Goal: Task Accomplishment & Management: Manage account settings

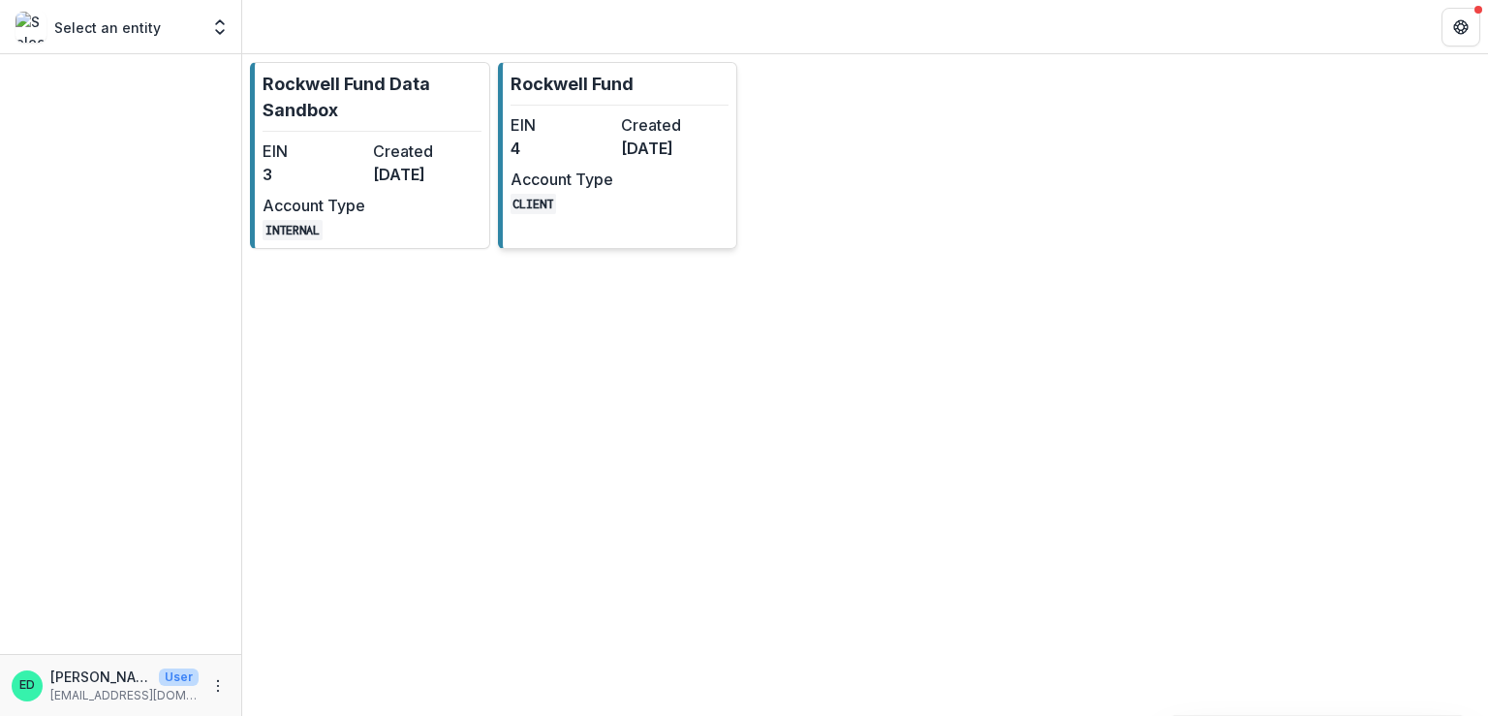
click at [608, 206] on dd "CLIENT" at bounding box center [562, 202] width 103 height 23
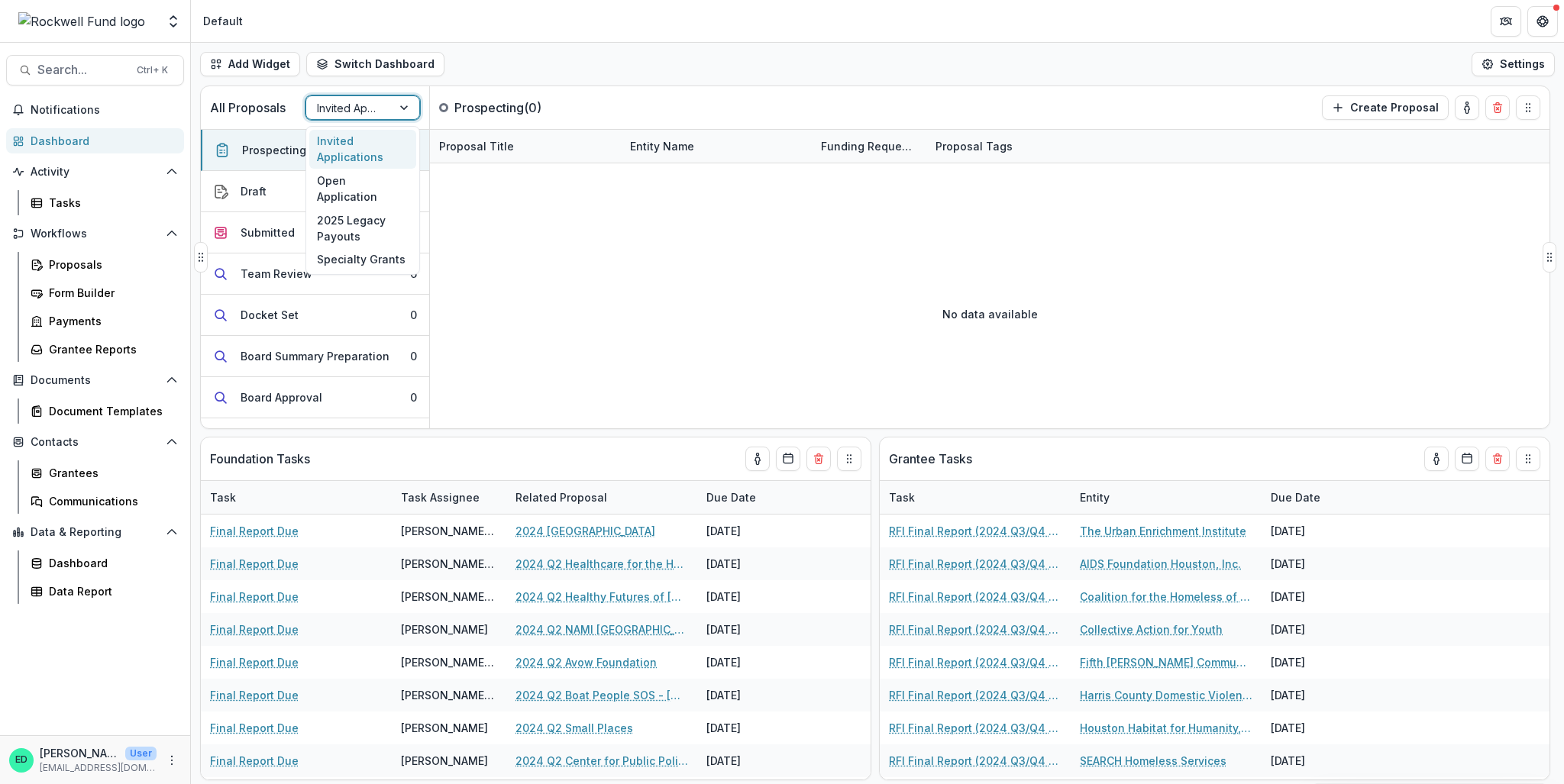
click at [378, 115] on div at bounding box center [348, 108] width 64 height 19
click at [368, 186] on div "Open Application" at bounding box center [363, 188] width 107 height 39
click at [379, 114] on div at bounding box center [348, 108] width 64 height 19
click at [373, 135] on div "Invited Applications" at bounding box center [363, 150] width 107 height 39
click at [348, 281] on button "Team Review 6" at bounding box center [315, 274] width 229 height 41
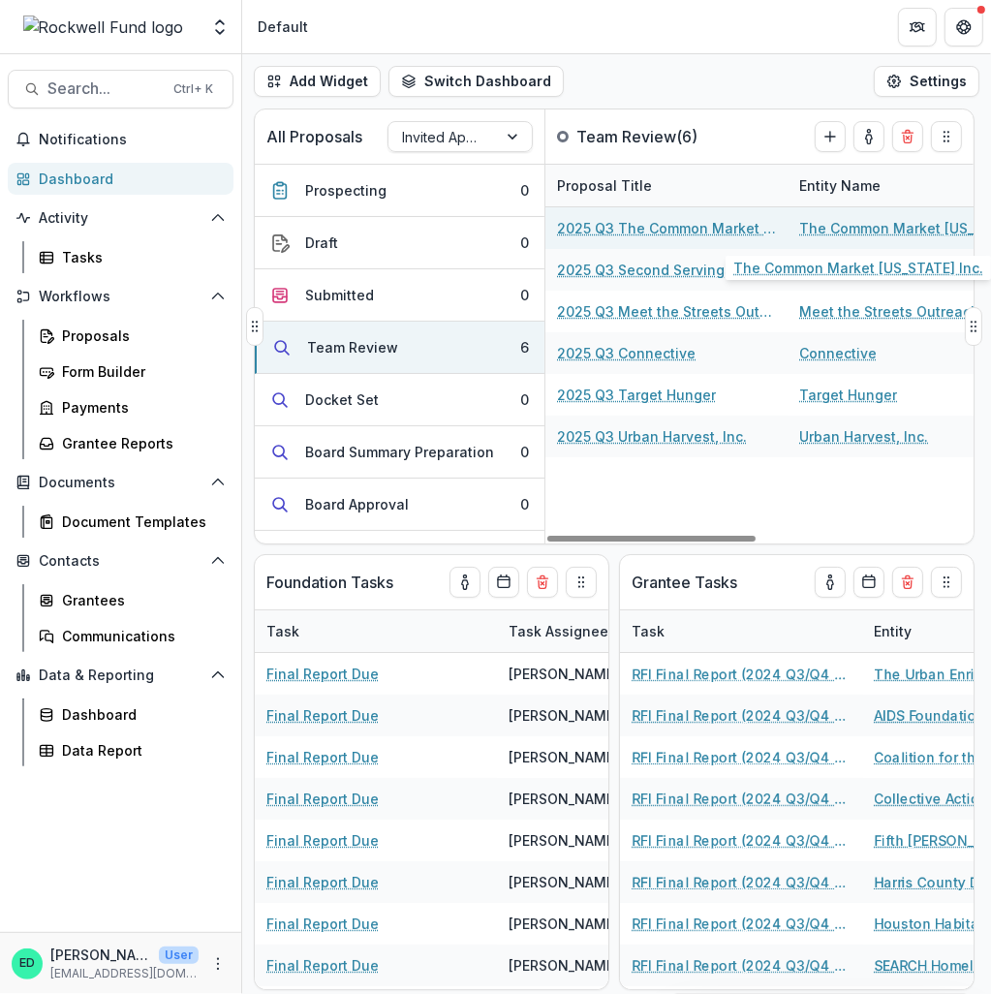
click at [833, 229] on link "The Common Market [US_STATE] Inc." at bounding box center [908, 228] width 219 height 20
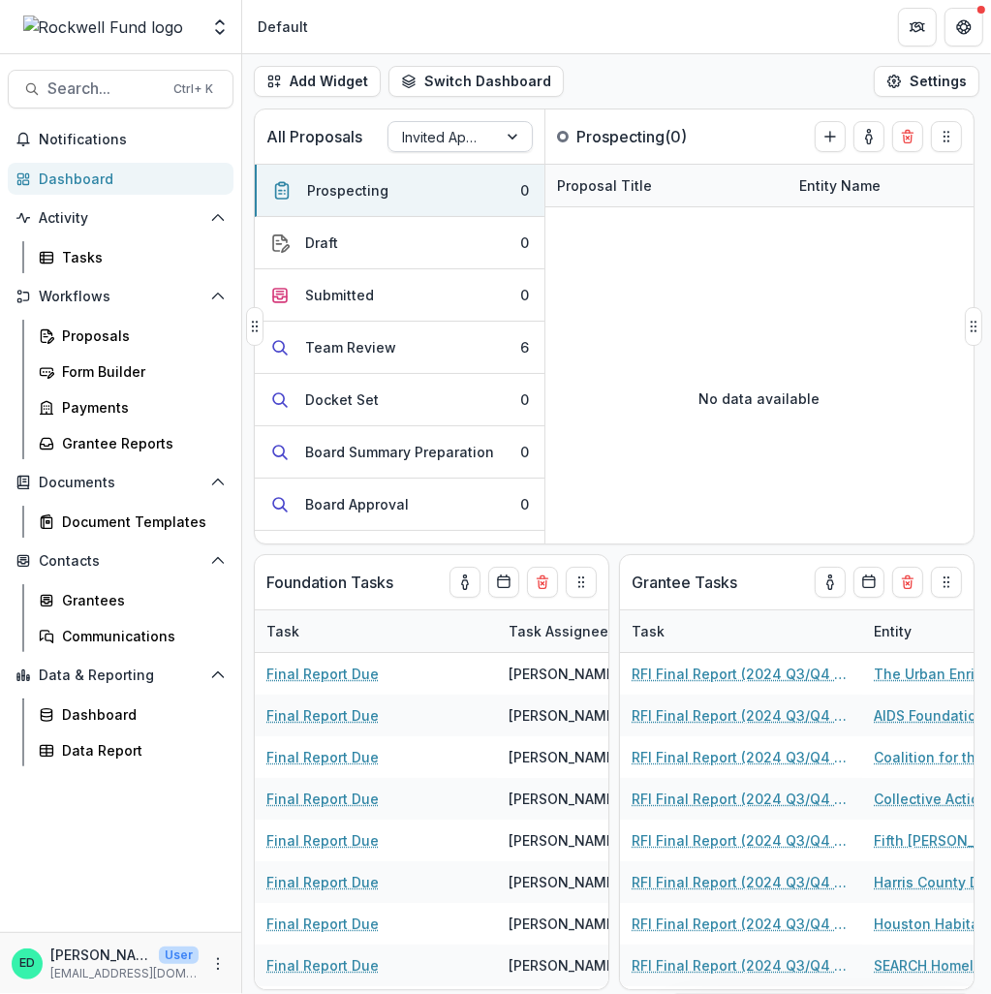
click at [438, 135] on div at bounding box center [442, 137] width 81 height 24
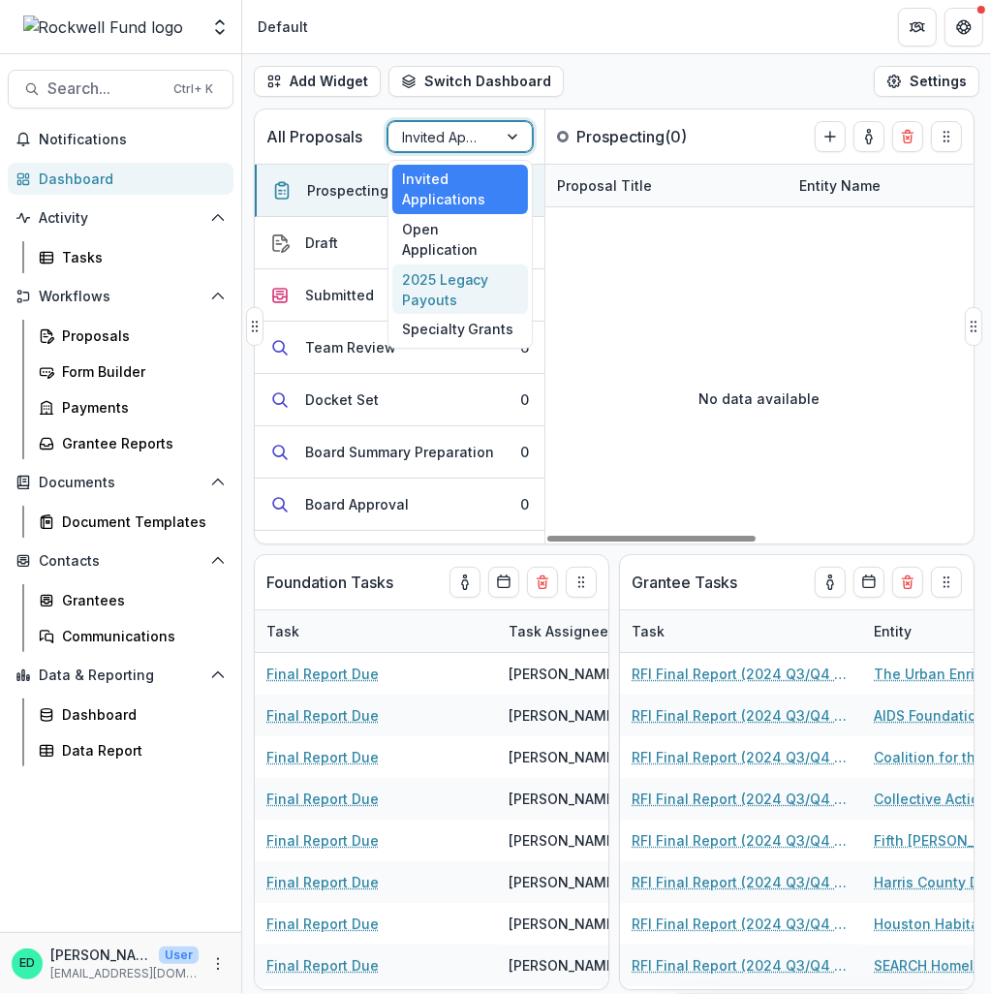
click at [664, 363] on div "No data available" at bounding box center [759, 398] width 428 height 291
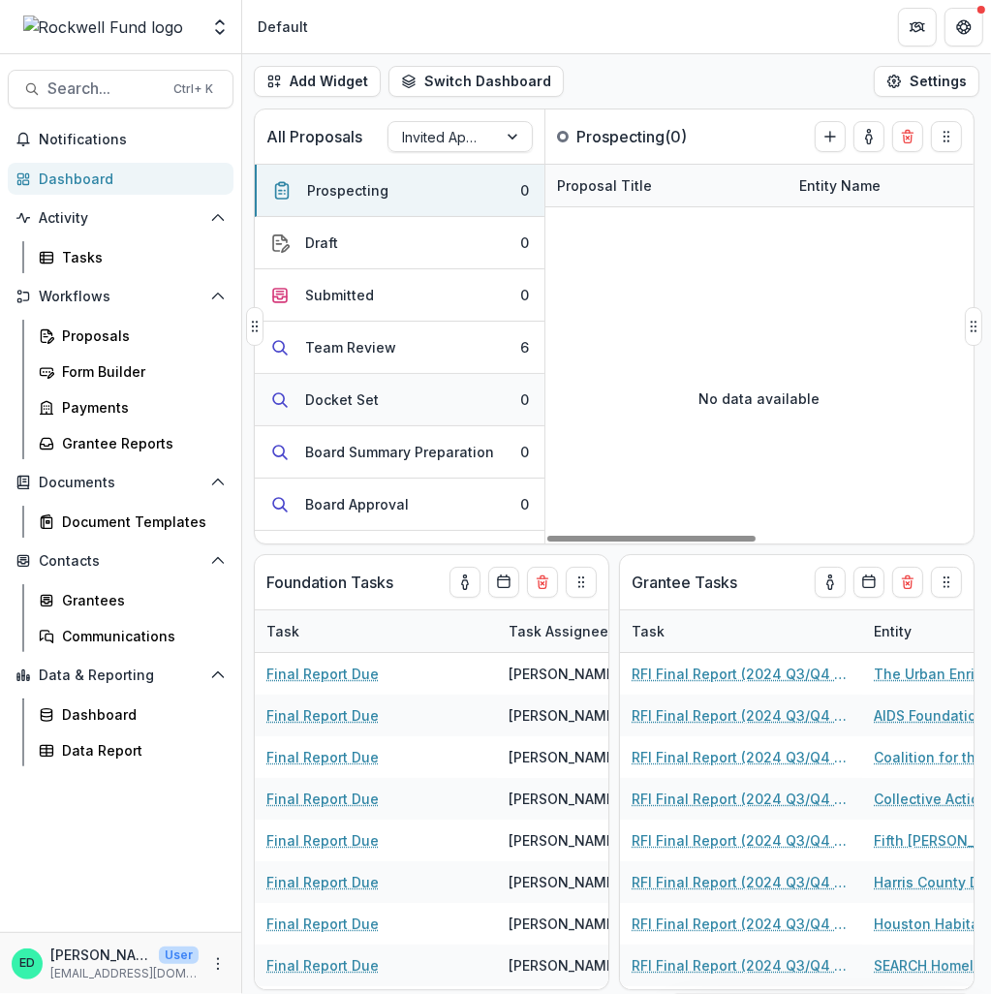
click at [474, 374] on button "Docket Set 0" at bounding box center [400, 400] width 290 height 52
click at [462, 357] on button "Team Review 6" at bounding box center [400, 348] width 290 height 52
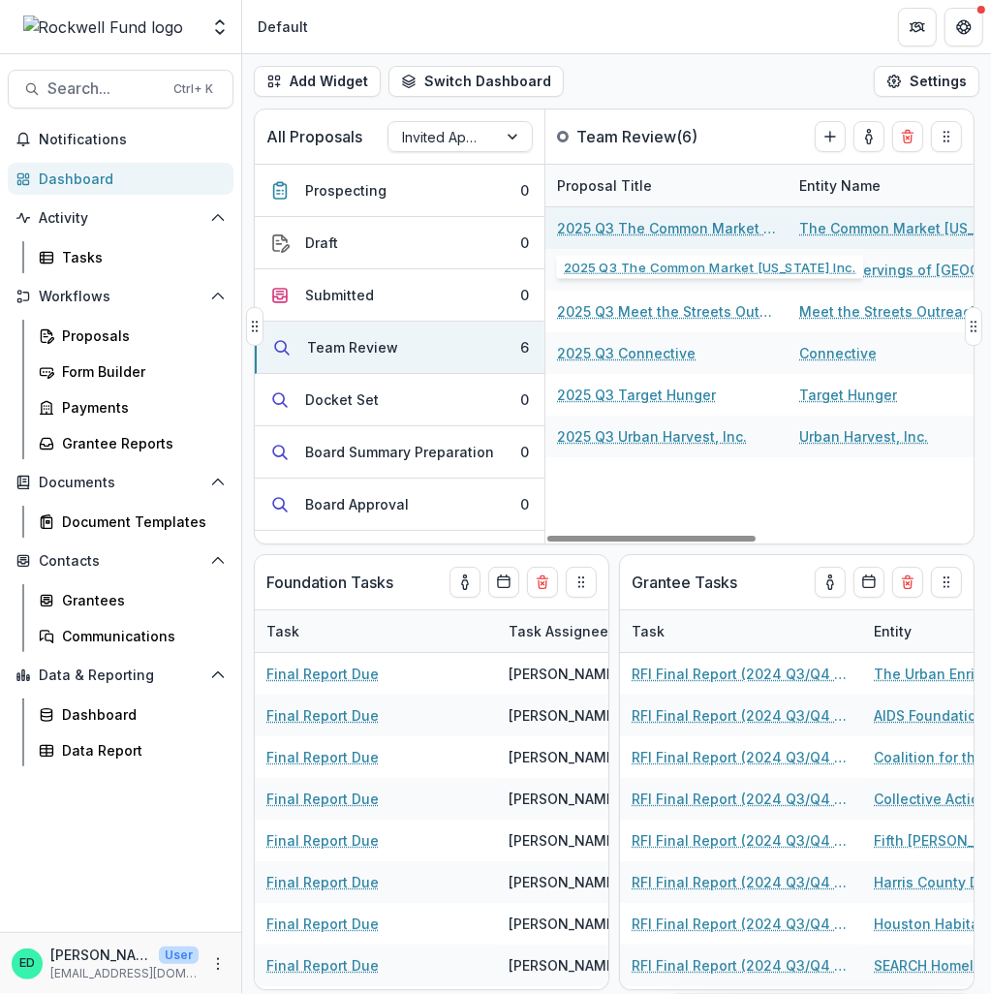
click at [678, 232] on link "2025 Q3 The Common Market [US_STATE] Inc." at bounding box center [666, 228] width 219 height 20
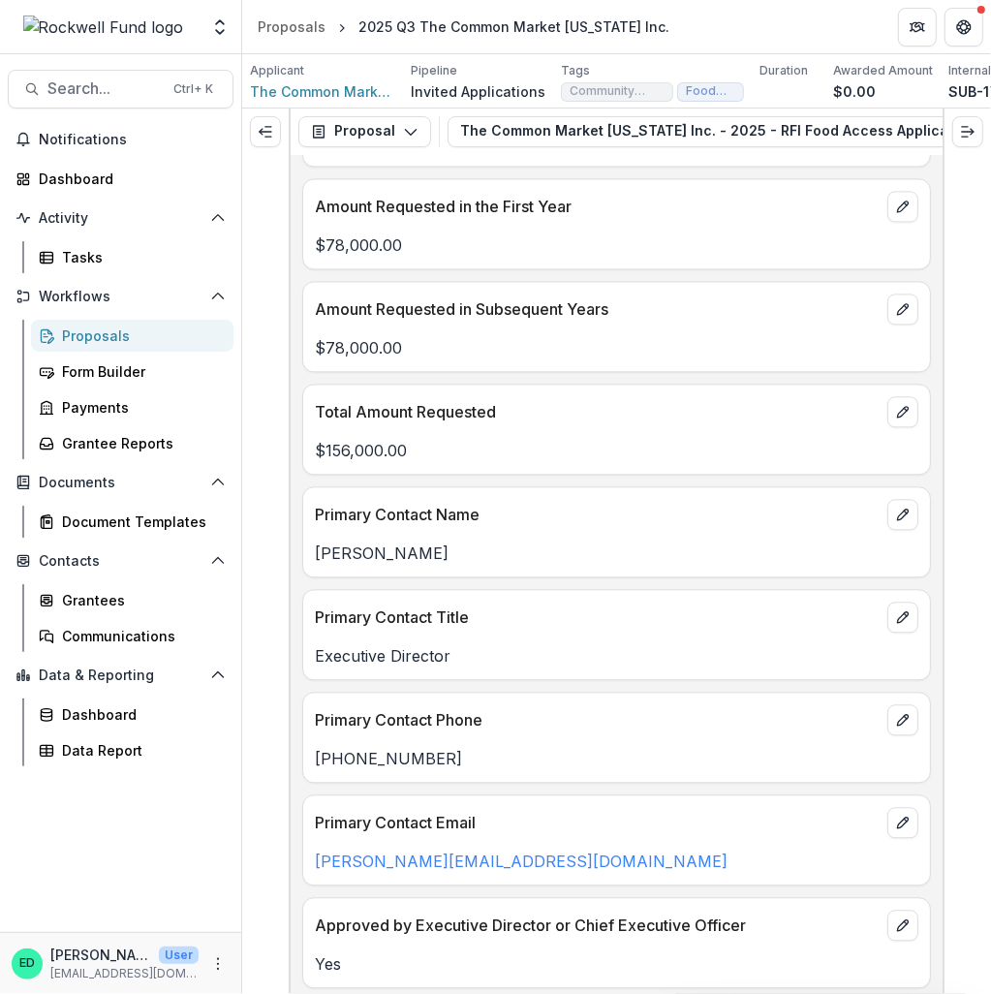
scroll to position [2517, 0]
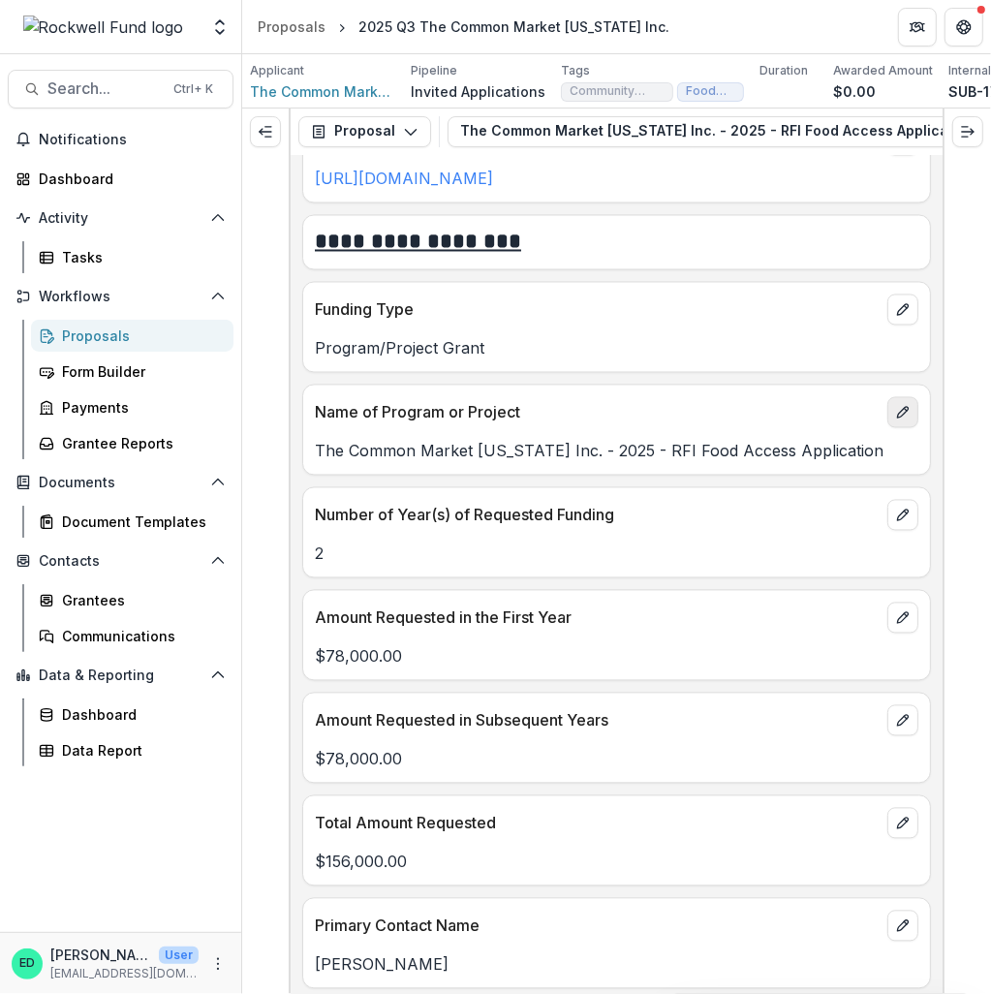
click at [909, 428] on button "edit" at bounding box center [902, 412] width 31 height 31
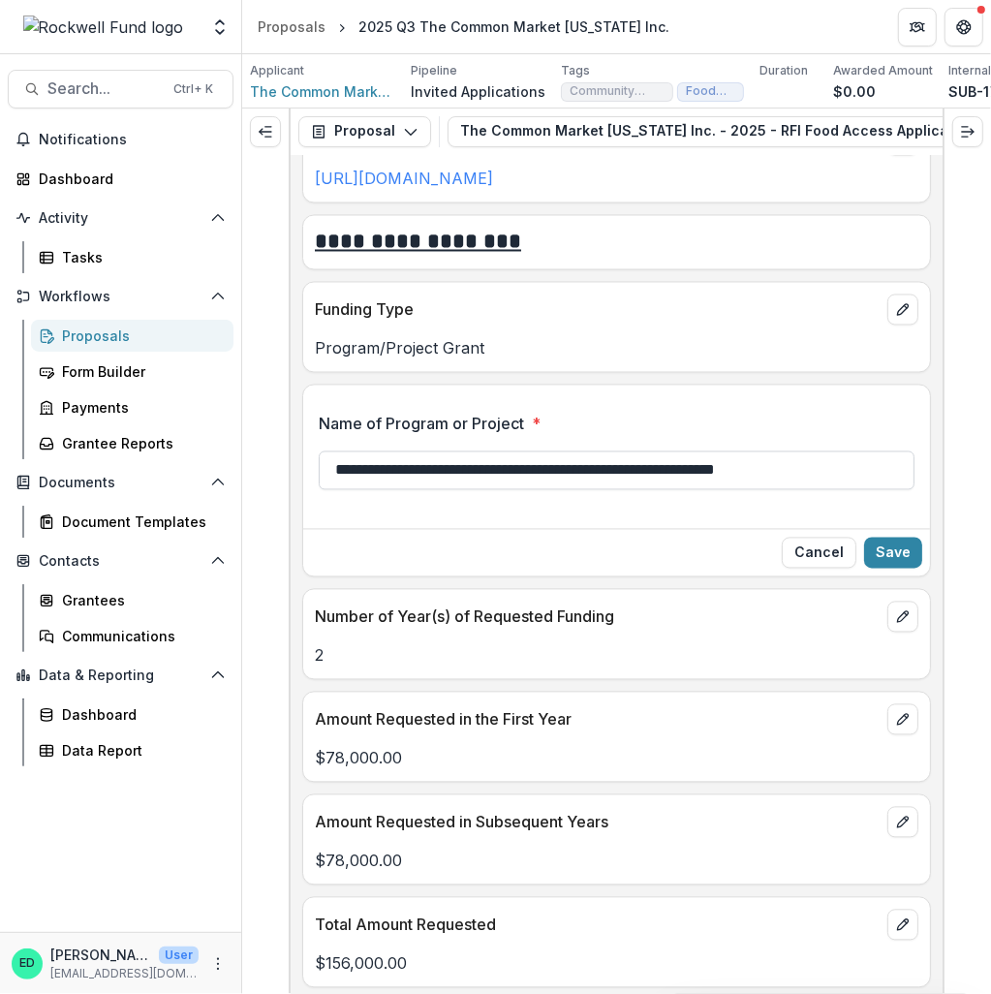
click at [632, 490] on input "**********" at bounding box center [617, 470] width 596 height 39
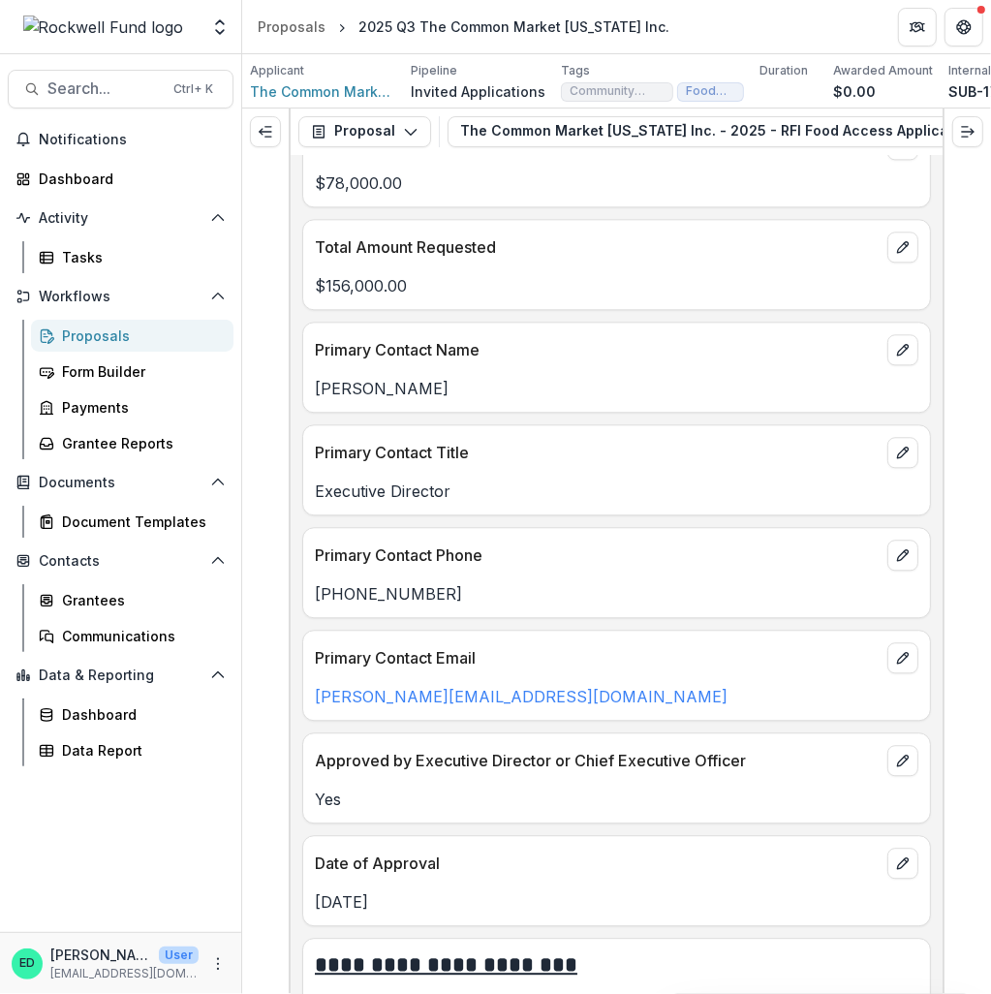
scroll to position [3098, 0]
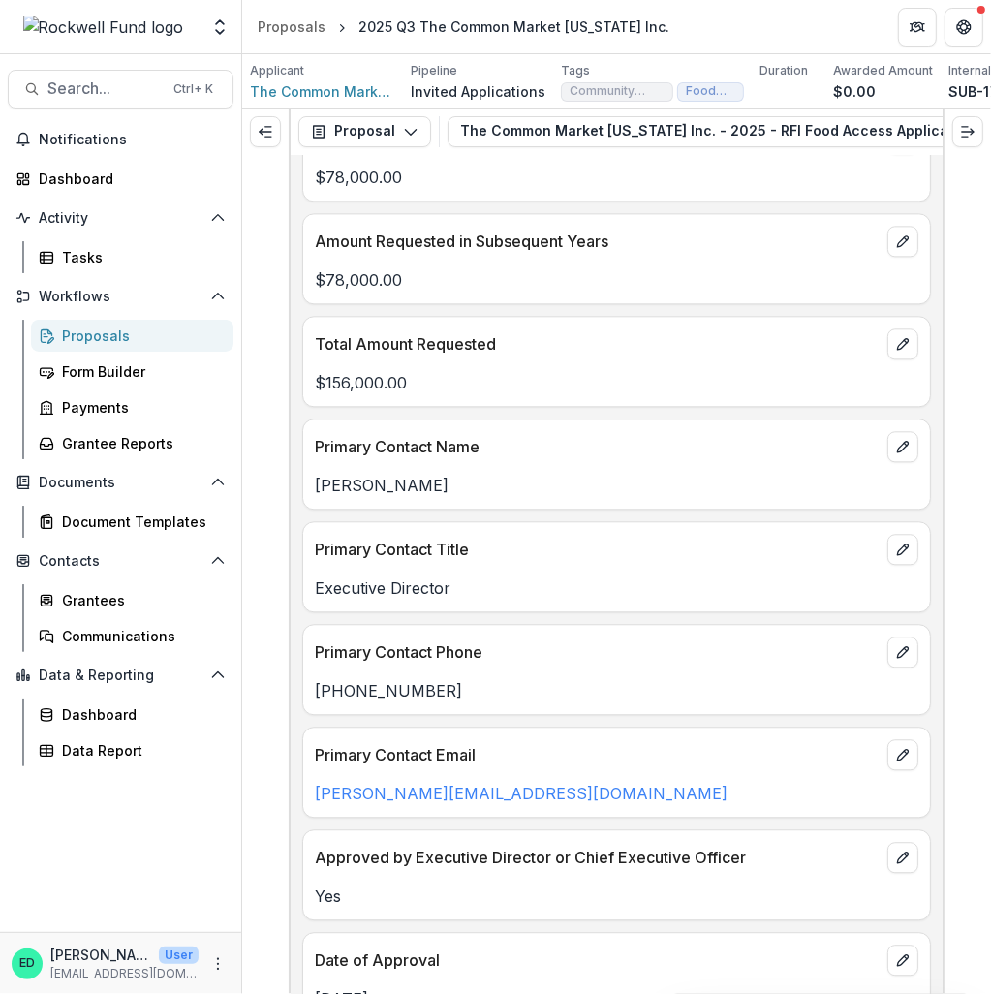
type input "**********"
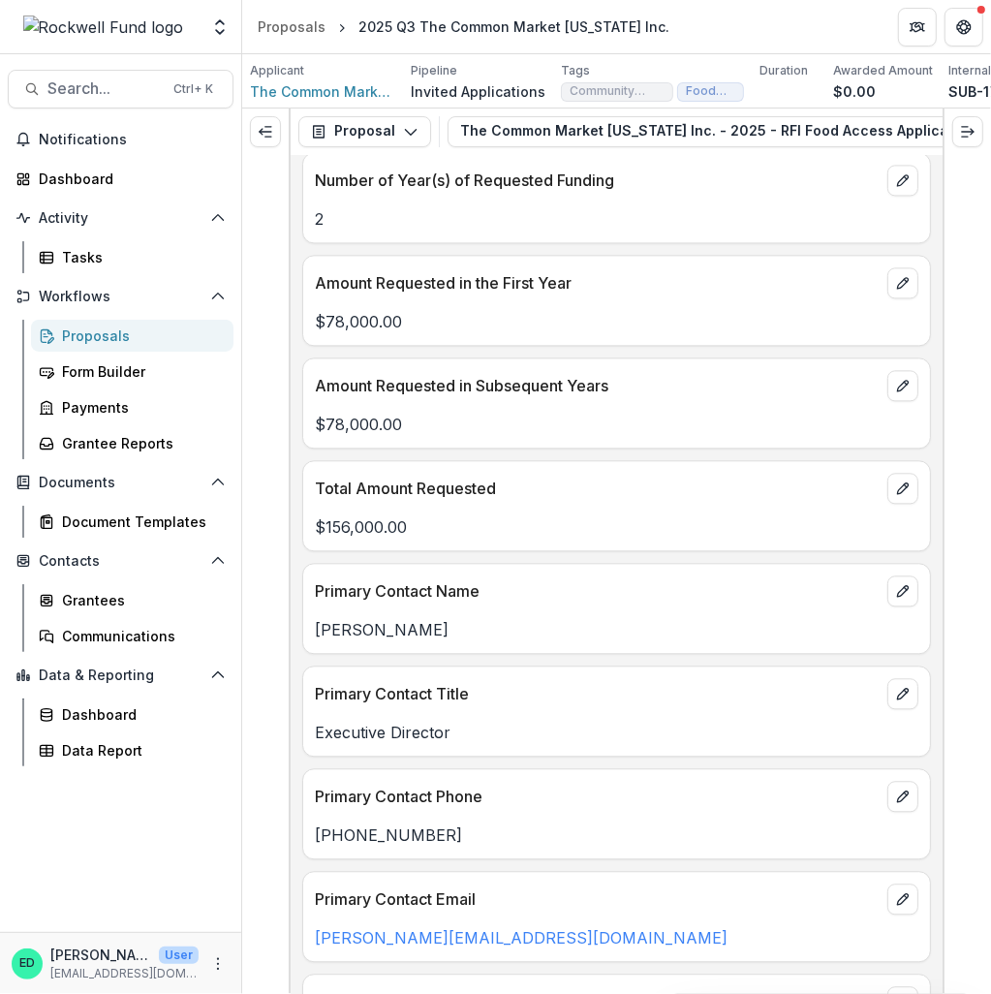
scroll to position [2807, 0]
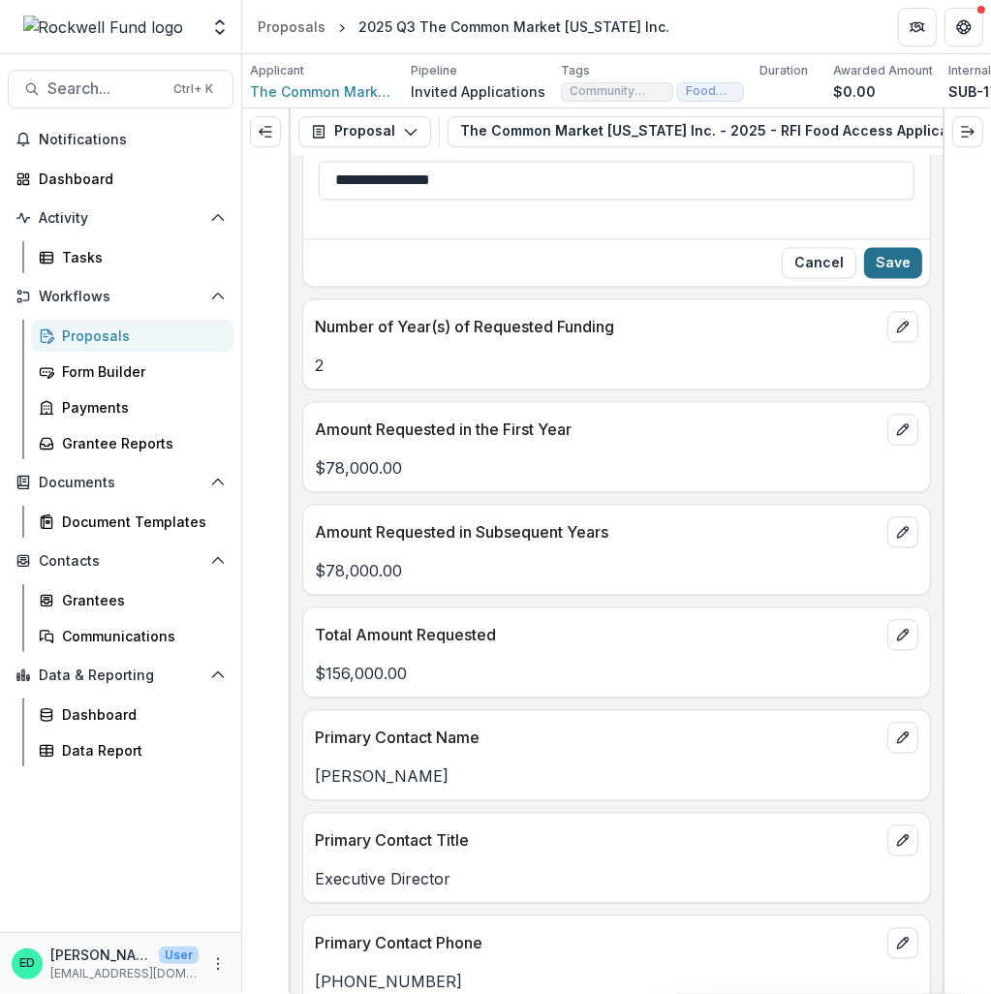
click at [887, 278] on button "Save" at bounding box center [893, 262] width 58 height 31
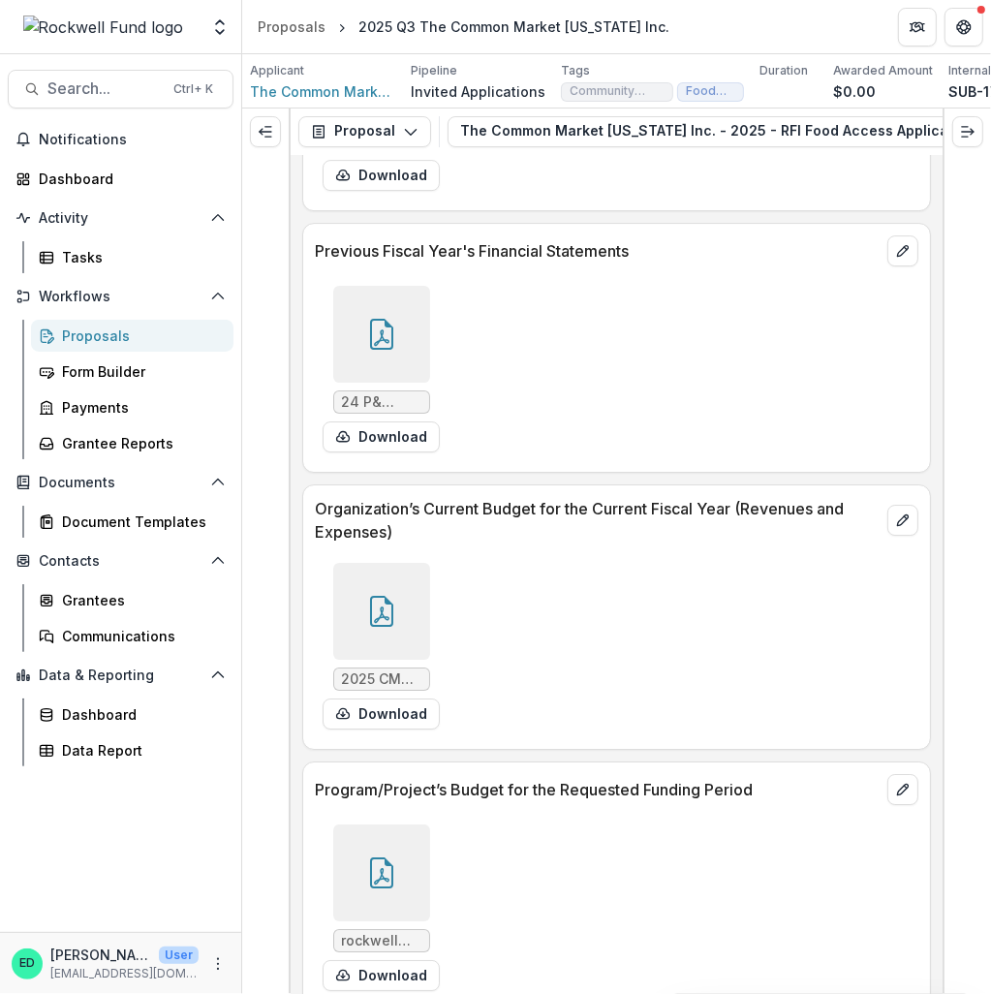
scroll to position [14432, 0]
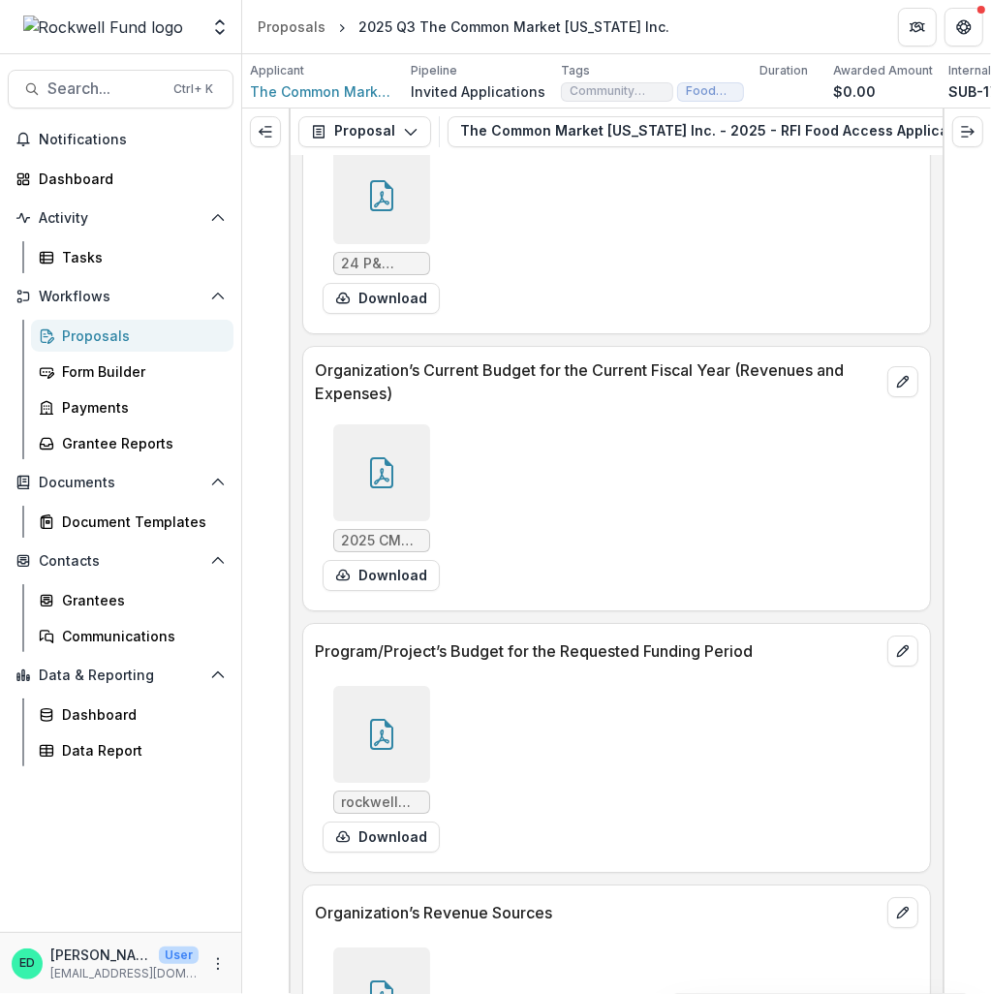
click at [394, 715] on icon at bounding box center [381, 734] width 31 height 31
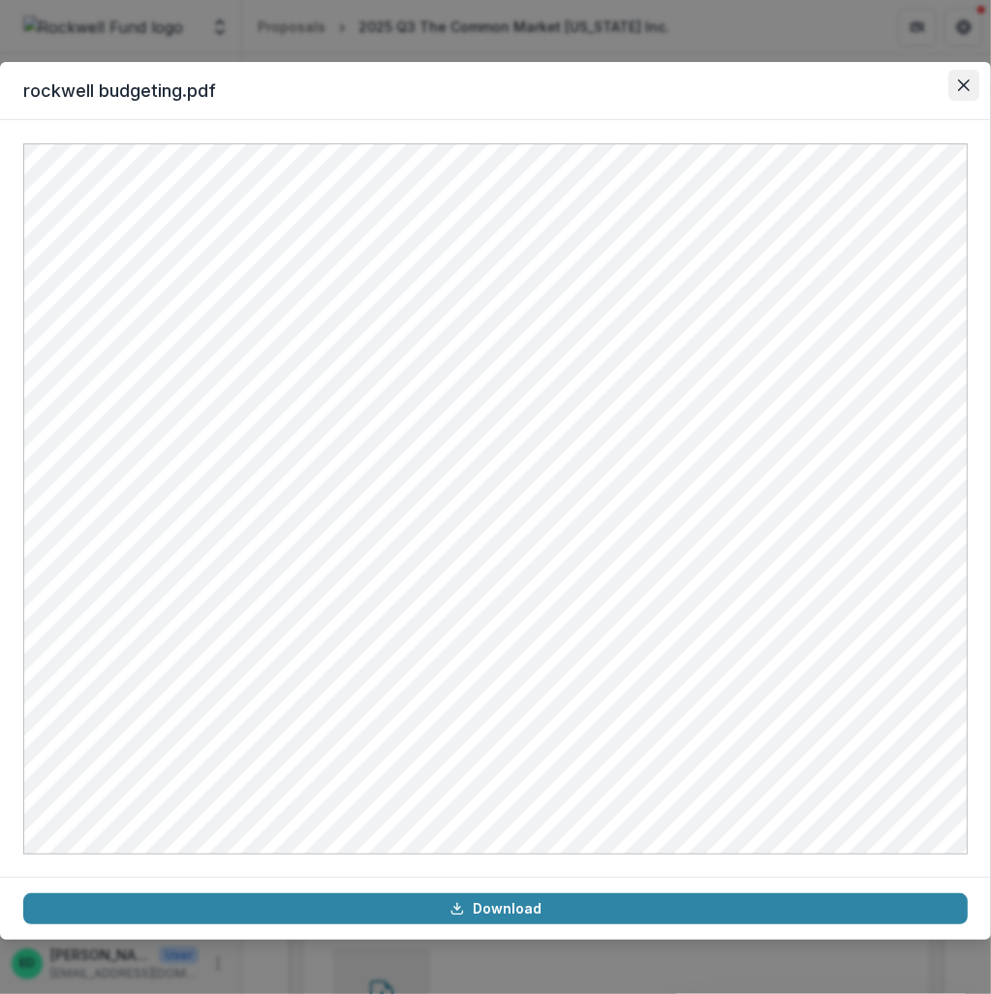
click at [958, 82] on icon "Close" at bounding box center [964, 85] width 12 height 12
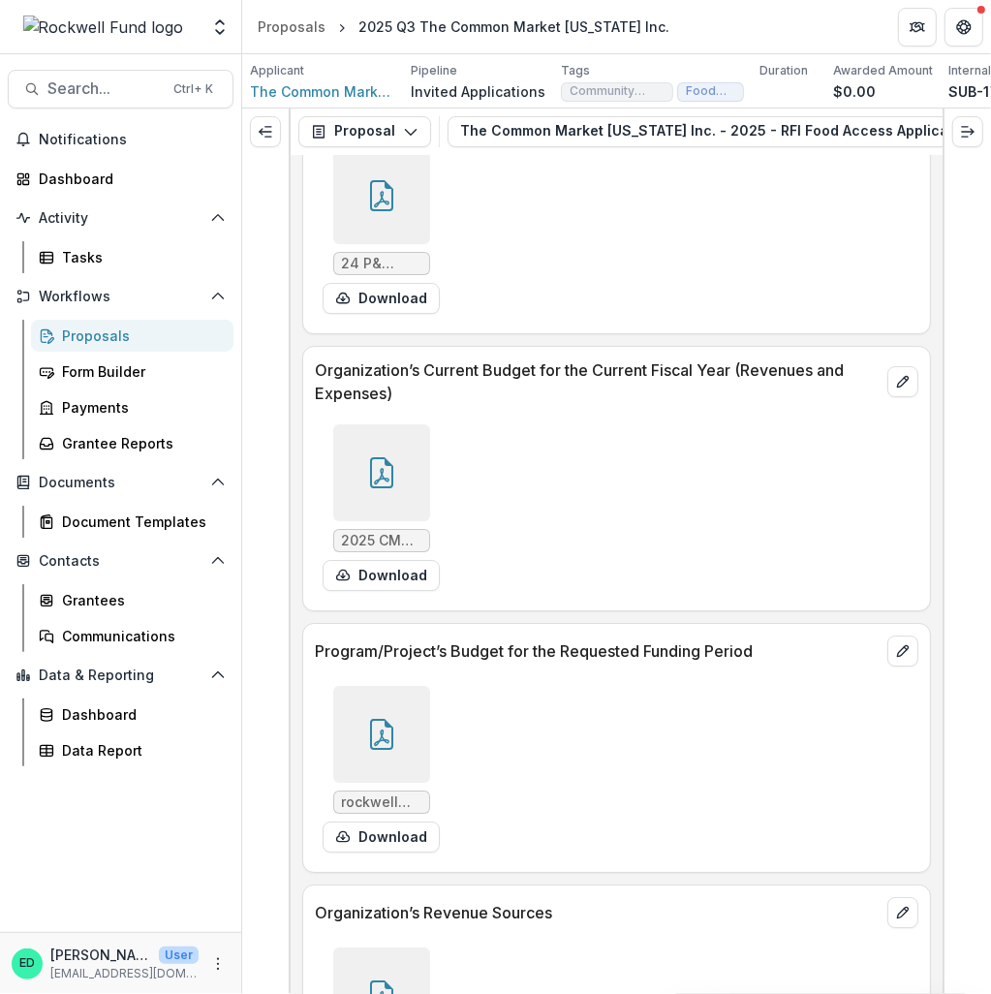
click at [372, 715] on icon at bounding box center [381, 734] width 31 height 31
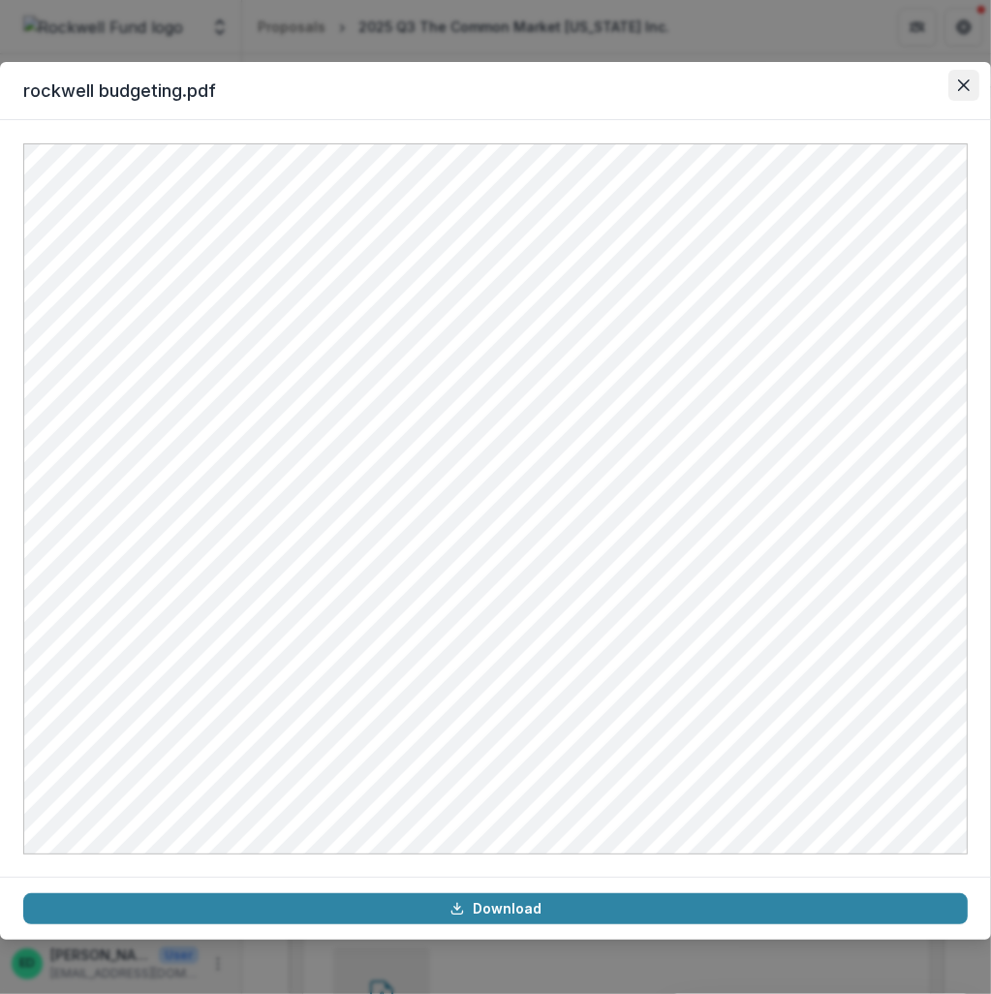
click at [953, 78] on button "Close" at bounding box center [963, 85] width 31 height 31
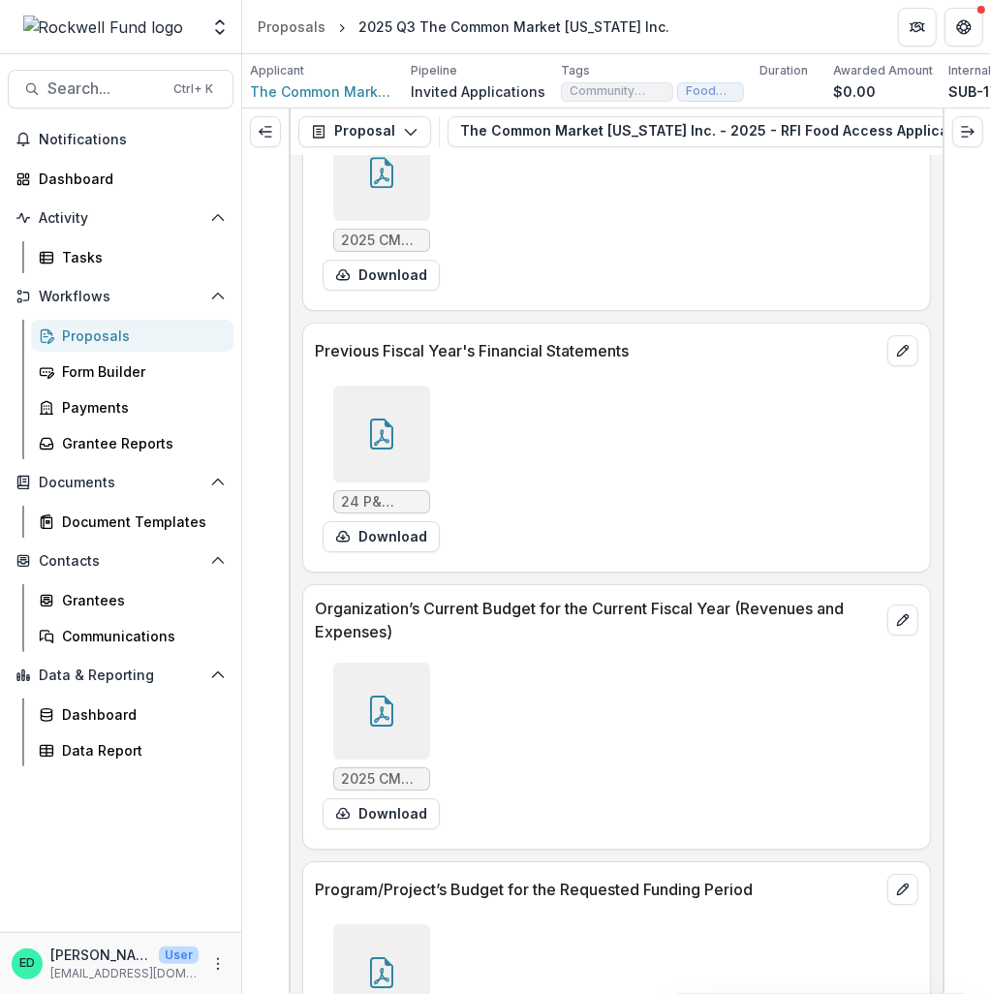
scroll to position [14336, 0]
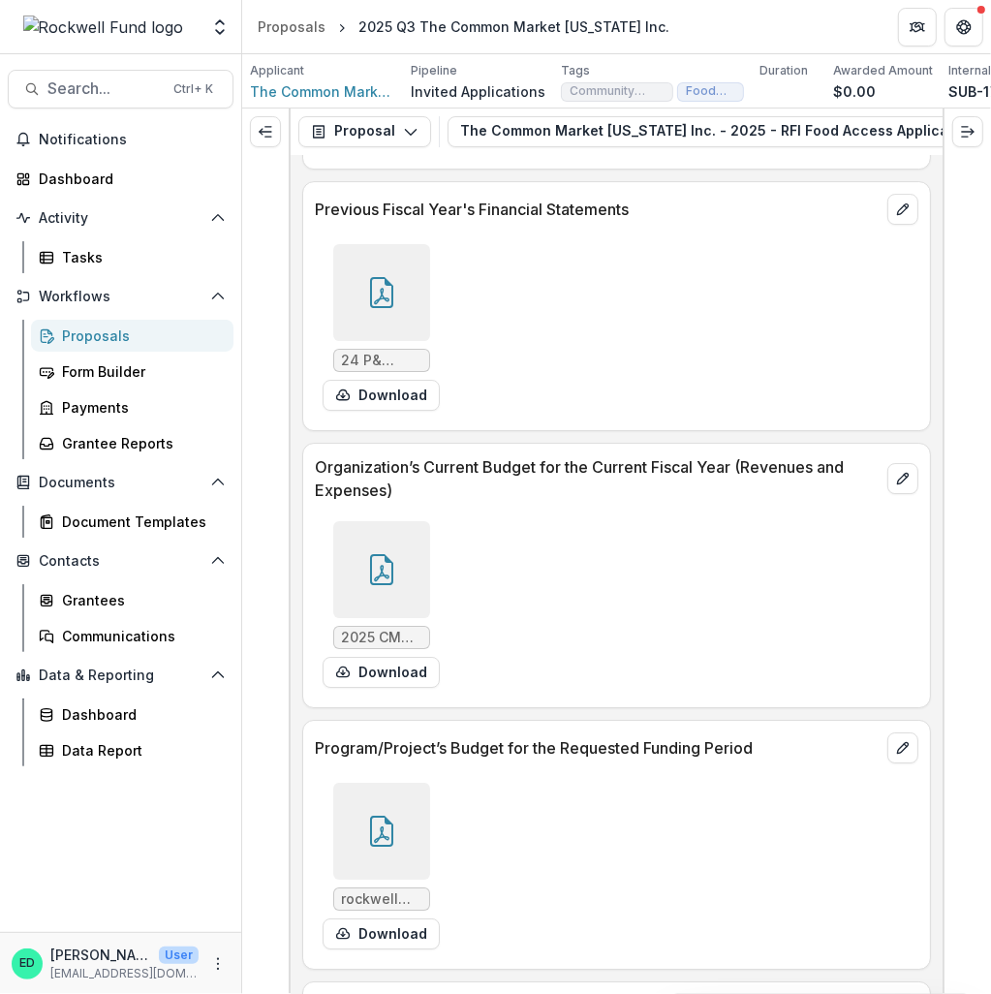
click at [382, 543] on div at bounding box center [381, 569] width 97 height 97
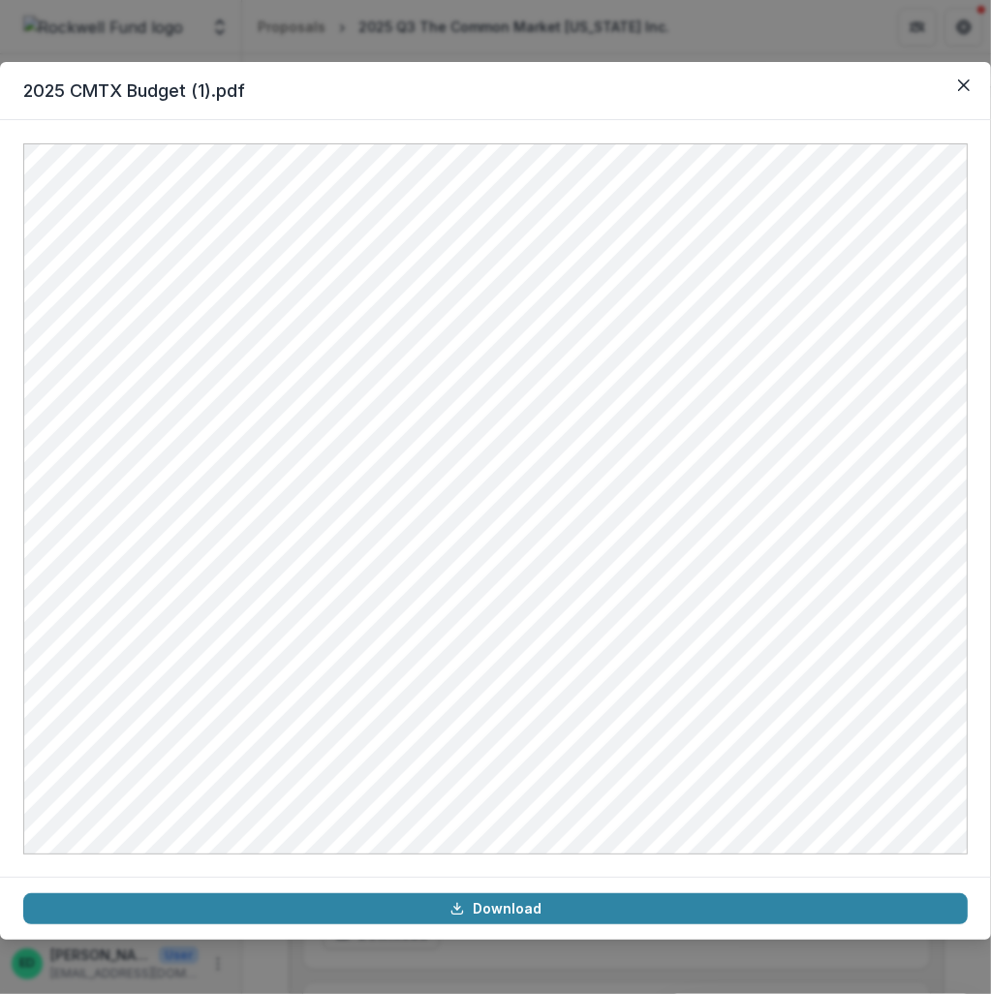
click at [977, 106] on header "2025 CMTX Budget (1).pdf" at bounding box center [495, 91] width 991 height 58
click at [952, 85] on button "Close" at bounding box center [963, 85] width 31 height 31
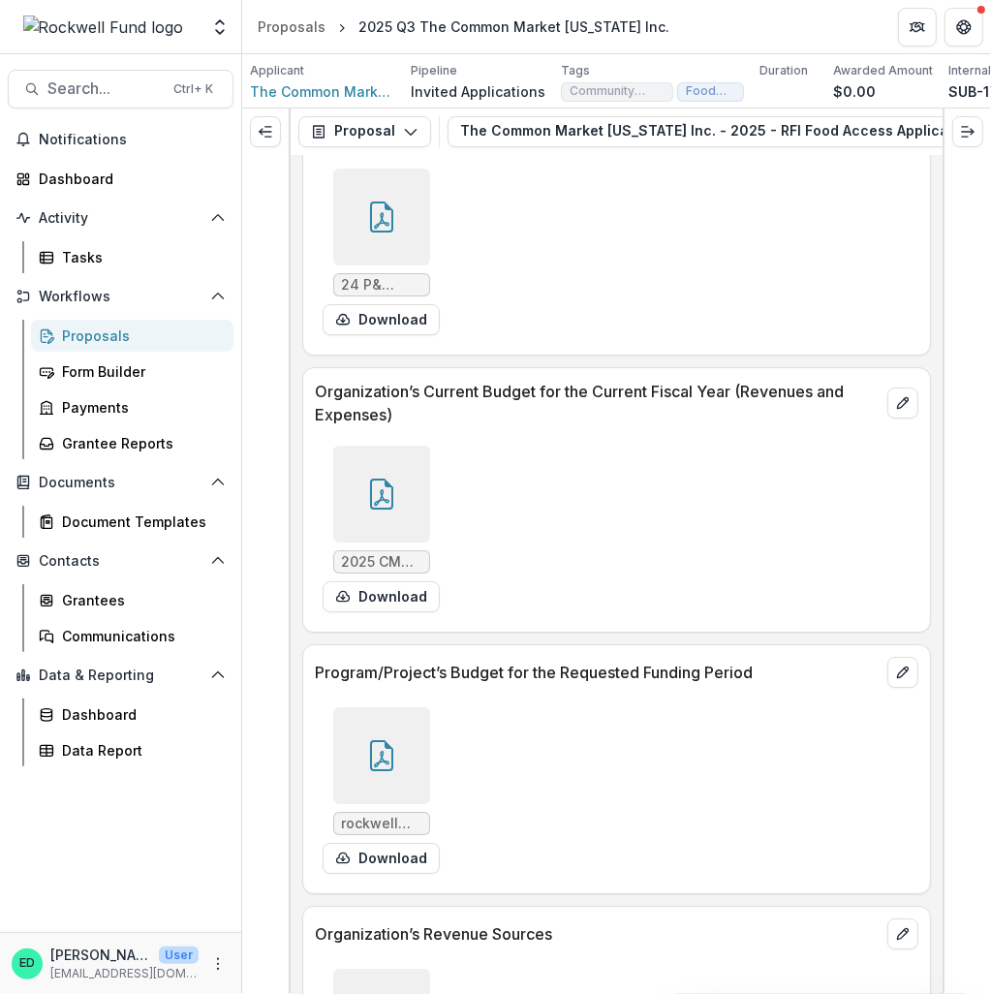
scroll to position [14529, 0]
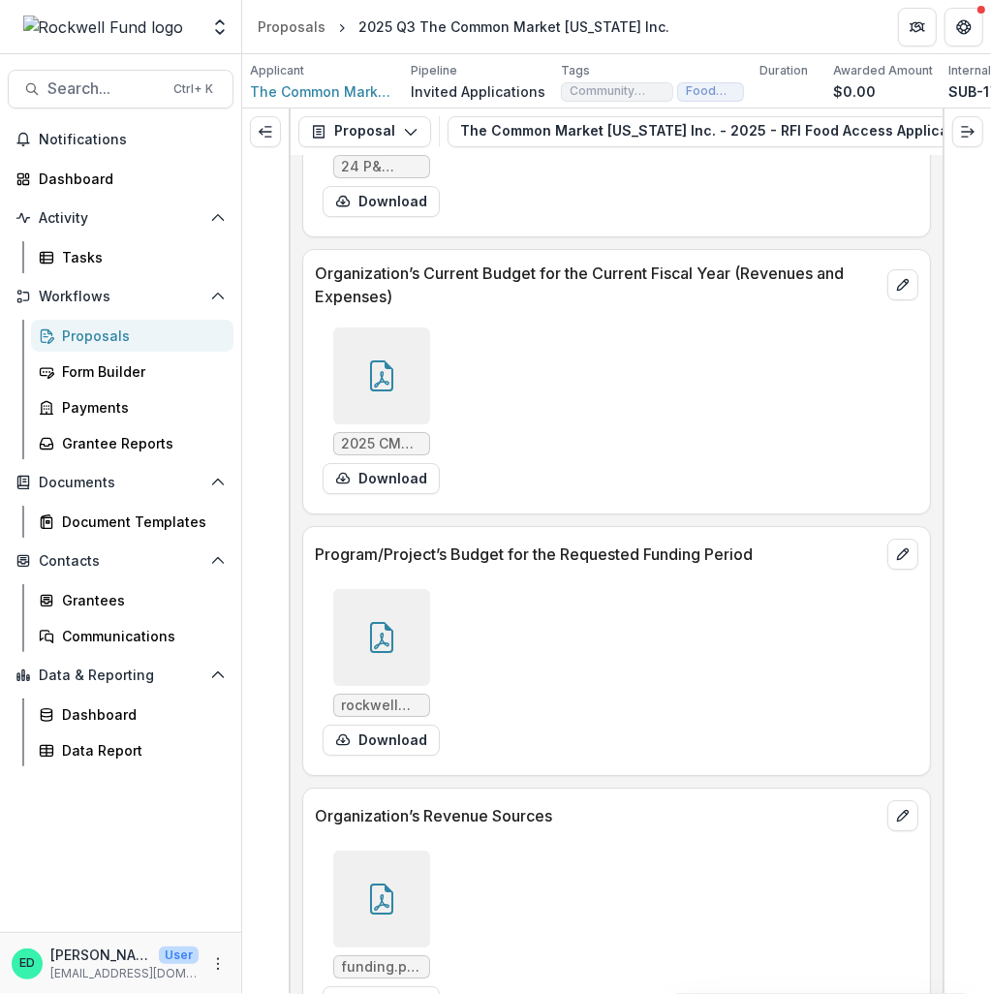
click at [376, 636] on icon at bounding box center [381, 637] width 31 height 31
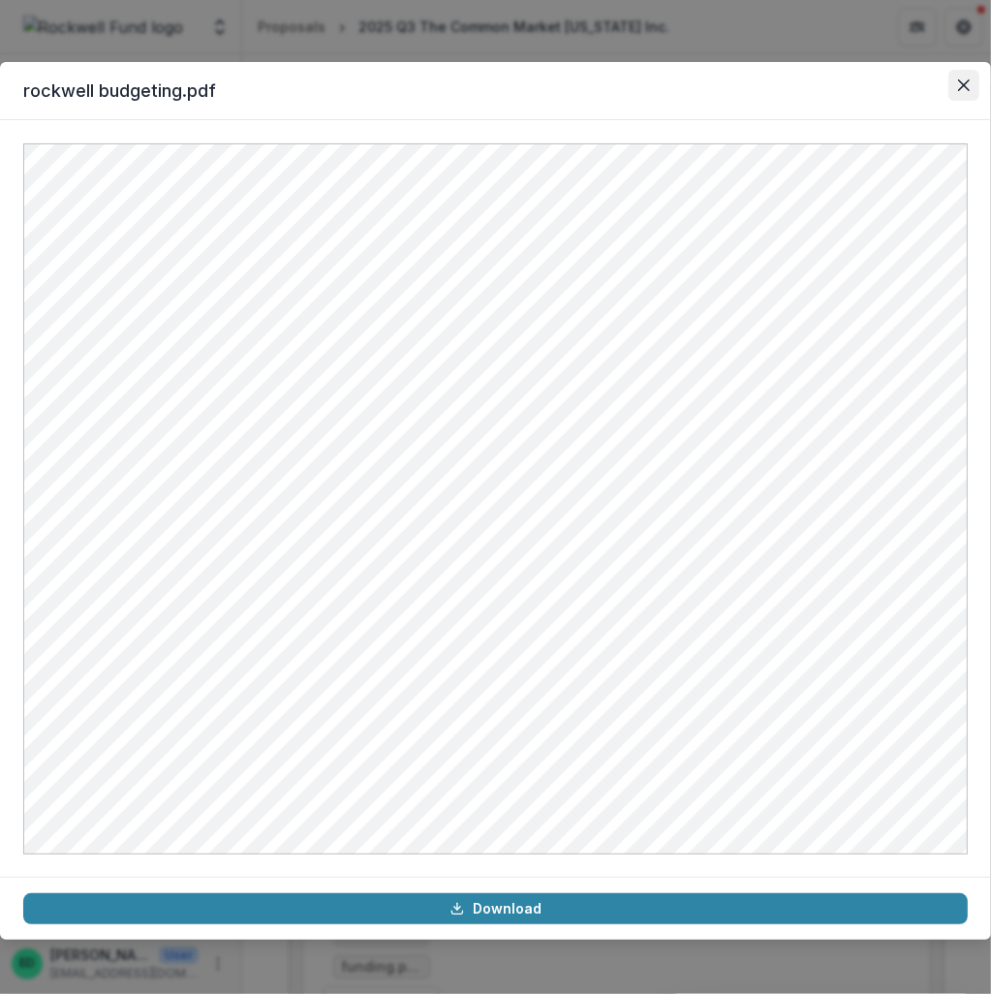
click at [965, 94] on button "Close" at bounding box center [963, 85] width 31 height 31
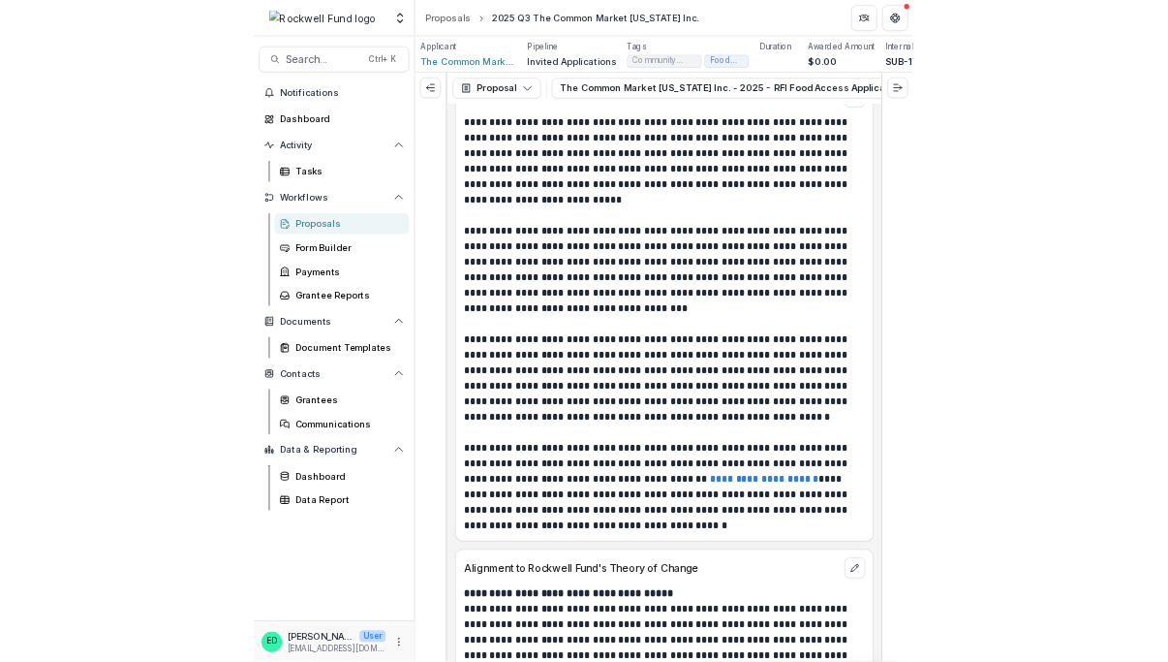
scroll to position [5445, 0]
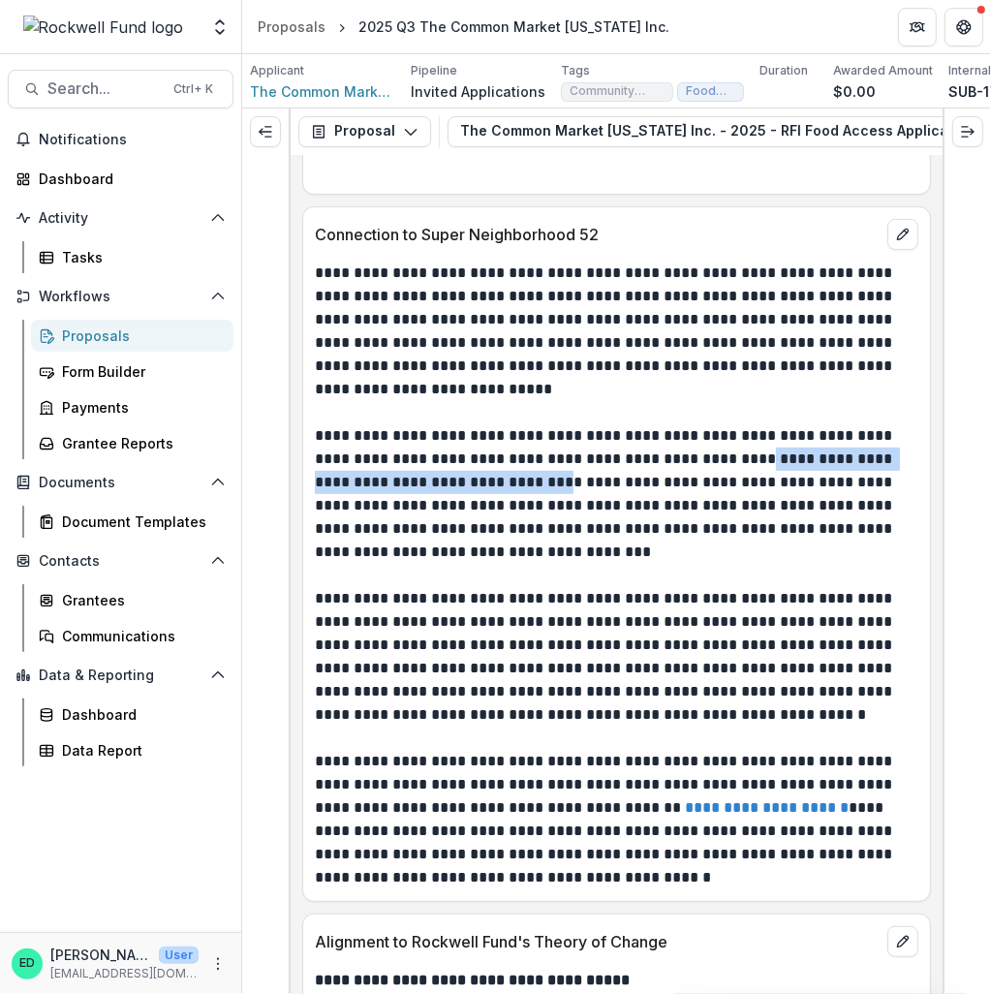
drag, startPoint x: 708, startPoint y: 489, endPoint x: 512, endPoint y: 512, distance: 197.0
click at [512, 512] on p "**********" at bounding box center [614, 494] width 599 height 140
copy p "**********"
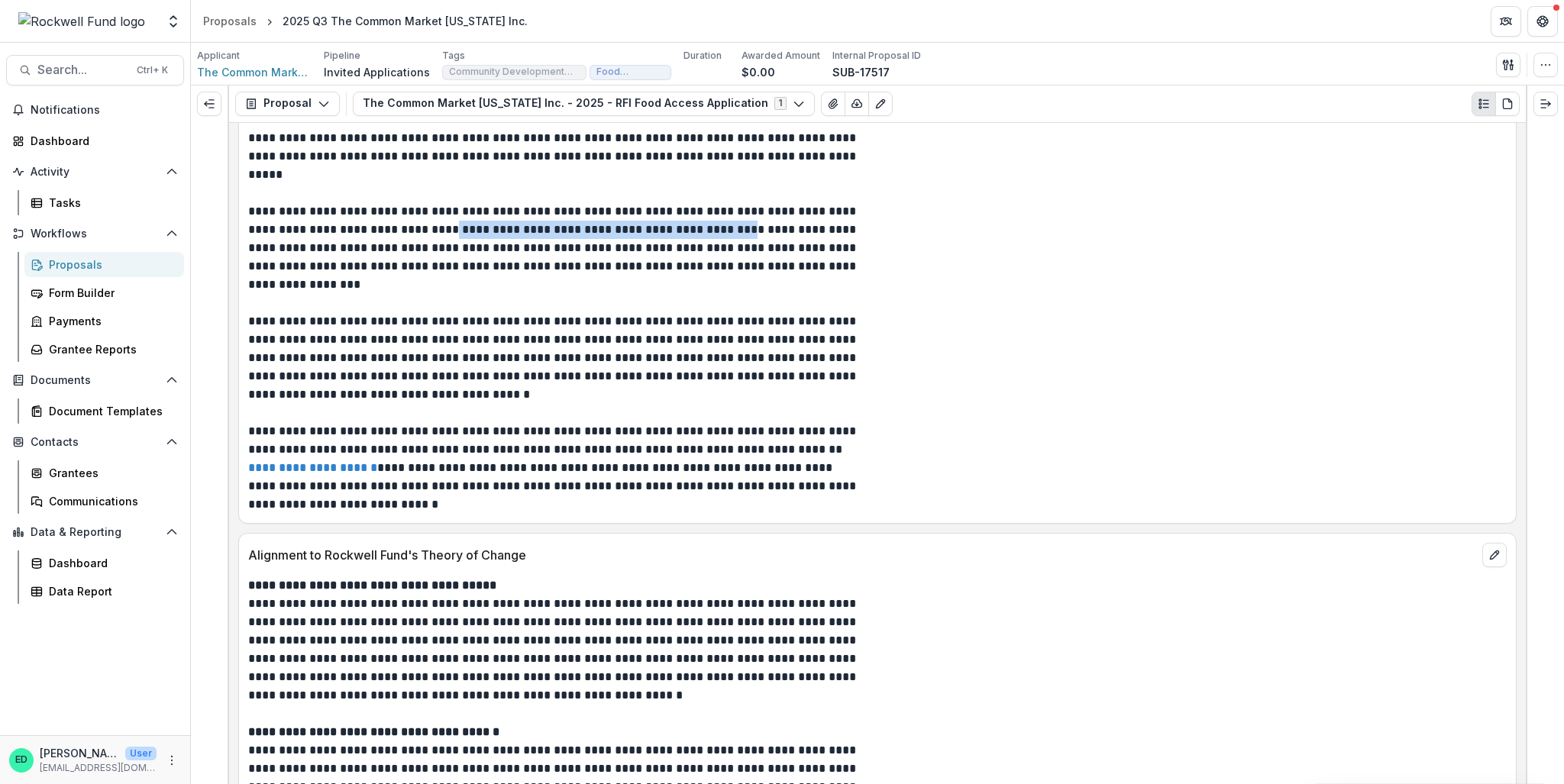
scroll to position [3474, 0]
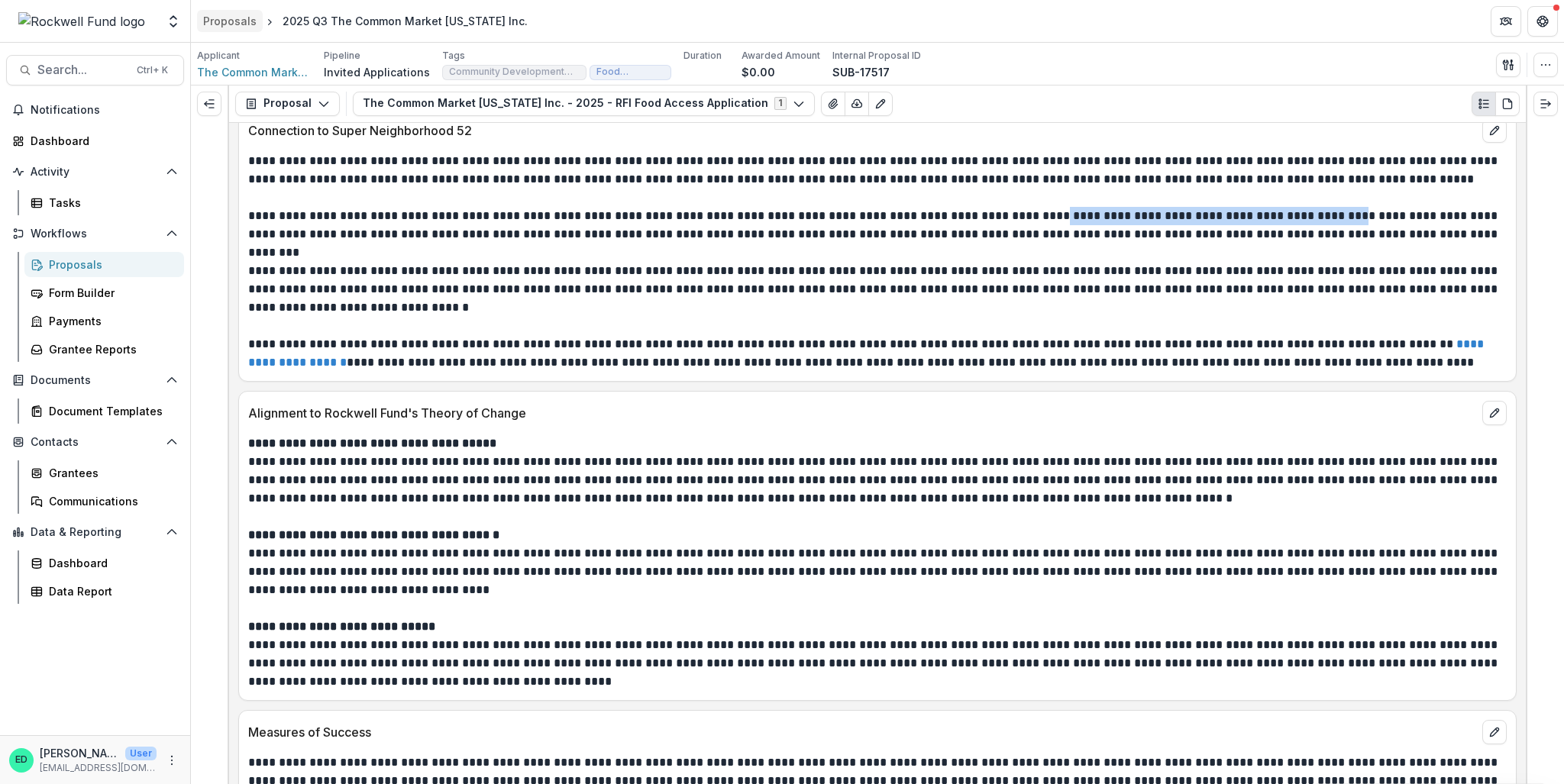
click at [215, 28] on div "Proposals" at bounding box center [230, 20] width 54 height 16
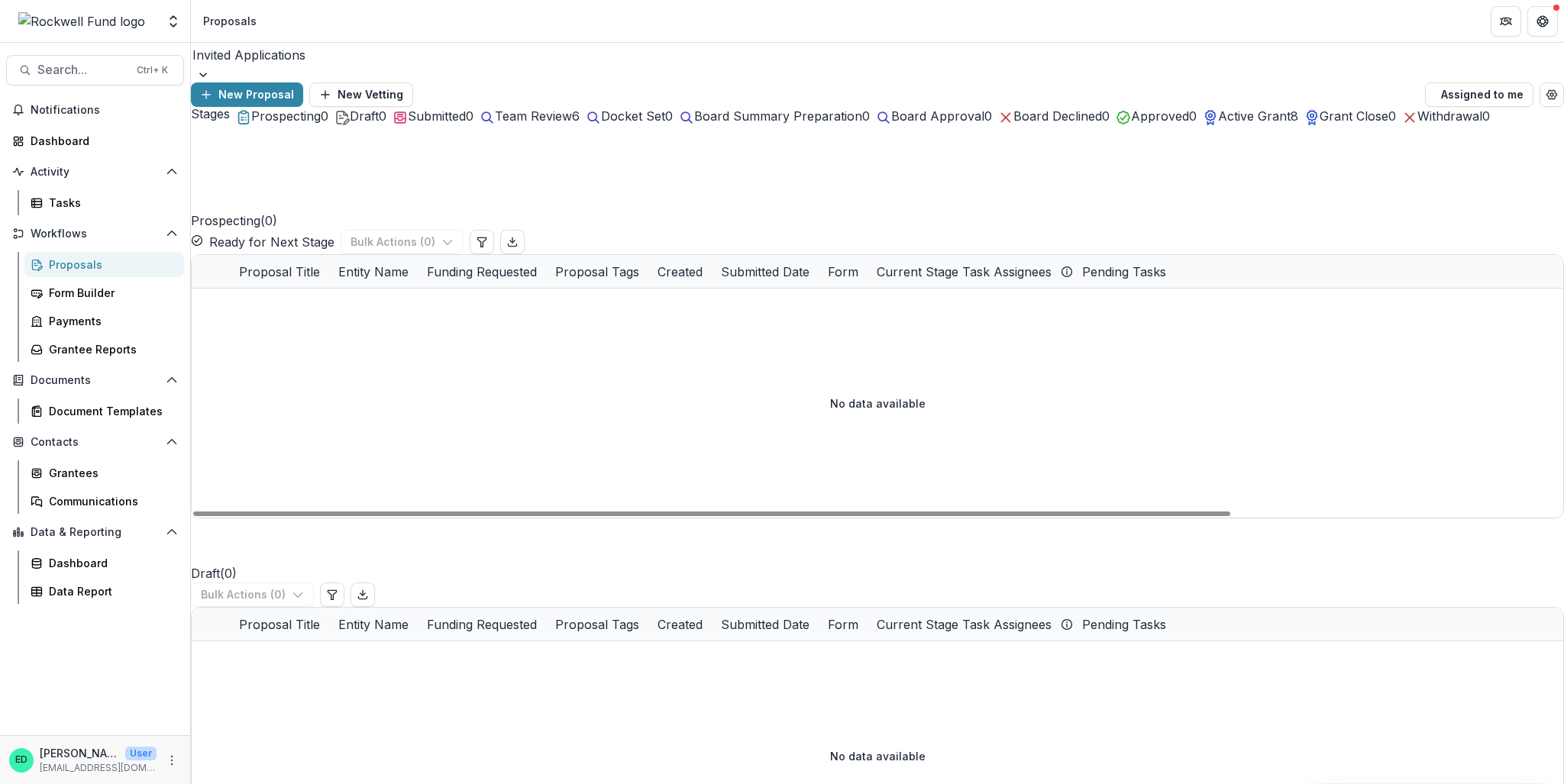
click at [333, 67] on div at bounding box center [877, 74] width 1373 height 15
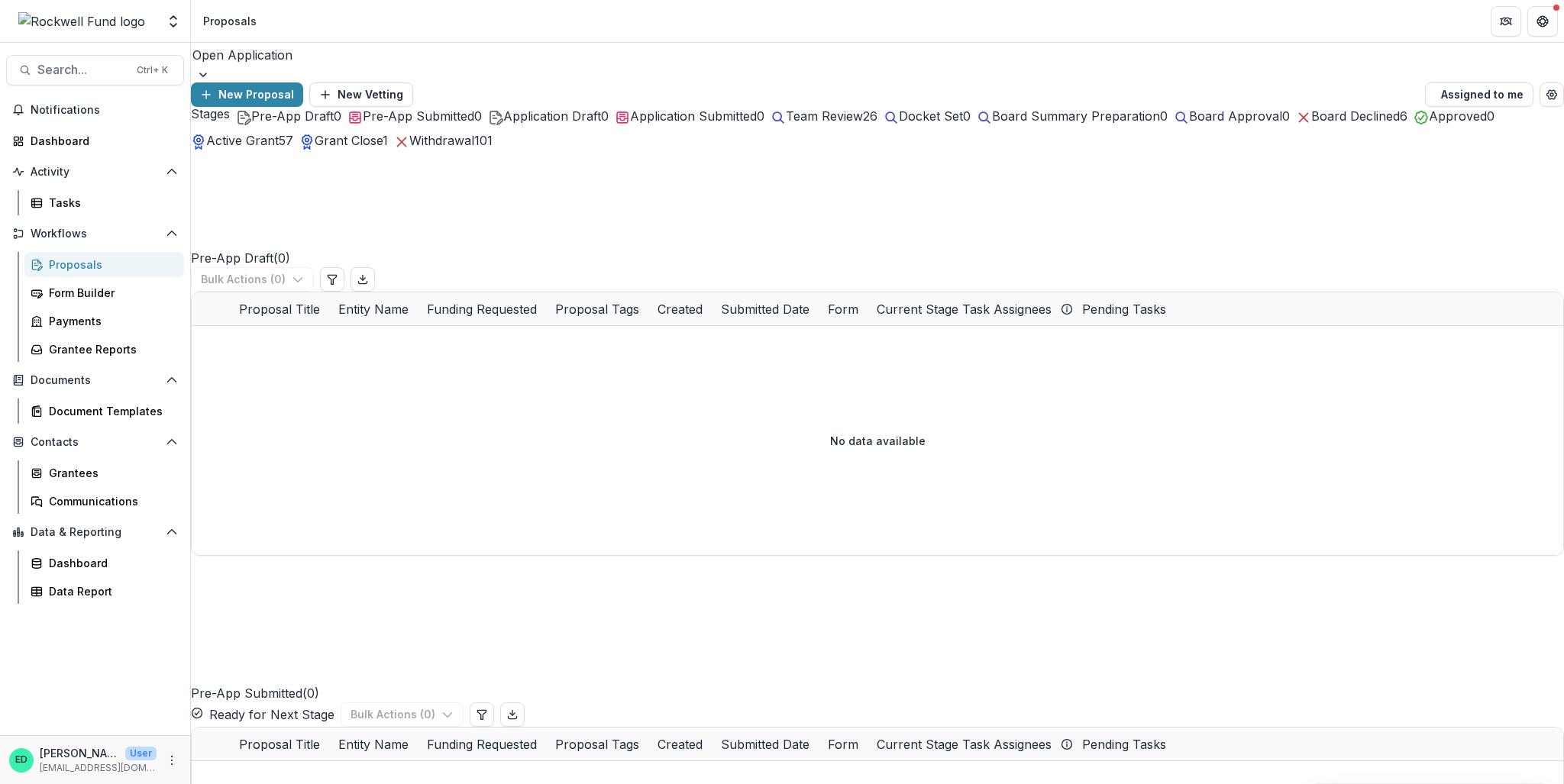
click at [877, 125] on div "Team Review 26" at bounding box center [824, 116] width 107 height 18
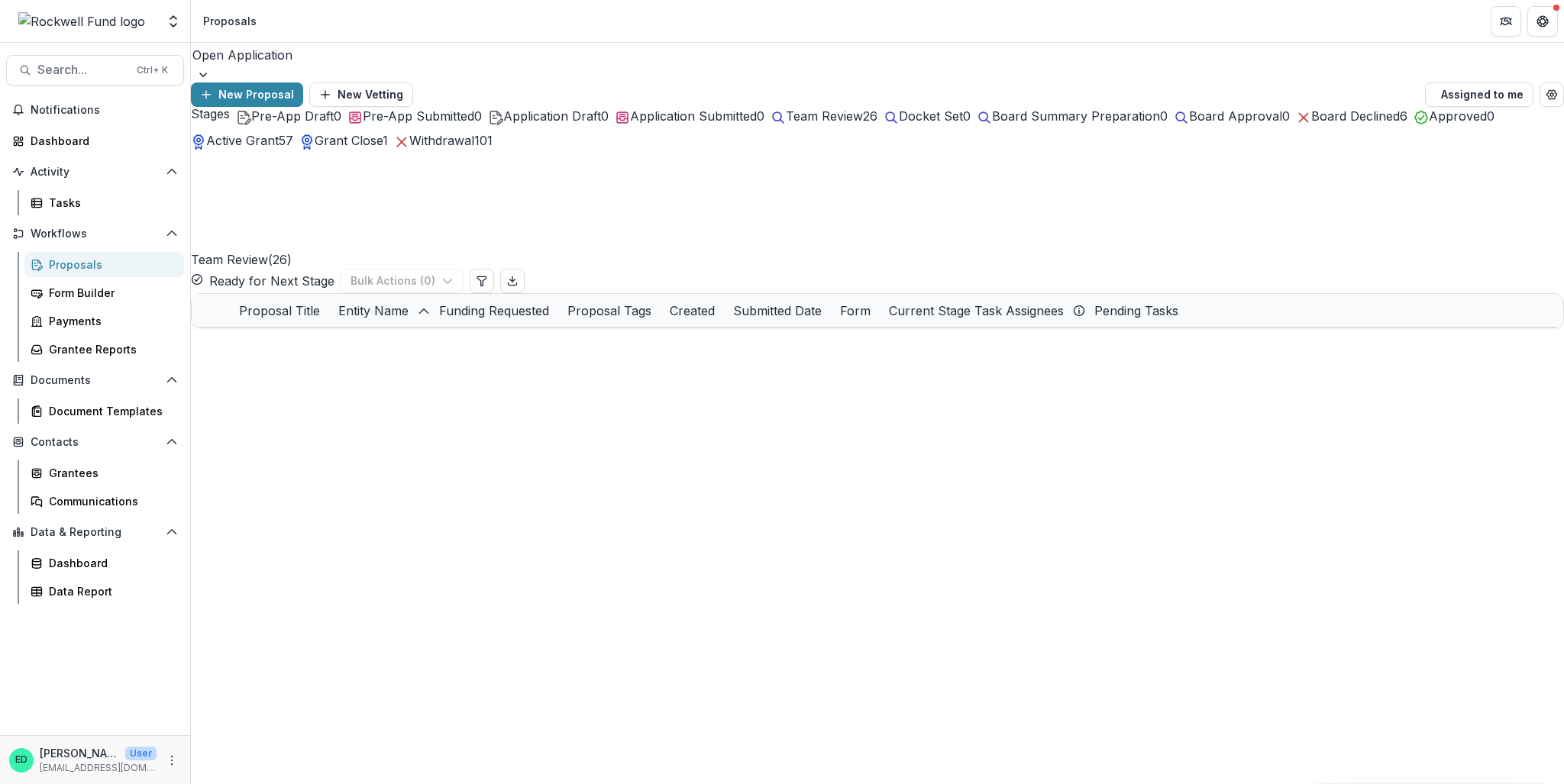
click at [311, 67] on div "Open Application" at bounding box center [877, 54] width 1373 height 24
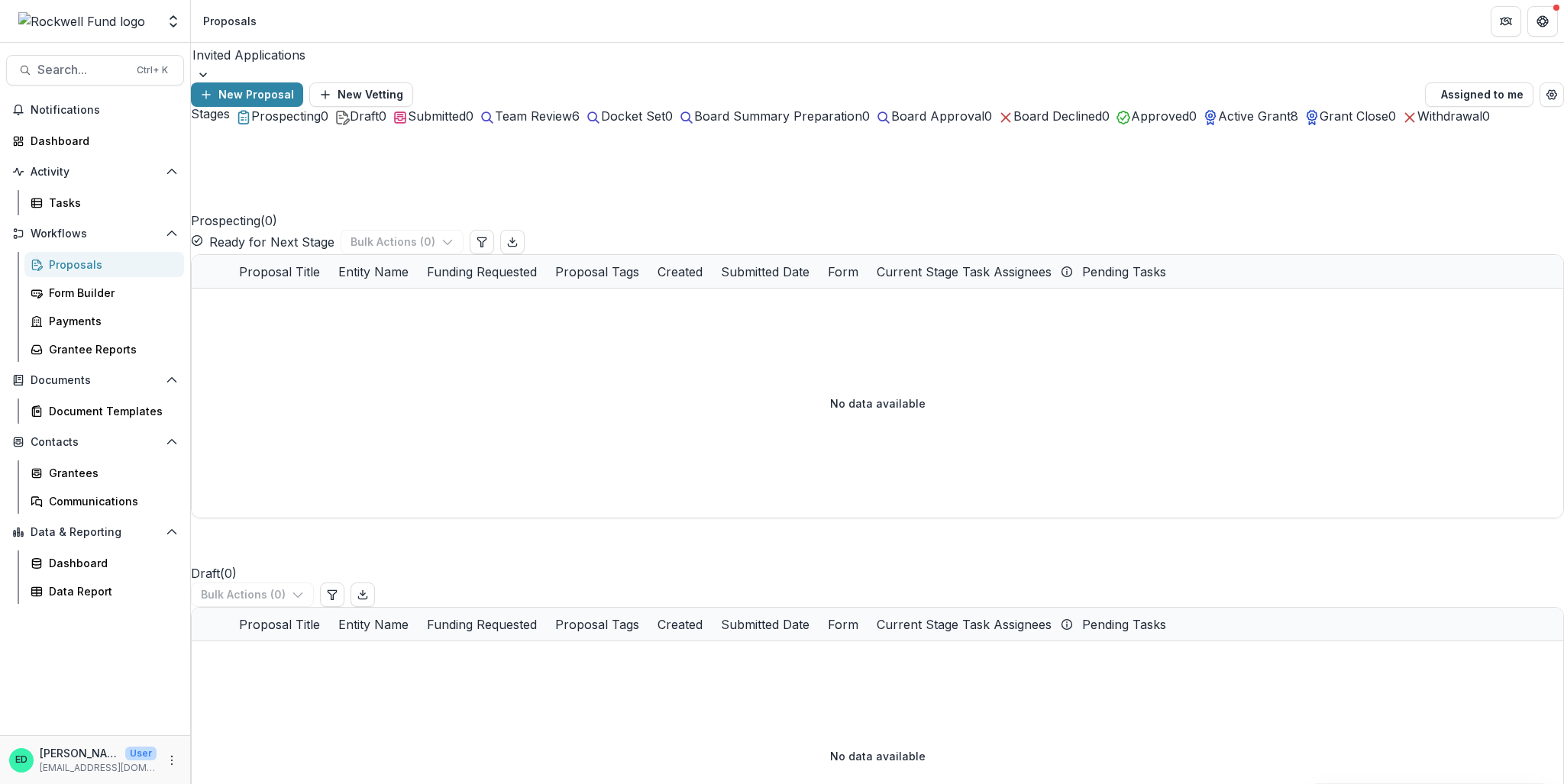
click at [572, 124] on span "Team Review" at bounding box center [534, 116] width 77 height 15
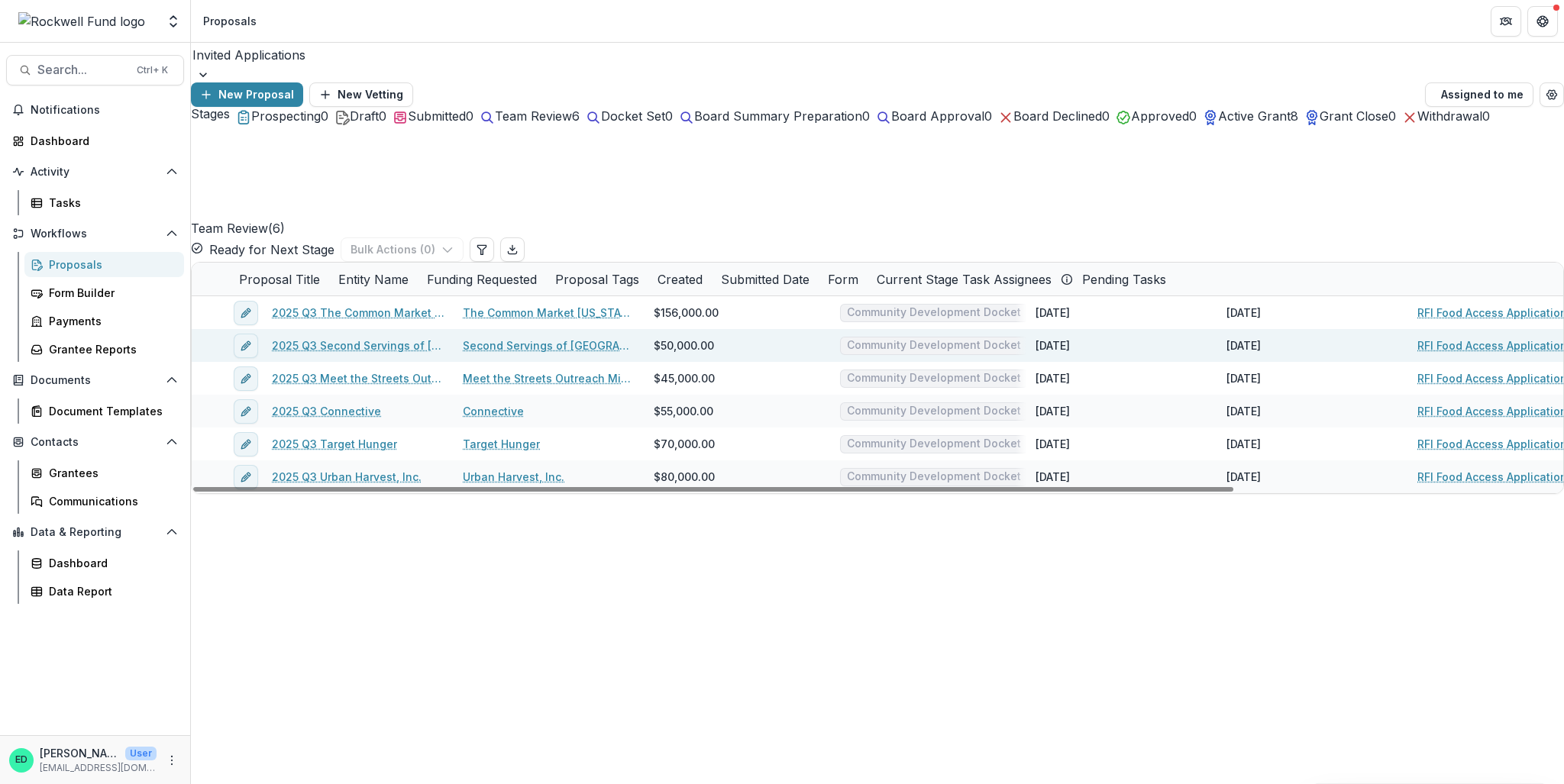
click at [192, 329] on span at bounding box center [192, 329] width 0 height 0
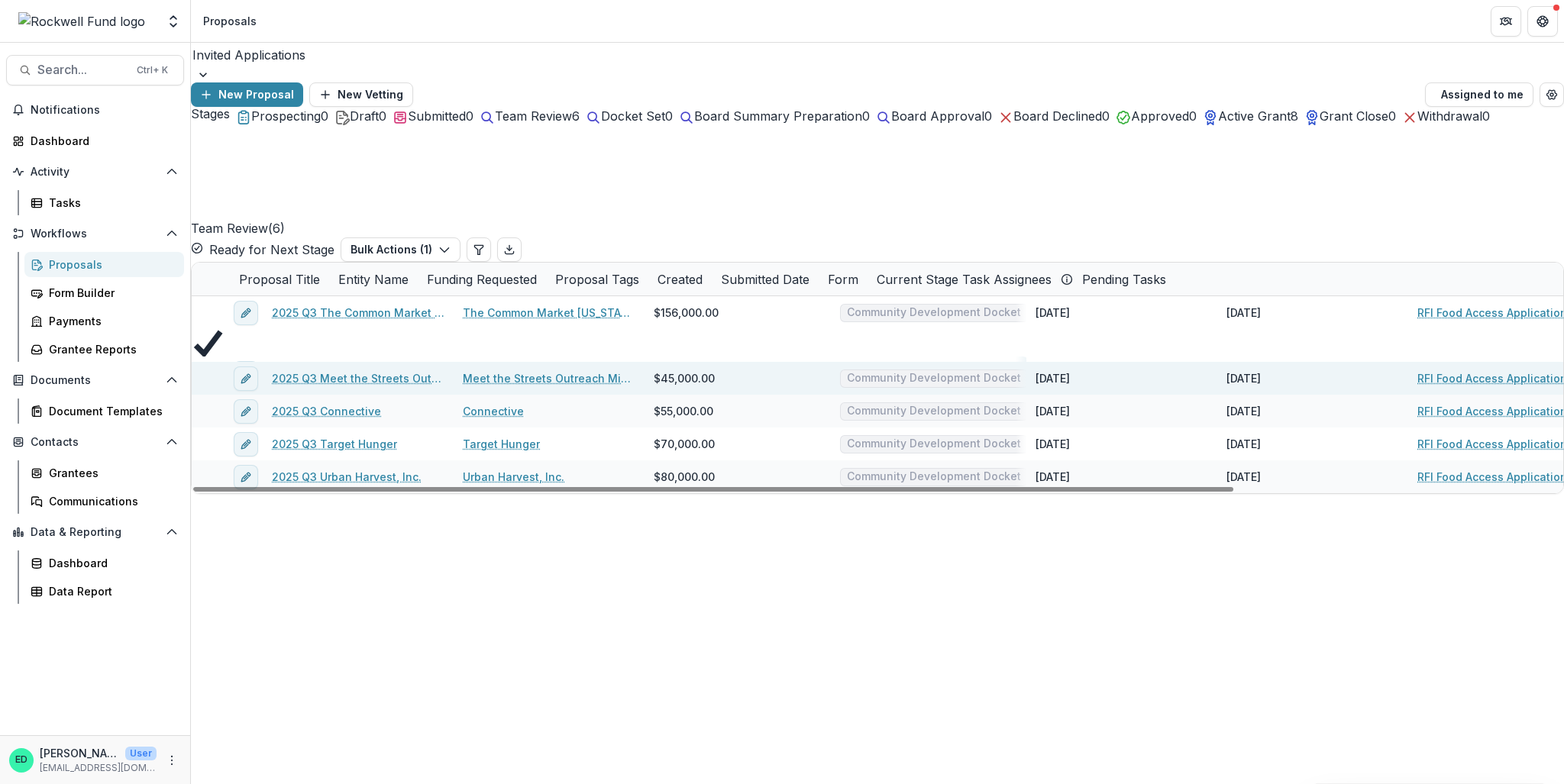
click at [192, 362] on span at bounding box center [192, 362] width 0 height 0
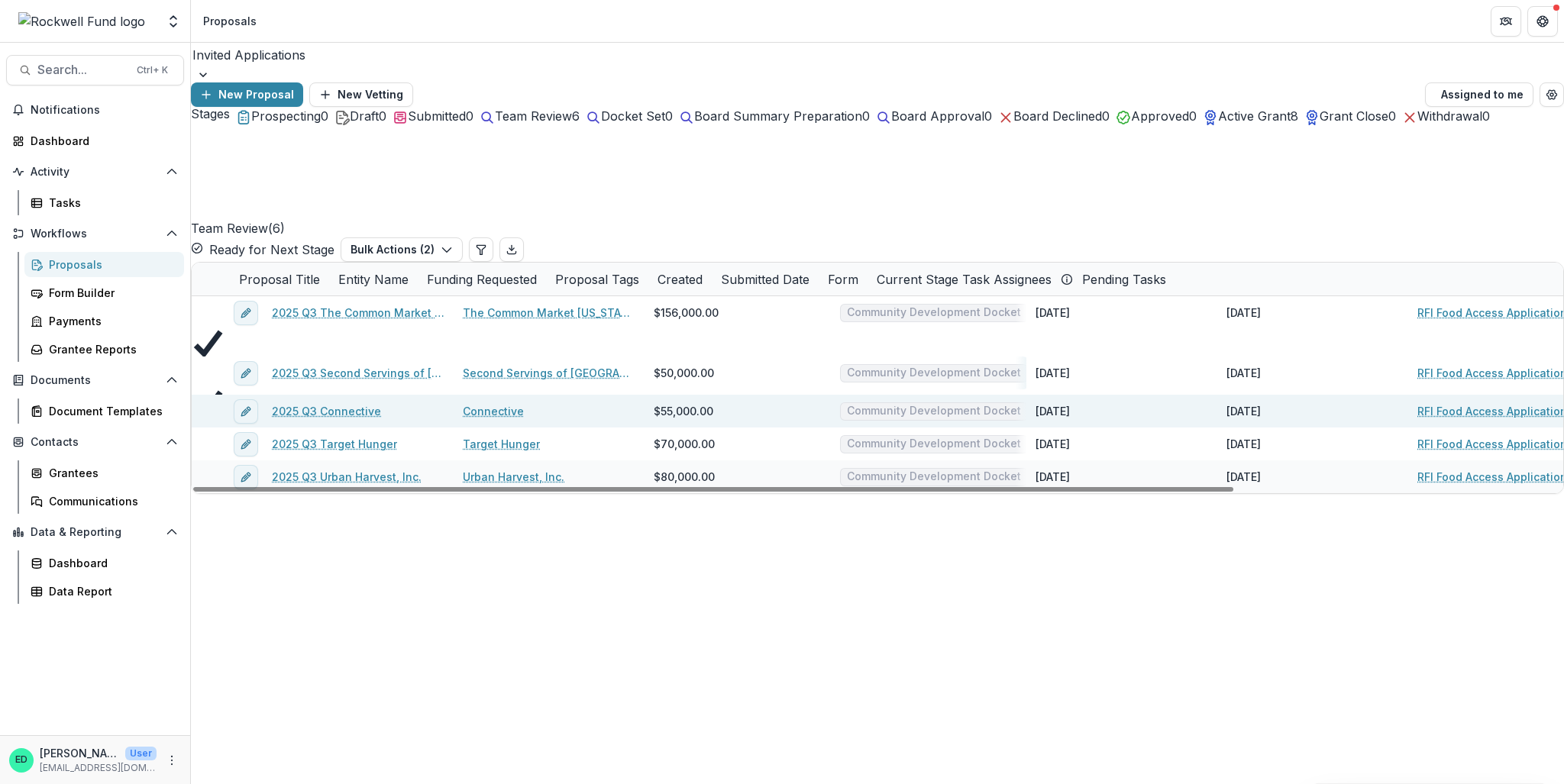
click at [192, 395] on span at bounding box center [192, 395] width 0 height 0
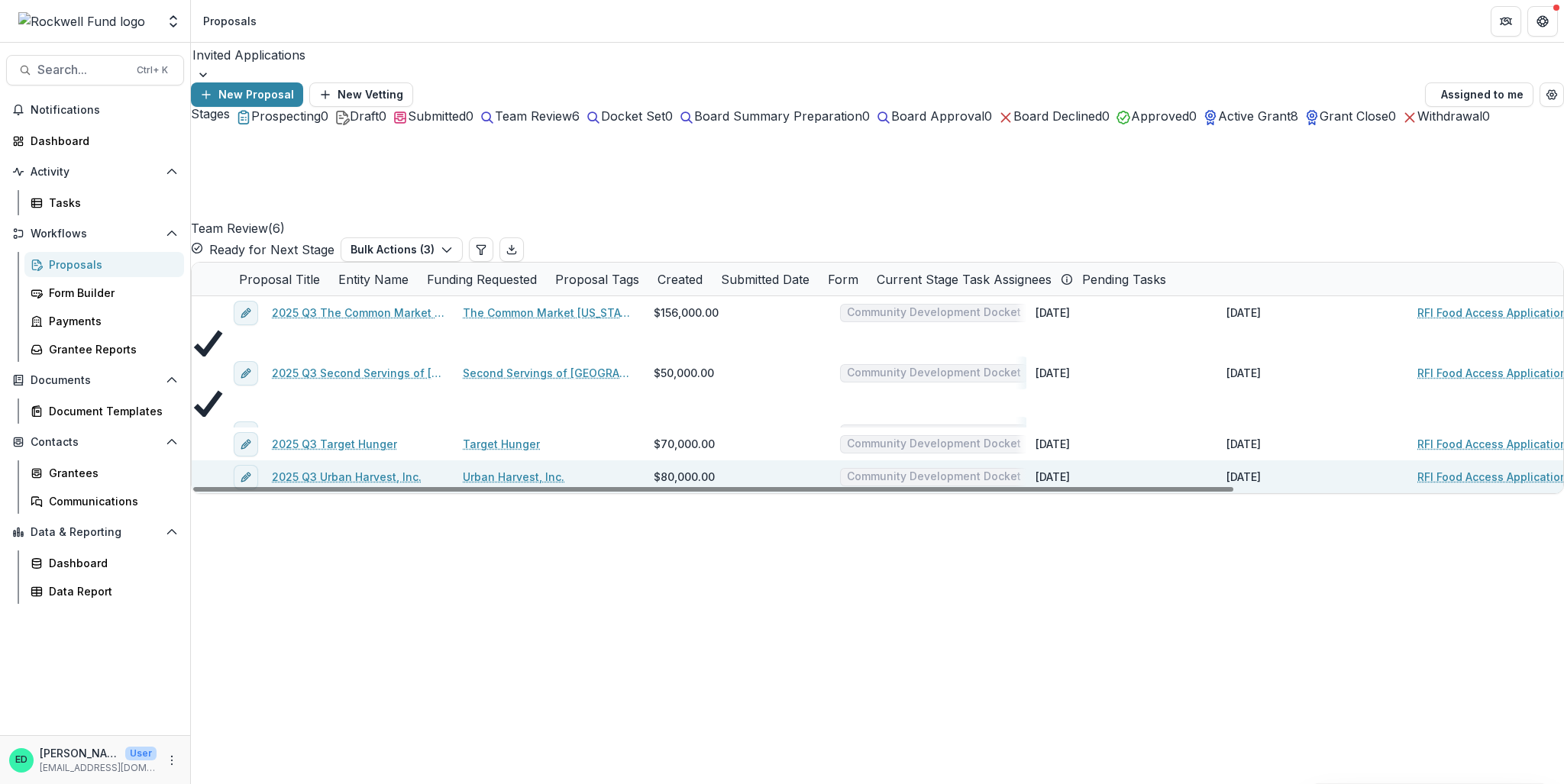
drag, startPoint x: 214, startPoint y: 415, endPoint x: 206, endPoint y: 462, distance: 47.7
click at [192, 428] on span at bounding box center [192, 428] width 0 height 0
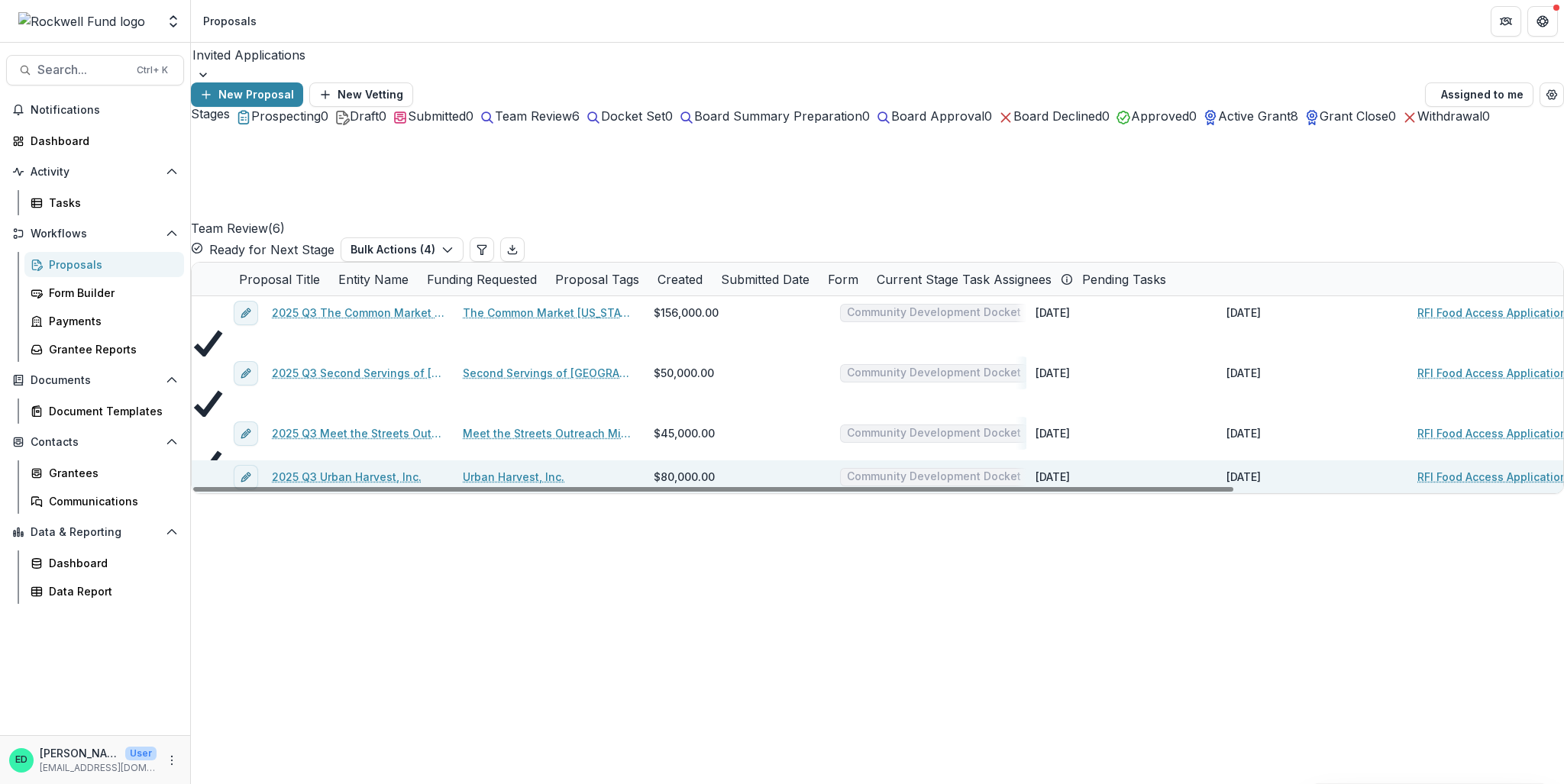
click at [192, 460] on span at bounding box center [192, 460] width 0 height 0
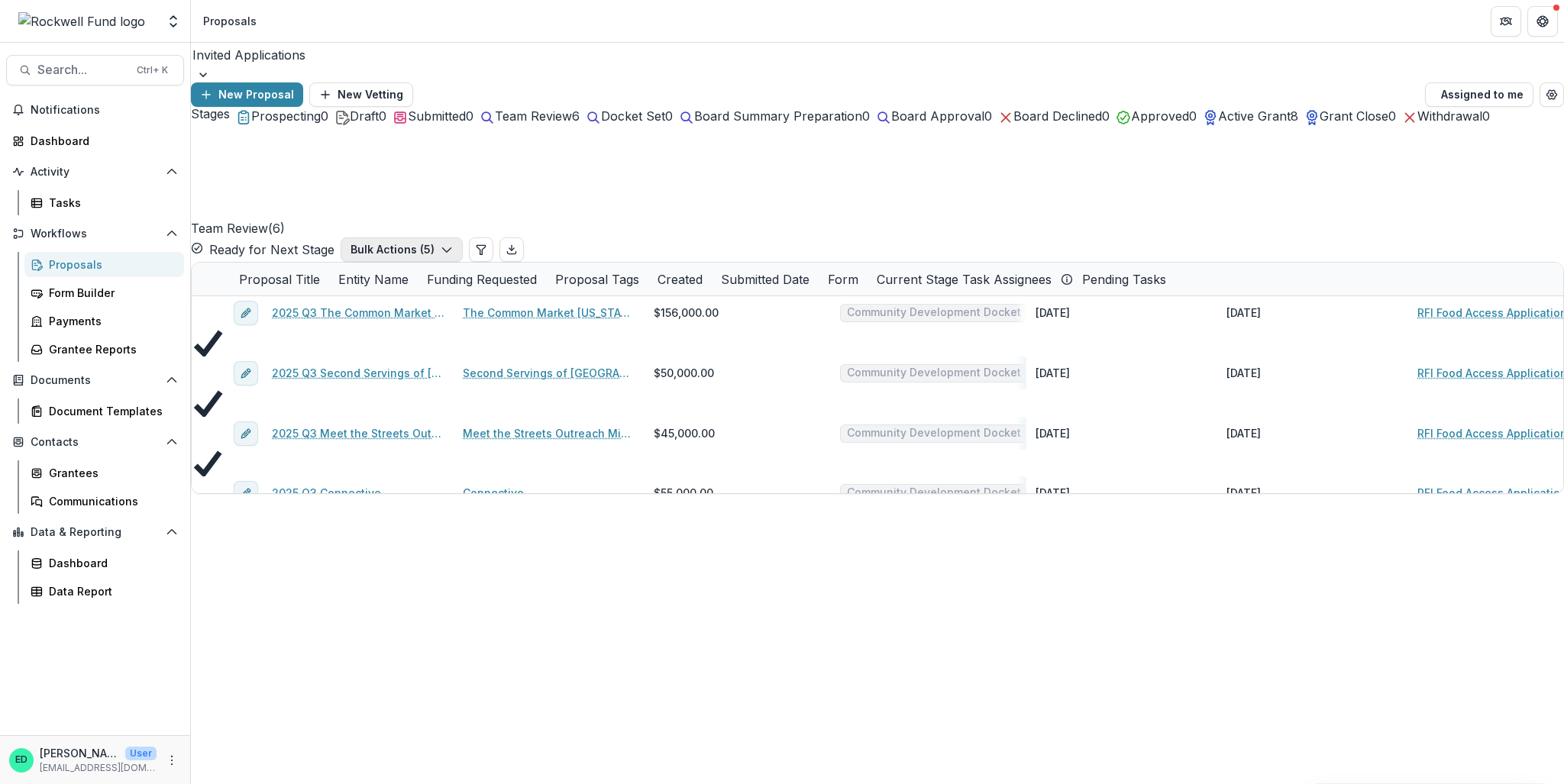
click at [463, 237] on button "Bulk Actions ( 5 )" at bounding box center [401, 249] width 122 height 24
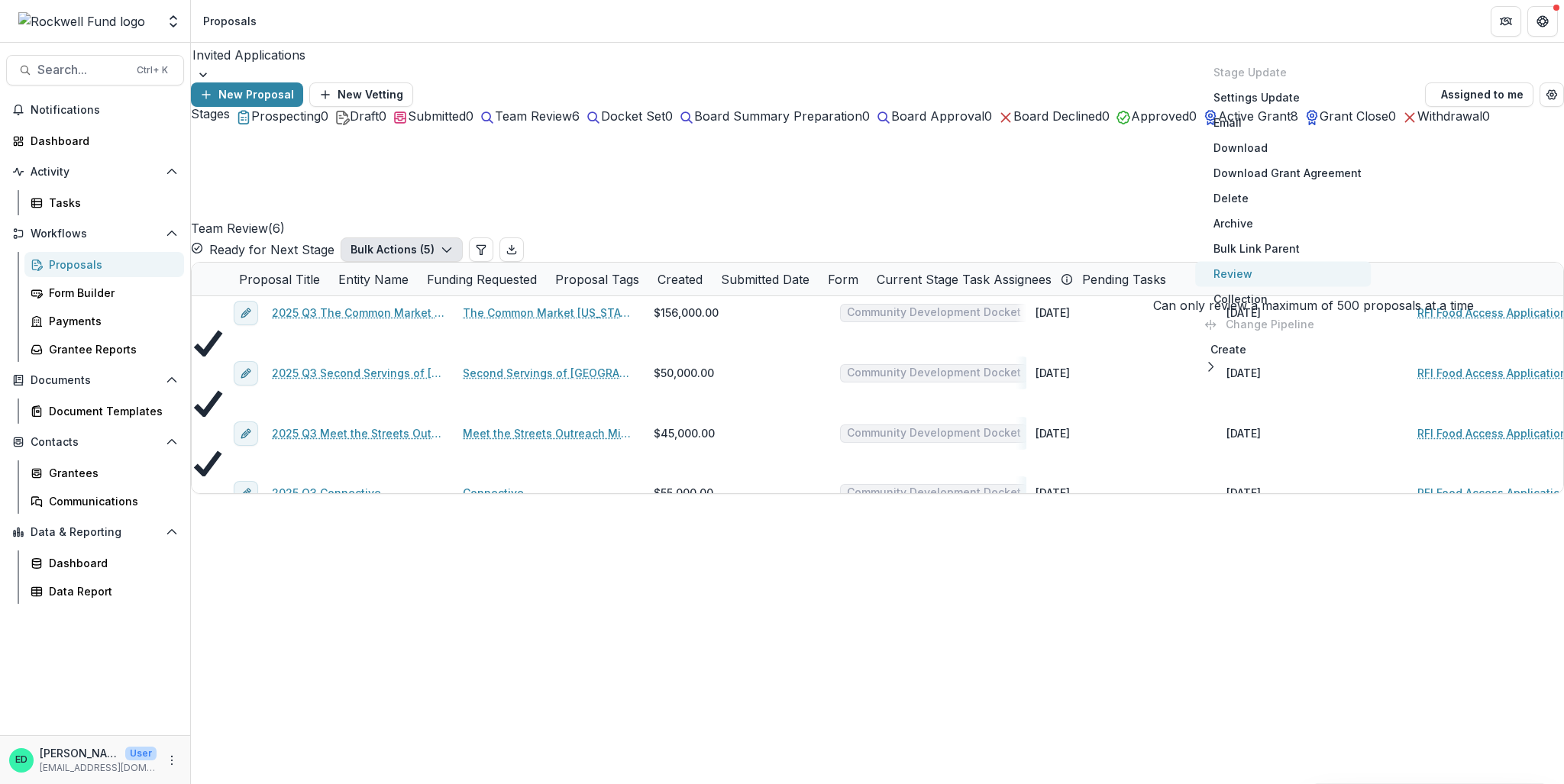
click at [1172, 274] on button "Review" at bounding box center [1283, 273] width 176 height 25
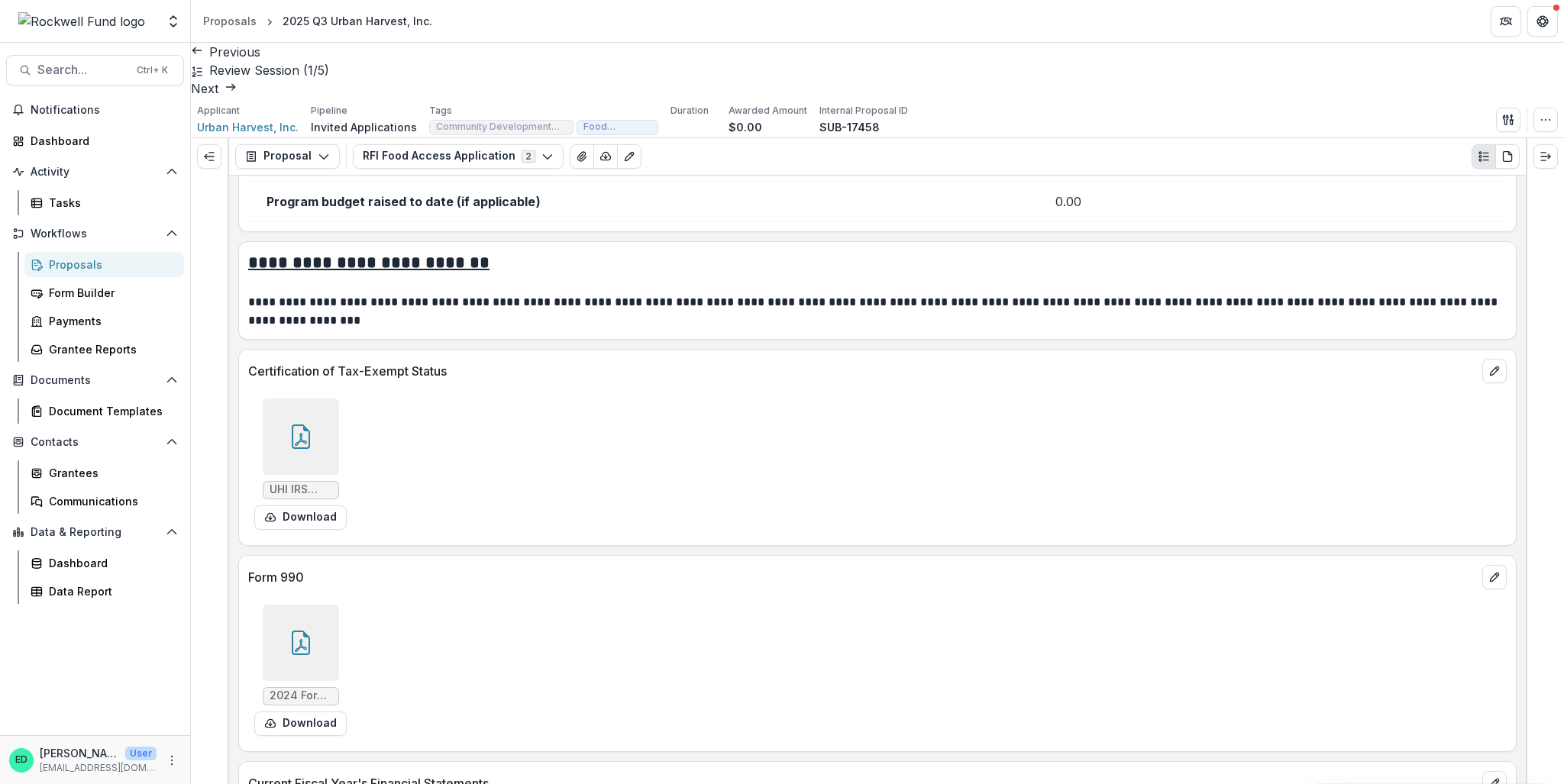
scroll to position [7557, 0]
click at [236, 81] on link "Next" at bounding box center [214, 88] width 46 height 15
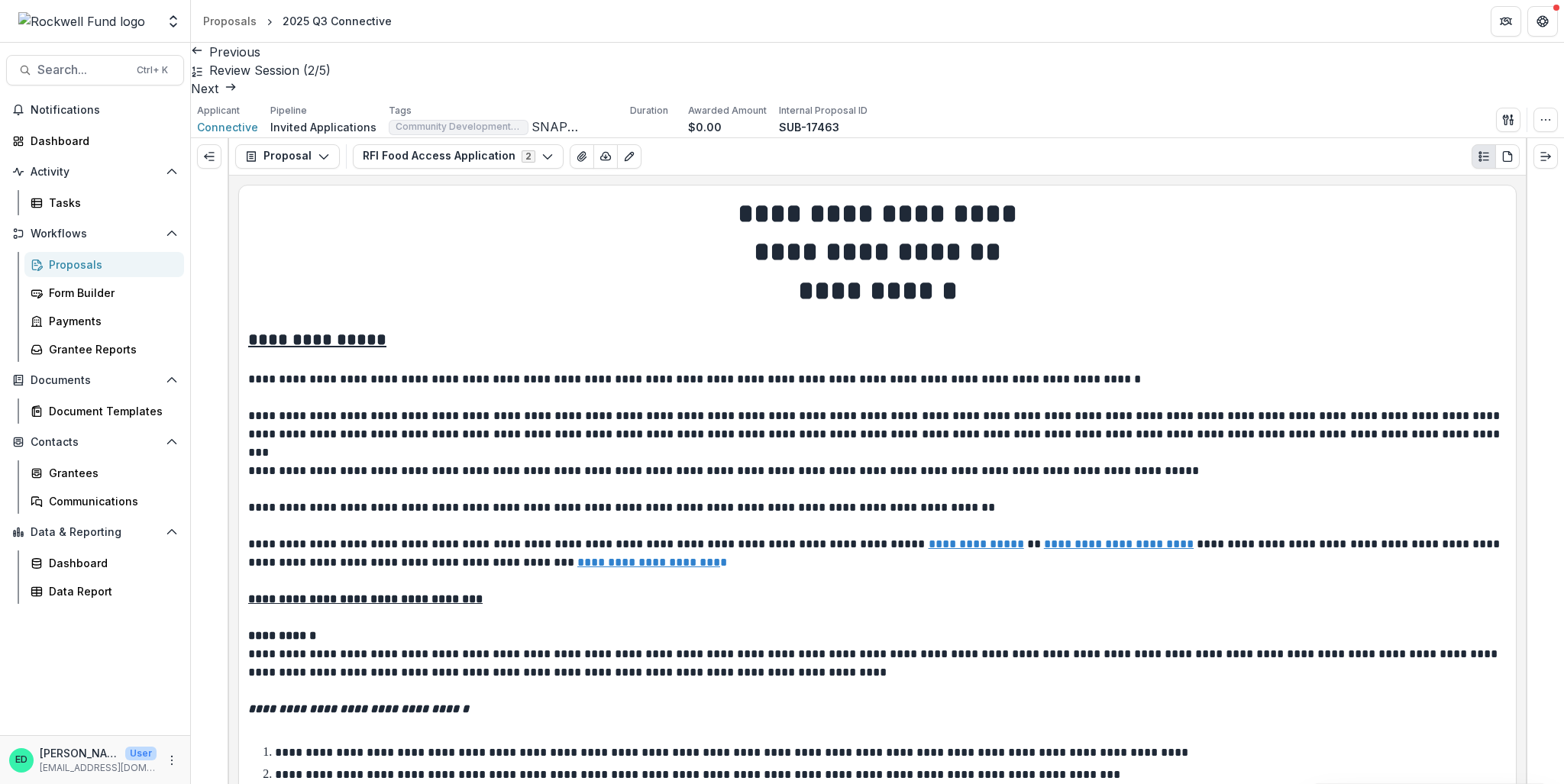
click at [236, 81] on link "Next" at bounding box center [214, 88] width 46 height 15
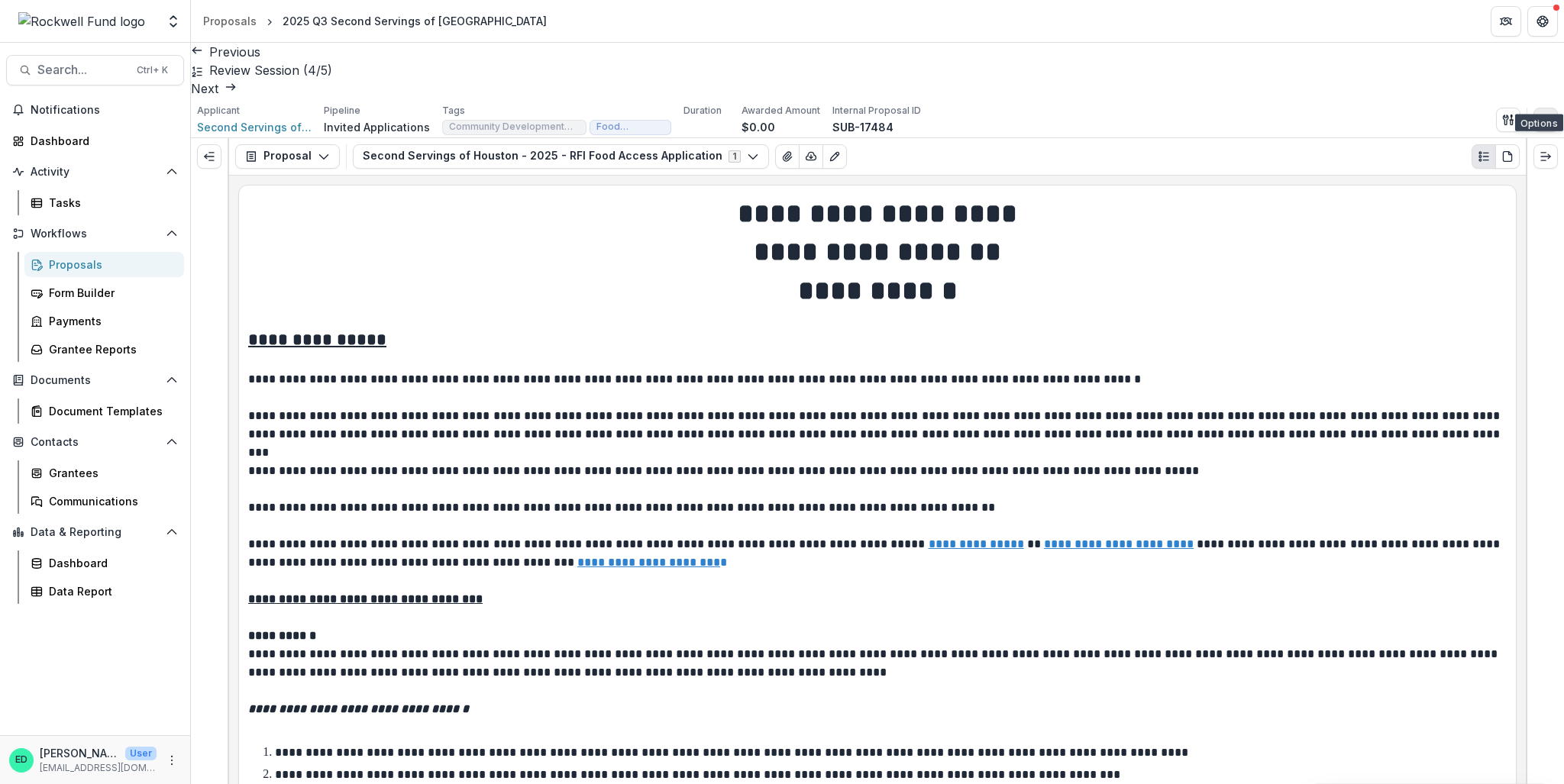
click at [1172, 113] on icon "button" at bounding box center [1546, 120] width 13 height 13
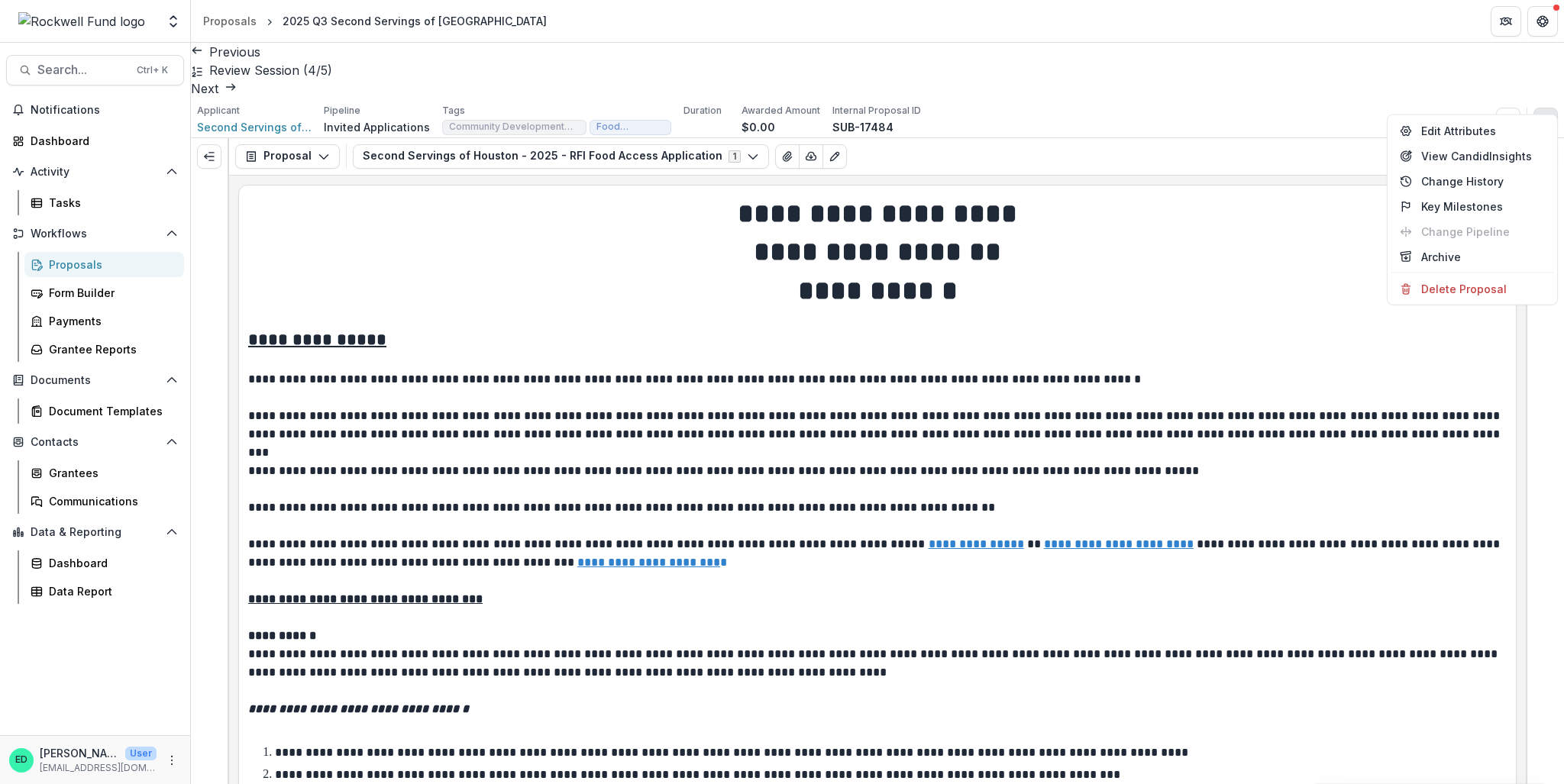
click at [1172, 113] on icon "button" at bounding box center [1546, 120] width 13 height 13
click at [1172, 150] on icon "Expand right" at bounding box center [1546, 157] width 13 height 13
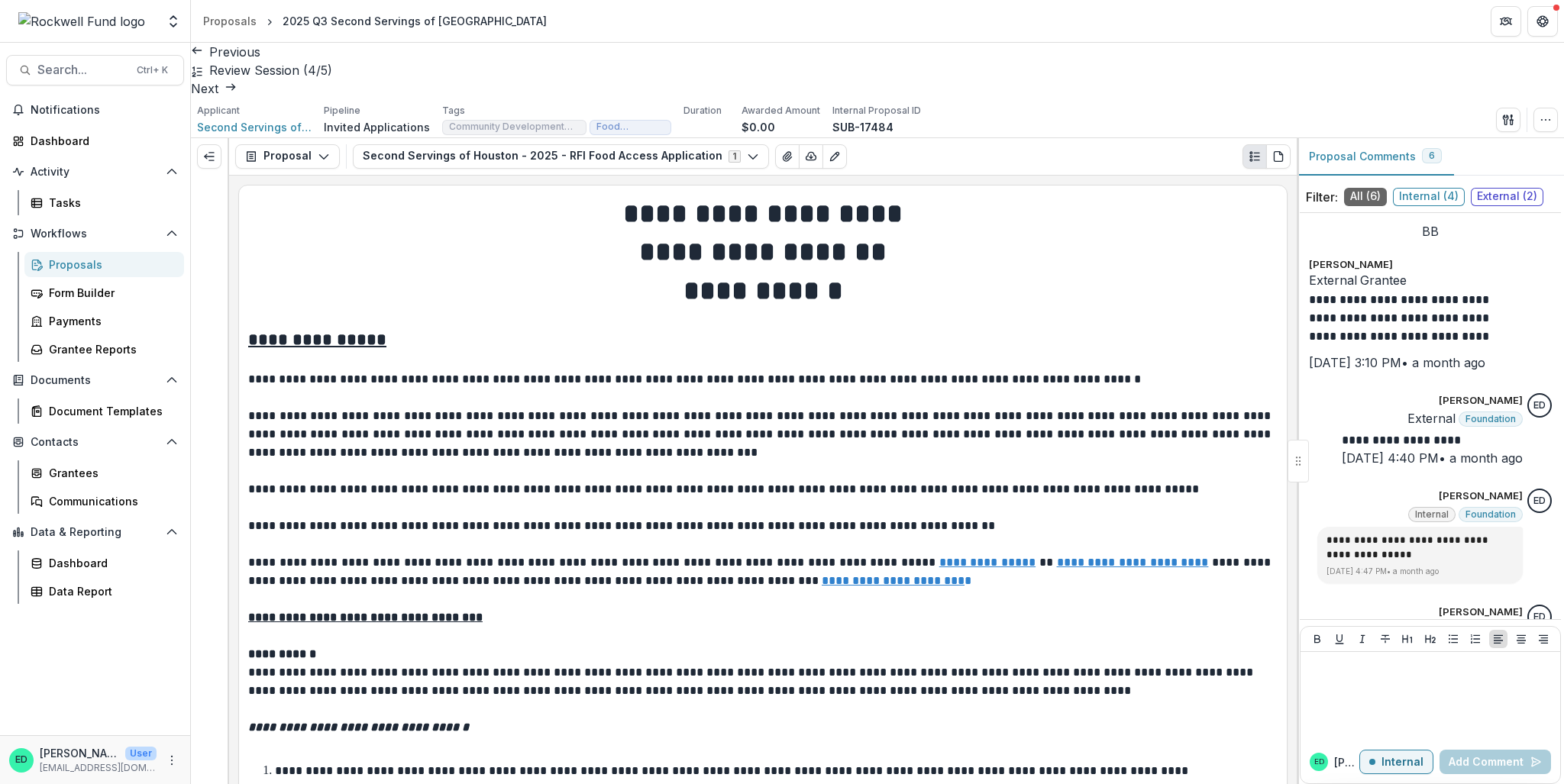
click at [236, 81] on link "Next" at bounding box center [214, 88] width 46 height 15
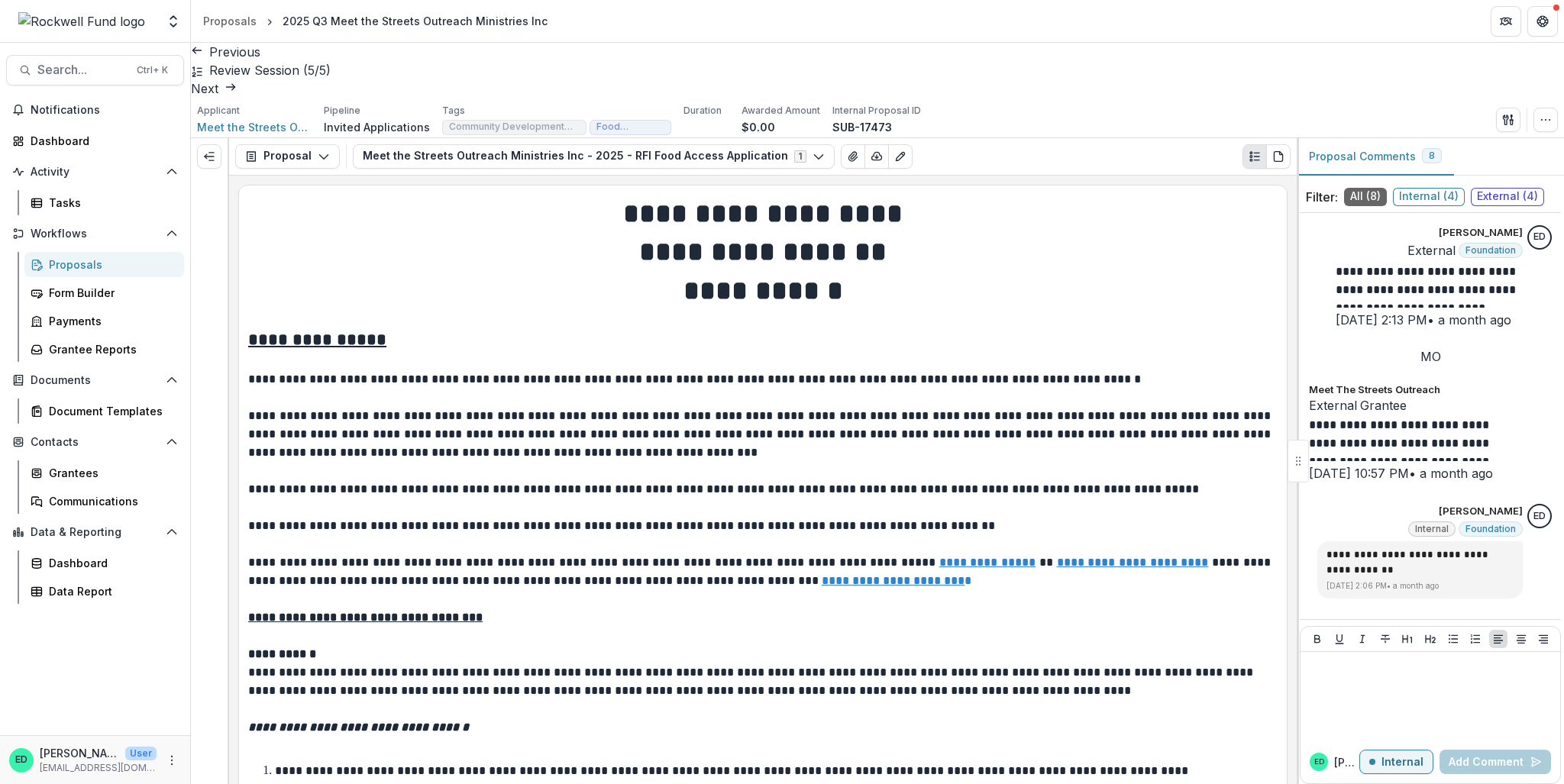
click at [1172, 59] on div "Previous All Proposals 2025 Q3 Urban Harvest, Inc. 2025 Q3 Connective 2025 Q3 T…" at bounding box center [877, 70] width 1373 height 55
click at [73, 258] on div "Proposals" at bounding box center [110, 265] width 123 height 16
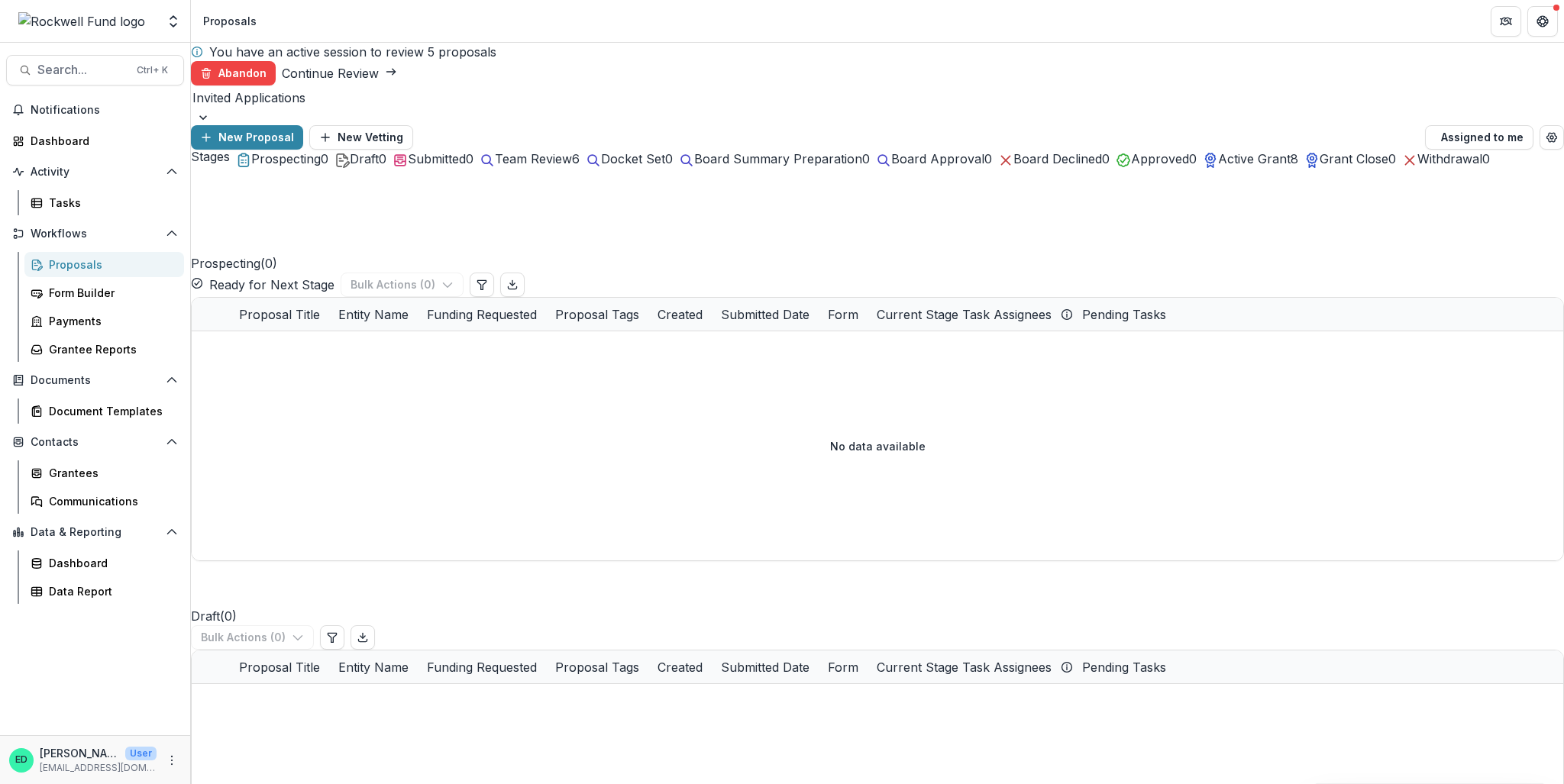
click at [397, 65] on link "Continue Review" at bounding box center [339, 72] width 115 height 15
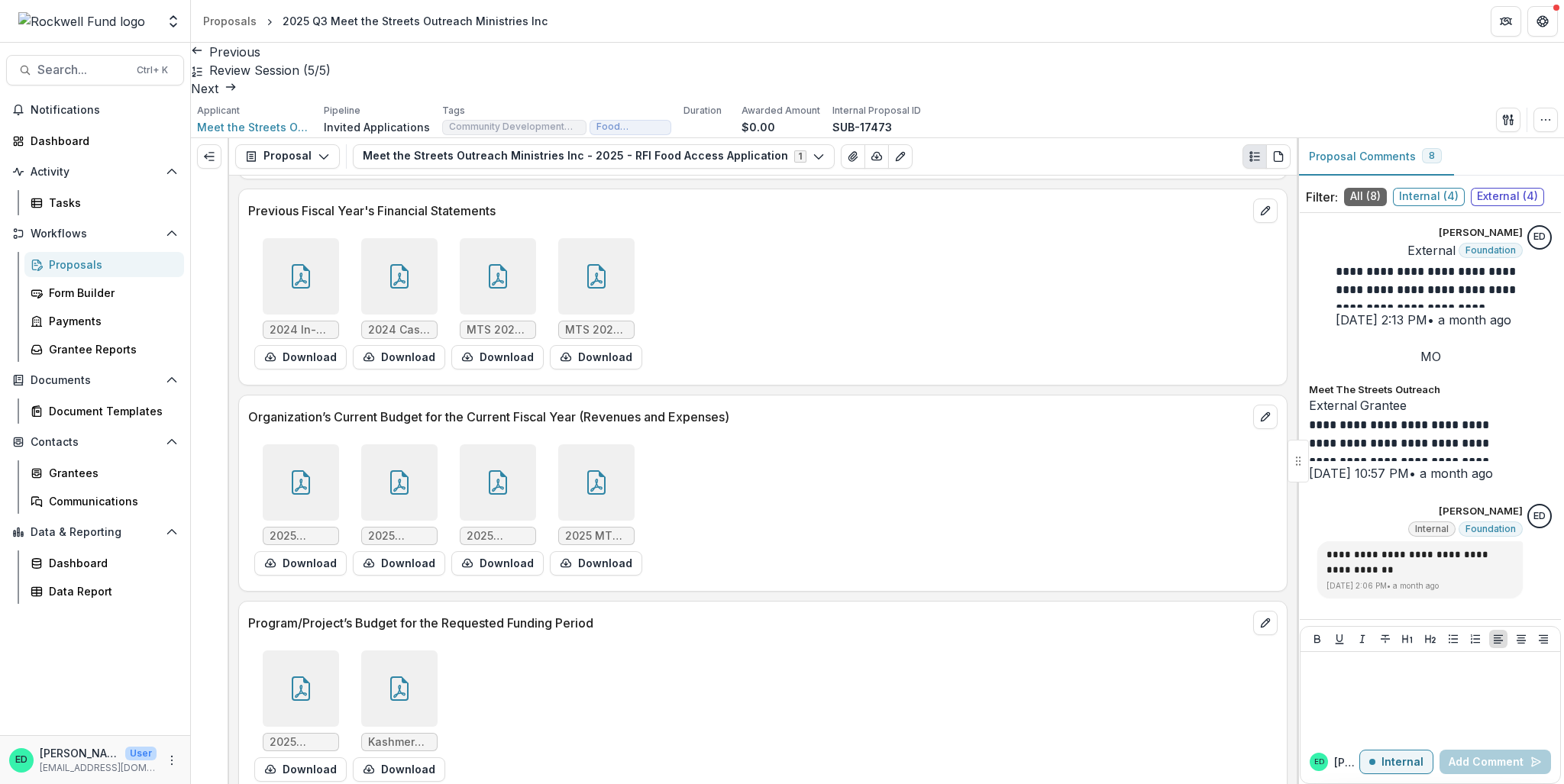
scroll to position [10261, 0]
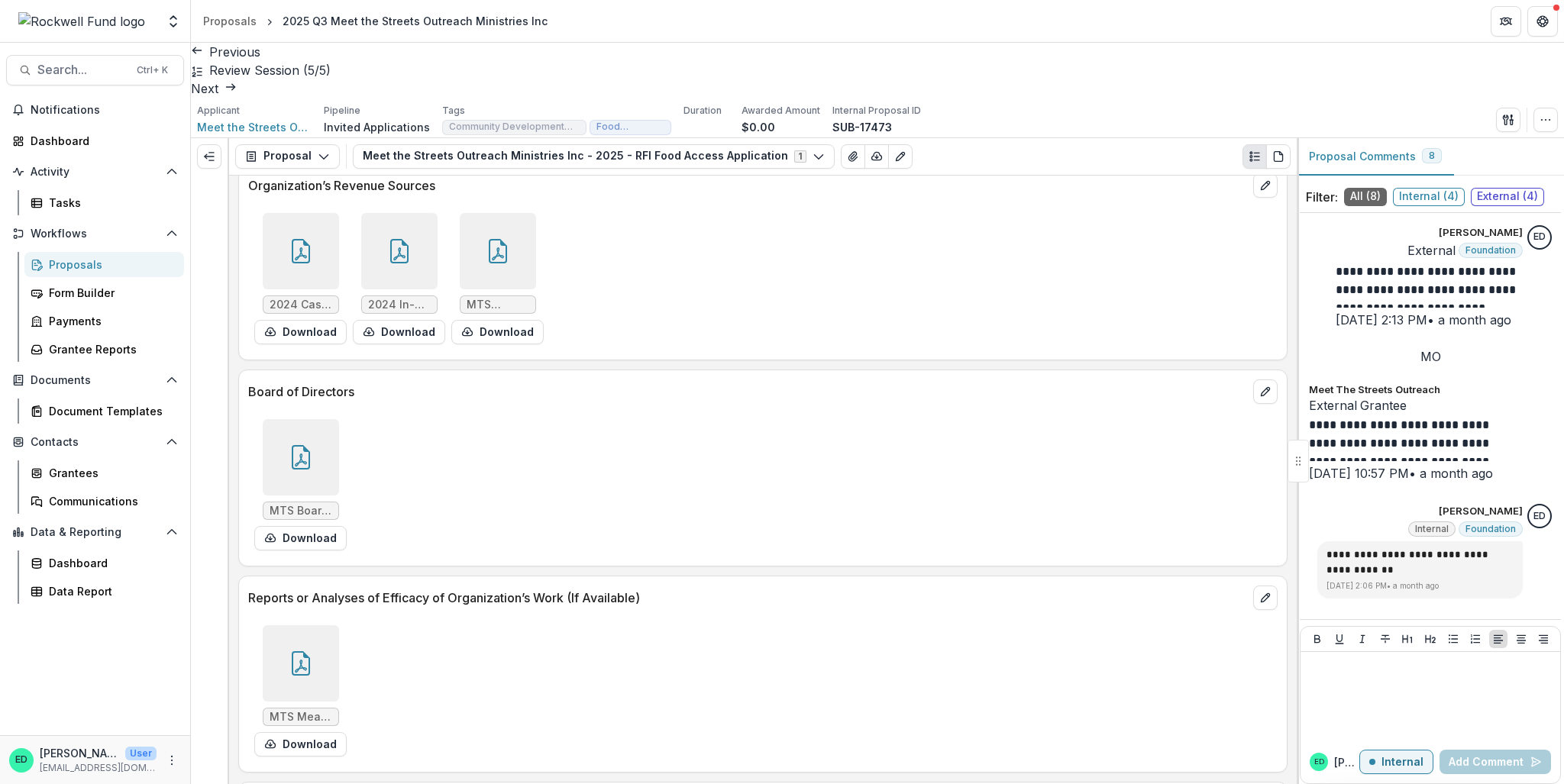
click at [237, 42] on div "Aggregate Analysis Foundations Rockwell Fund Data Sandbox Rockwell Fund Team Se…" at bounding box center [782, 21] width 1564 height 43
click at [237, 53] on link "Previous" at bounding box center [225, 51] width 69 height 15
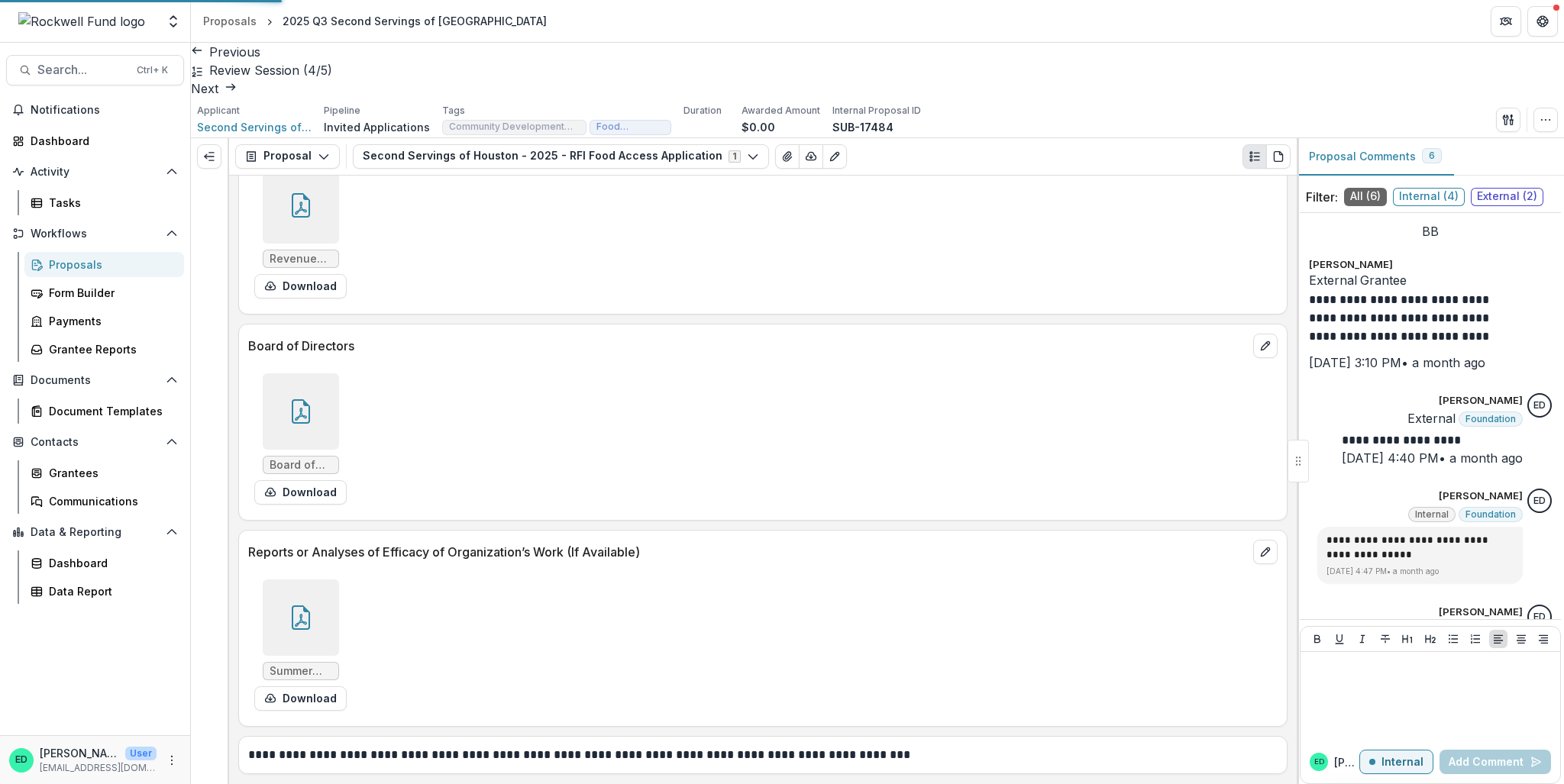
scroll to position [8503, 0]
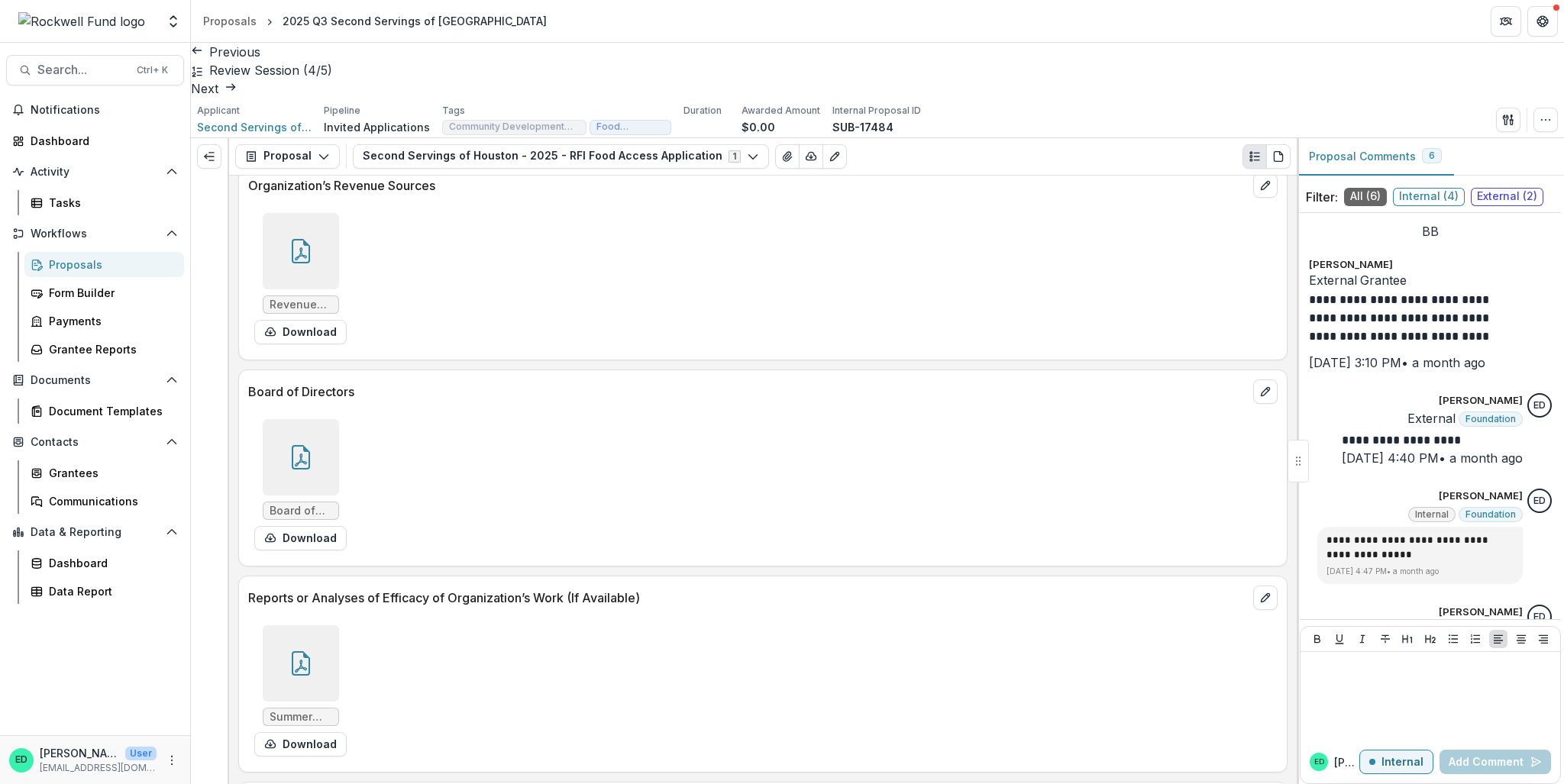
click at [76, 258] on div "Proposals" at bounding box center [110, 265] width 123 height 16
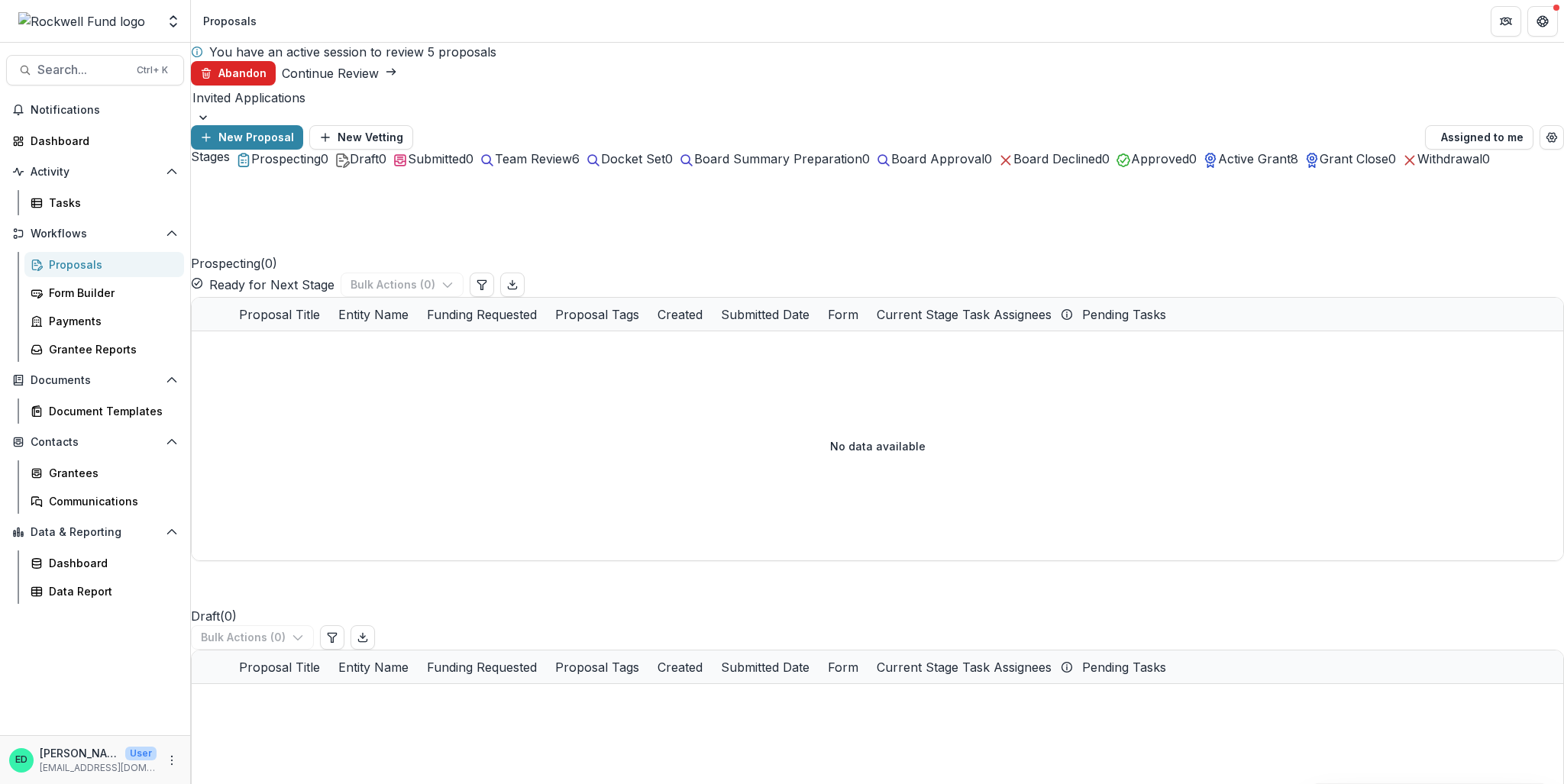
click at [276, 61] on button "Abandon" at bounding box center [233, 73] width 85 height 24
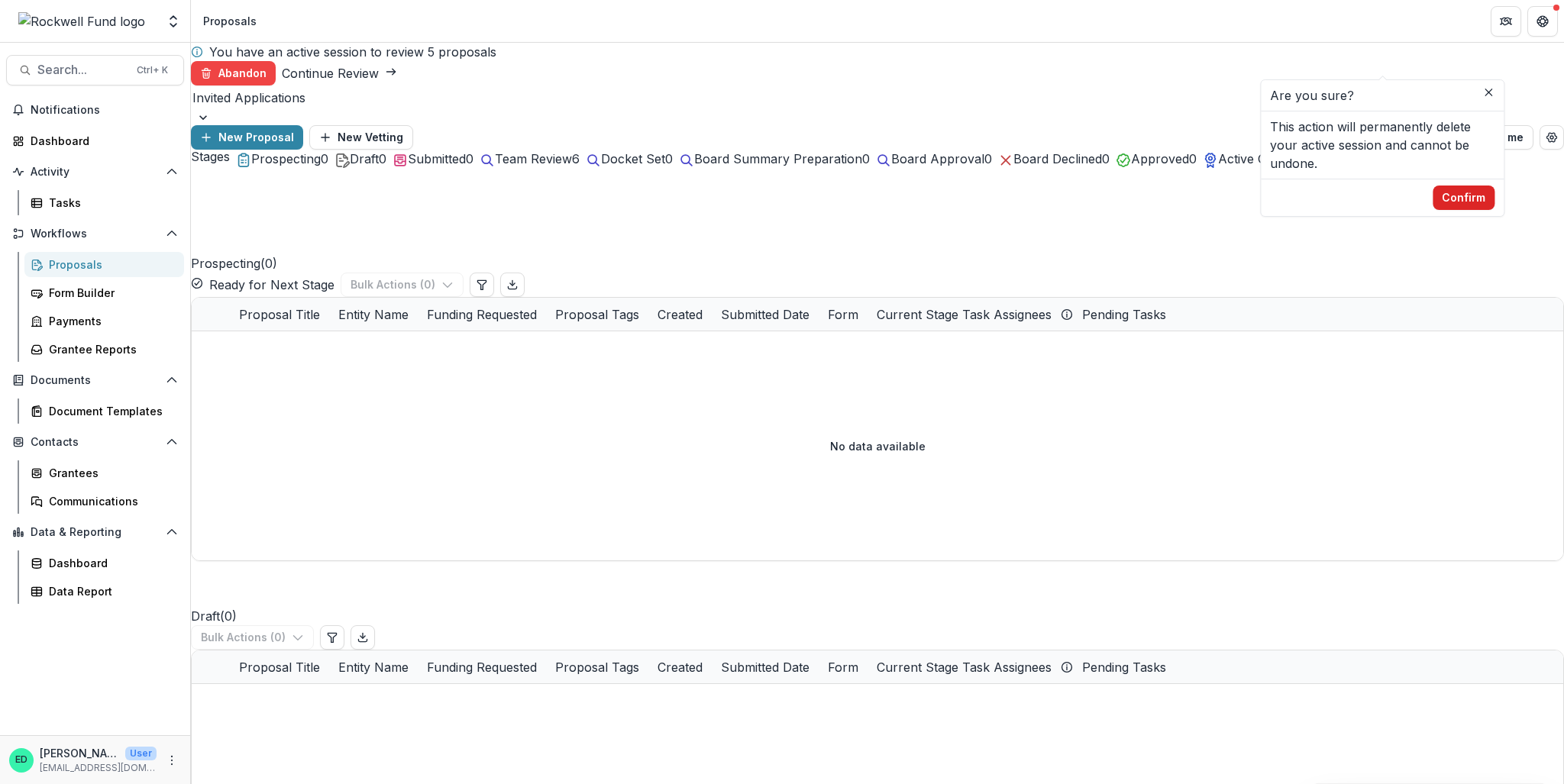
click at [1172, 196] on button "Confirm" at bounding box center [1463, 197] width 61 height 24
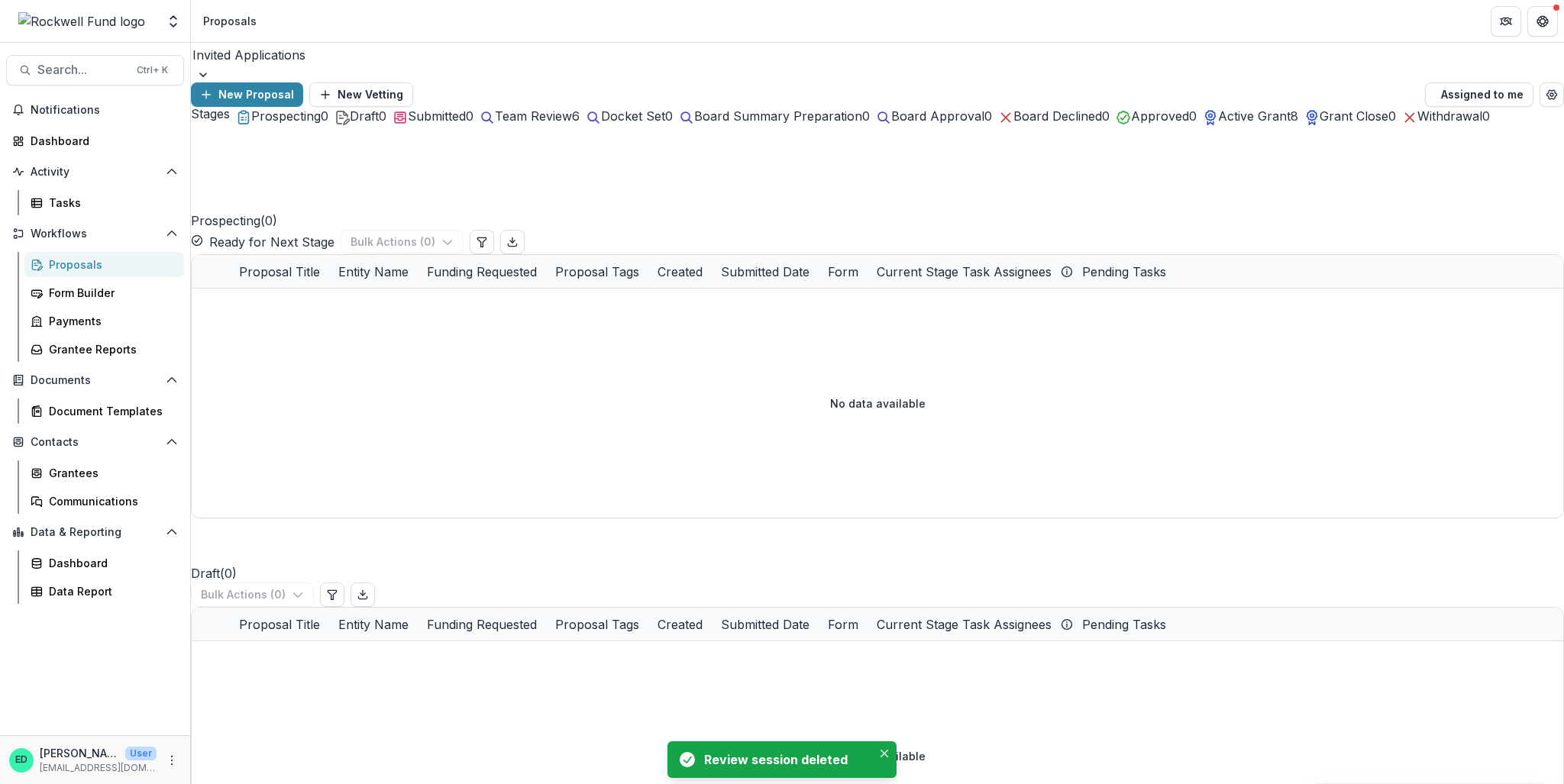
click at [572, 124] on span "Team Review" at bounding box center [534, 116] width 77 height 15
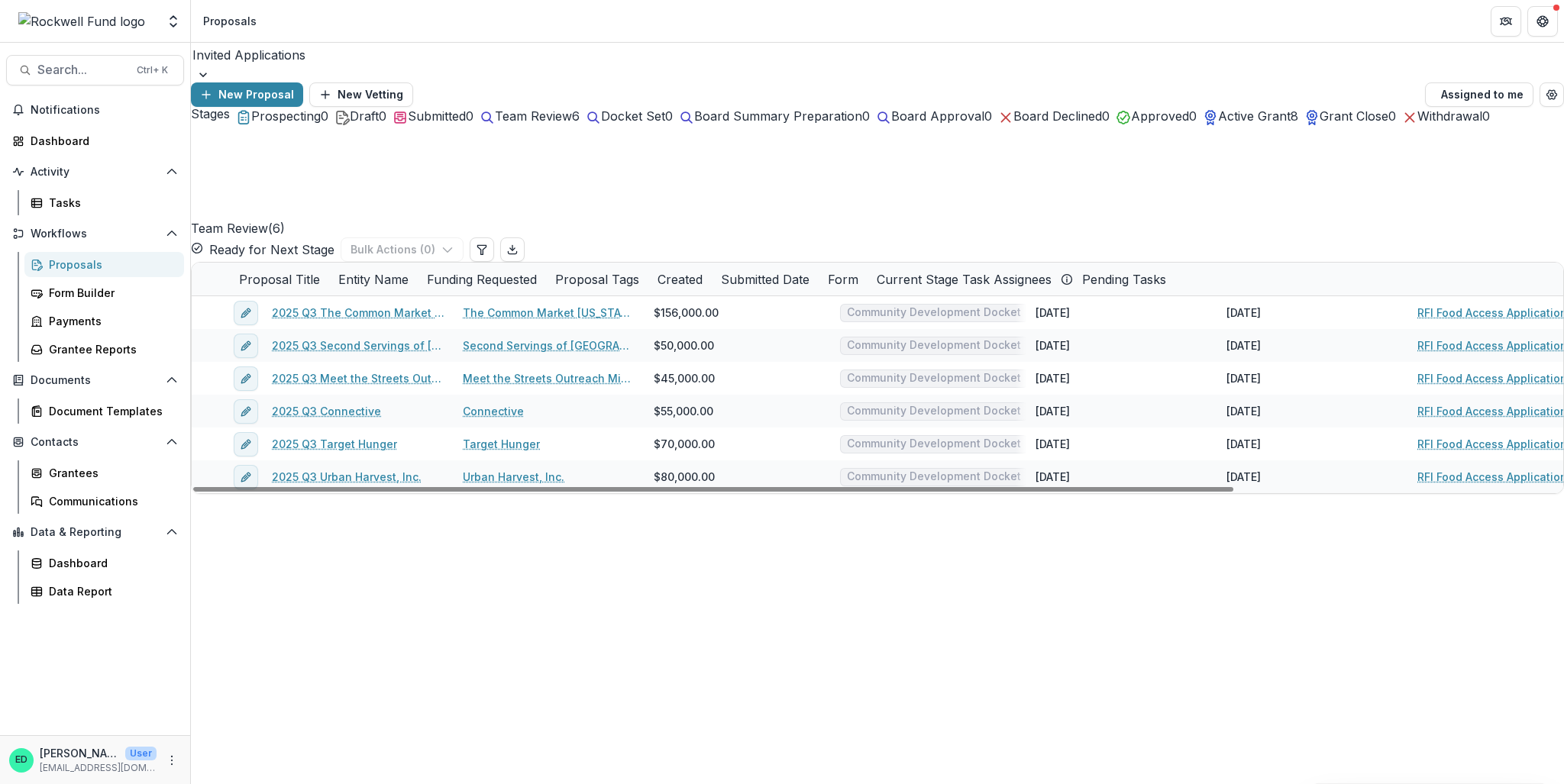
click at [192, 280] on span at bounding box center [192, 280] width 0 height 0
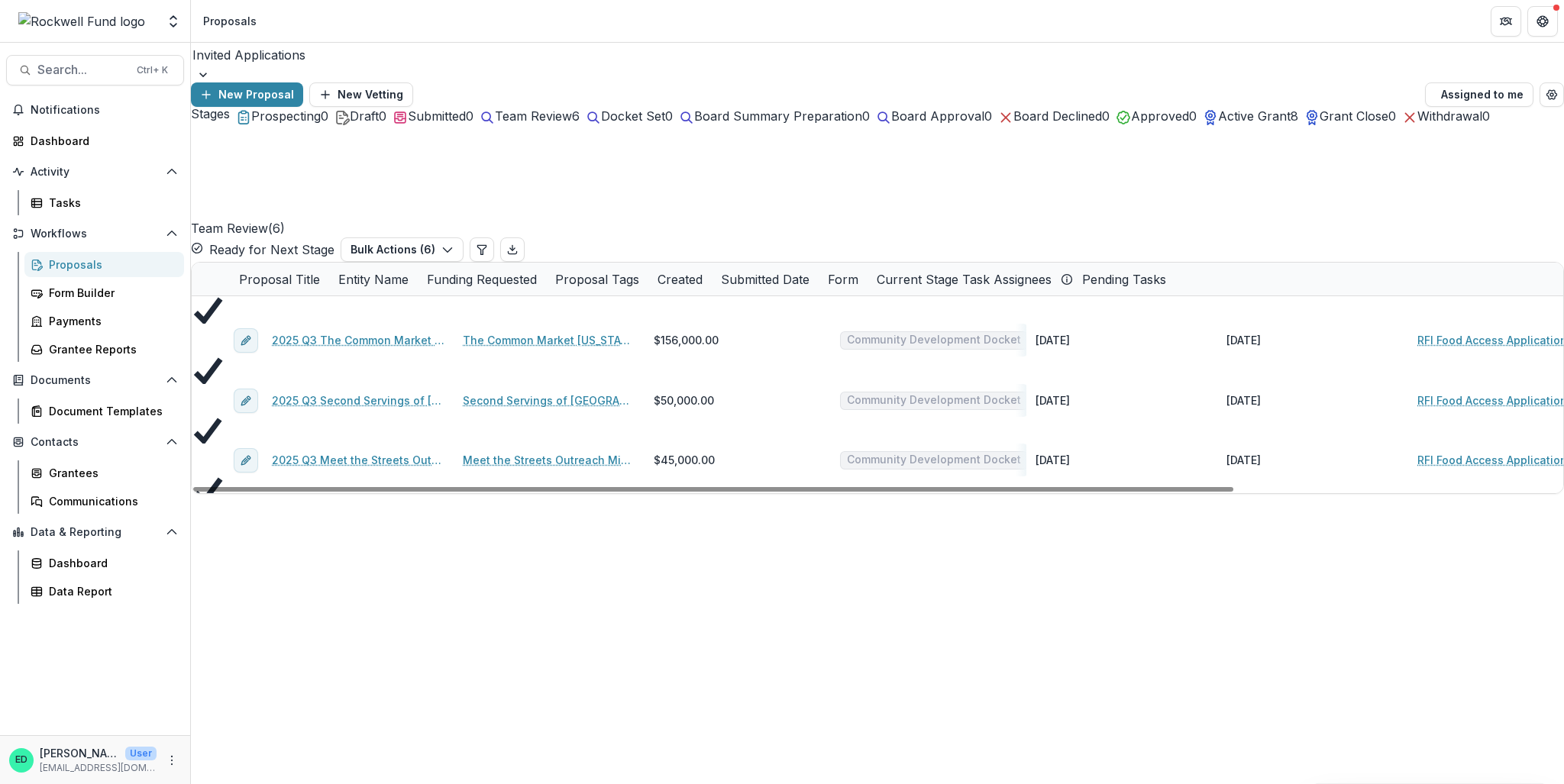
click at [214, 296] on icon at bounding box center [208, 310] width 33 height 28
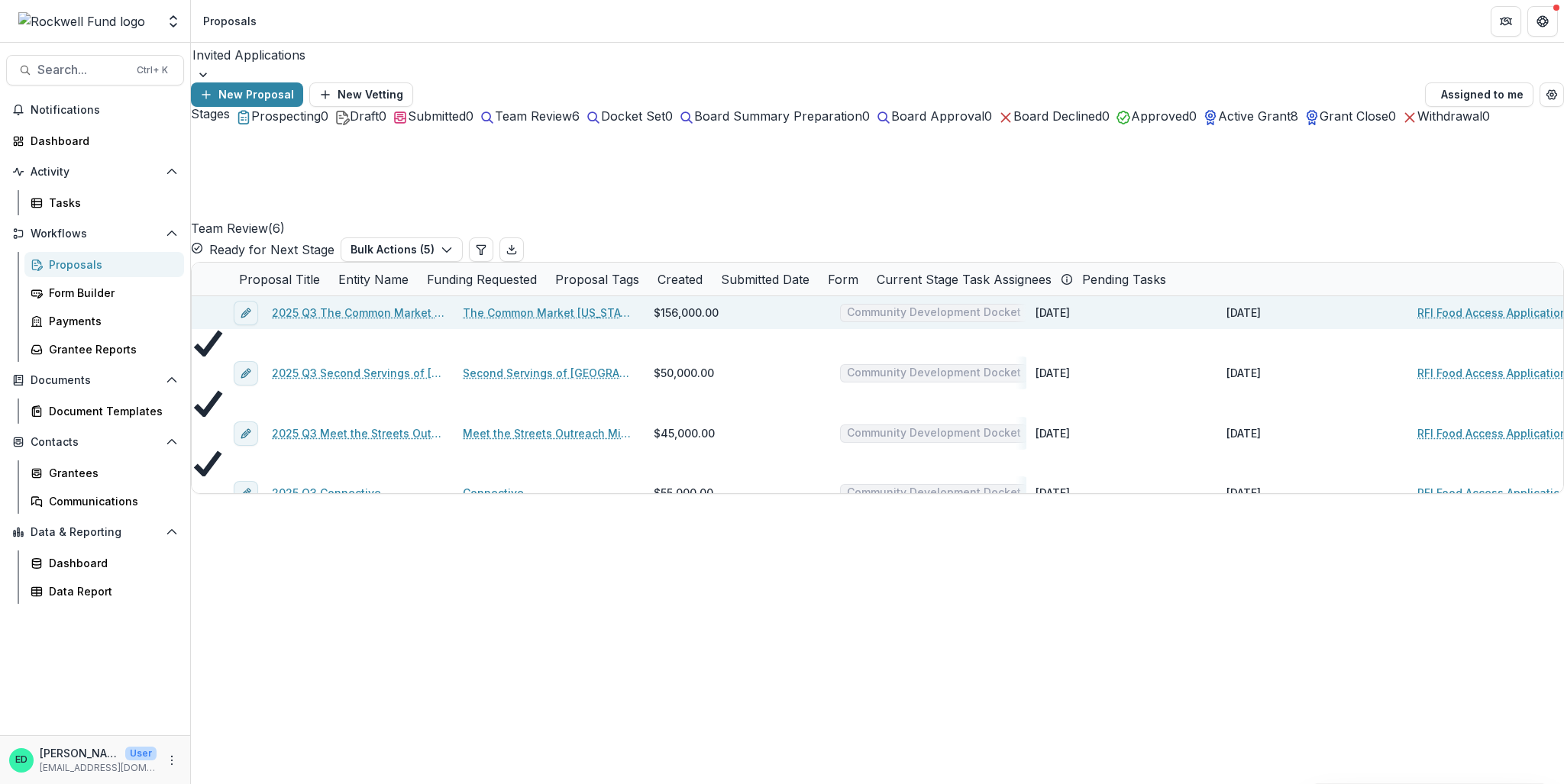
click at [334, 240] on button "Ready for Next Stage" at bounding box center [263, 249] width 143 height 18
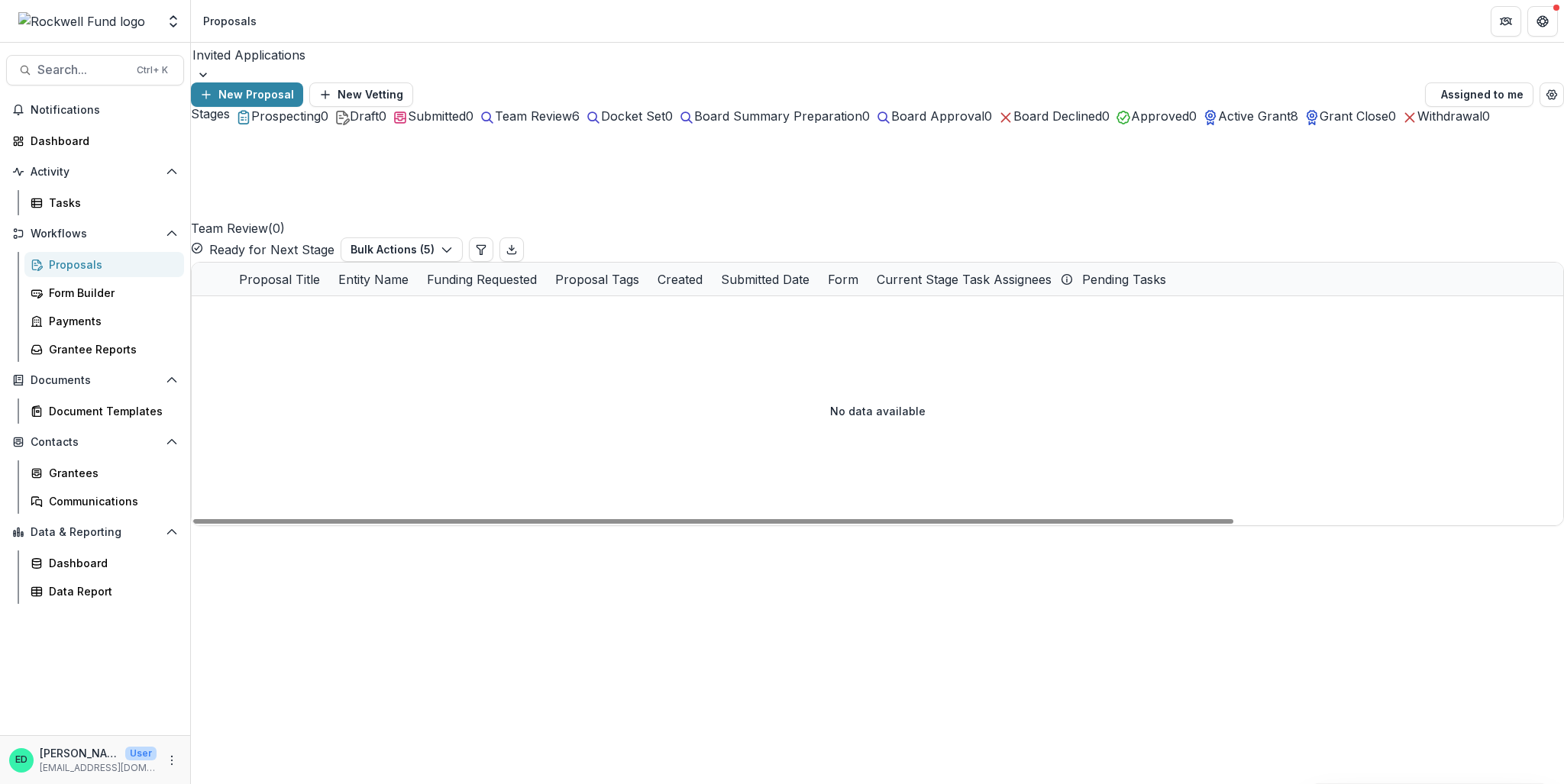
click at [466, 124] on span "Submitted" at bounding box center [437, 116] width 58 height 15
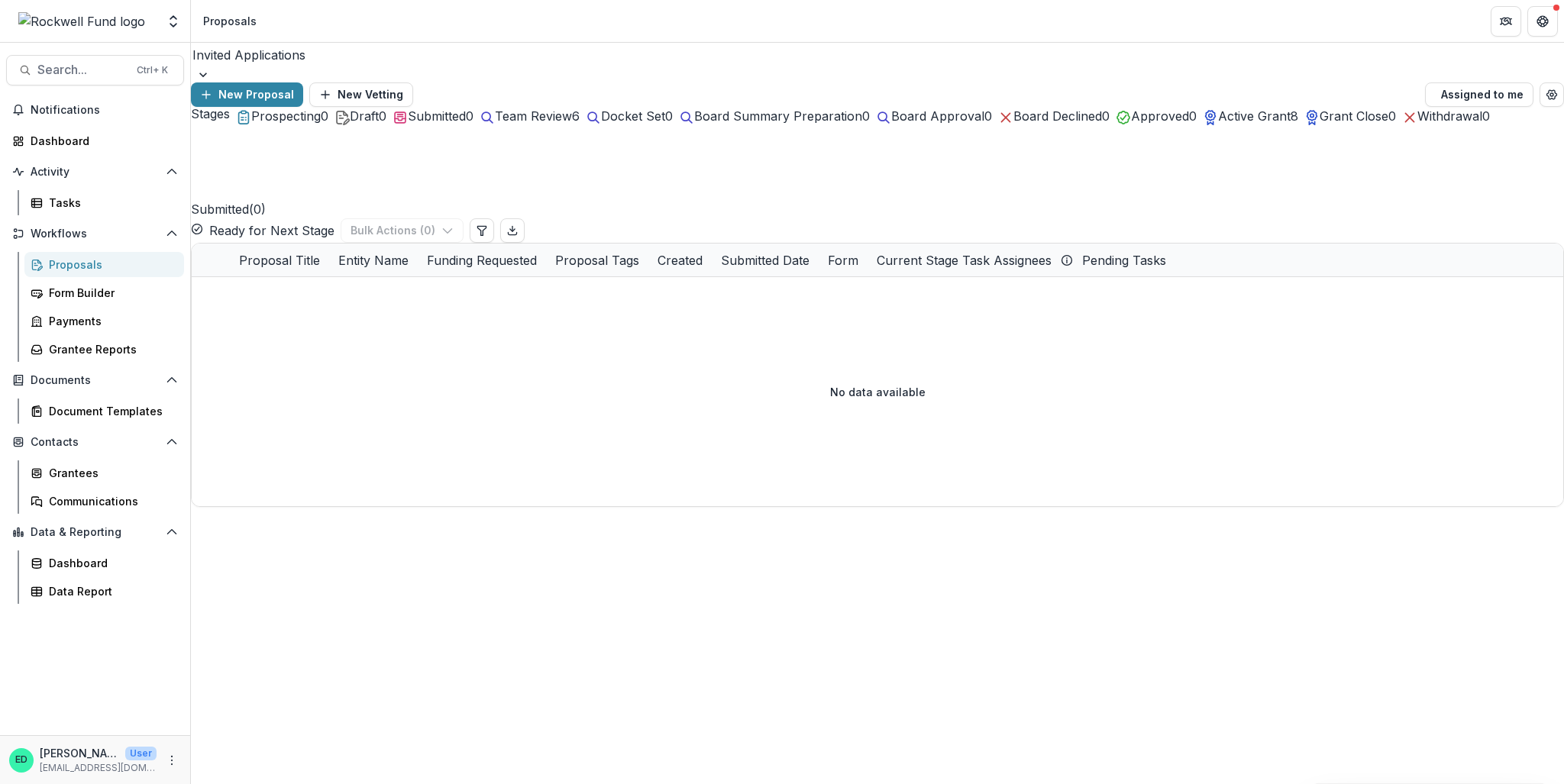
click at [572, 124] on span "Team Review" at bounding box center [534, 116] width 77 height 15
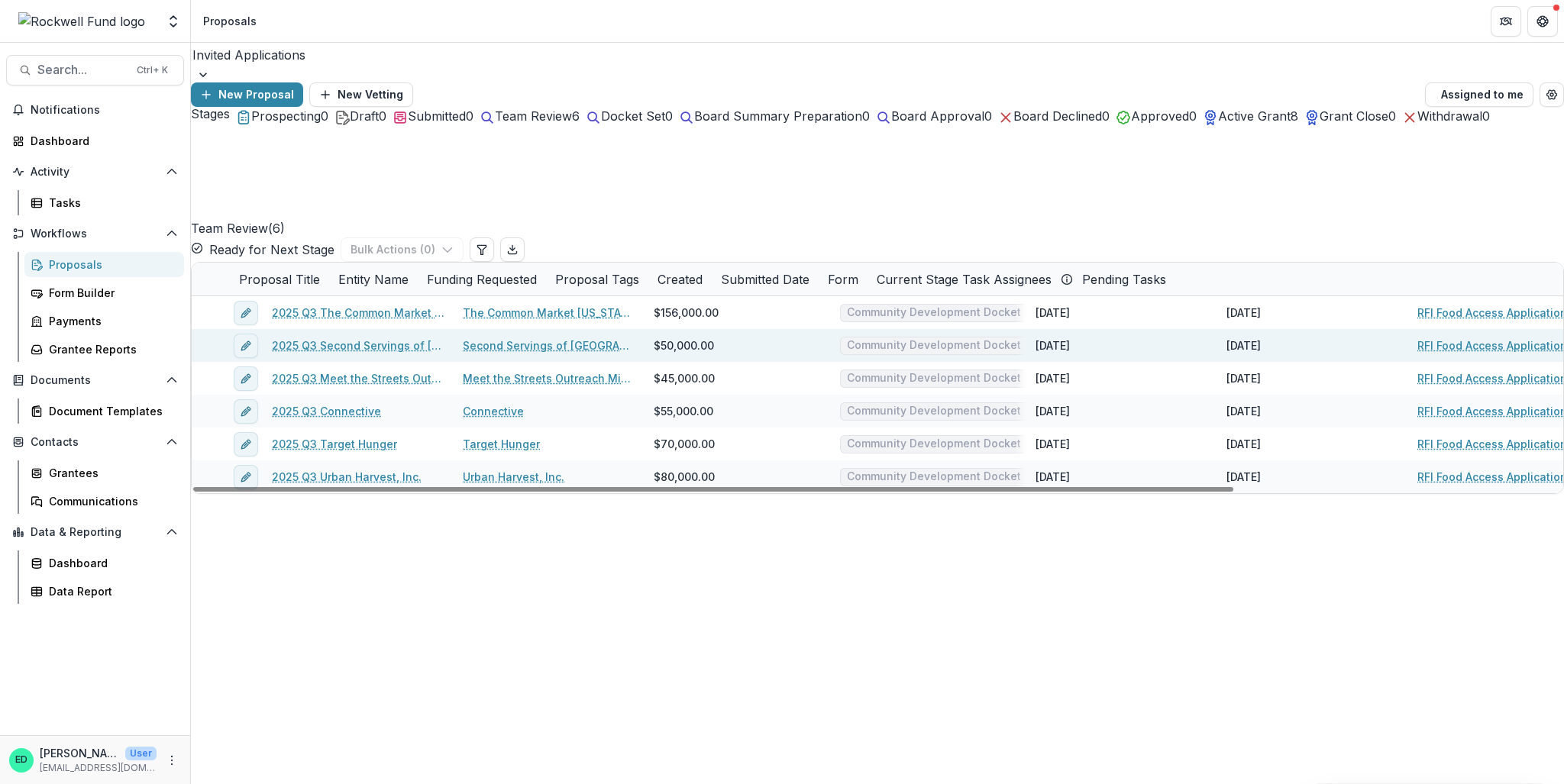
click at [192, 329] on span at bounding box center [192, 329] width 0 height 0
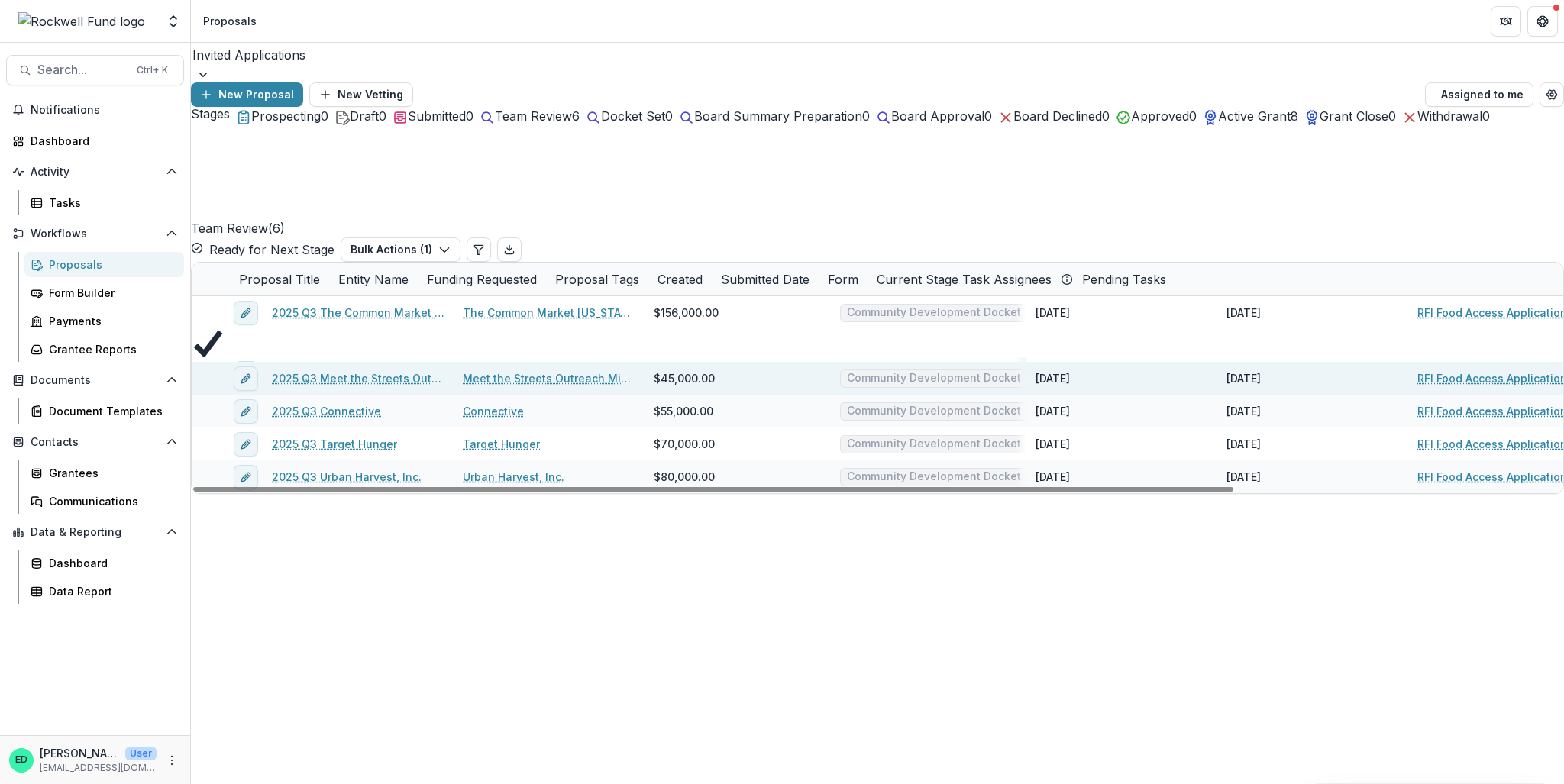
click at [192, 362] on span at bounding box center [192, 362] width 0 height 0
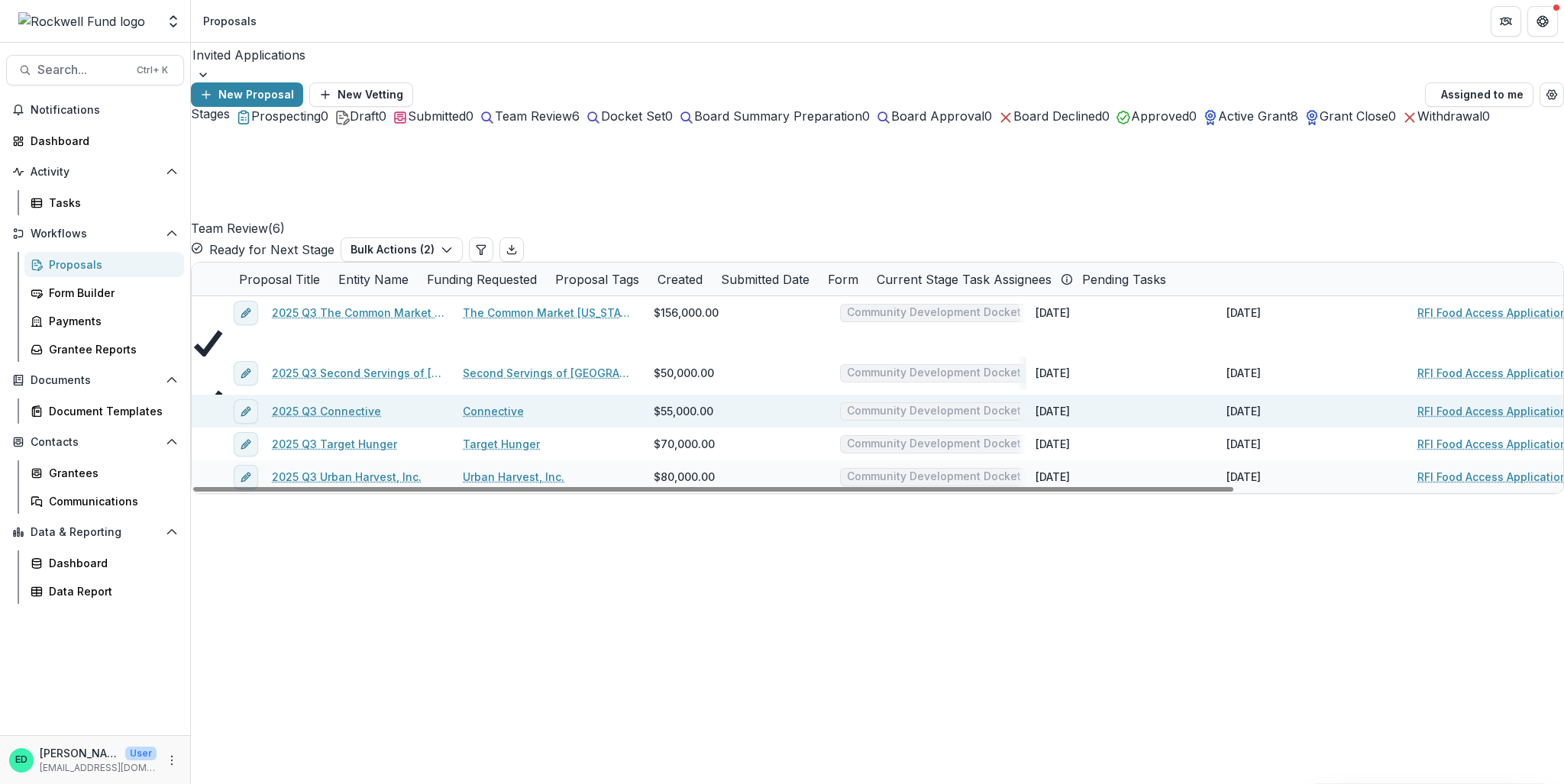
click at [204, 395] on div at bounding box center [208, 395] width 33 height 0
click at [192, 395] on span at bounding box center [192, 395] width 0 height 0
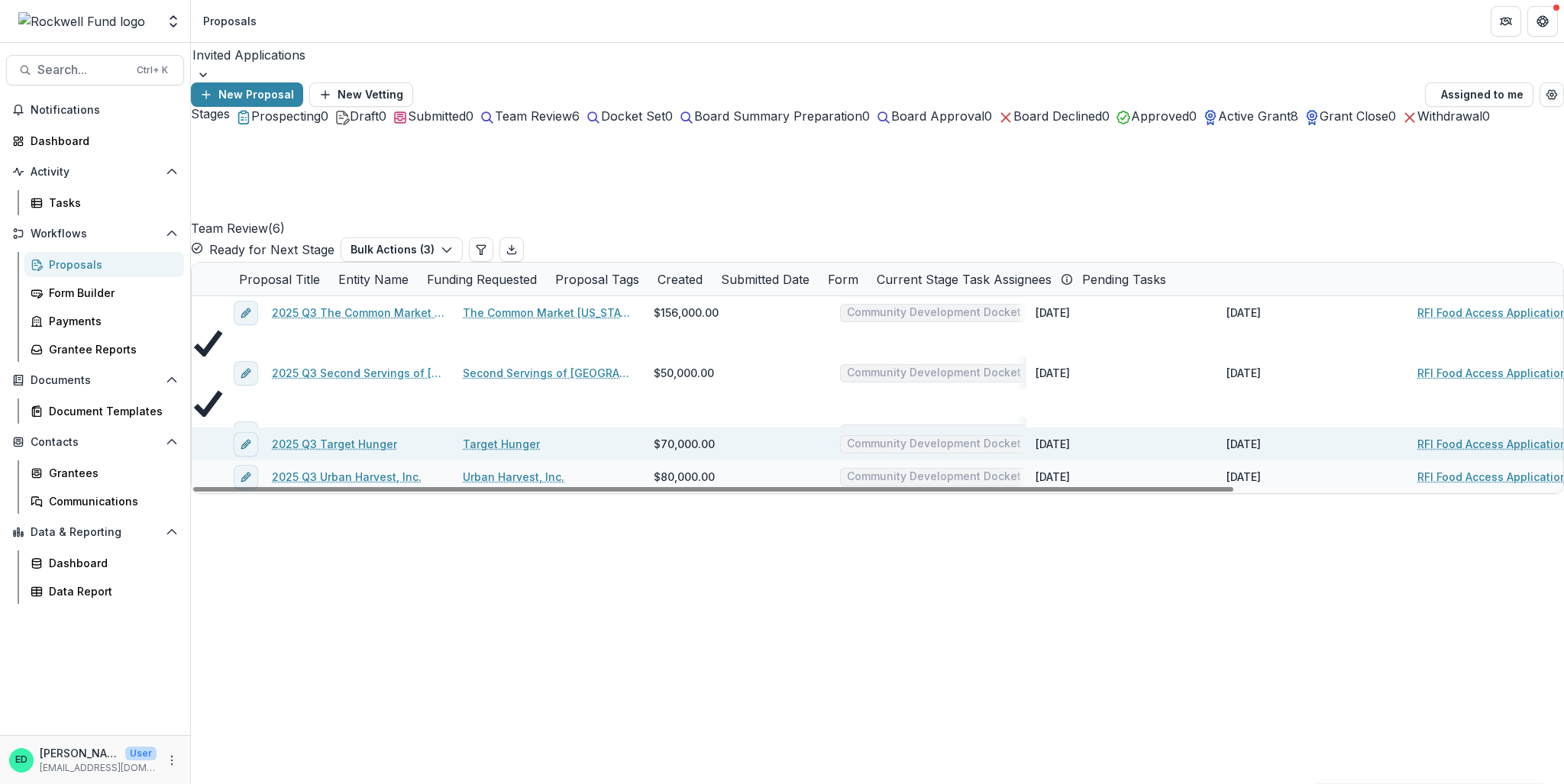
drag, startPoint x: 216, startPoint y: 419, endPoint x: 217, endPoint y: 428, distance: 9.1
click at [192, 428] on span at bounding box center [192, 428] width 0 height 0
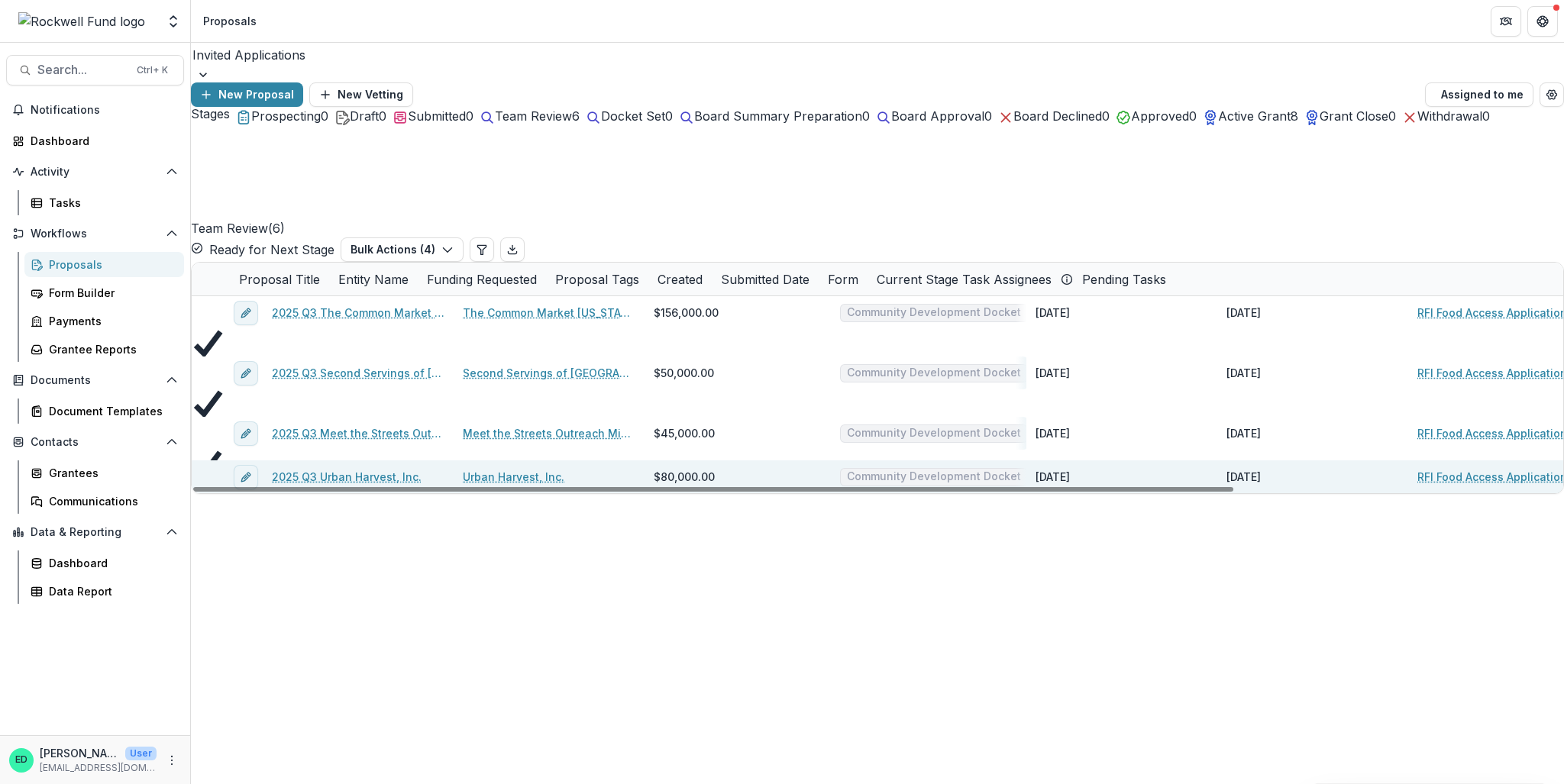
click at [192, 460] on span at bounding box center [192, 460] width 0 height 0
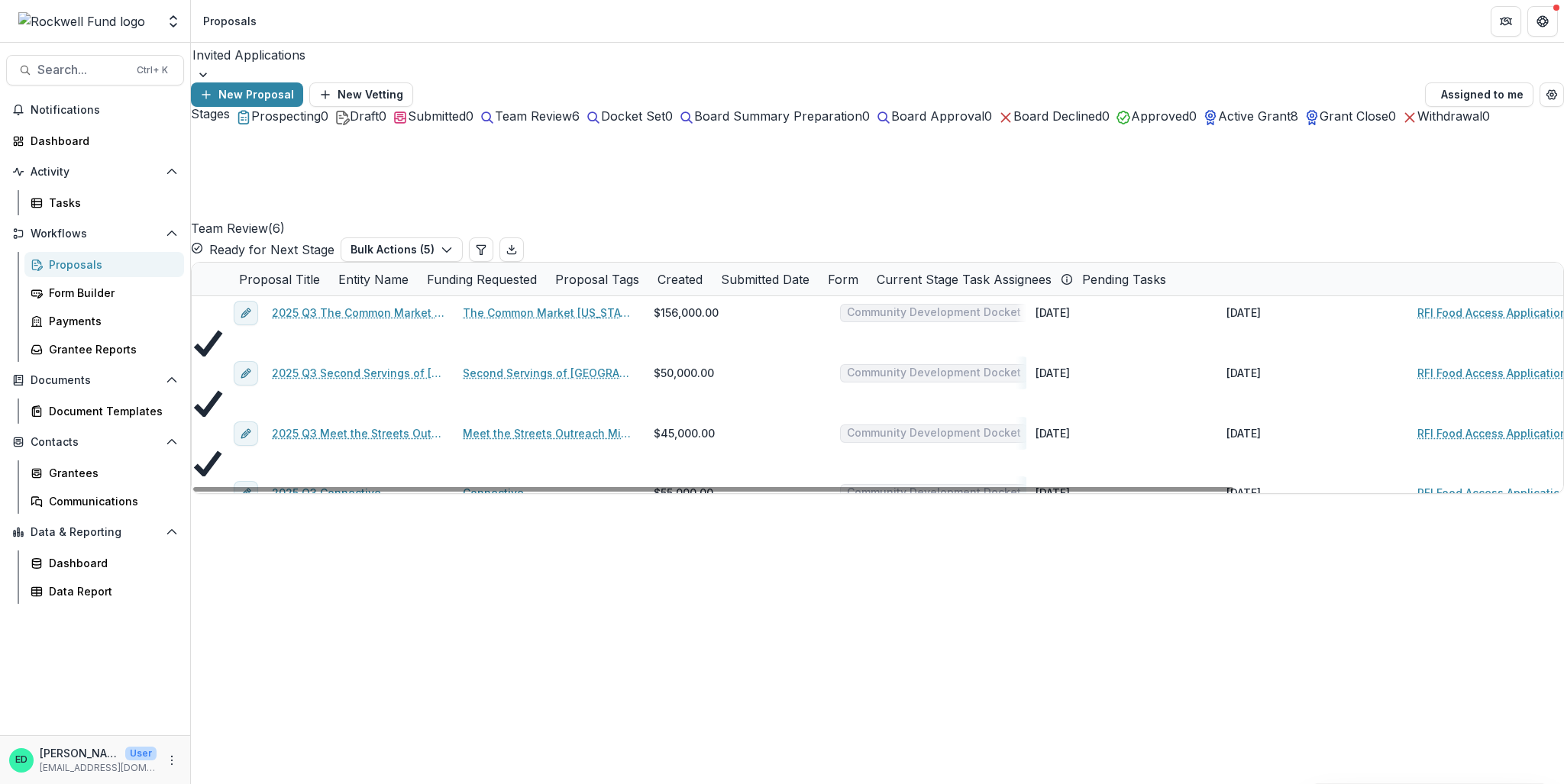
click at [1172, 200] on div "Stages Prospecting 0 Draft 0 Submitted 0 Team Review 6 Docket Set 0 Board Summa…" at bounding box center [877, 300] width 1373 height 387
click at [463, 237] on button "Bulk Actions ( 5 )" at bounding box center [401, 249] width 122 height 24
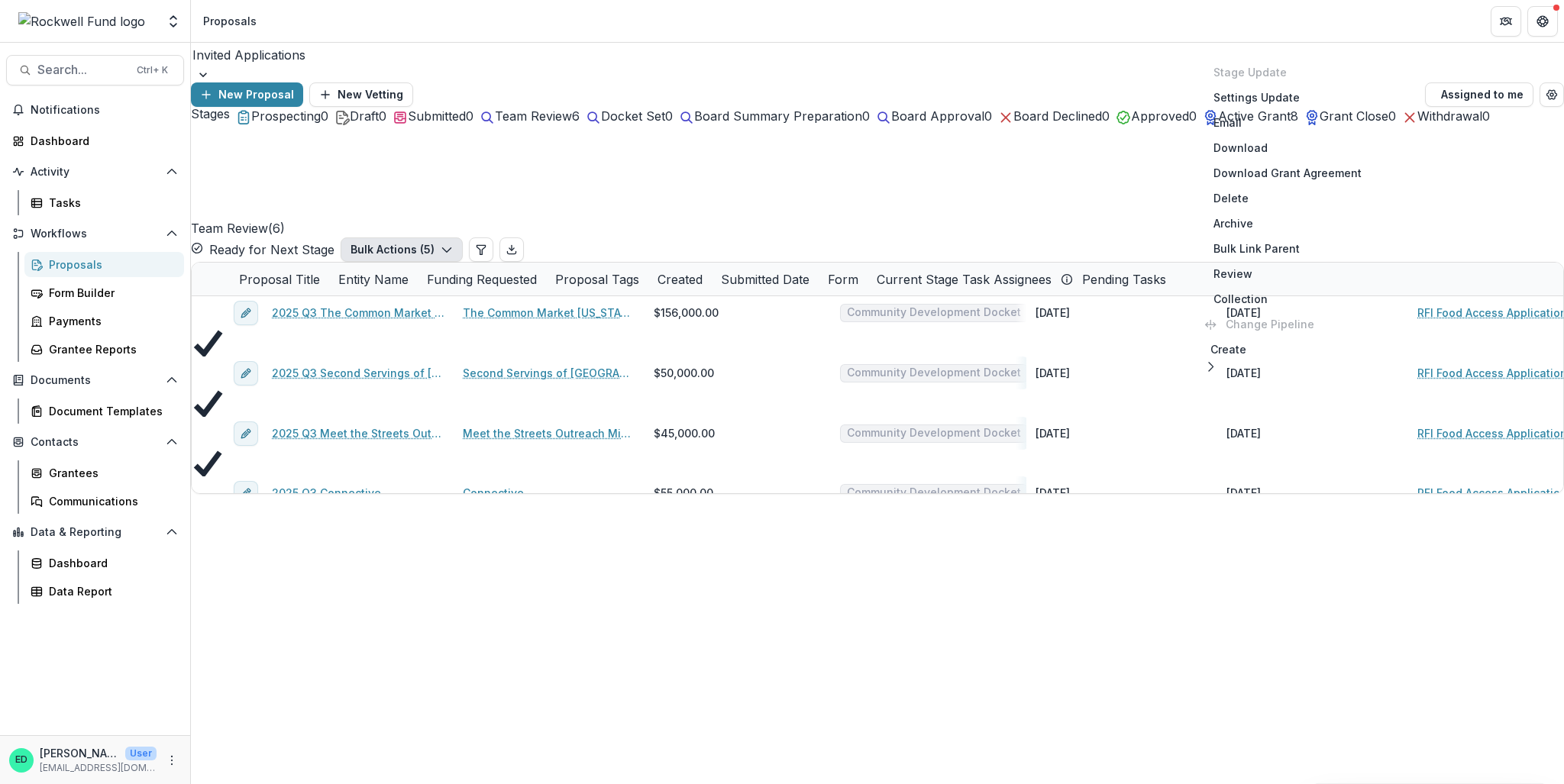
click at [1076, 42] on div "Aggregate Analysis Foundations Rockwell Fund Data Sandbox Rockwell Fund Team Se…" at bounding box center [782, 21] width 1564 height 43
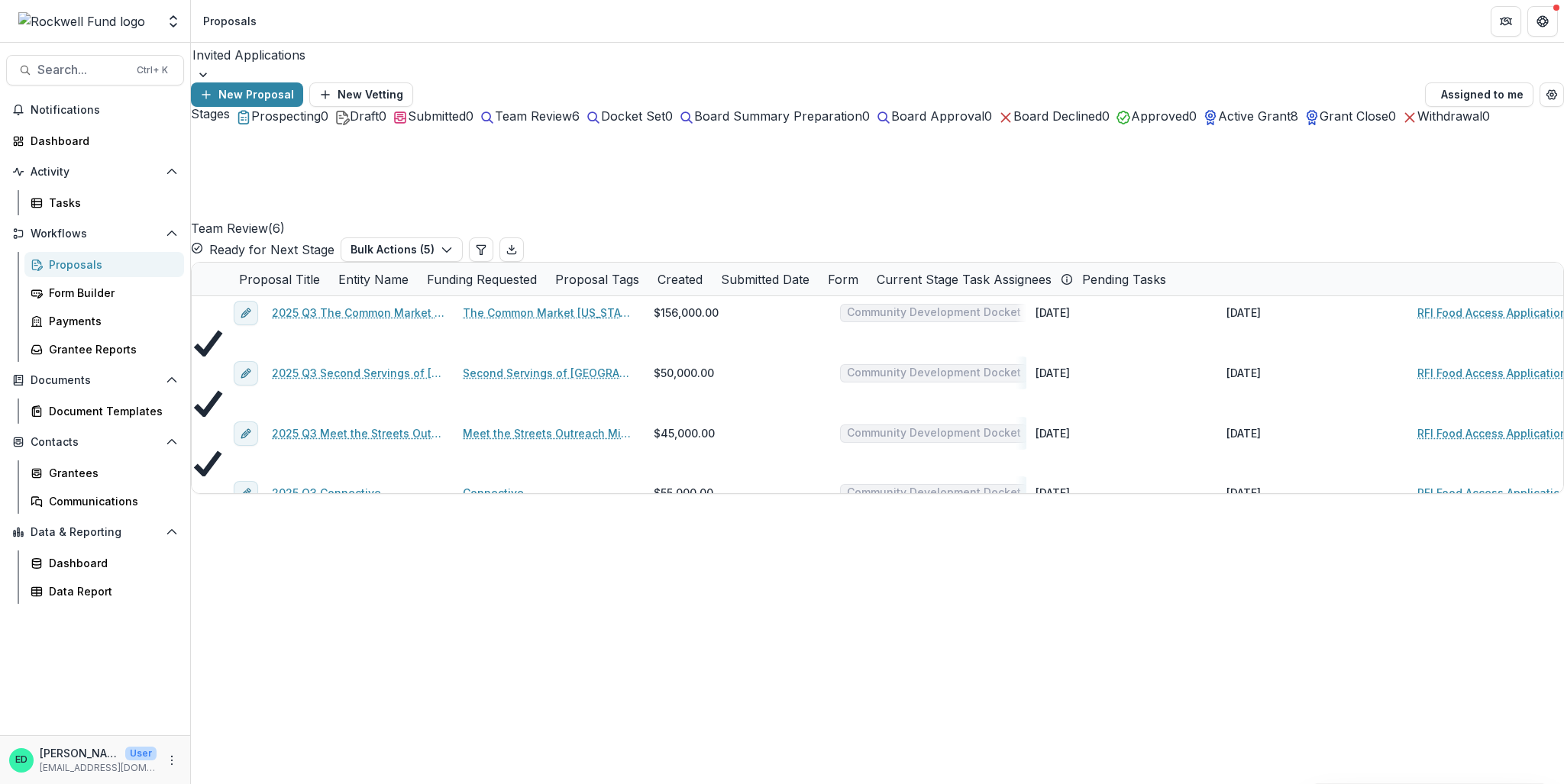
click at [609, 125] on ul "Stages Prospecting 0 Draft 0 Submitted 0 Team Review 6 Docket Set 0 Board Summa…" at bounding box center [877, 116] width 1373 height 18
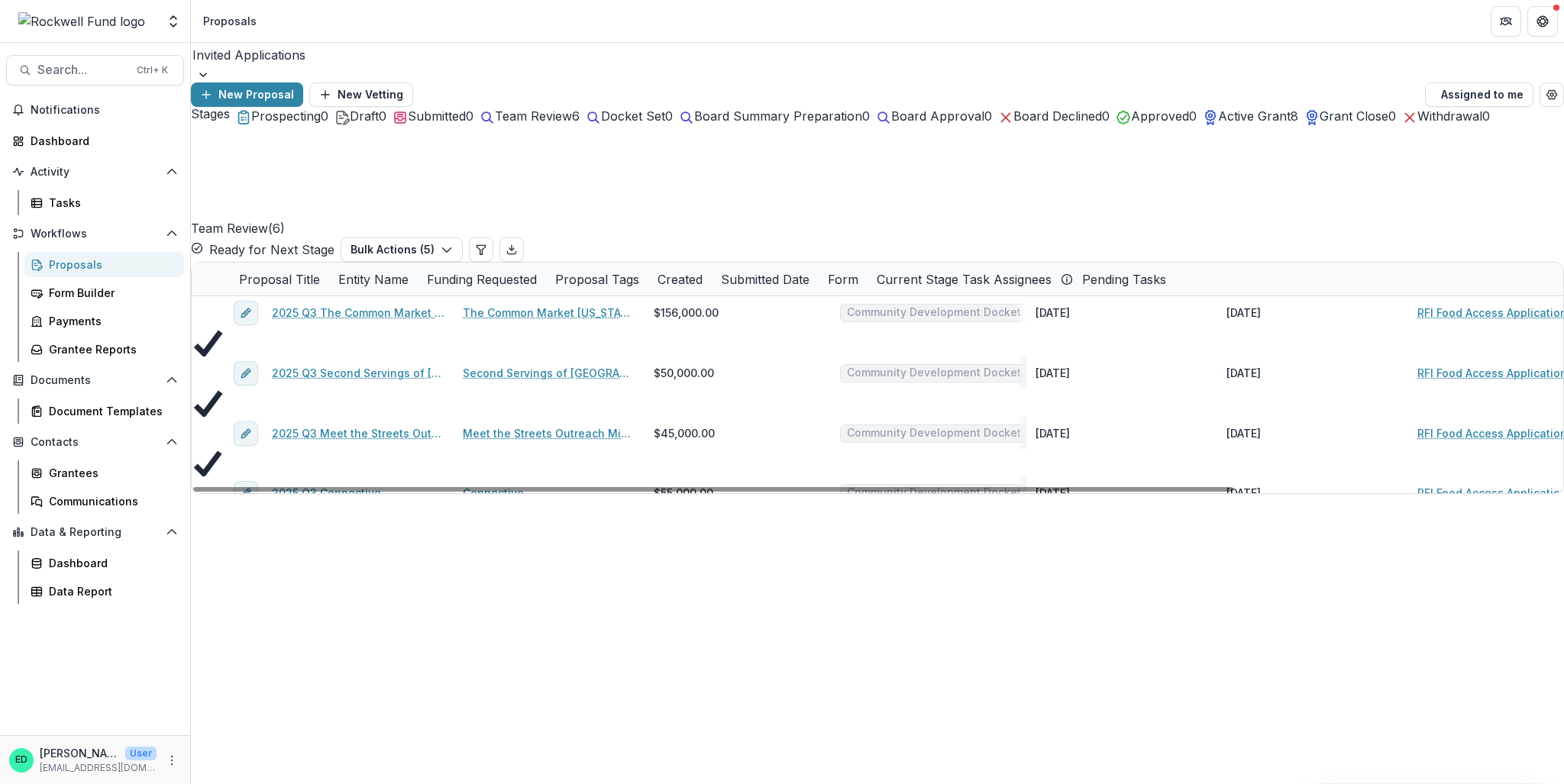
click at [345, 365] on link "2025 Q3 Second Servings of Houston" at bounding box center [358, 373] width 173 height 16
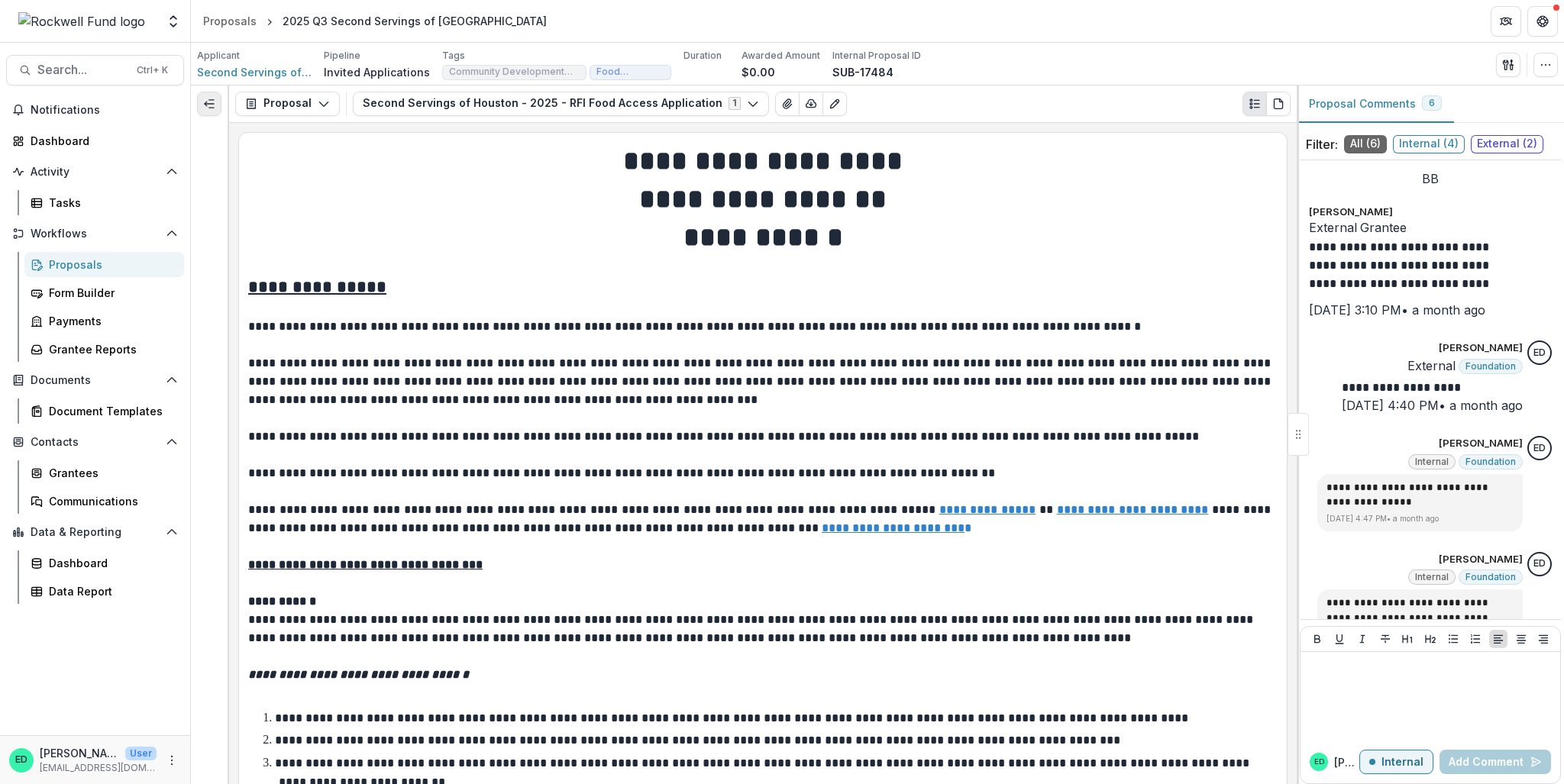
click at [202, 113] on button "Expand left" at bounding box center [209, 103] width 24 height 24
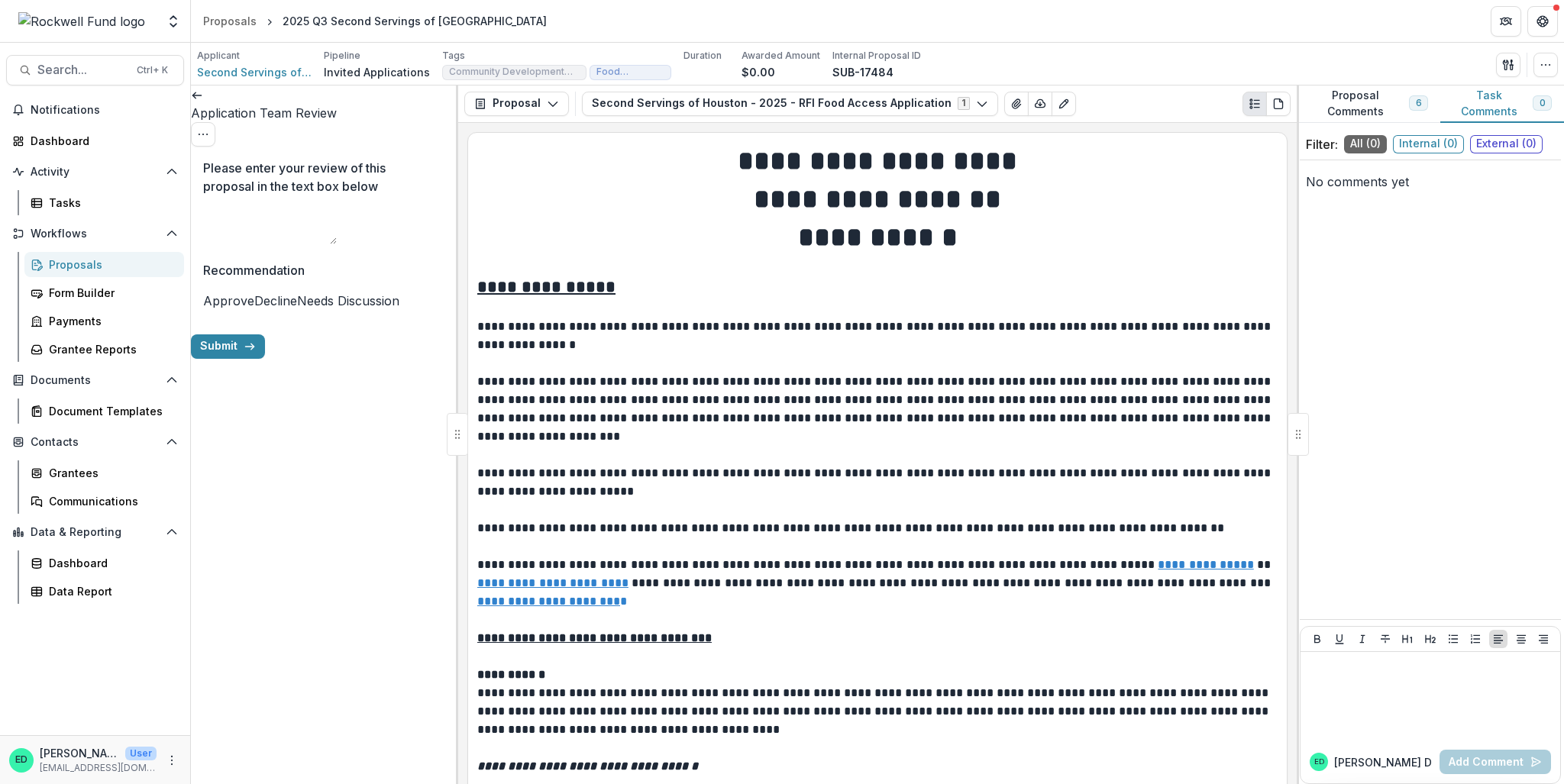
click at [203, 300] on span at bounding box center [203, 300] width 0 height 15
click at [265, 359] on button "Submit" at bounding box center [228, 346] width 74 height 24
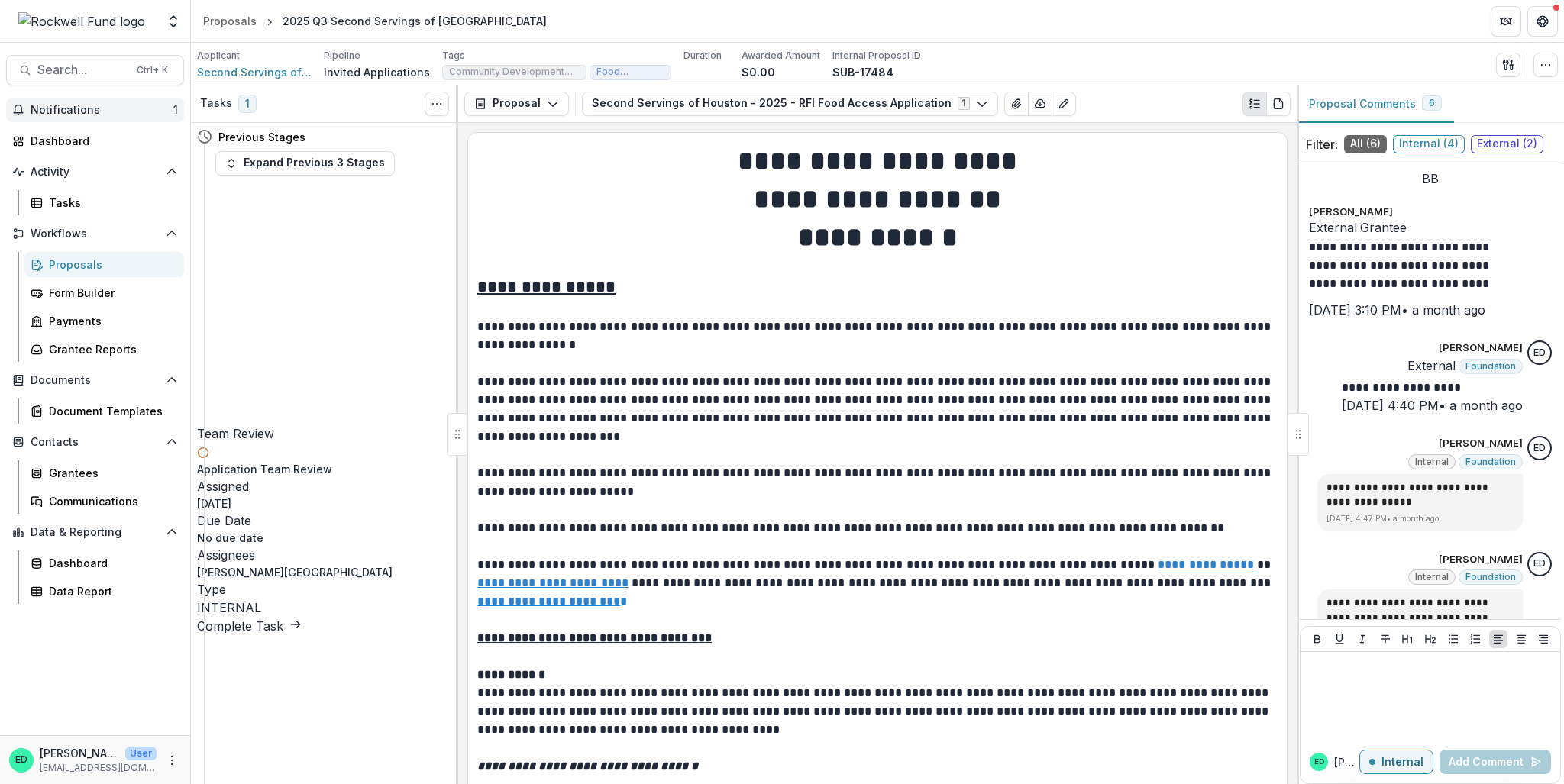
click at [129, 113] on span "Notifications" at bounding box center [102, 110] width 143 height 13
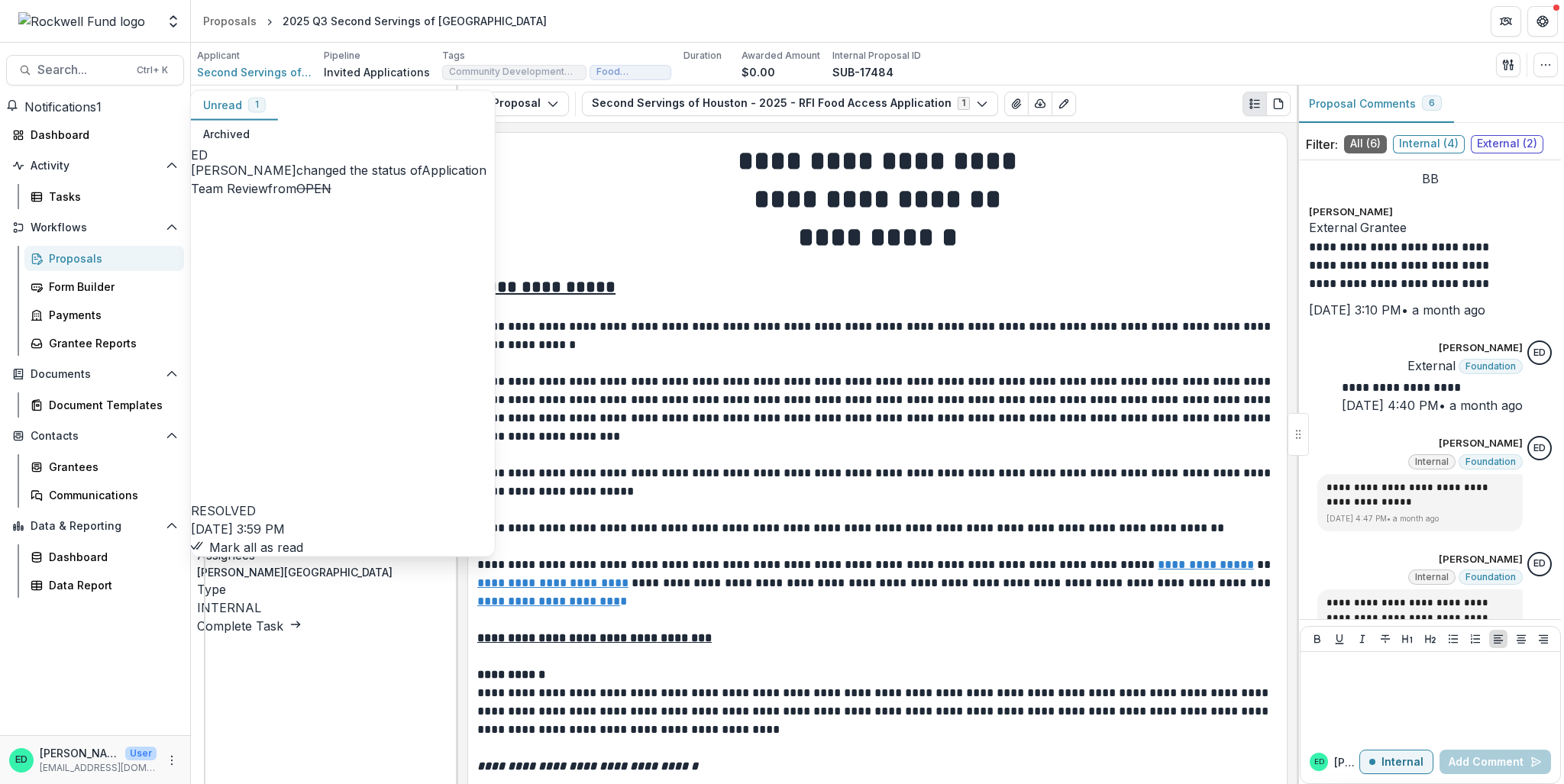
click at [303, 538] on button "Mark all as read" at bounding box center [247, 547] width 112 height 18
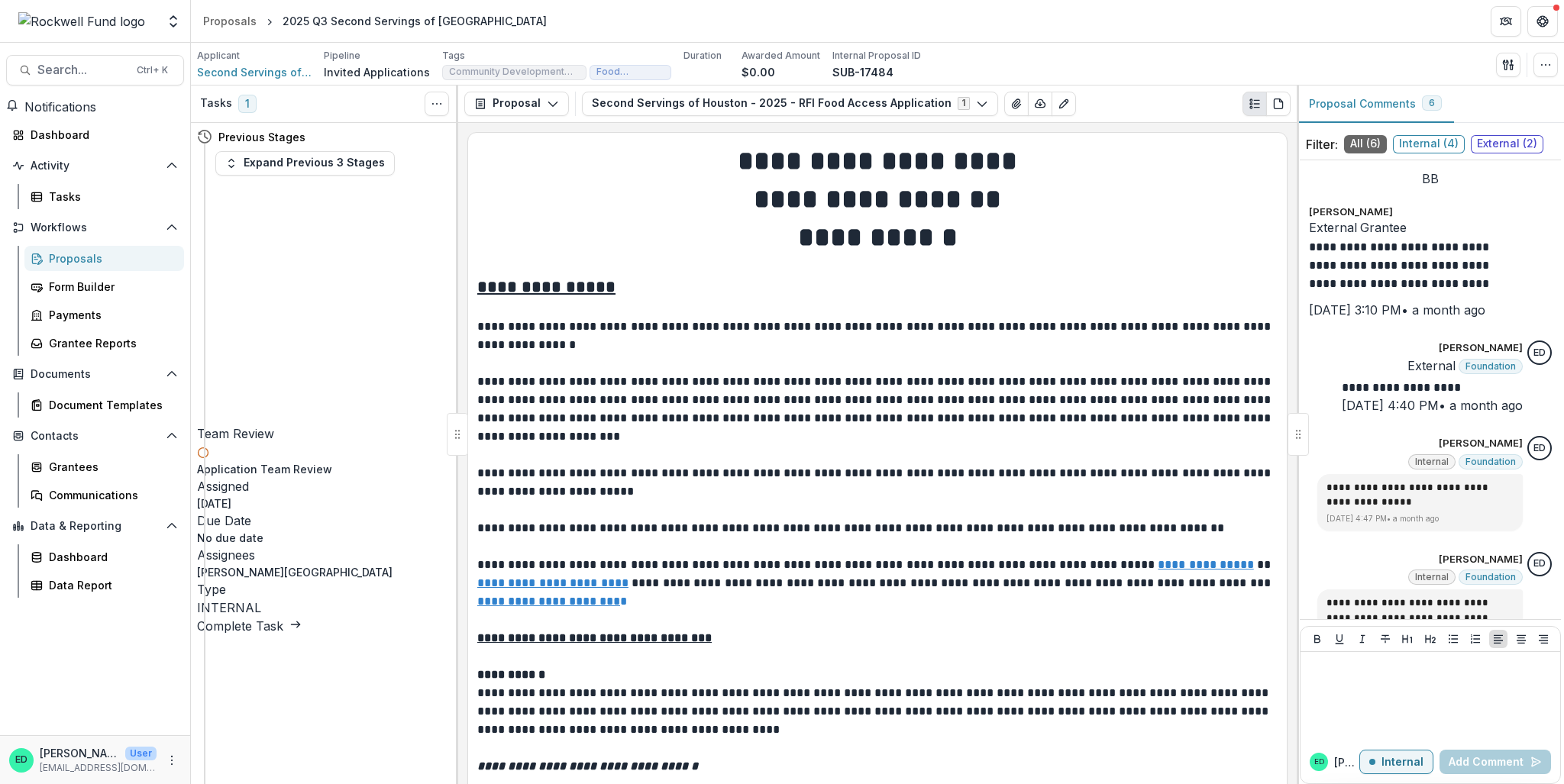
click at [610, 218] on h1 "**********" at bounding box center [877, 237] width 800 height 38
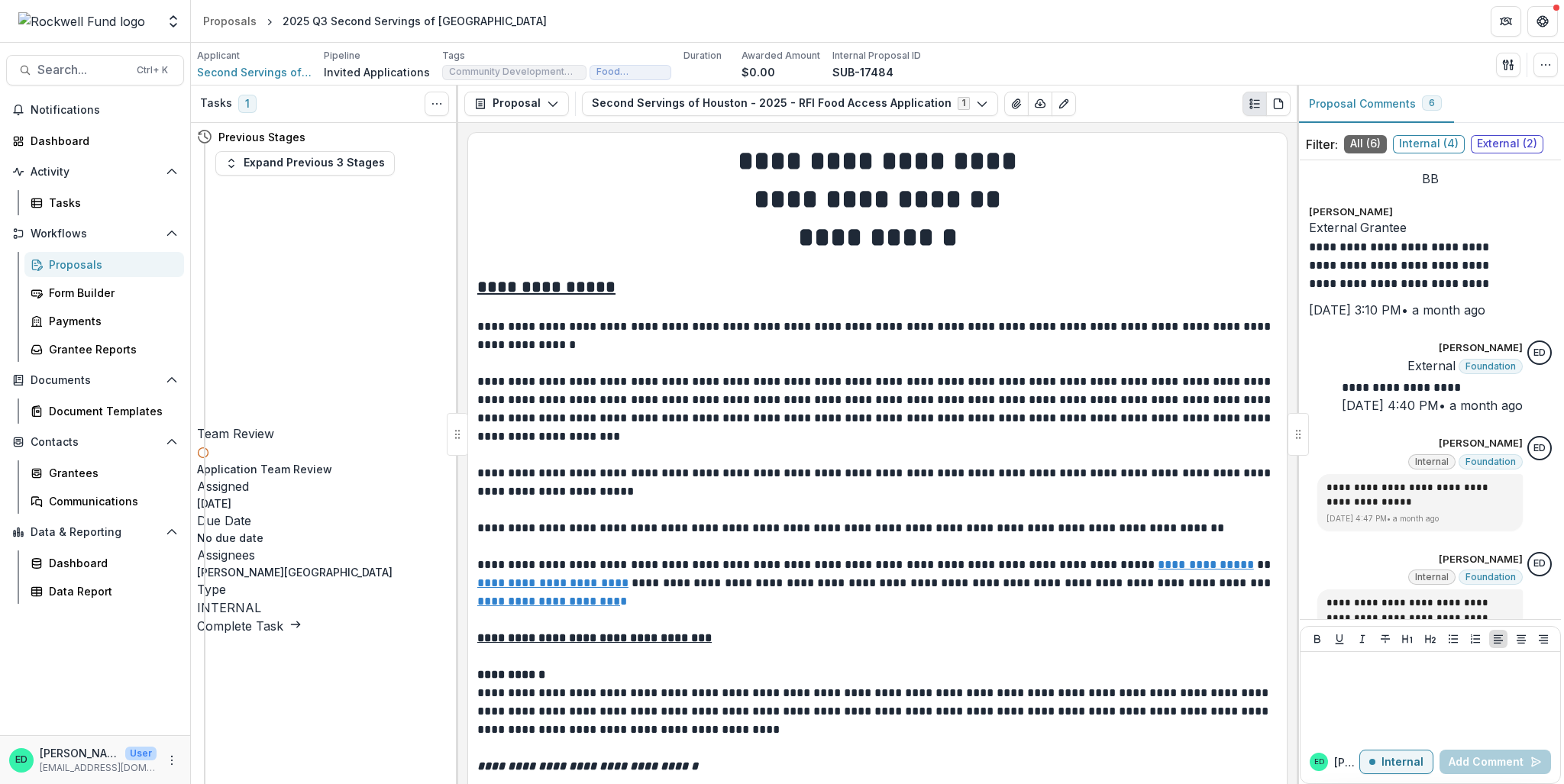
click at [302, 563] on link "Complete Task" at bounding box center [249, 626] width 105 height 15
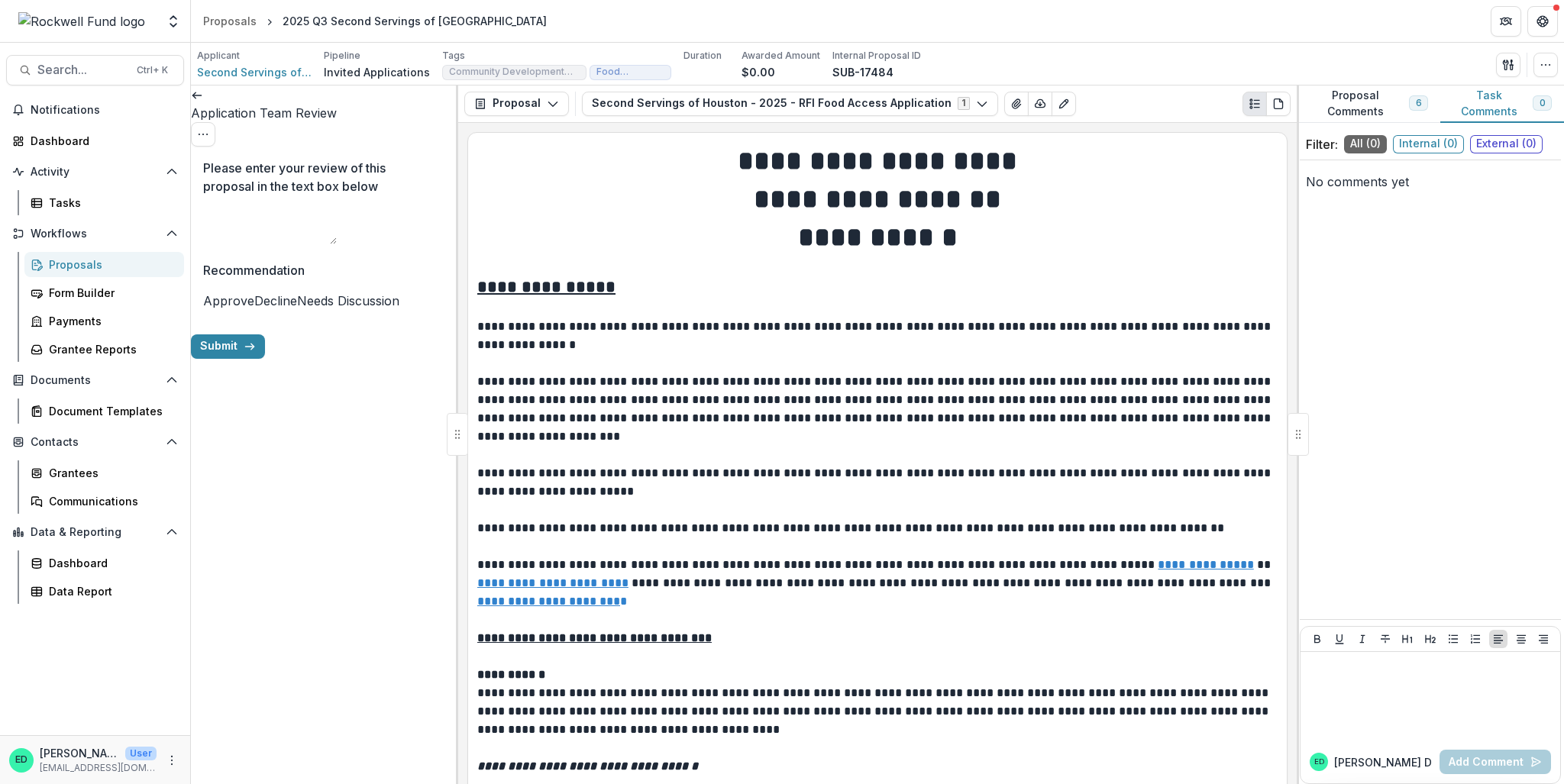
click at [203, 102] on icon at bounding box center [197, 95] width 13 height 13
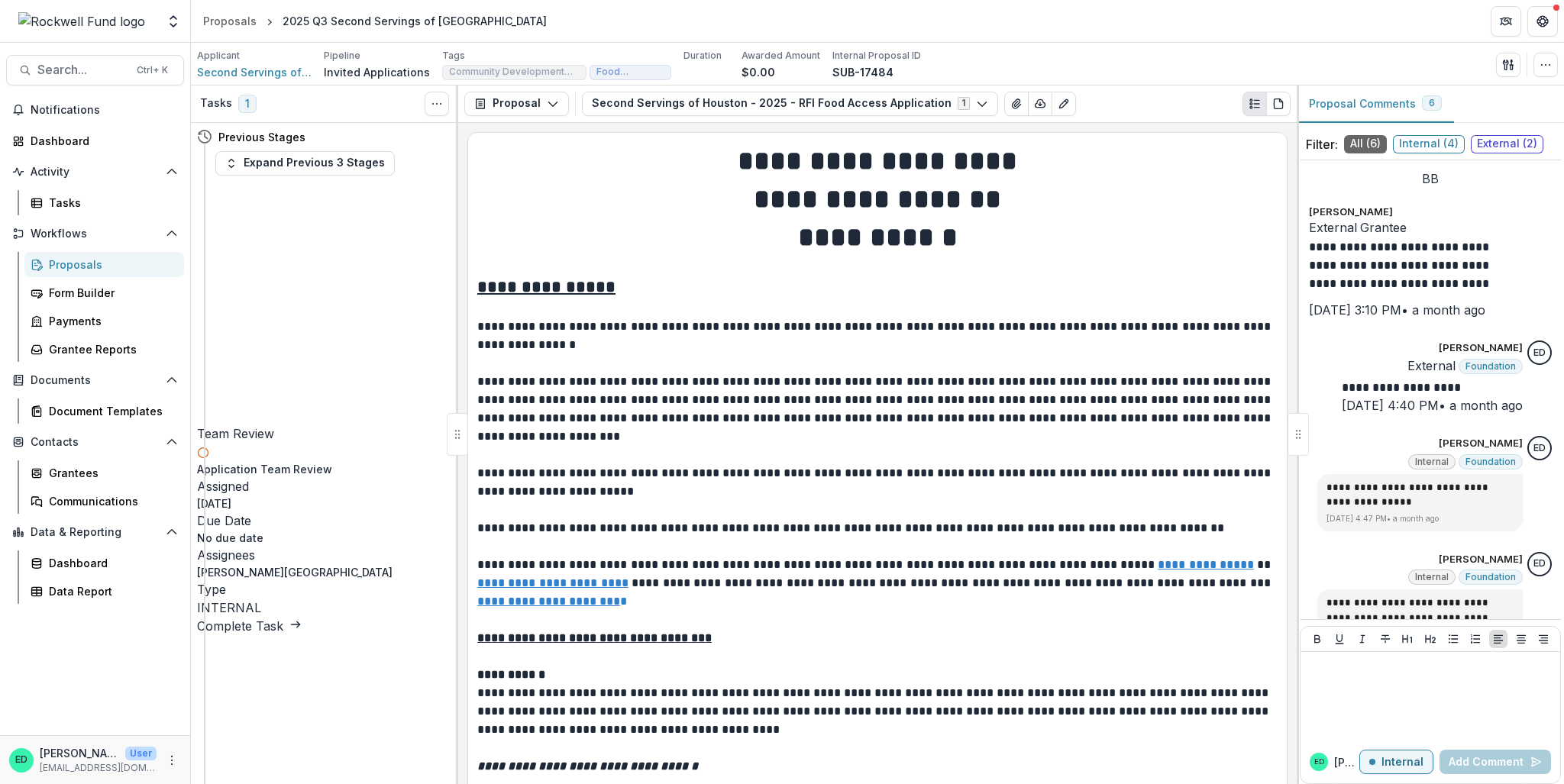
click at [354, 563] on div "Complete Task" at bounding box center [322, 626] width 249 height 18
click at [302, 563] on link "Complete Task" at bounding box center [249, 626] width 105 height 15
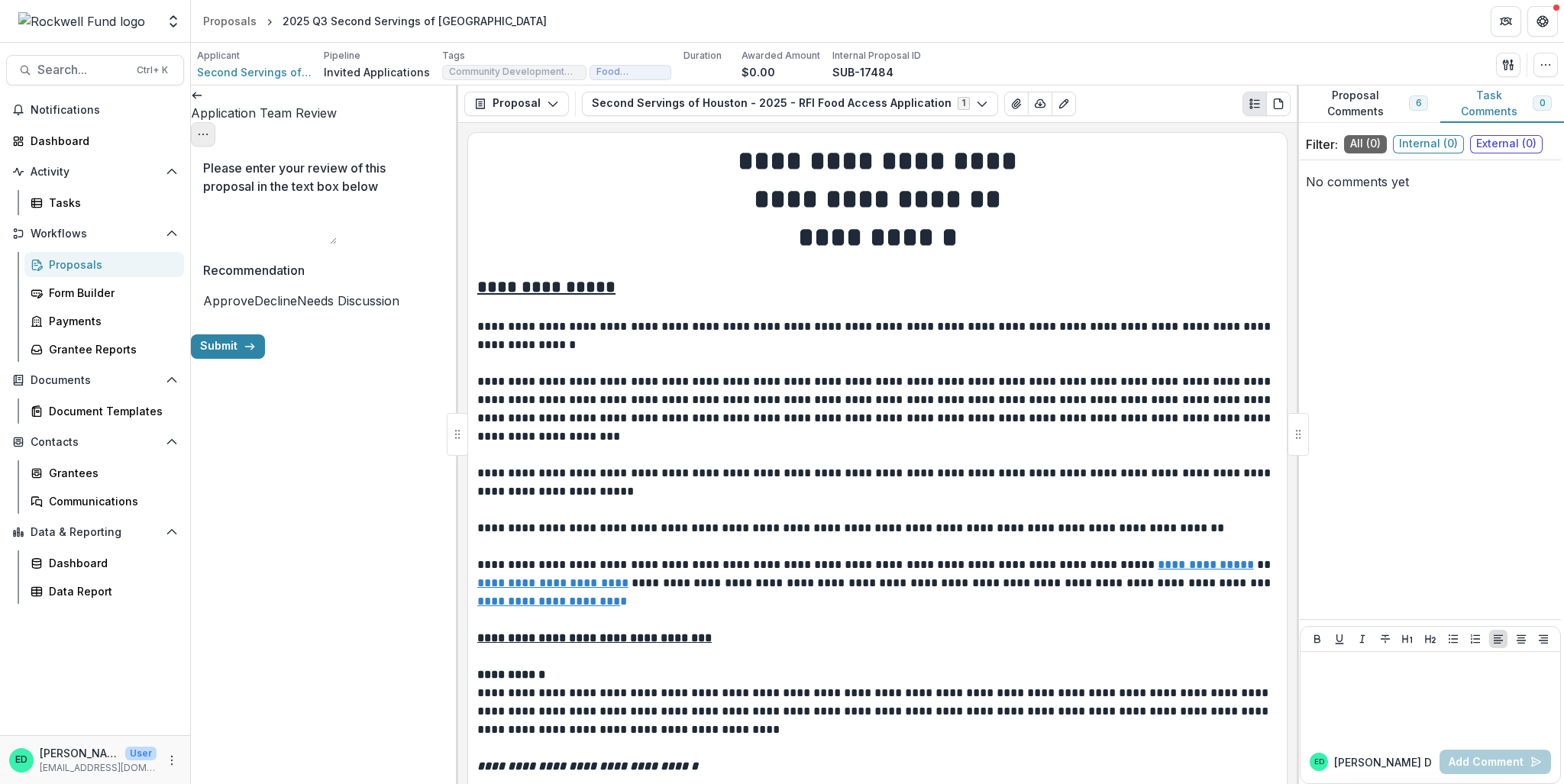
click at [209, 128] on icon "Options" at bounding box center [203, 135] width 13 height 13
click at [369, 175] on button "Cancel Task" at bounding box center [366, 171] width 163 height 25
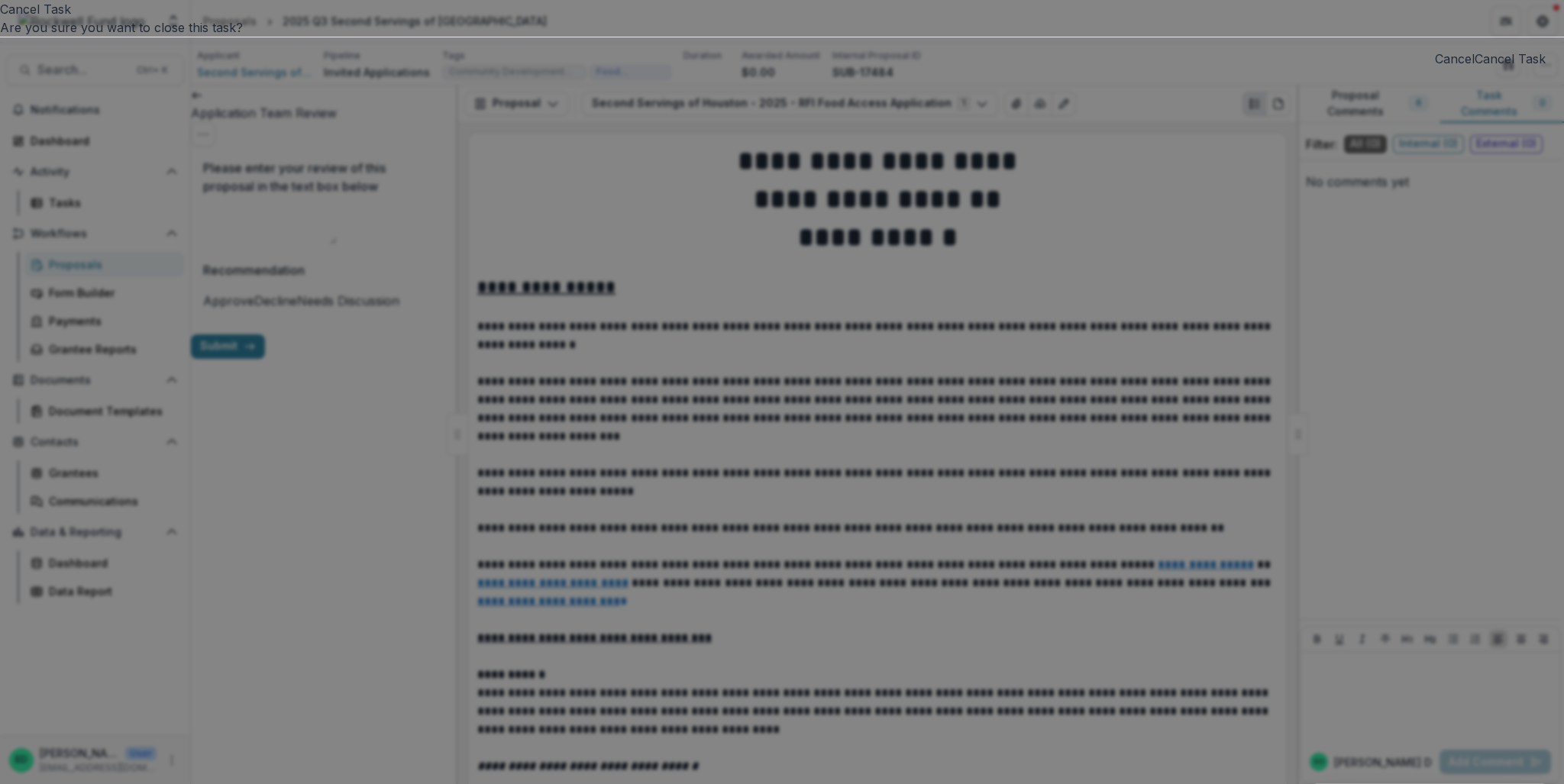
click at [1172, 68] on button "Cancel Task" at bounding box center [1510, 58] width 71 height 18
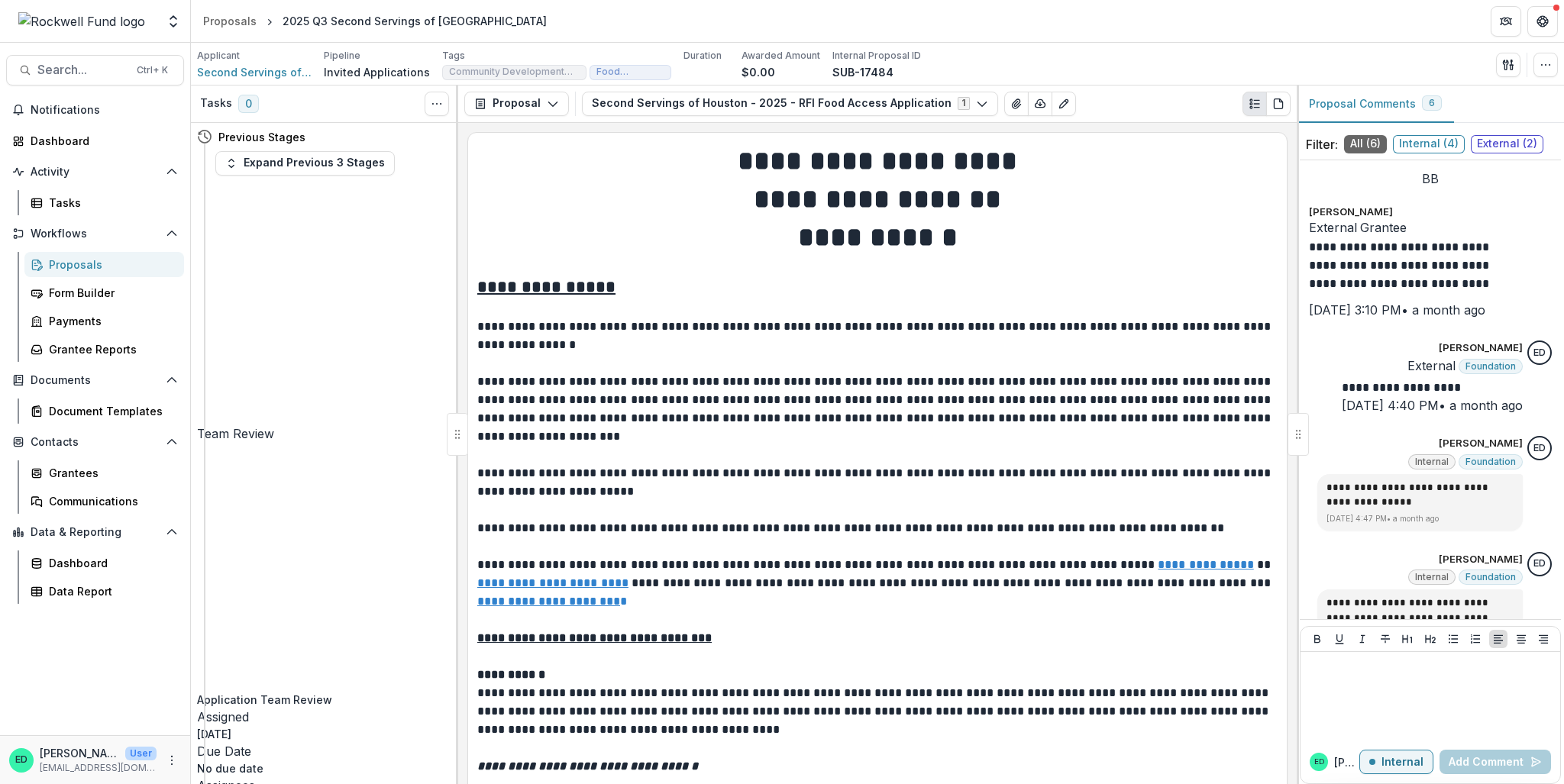
select select "**********"
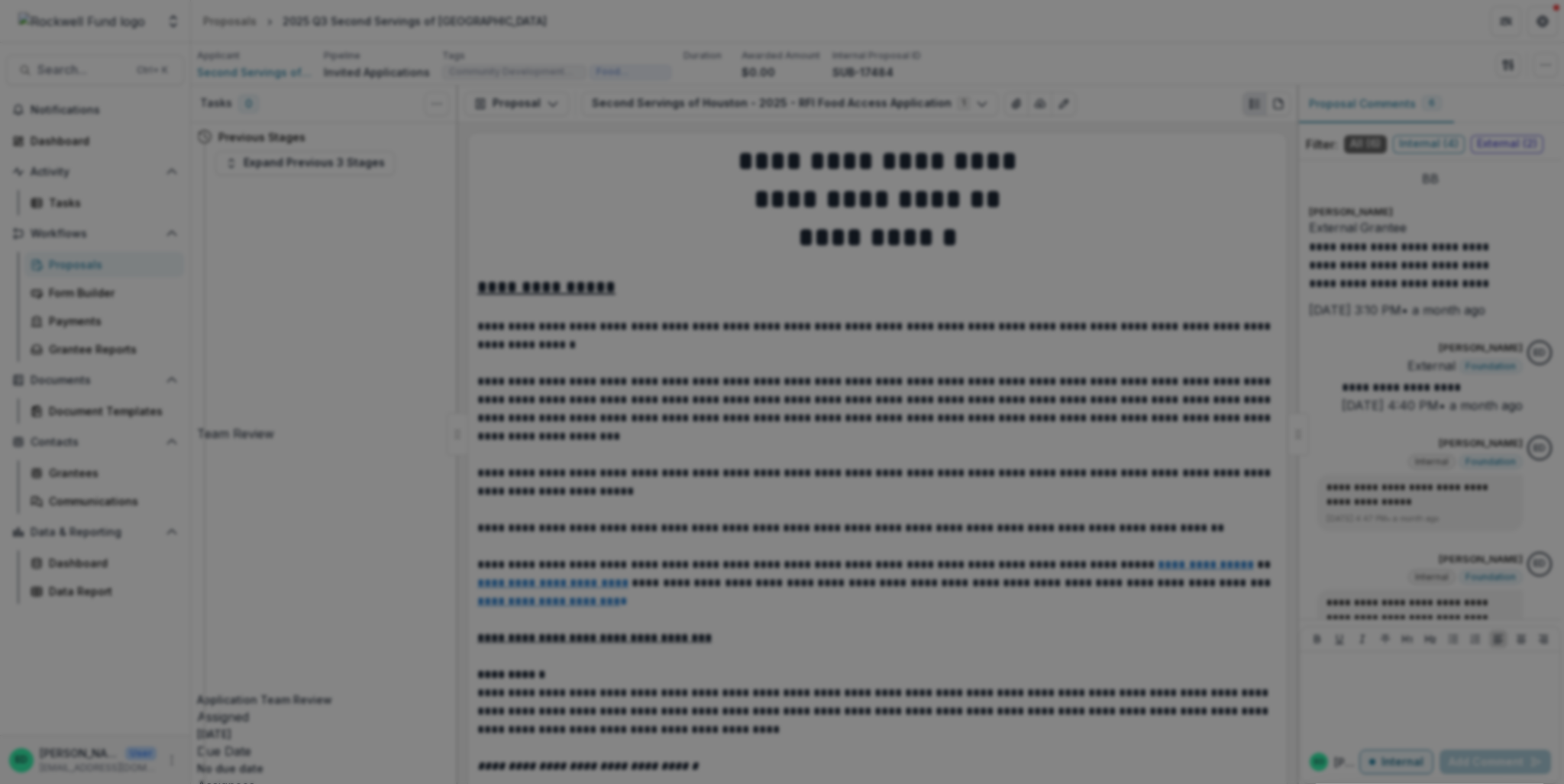
click at [1172, 31] on button "Close" at bounding box center [1542, 18] width 24 height 24
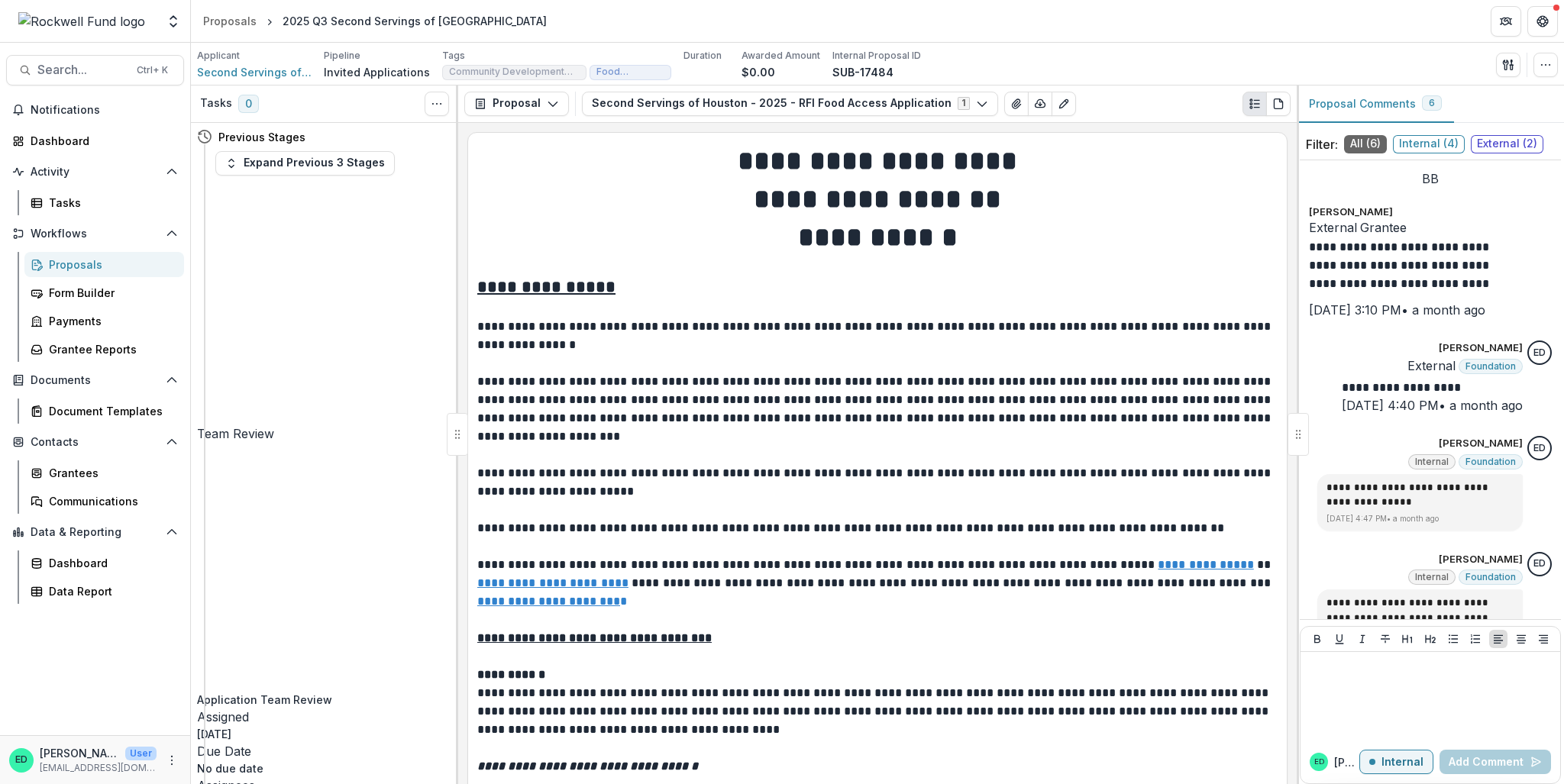
select select "**********"
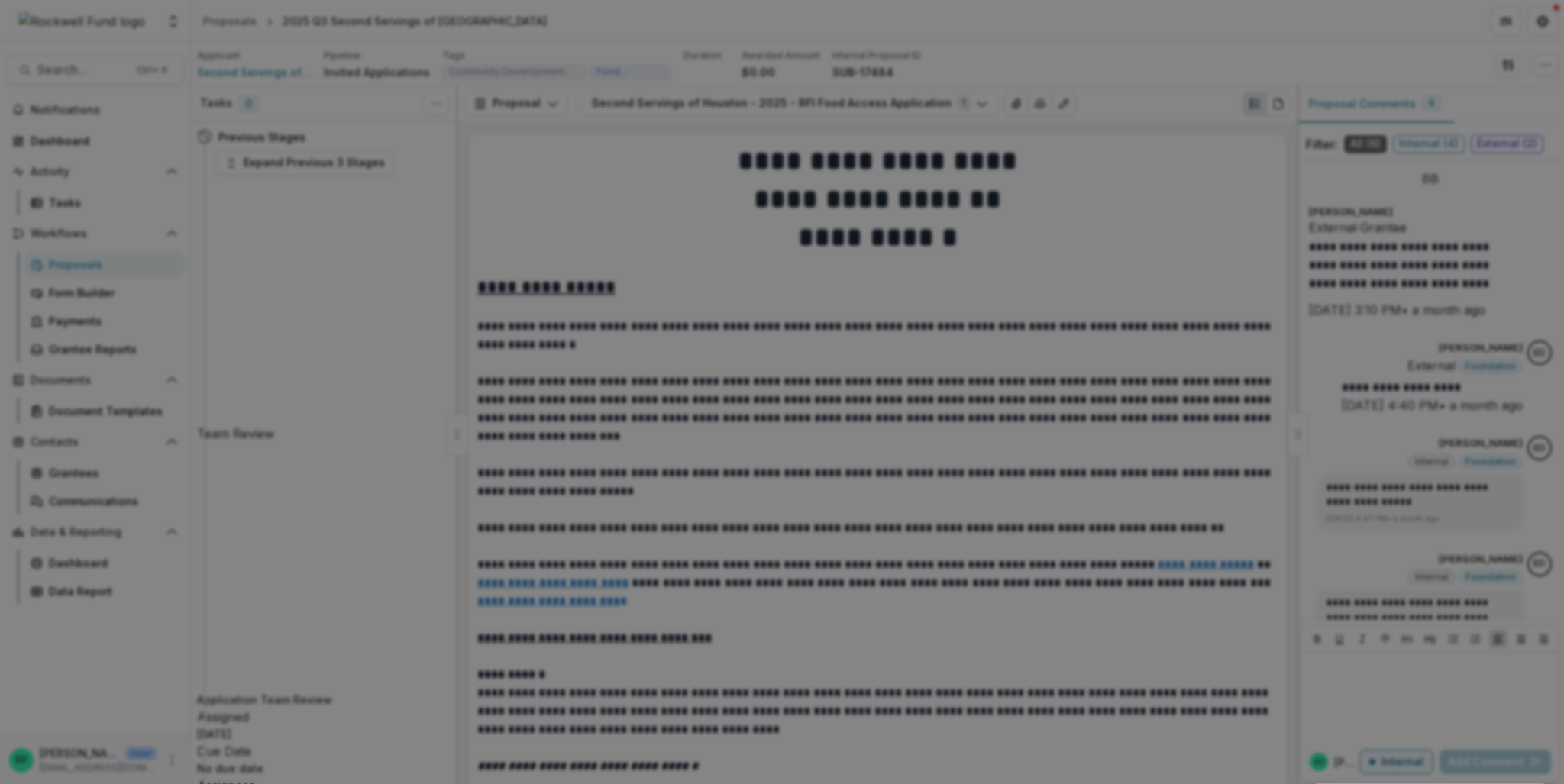
click at [1172, 23] on icon "Close" at bounding box center [1543, 18] width 9 height 9
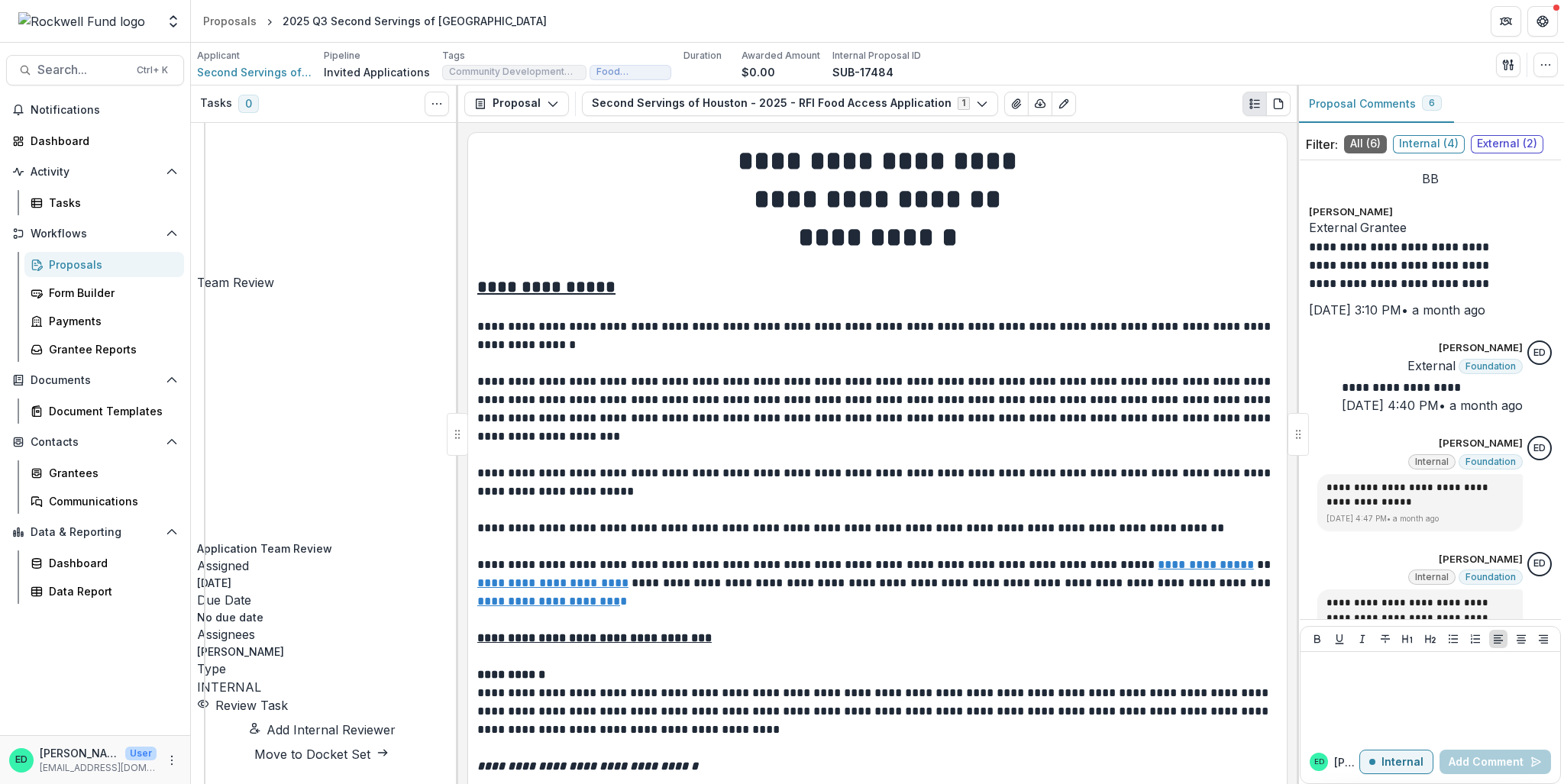
scroll to position [153, 0]
select select "**********"
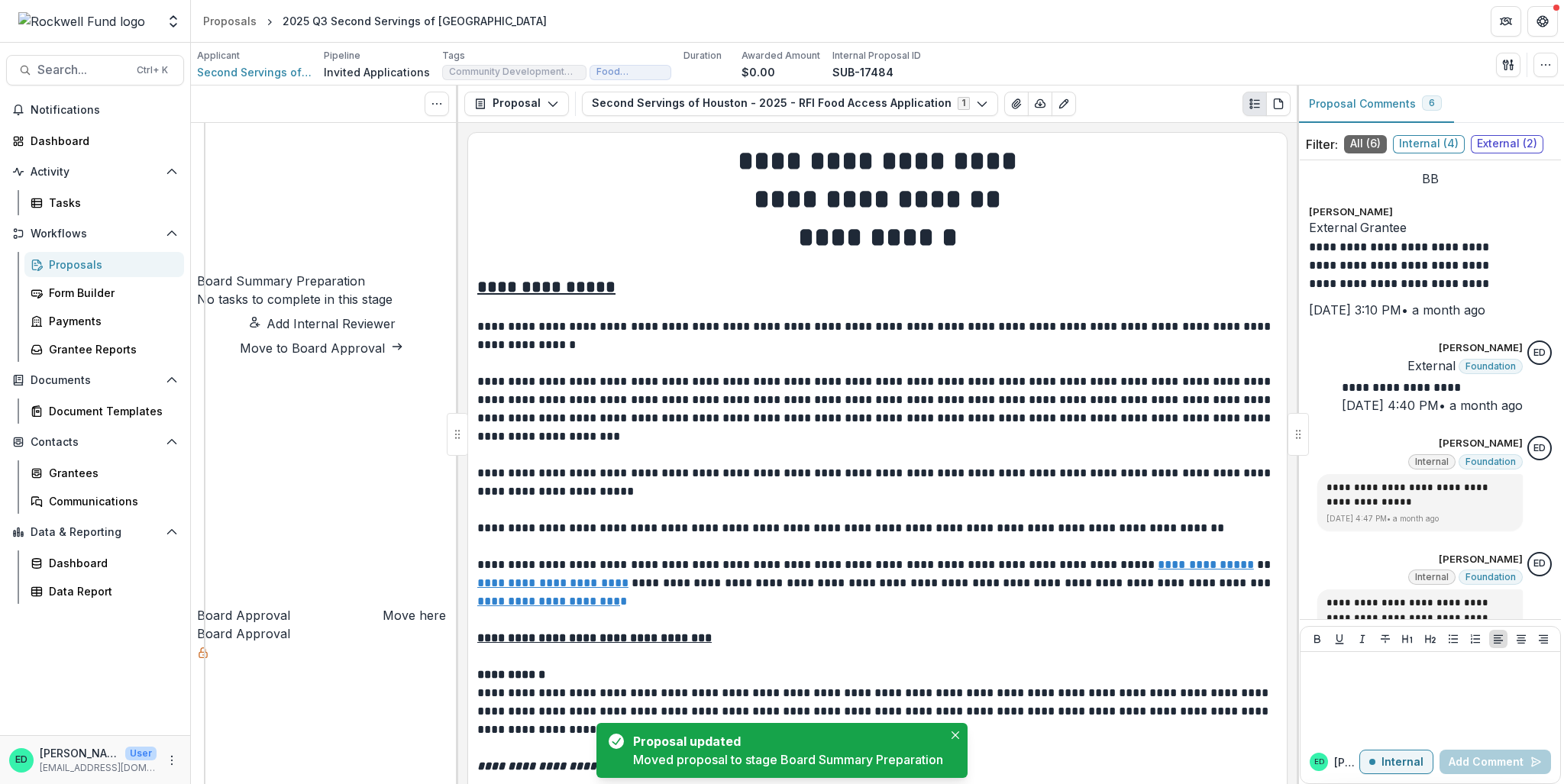
scroll to position [0, 0]
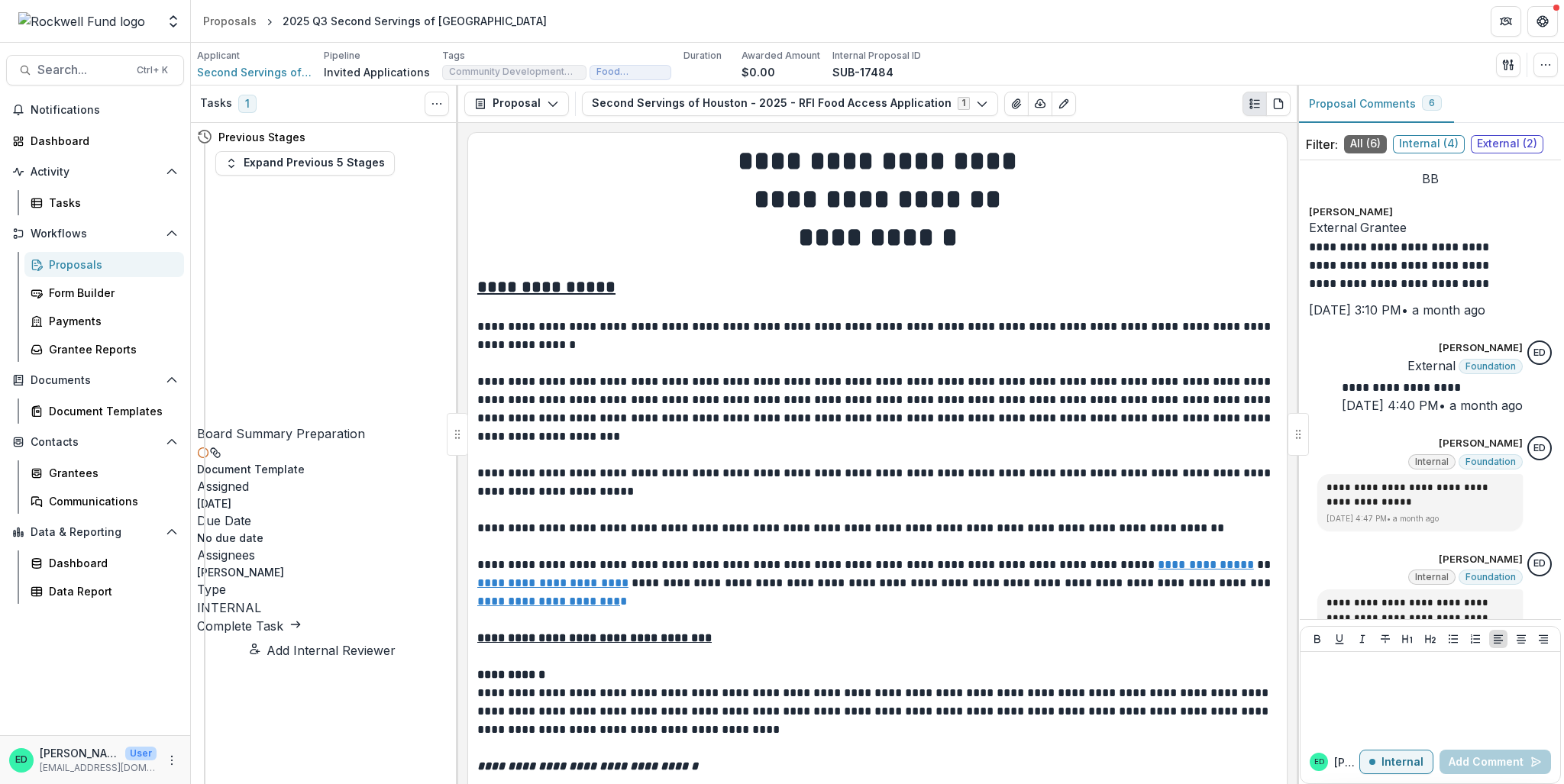
click at [87, 263] on div "Proposals" at bounding box center [110, 265] width 123 height 16
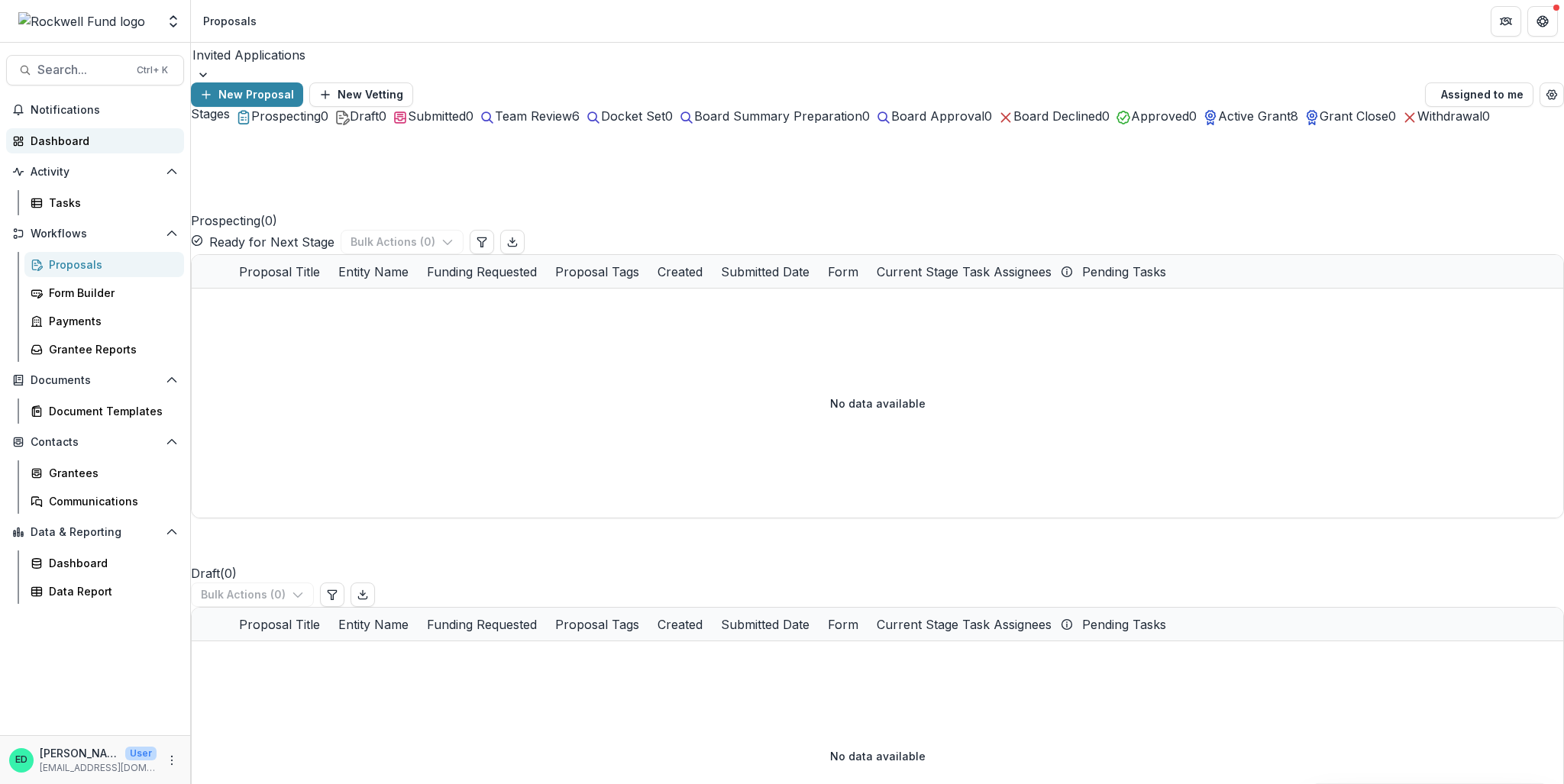
click at [70, 142] on div "Dashboard" at bounding box center [101, 141] width 141 height 16
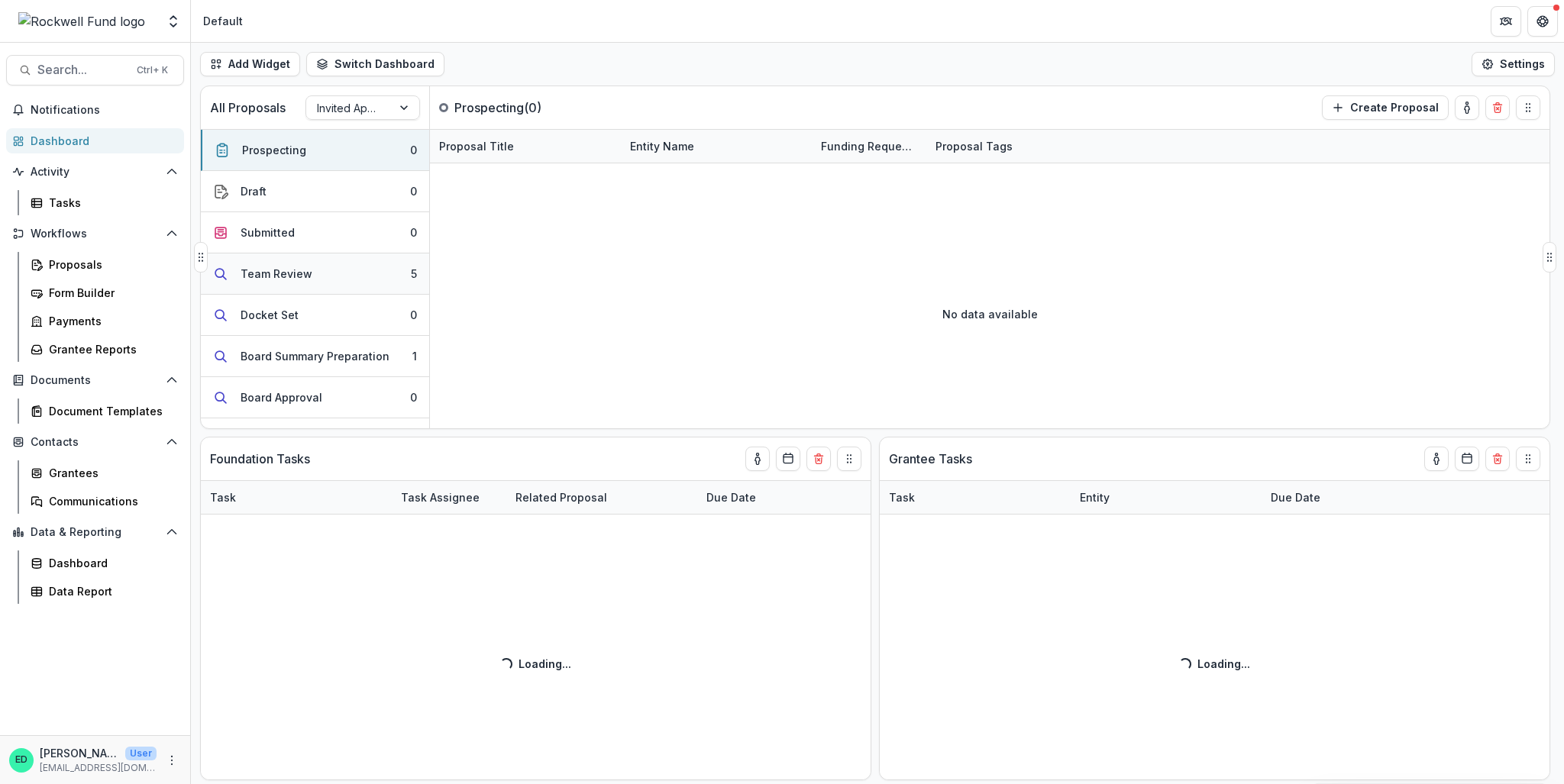
click at [333, 270] on button "Team Review 5" at bounding box center [315, 274] width 229 height 41
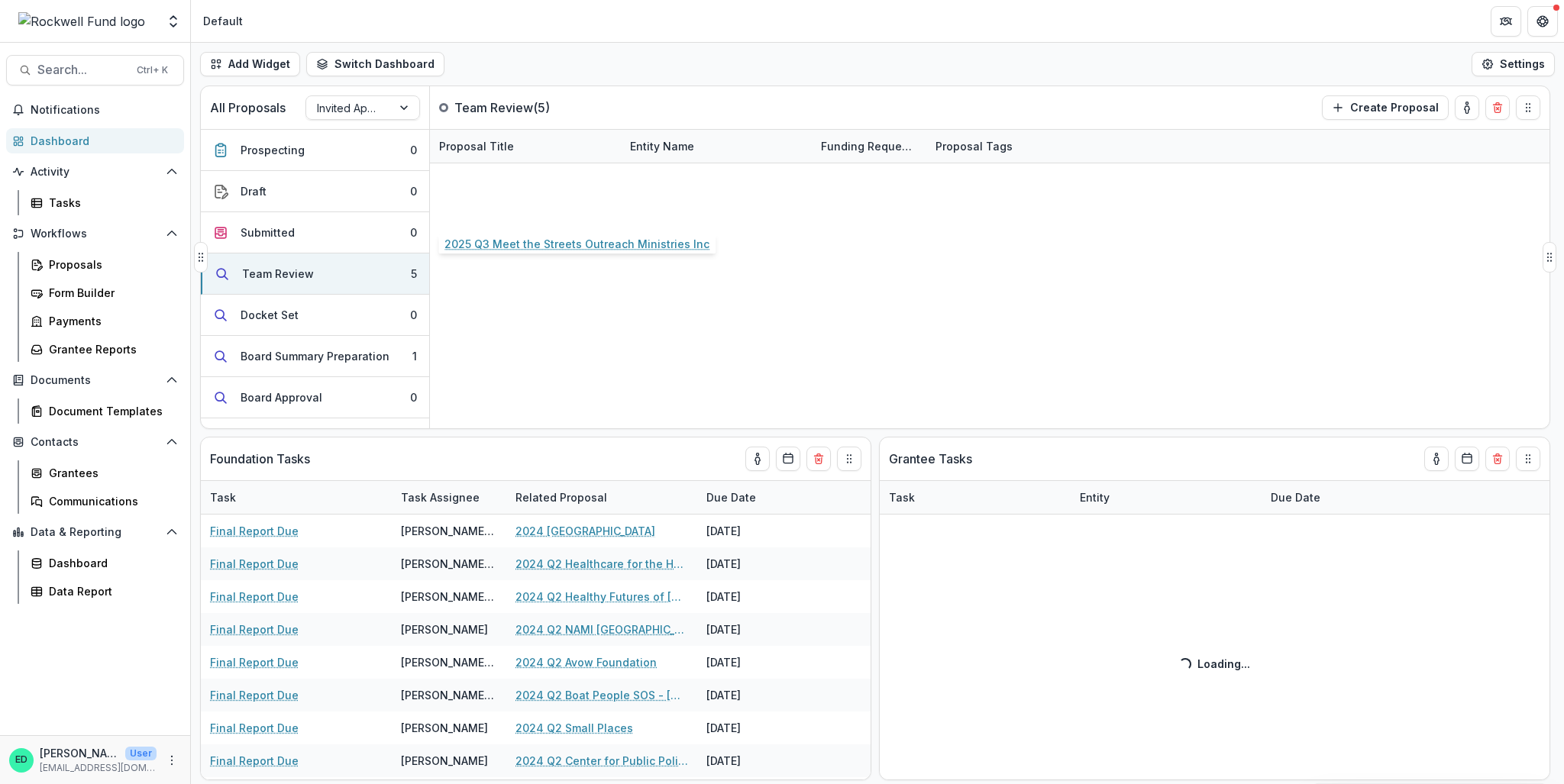
click at [515, 213] on link "2025 Q3 Meet the Streets Outreach Ministries Inc" at bounding box center [525, 213] width 173 height 16
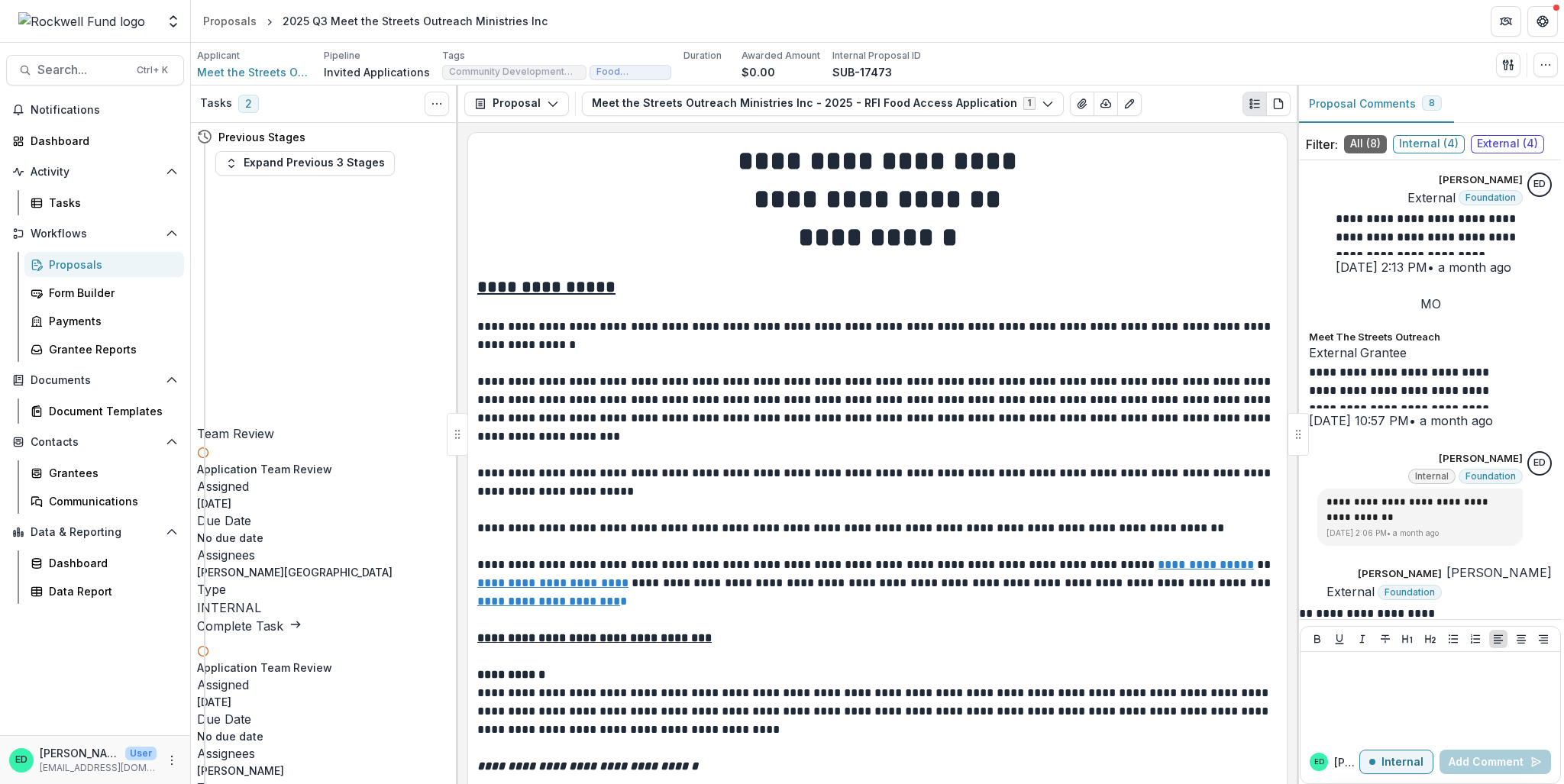
click at [302, 563] on link "Complete Task" at bounding box center [249, 626] width 105 height 15
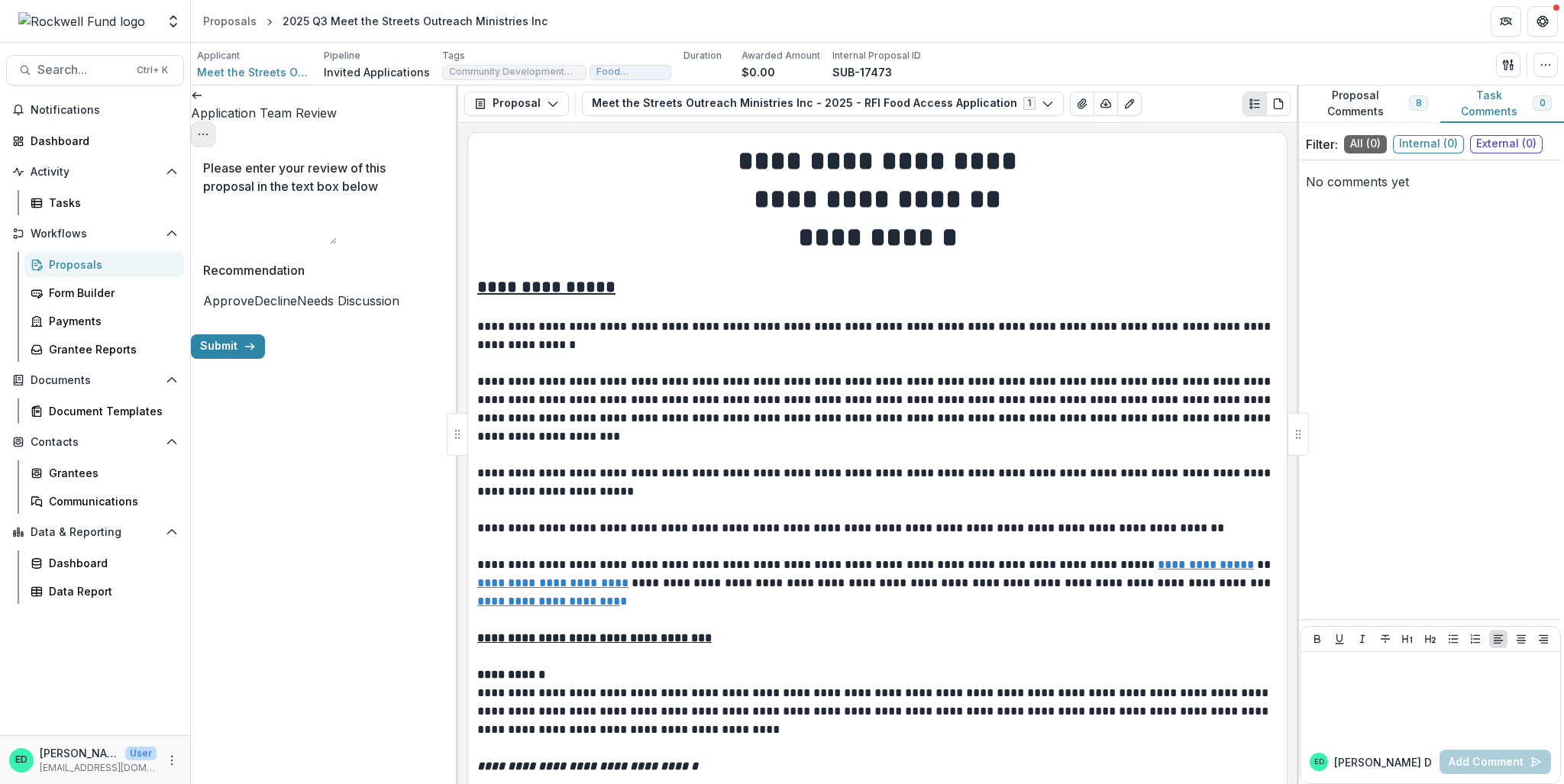
click at [209, 128] on icon "Options" at bounding box center [203, 135] width 13 height 13
click at [386, 181] on button "Cancel Task" at bounding box center [366, 171] width 163 height 25
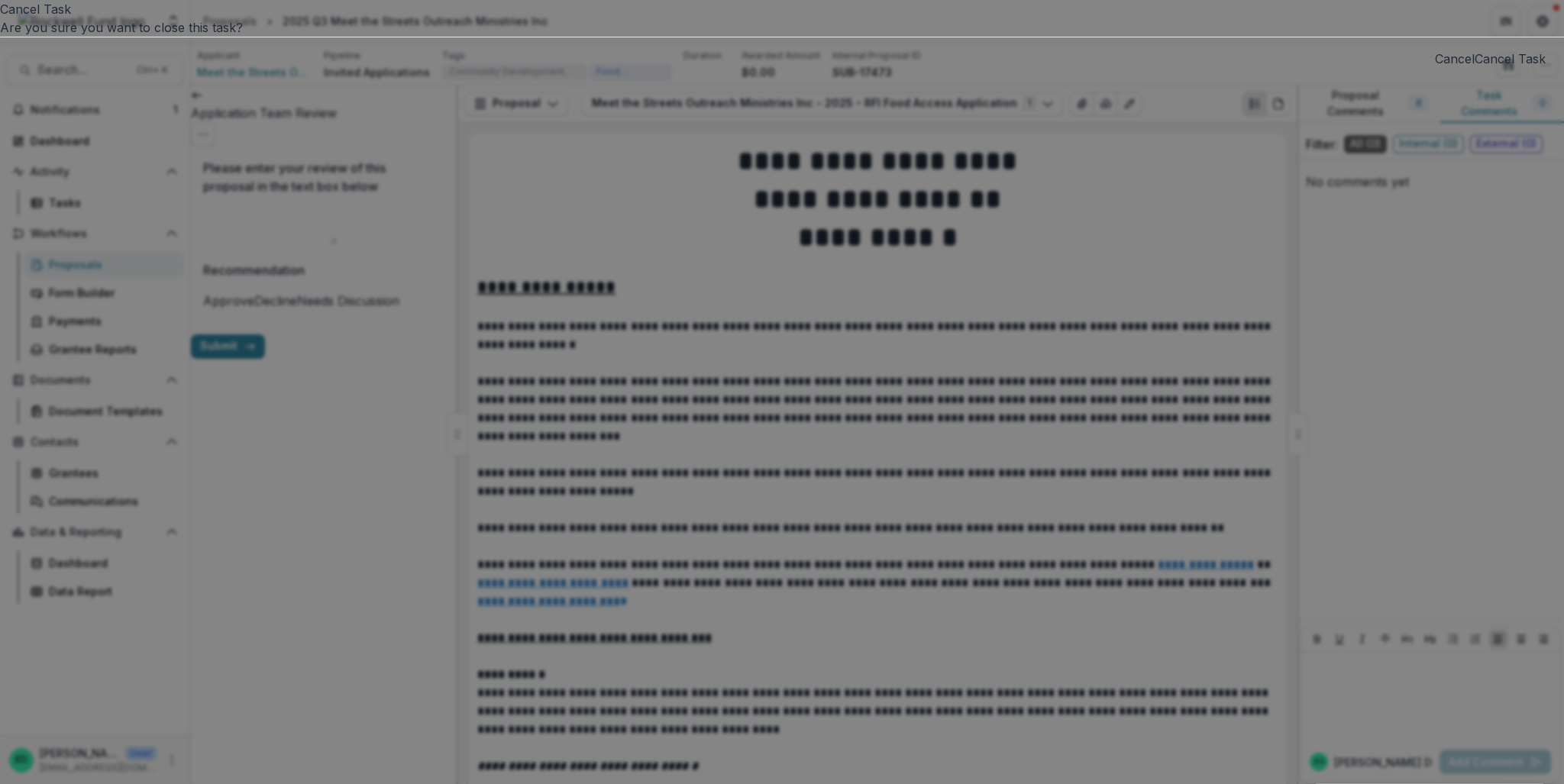
click at [1172, 68] on button "Cancel Task" at bounding box center [1510, 58] width 71 height 18
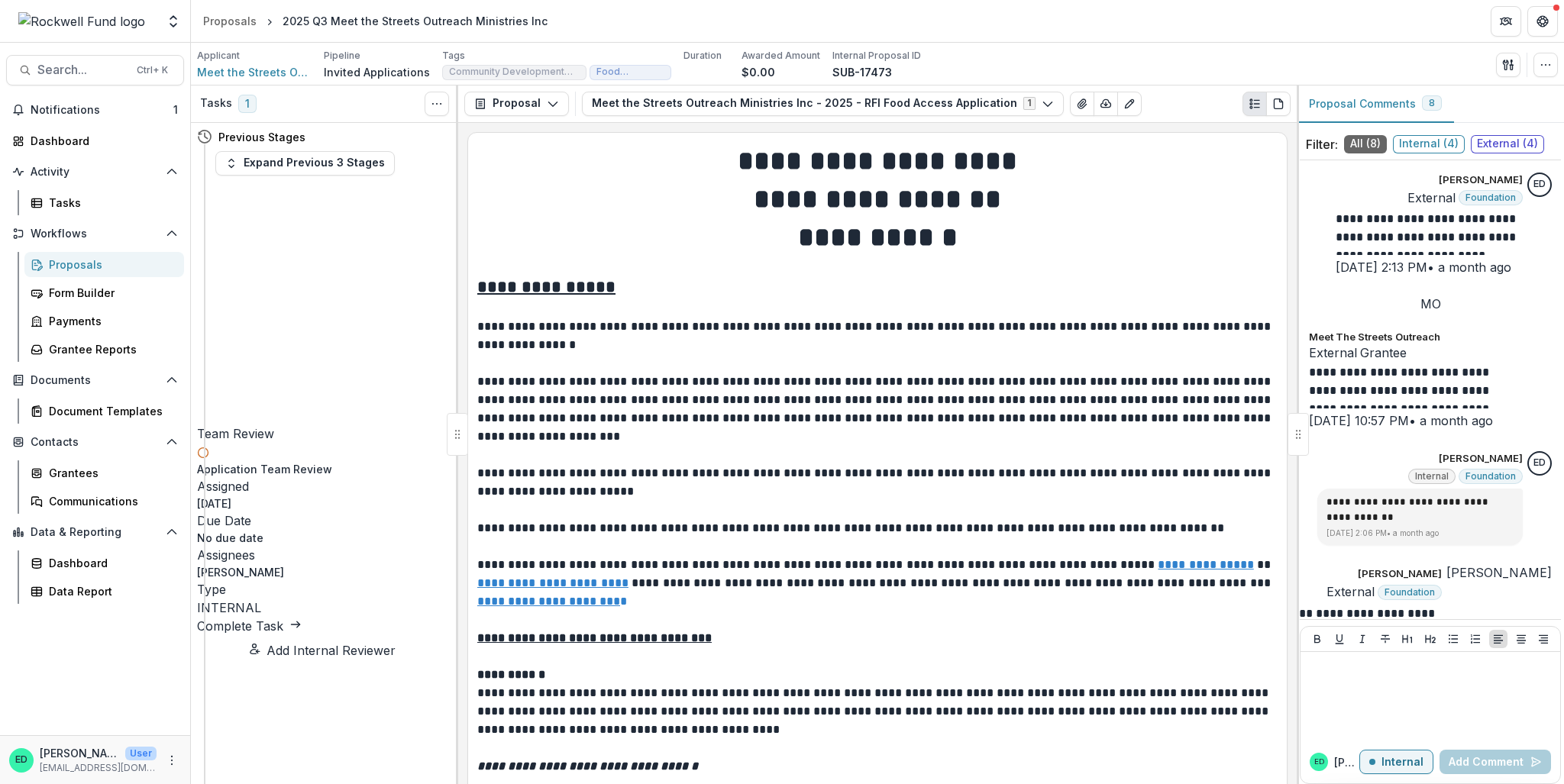
click at [296, 563] on link "Complete Task" at bounding box center [249, 626] width 105 height 15
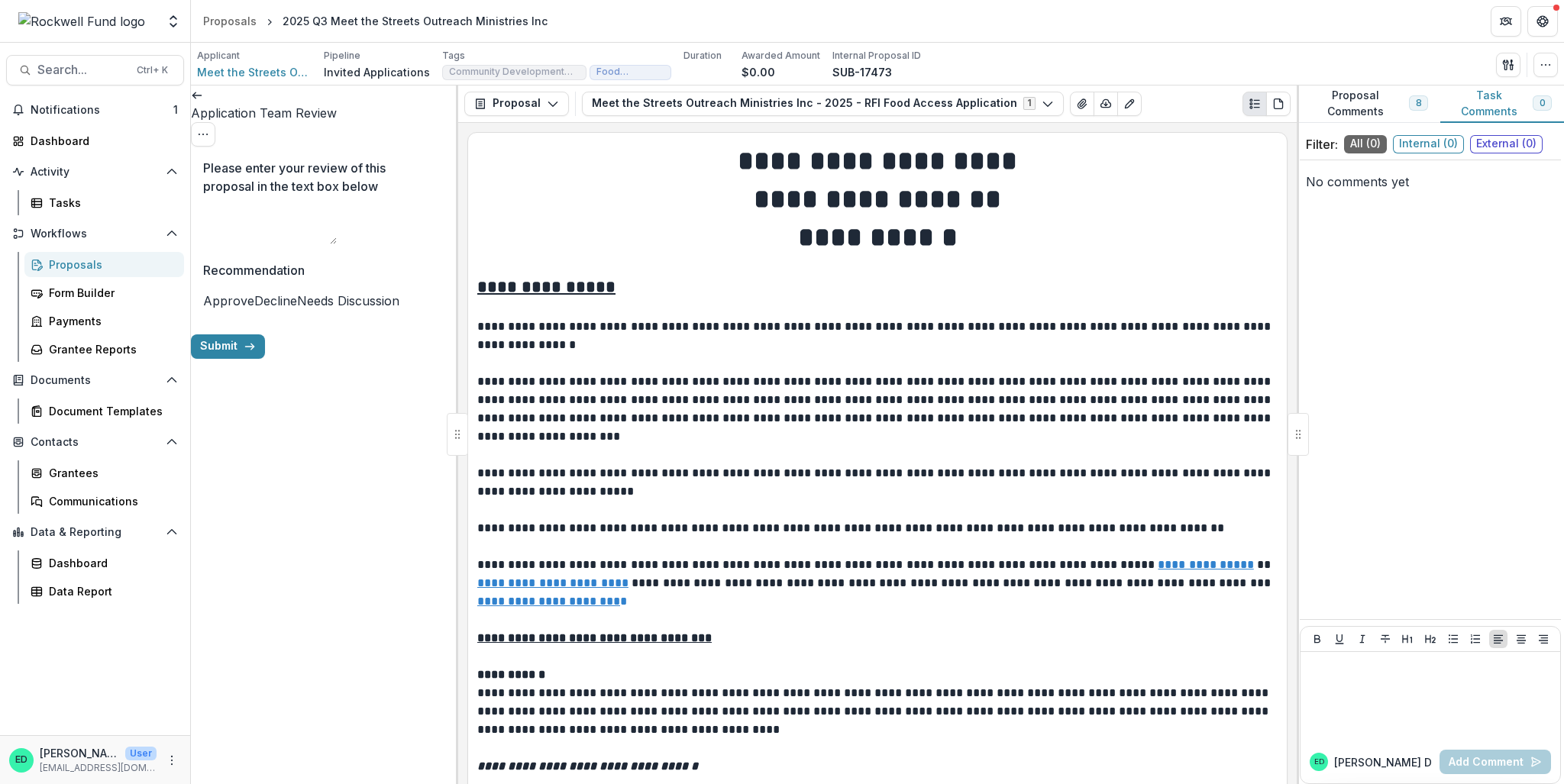
click at [203, 307] on span at bounding box center [203, 300] width 0 height 15
click at [265, 359] on button "Submit" at bounding box center [228, 346] width 74 height 24
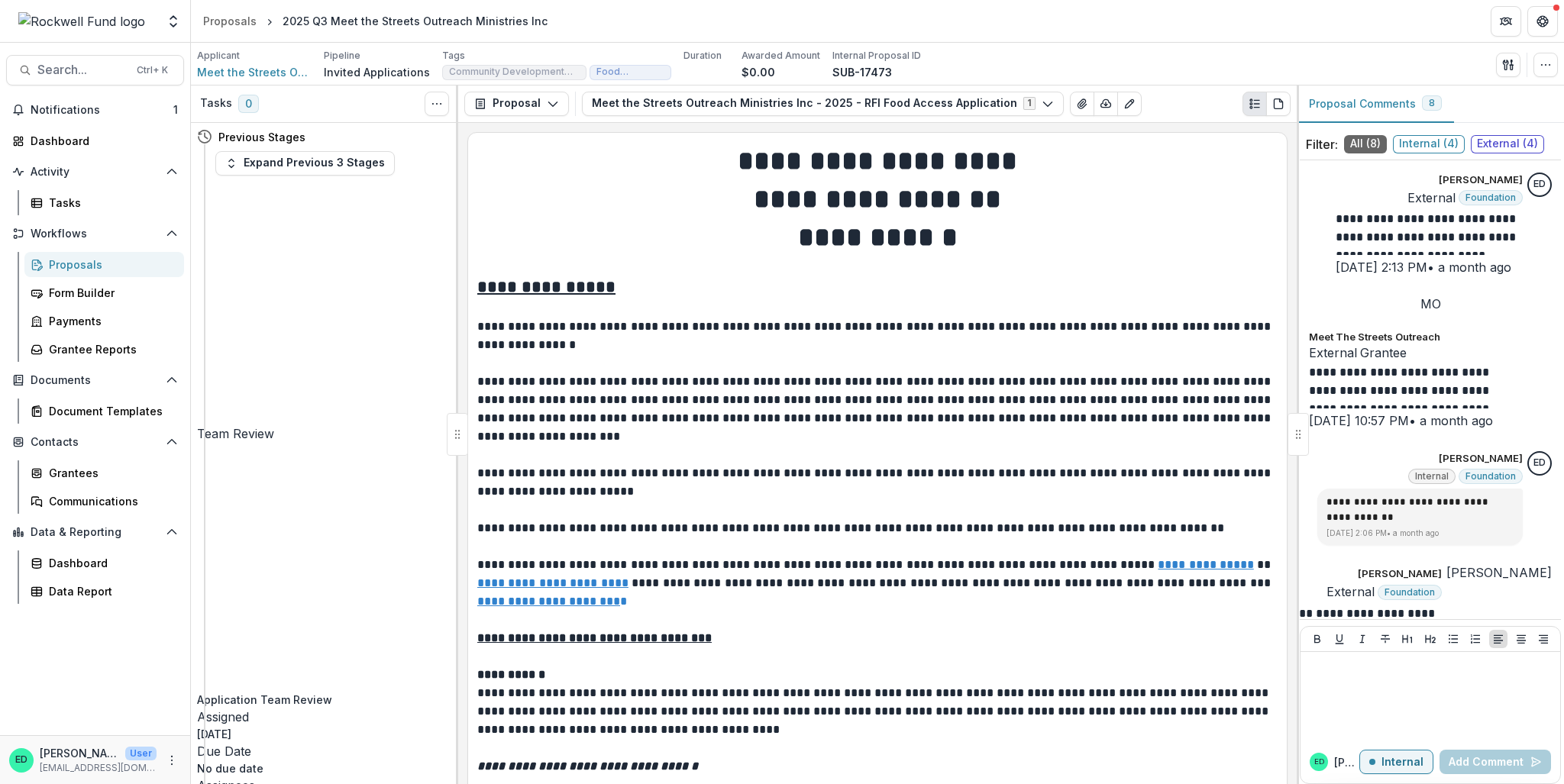
click at [79, 271] on div "Proposals" at bounding box center [110, 265] width 123 height 16
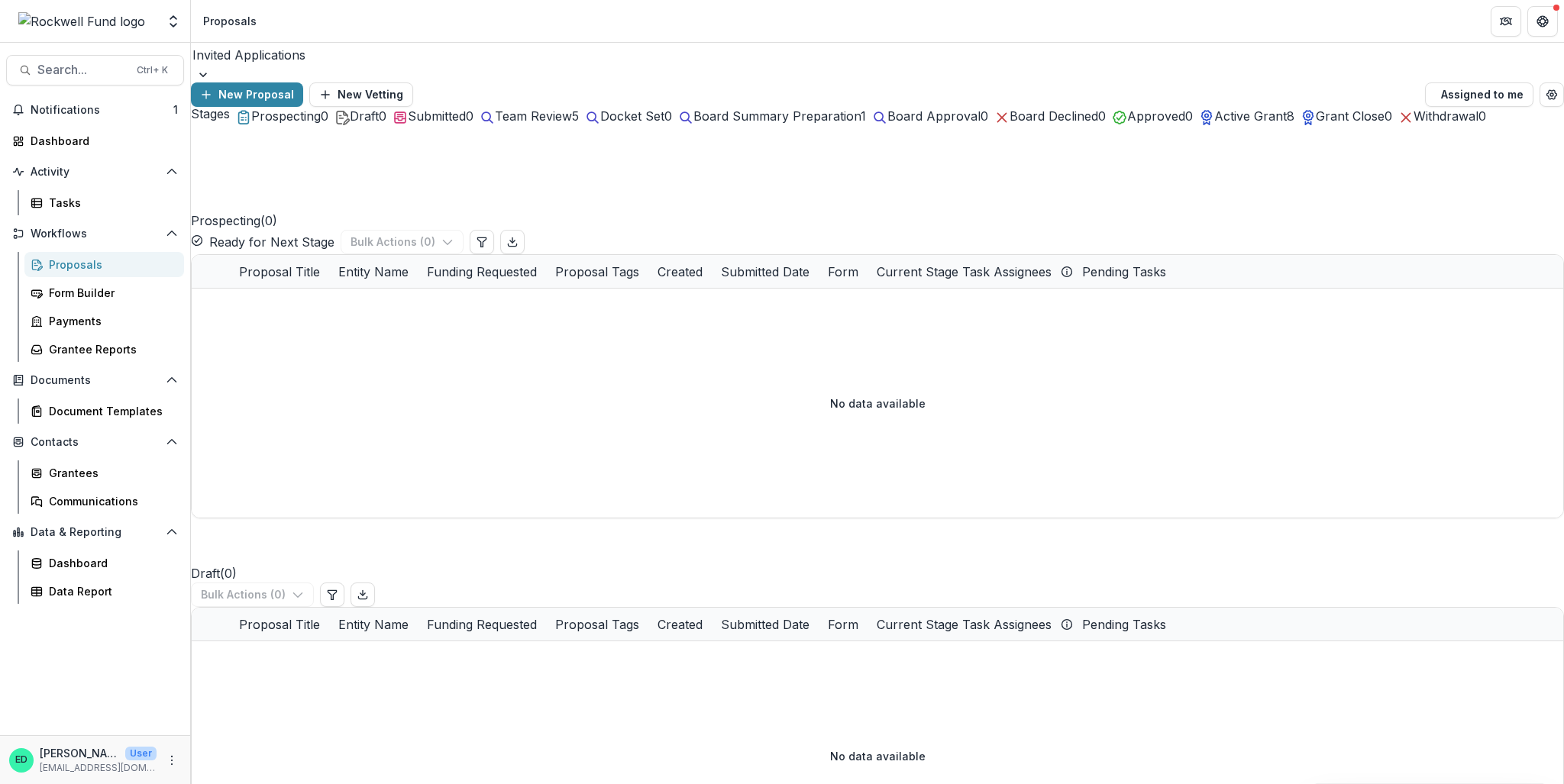
click at [572, 124] on span "Team Review" at bounding box center [534, 116] width 77 height 15
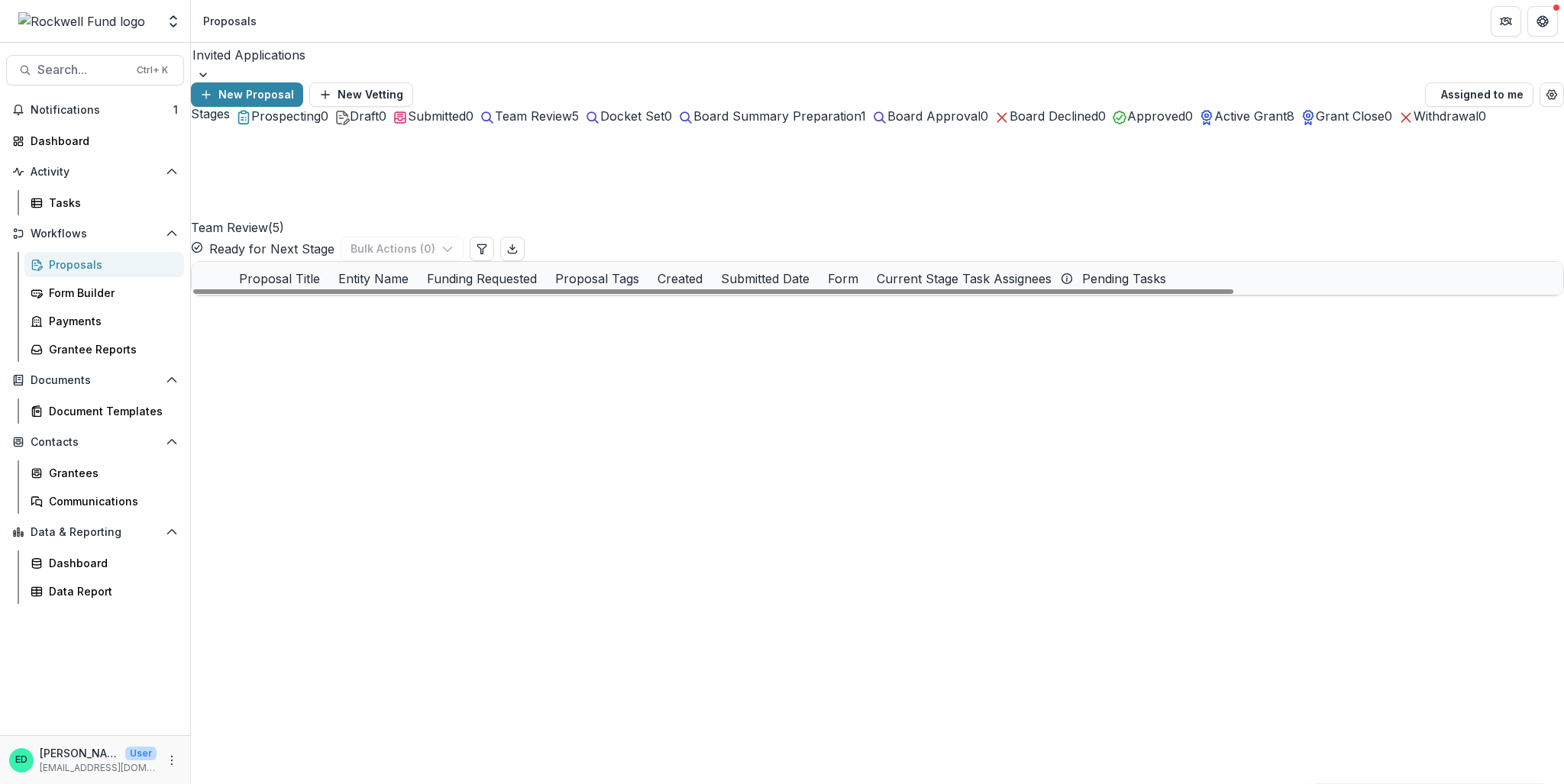
click at [356, 370] on link "2025 Q3 Connective" at bounding box center [326, 377] width 110 height 16
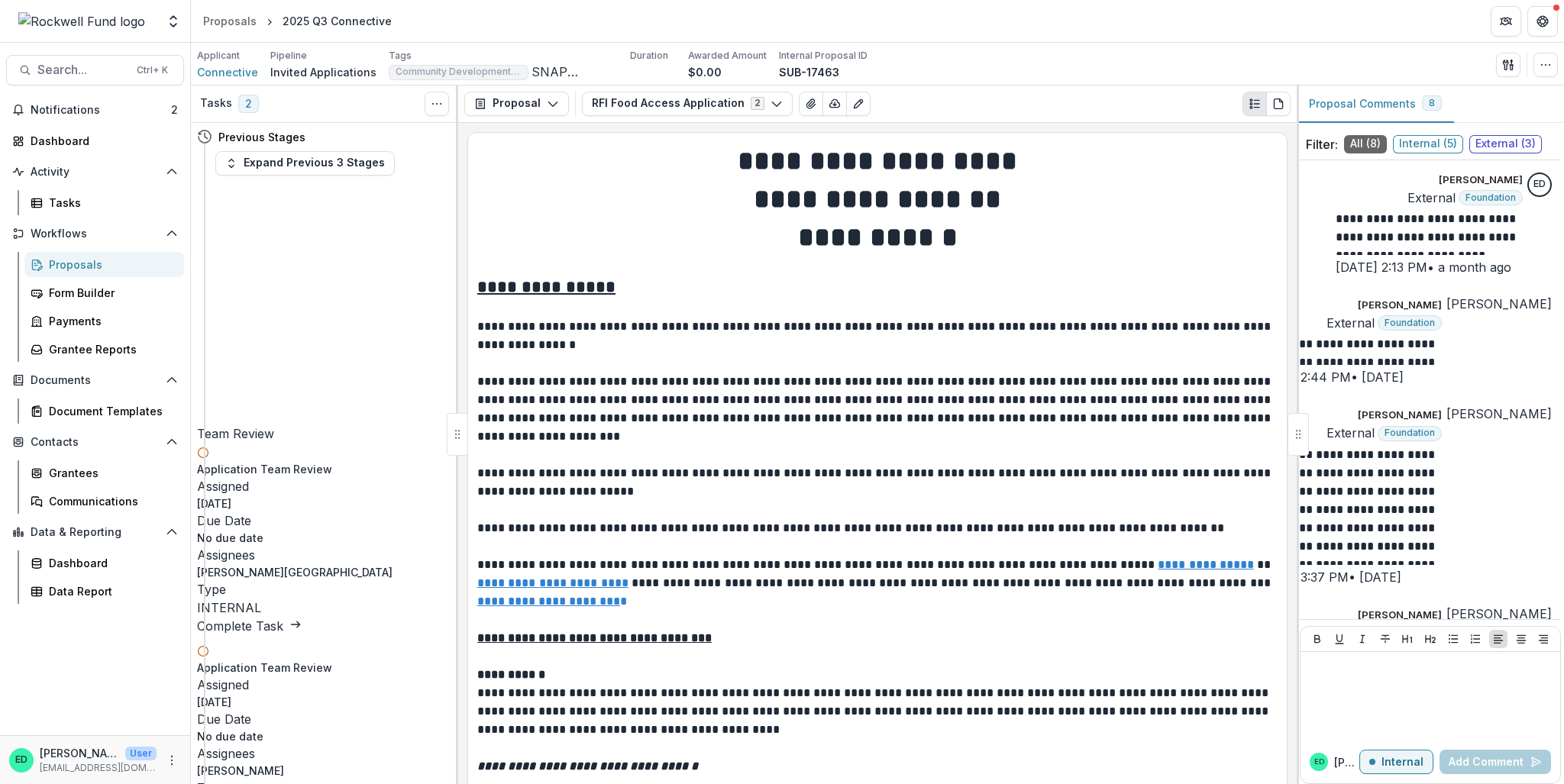
click at [302, 563] on link "Complete Task" at bounding box center [249, 626] width 105 height 15
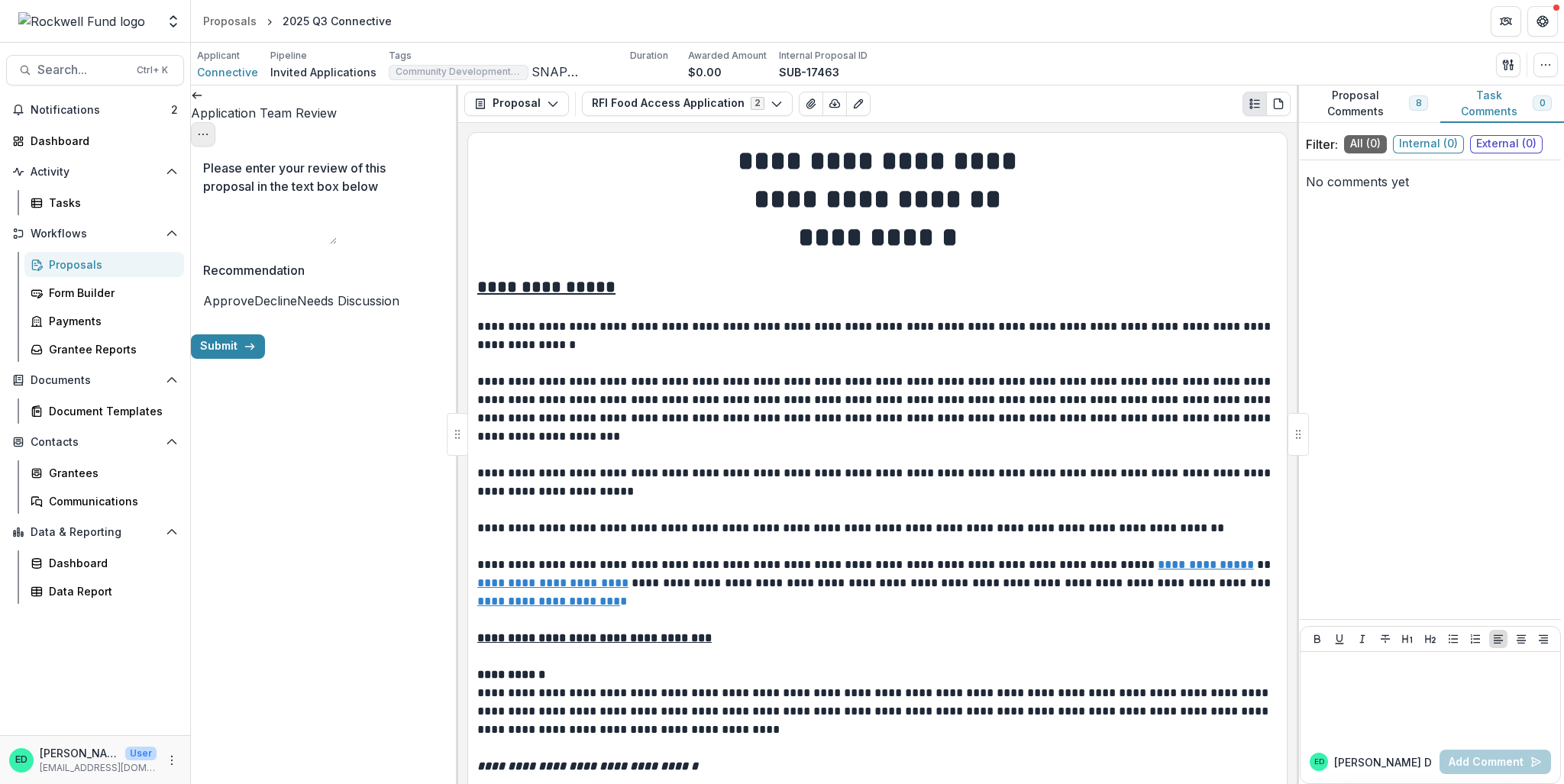
click at [209, 128] on icon "Options" at bounding box center [203, 135] width 13 height 13
click at [412, 173] on button "Cancel Task" at bounding box center [366, 171] width 163 height 25
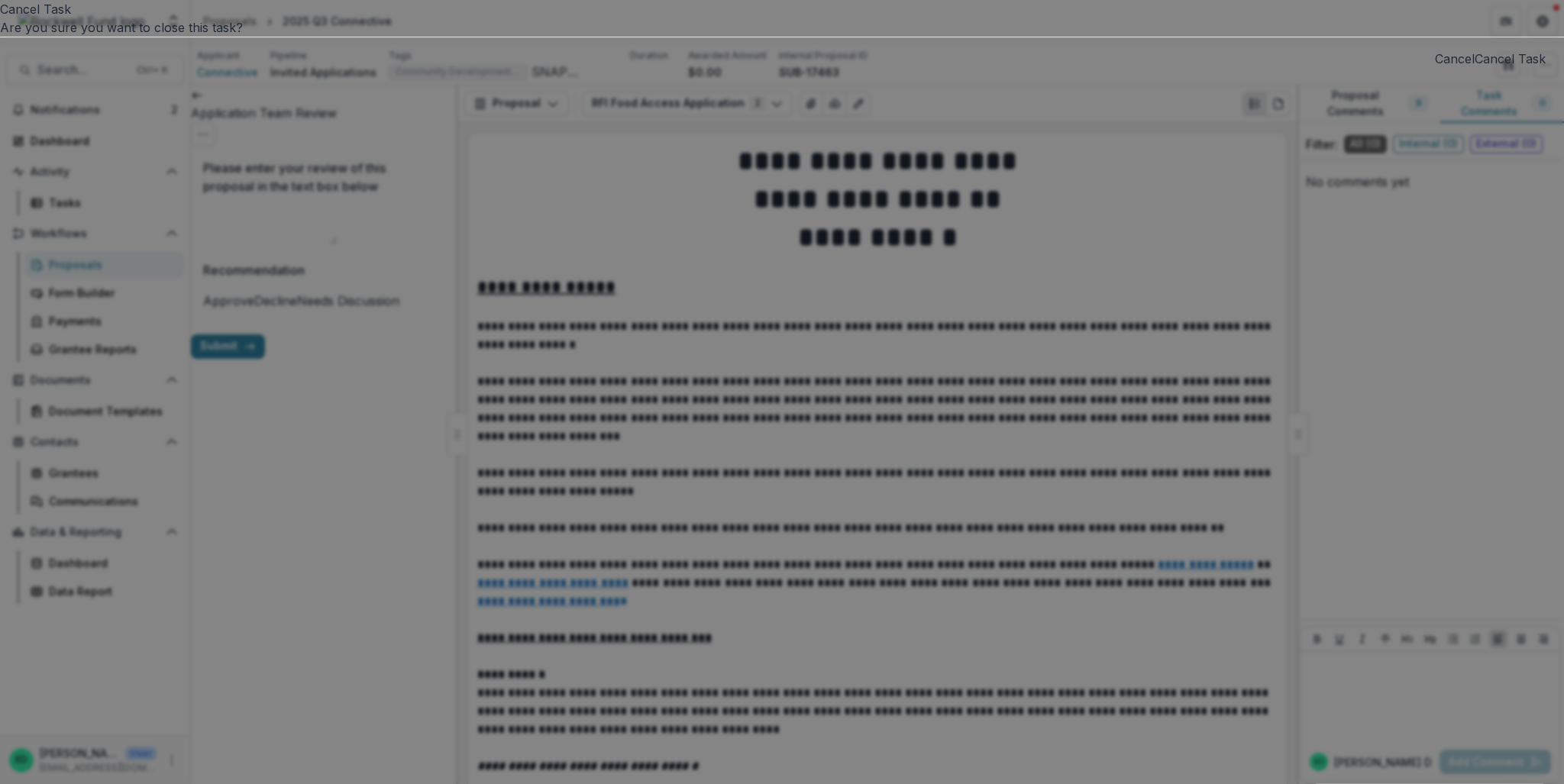
click at [1172, 68] on button "Cancel Task" at bounding box center [1510, 58] width 71 height 18
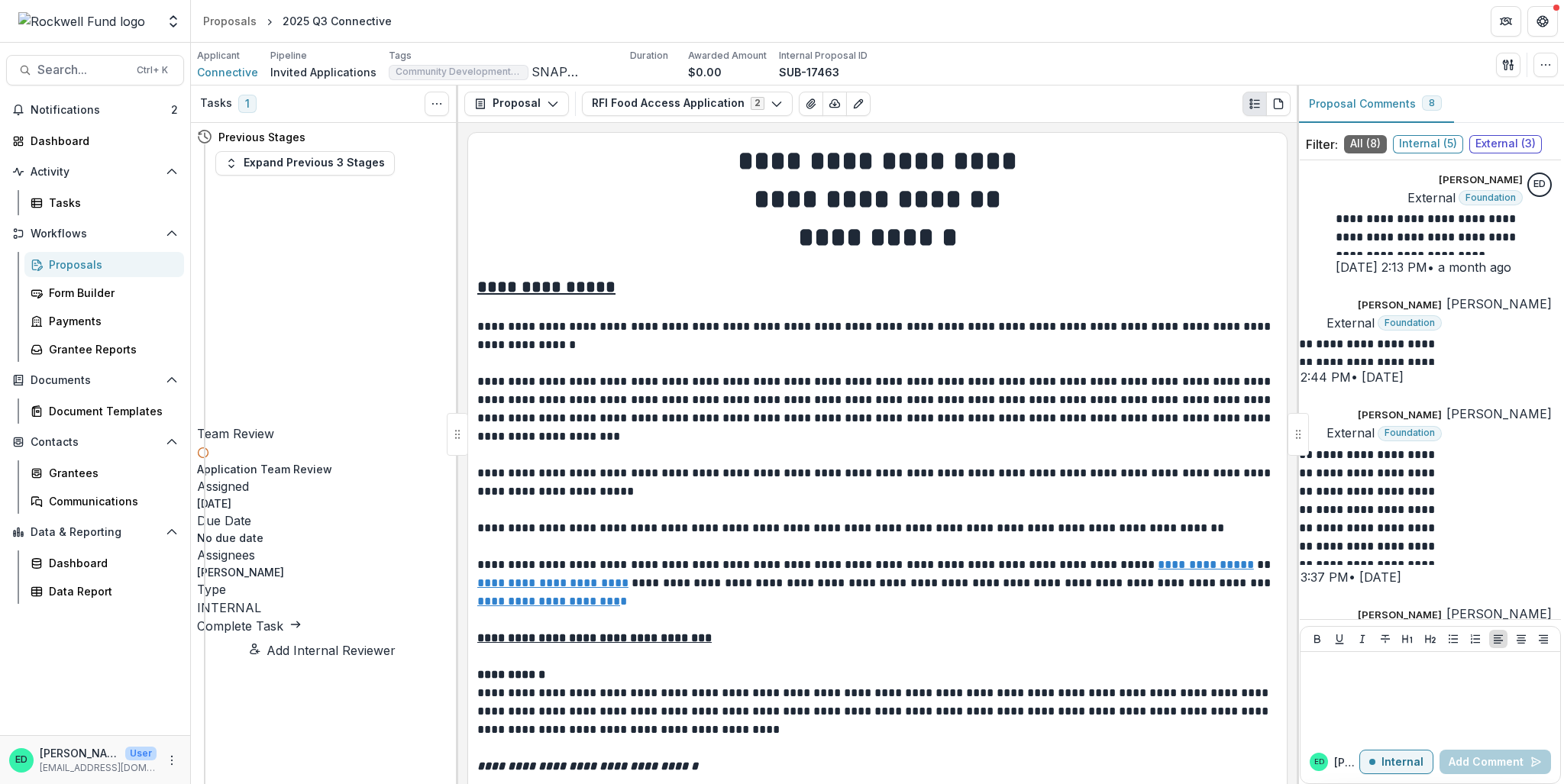
click at [302, 563] on link "Complete Task" at bounding box center [249, 626] width 105 height 15
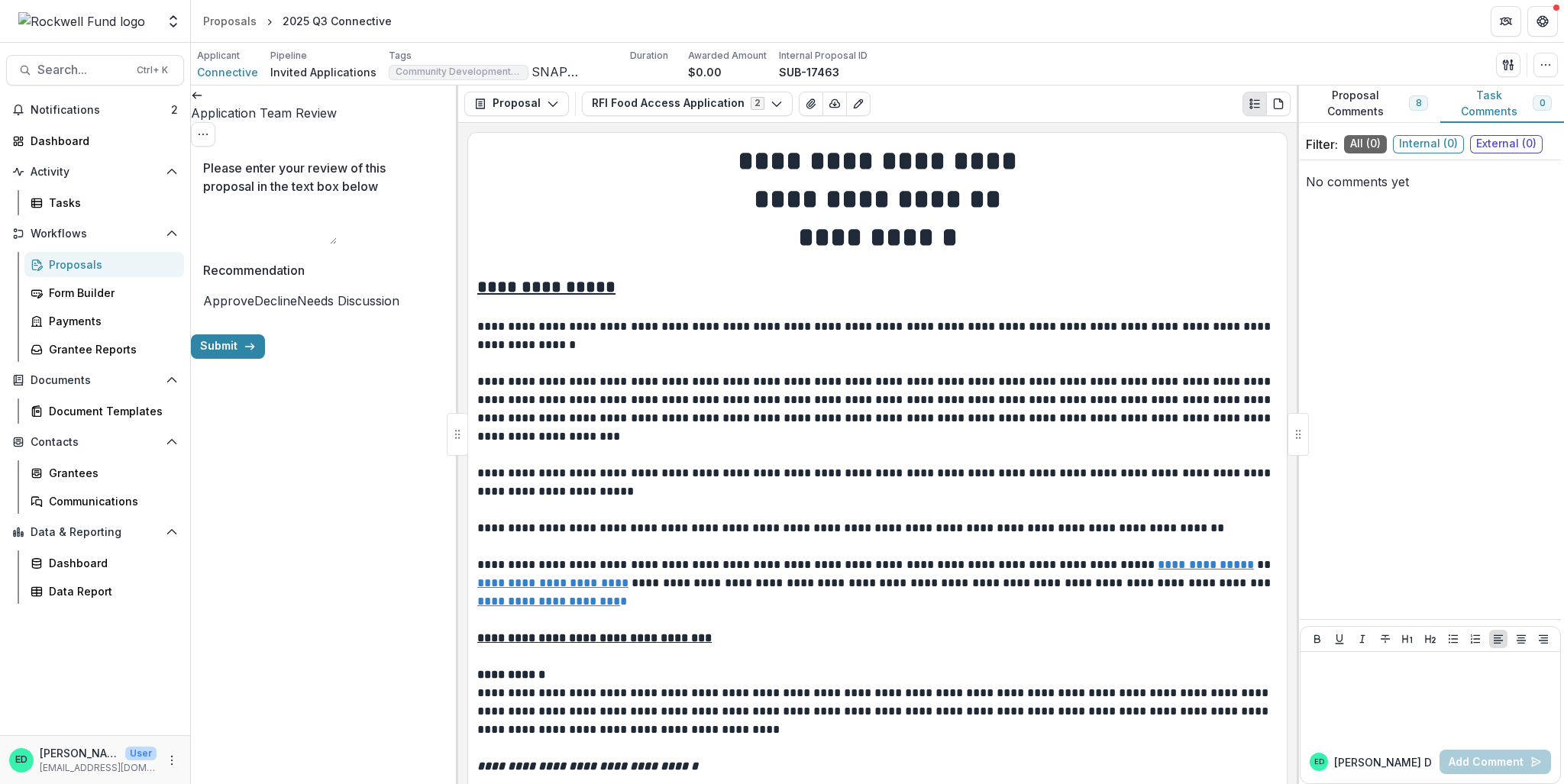
click at [203, 299] on span at bounding box center [203, 300] width 0 height 15
click at [265, 359] on button "Submit" at bounding box center [228, 346] width 74 height 24
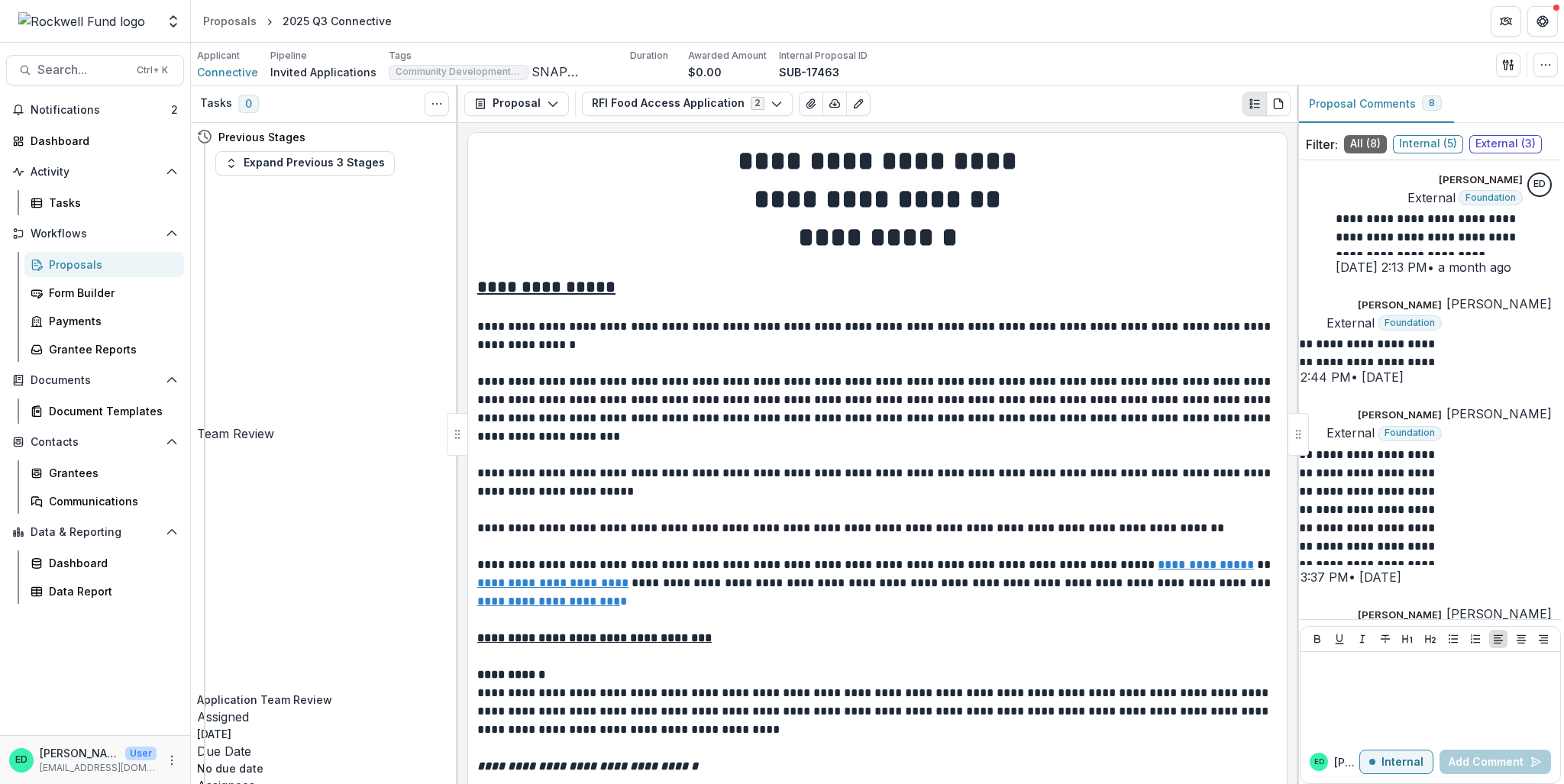
click at [85, 262] on div "Proposals" at bounding box center [110, 265] width 123 height 16
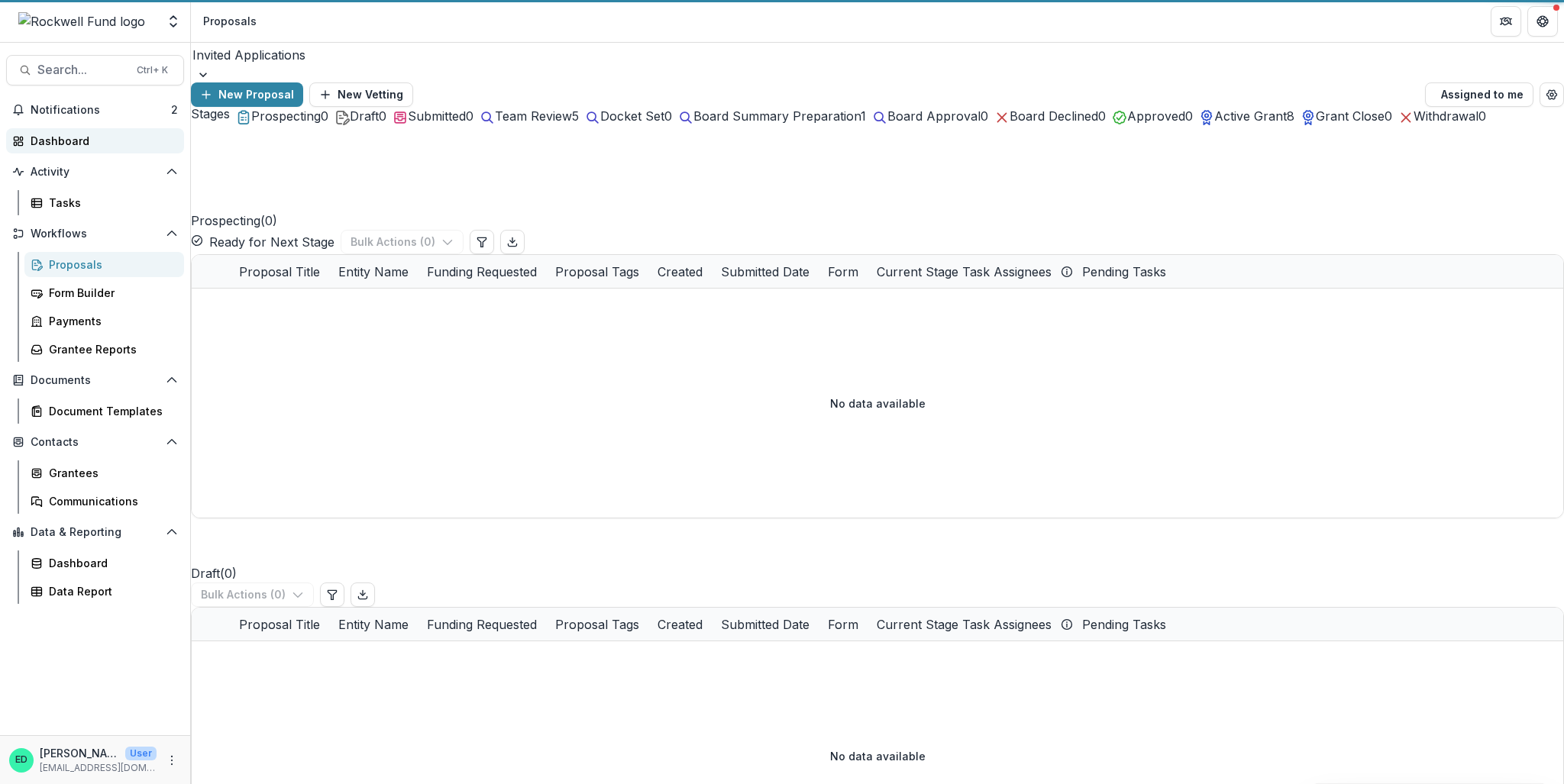
click at [70, 148] on div "Dashboard" at bounding box center [101, 141] width 141 height 16
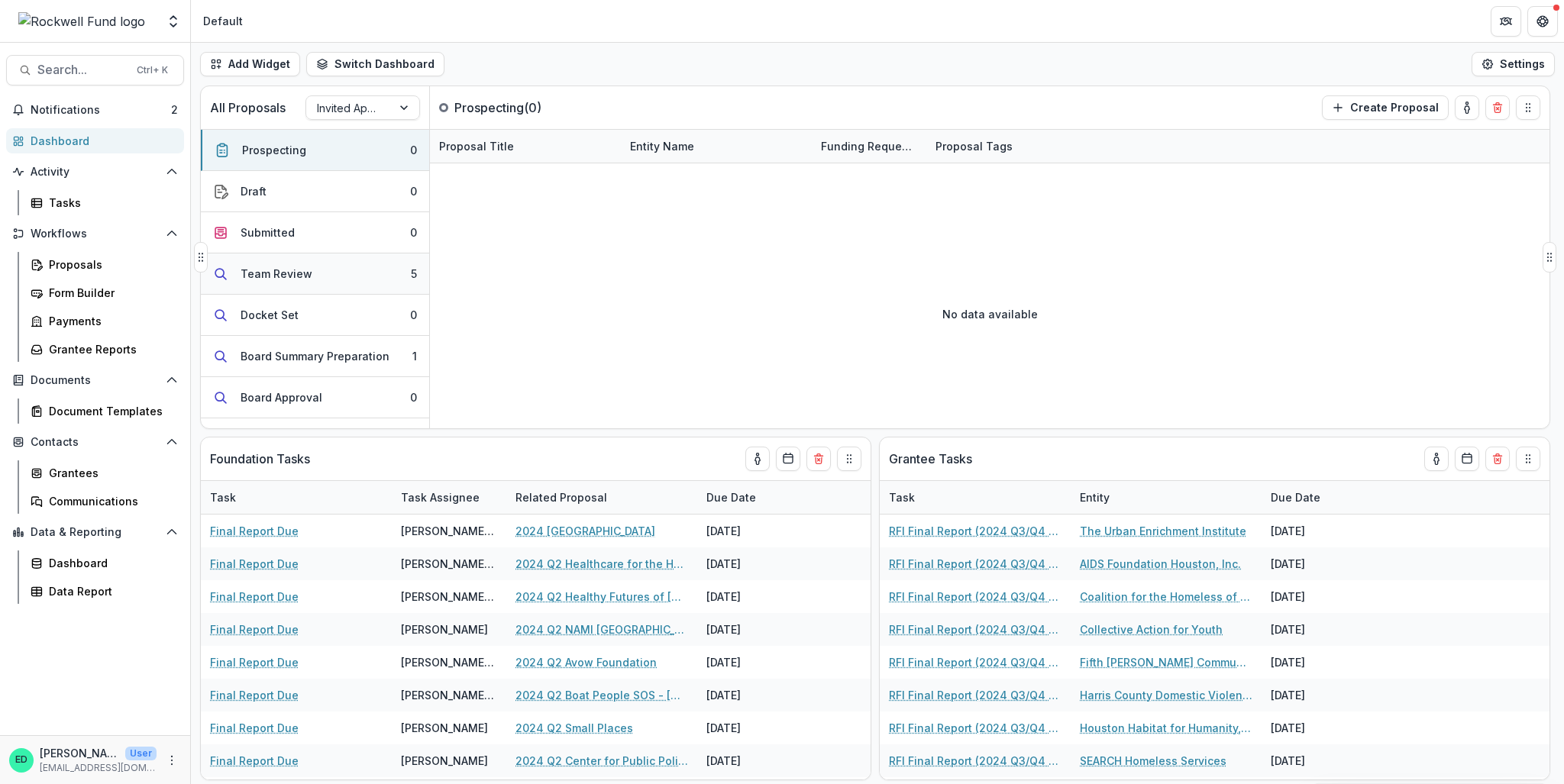
click at [334, 269] on button "Team Review 5" at bounding box center [315, 274] width 229 height 41
click at [509, 280] on link "2025 Q3 Target Hunger" at bounding box center [501, 278] width 125 height 16
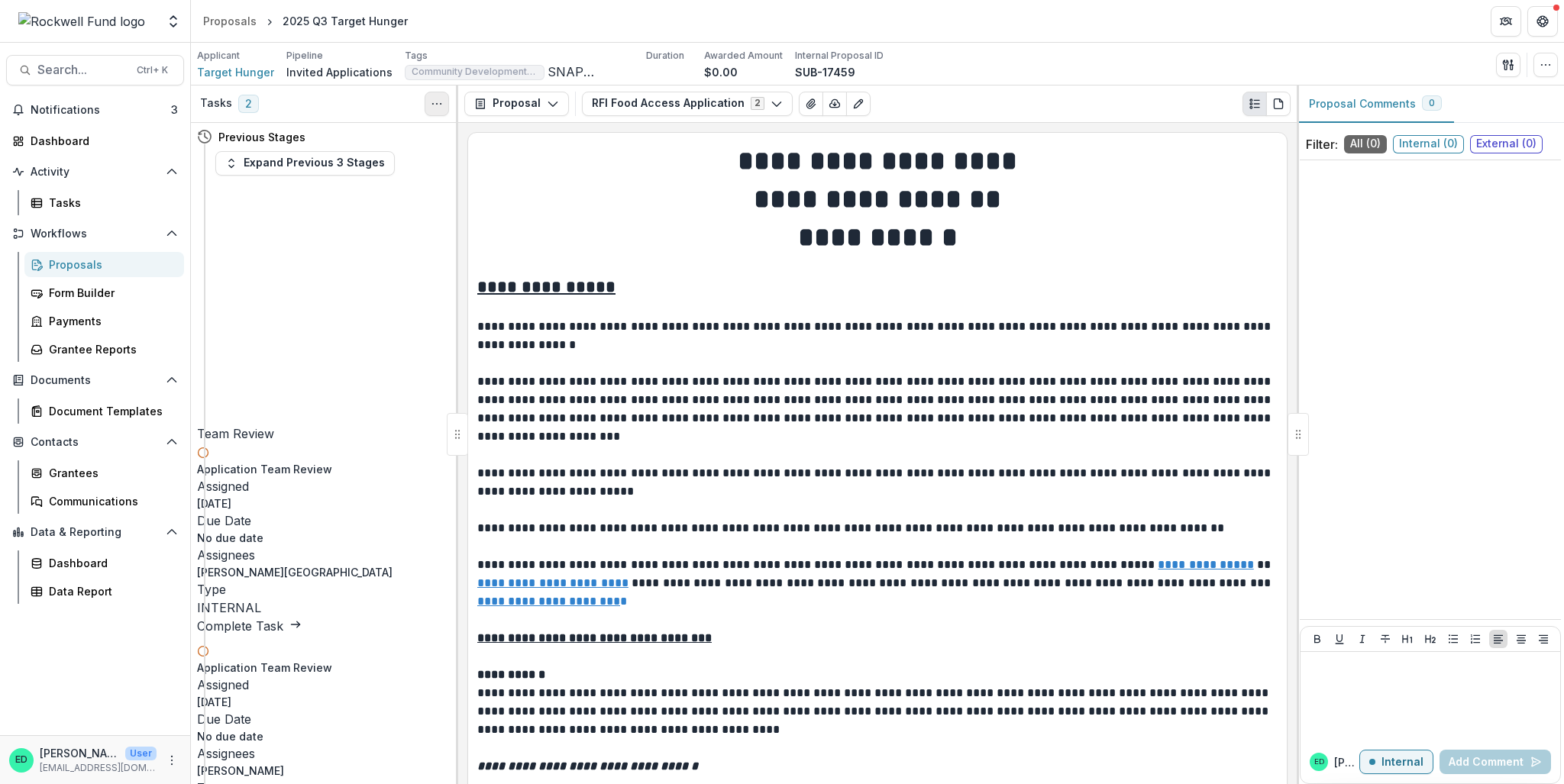
click at [436, 93] on button "Toggle View Cancelled Tasks" at bounding box center [437, 103] width 24 height 24
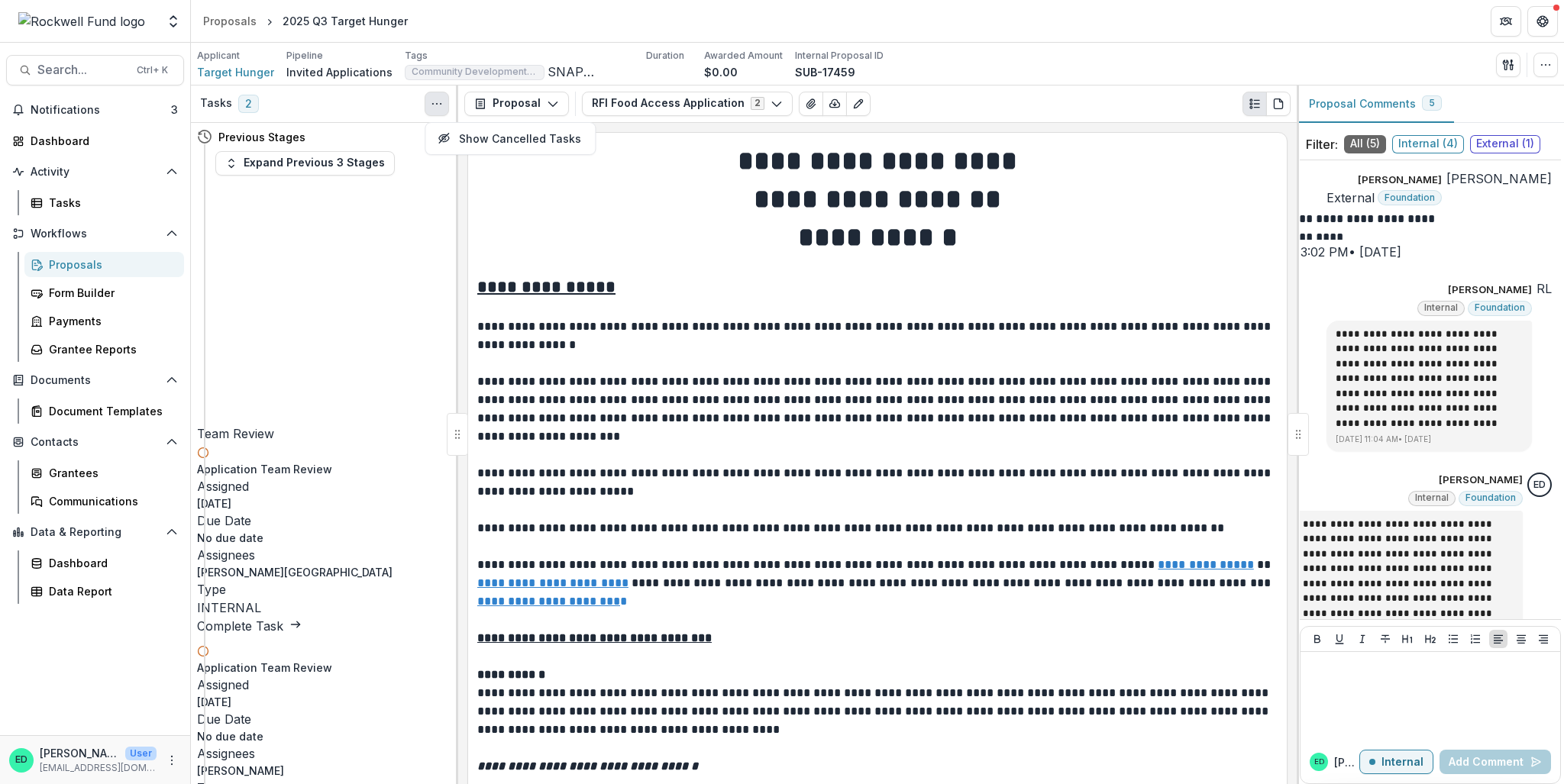
click at [433, 98] on icon "Toggle View Cancelled Tasks" at bounding box center [437, 104] width 13 height 13
click at [302, 563] on icon at bounding box center [296, 625] width 13 height 13
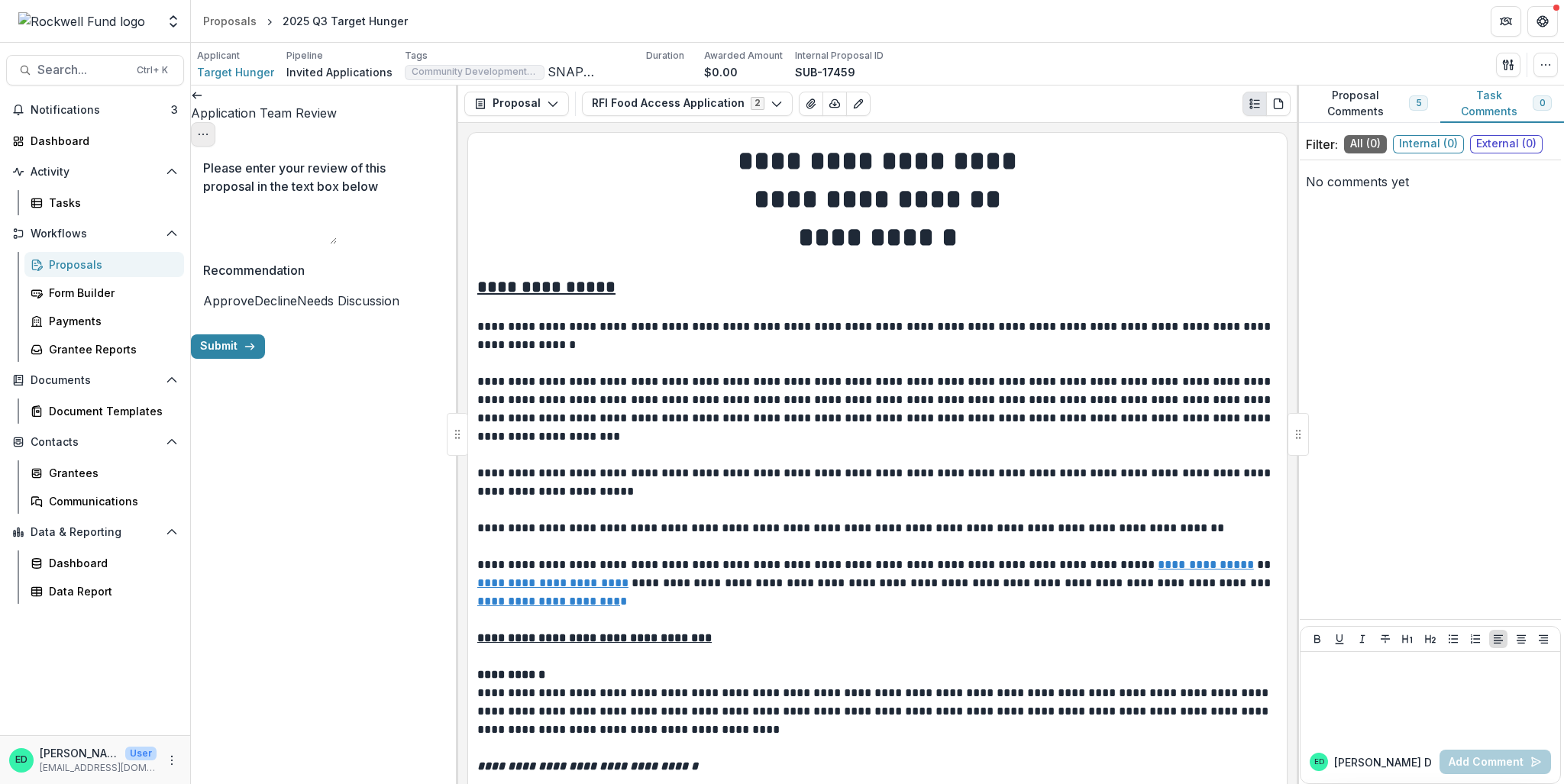
click at [209, 128] on icon "Options" at bounding box center [203, 135] width 13 height 13
click at [397, 174] on button "Cancel Task" at bounding box center [366, 171] width 163 height 25
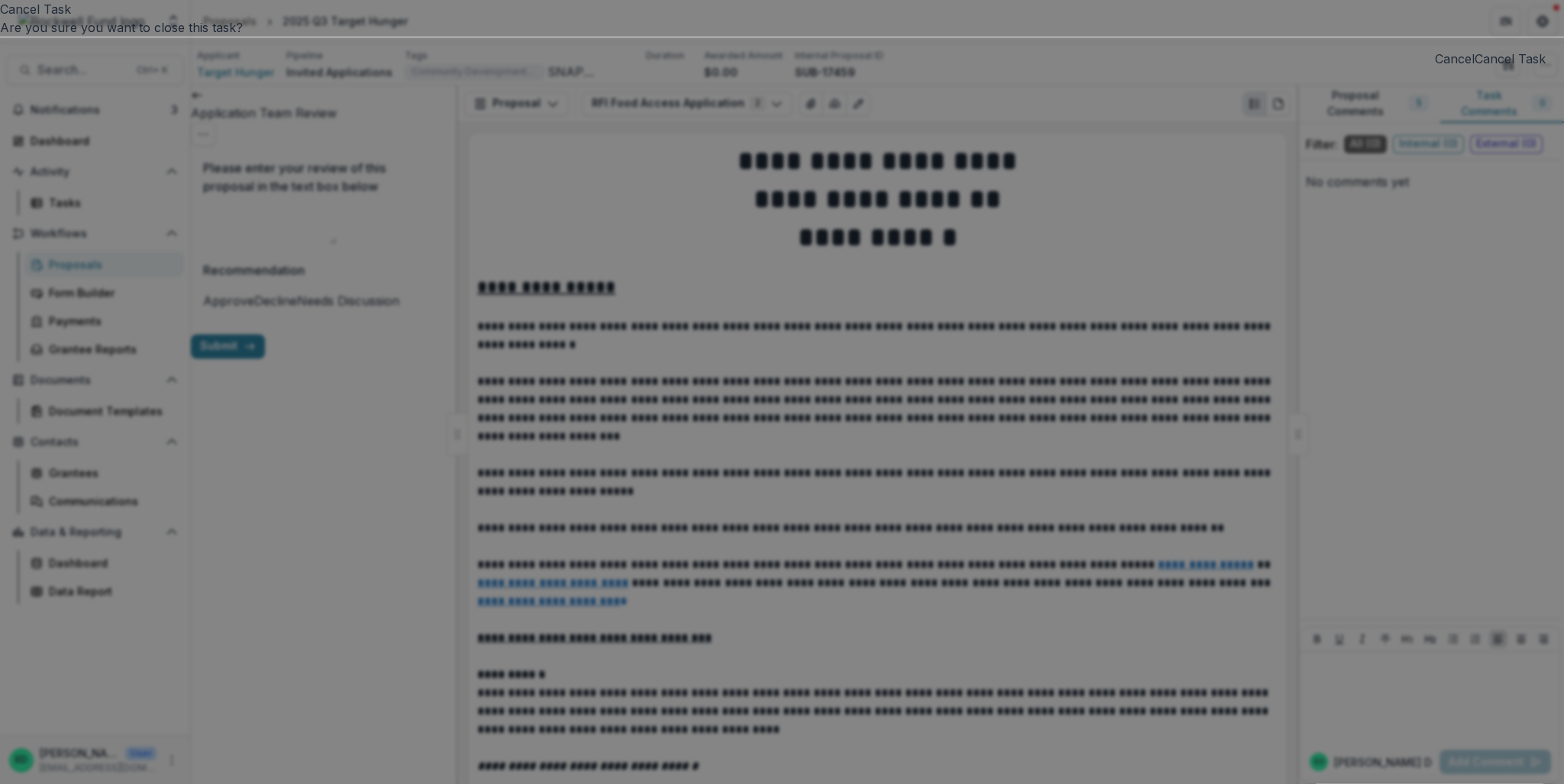
click at [1172, 68] on button "Cancel Task" at bounding box center [1510, 58] width 71 height 18
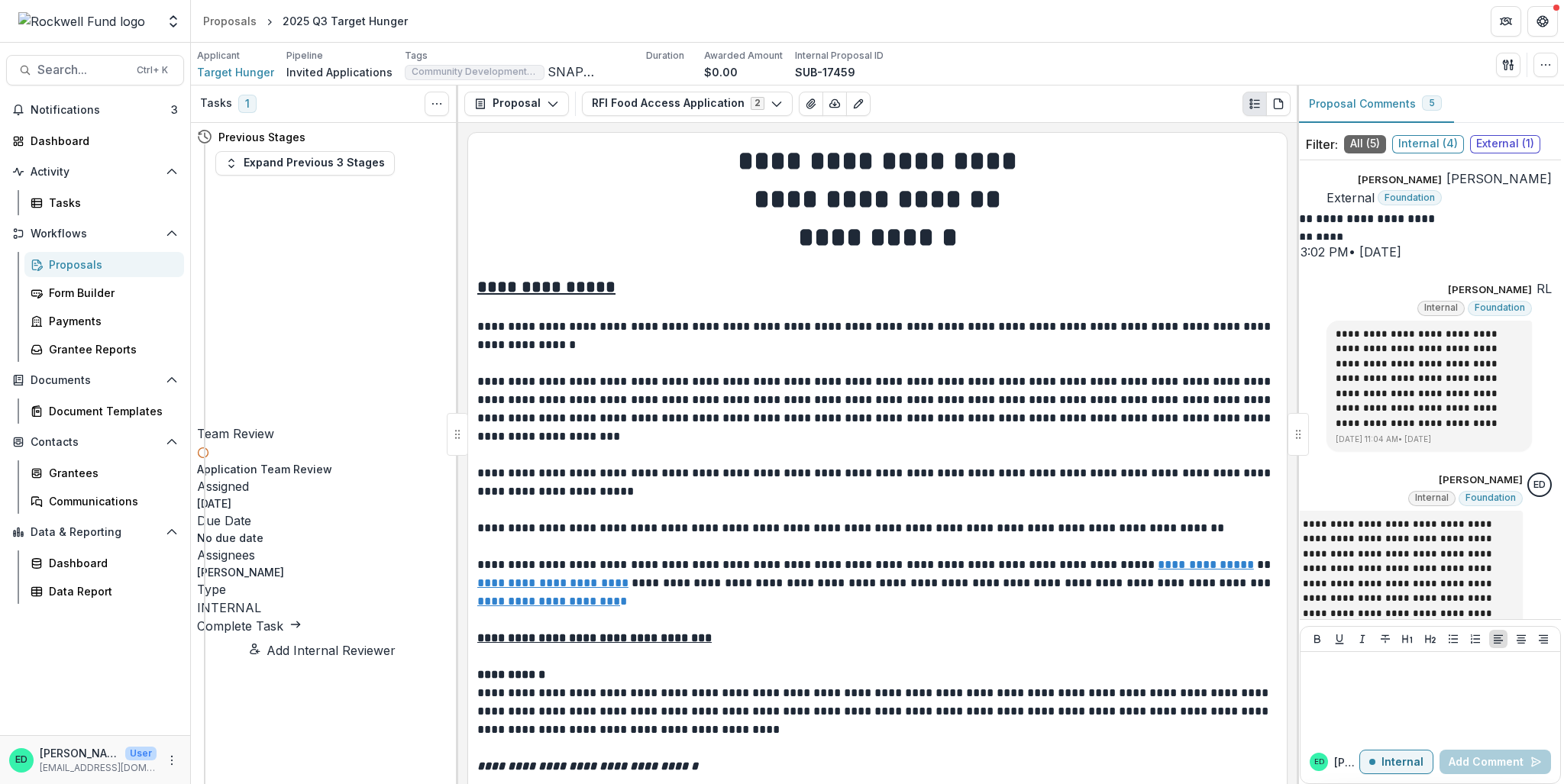
click at [302, 563] on link "Complete Task" at bounding box center [249, 626] width 105 height 15
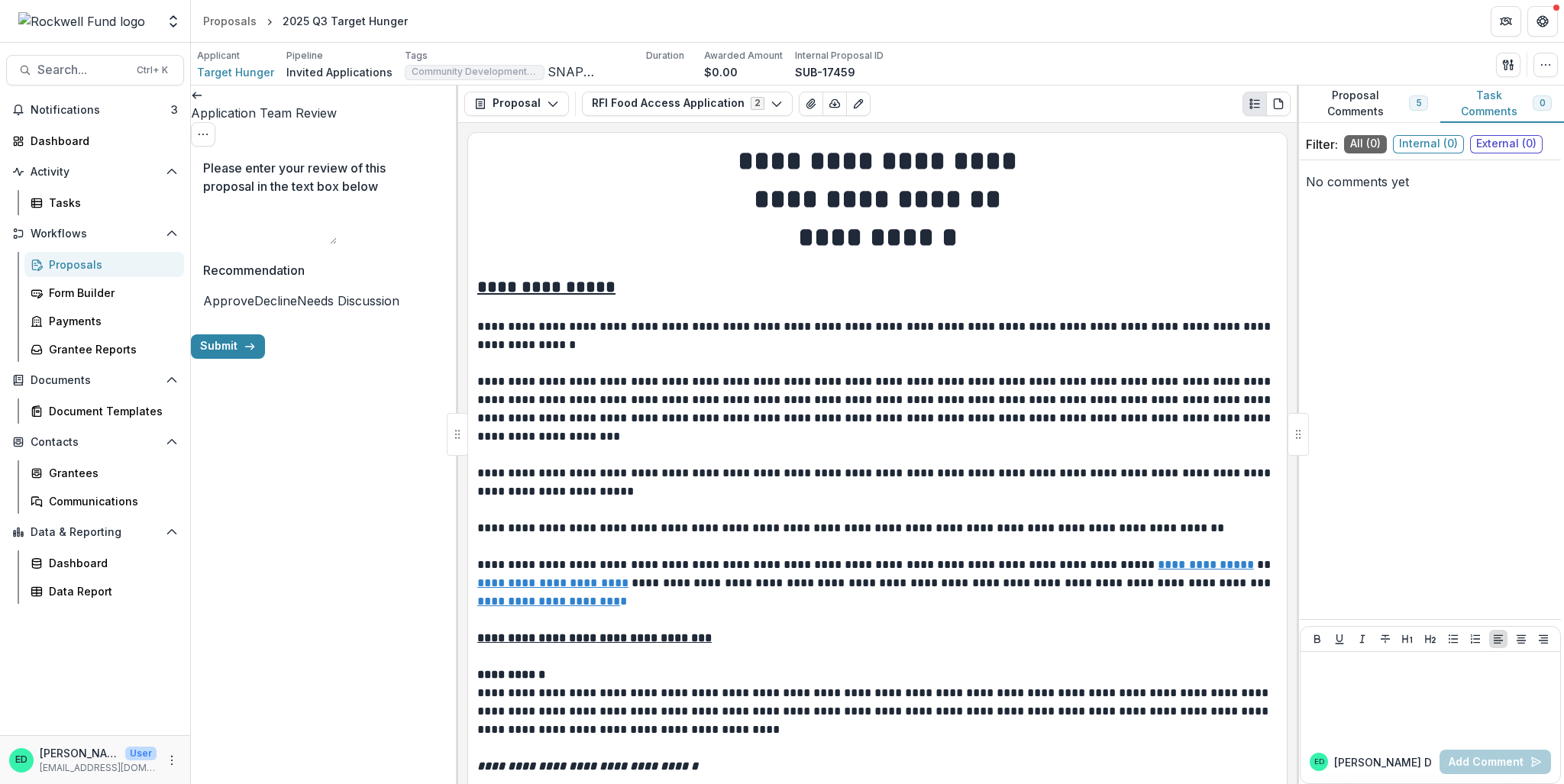
click at [203, 306] on span at bounding box center [203, 300] width 0 height 15
click at [265, 359] on button "Submit" at bounding box center [228, 346] width 74 height 24
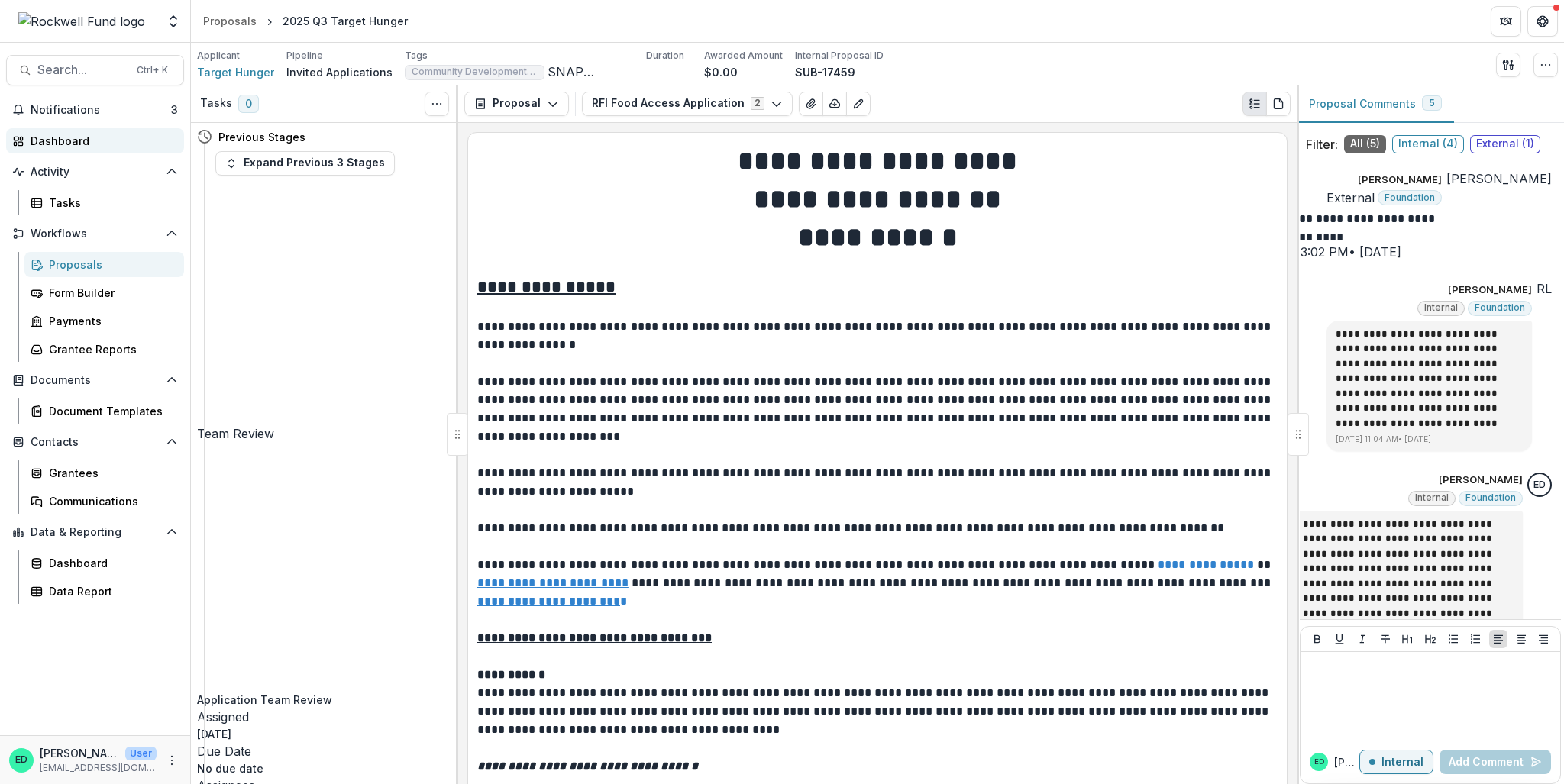
click at [95, 138] on div "Dashboard" at bounding box center [101, 141] width 141 height 16
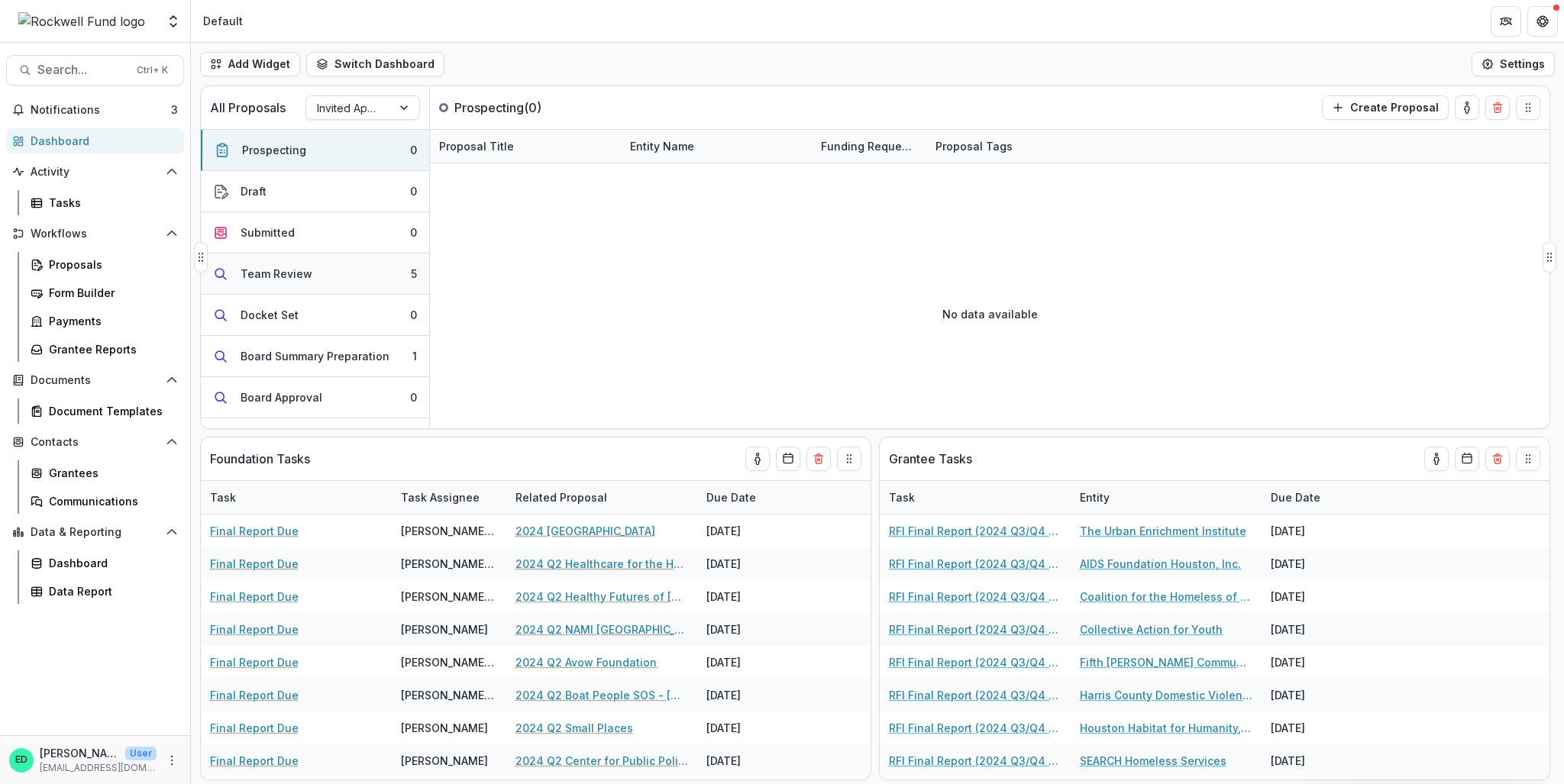
click at [321, 269] on button "Team Review 5" at bounding box center [315, 274] width 229 height 41
click at [540, 307] on link "2025 Q3 Urban Harvest, Inc." at bounding box center [514, 311] width 150 height 16
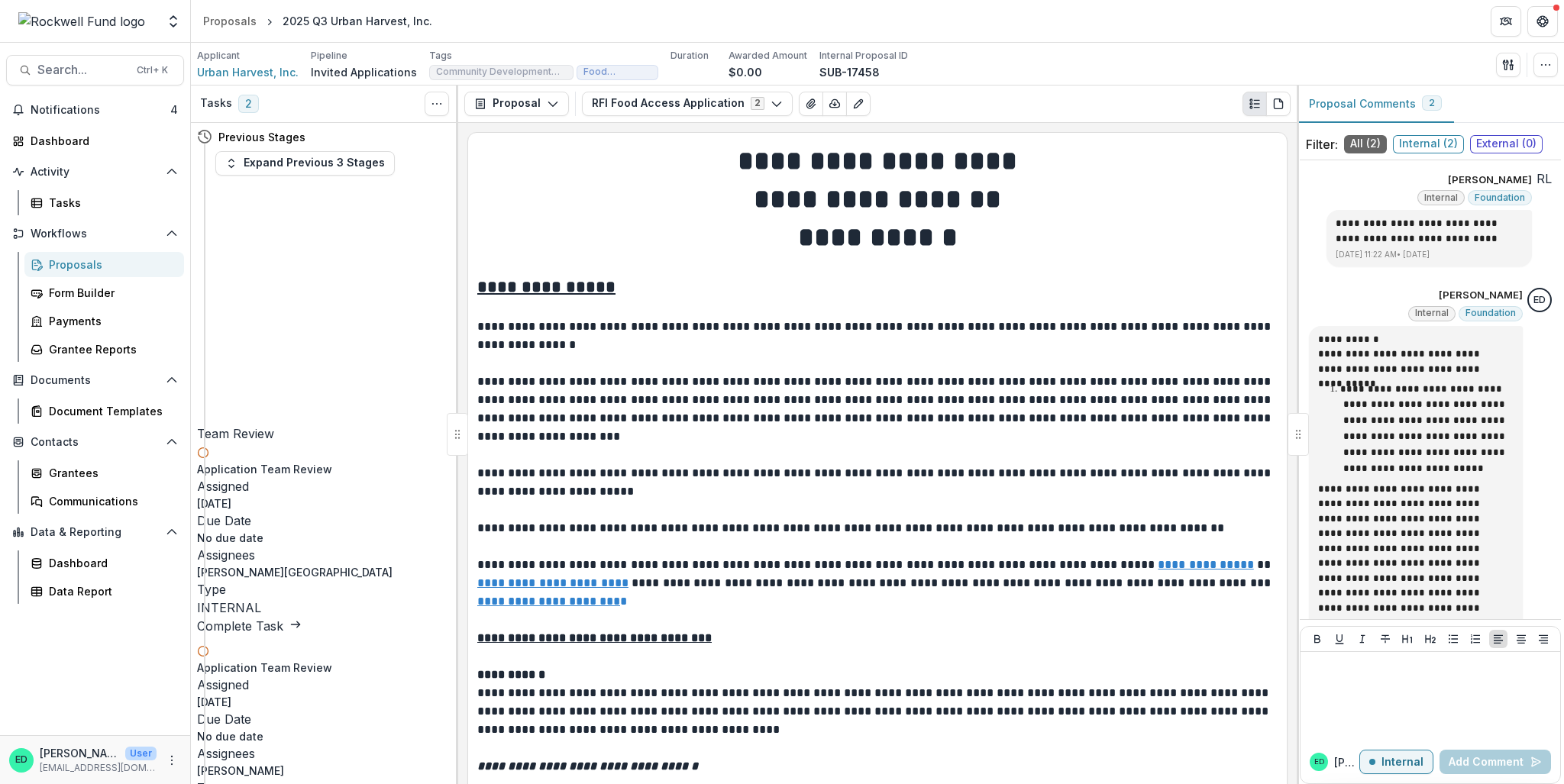
click at [300, 563] on line at bounding box center [295, 624] width 9 height 0
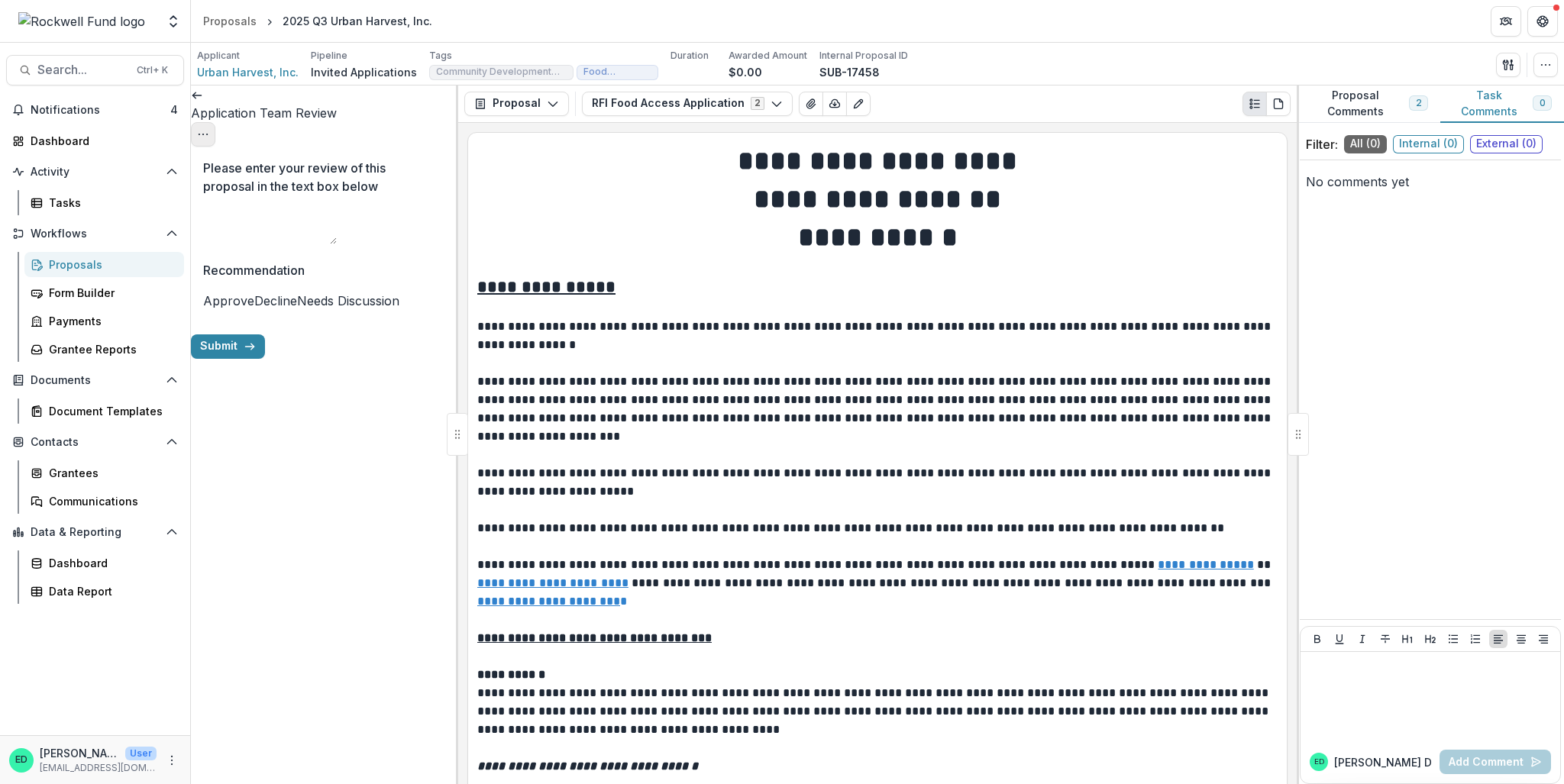
click at [215, 122] on button "Options" at bounding box center [203, 134] width 24 height 24
click at [407, 173] on button "Cancel Task" at bounding box center [366, 171] width 163 height 25
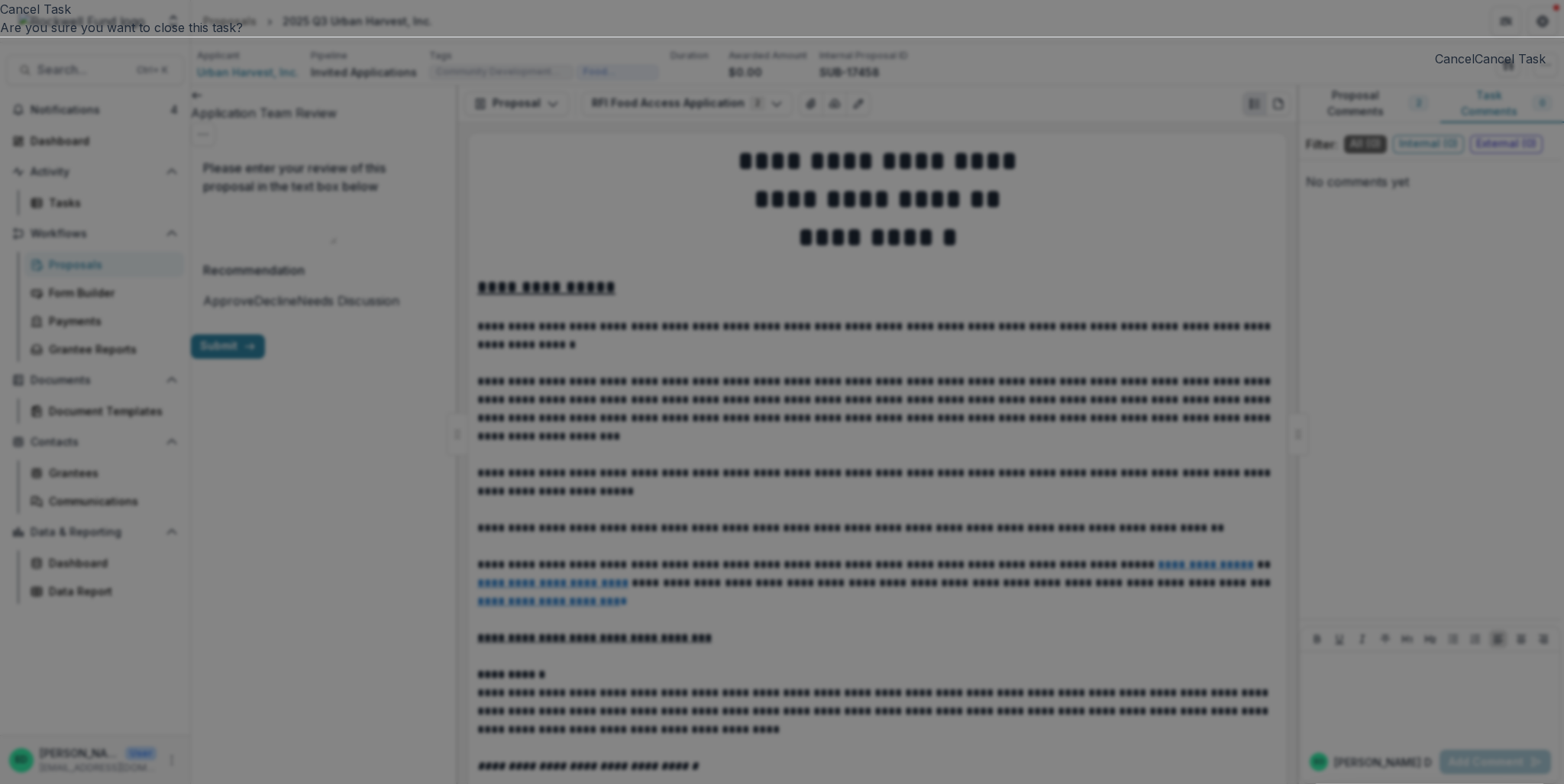
click at [1172, 68] on button "Cancel Task" at bounding box center [1510, 58] width 71 height 18
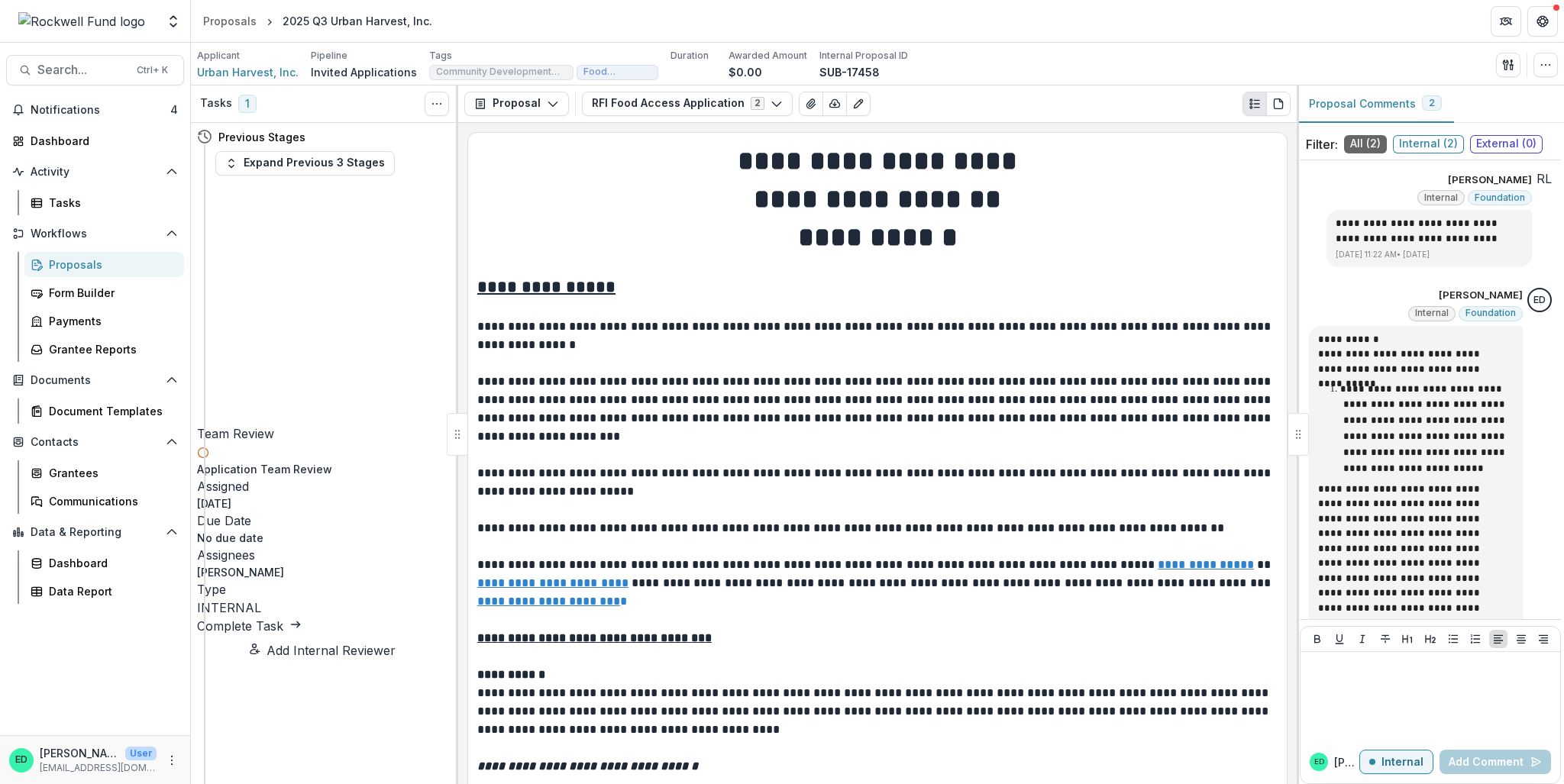
click at [300, 563] on link "Complete Task" at bounding box center [249, 626] width 105 height 15
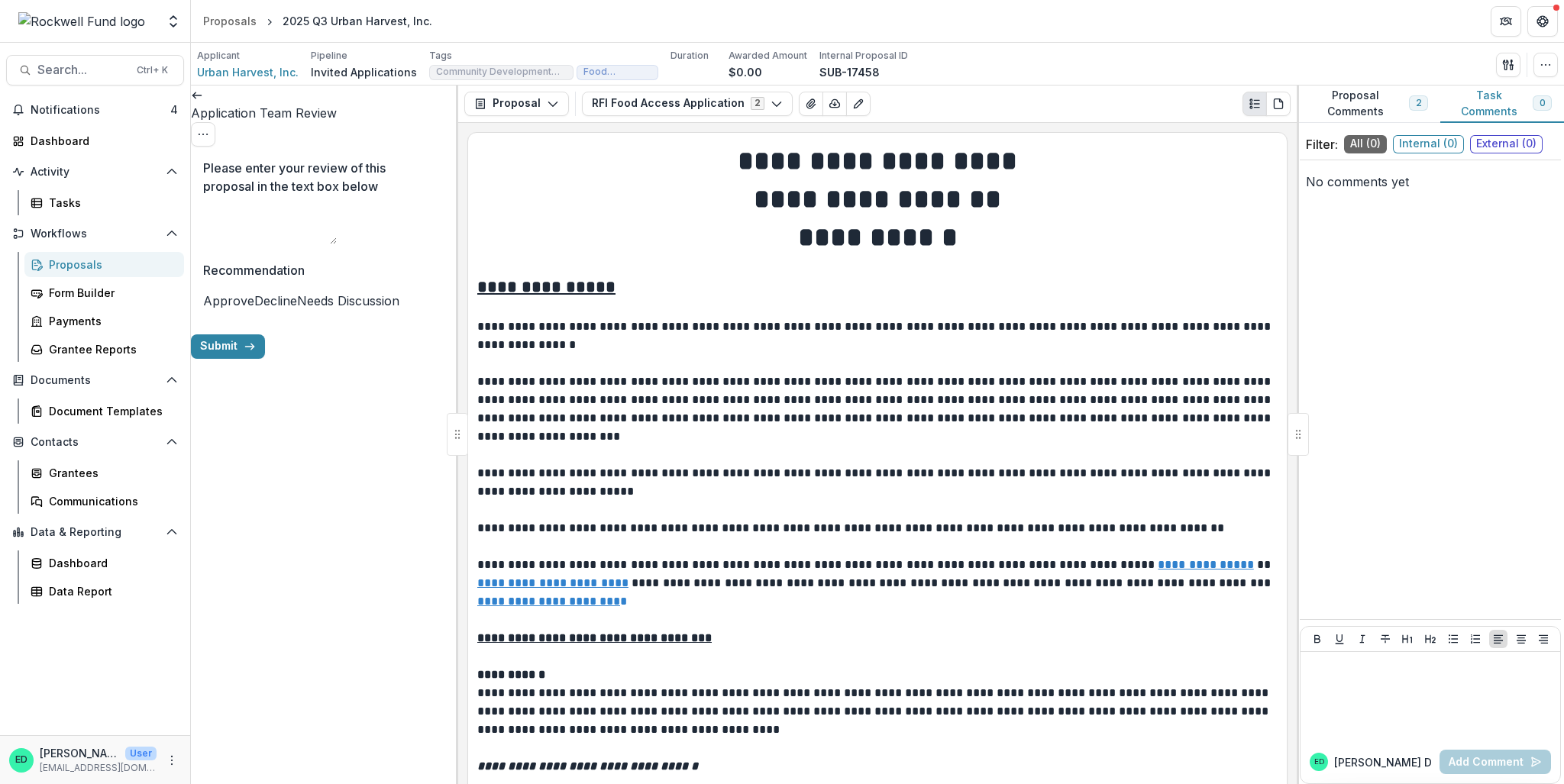
click at [203, 303] on span at bounding box center [203, 300] width 0 height 15
click at [265, 359] on button "Submit" at bounding box center [228, 346] width 74 height 24
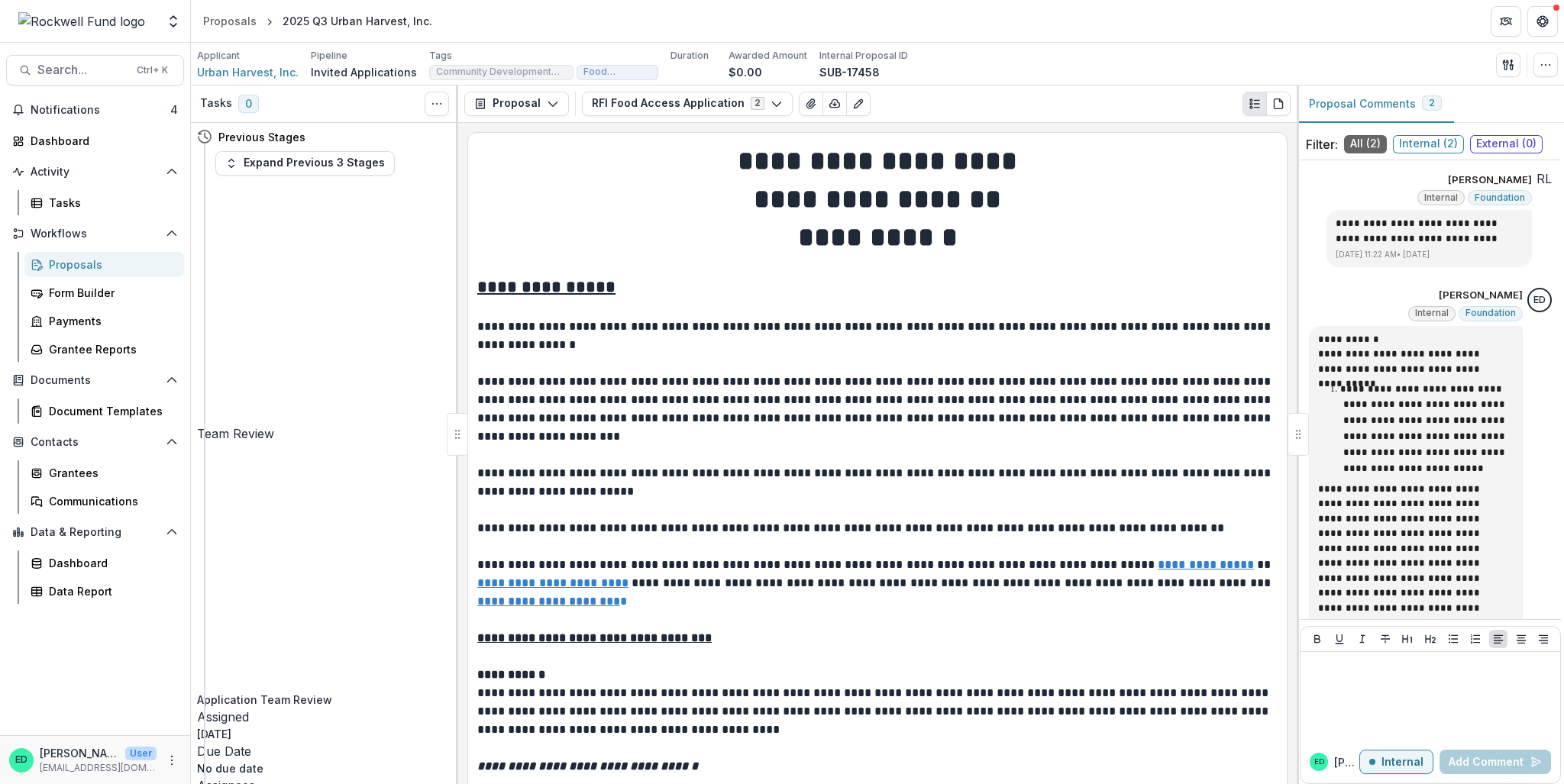
click at [70, 272] on div "Proposals" at bounding box center [110, 265] width 123 height 16
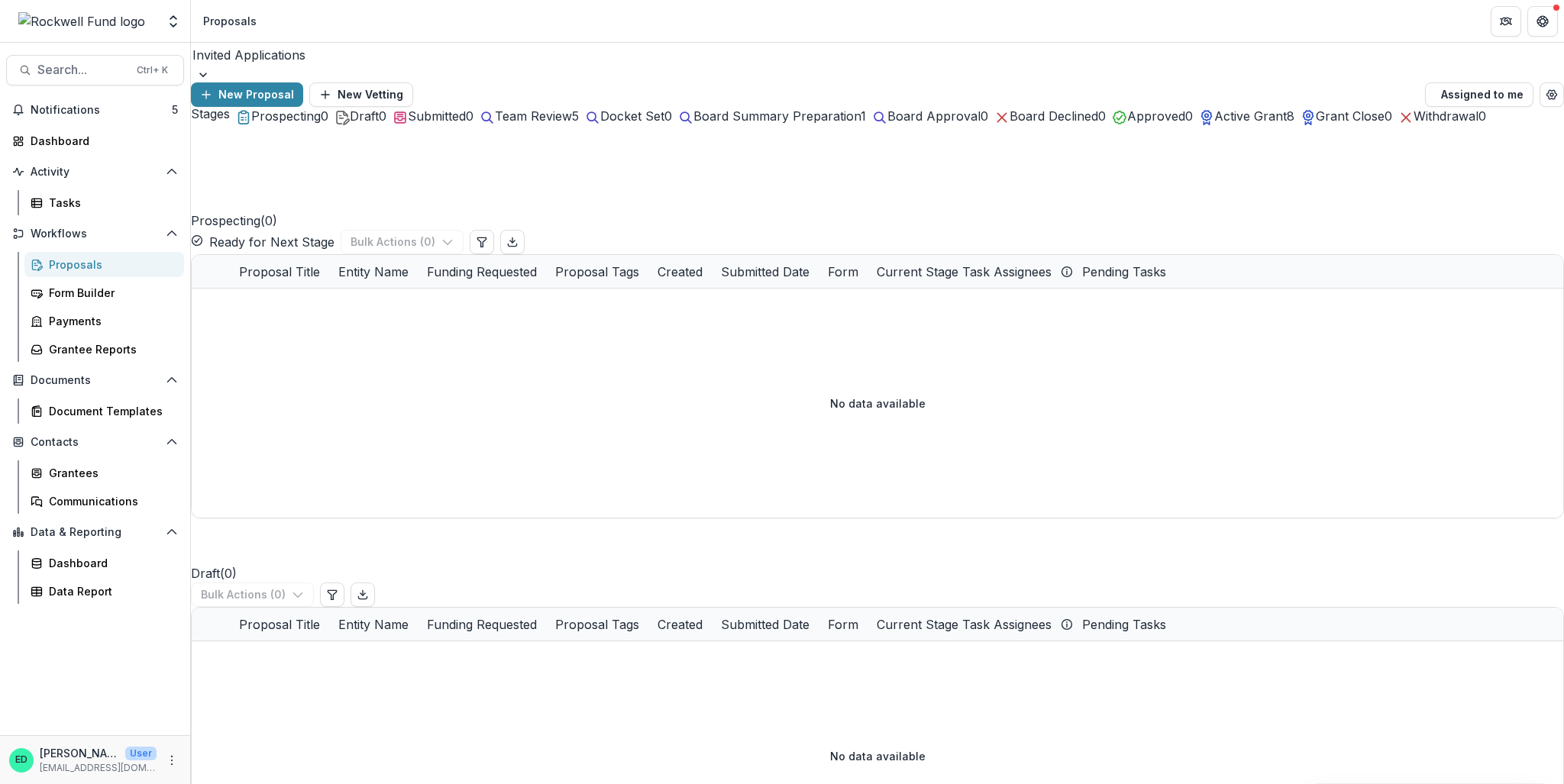
click at [579, 125] on button "Team Review 5" at bounding box center [529, 116] width 99 height 18
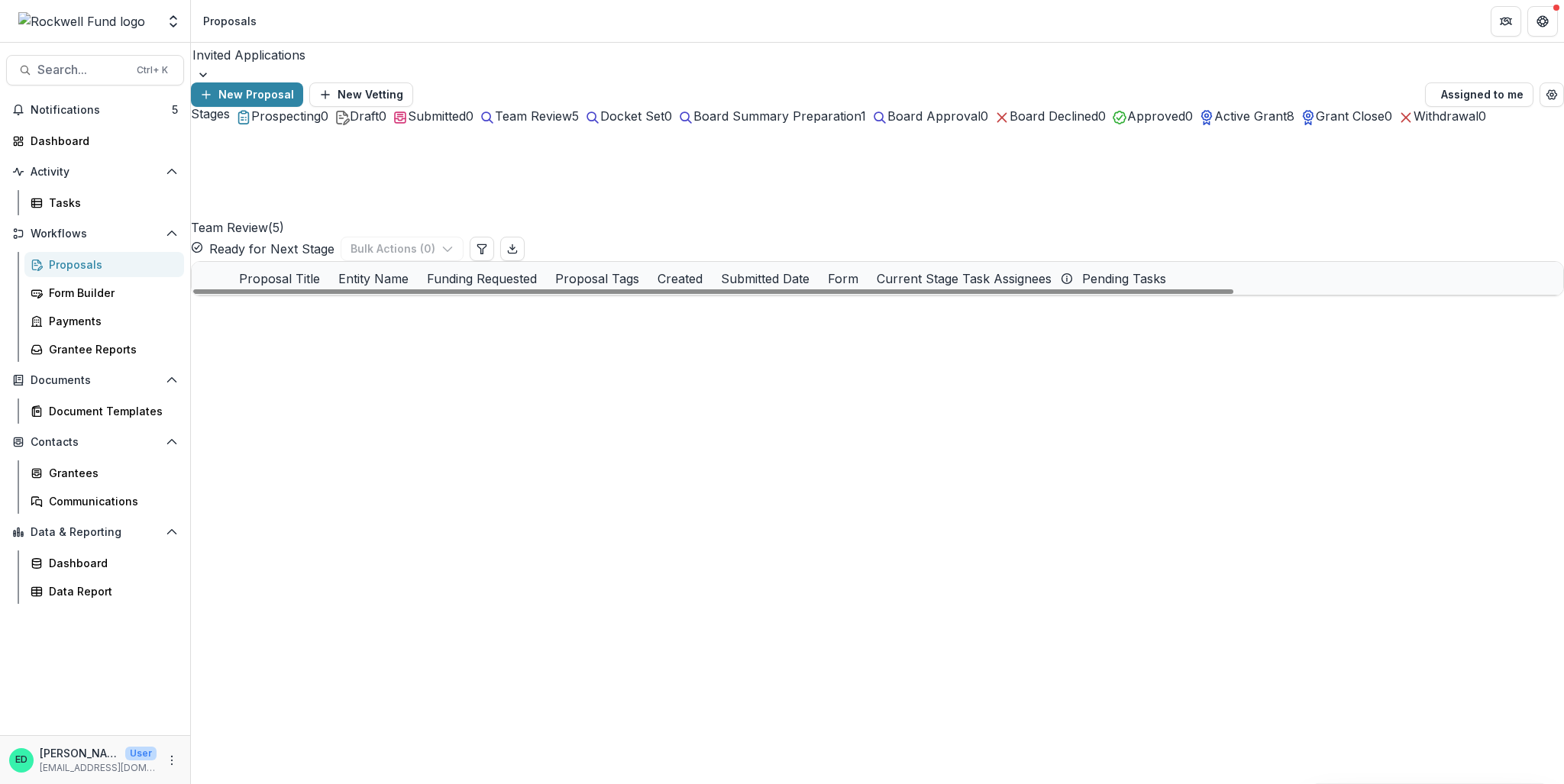
click at [192, 329] on span at bounding box center [192, 329] width 0 height 0
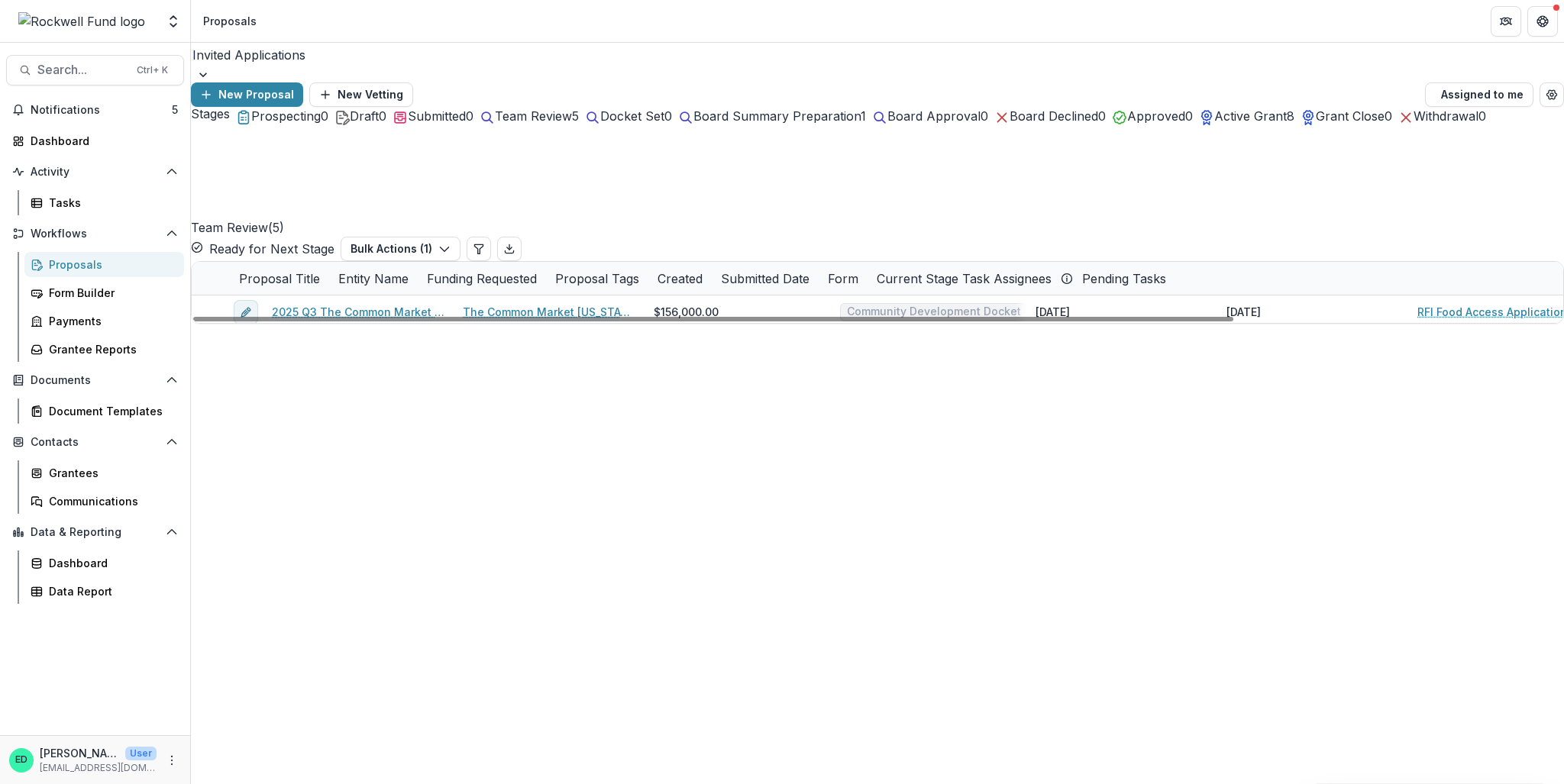
click at [192, 361] on span at bounding box center [192, 361] width 0 height 0
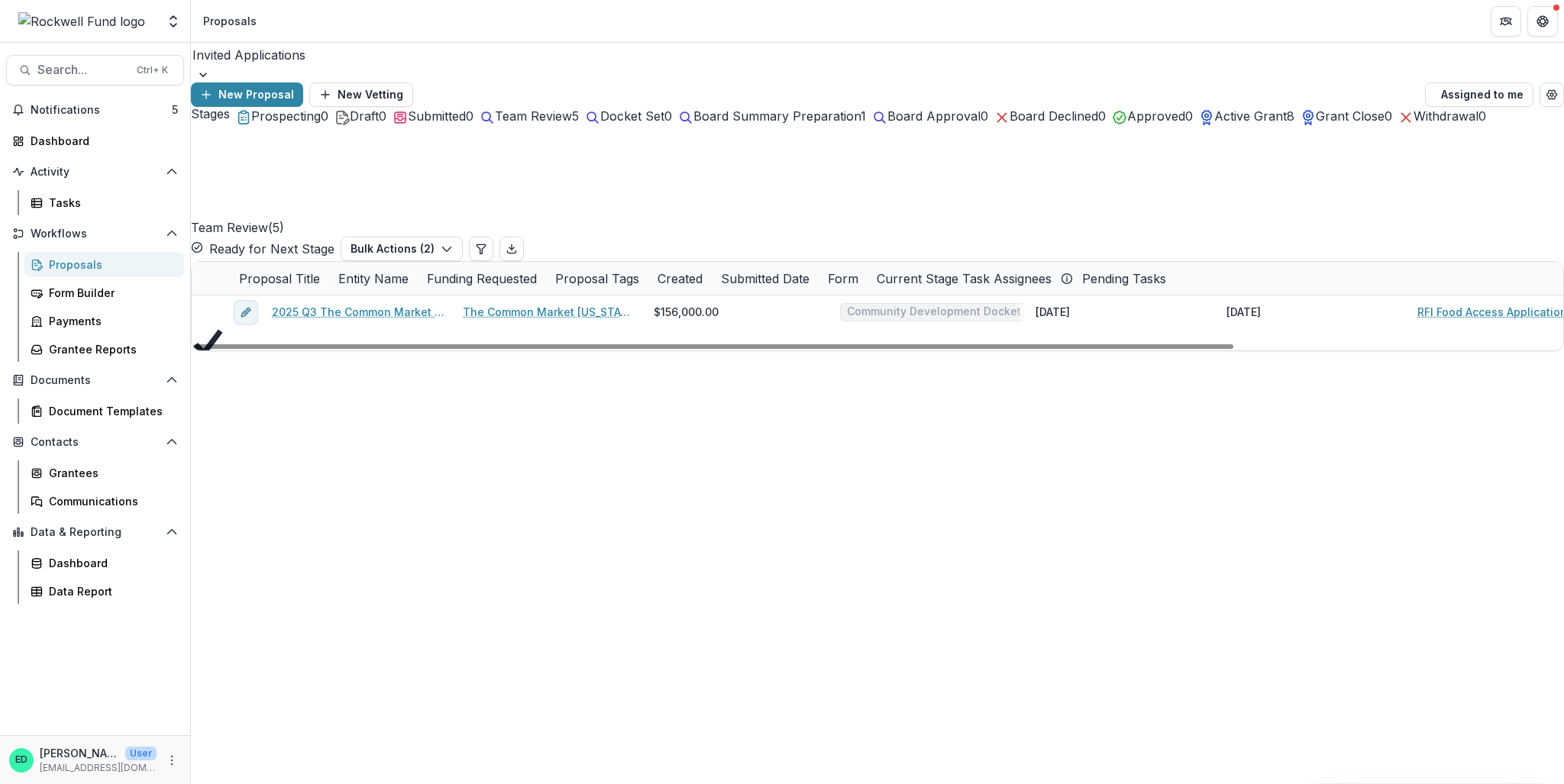
click at [192, 394] on span at bounding box center [192, 394] width 0 height 0
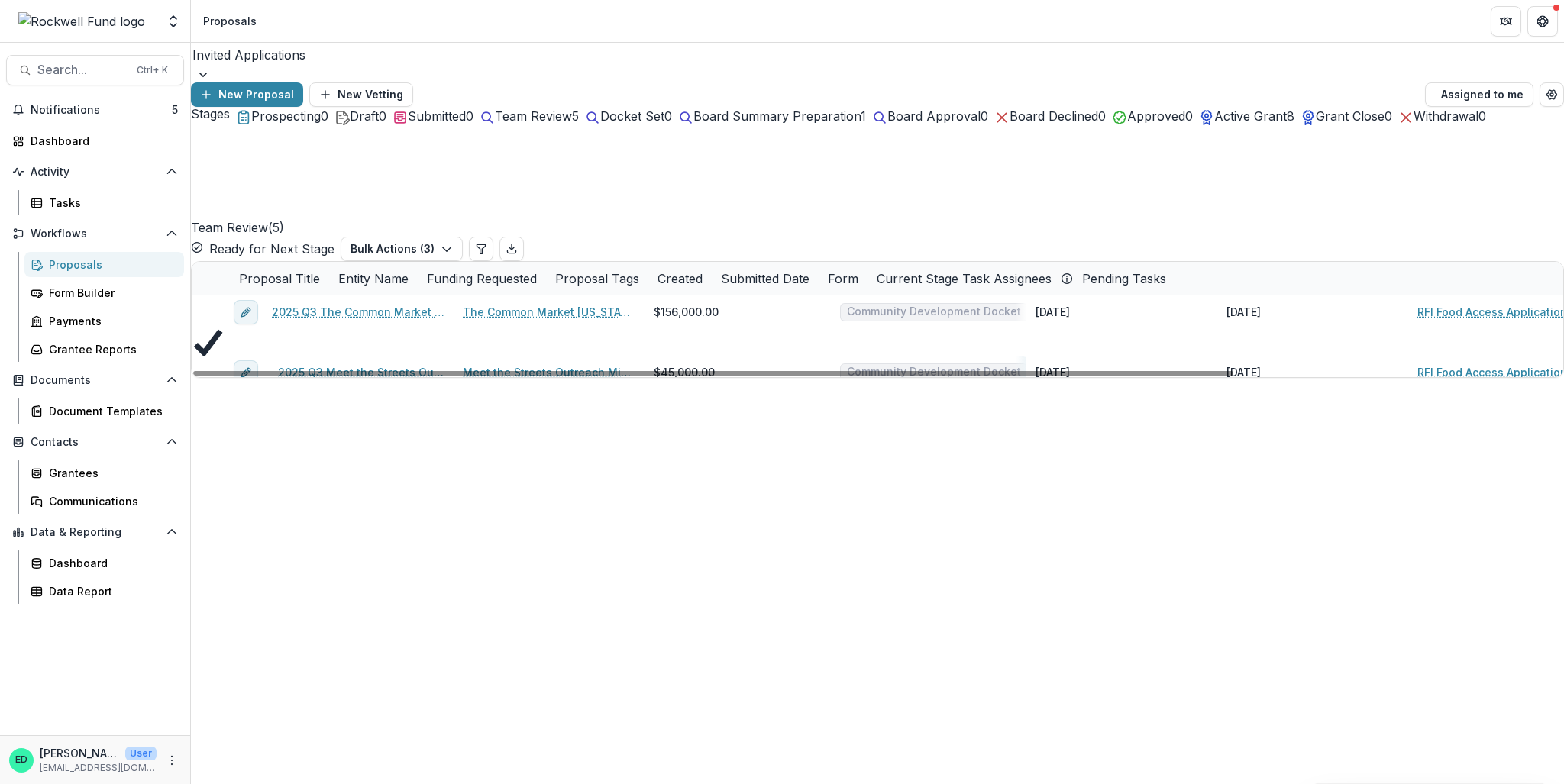
click at [192, 427] on span at bounding box center [192, 427] width 0 height 0
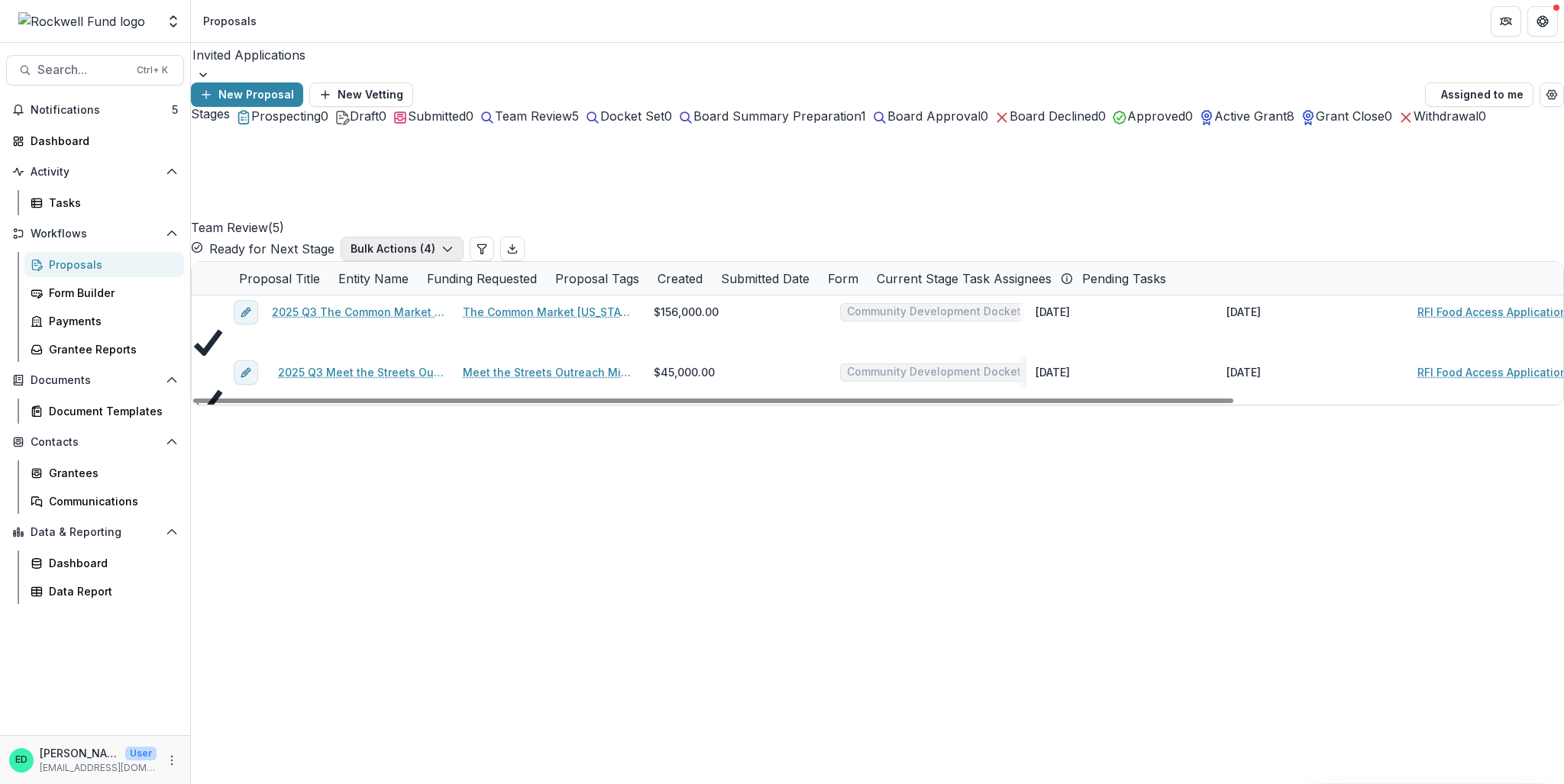
click at [464, 236] on button "Bulk Actions ( 4 )" at bounding box center [402, 248] width 123 height 24
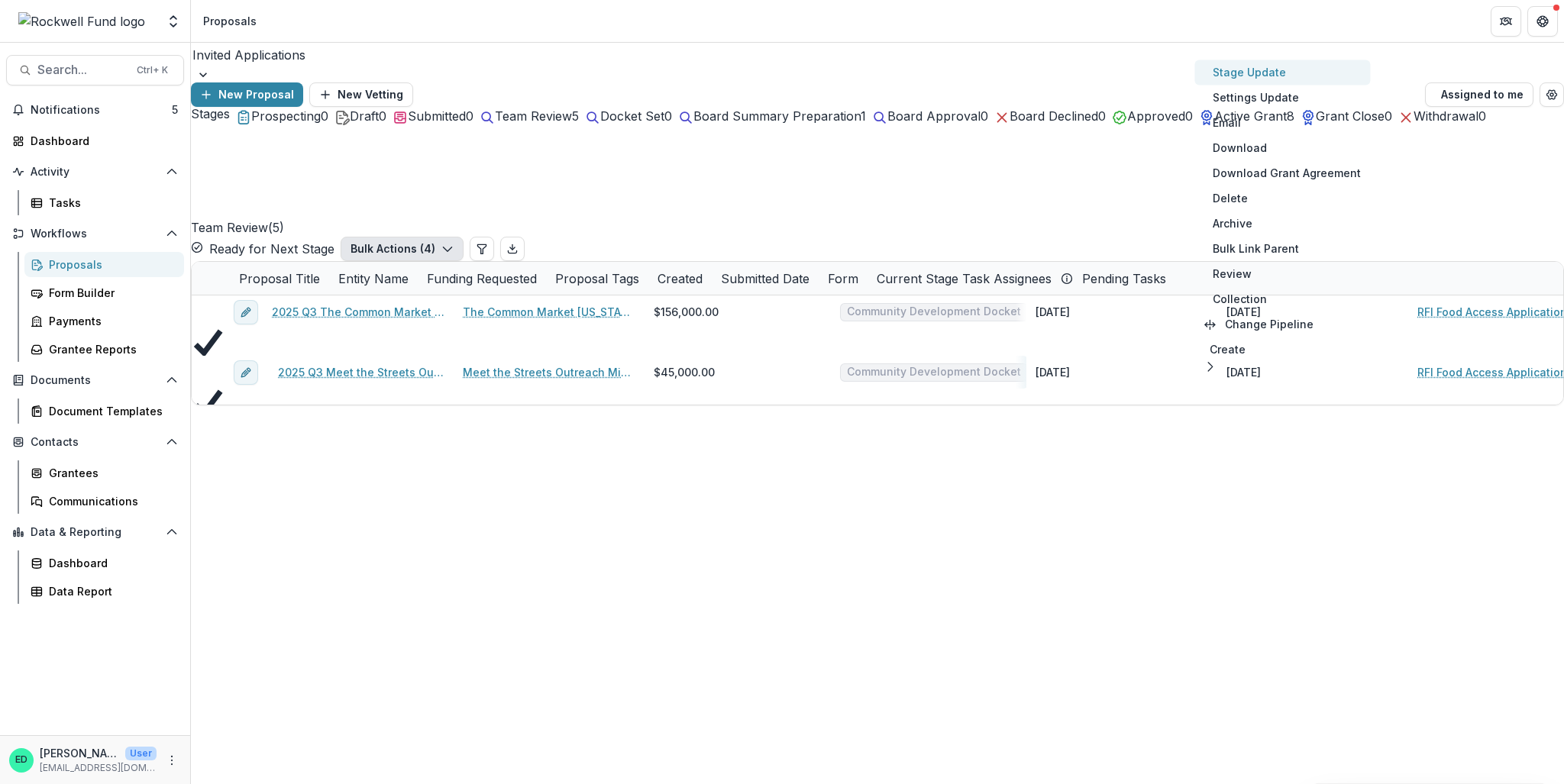
click at [1172, 79] on button "Stage Update" at bounding box center [1282, 72] width 176 height 25
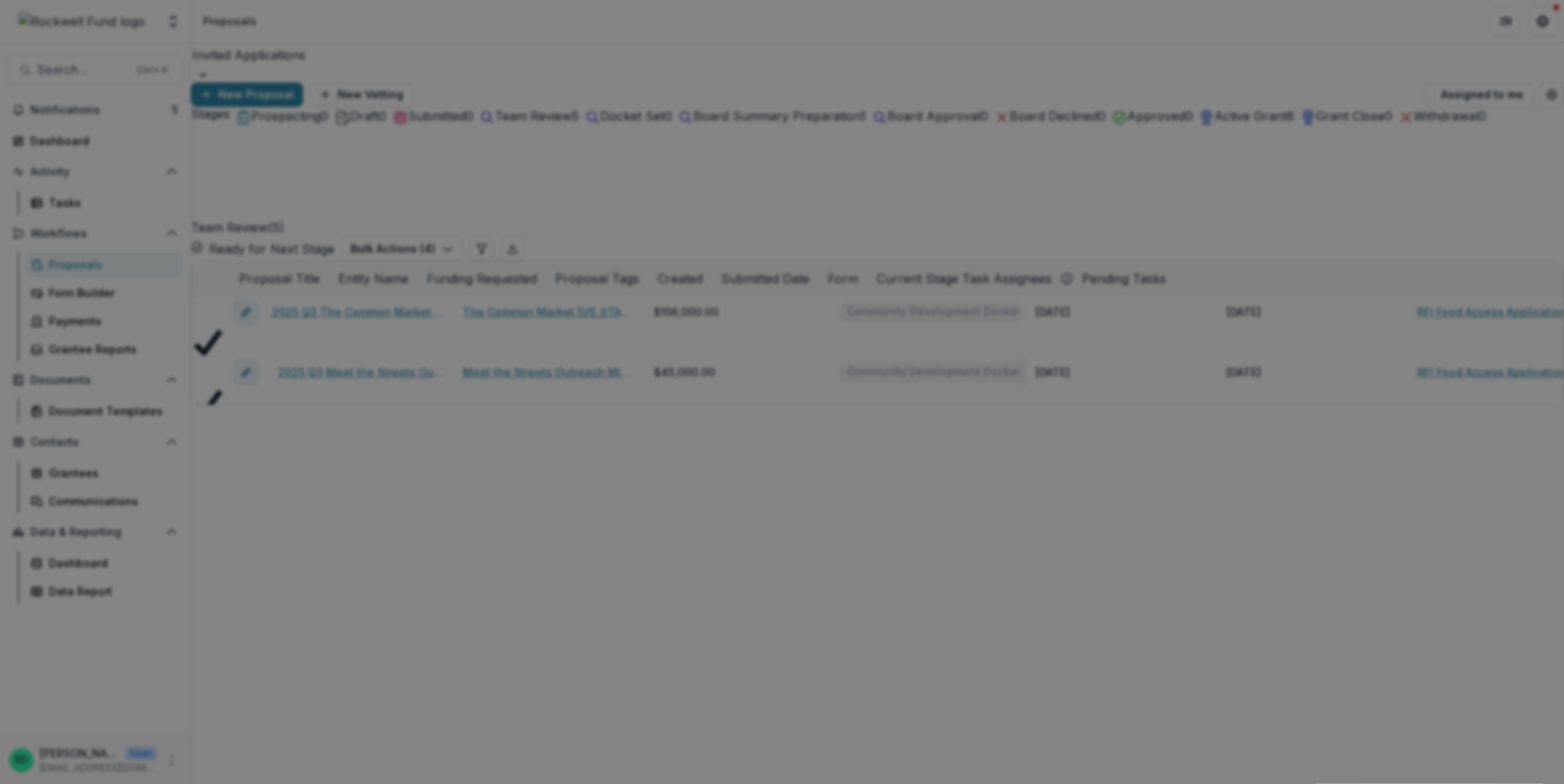
select select "**********"
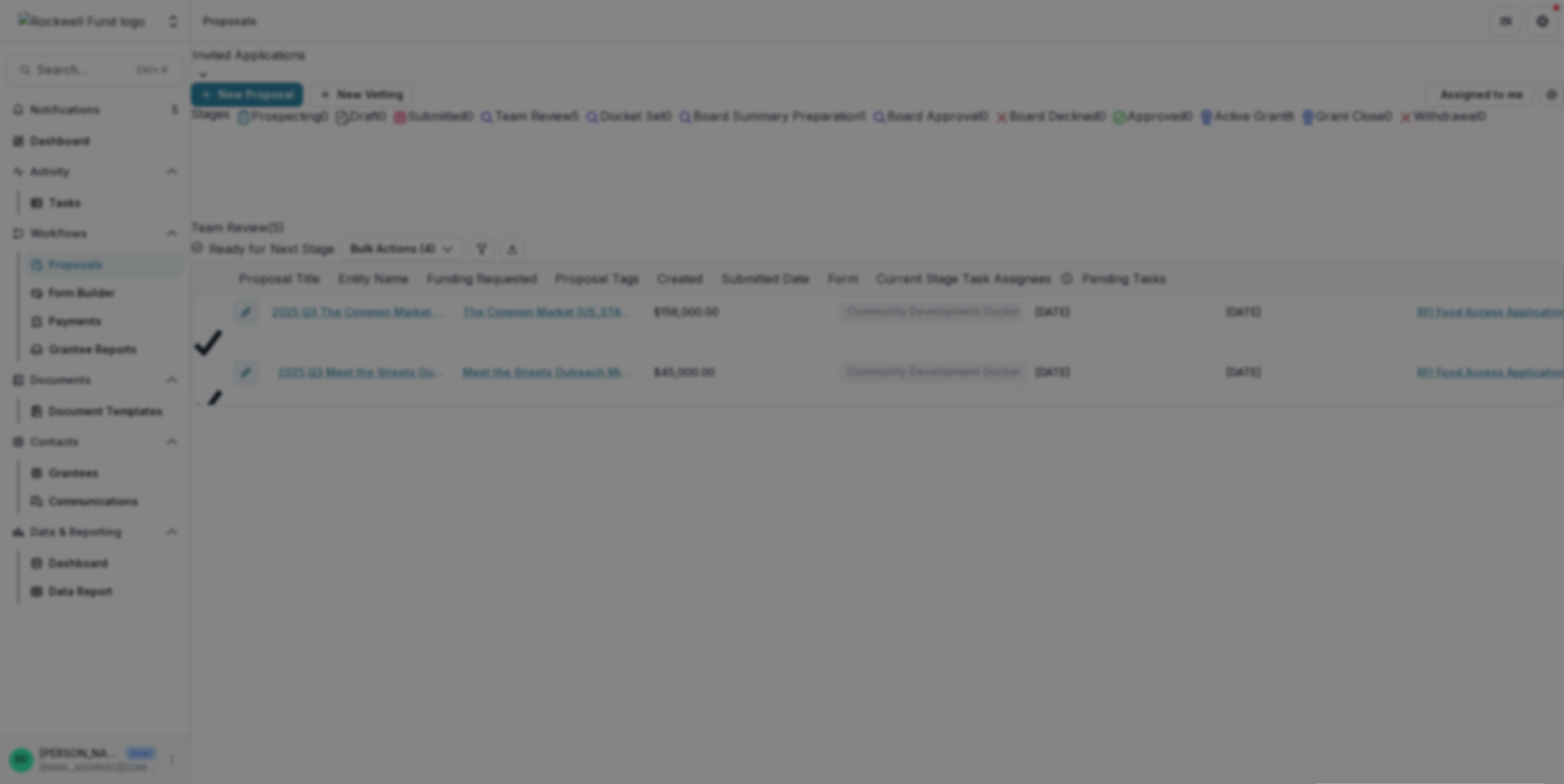
click at [1172, 23] on icon "Close" at bounding box center [1543, 18] width 9 height 9
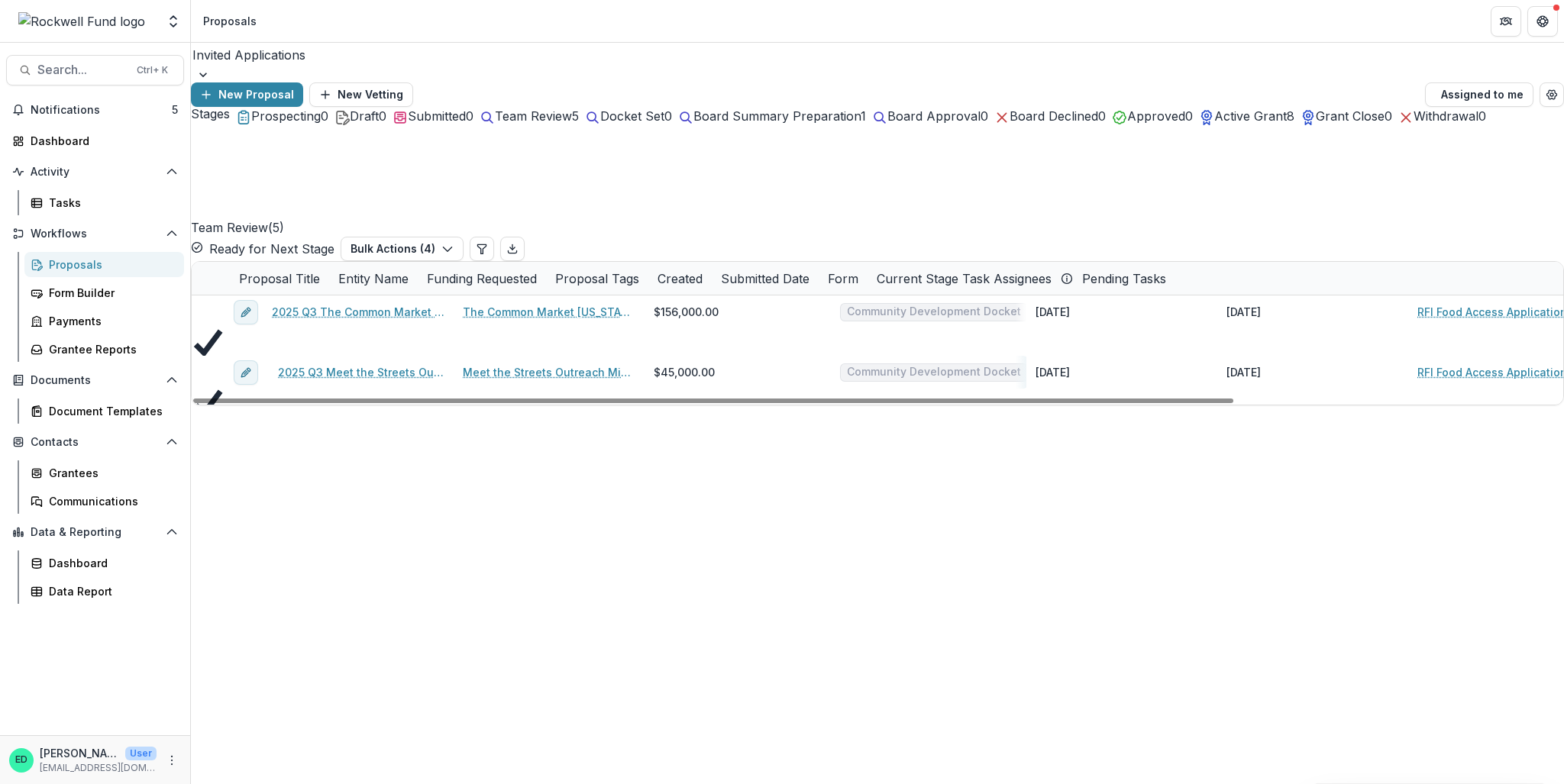
click at [400, 364] on link "2025 Q3 Meet the Streets Outreach Ministries Inc" at bounding box center [361, 372] width 166 height 16
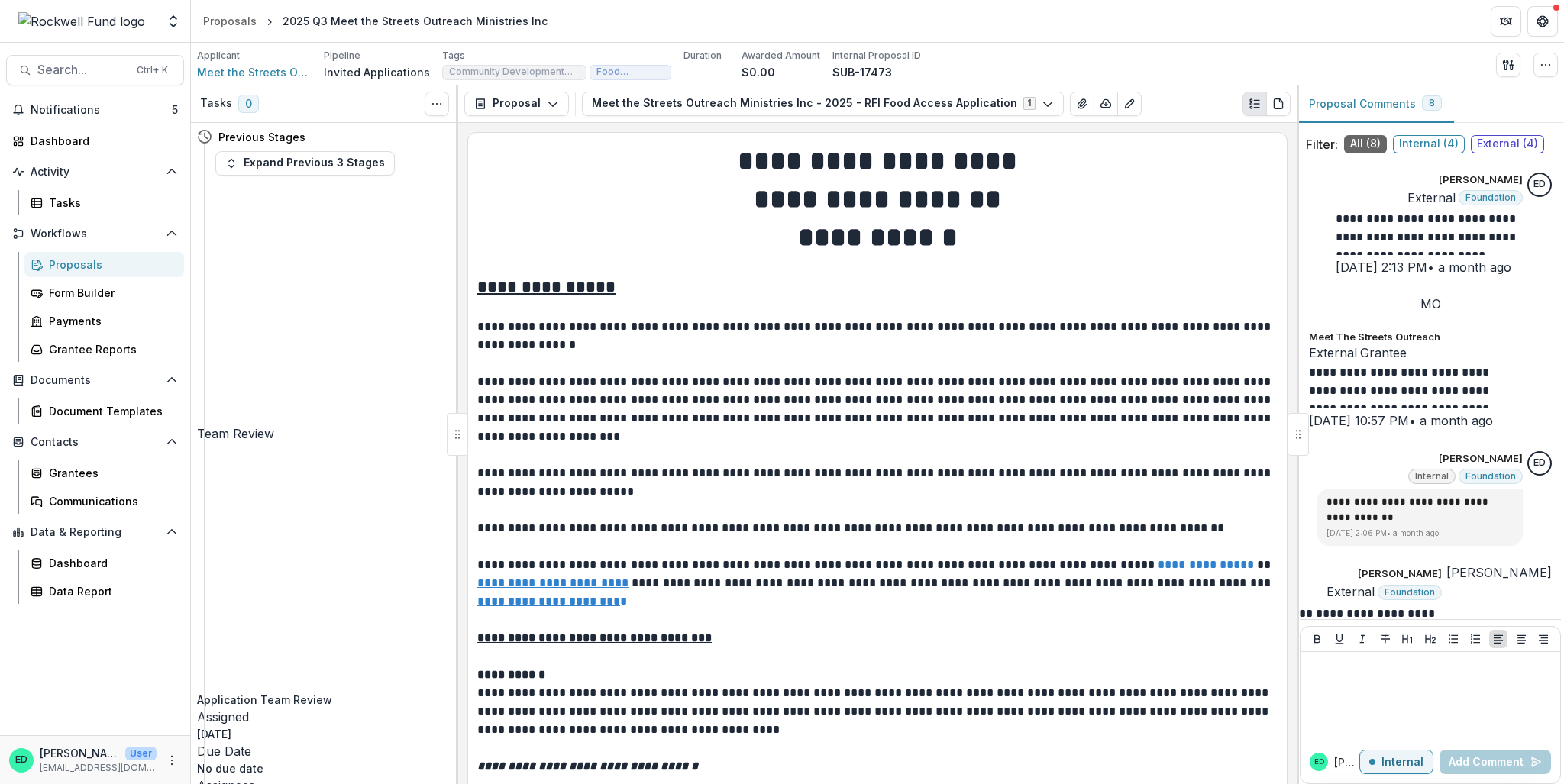
select select "**********"
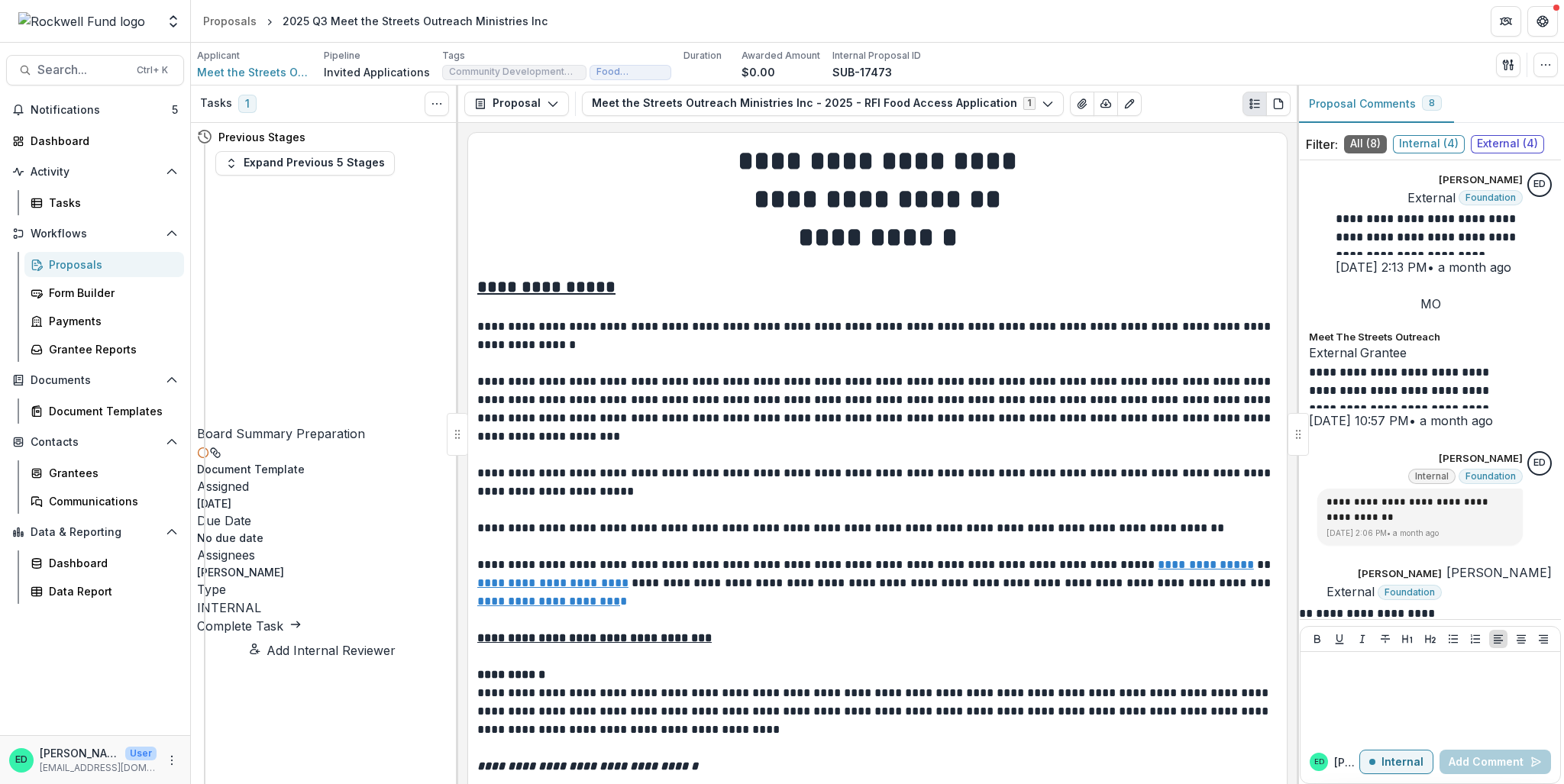
click at [80, 263] on div "Proposals" at bounding box center [110, 265] width 123 height 16
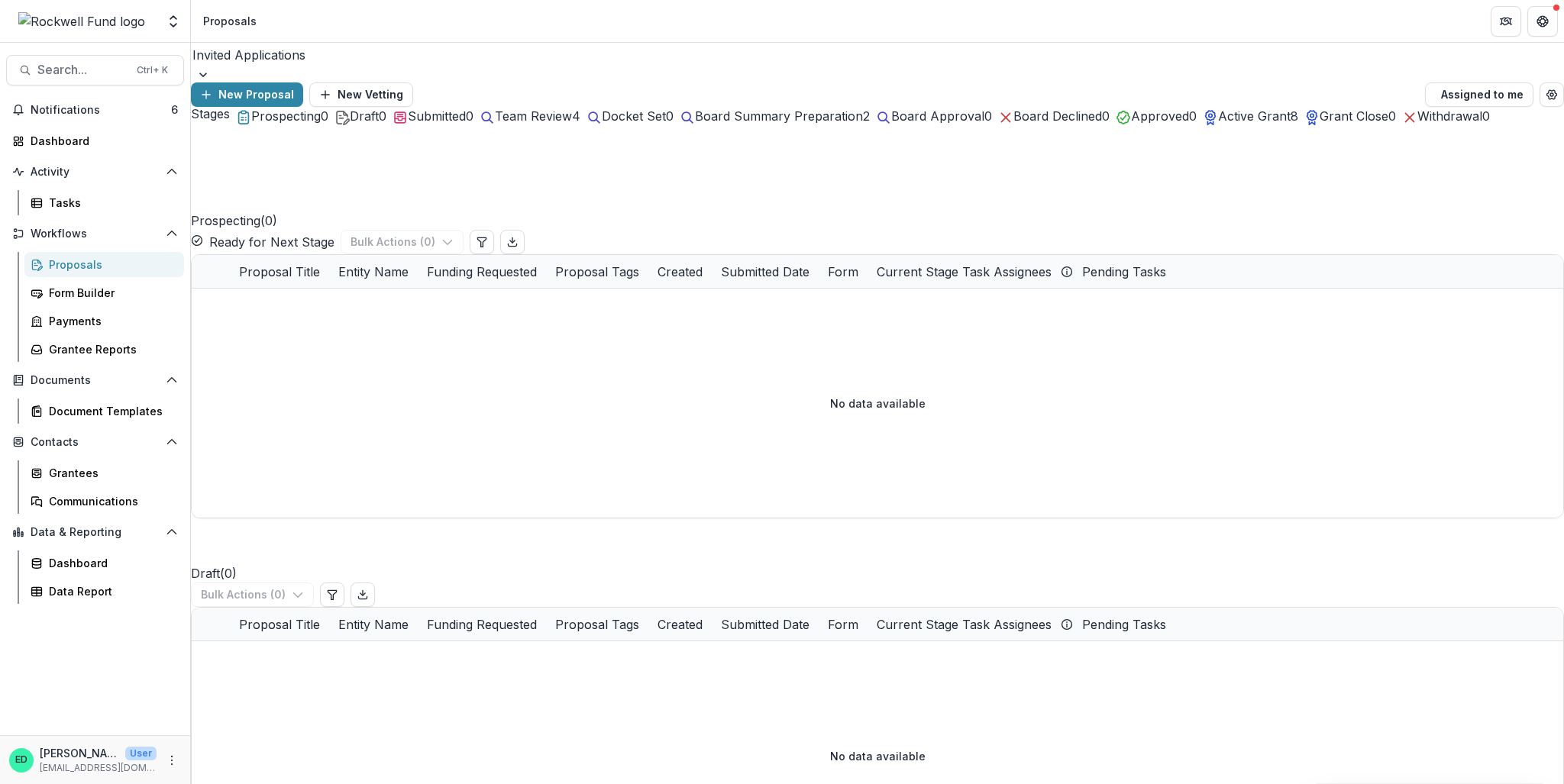
click at [863, 124] on span "Board Summary Preparation" at bounding box center [779, 116] width 168 height 15
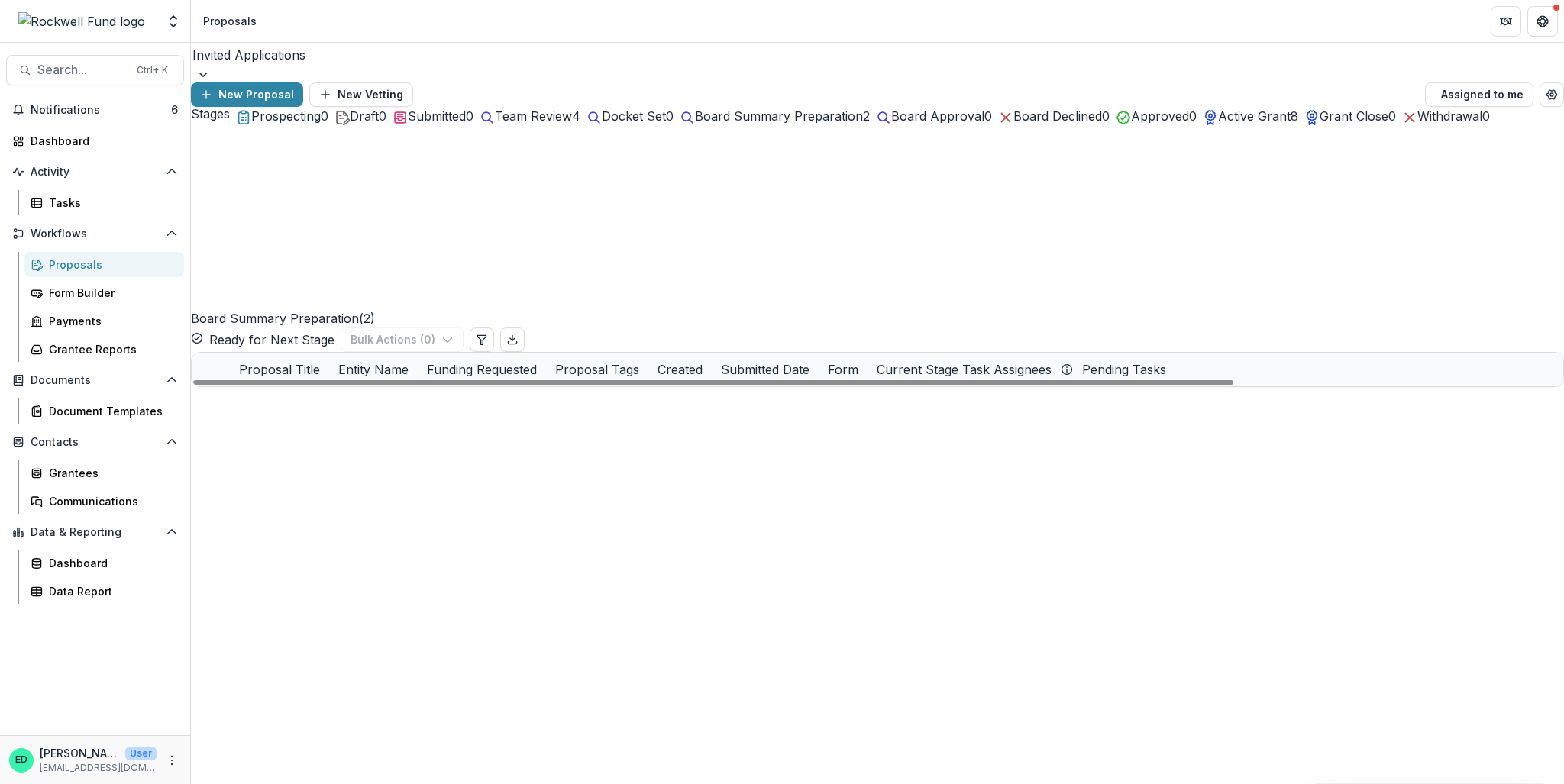
click at [572, 124] on span "Team Review" at bounding box center [534, 116] width 77 height 15
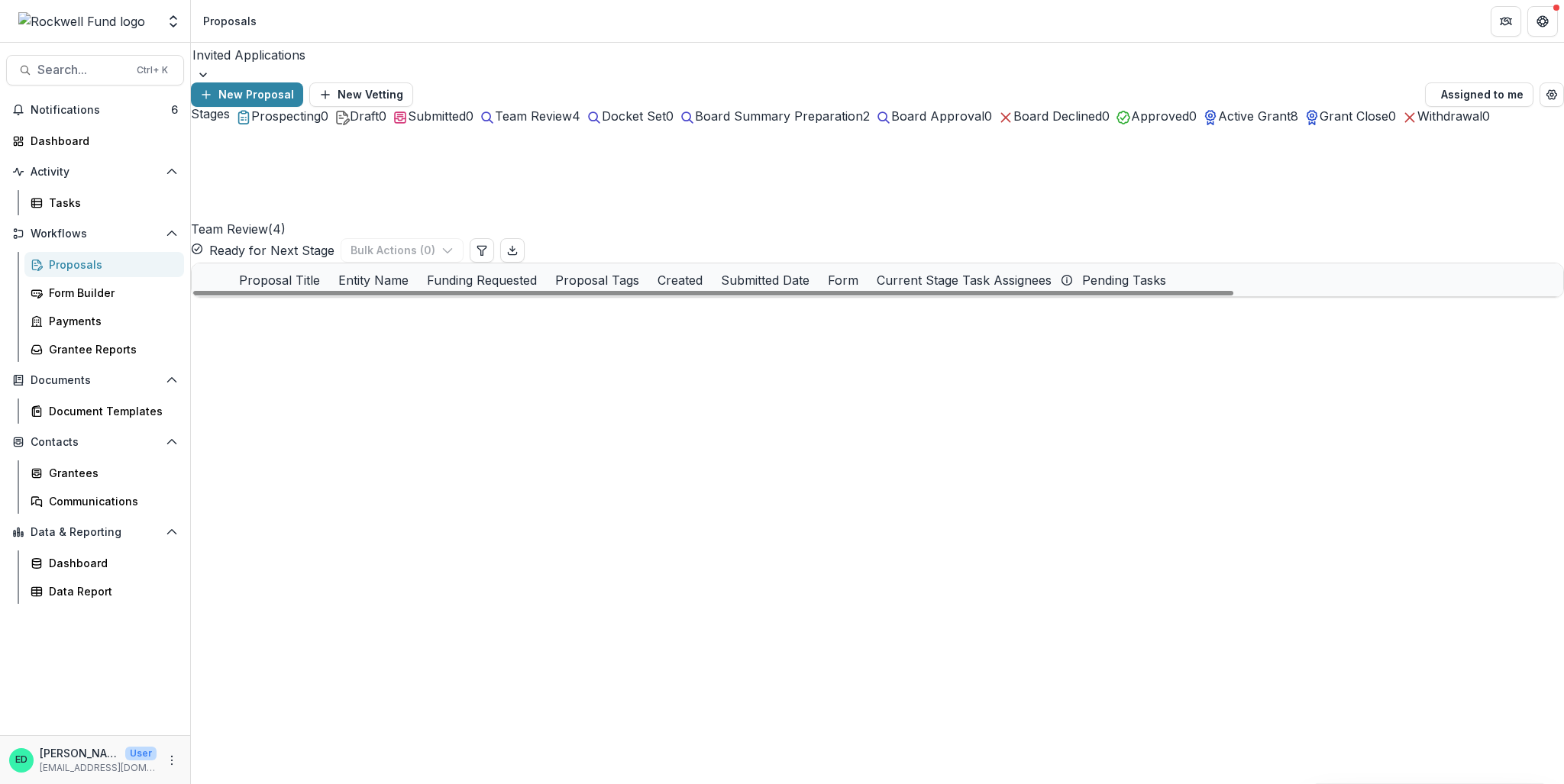
click at [192, 330] on span at bounding box center [192, 330] width 0 height 0
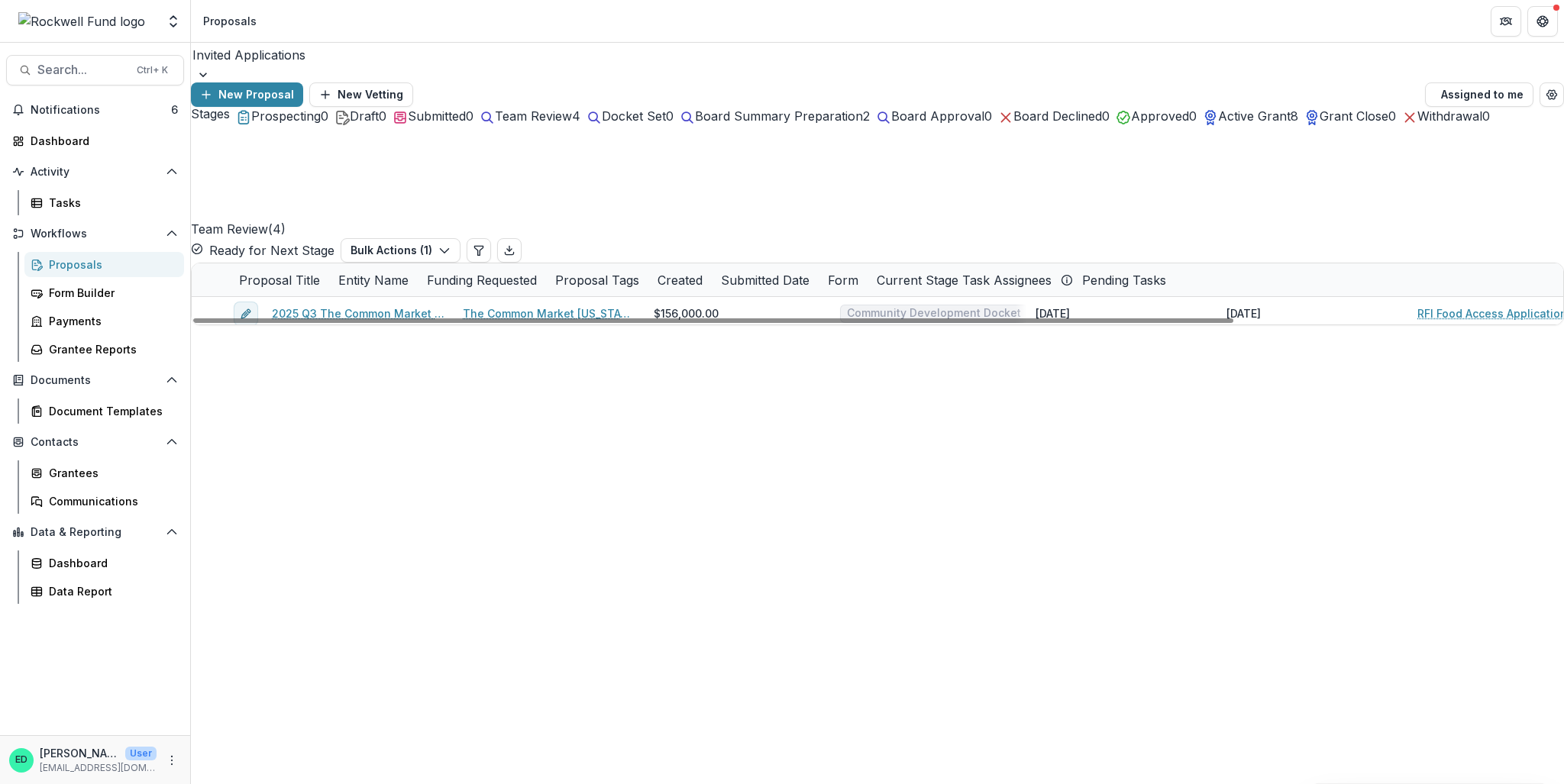
click at [192, 362] on span at bounding box center [192, 362] width 0 height 0
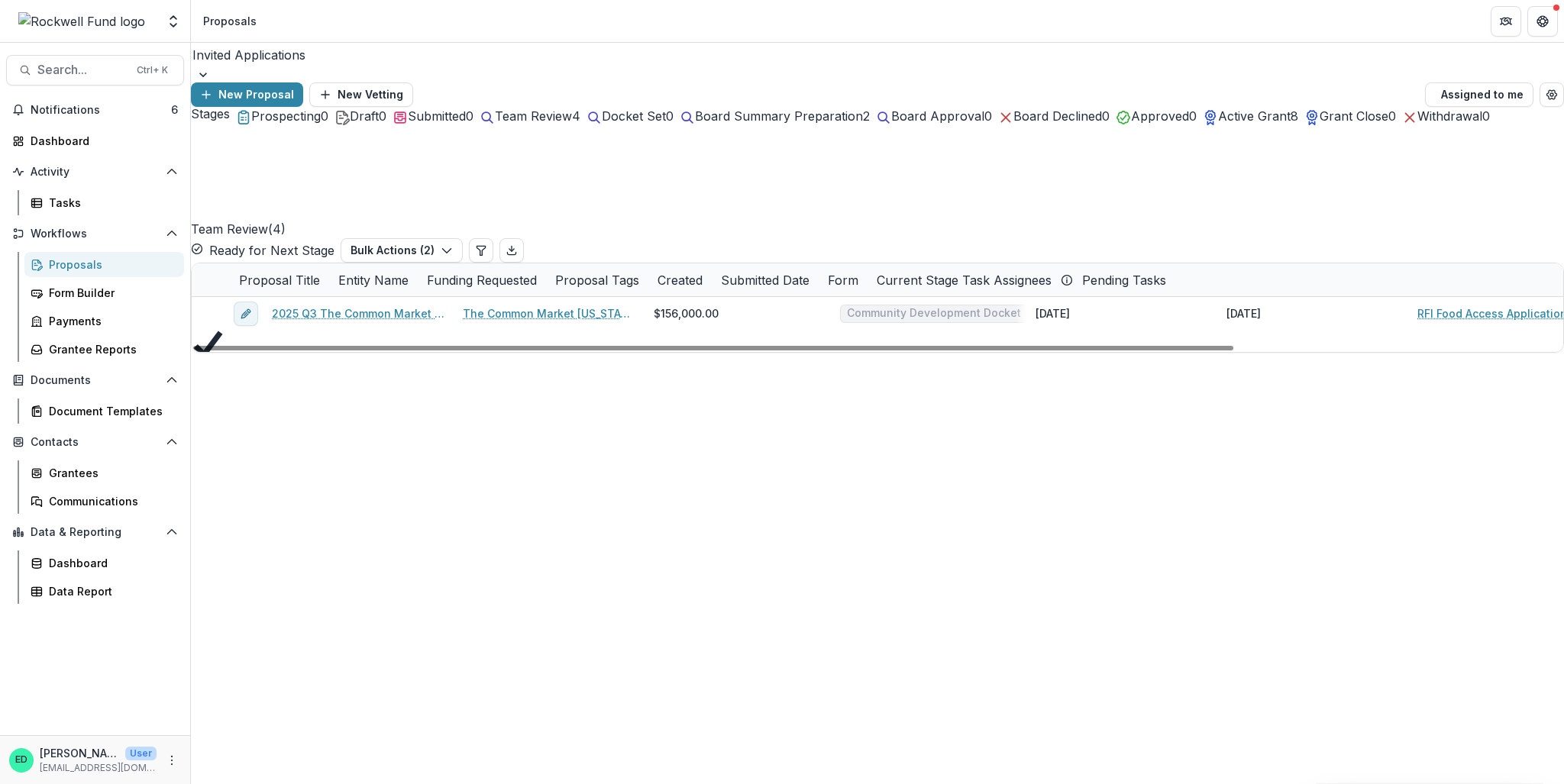
click at [192, 396] on span at bounding box center [192, 396] width 0 height 0
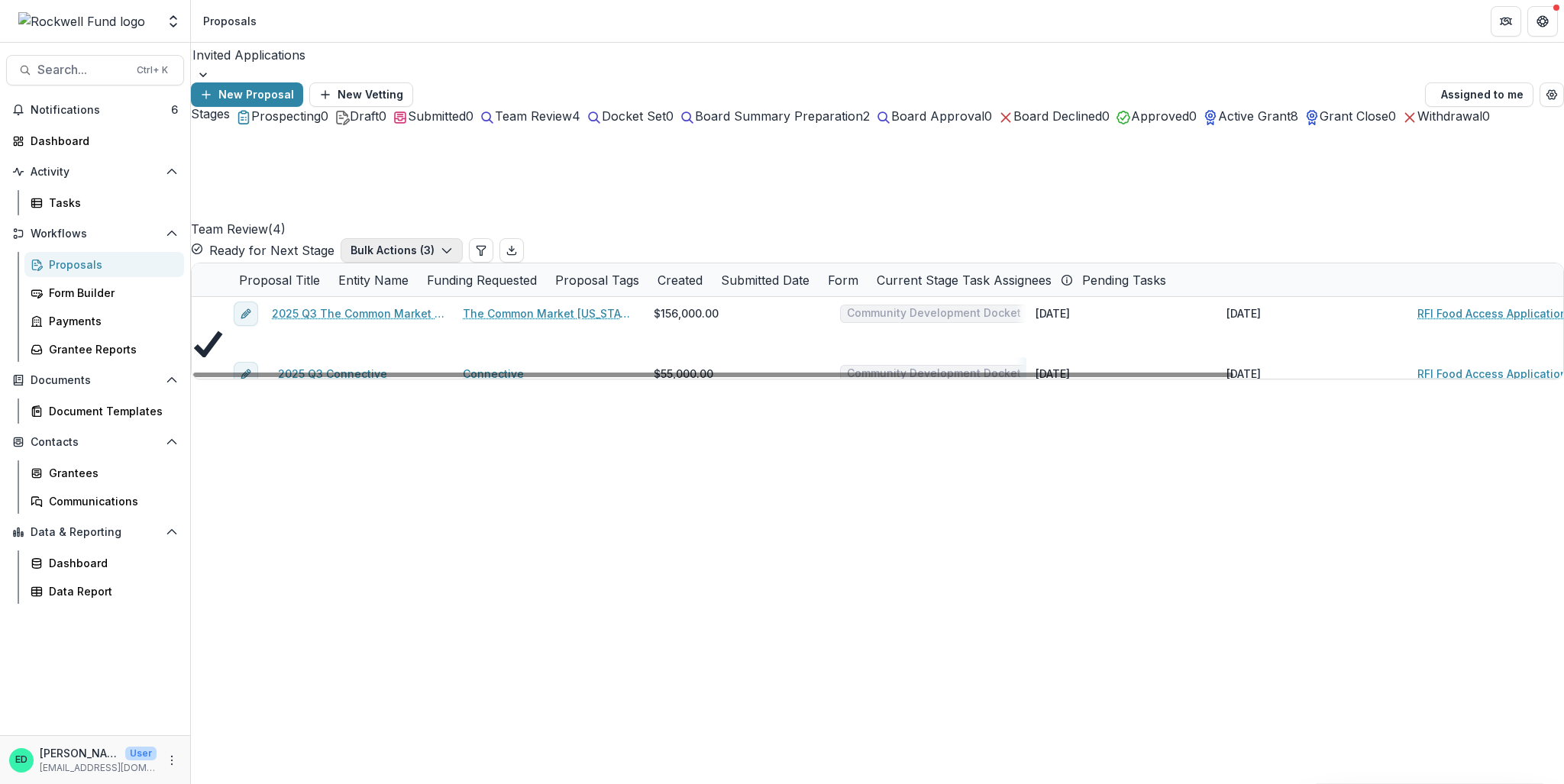
click at [463, 238] on button "Bulk Actions ( 3 )" at bounding box center [401, 250] width 122 height 24
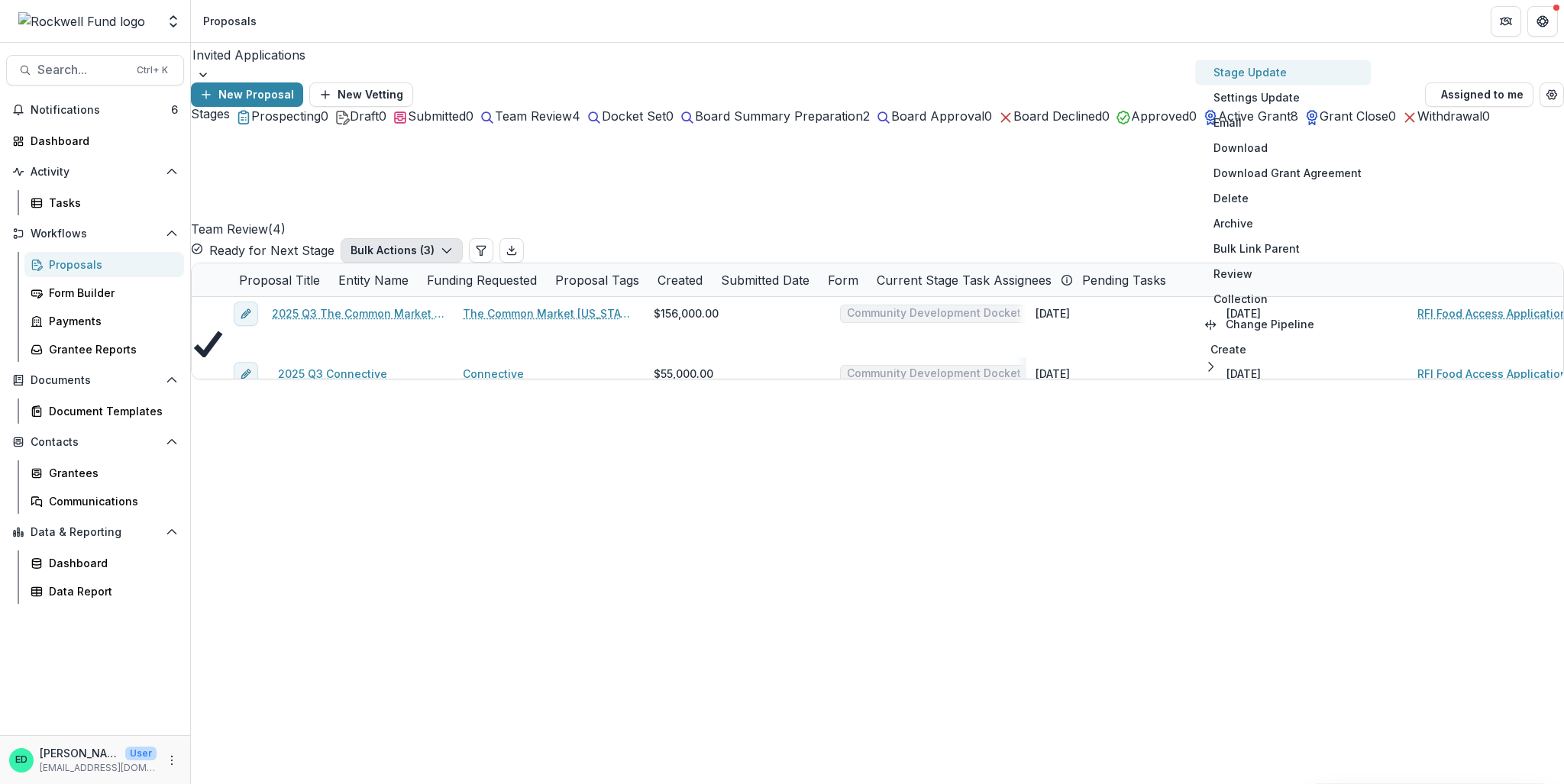
click at [1172, 74] on button "Stage Update" at bounding box center [1283, 72] width 176 height 25
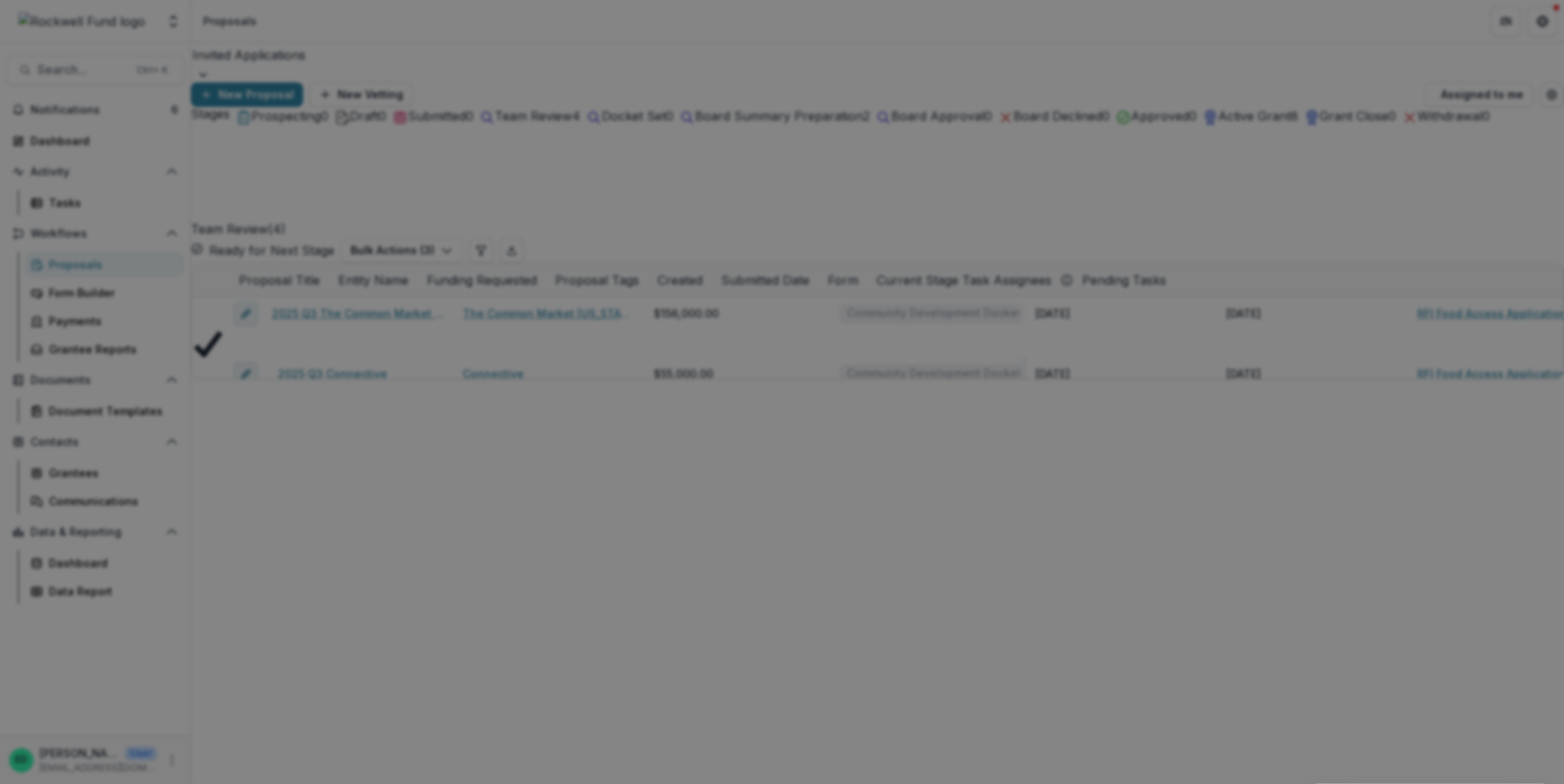
select select "**********"
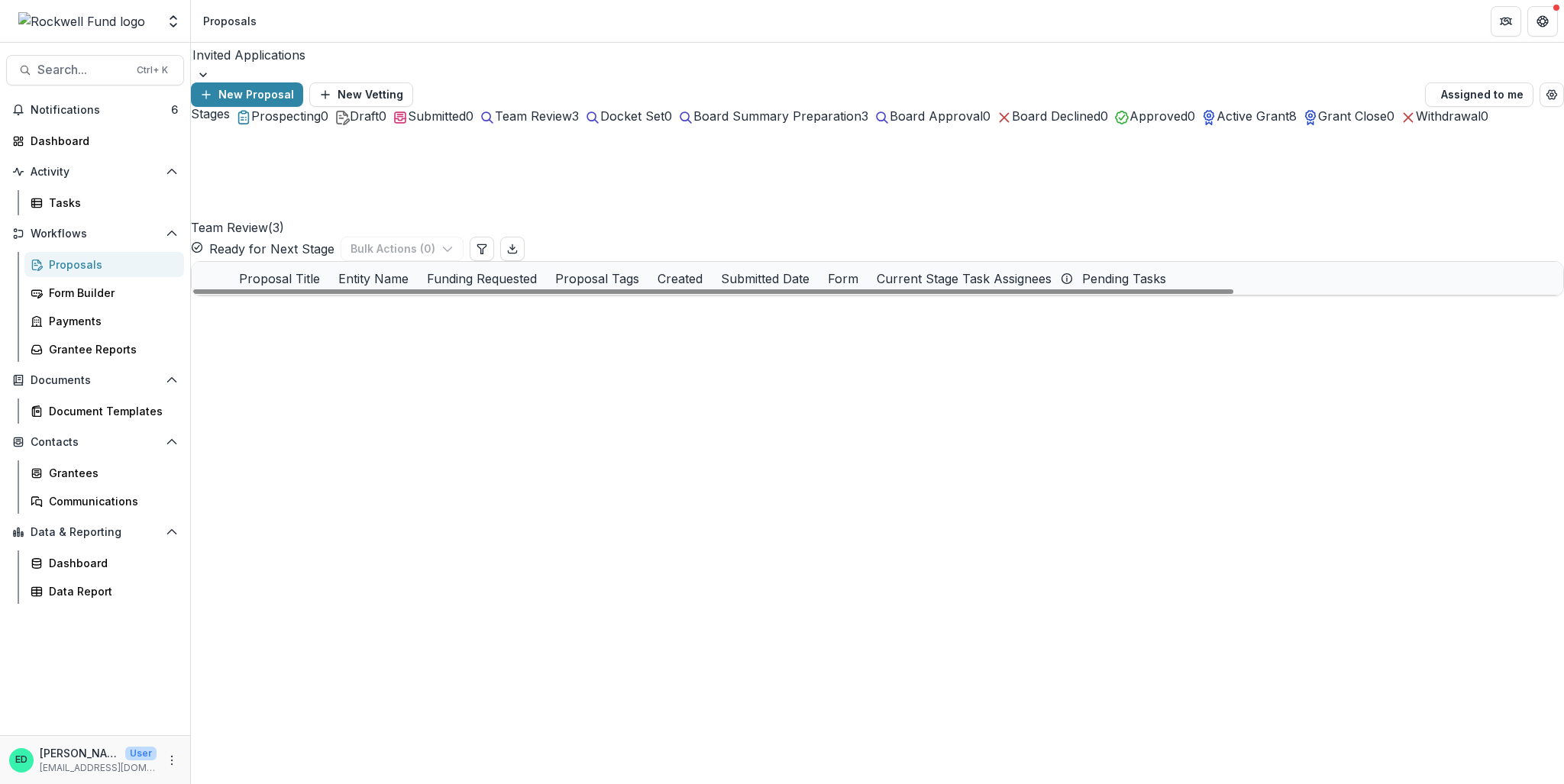
click at [579, 125] on button "Team Review 3" at bounding box center [529, 116] width 99 height 18
click at [572, 124] on span "Team Review" at bounding box center [534, 116] width 77 height 15
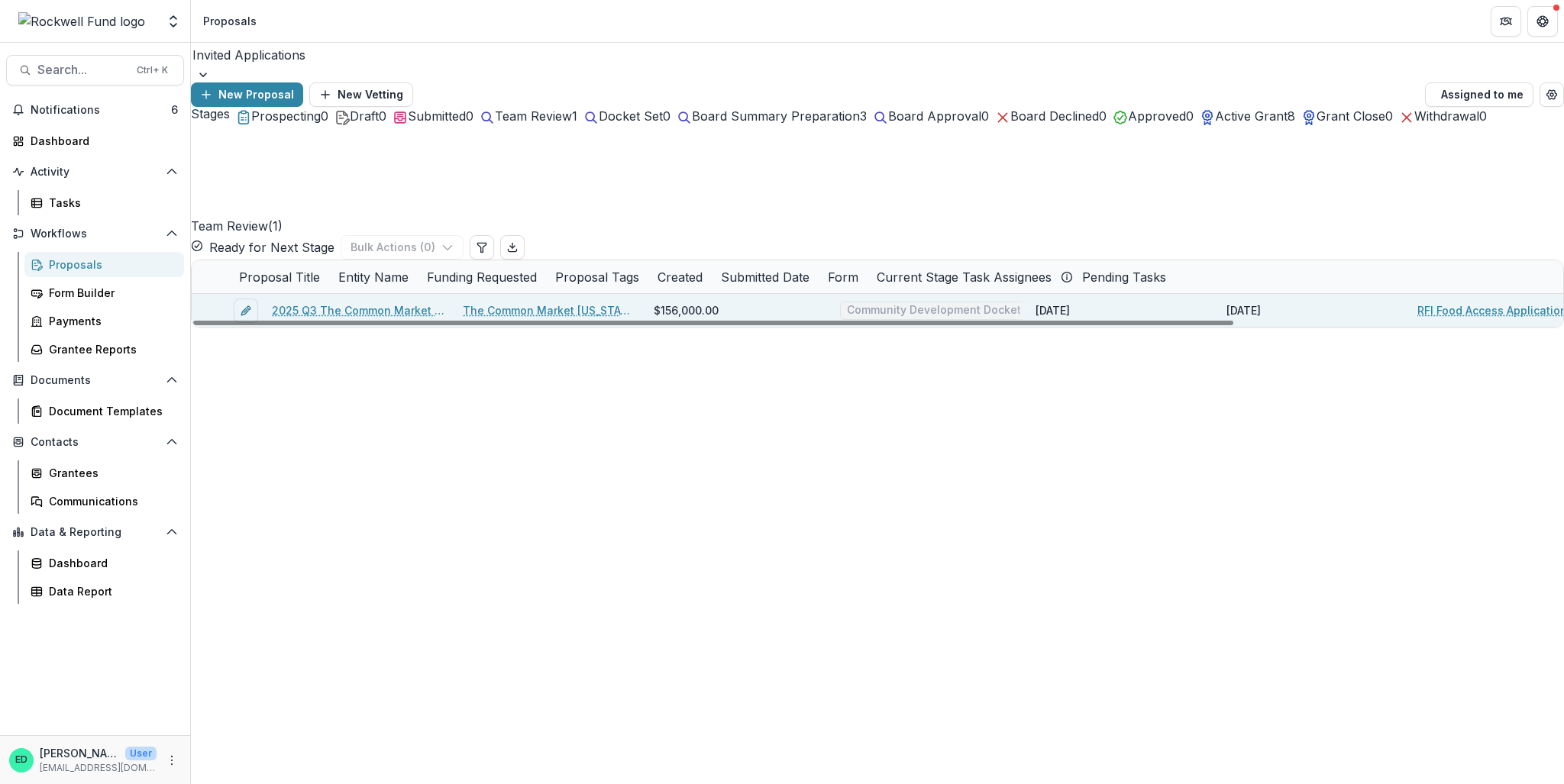
click at [192, 294] on span at bounding box center [192, 294] width 0 height 0
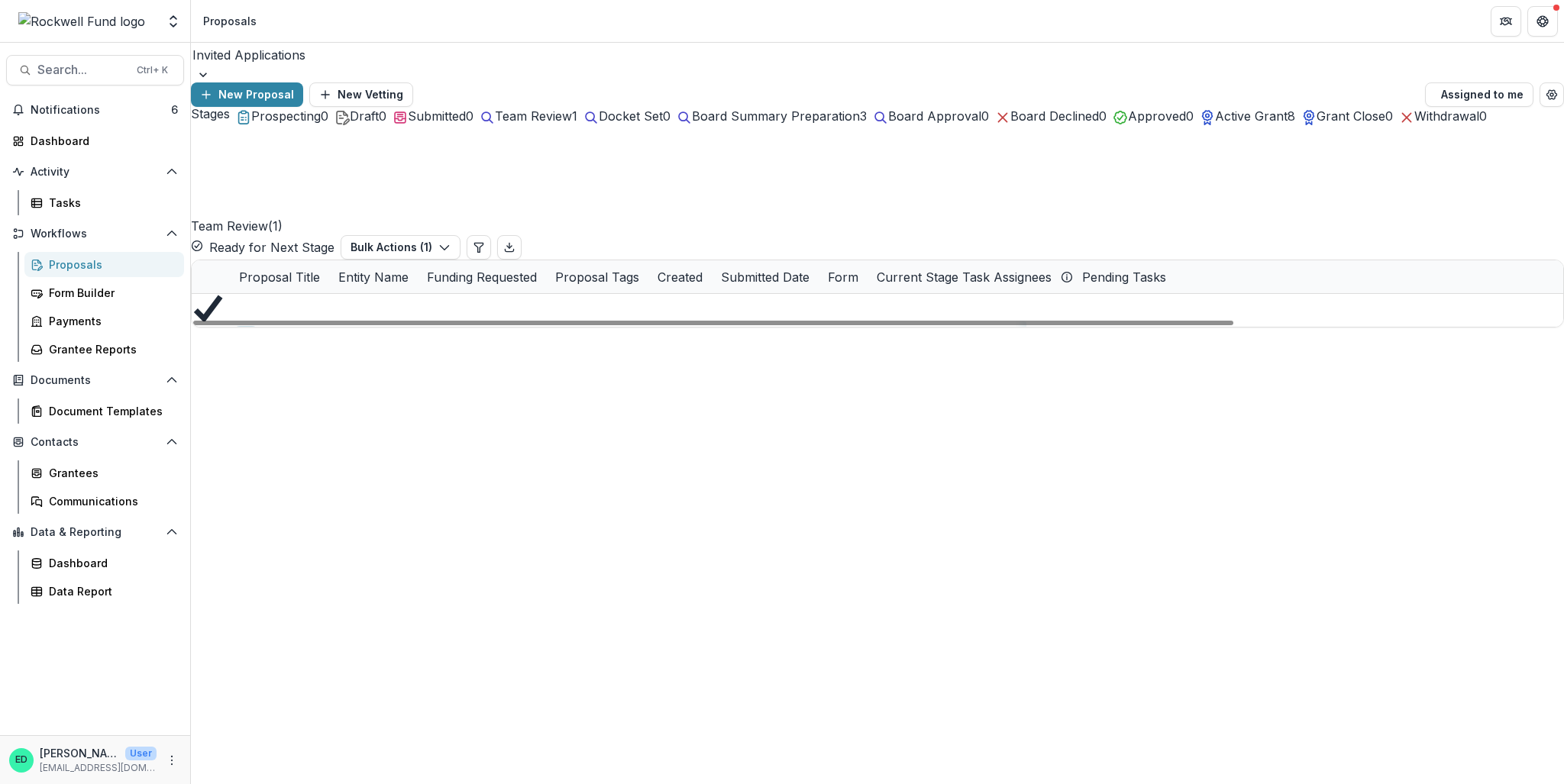
click at [368, 330] on link "2025 Q3 The Common Market Texas Inc." at bounding box center [358, 338] width 173 height 16
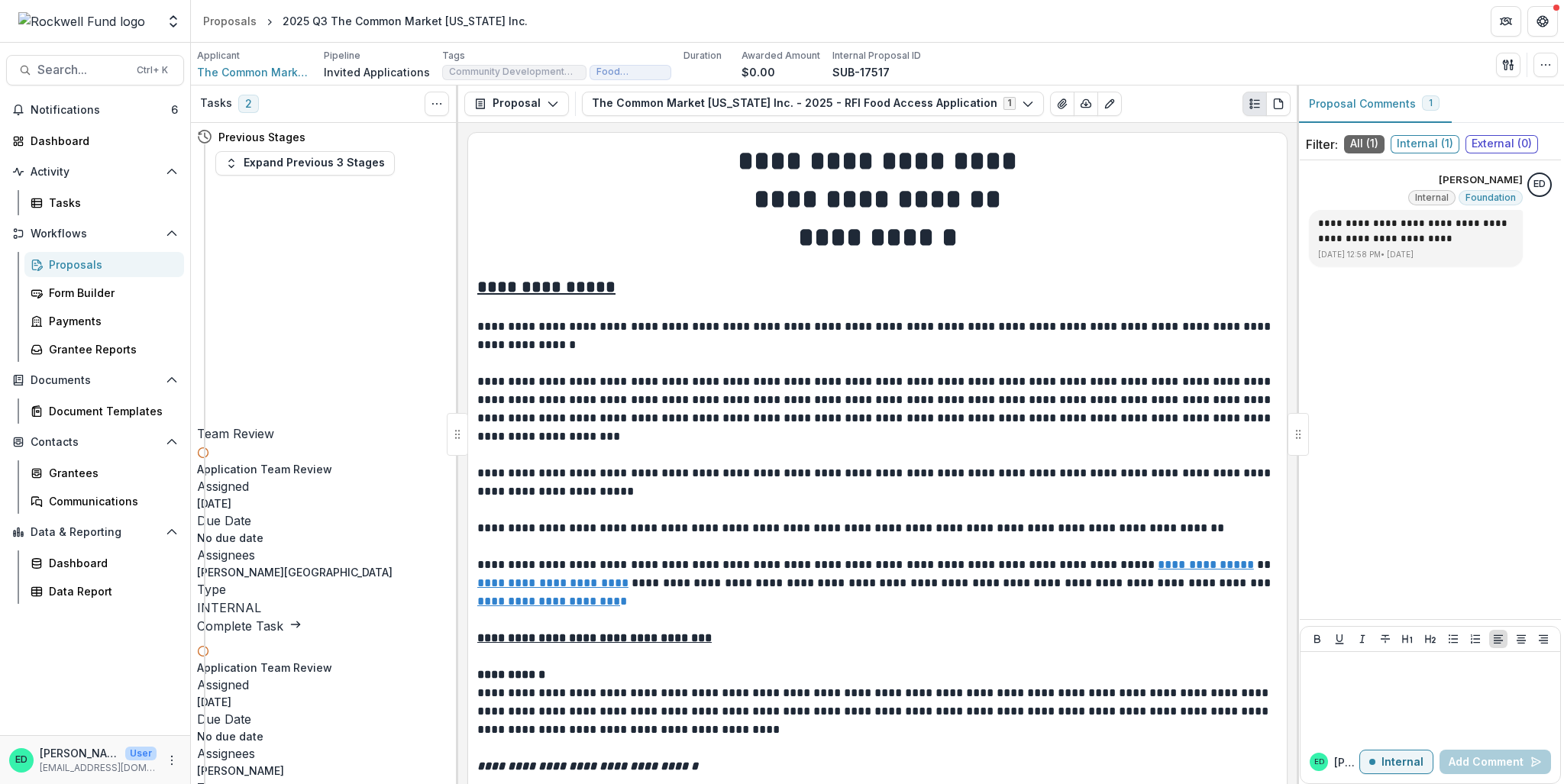
click at [302, 563] on link "Complete Task" at bounding box center [249, 626] width 105 height 15
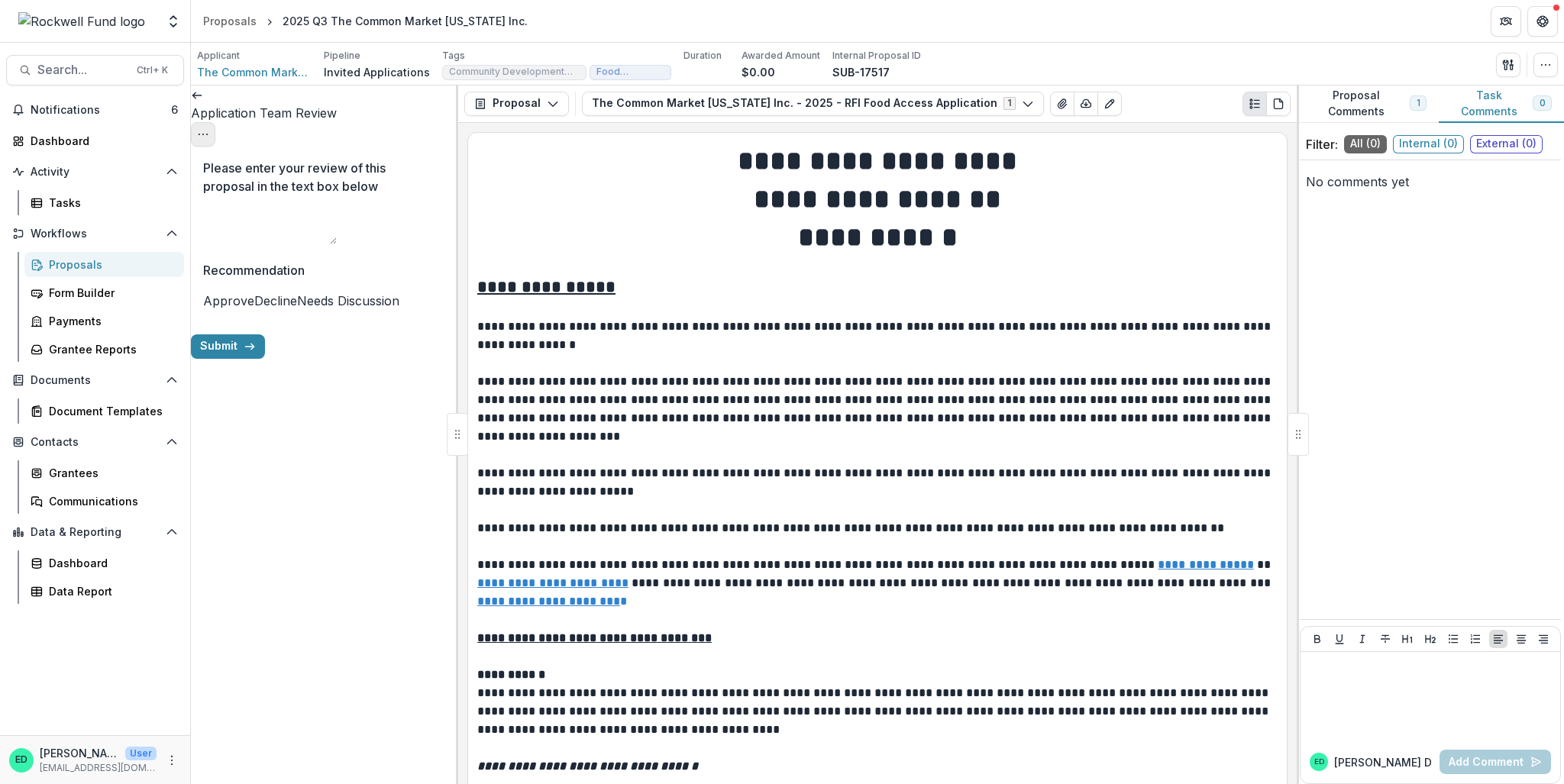
click at [209, 128] on icon "Options" at bounding box center [203, 135] width 13 height 13
click at [392, 169] on button "Cancel Task" at bounding box center [366, 171] width 163 height 25
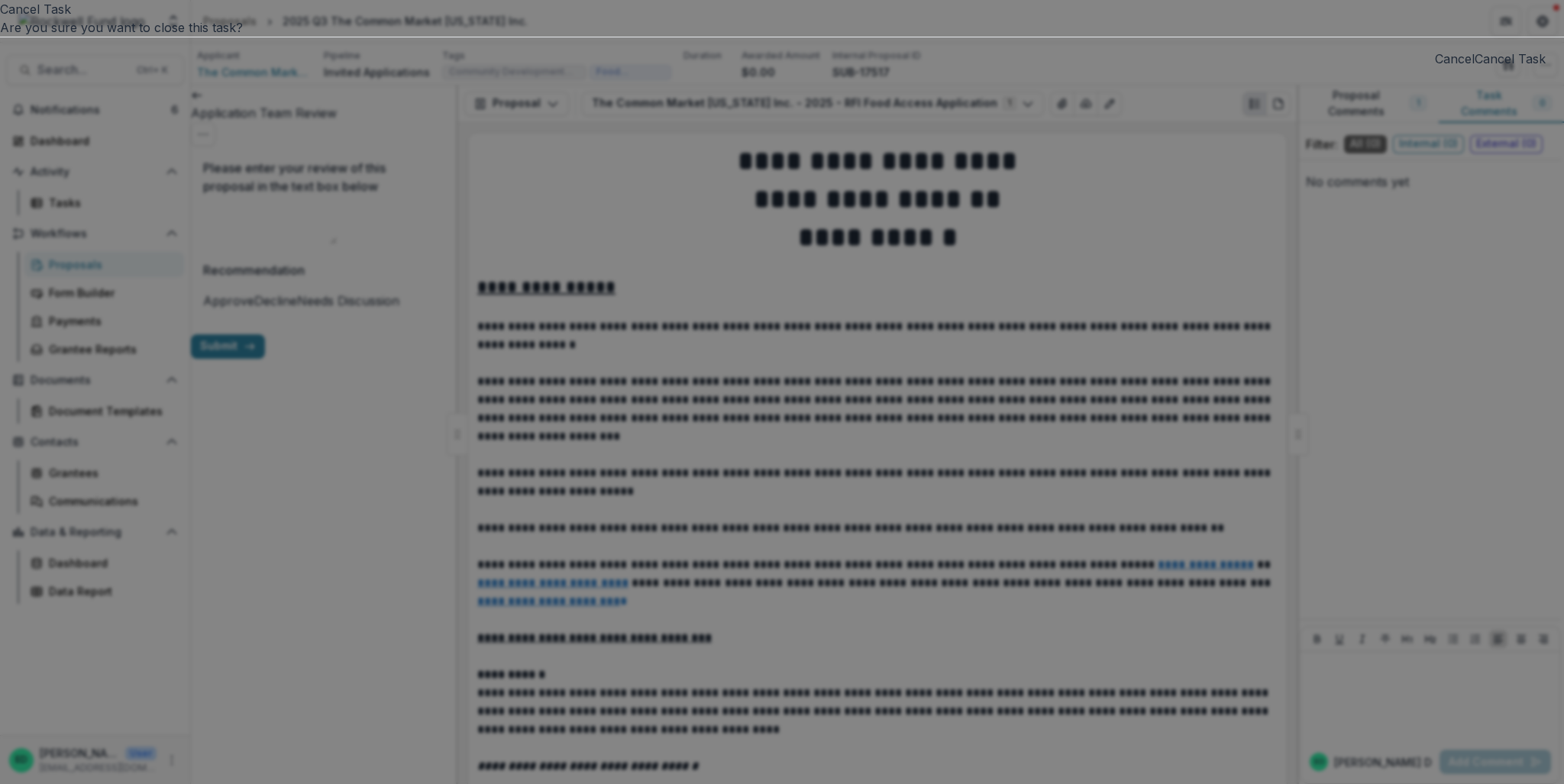
click at [1172, 68] on button "Cancel Task" at bounding box center [1510, 58] width 71 height 18
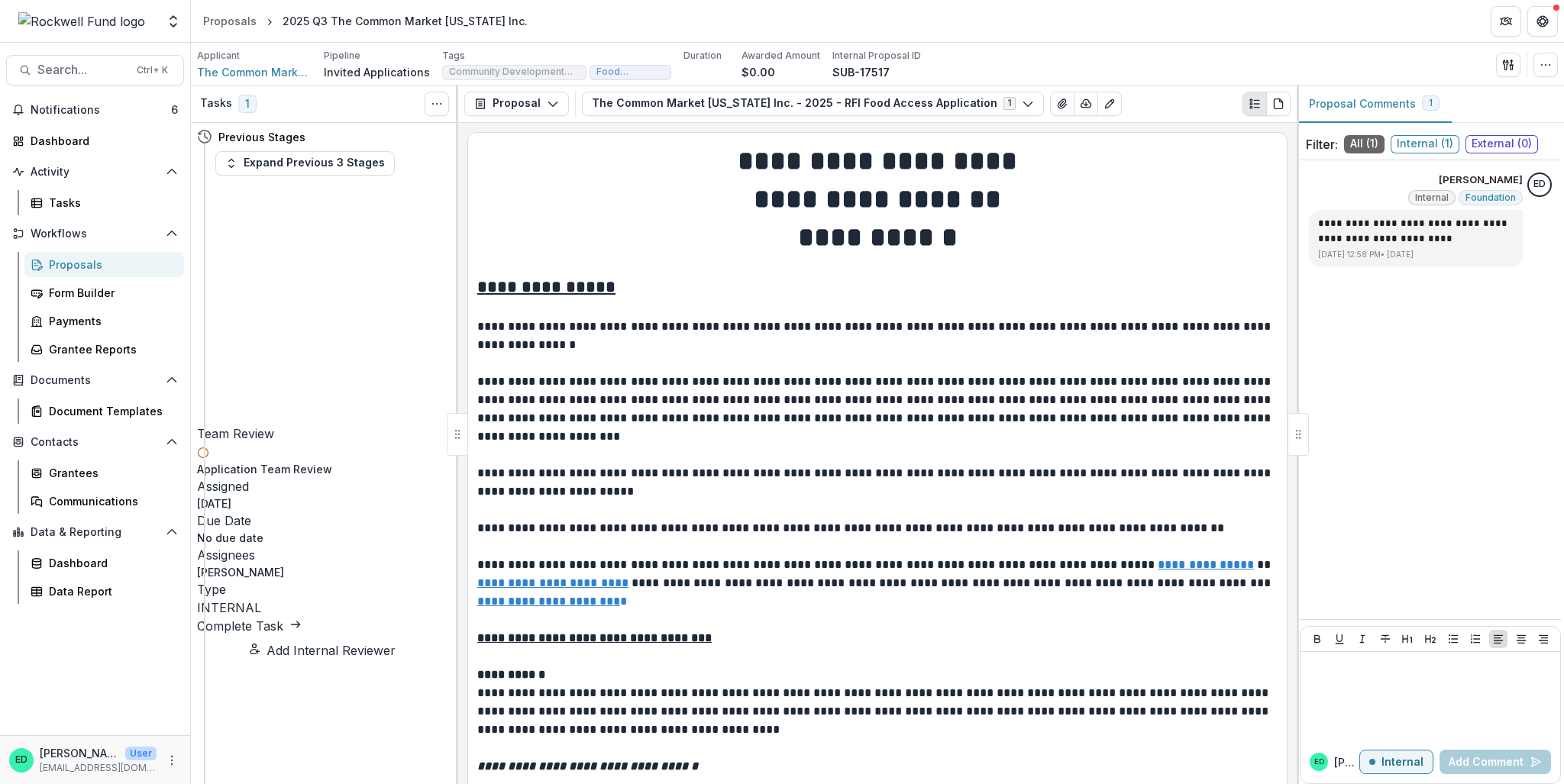
click at [302, 563] on link "Complete Task" at bounding box center [249, 626] width 105 height 15
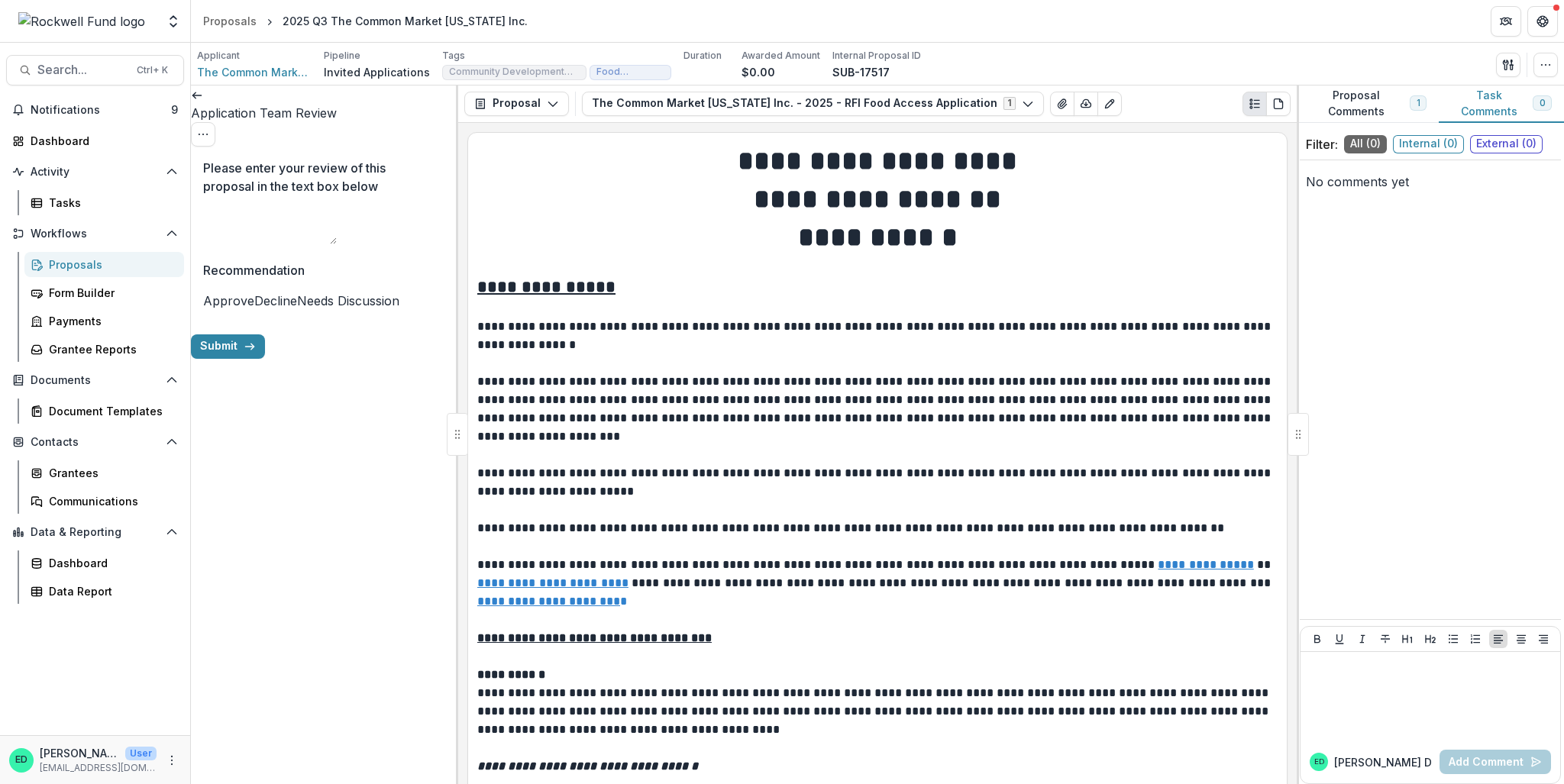
click at [255, 308] on span at bounding box center [255, 300] width 0 height 15
click at [235, 208] on textarea "Please enter your review of this proposal in the text box below" at bounding box center [270, 226] width 134 height 37
paste textarea "**********"
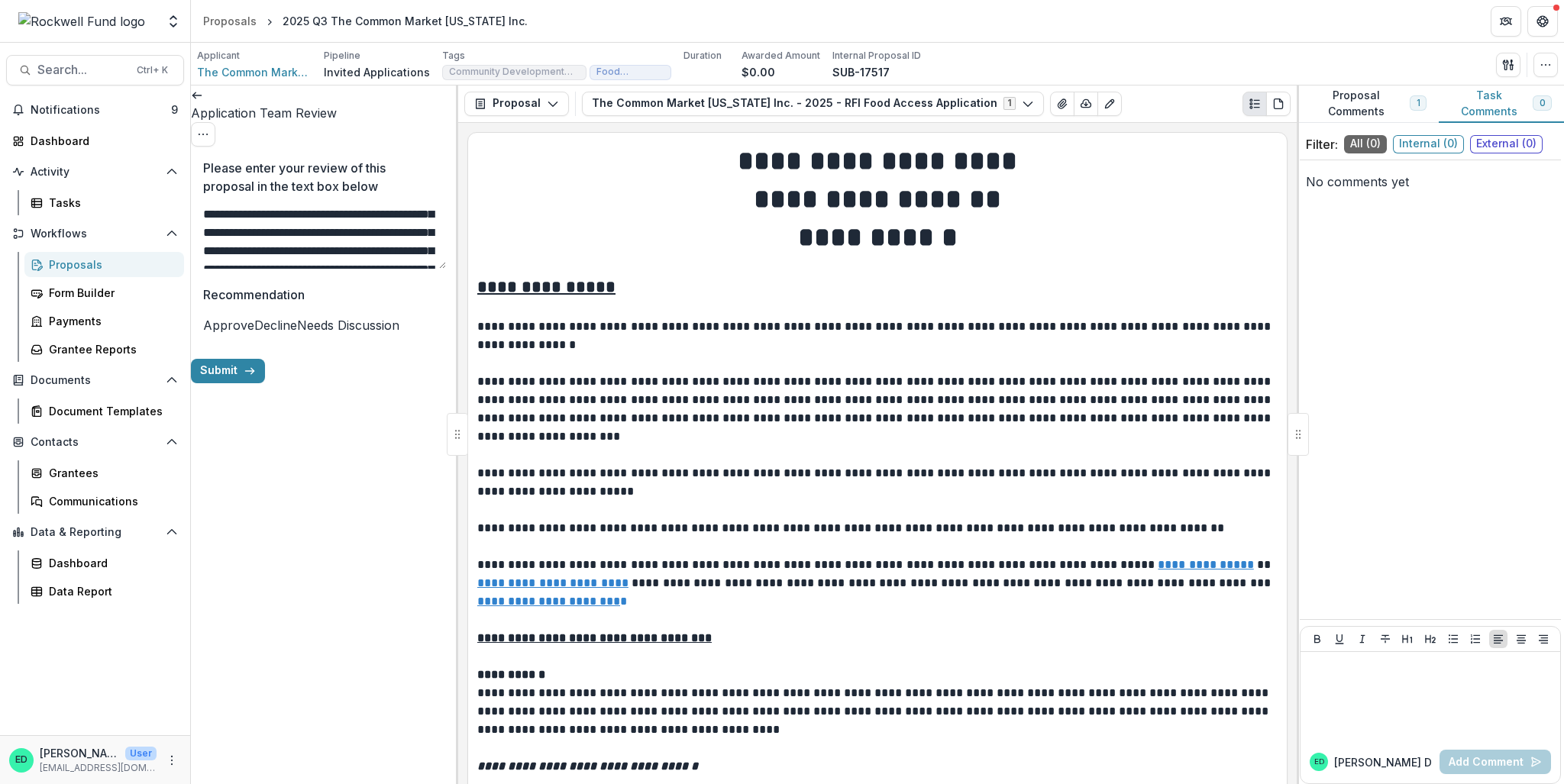
scroll to position [229, 0]
type textarea "**********"
click at [265, 383] on button "Submit" at bounding box center [228, 370] width 74 height 24
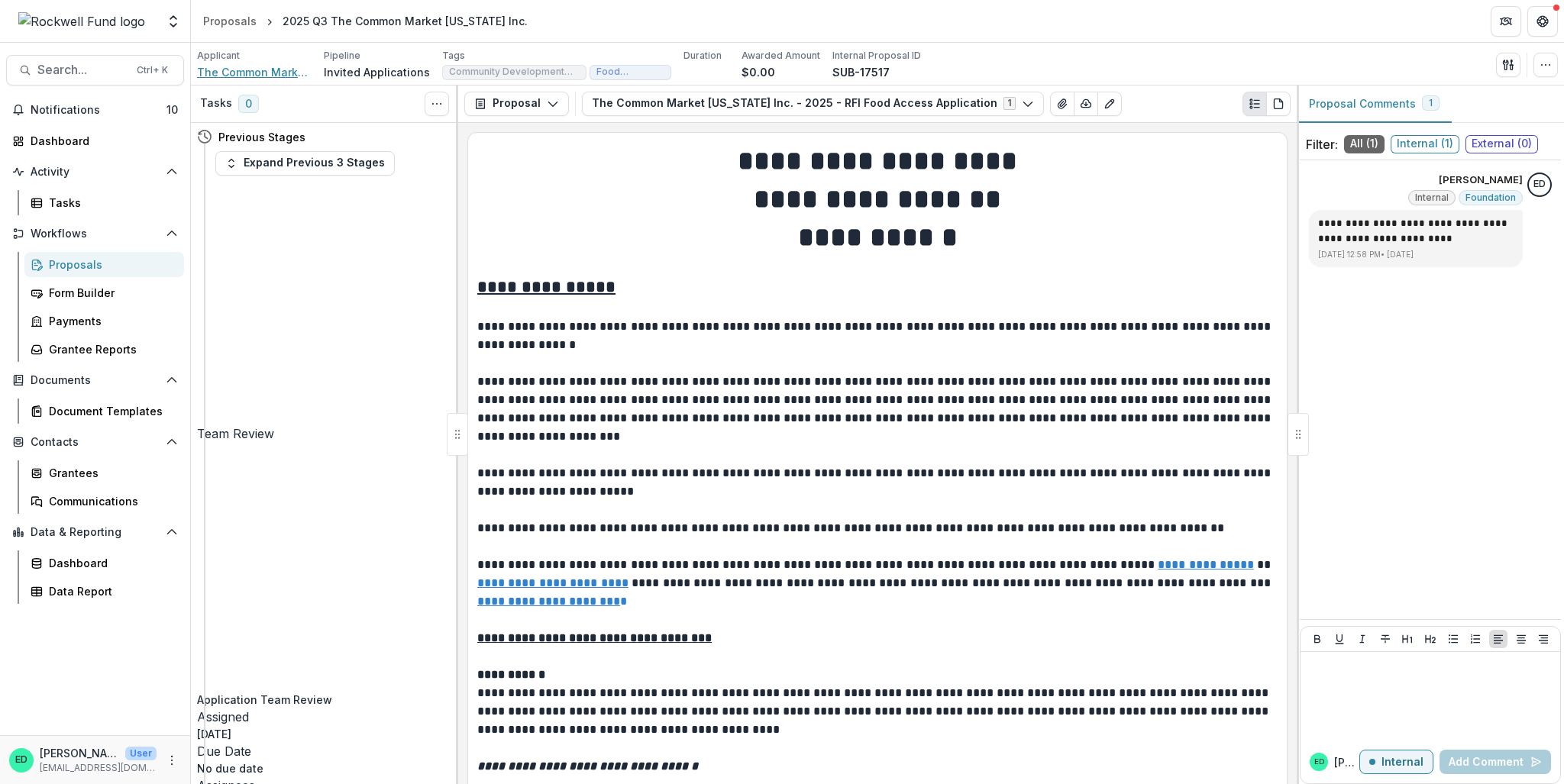
click at [251, 74] on span "The Common Market Texas Inc." at bounding box center [254, 72] width 114 height 16
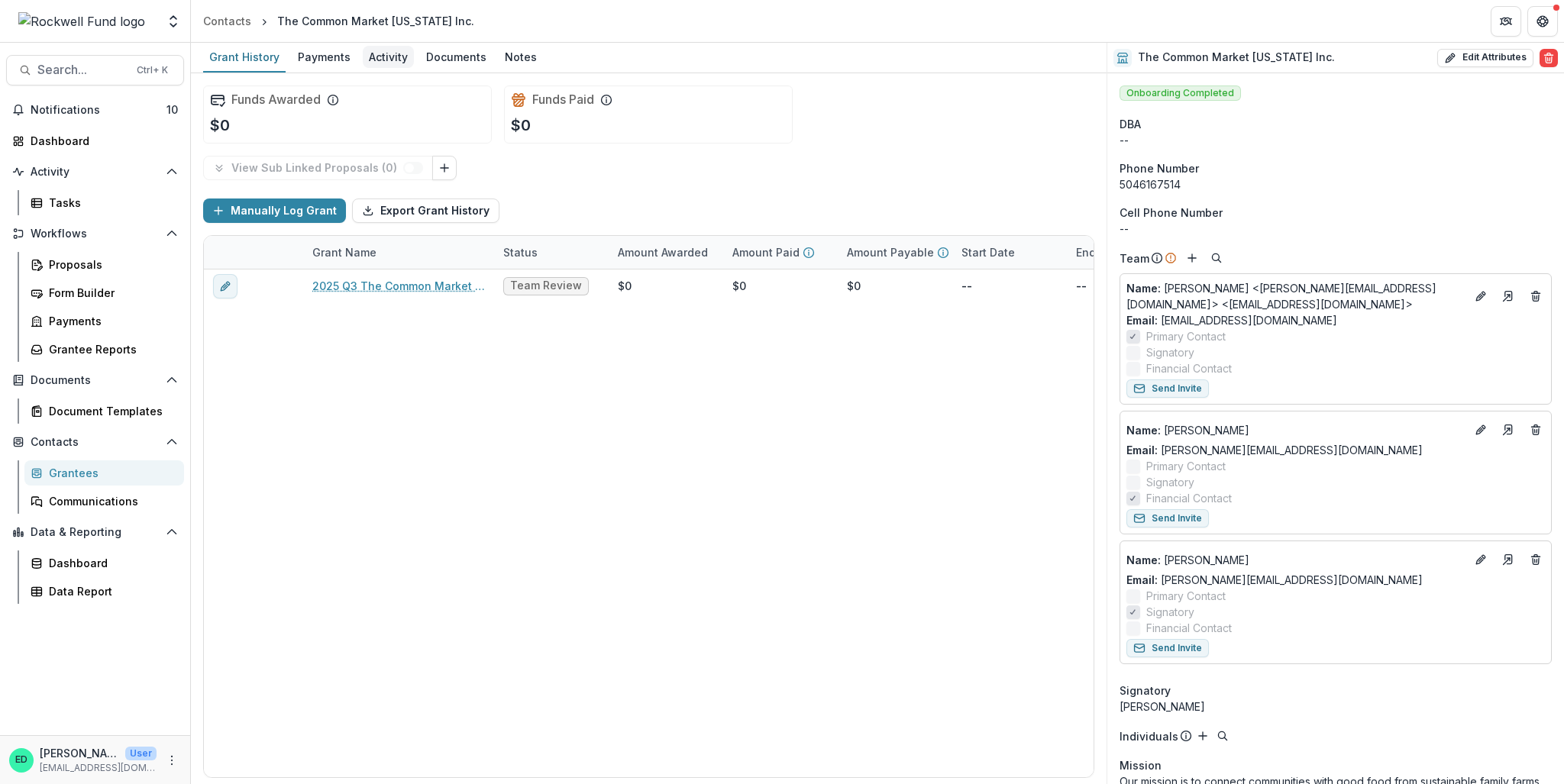
click at [384, 53] on div "Activity" at bounding box center [388, 57] width 51 height 22
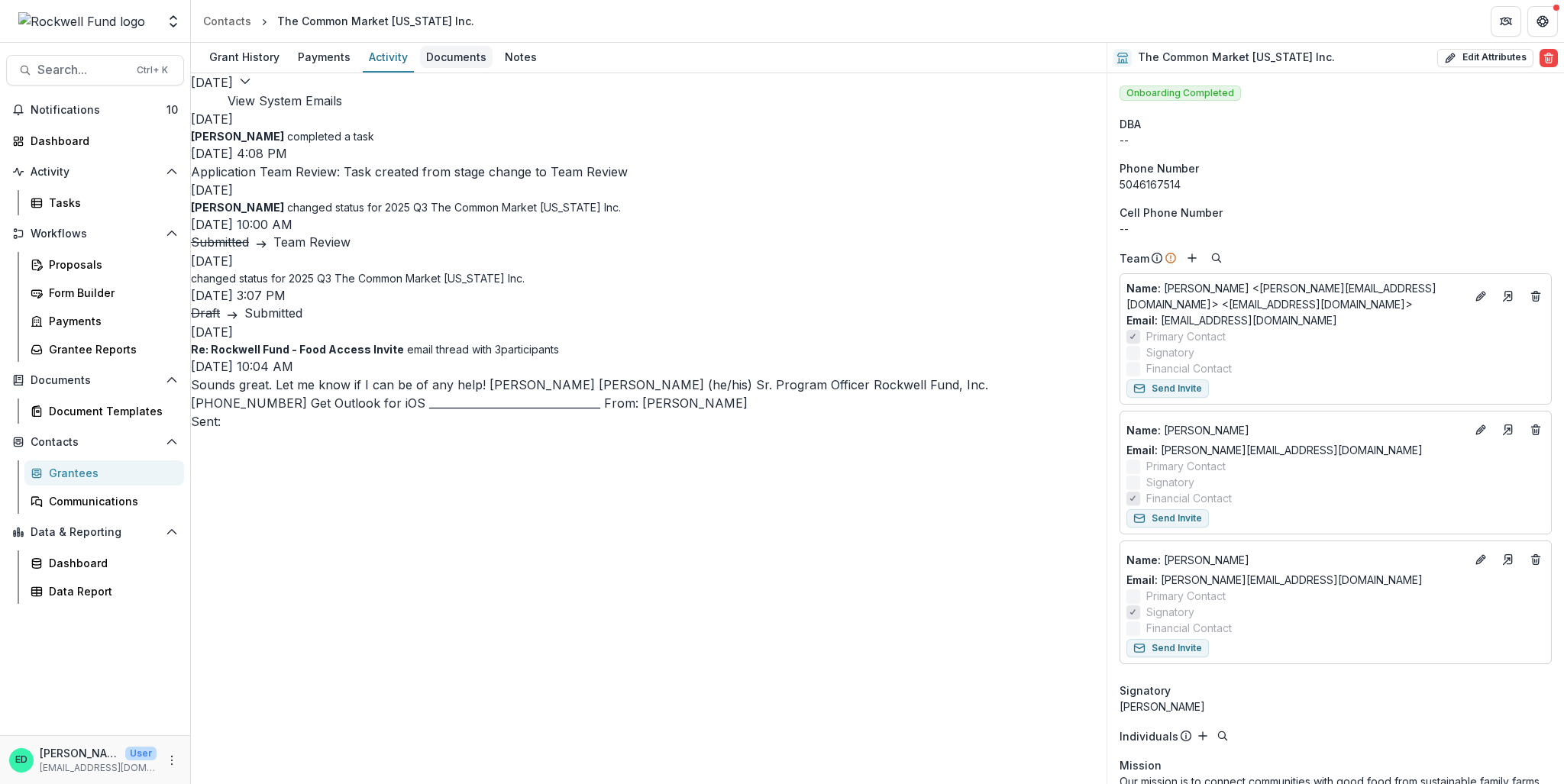
click at [432, 50] on div "Documents" at bounding box center [456, 57] width 73 height 22
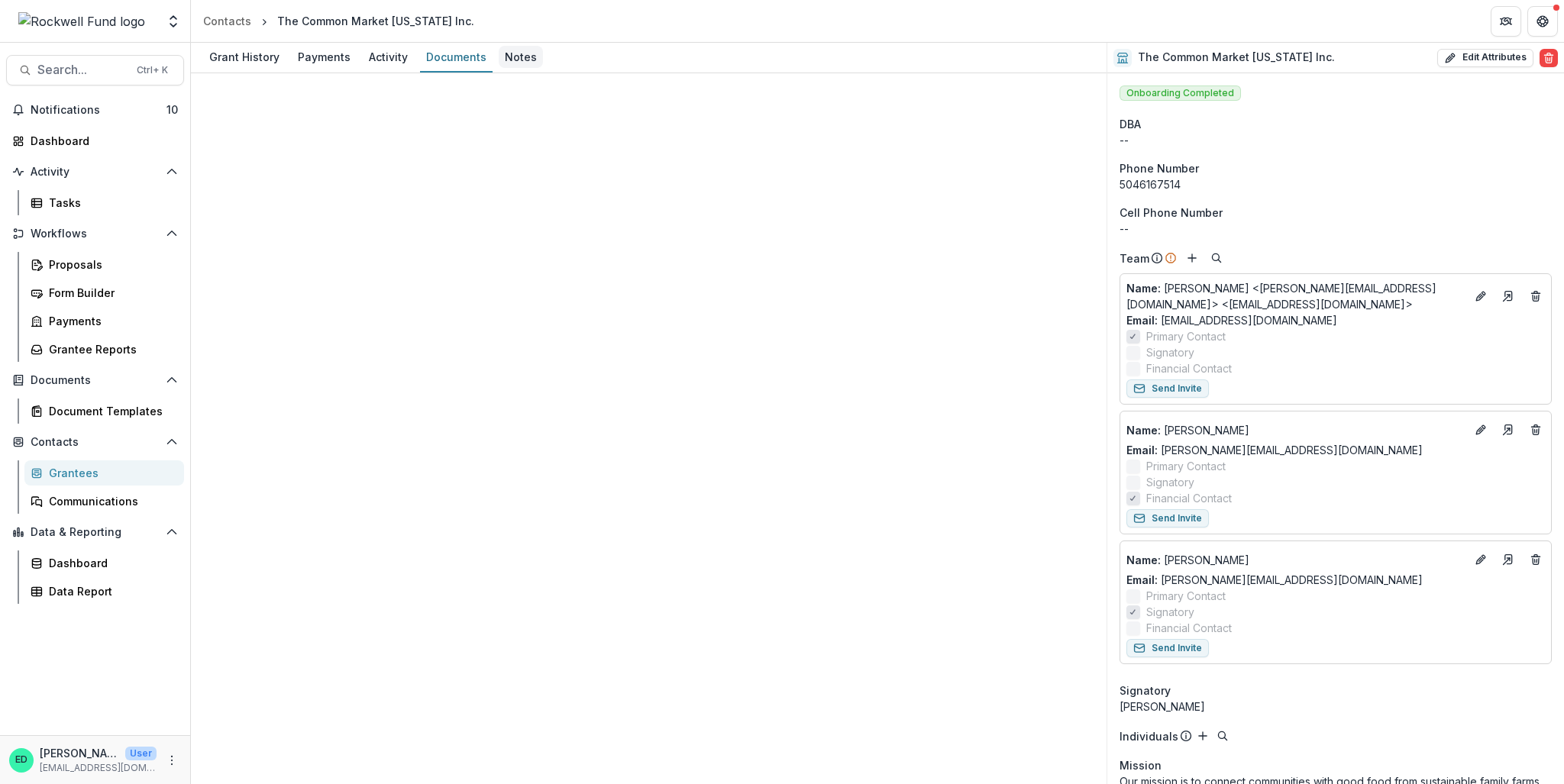
click at [523, 55] on div "Notes" at bounding box center [521, 57] width 44 height 22
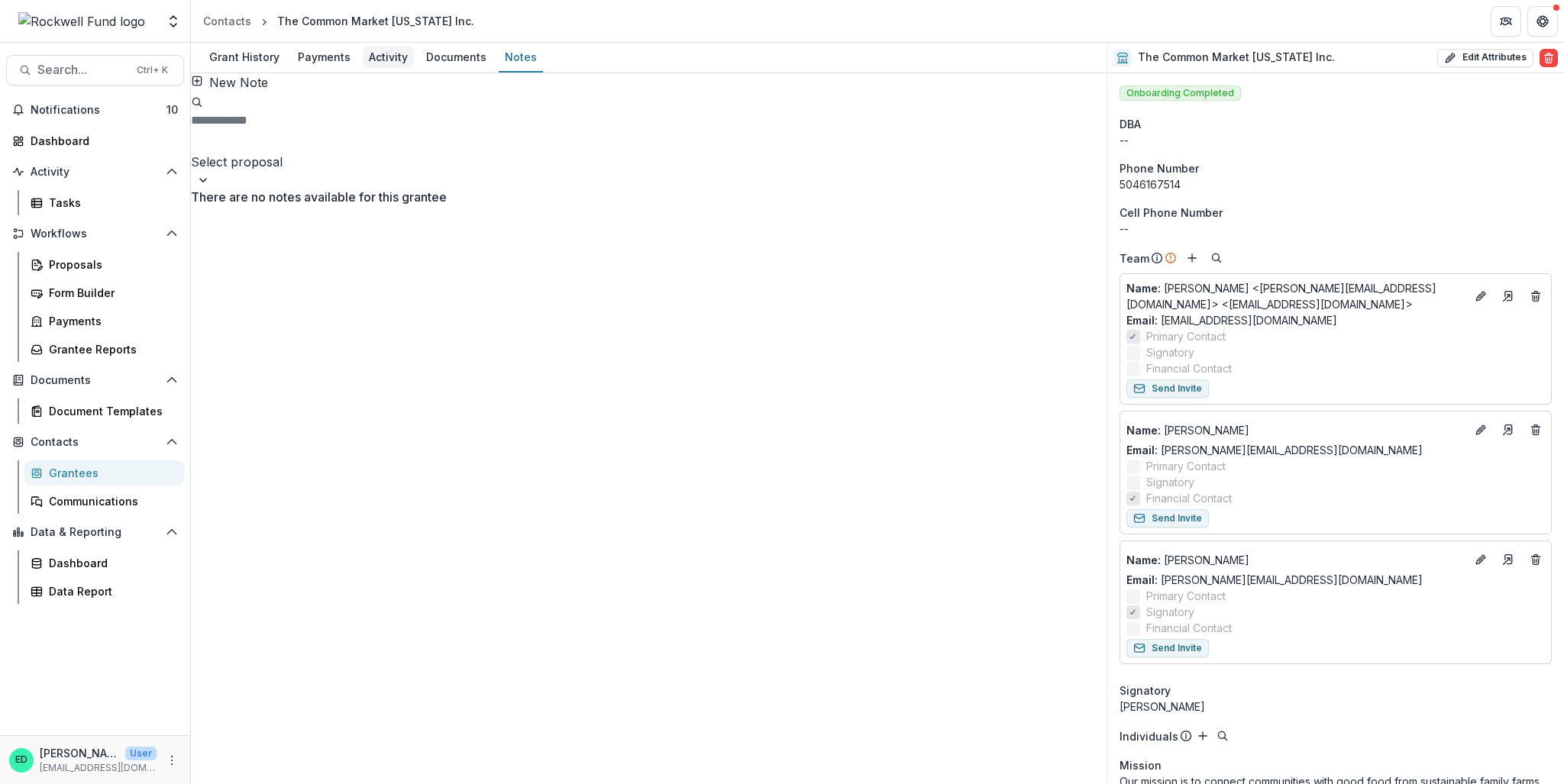
click at [378, 61] on div "Activity" at bounding box center [388, 57] width 51 height 22
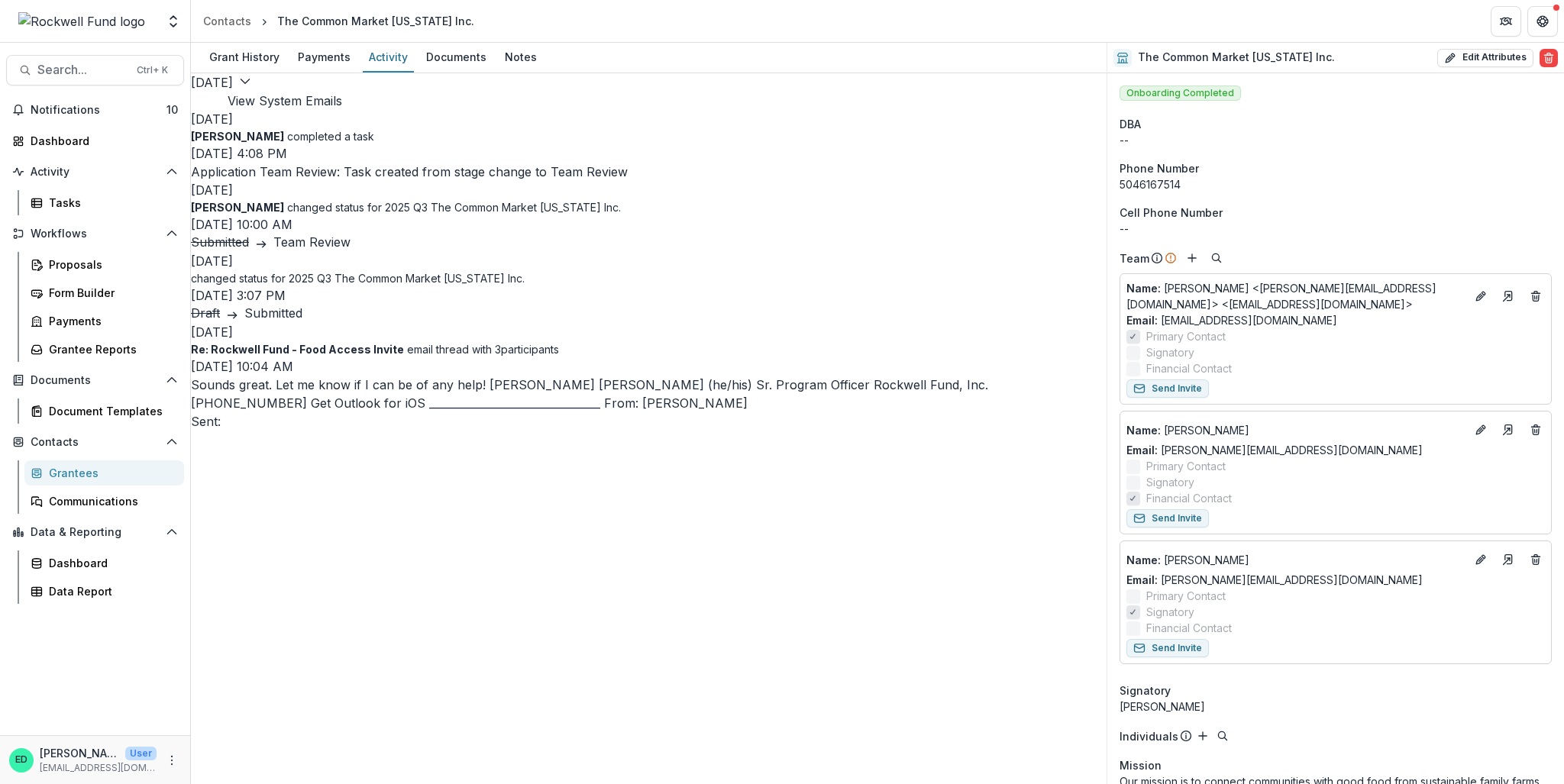
scroll to position [9, 0]
click at [362, 430] on p "Sounds great. Let me know if I can be of any help! Estevan Daniel Delgado (he/h…" at bounding box center [649, 403] width 916 height 55
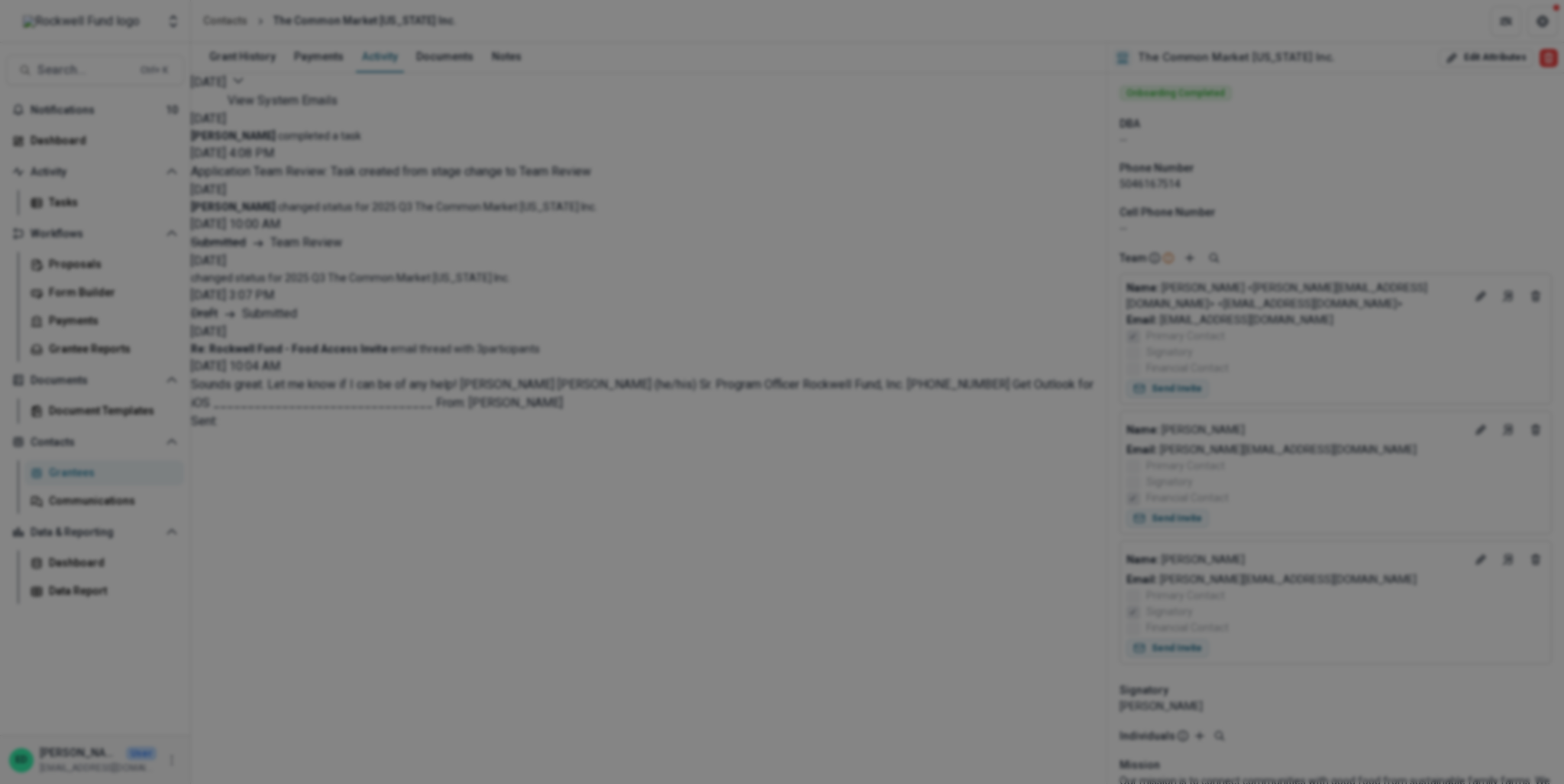
scroll to position [0, 0]
click at [1172, 31] on button "Close" at bounding box center [1542, 18] width 24 height 24
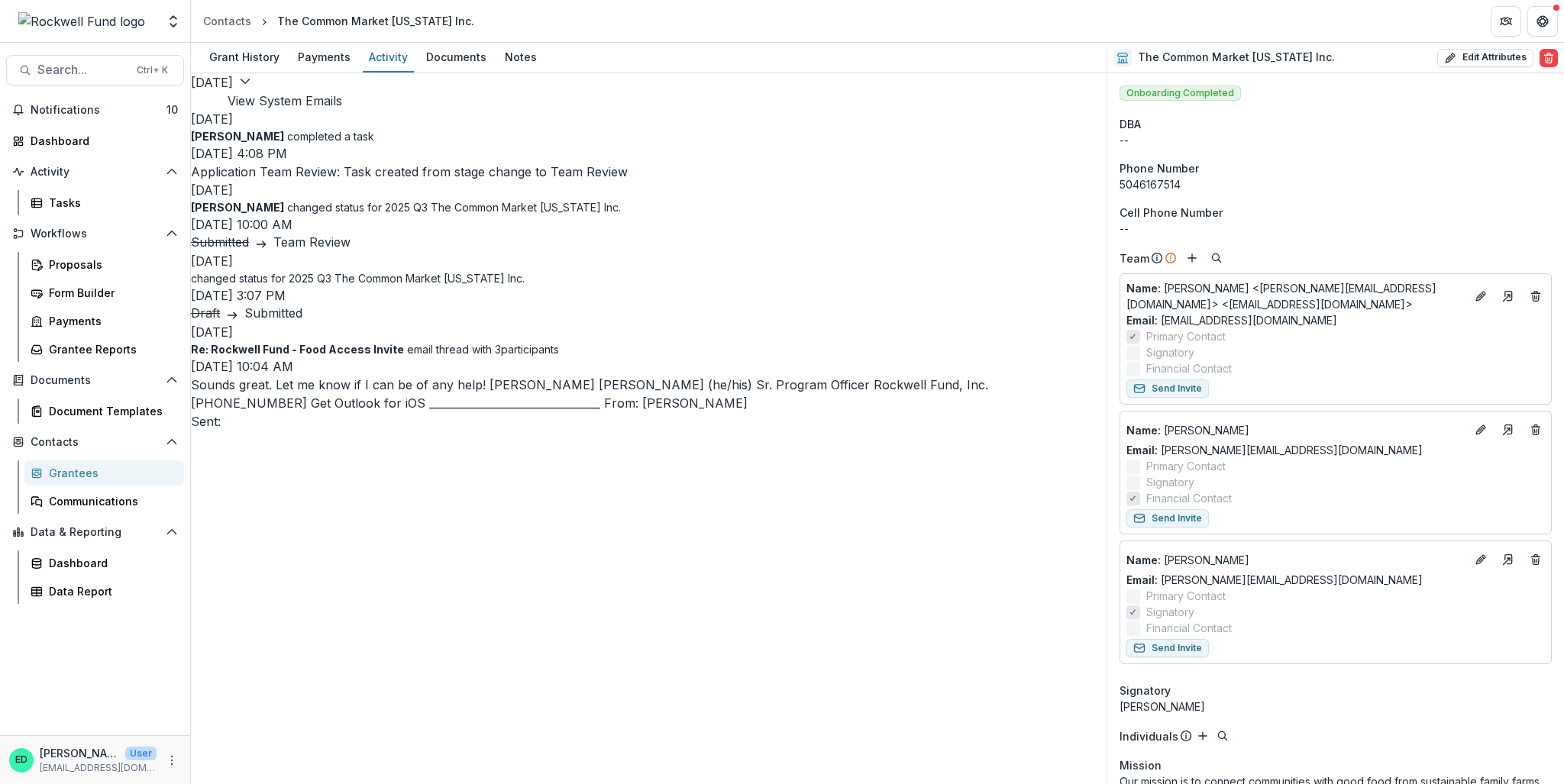
scroll to position [9, 0]
click at [445, 430] on p "Sounds great. Let me know if I can be of any help! Estevan Daniel Delgado (he/h…" at bounding box center [649, 403] width 916 height 55
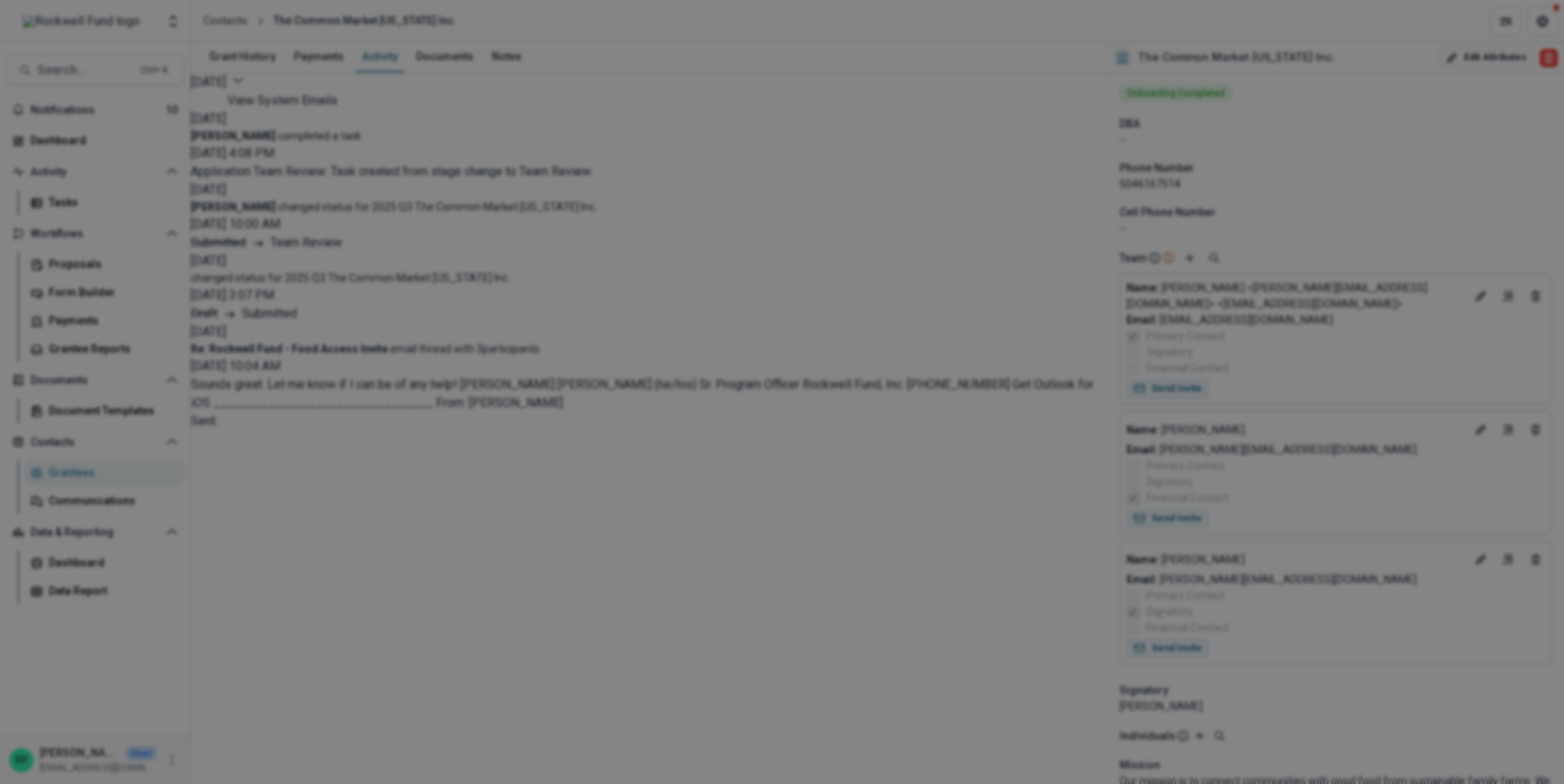
scroll to position [458, 0]
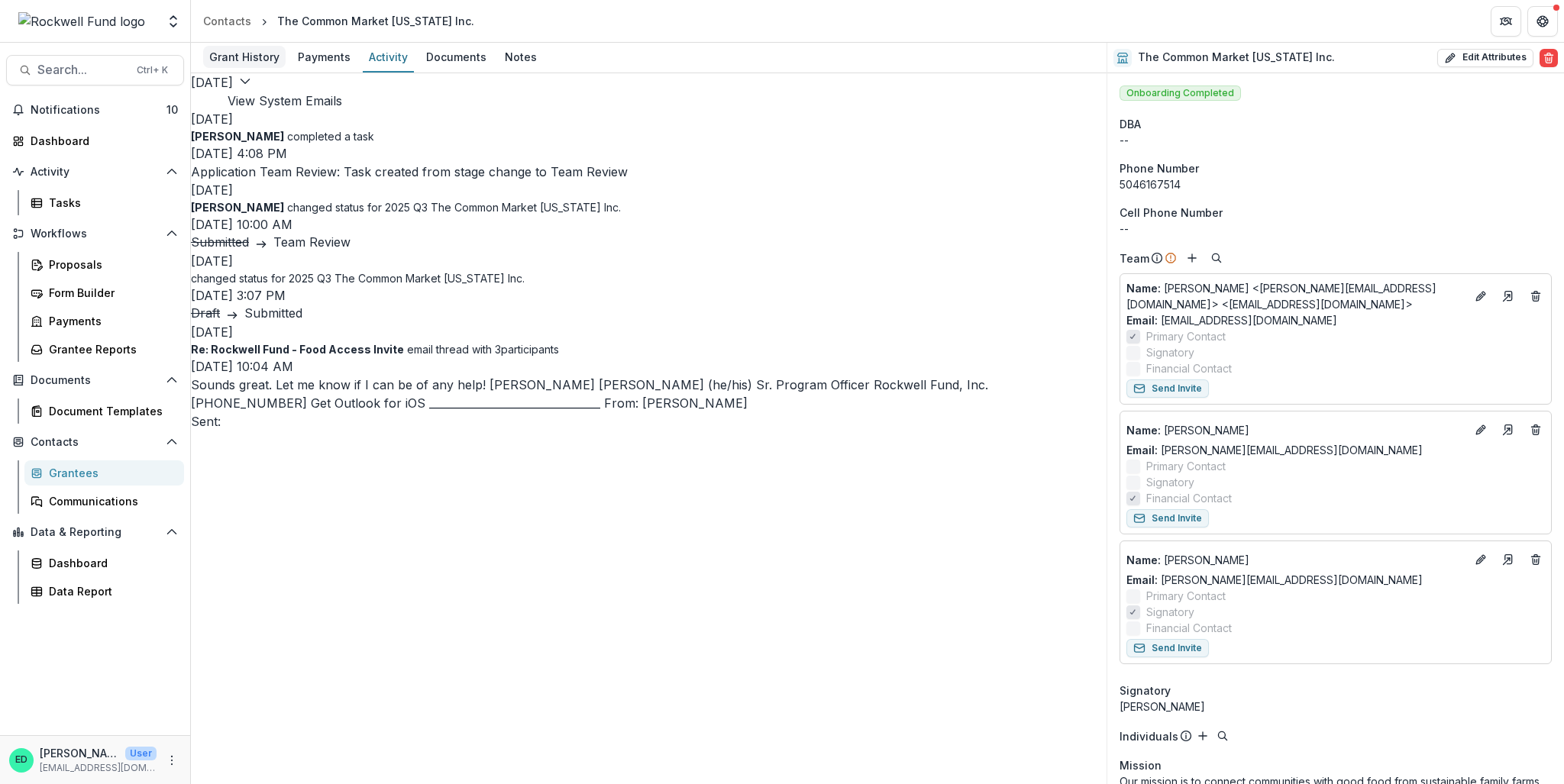
click at [236, 51] on div "Grant History" at bounding box center [244, 57] width 83 height 22
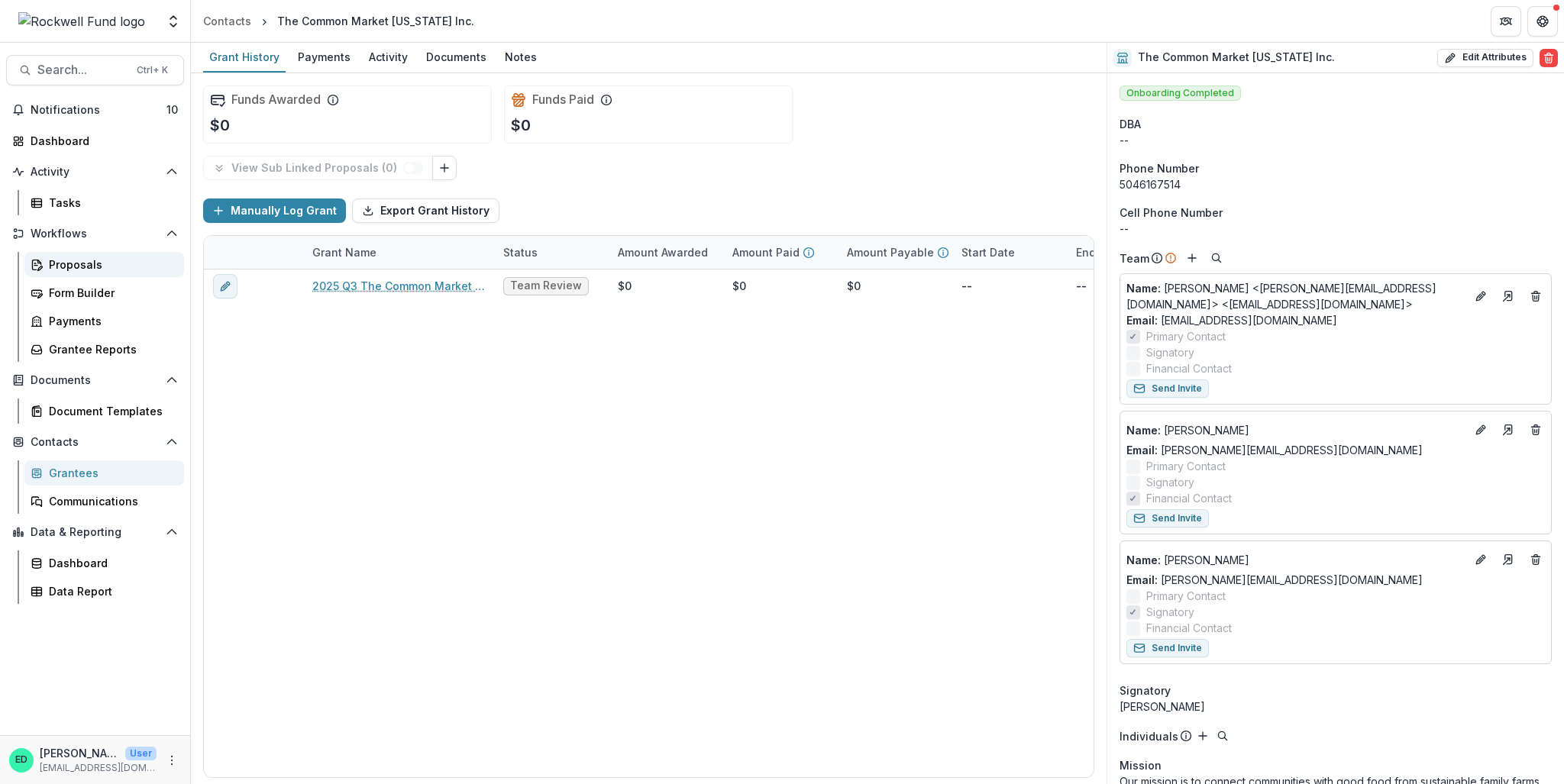
click at [74, 263] on div "Proposals" at bounding box center [110, 265] width 123 height 16
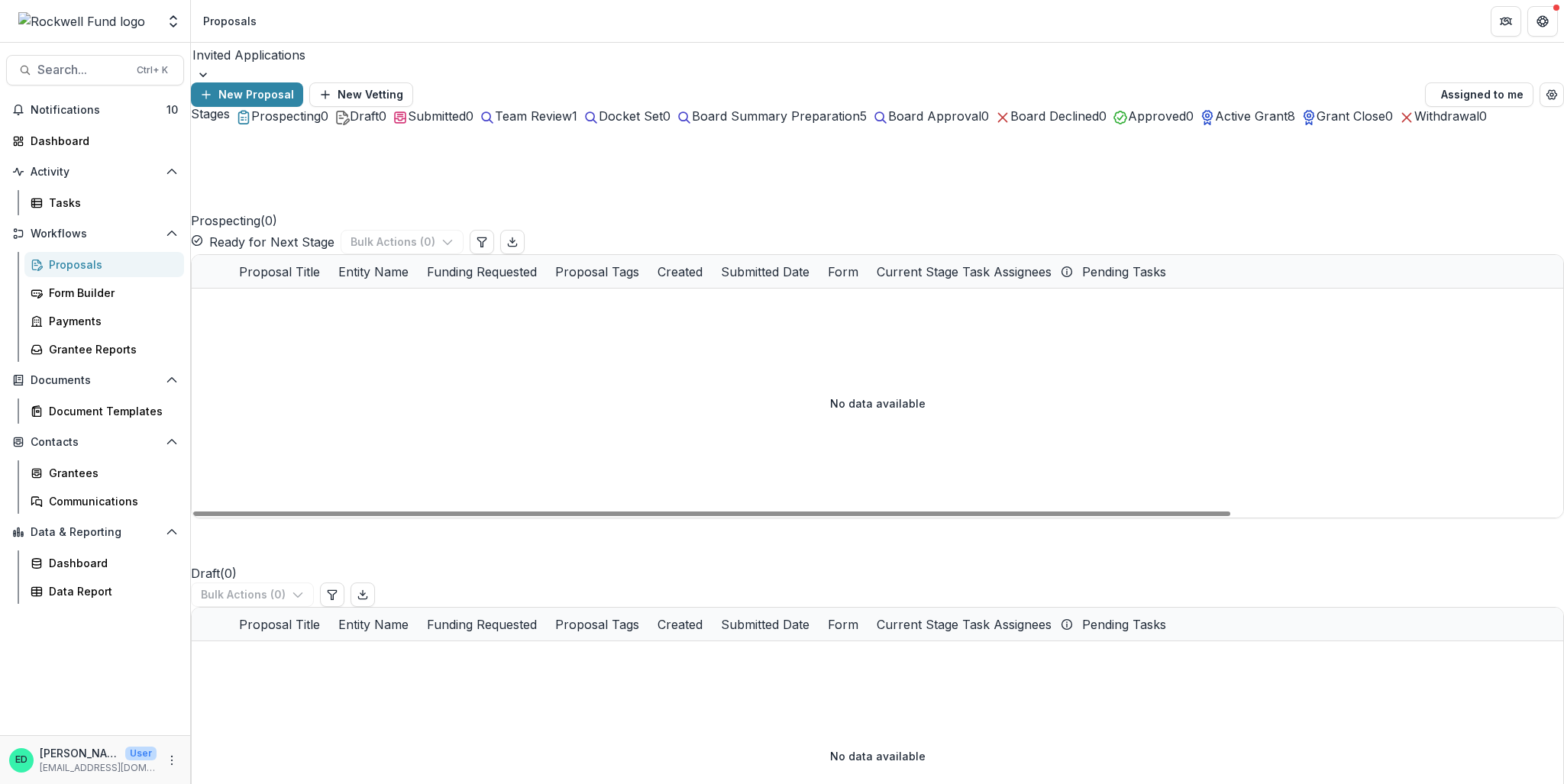
click at [306, 67] on div "Invited Applications" at bounding box center [877, 54] width 1373 height 24
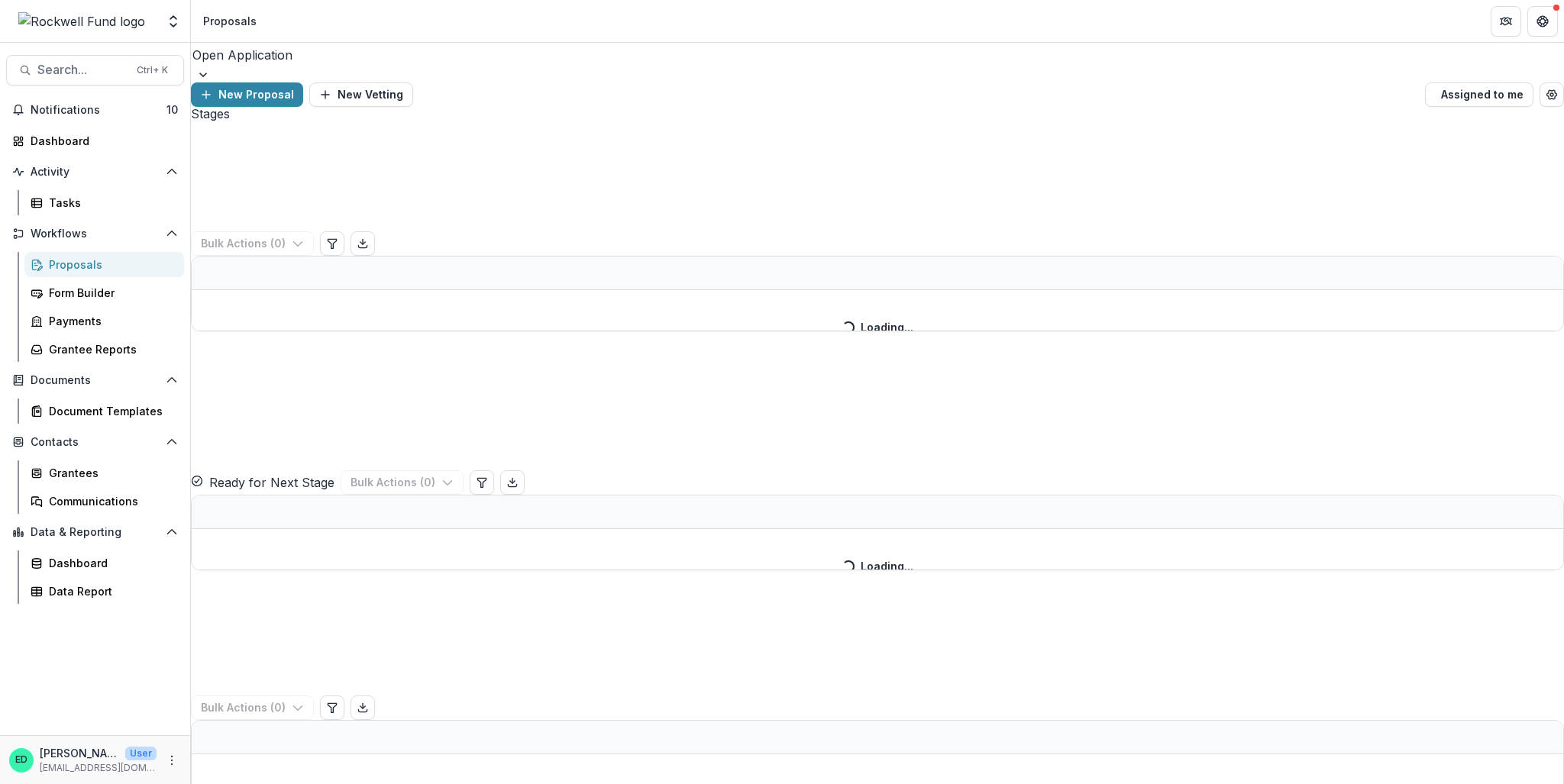
click at [290, 85] on div "option Open Application, selected. Open Application New Proposal New Vetting As…" at bounding box center [877, 74] width 1373 height 64
click at [291, 81] on div "Open Application New Proposal New Vetting Assigned to me" at bounding box center [877, 74] width 1373 height 64
click at [296, 65] on div at bounding box center [877, 54] width 1370 height 21
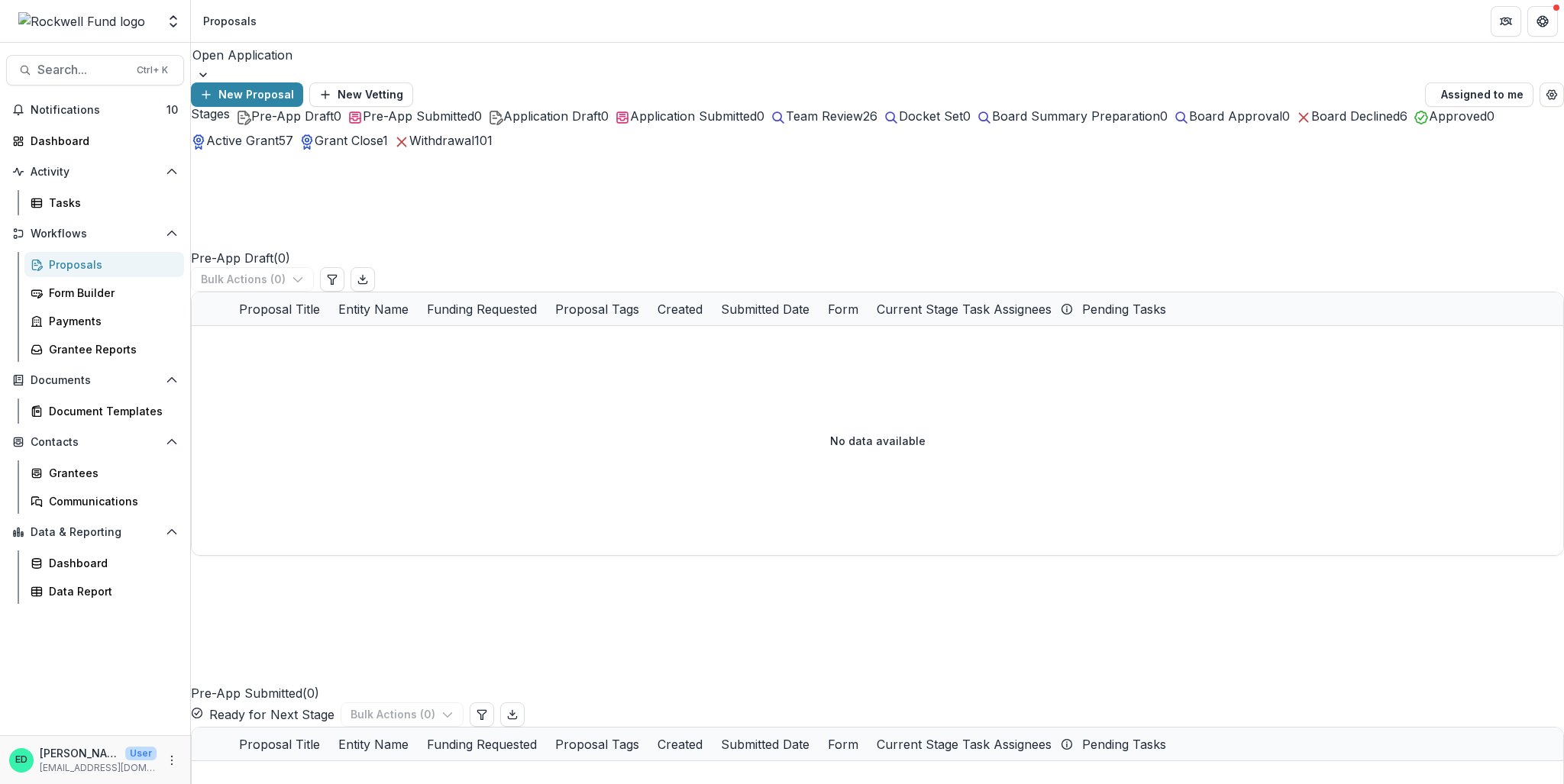
click at [303, 65] on div at bounding box center [877, 54] width 1370 height 21
click at [326, 68] on div at bounding box center [877, 74] width 1373 height 15
click at [316, 61] on div "Open Application" at bounding box center [877, 54] width 1373 height 24
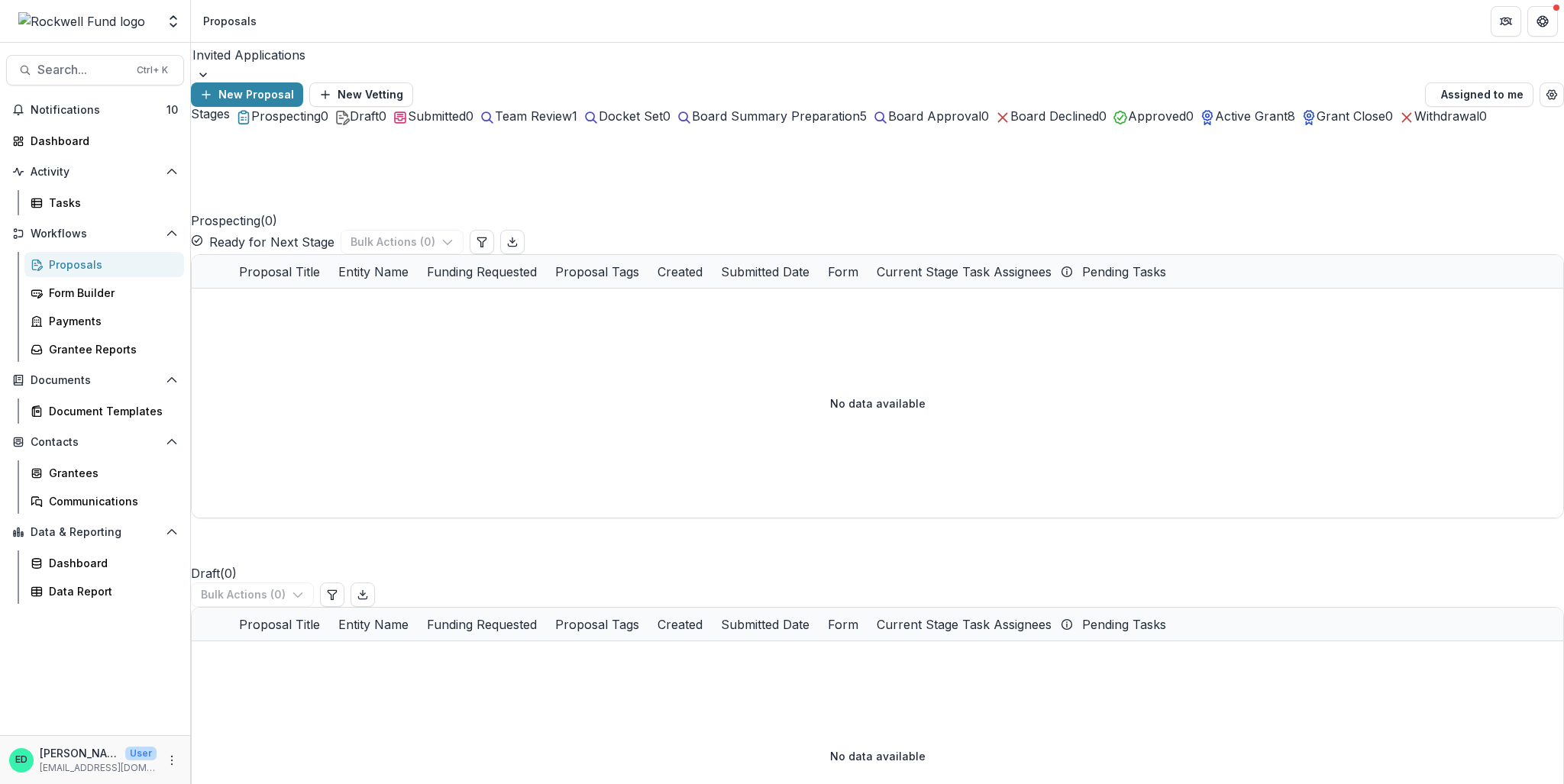
click at [269, 61] on div at bounding box center [877, 54] width 1370 height 21
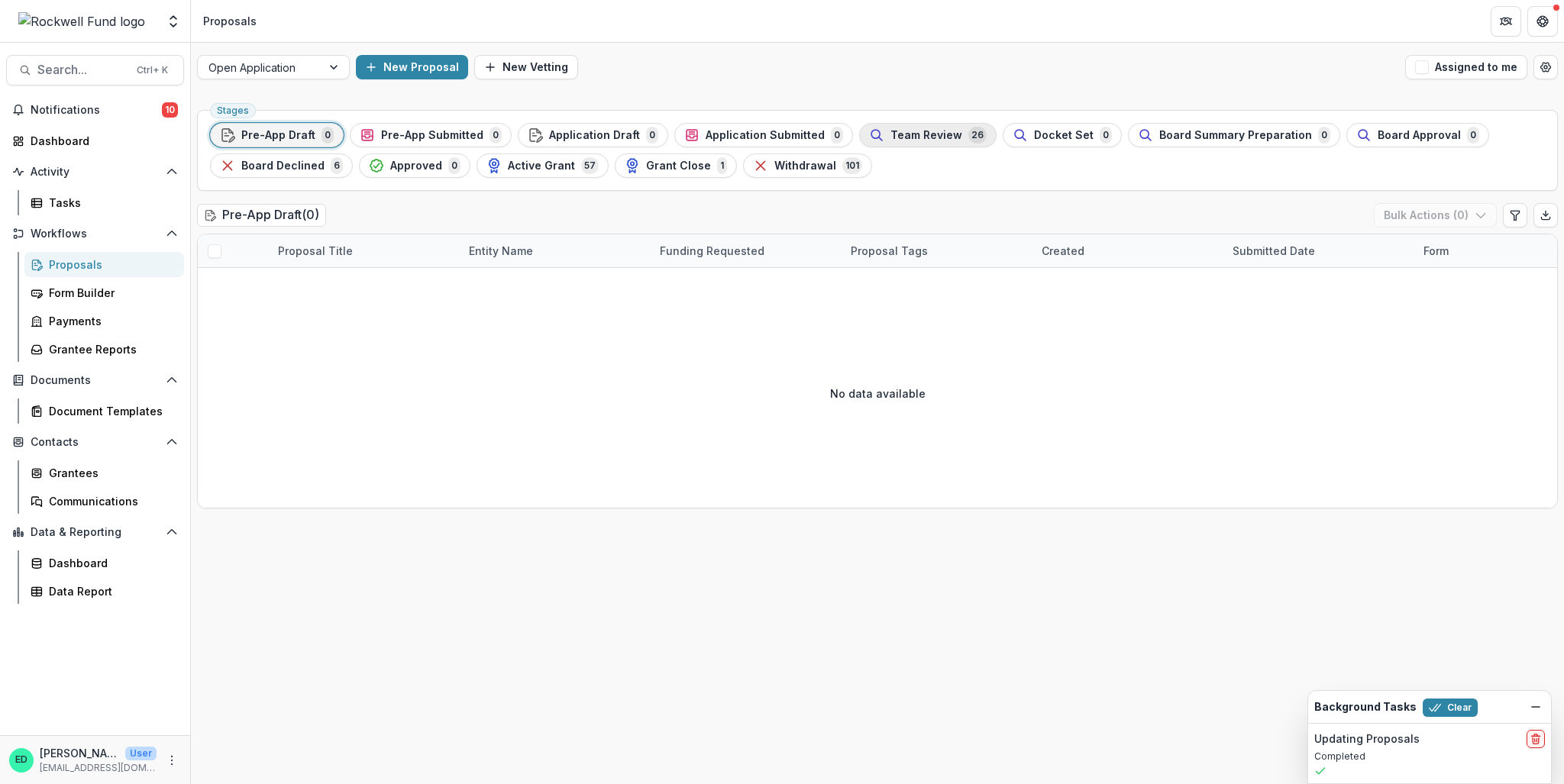
click at [900, 129] on span "Team Review" at bounding box center [926, 136] width 72 height 13
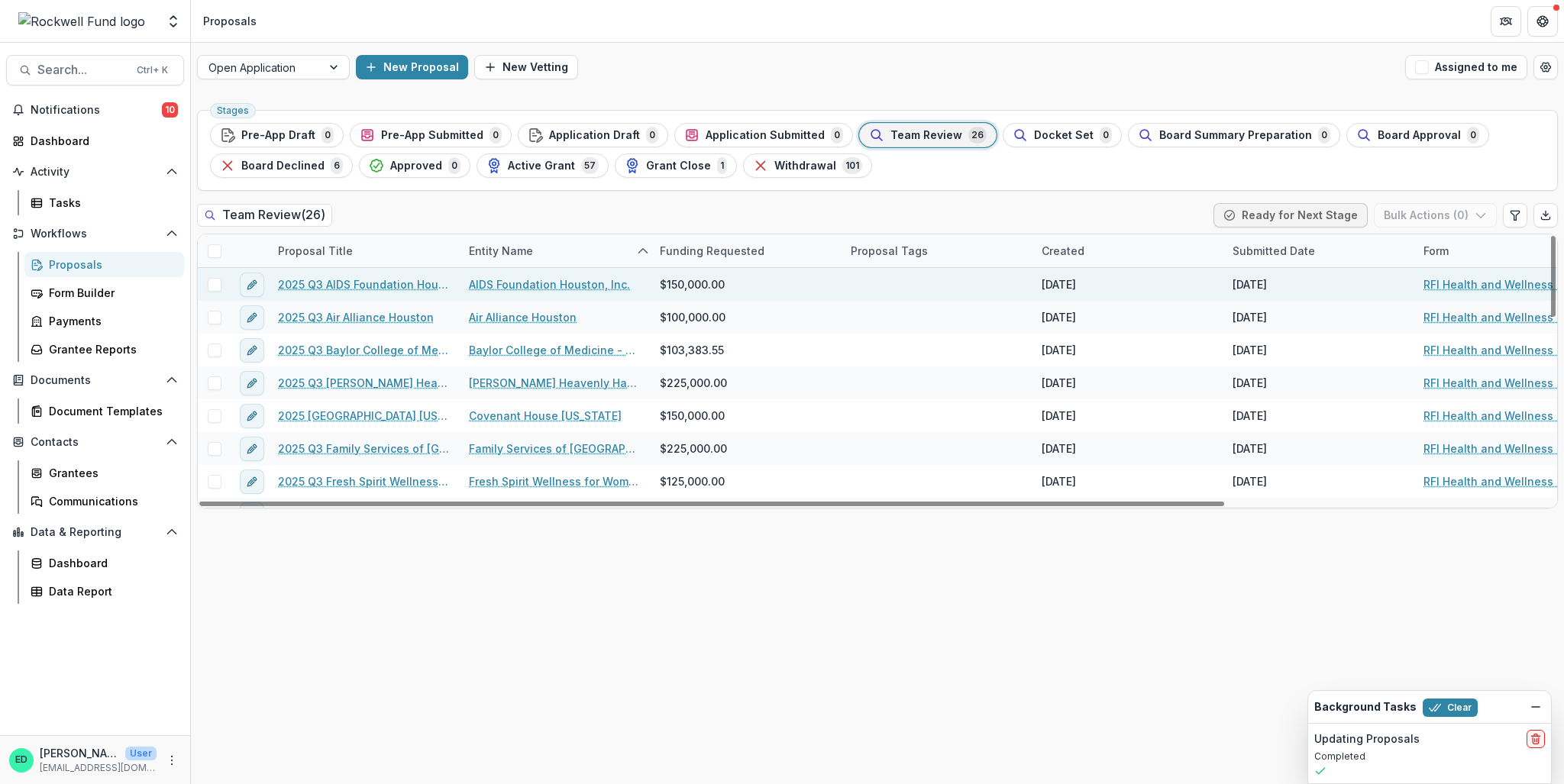
click at [214, 285] on span at bounding box center [214, 284] width 13 height 13
click at [1417, 220] on button "Bulk Actions ( 1 )" at bounding box center [1437, 215] width 120 height 24
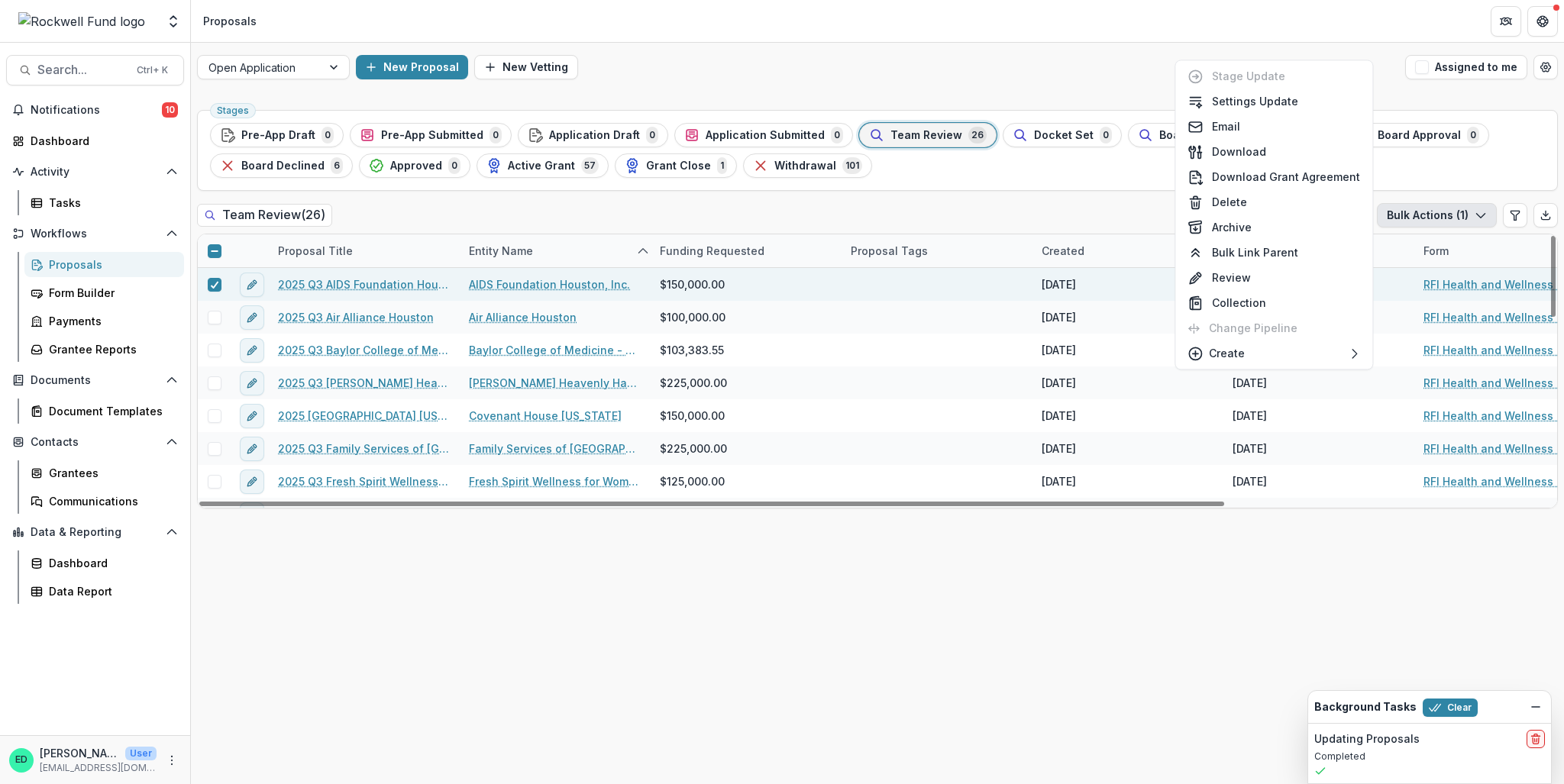
click at [965, 199] on div "Stages Pre-App Draft 0 Pre-App Submitted 0 Application Draft 0 Application Subm…" at bounding box center [877, 444] width 1373 height 680
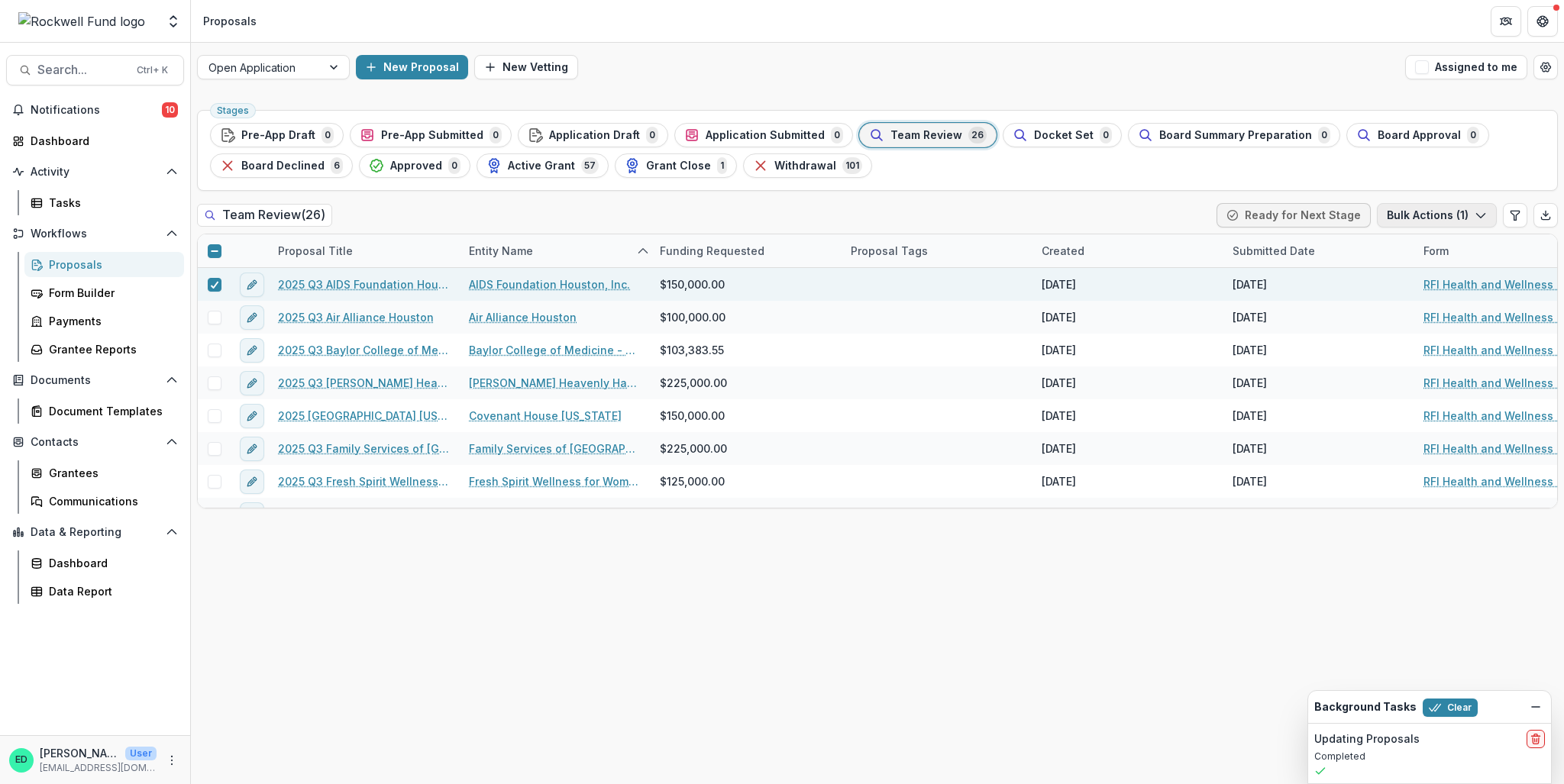
click at [1421, 213] on button "Bulk Actions ( 1 )" at bounding box center [1437, 215] width 120 height 24
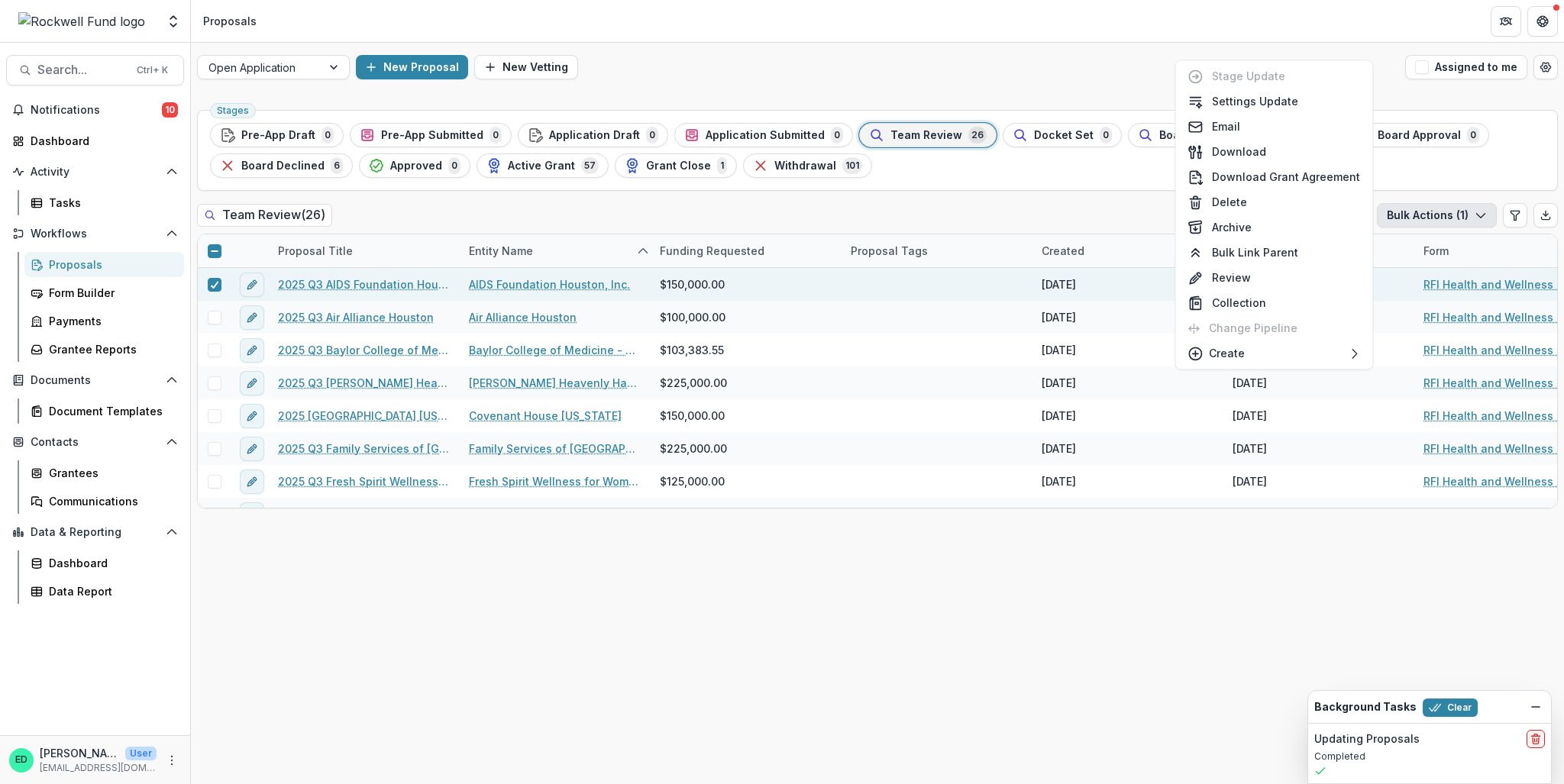
click at [1060, 202] on div "Stages Pre-App Draft 0 Pre-App Submitted 0 Application Draft 0 Application Subm…" at bounding box center [877, 444] width 1373 height 680
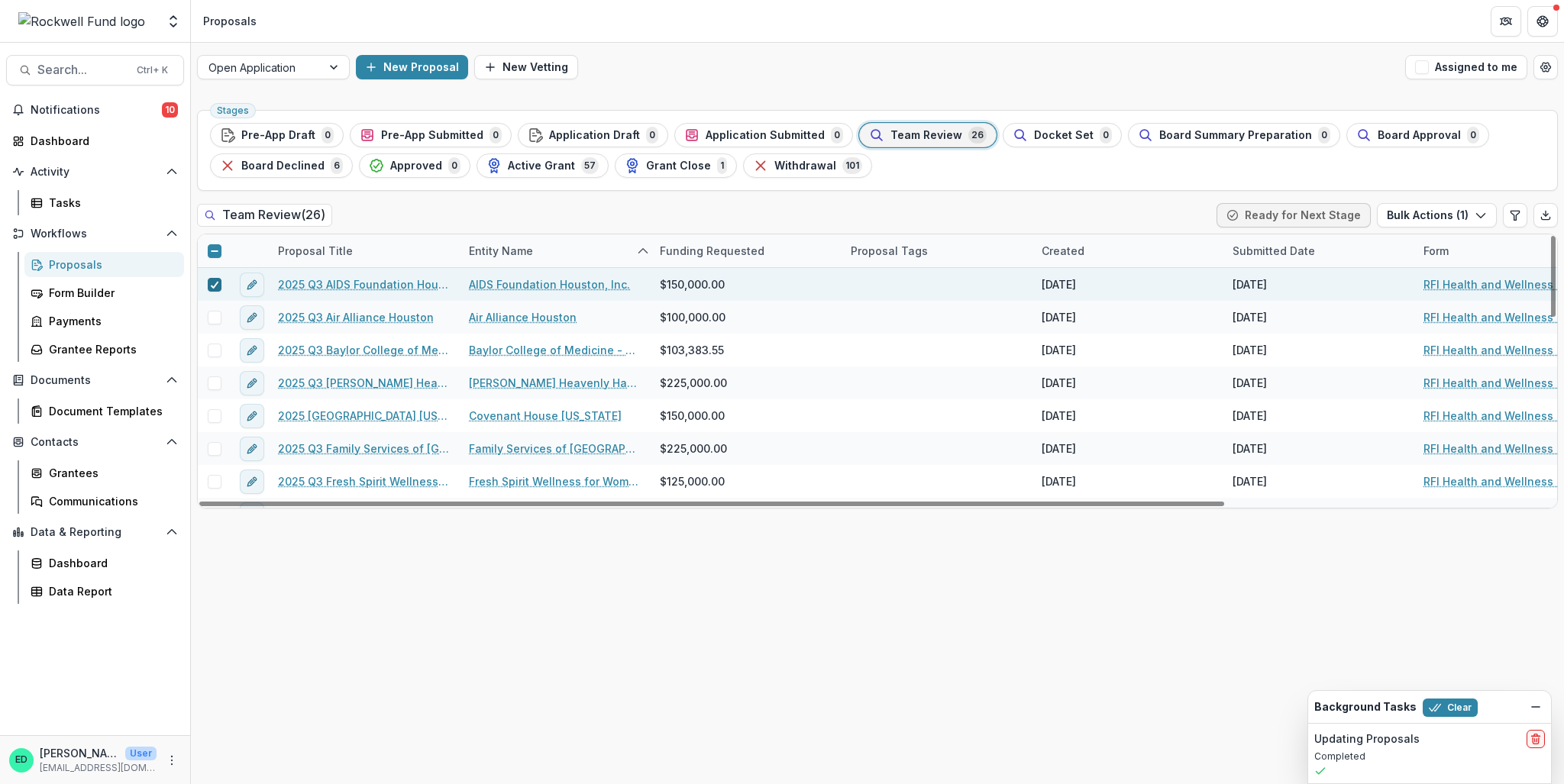
click at [220, 280] on span at bounding box center [214, 284] width 13 height 13
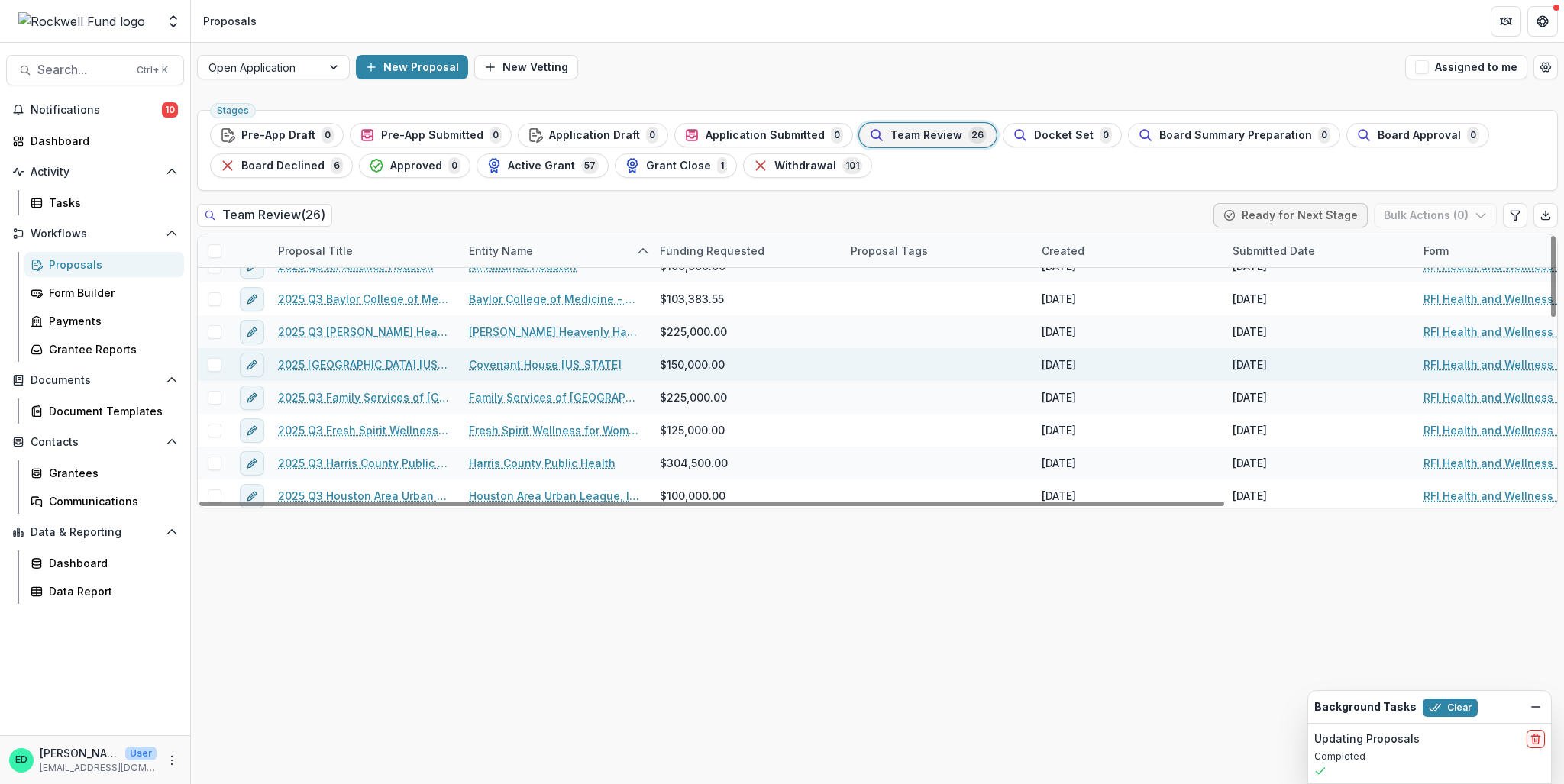
scroll to position [76, 0]
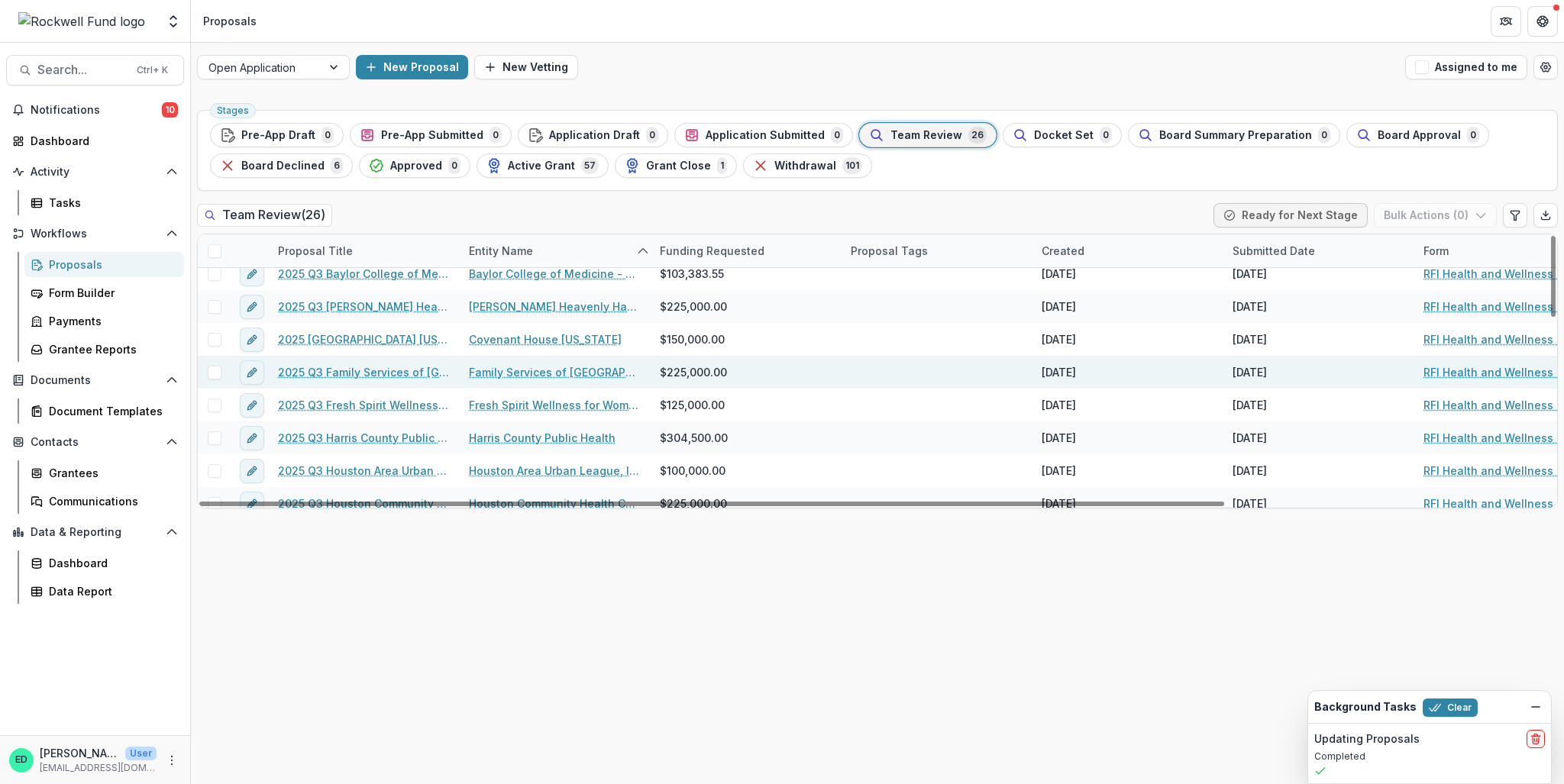
click at [311, 377] on link "2025 Q3 Family Services of [GEOGRAPHIC_DATA] and [GEOGRAPHIC_DATA]" at bounding box center [364, 372] width 173 height 16
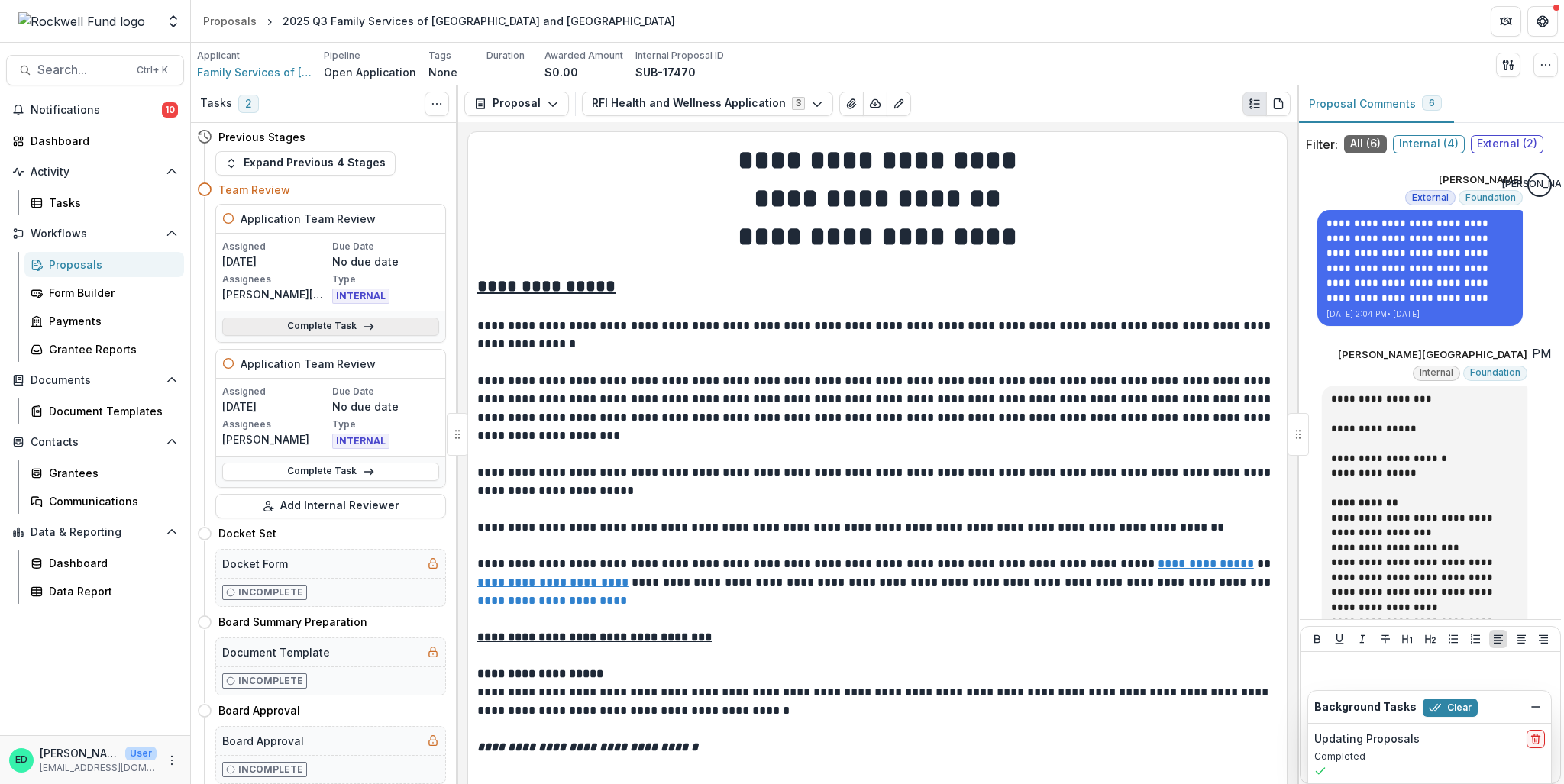
click at [306, 325] on link "Complete Task" at bounding box center [330, 326] width 217 height 18
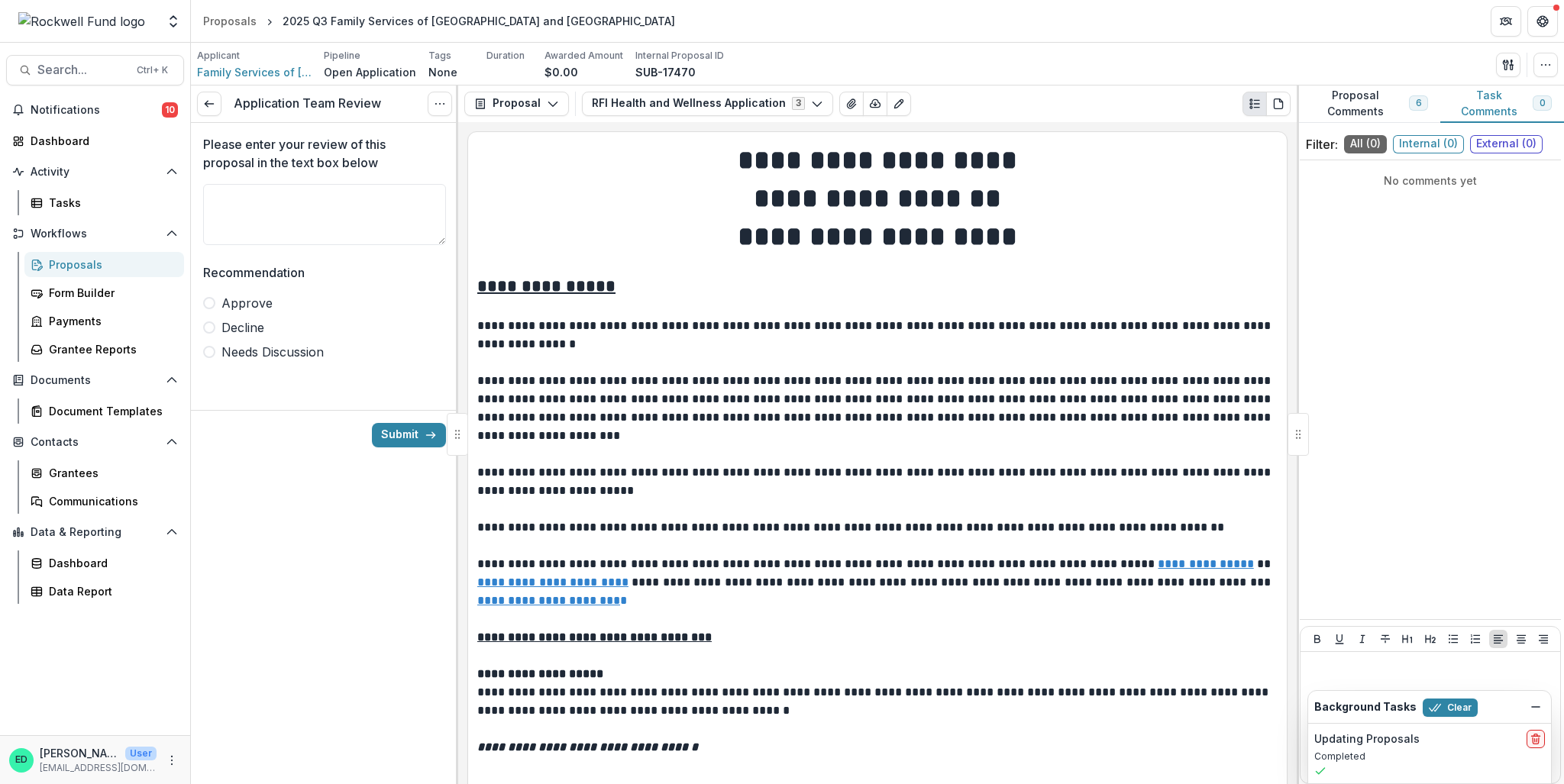
click at [419, 108] on div "Application Team Review View task Cancel Task" at bounding box center [324, 104] width 267 height 37
click at [440, 105] on icon "Options" at bounding box center [440, 104] width 13 height 13
click at [365, 170] on button "Cancel Task" at bounding box center [366, 171] width 163 height 25
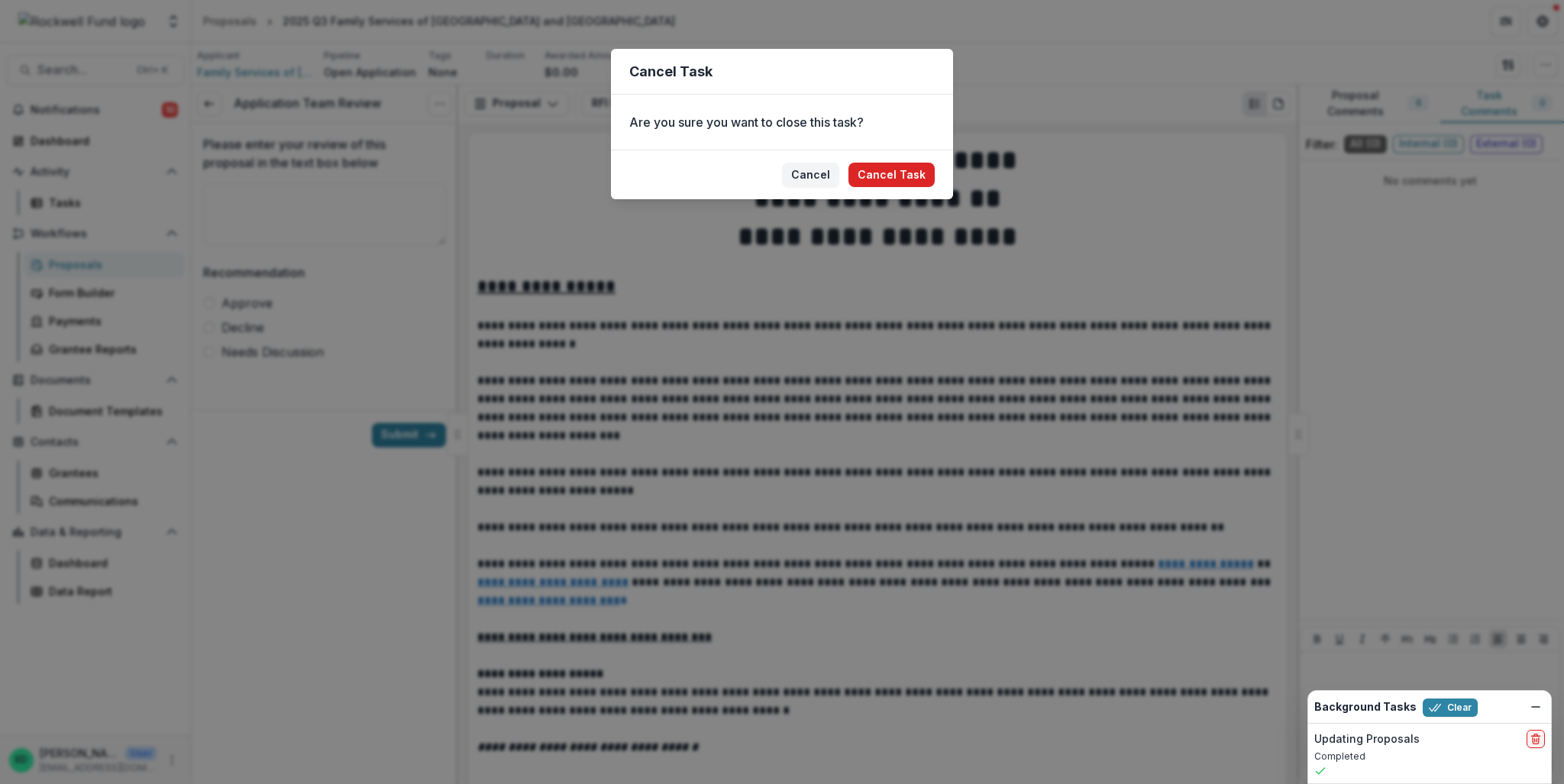
click at [907, 180] on button "Cancel Task" at bounding box center [891, 174] width 86 height 24
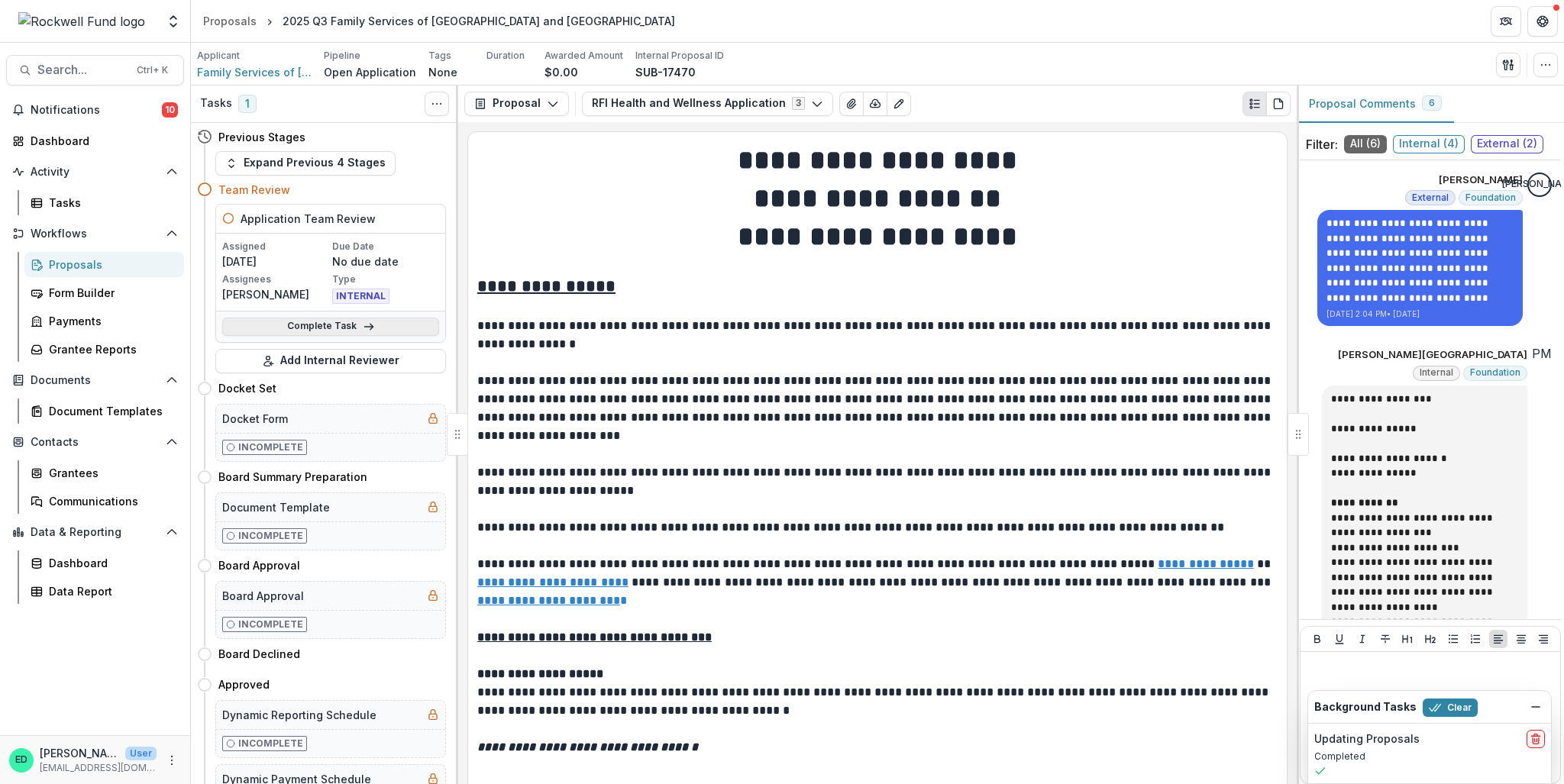
click at [316, 326] on link "Complete Task" at bounding box center [330, 326] width 217 height 18
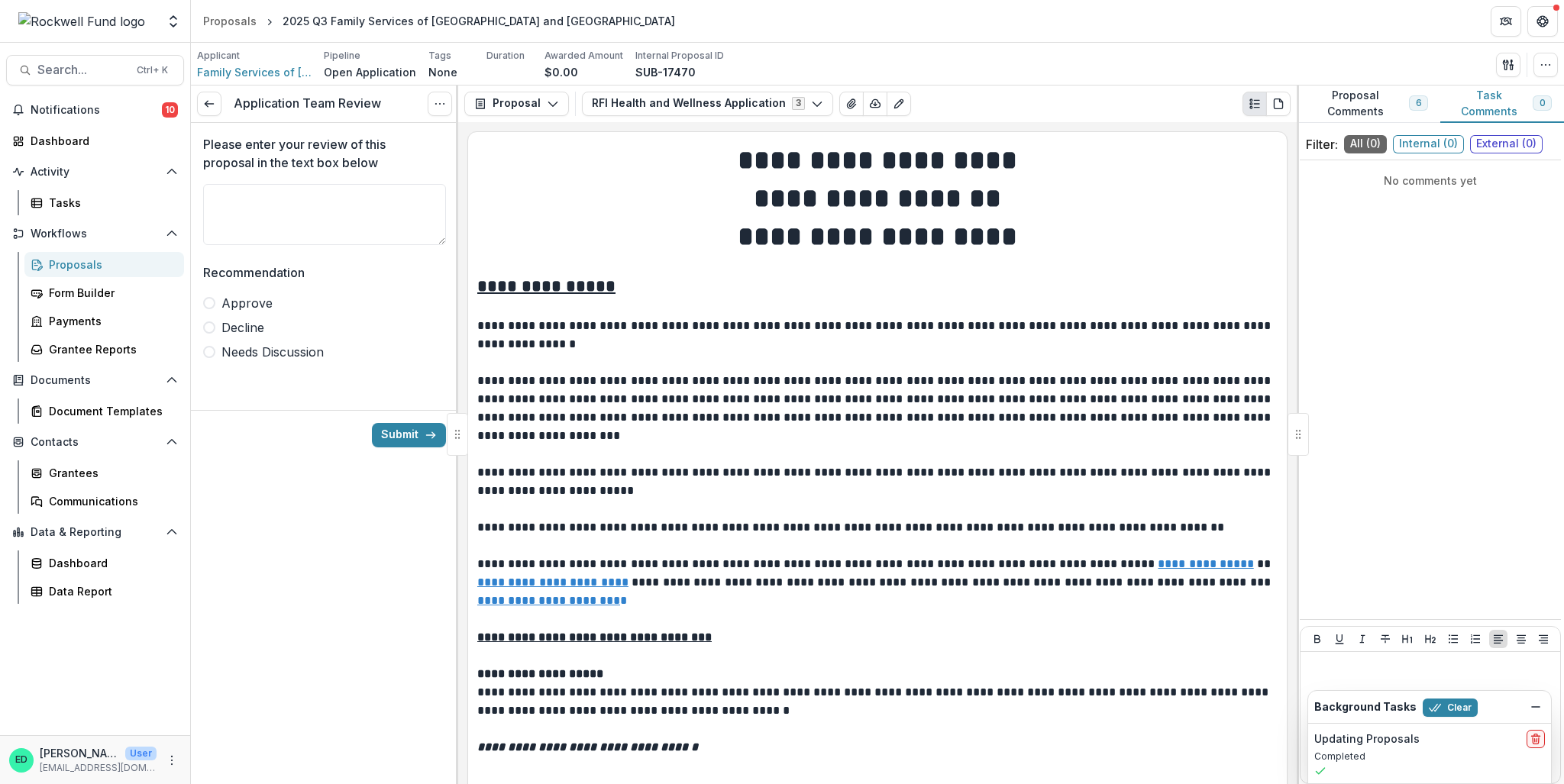
click at [212, 295] on label "Approve" at bounding box center [325, 303] width 243 height 18
click at [396, 426] on button "Submit" at bounding box center [409, 435] width 74 height 24
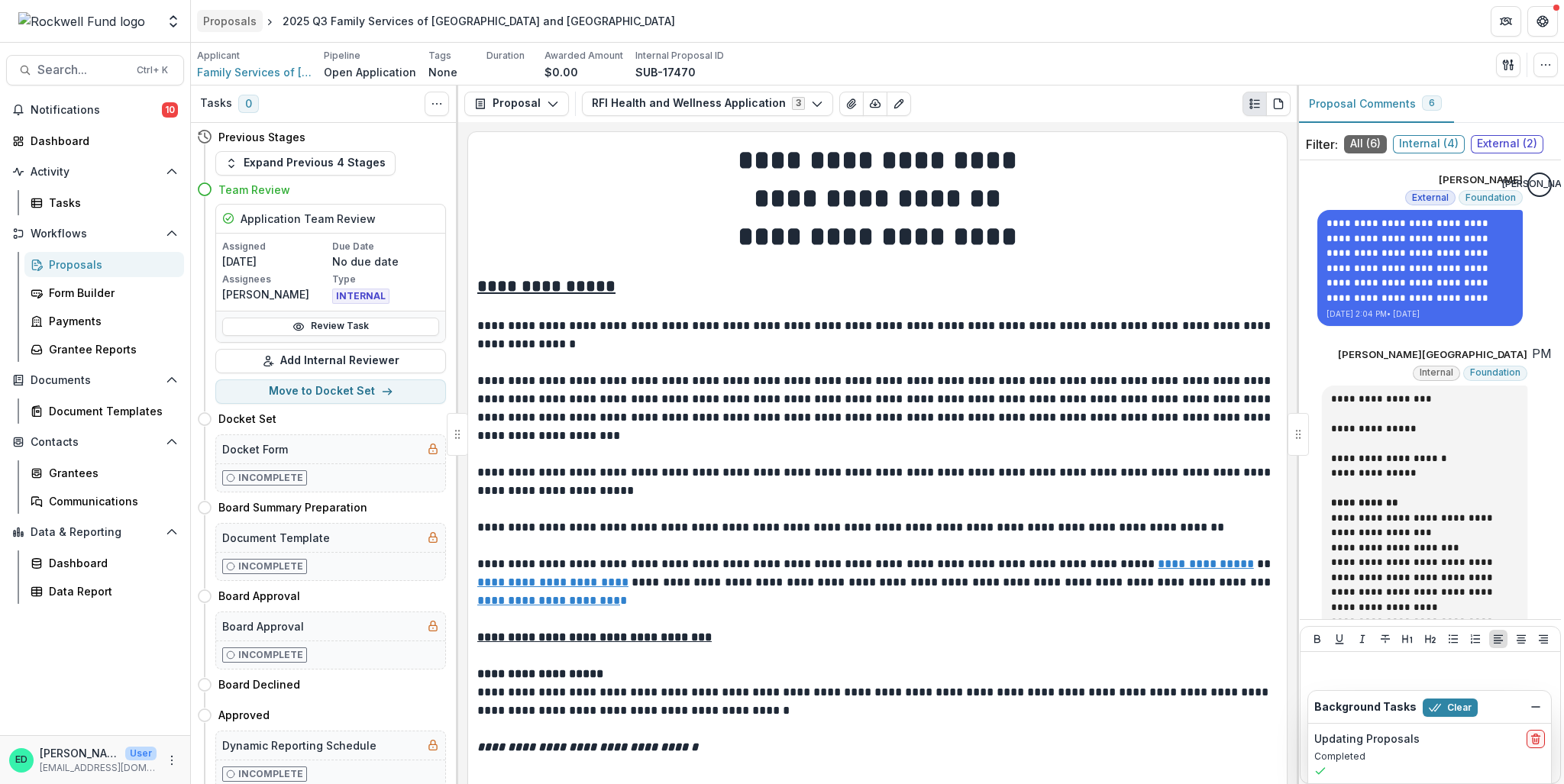
click at [214, 17] on div "Proposals" at bounding box center [230, 20] width 54 height 16
click at [419, 505] on button "Move here" at bounding box center [414, 507] width 63 height 18
select select "**********"
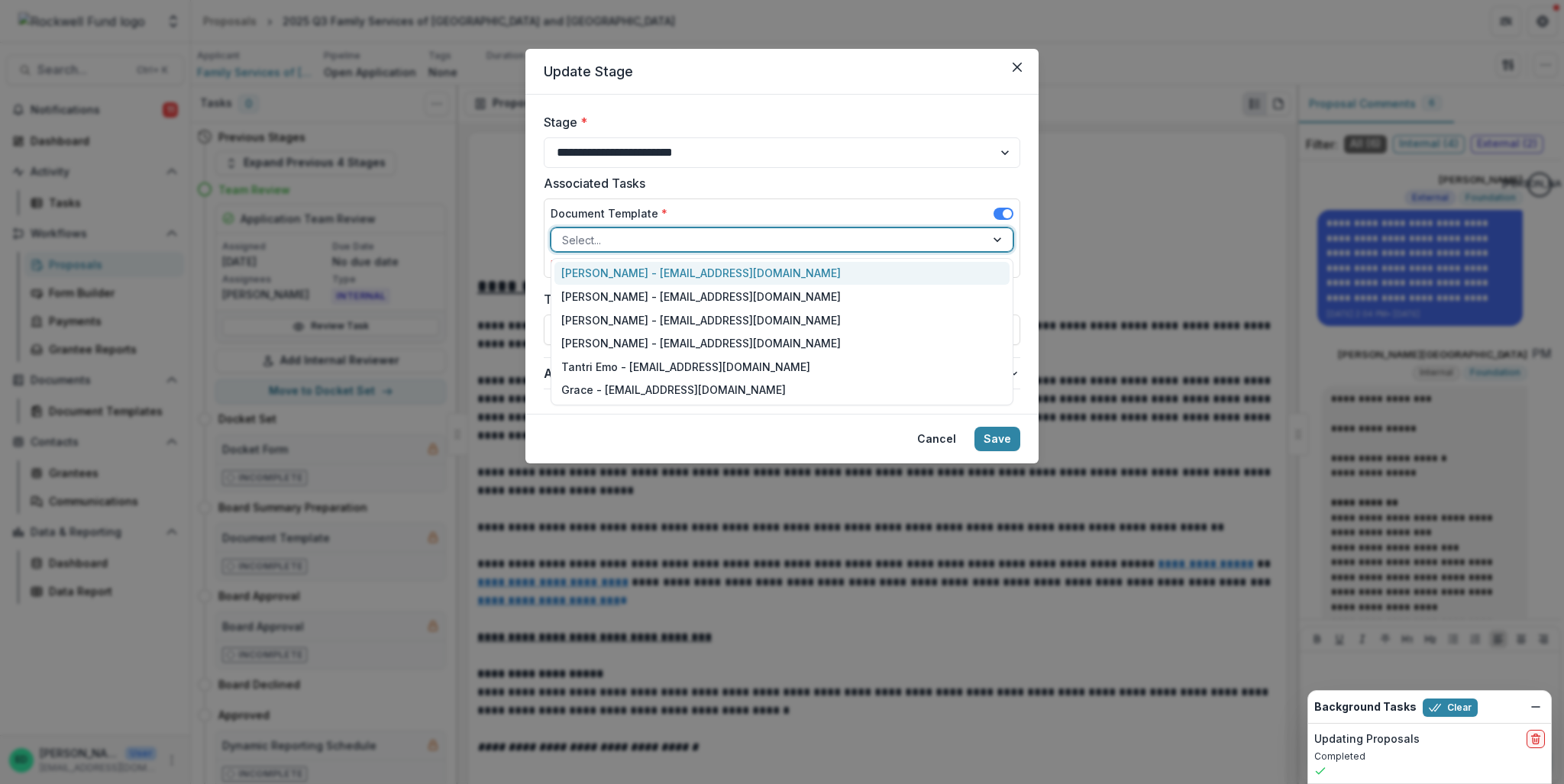
click at [590, 232] on div at bounding box center [768, 240] width 412 height 19
click at [584, 272] on div "Estevan D. Delgado - edelgado@rockfund.org" at bounding box center [781, 273] width 455 height 24
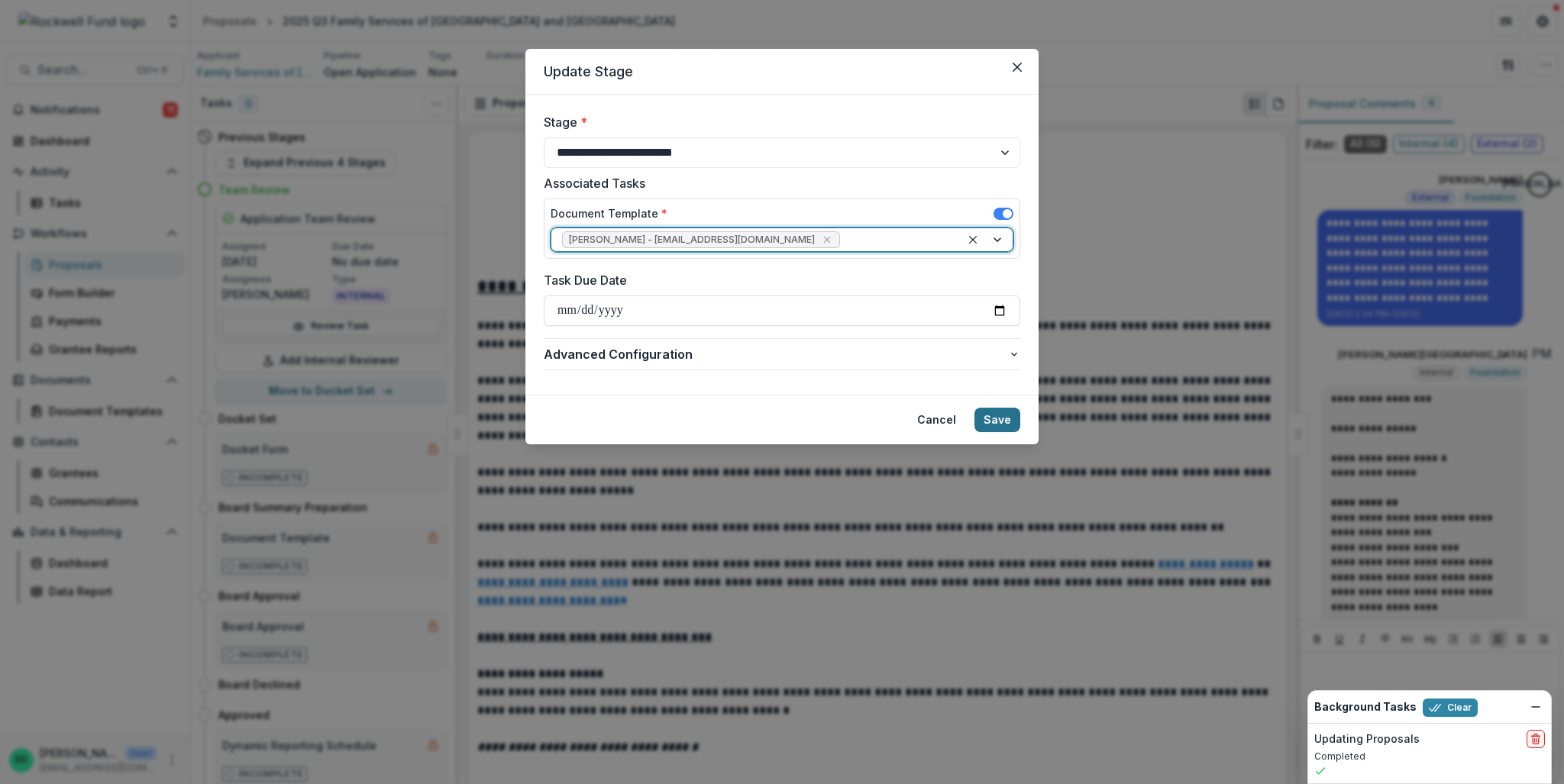
click at [990, 419] on button "Save" at bounding box center [997, 419] width 46 height 24
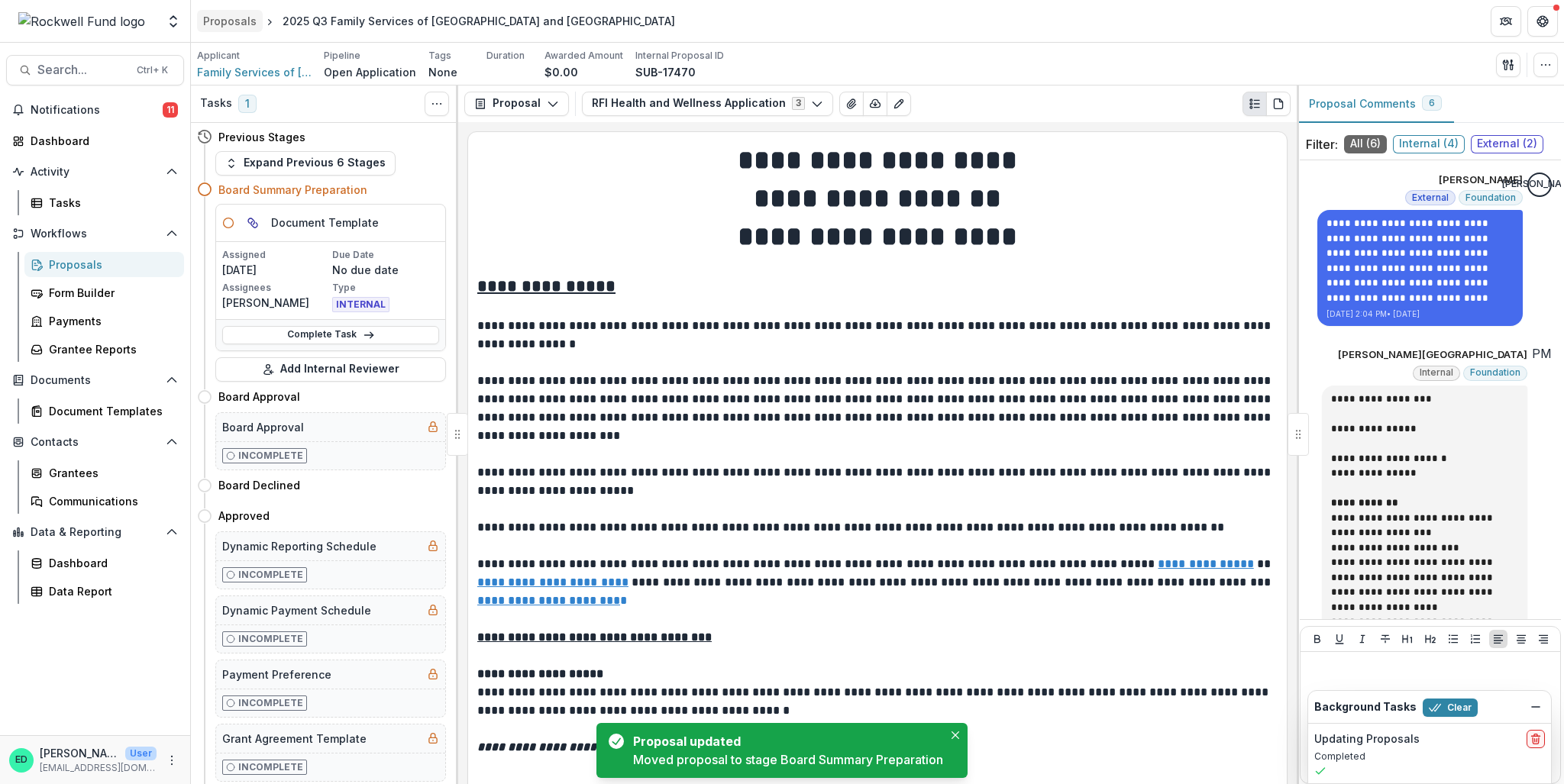
click at [218, 31] on link "Proposals" at bounding box center [229, 21] width 65 height 22
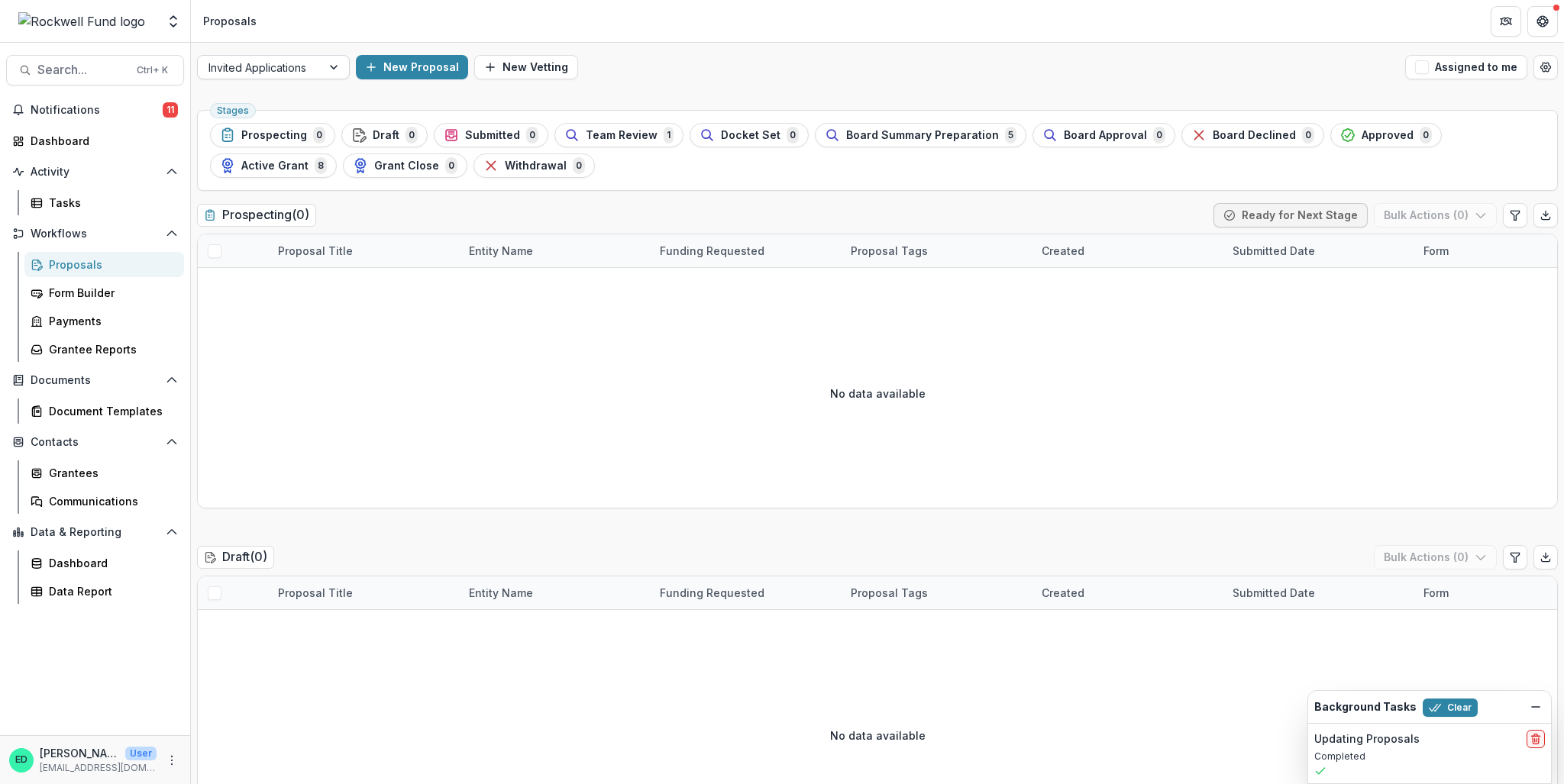
click at [308, 68] on div at bounding box center [259, 68] width 102 height 19
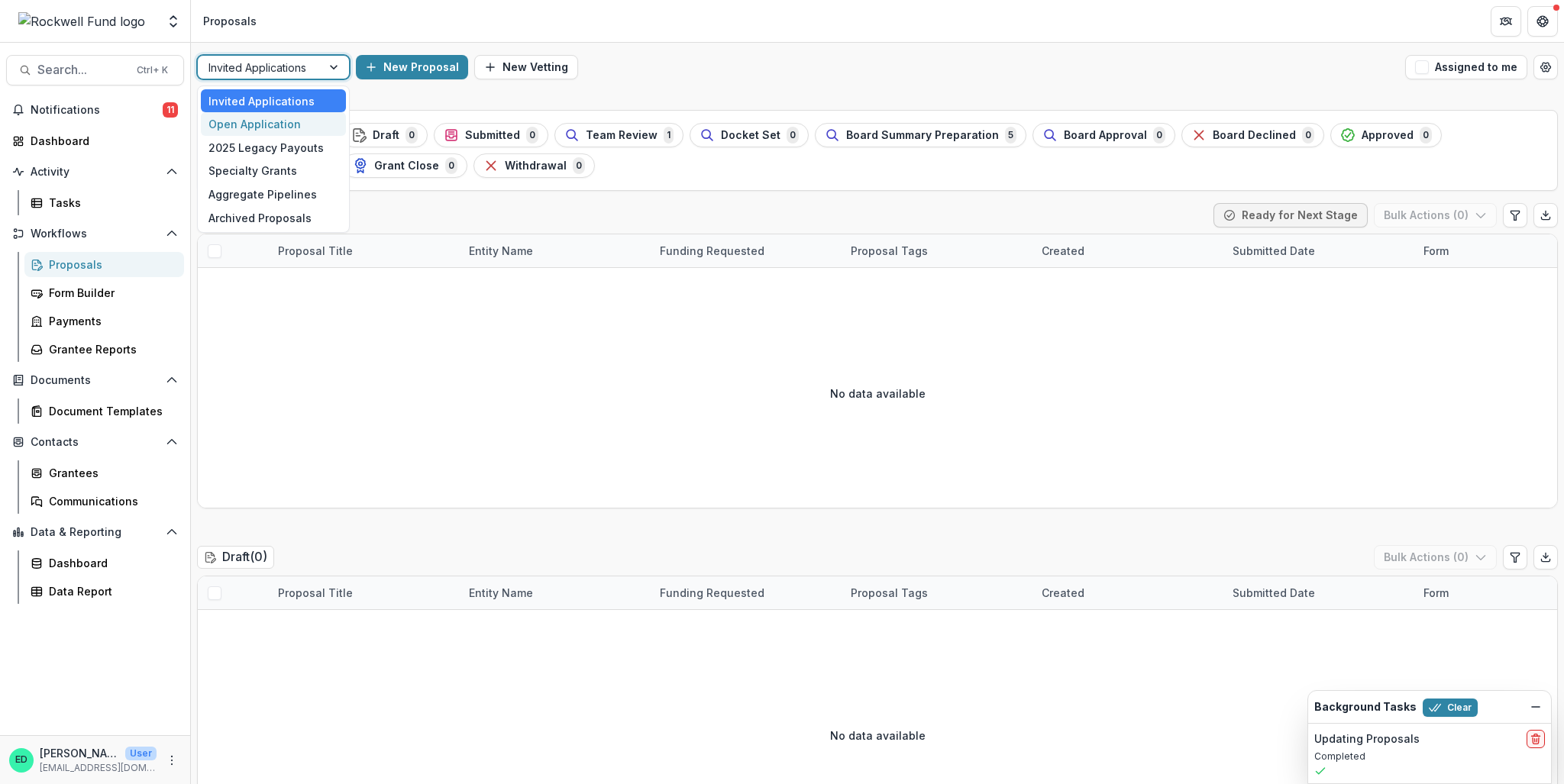
click at [299, 116] on div "Open Application" at bounding box center [274, 124] width 145 height 24
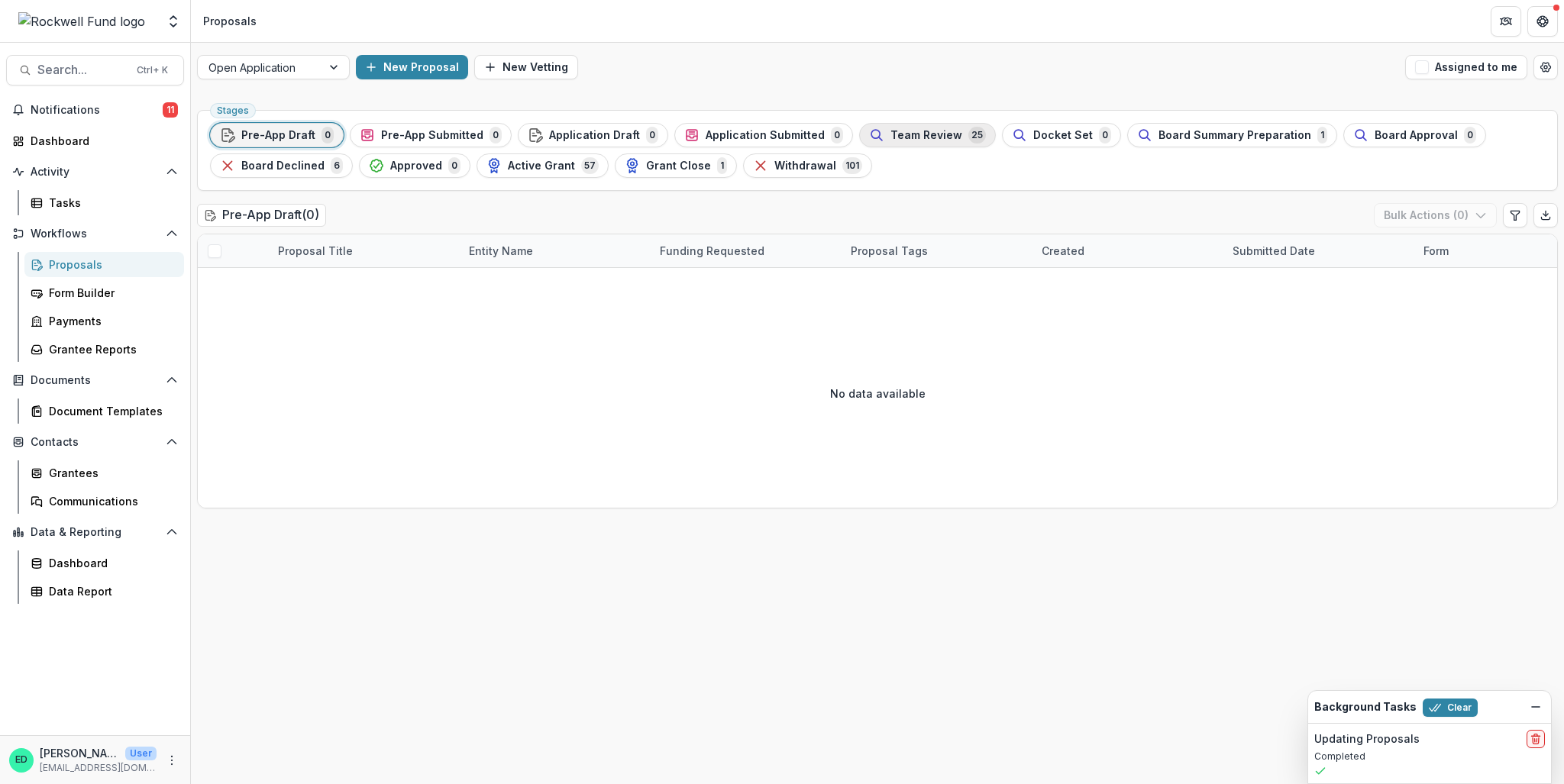
click at [918, 132] on span "Team Review" at bounding box center [926, 136] width 72 height 13
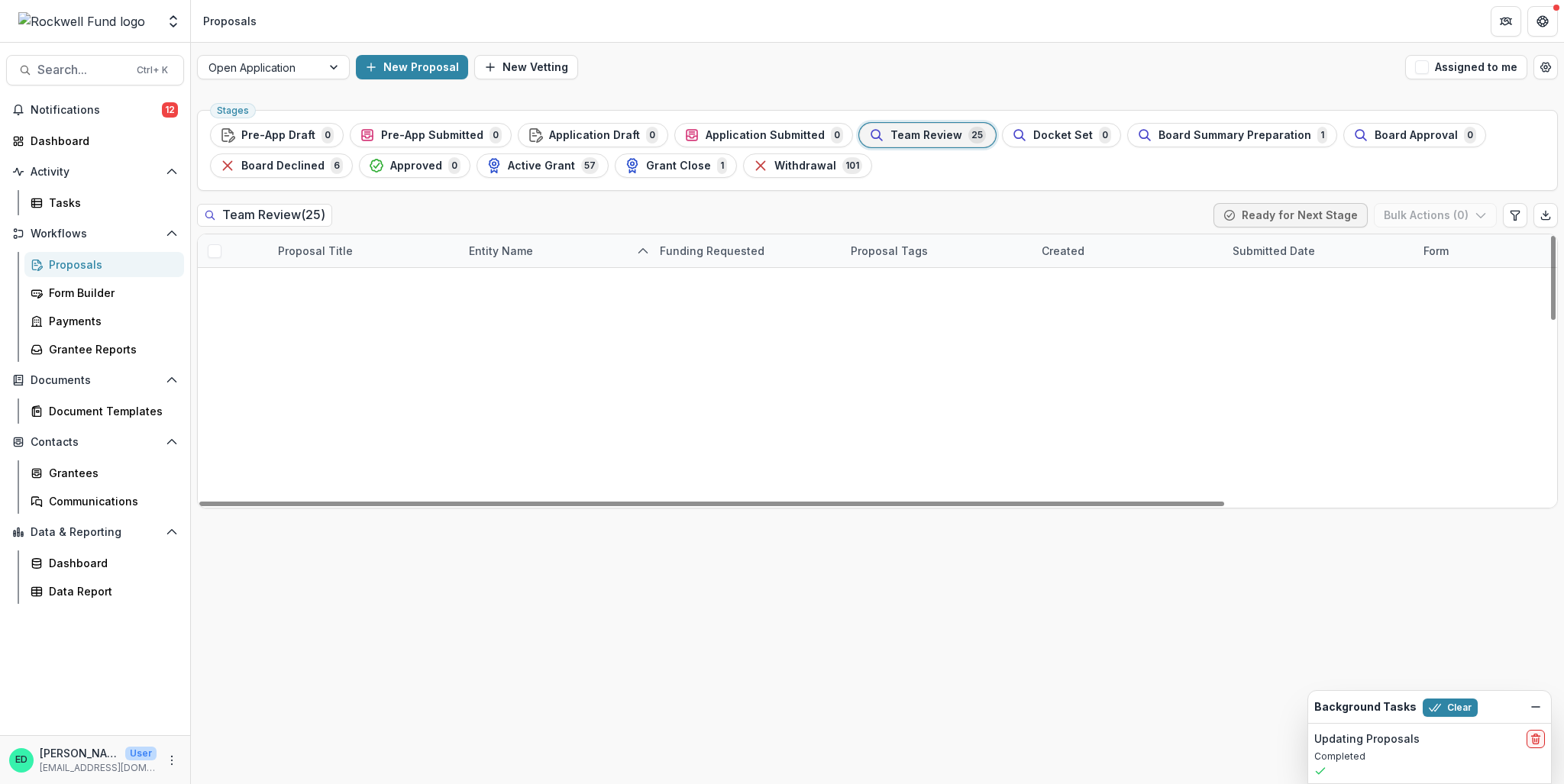
scroll to position [153, 0]
click at [348, 539] on link "2025 Q3 Houston Community Health Centers (dba Vecino Health Centers)" at bounding box center [364, 547] width 173 height 16
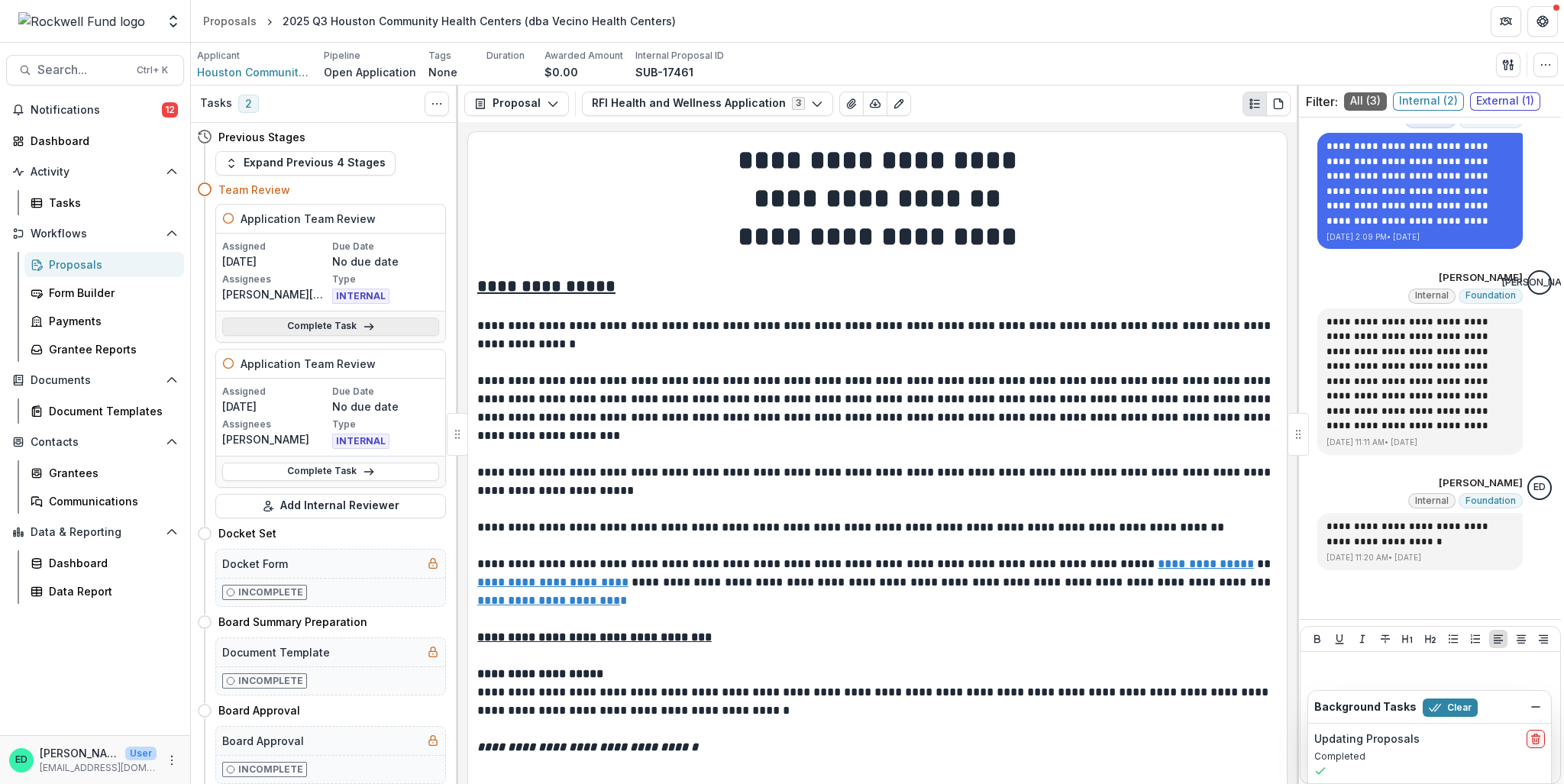
click at [281, 330] on link "Complete Task" at bounding box center [330, 326] width 217 height 18
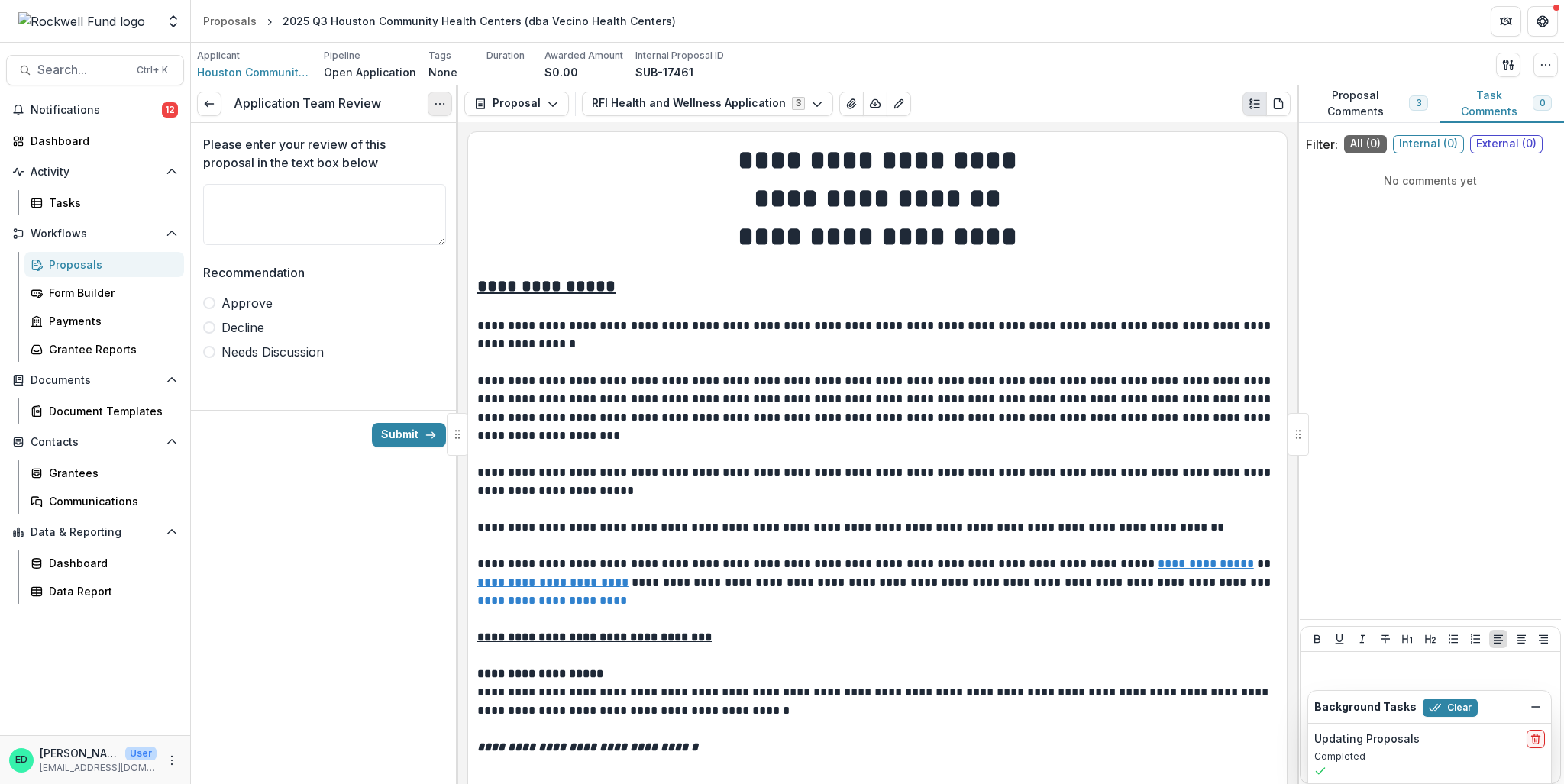
click at [444, 105] on icon "Options" at bounding box center [440, 104] width 13 height 13
click at [407, 172] on button "Cancel Task" at bounding box center [366, 171] width 163 height 25
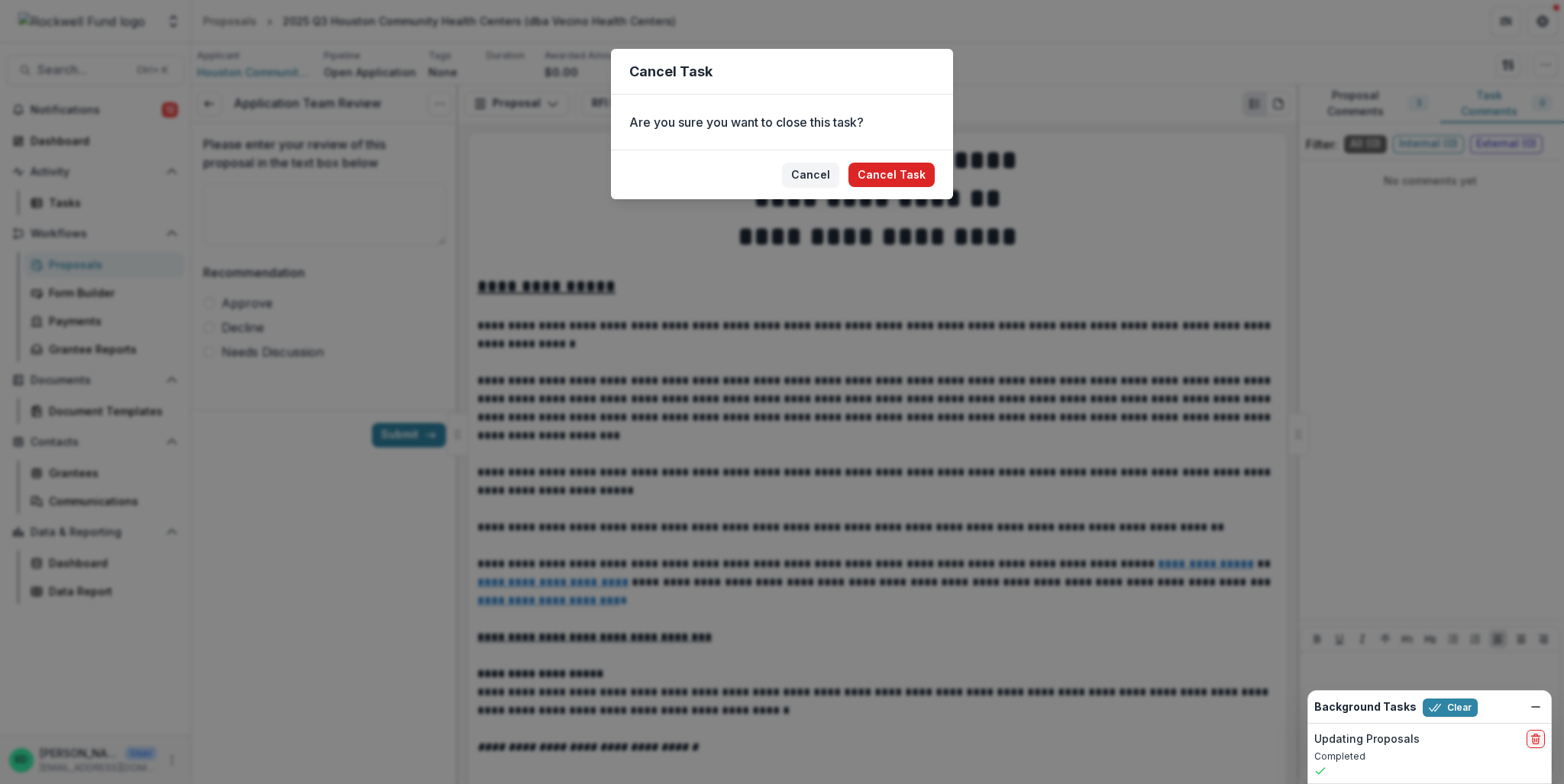
click at [896, 174] on button "Cancel Task" at bounding box center [891, 174] width 86 height 24
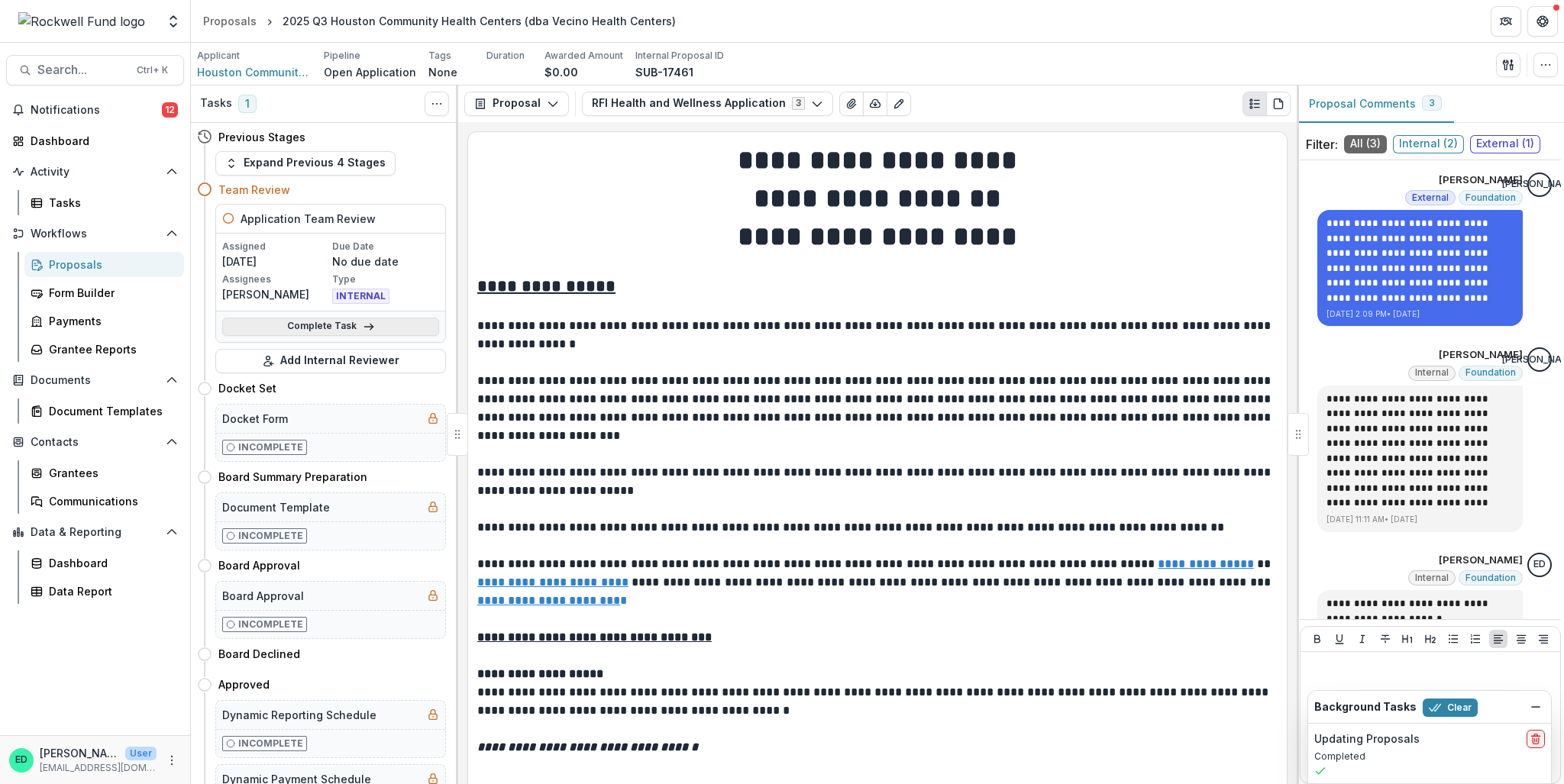
click at [330, 329] on link "Complete Task" at bounding box center [330, 326] width 217 height 18
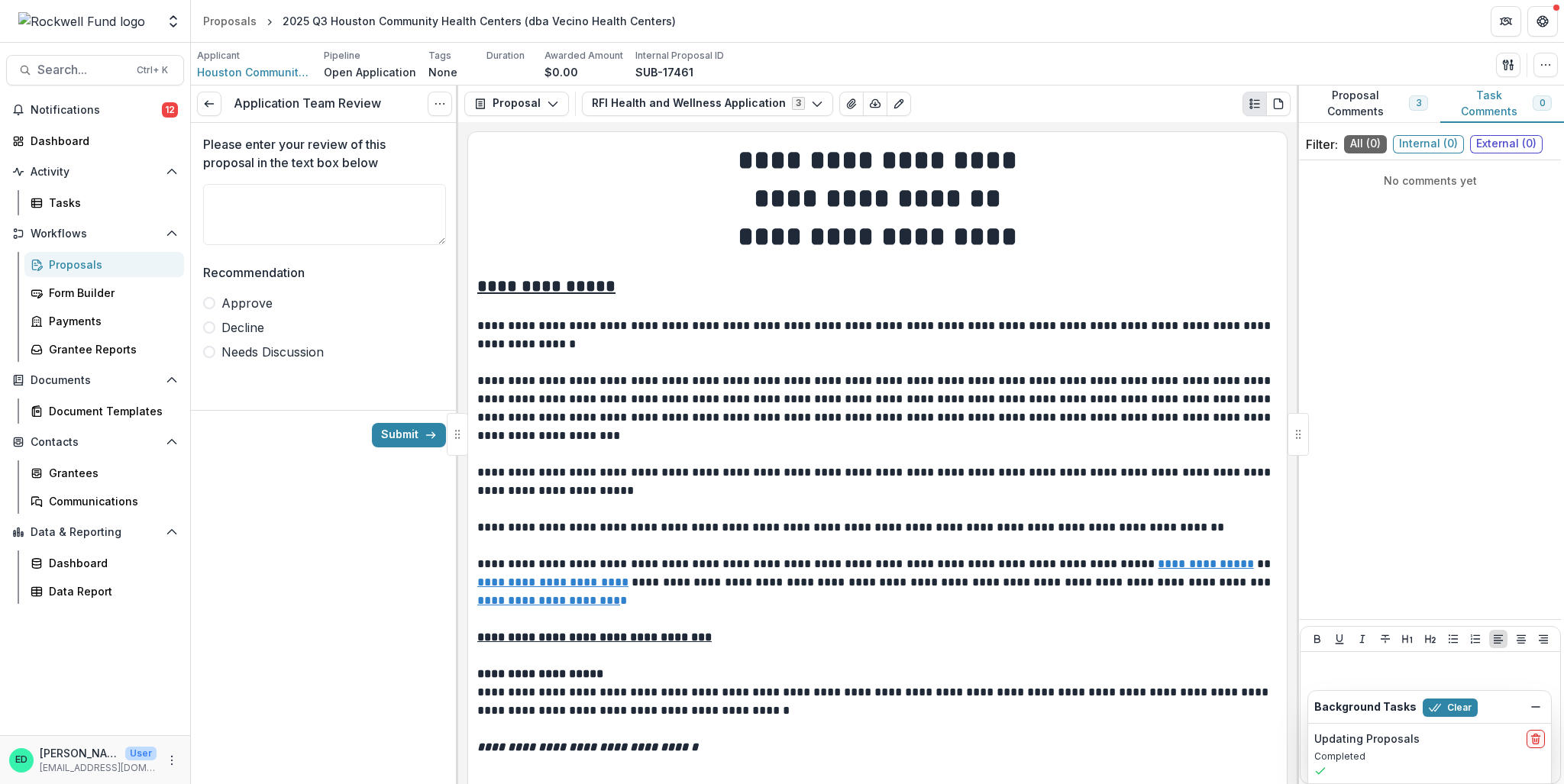
click at [203, 300] on span at bounding box center [210, 303] width 13 height 13
click at [425, 436] on icon "submit" at bounding box center [431, 435] width 13 height 13
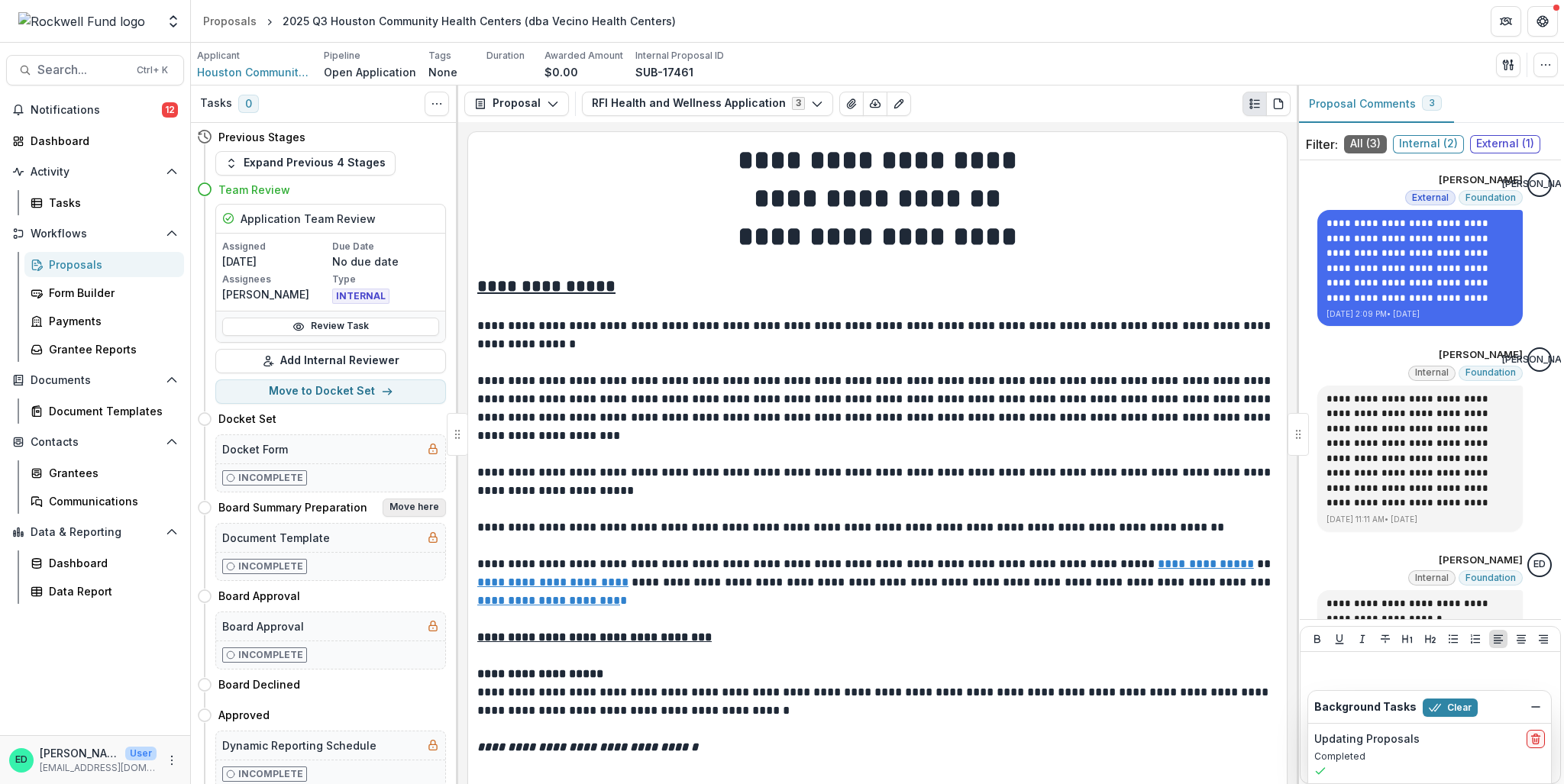
click at [408, 508] on button "Move here" at bounding box center [414, 507] width 63 height 18
select select "**********"
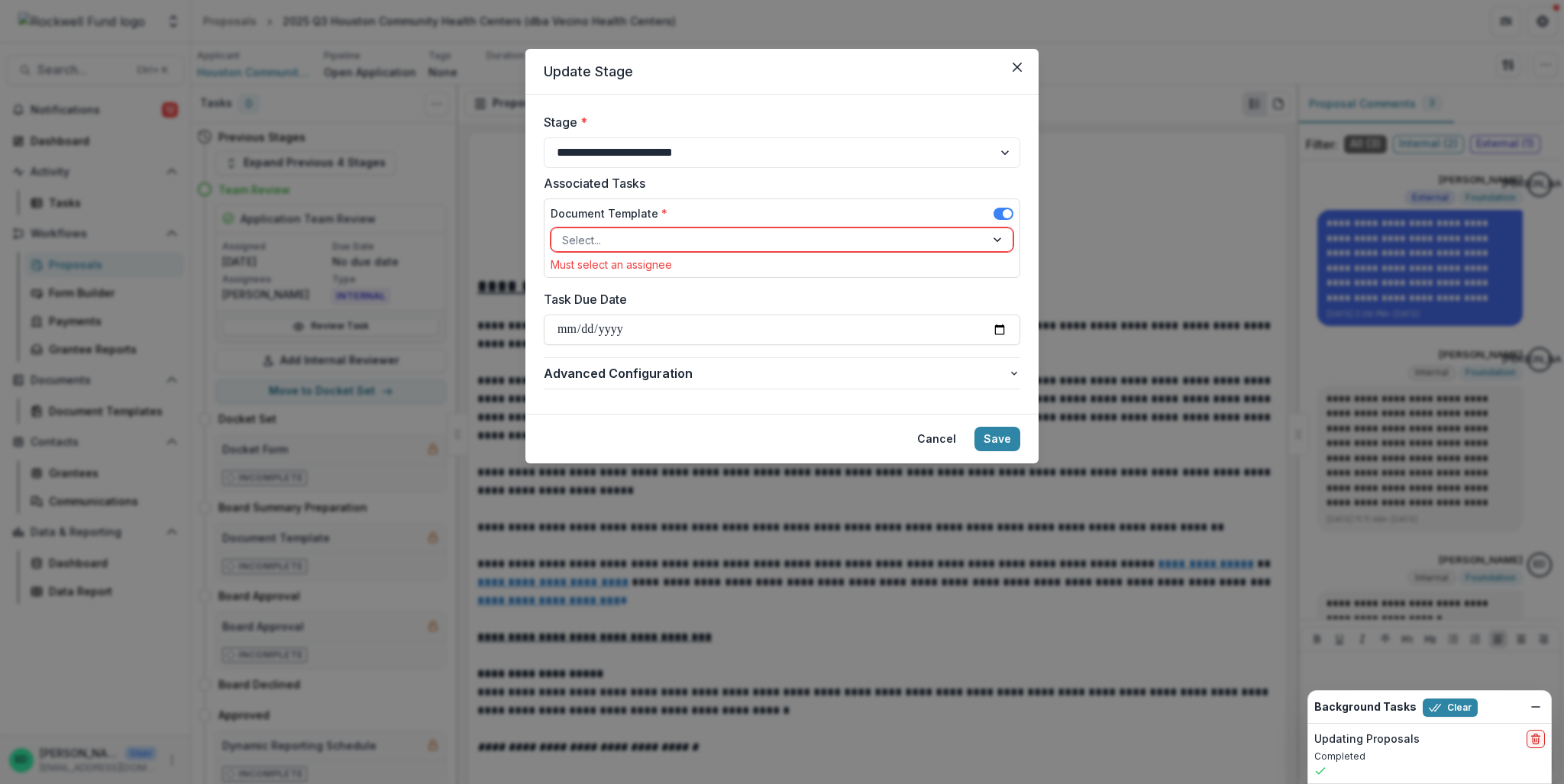
click at [583, 239] on div at bounding box center [768, 240] width 412 height 19
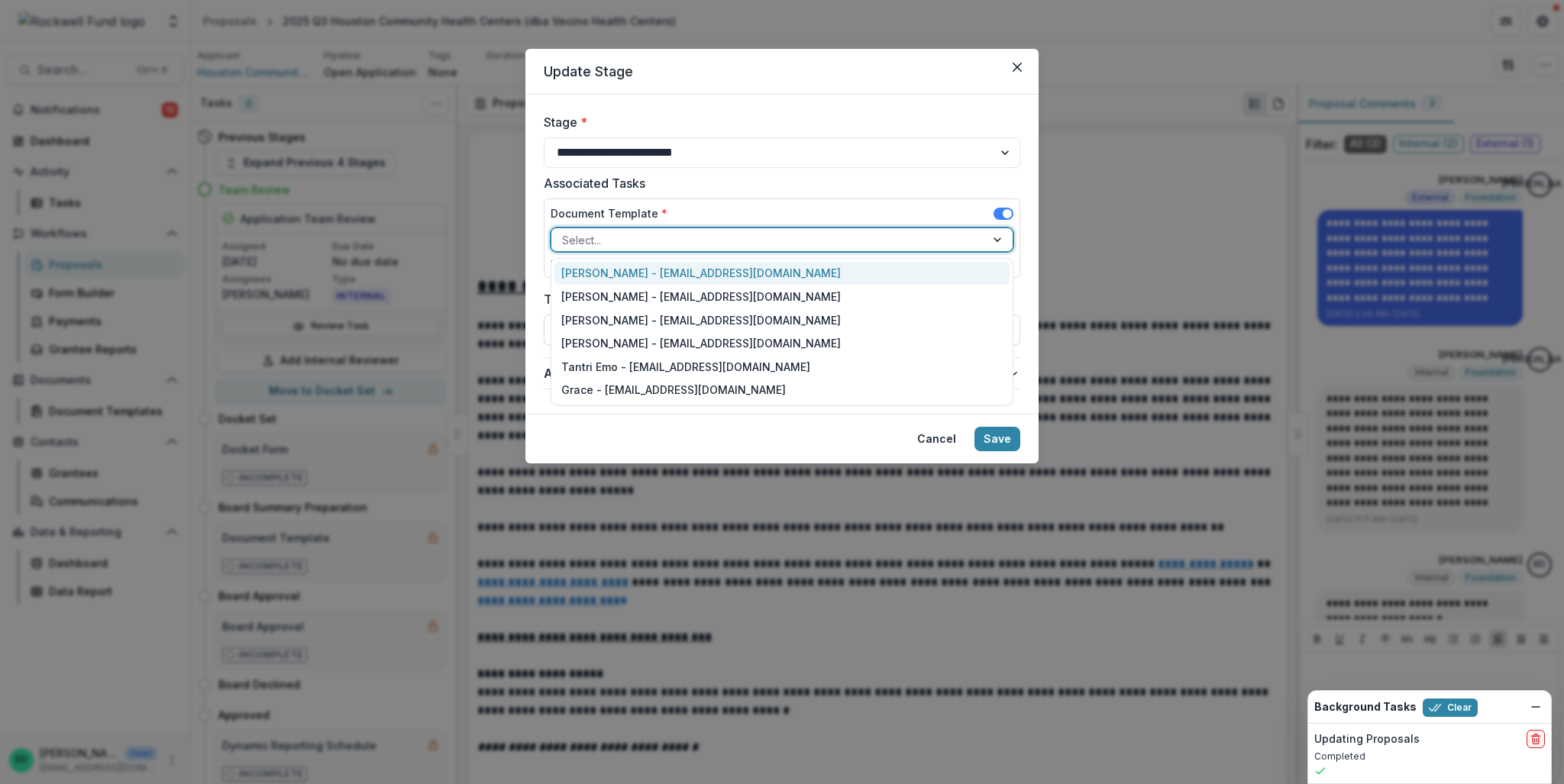
click at [590, 274] on div "Estevan D. Delgado - edelgado@rockfund.org" at bounding box center [781, 273] width 455 height 24
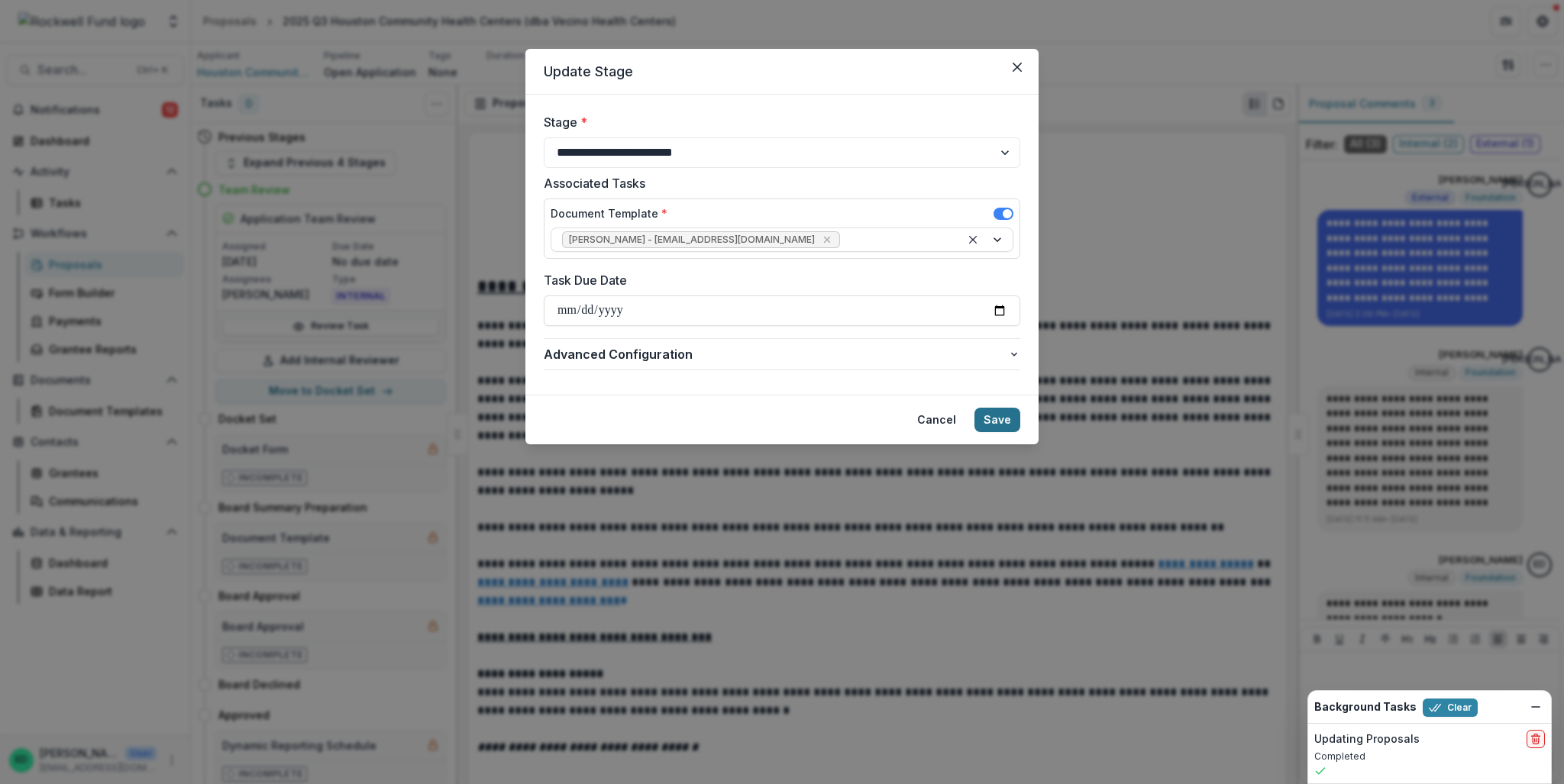
click at [1007, 419] on button "Save" at bounding box center [997, 419] width 46 height 24
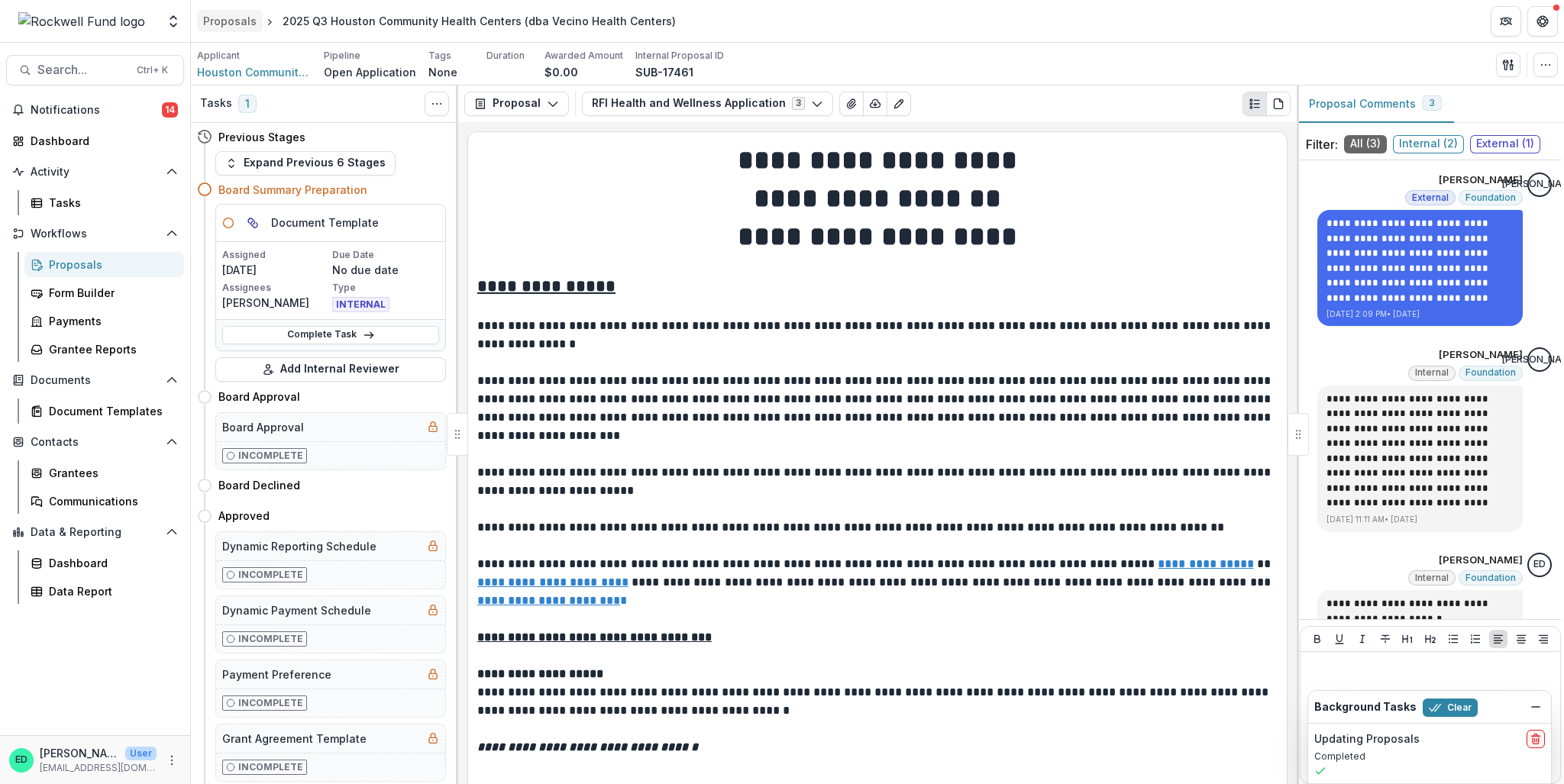
click at [233, 16] on div "Proposals" at bounding box center [230, 20] width 54 height 16
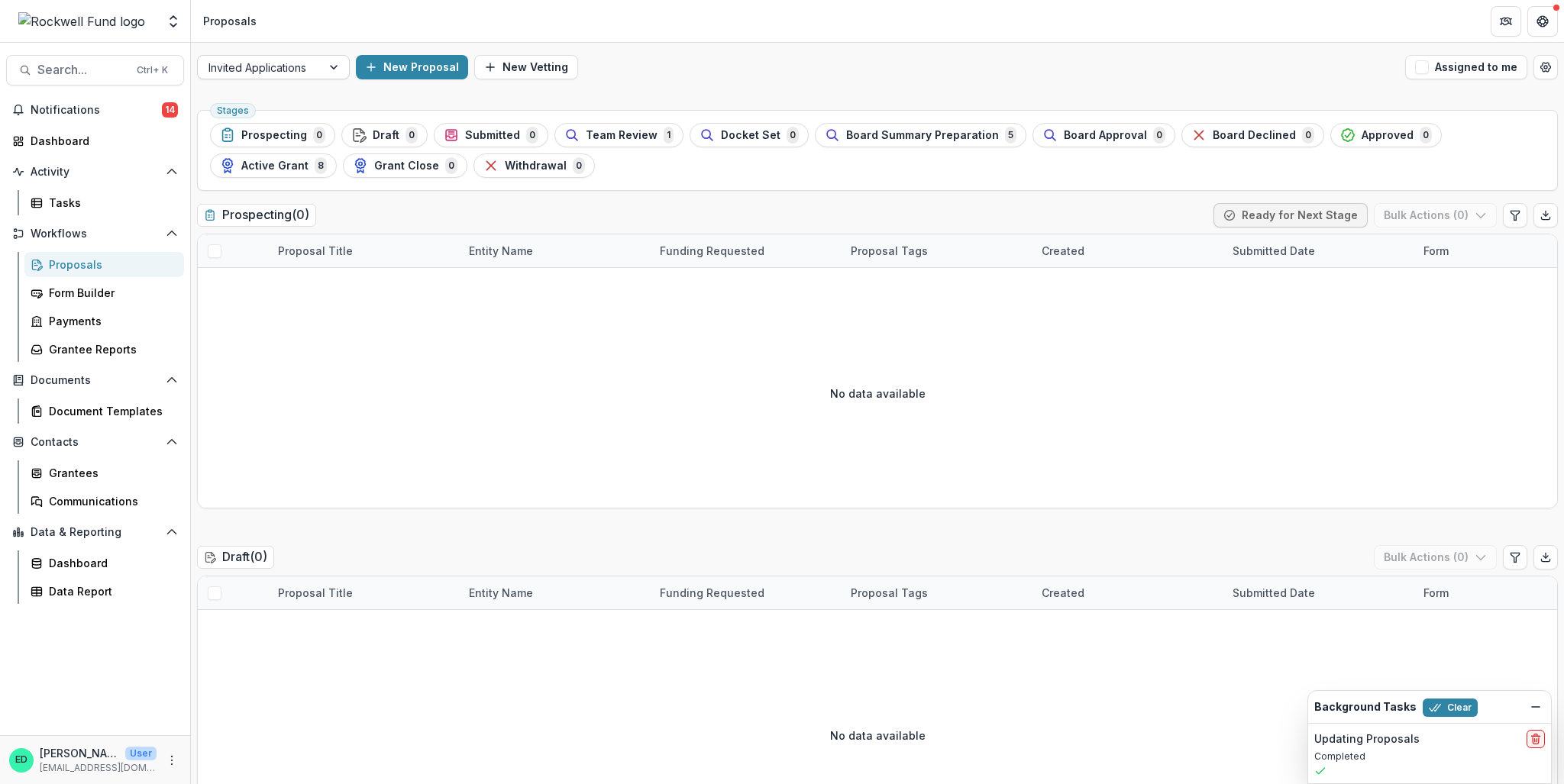
click at [309, 69] on div at bounding box center [259, 68] width 102 height 19
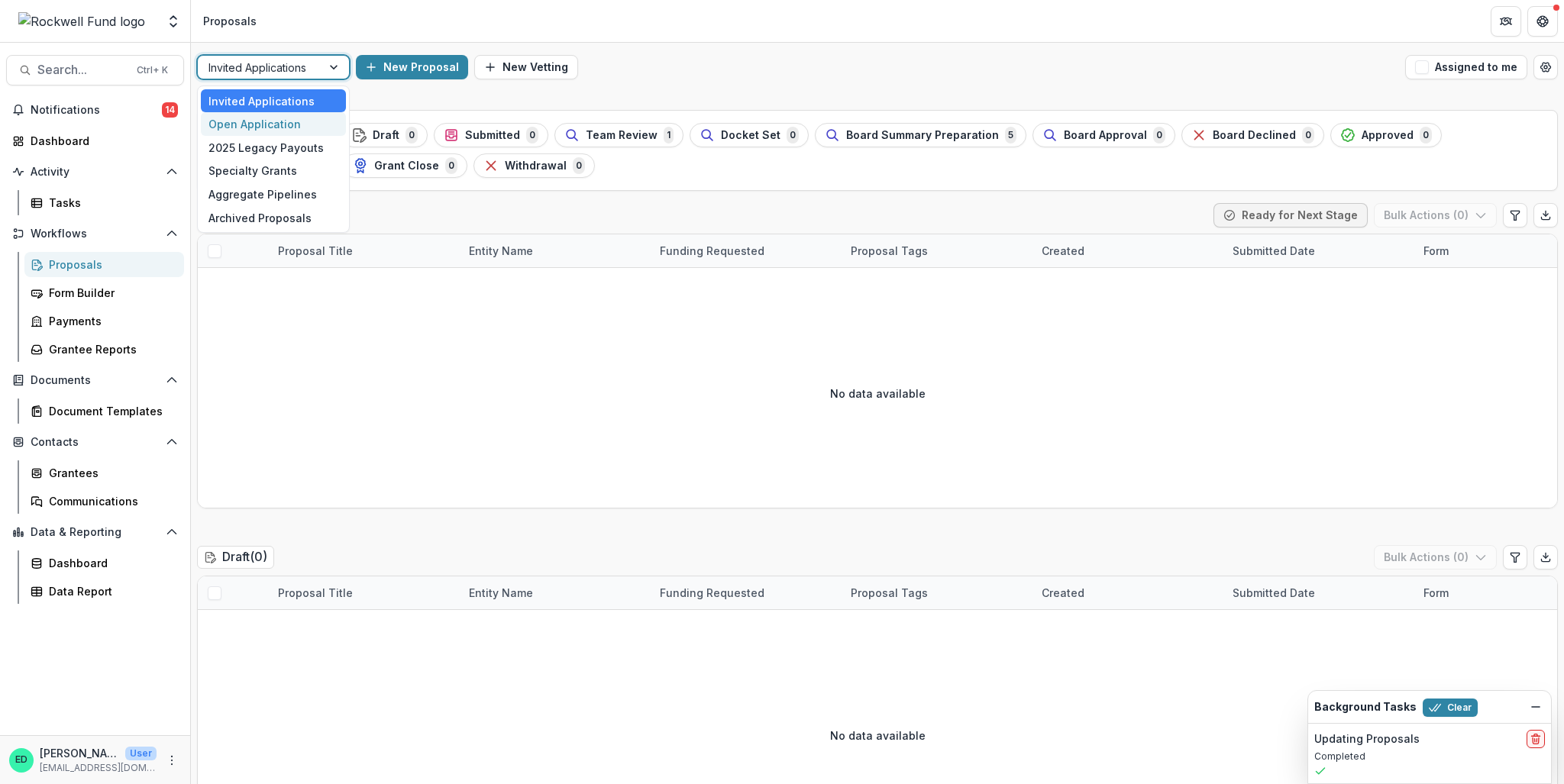
click at [290, 116] on div "Open Application" at bounding box center [274, 124] width 145 height 24
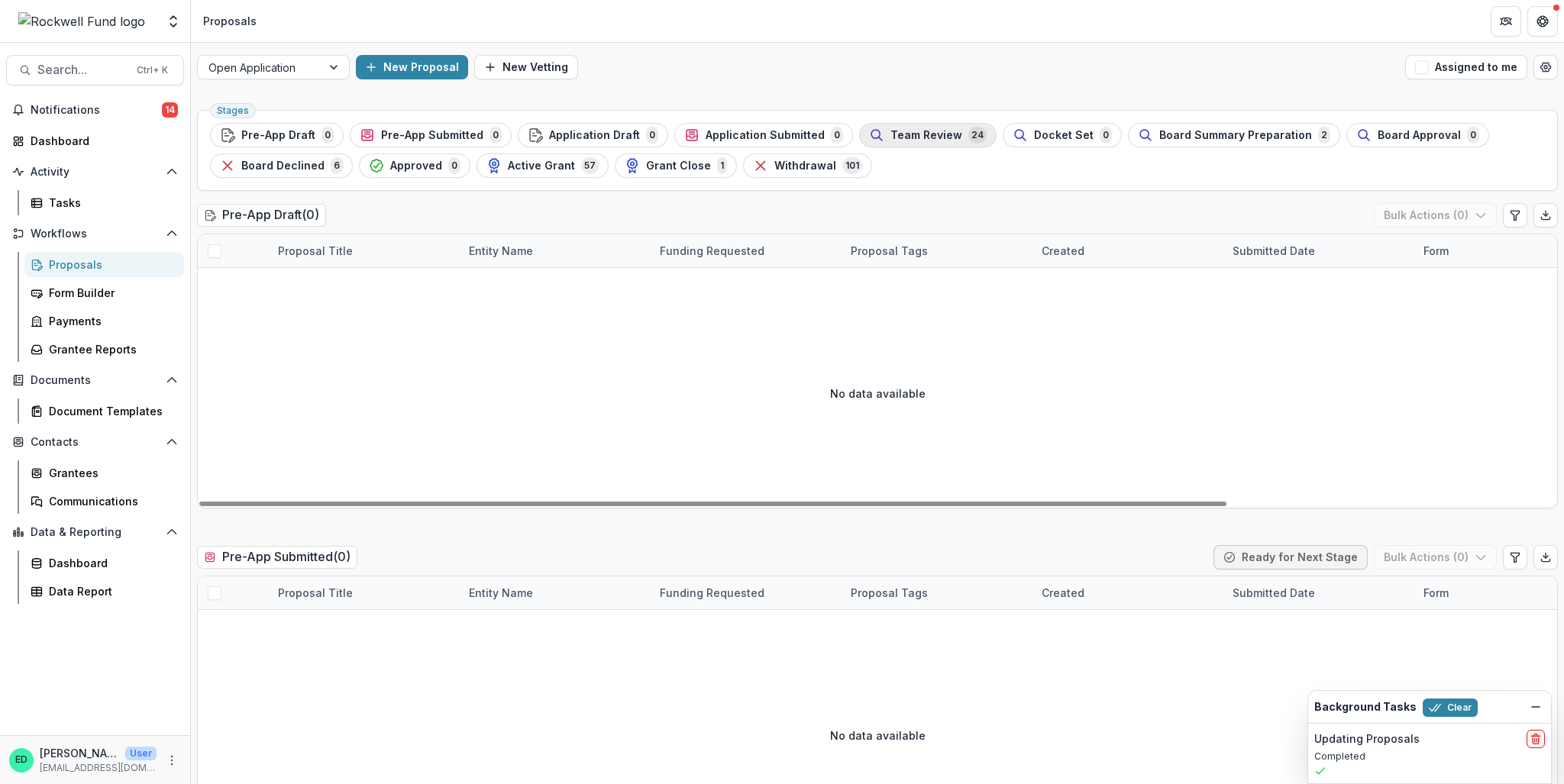
click at [904, 132] on span "Team Review" at bounding box center [926, 136] width 72 height 13
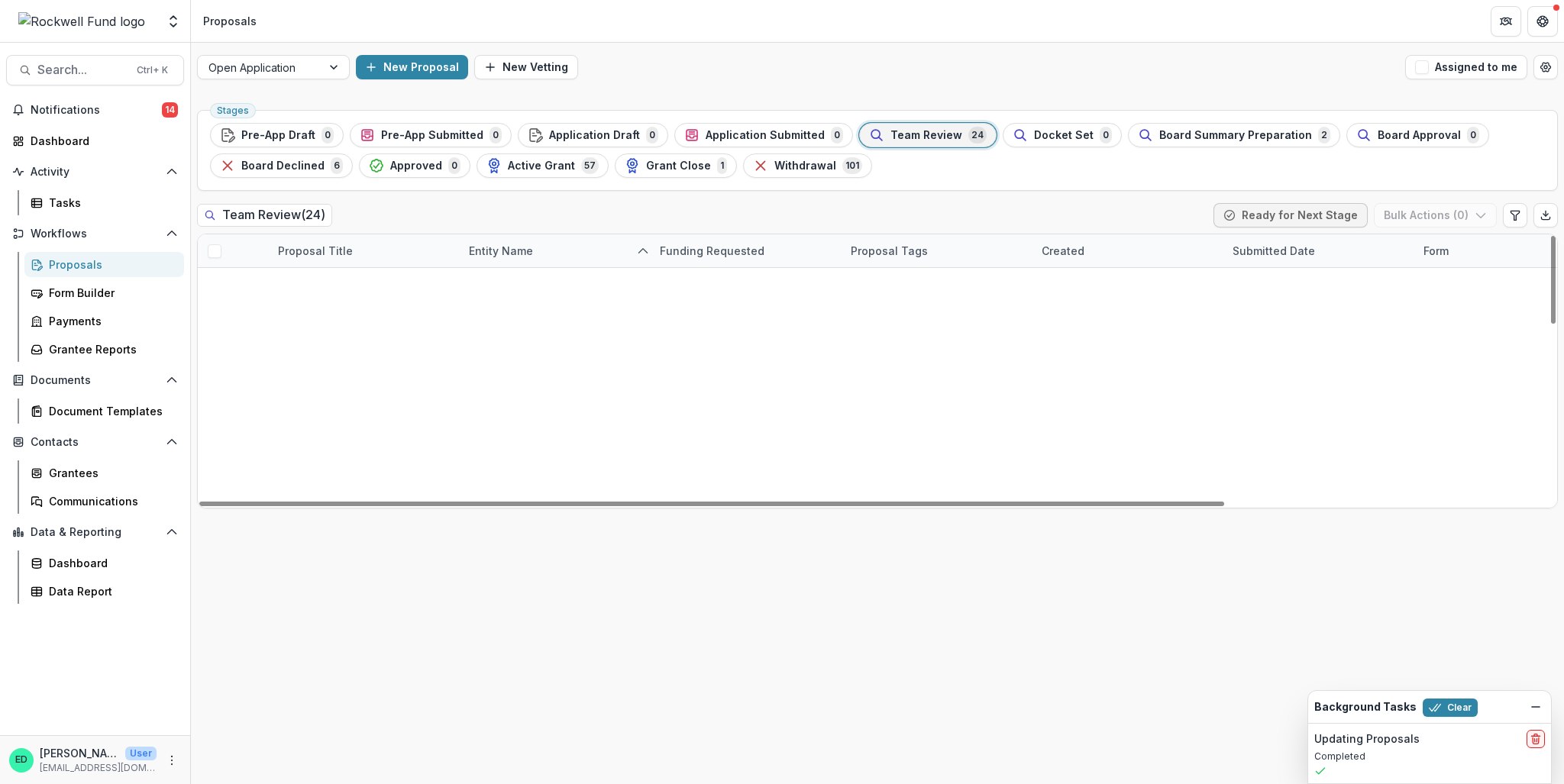
scroll to position [458, 0]
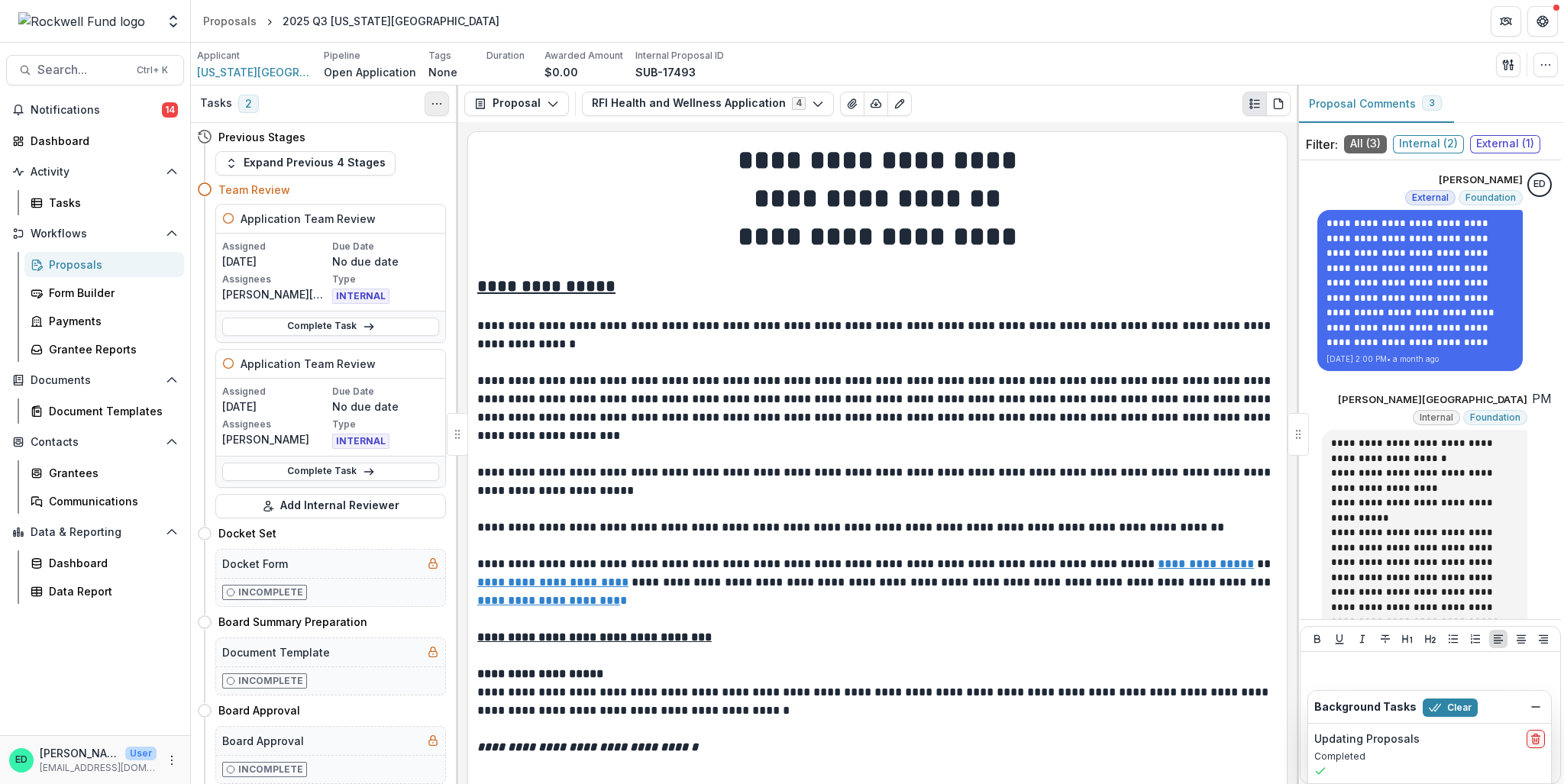
click at [440, 102] on icon "Toggle View Cancelled Tasks" at bounding box center [437, 104] width 13 height 13
click at [318, 333] on link "Complete Task" at bounding box center [330, 326] width 217 height 18
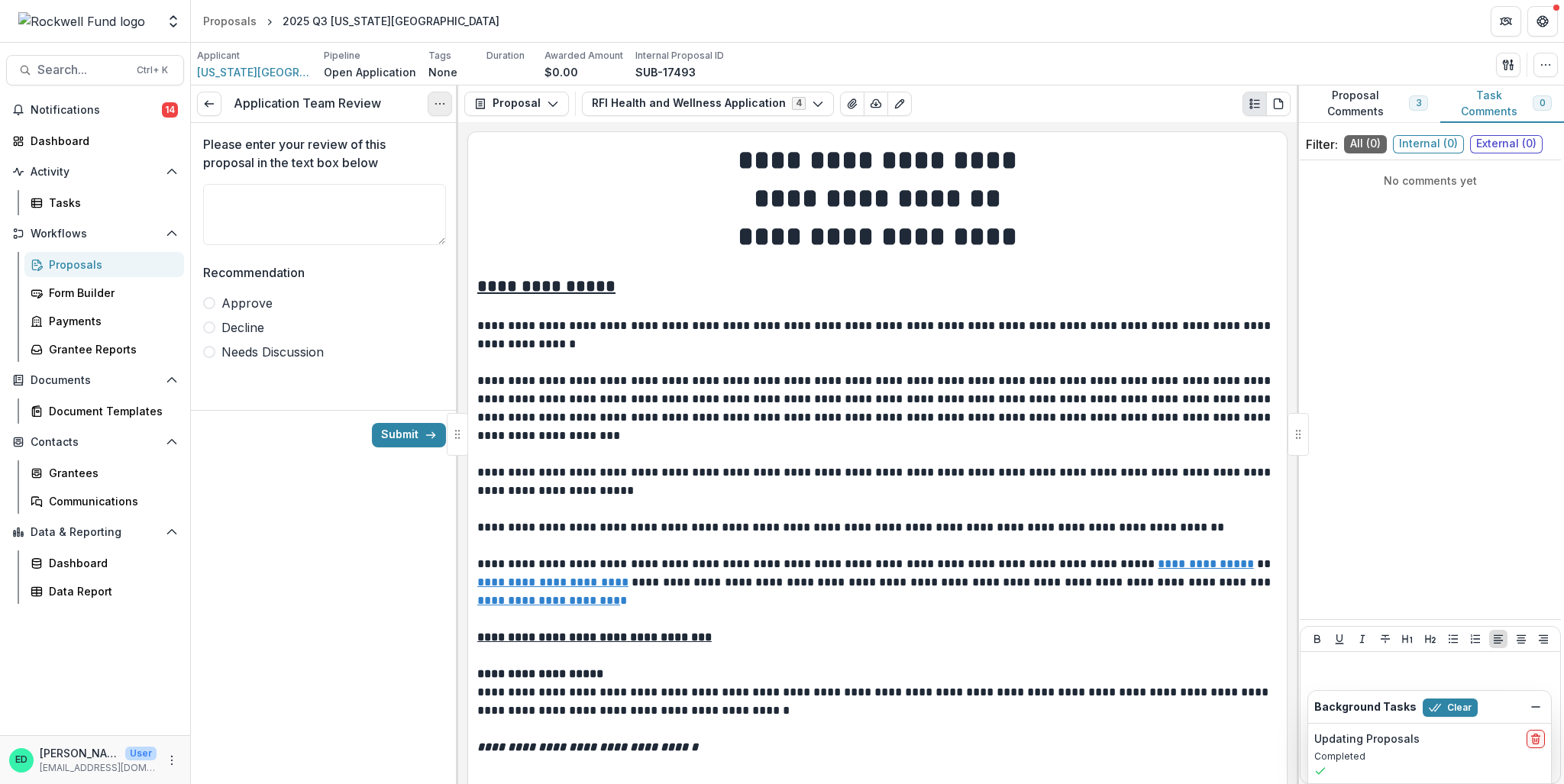
click at [445, 108] on icon "Options" at bounding box center [440, 104] width 13 height 13
click at [385, 171] on button "Cancel Task" at bounding box center [366, 171] width 163 height 25
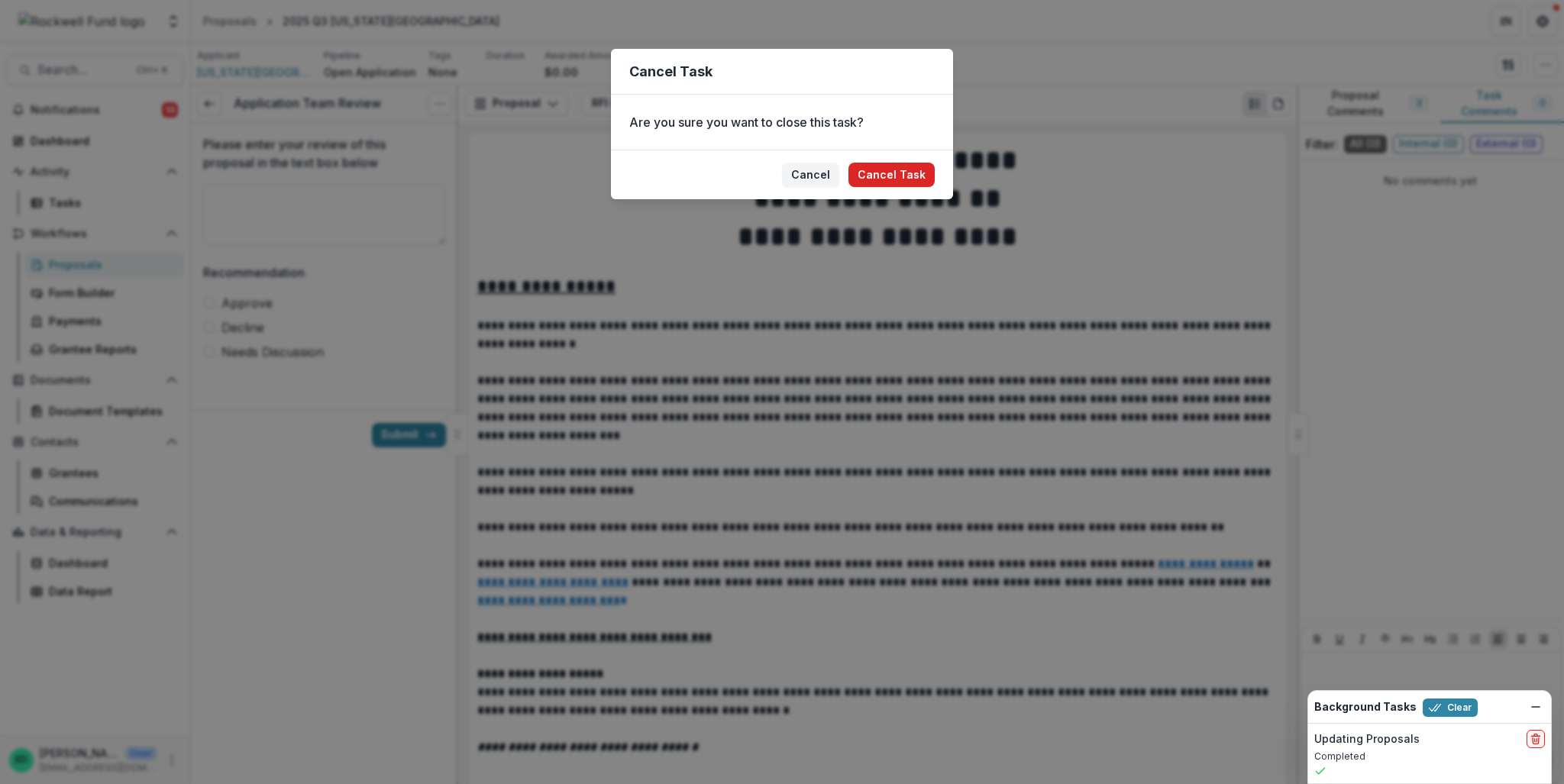
click at [929, 178] on button "Cancel Task" at bounding box center [891, 174] width 86 height 24
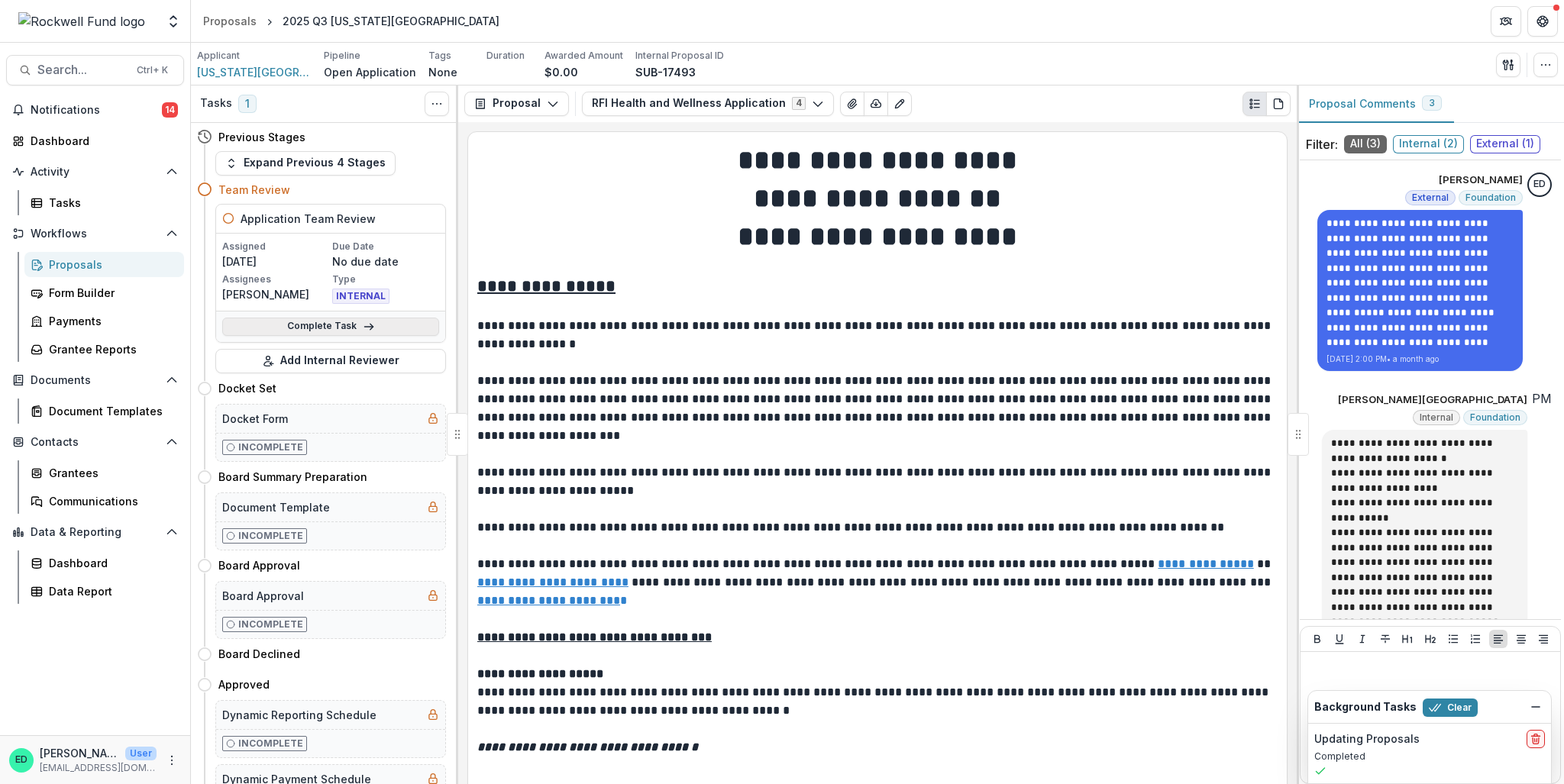
click at [363, 333] on link "Complete Task" at bounding box center [330, 326] width 217 height 18
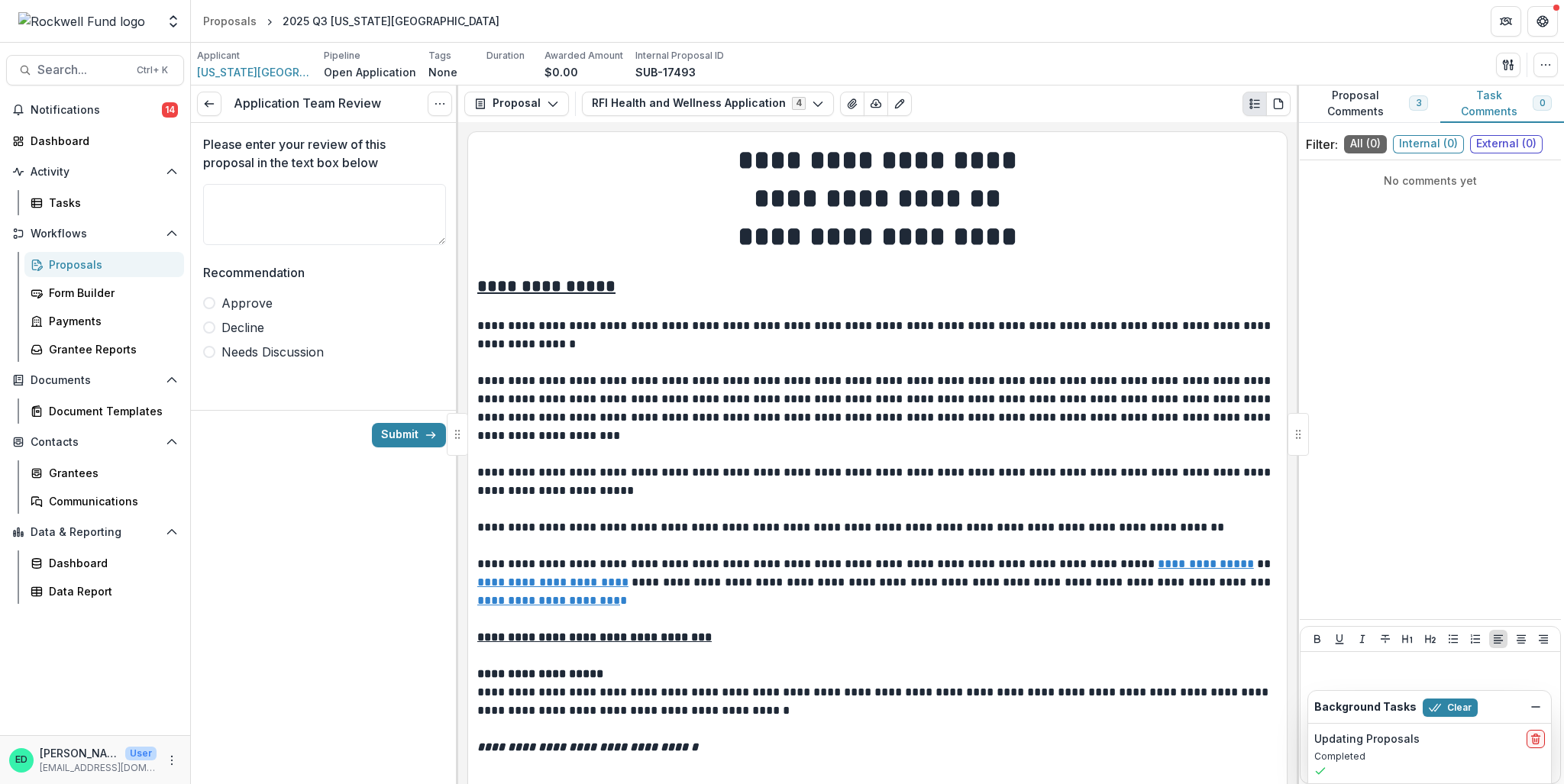
click at [209, 302] on span at bounding box center [210, 303] width 13 height 13
click at [424, 444] on button "Submit" at bounding box center [409, 435] width 74 height 24
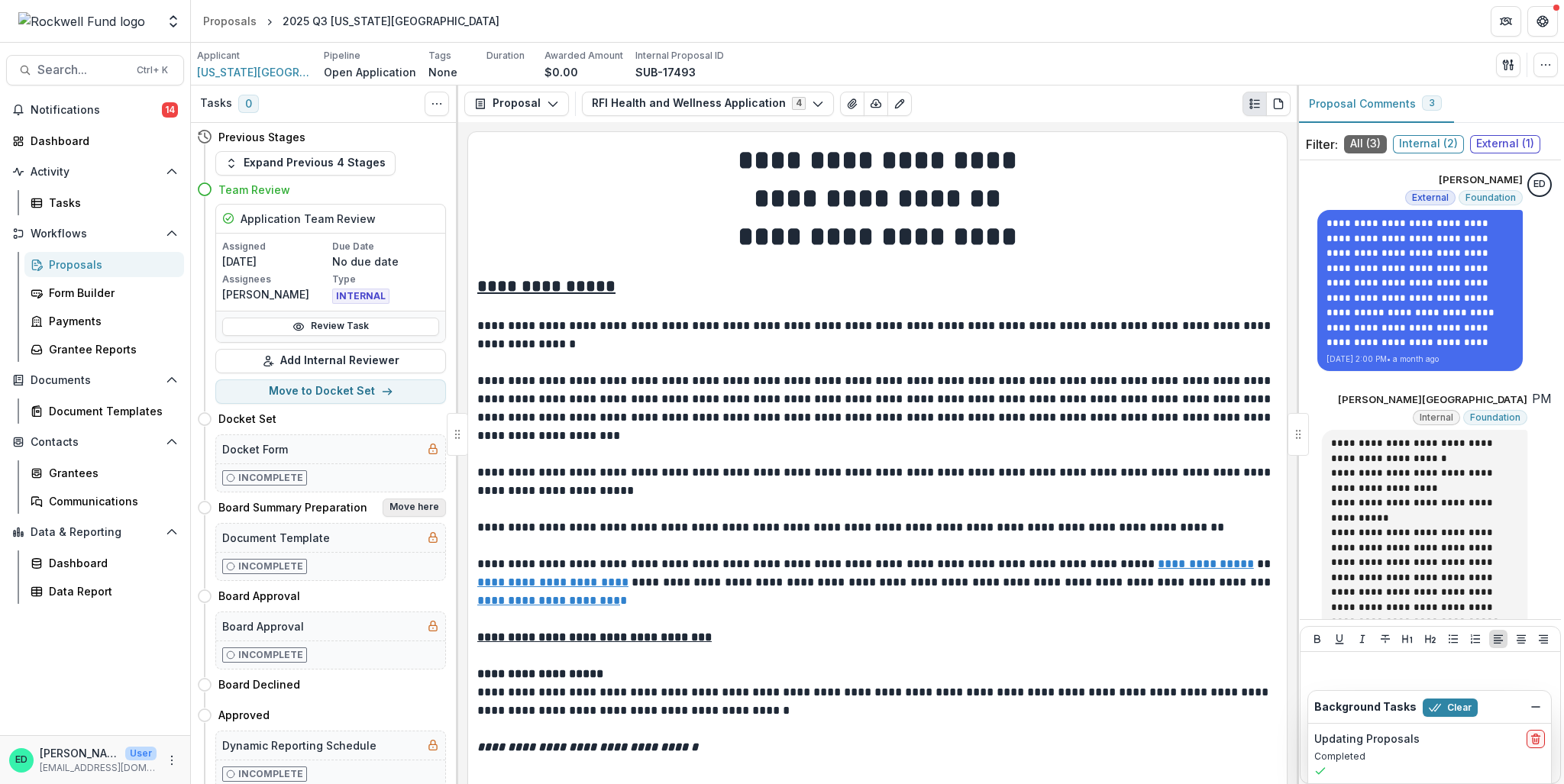
click at [421, 508] on button "Move here" at bounding box center [414, 507] width 63 height 18
select select "**********"
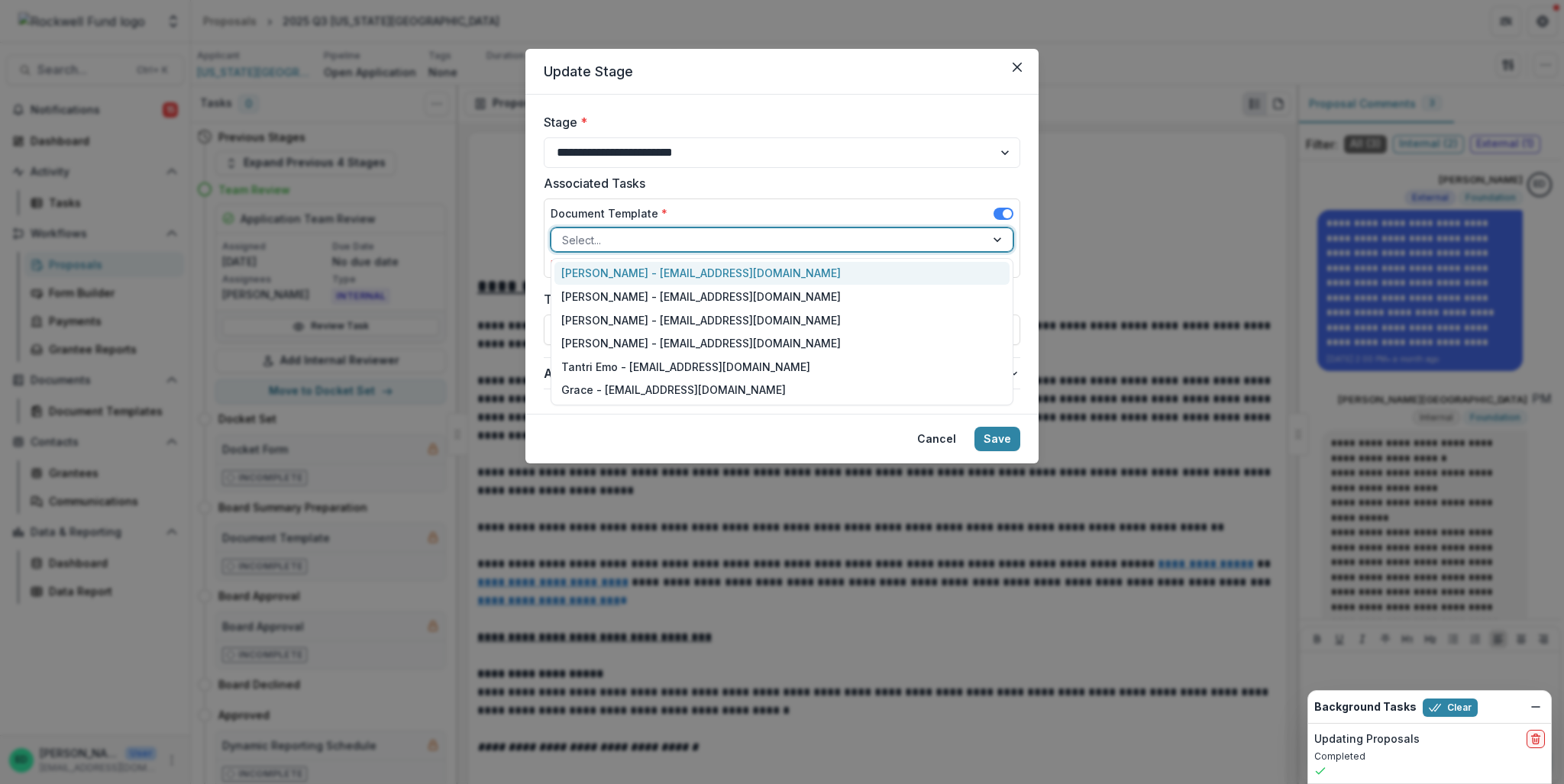
click at [598, 240] on div at bounding box center [768, 240] width 412 height 19
click at [613, 270] on div "Estevan D. Delgado - edelgado@rockfund.org" at bounding box center [781, 273] width 455 height 24
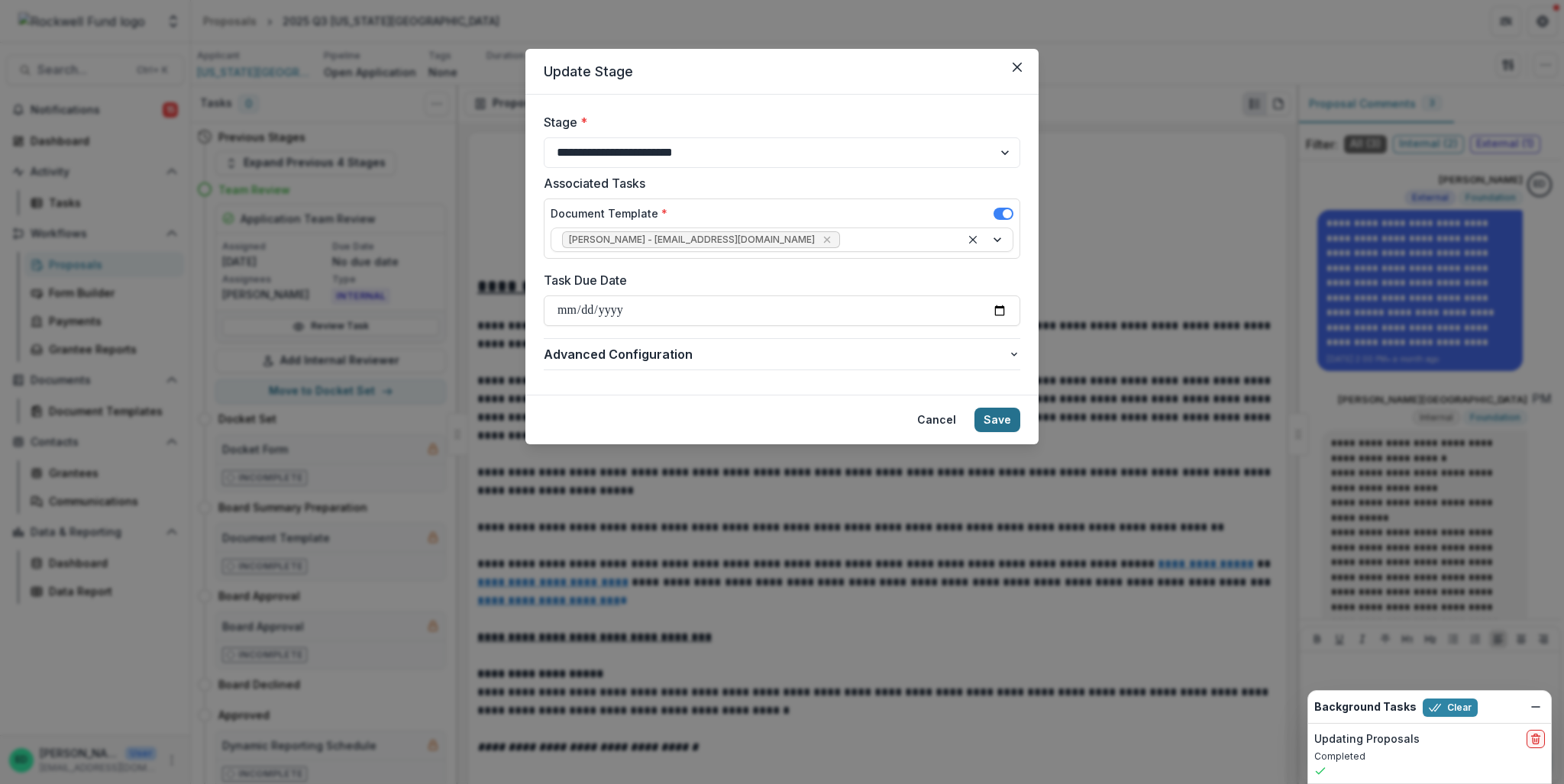
click at [1001, 421] on button "Save" at bounding box center [997, 419] width 46 height 24
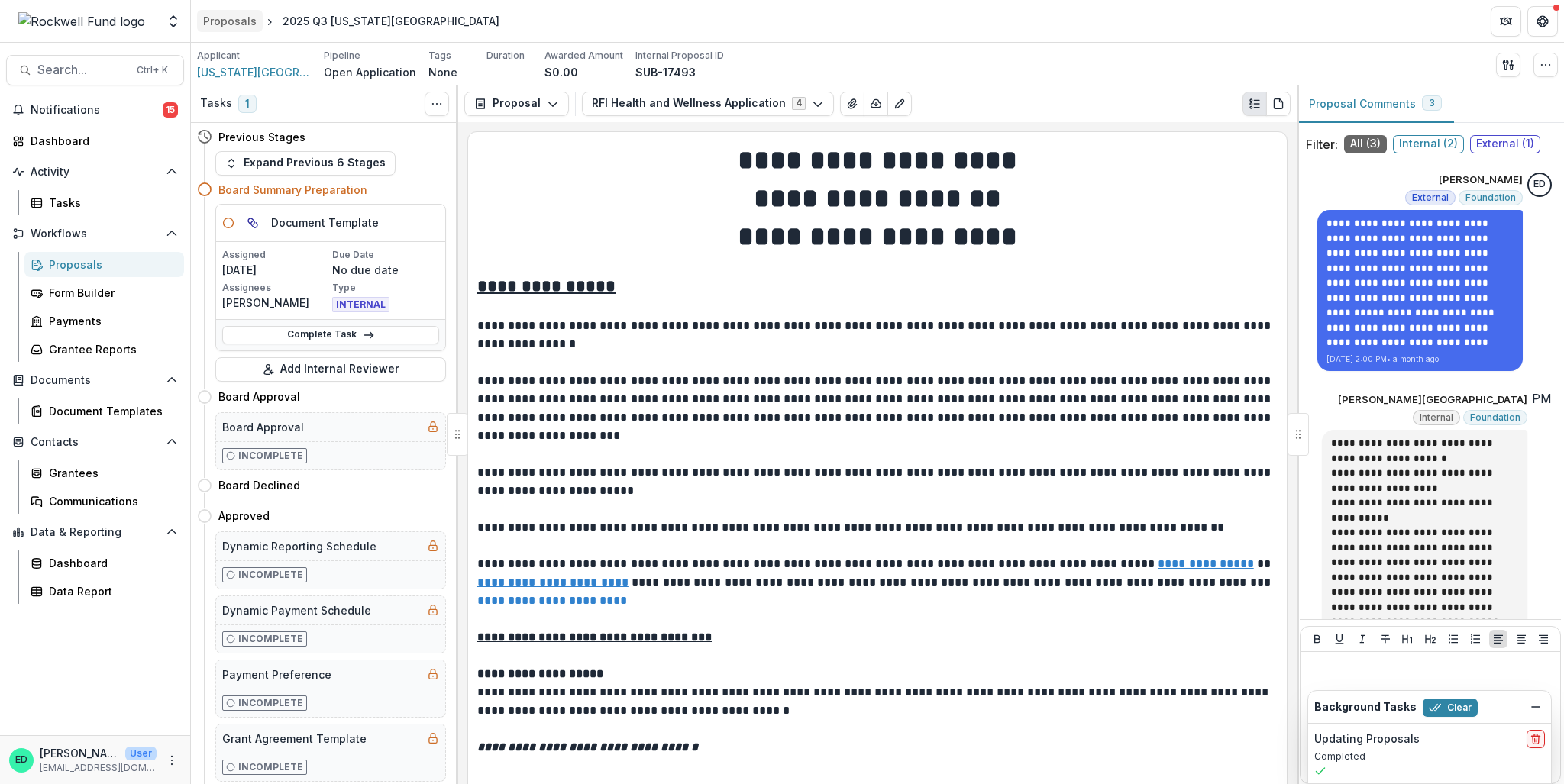
click at [233, 23] on div "Proposals" at bounding box center [230, 20] width 54 height 16
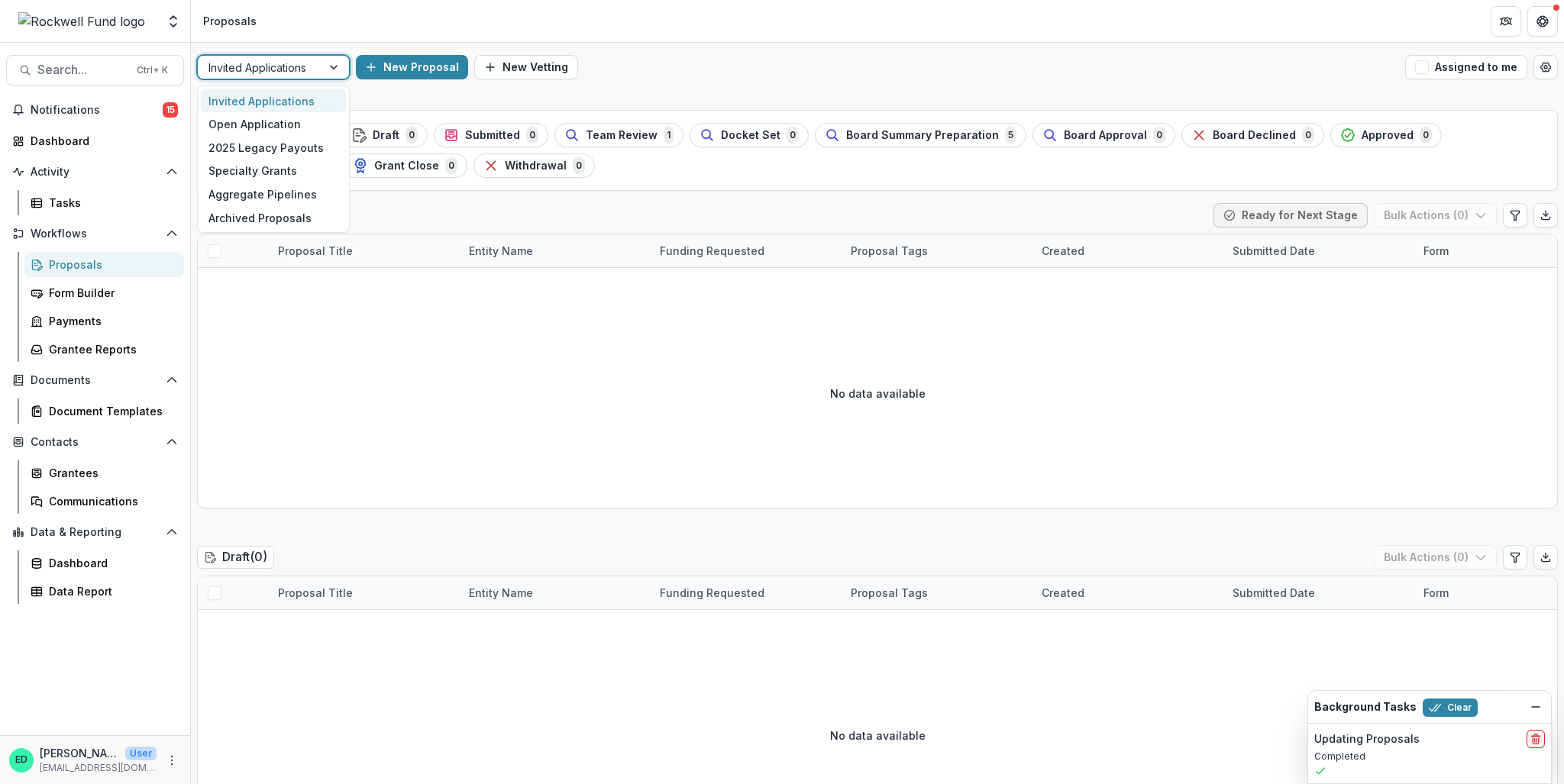
click at [327, 69] on div at bounding box center [335, 67] width 28 height 23
click at [273, 118] on div "Open Application" at bounding box center [274, 124] width 145 height 24
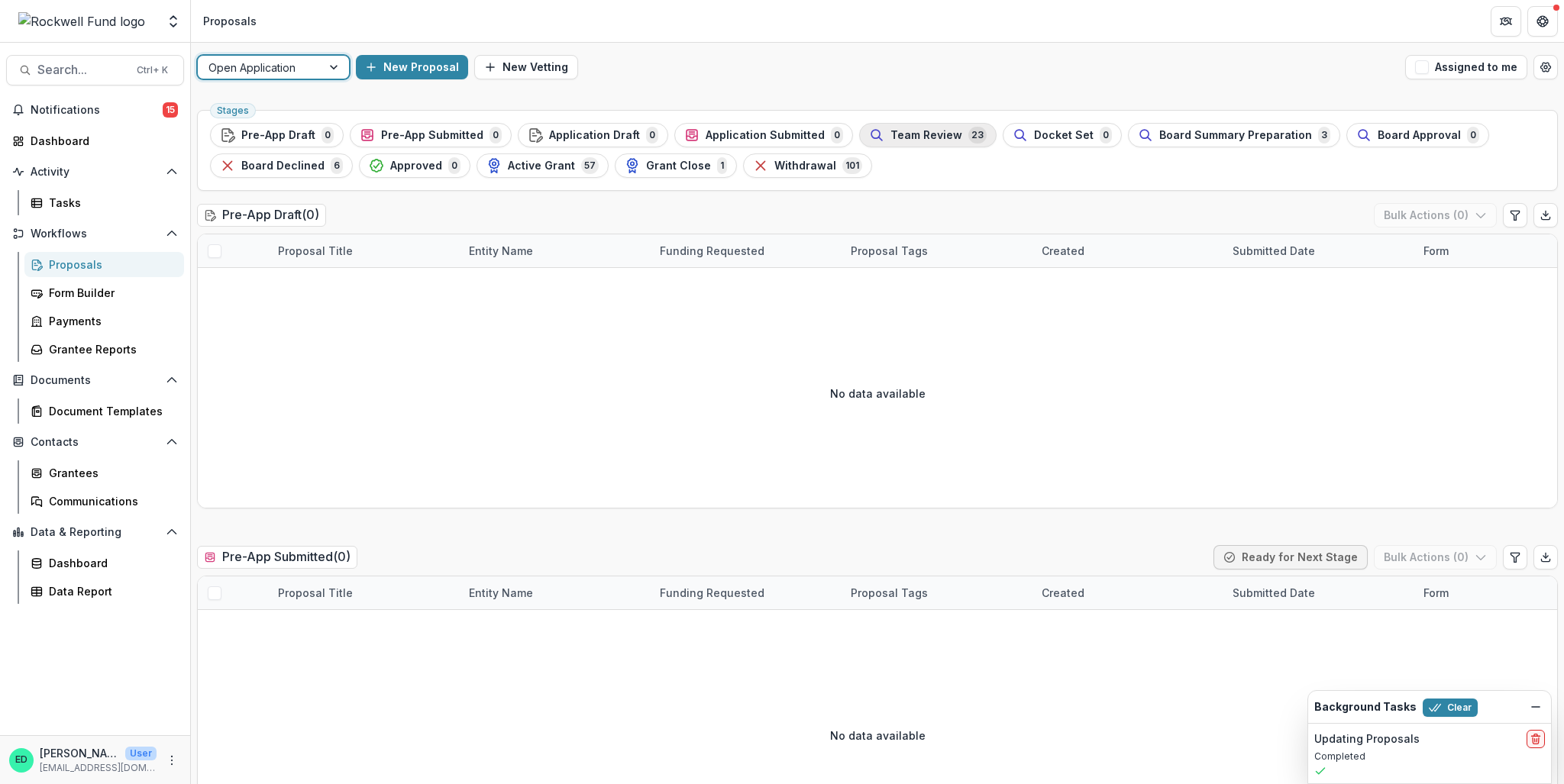
click at [895, 135] on span "Team Review" at bounding box center [926, 136] width 72 height 13
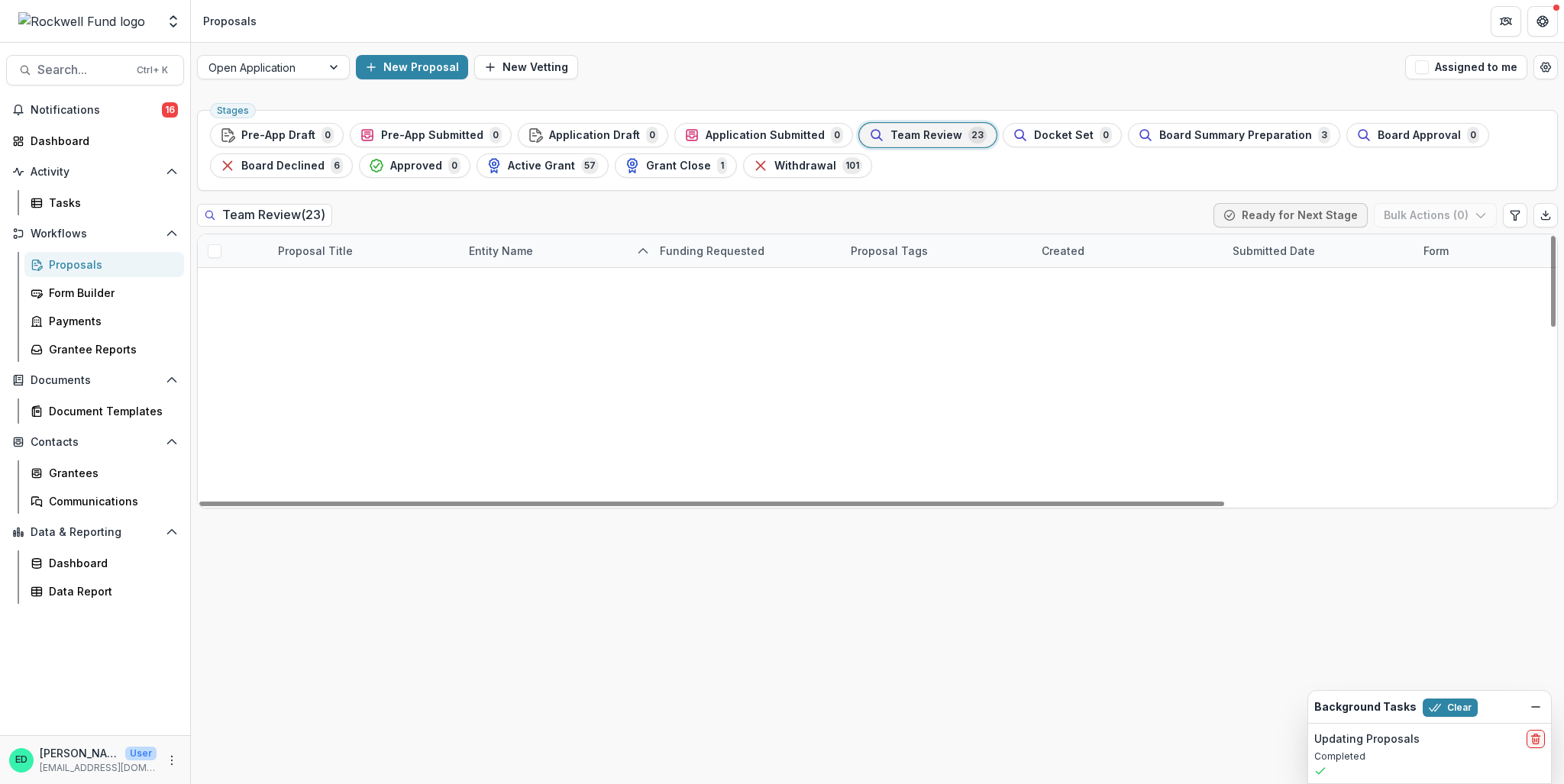
scroll to position [458, 0]
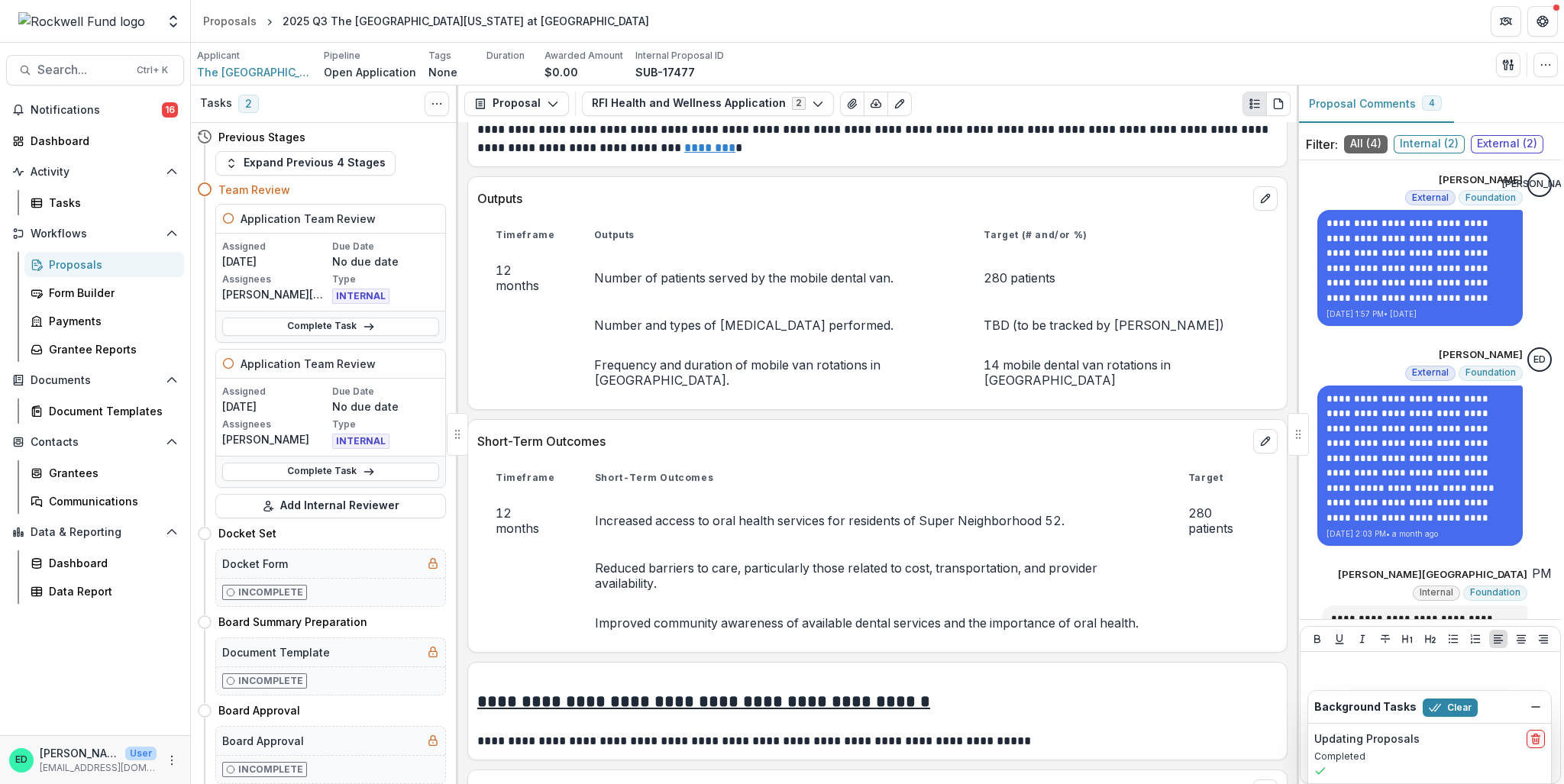
scroll to position [5115, 0]
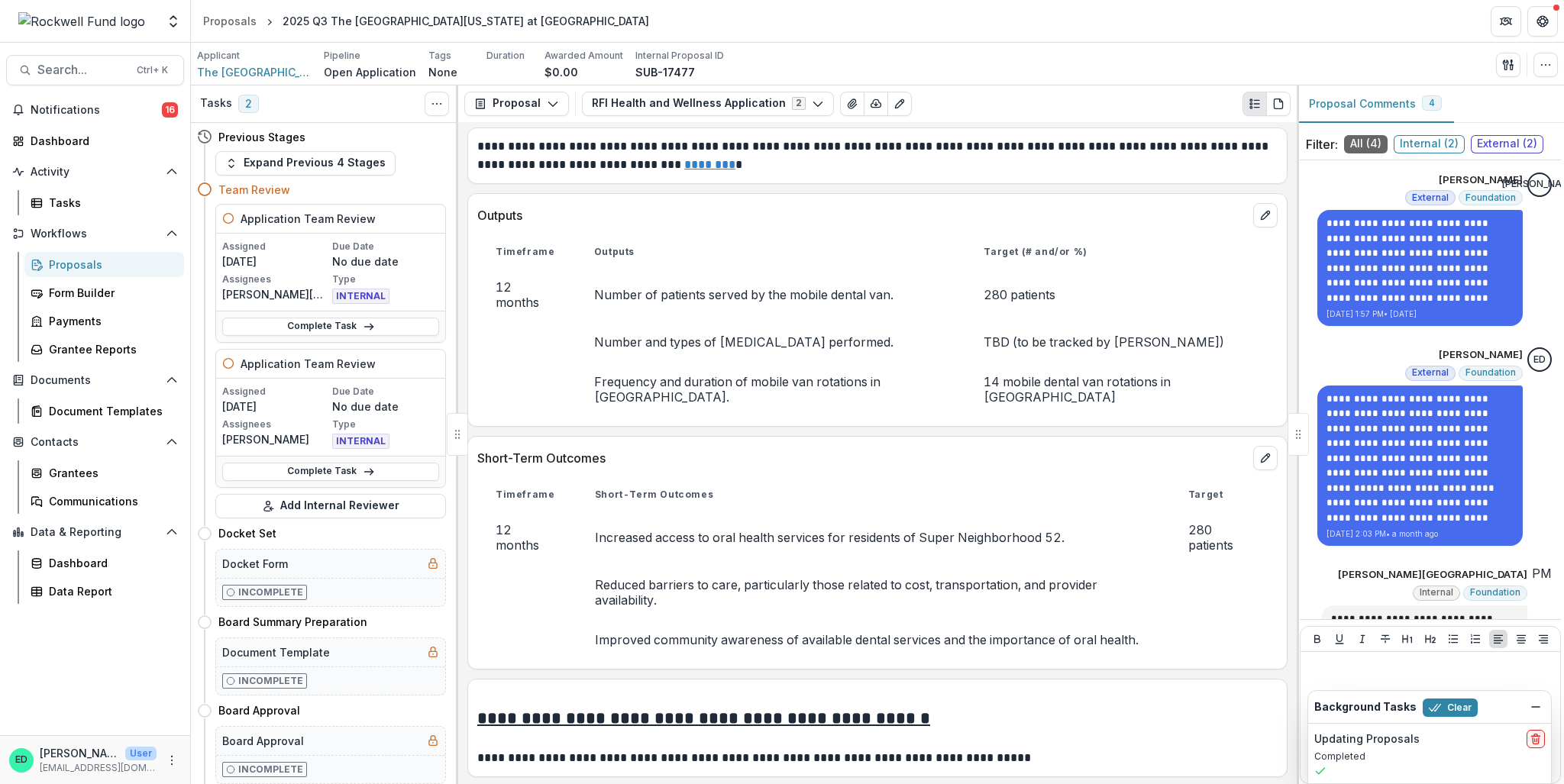
click at [402, 344] on div "Application Team Review Assigned 07/21/2025 Due Date No due date Assignees Patr…" at bounding box center [322, 361] width 249 height 314
click at [400, 338] on div "Complete Task" at bounding box center [330, 326] width 229 height 32
click at [397, 315] on div "Complete Task" at bounding box center [330, 326] width 229 height 32
click at [397, 328] on link "Complete Task" at bounding box center [330, 326] width 217 height 18
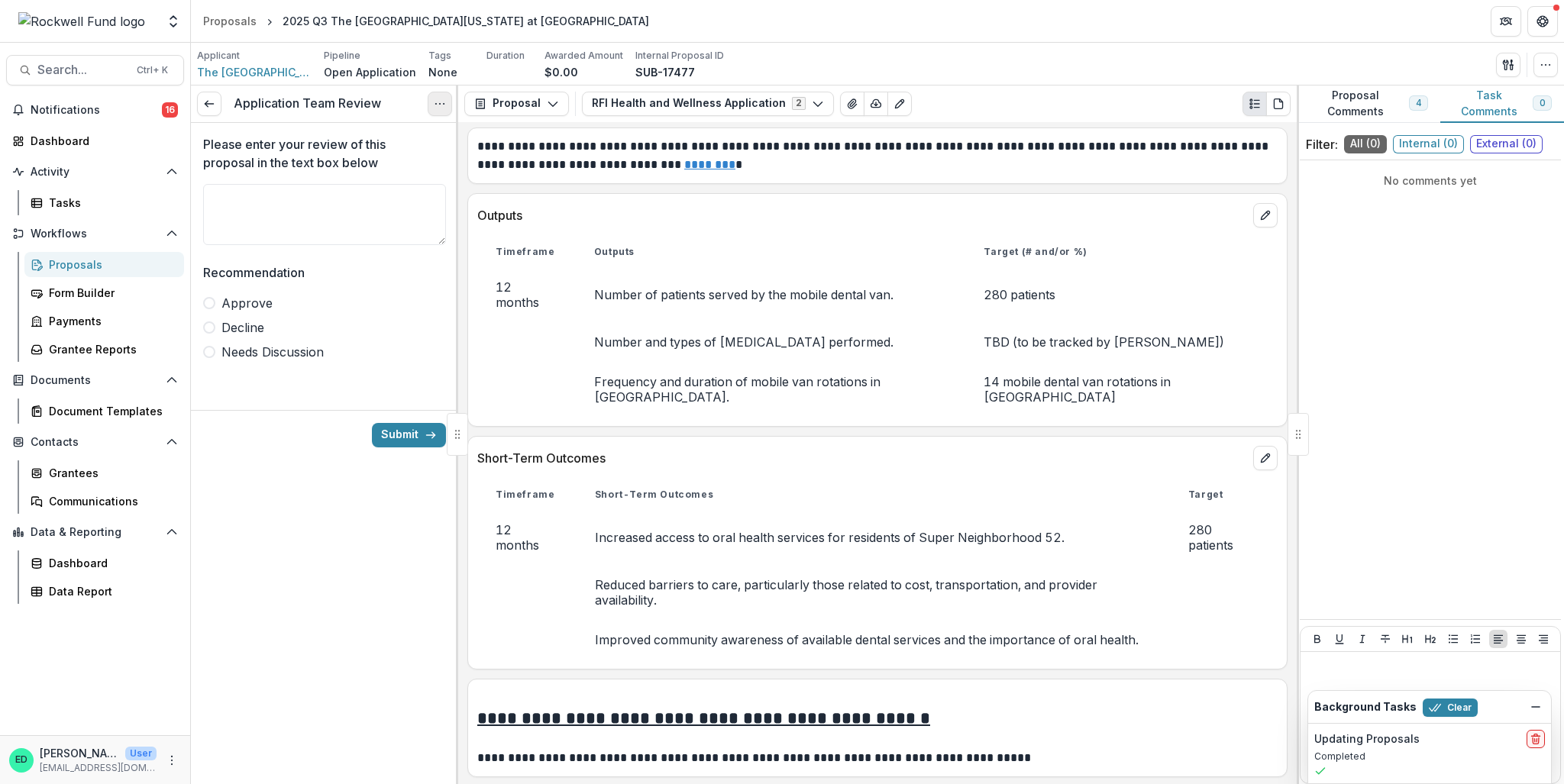
click at [434, 107] on icon "Options" at bounding box center [440, 104] width 13 height 13
click at [396, 164] on button "Cancel Task" at bounding box center [366, 171] width 163 height 25
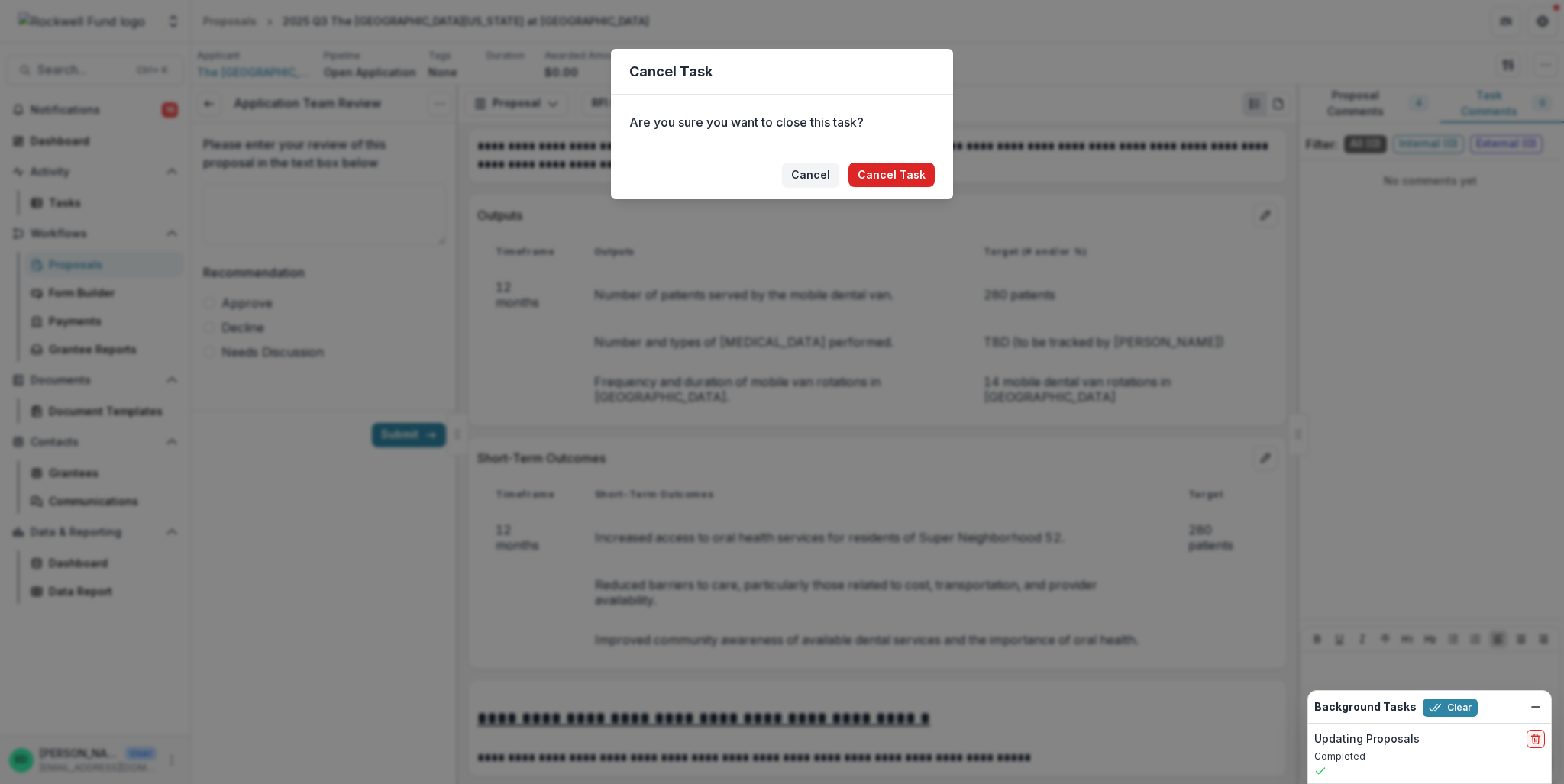
click at [881, 172] on button "Cancel Task" at bounding box center [891, 174] width 86 height 24
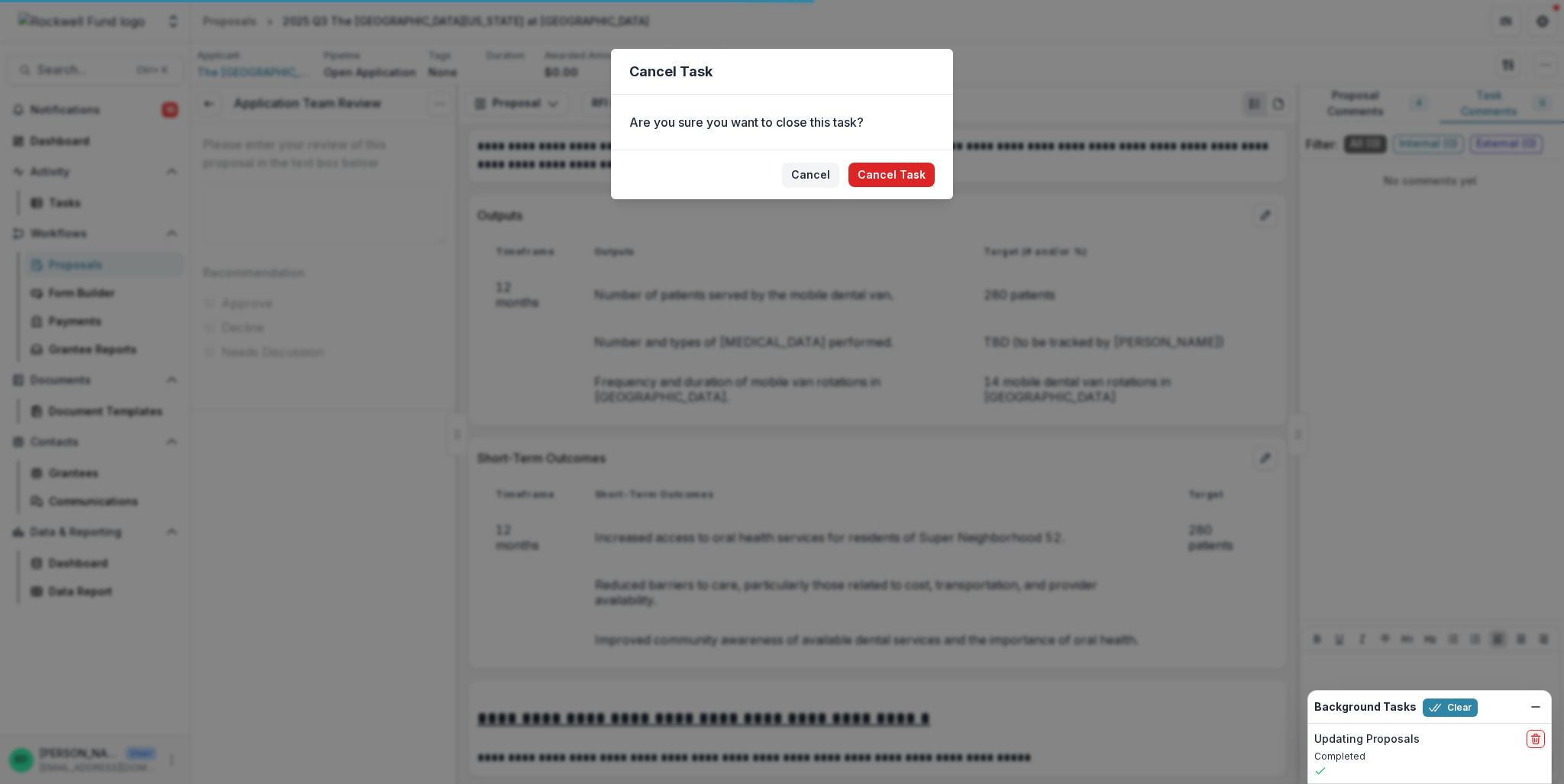
click at [889, 174] on p "**********" at bounding box center [875, 155] width 796 height 37
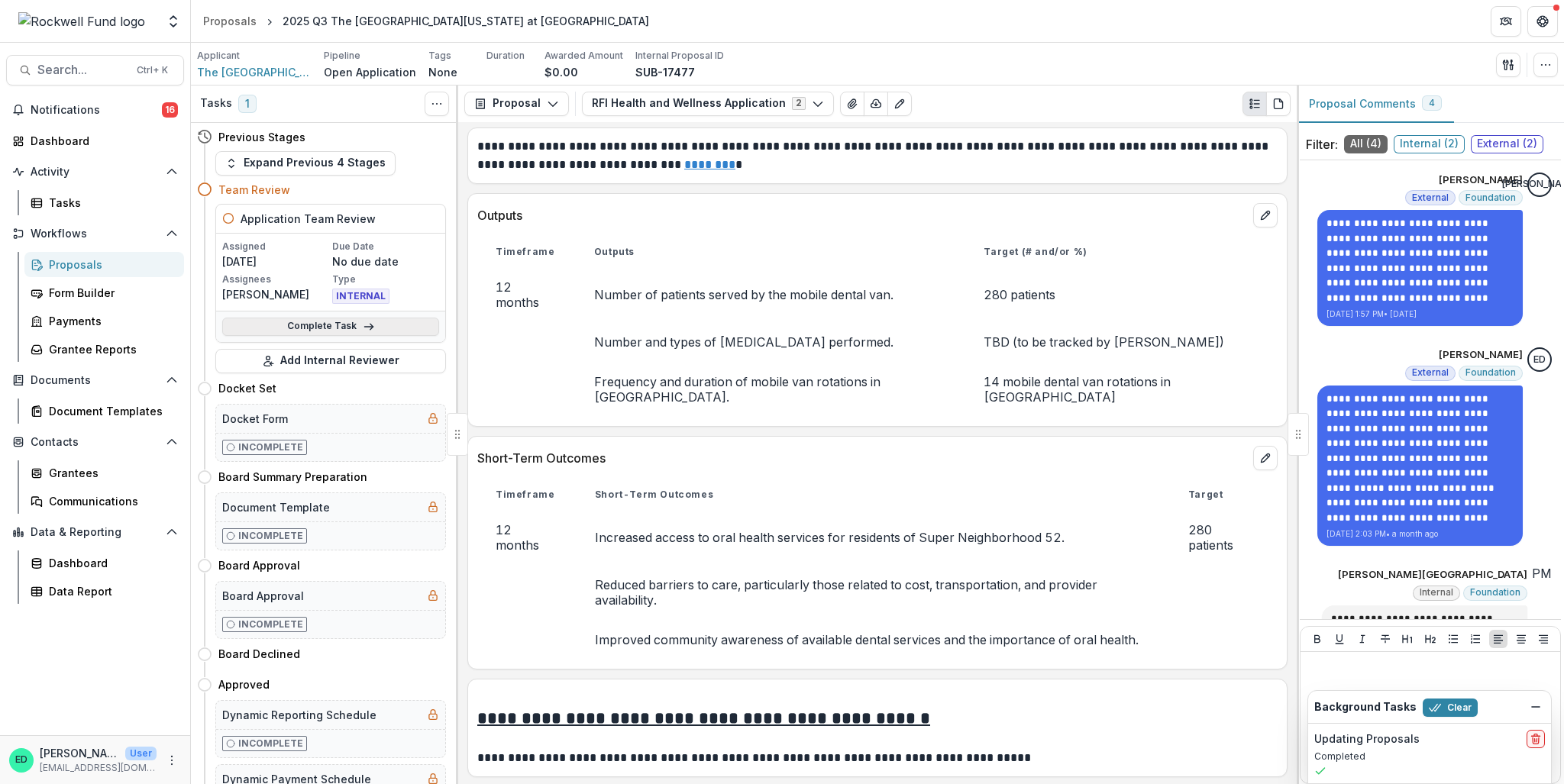
click at [357, 329] on link "Complete Task" at bounding box center [330, 326] width 217 height 18
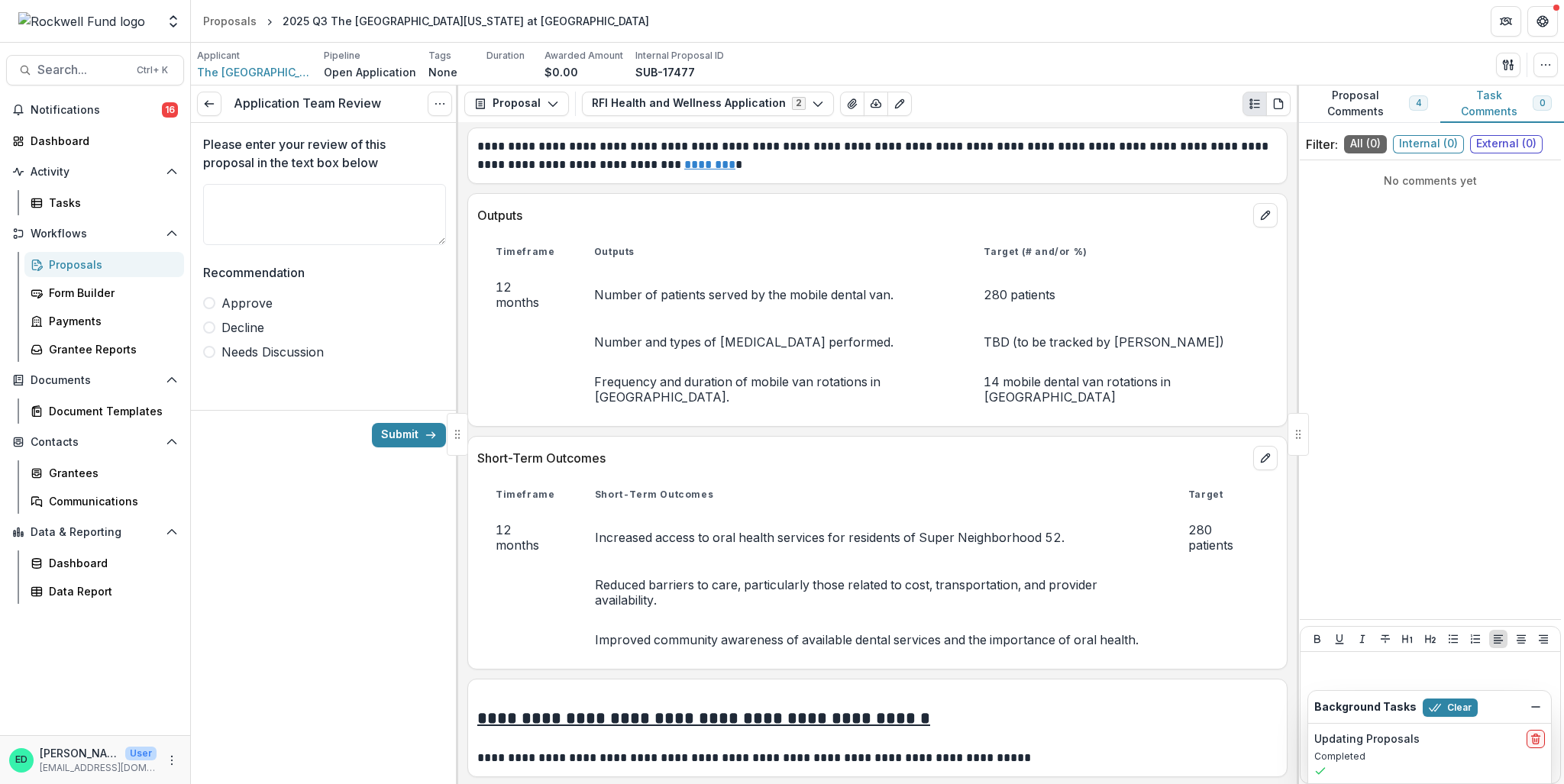
click at [220, 298] on label "Approve" at bounding box center [325, 303] width 243 height 18
click at [401, 429] on button "Submit" at bounding box center [409, 435] width 74 height 24
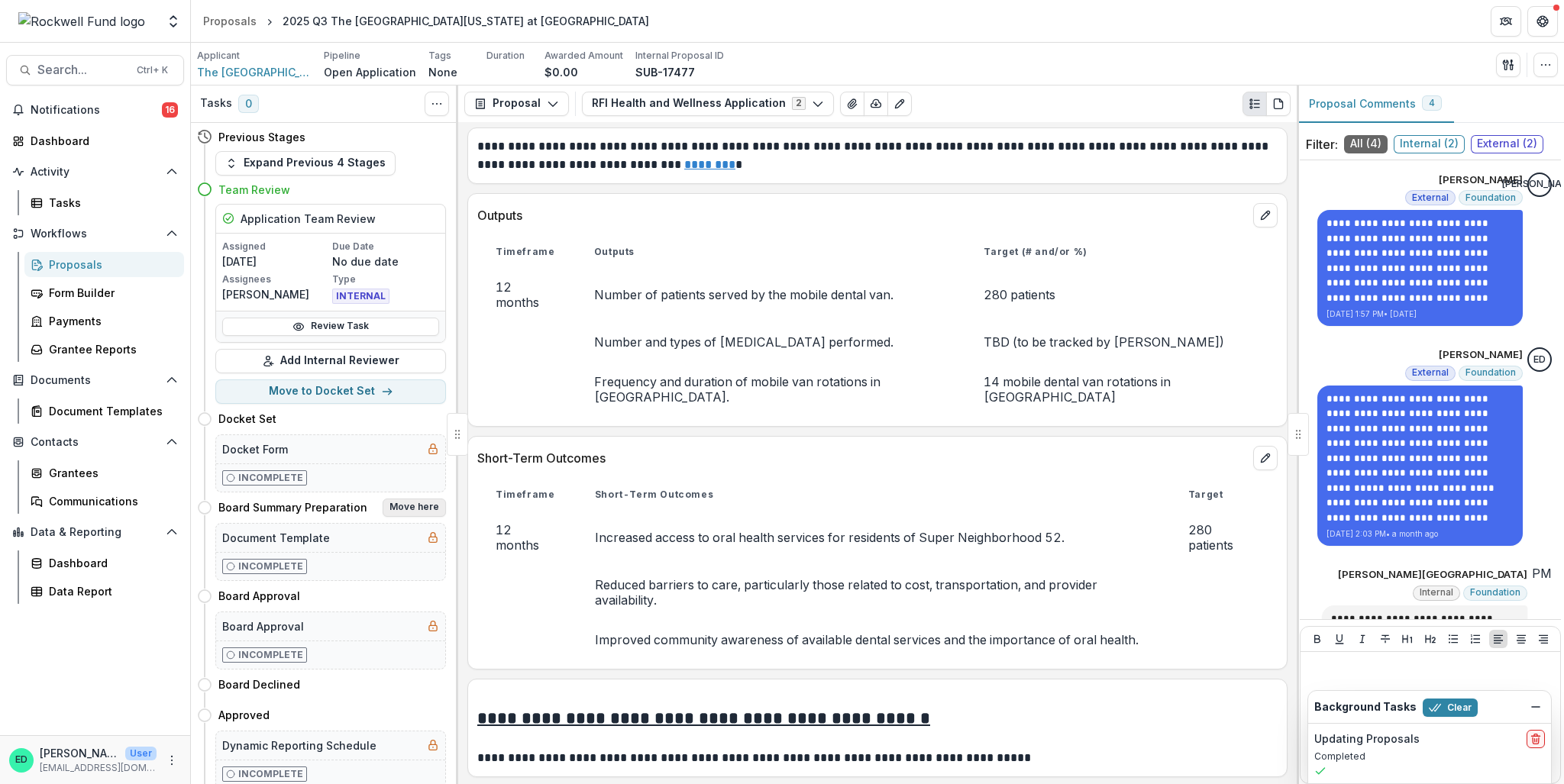
click at [415, 501] on button "Move here" at bounding box center [414, 507] width 63 height 18
select select "**********"
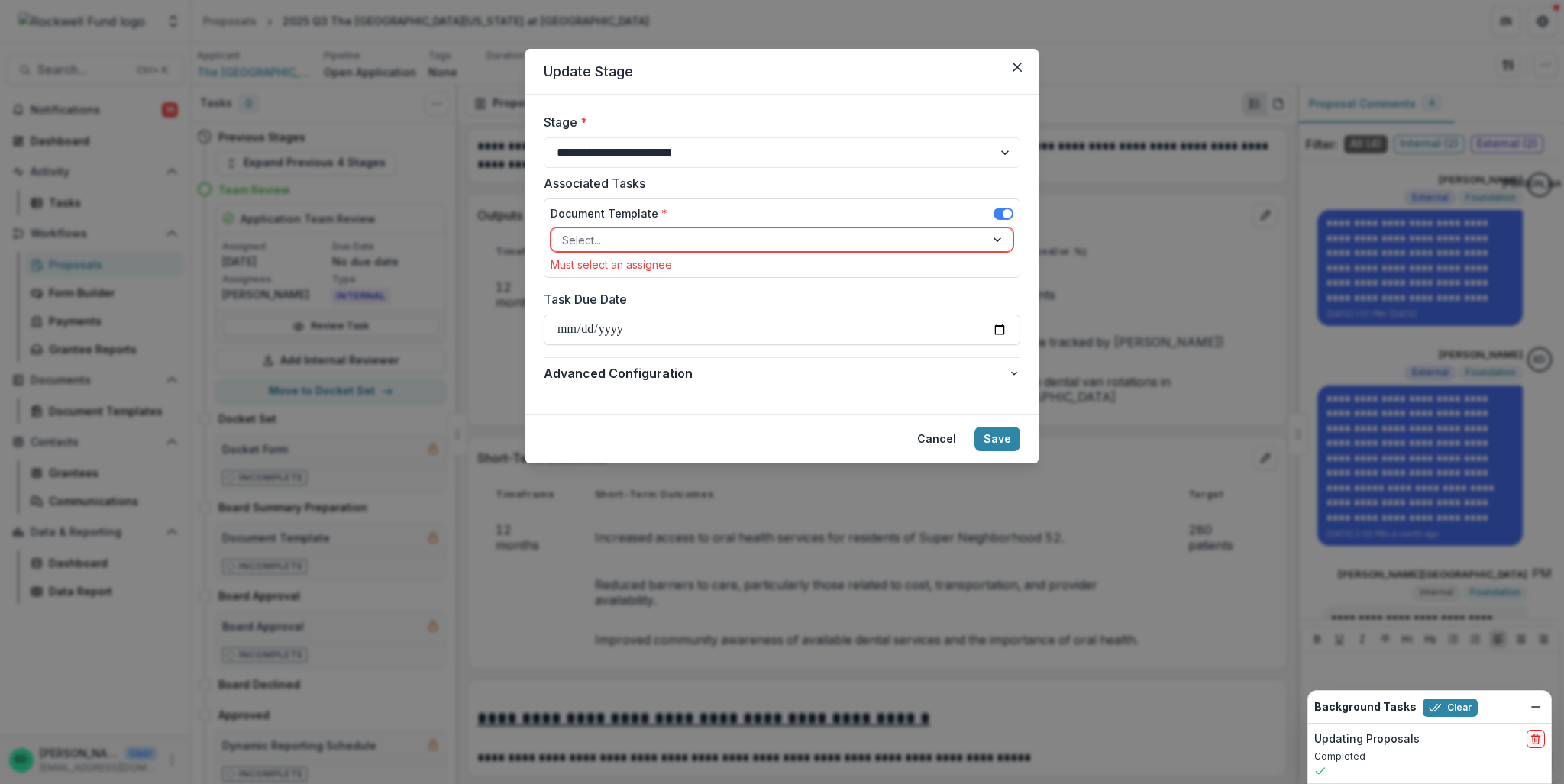
click at [691, 240] on div at bounding box center [768, 240] width 412 height 19
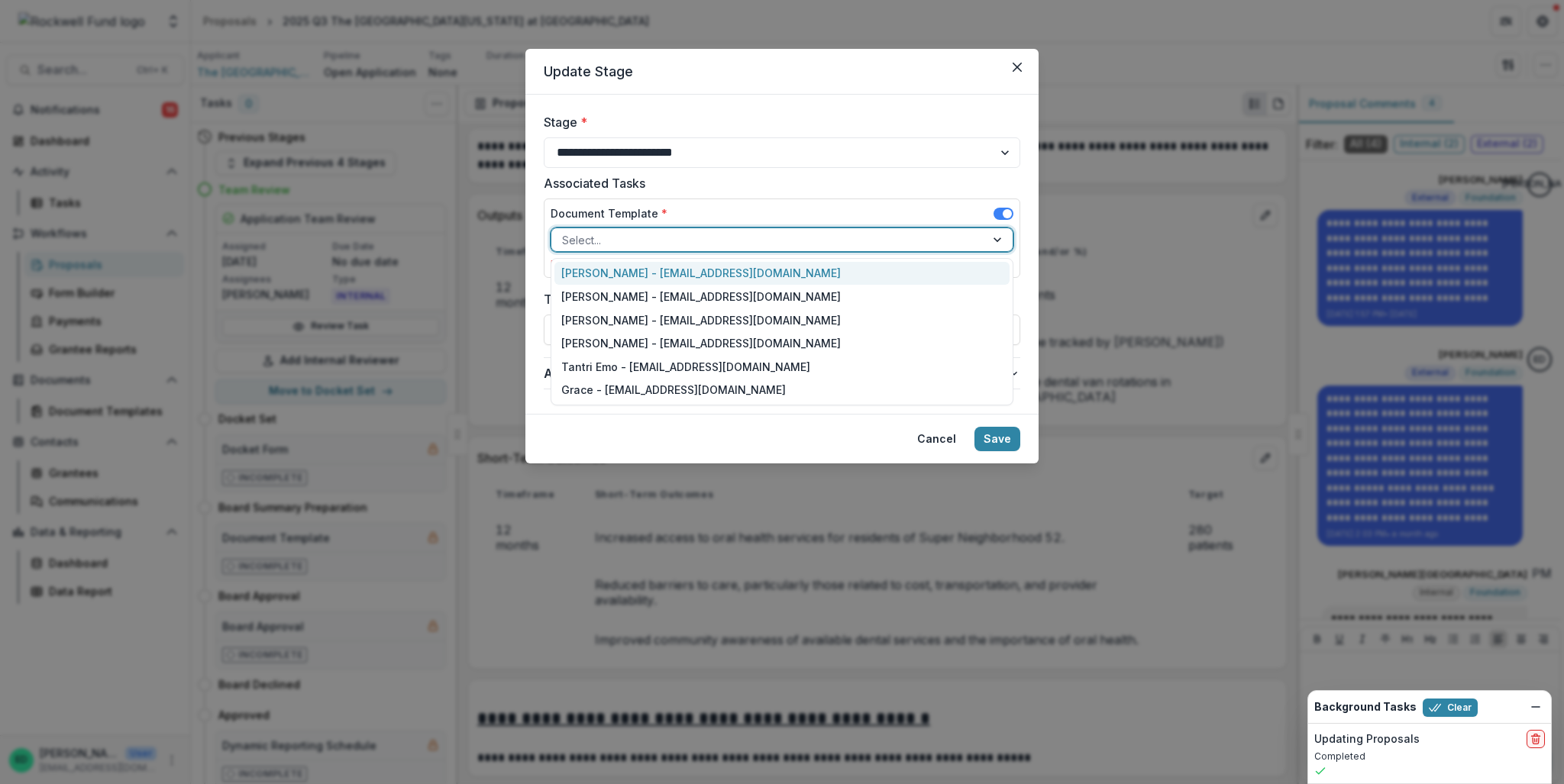
click at [666, 266] on div "Estevan D. Delgado - edelgado@rockfund.org" at bounding box center [781, 273] width 455 height 24
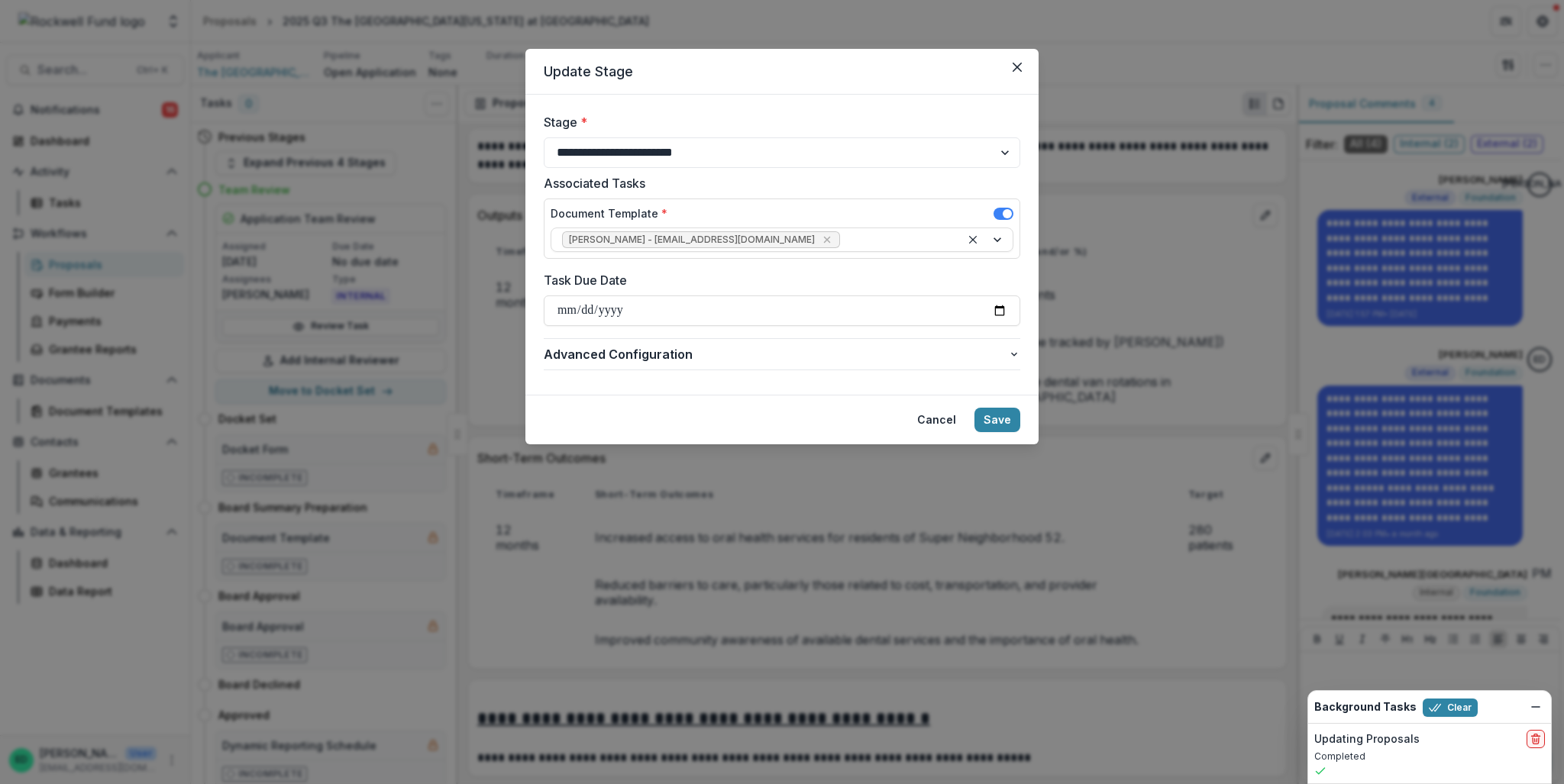
click at [1032, 426] on footer "Cancel Save" at bounding box center [782, 419] width 513 height 50
click at [1000, 424] on button "Save" at bounding box center [997, 419] width 46 height 24
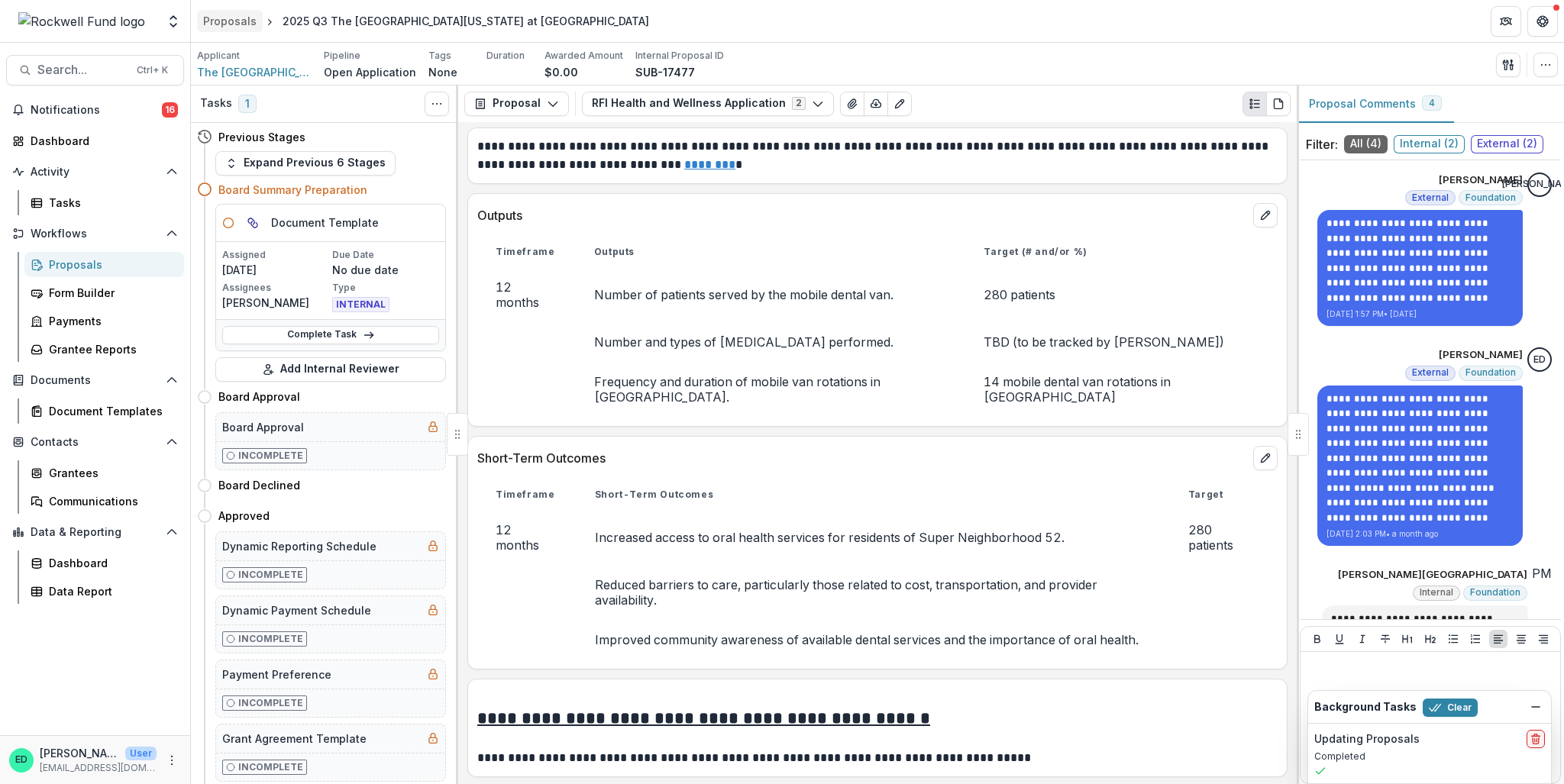
click at [222, 15] on div "Proposals" at bounding box center [230, 20] width 54 height 16
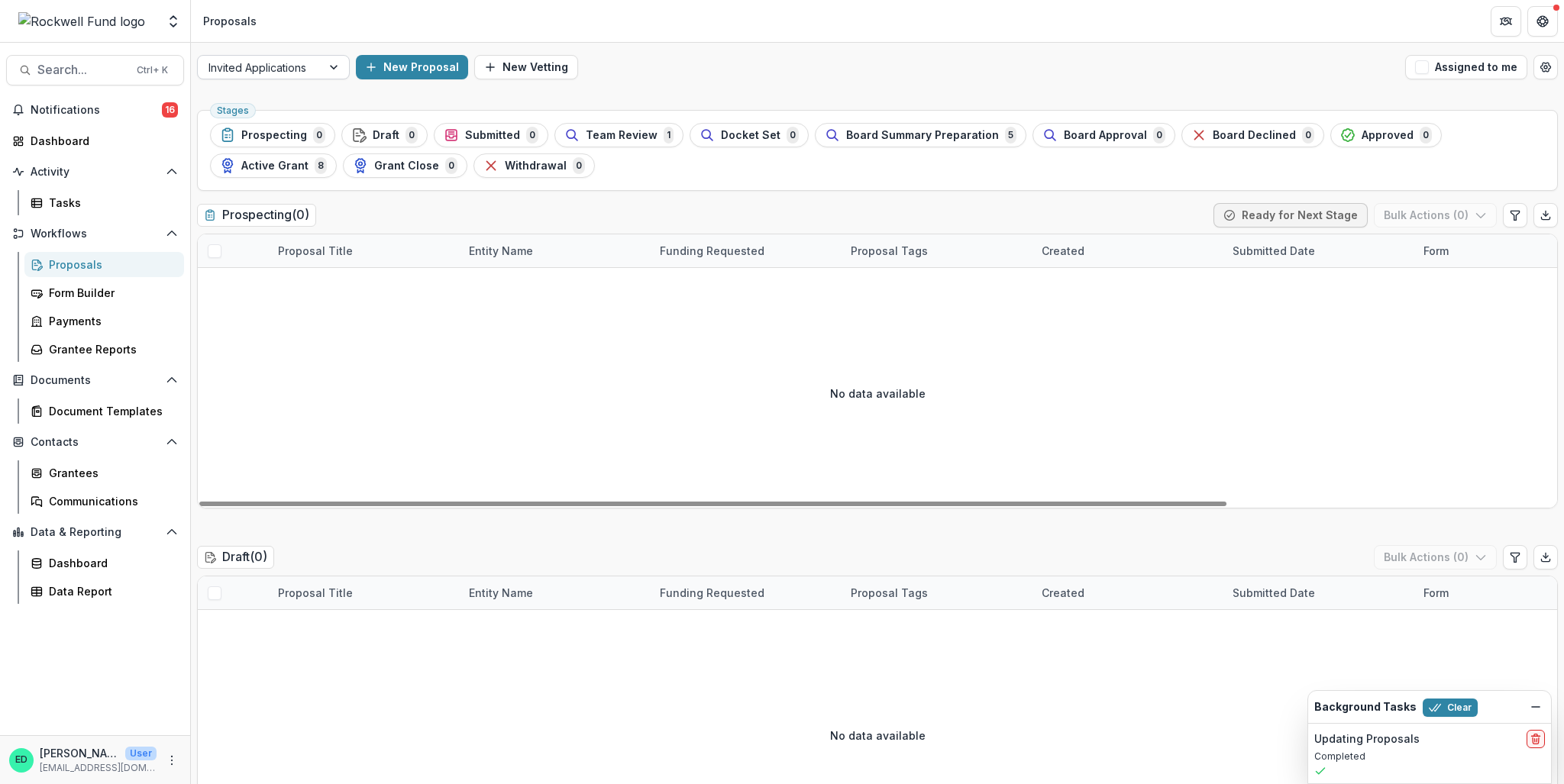
click at [296, 62] on div at bounding box center [259, 68] width 102 height 19
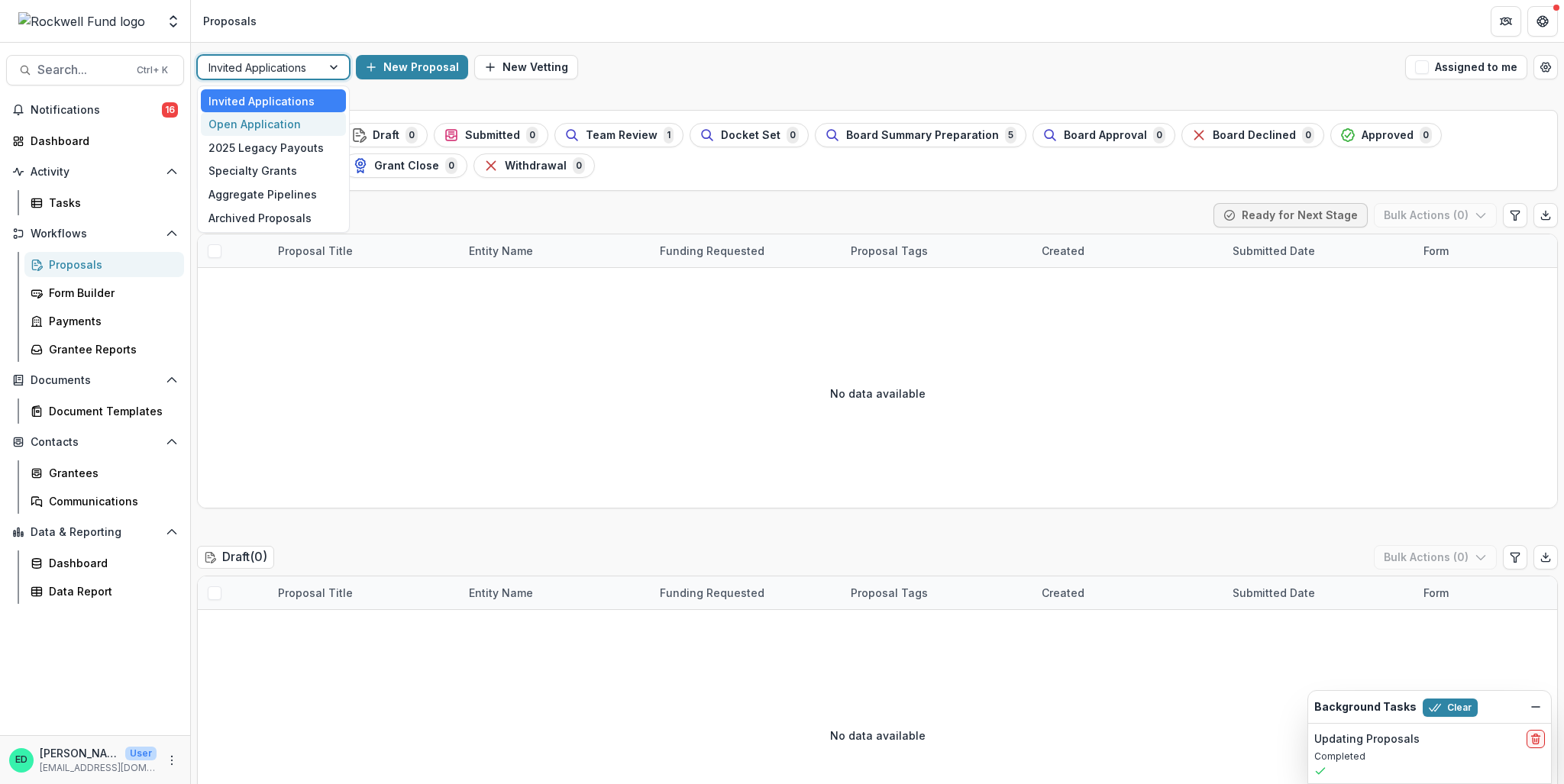
click at [299, 122] on div "Open Application" at bounding box center [274, 124] width 145 height 24
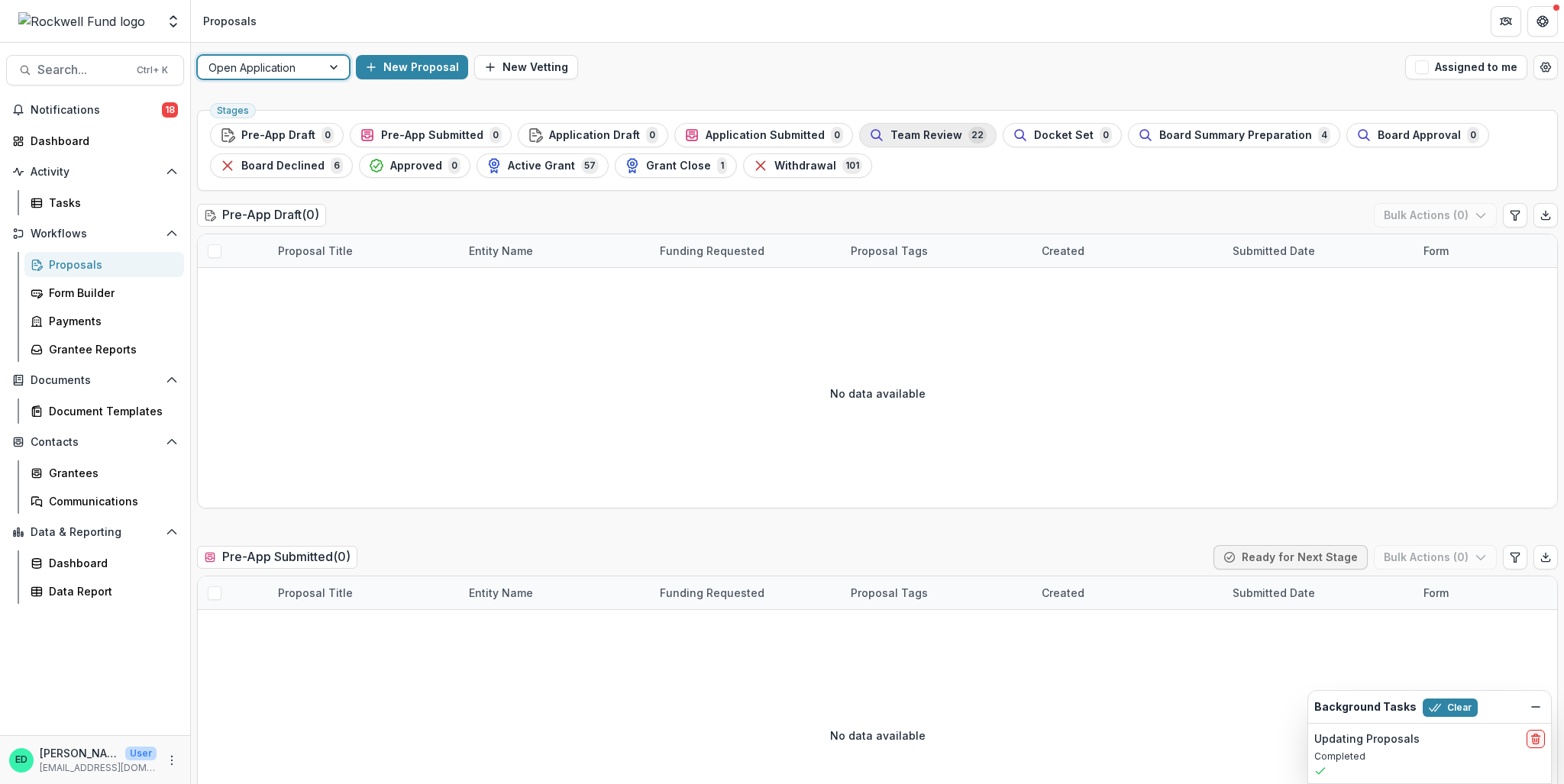
click at [930, 132] on span "Team Review" at bounding box center [926, 136] width 72 height 13
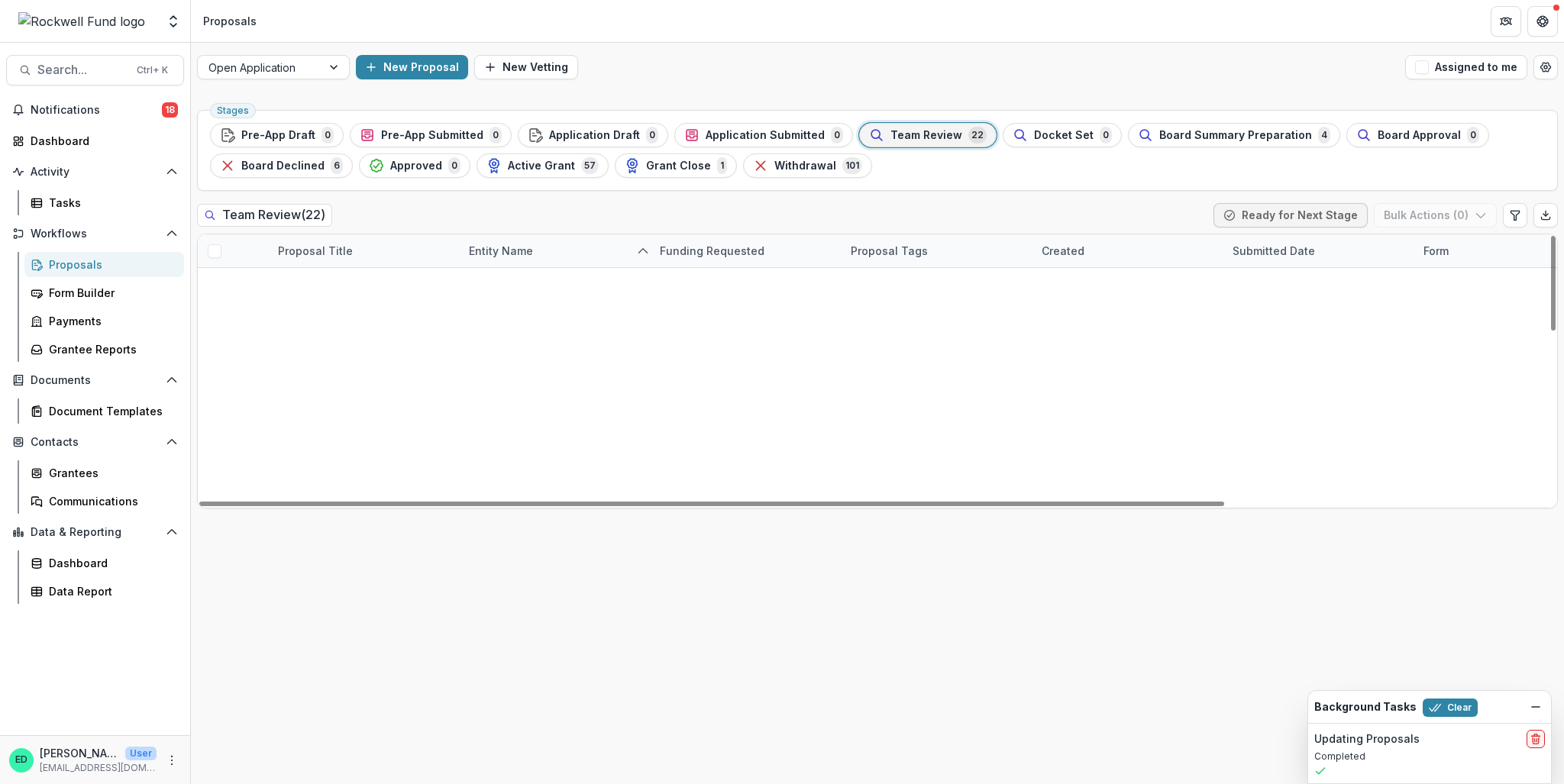
scroll to position [481, 0]
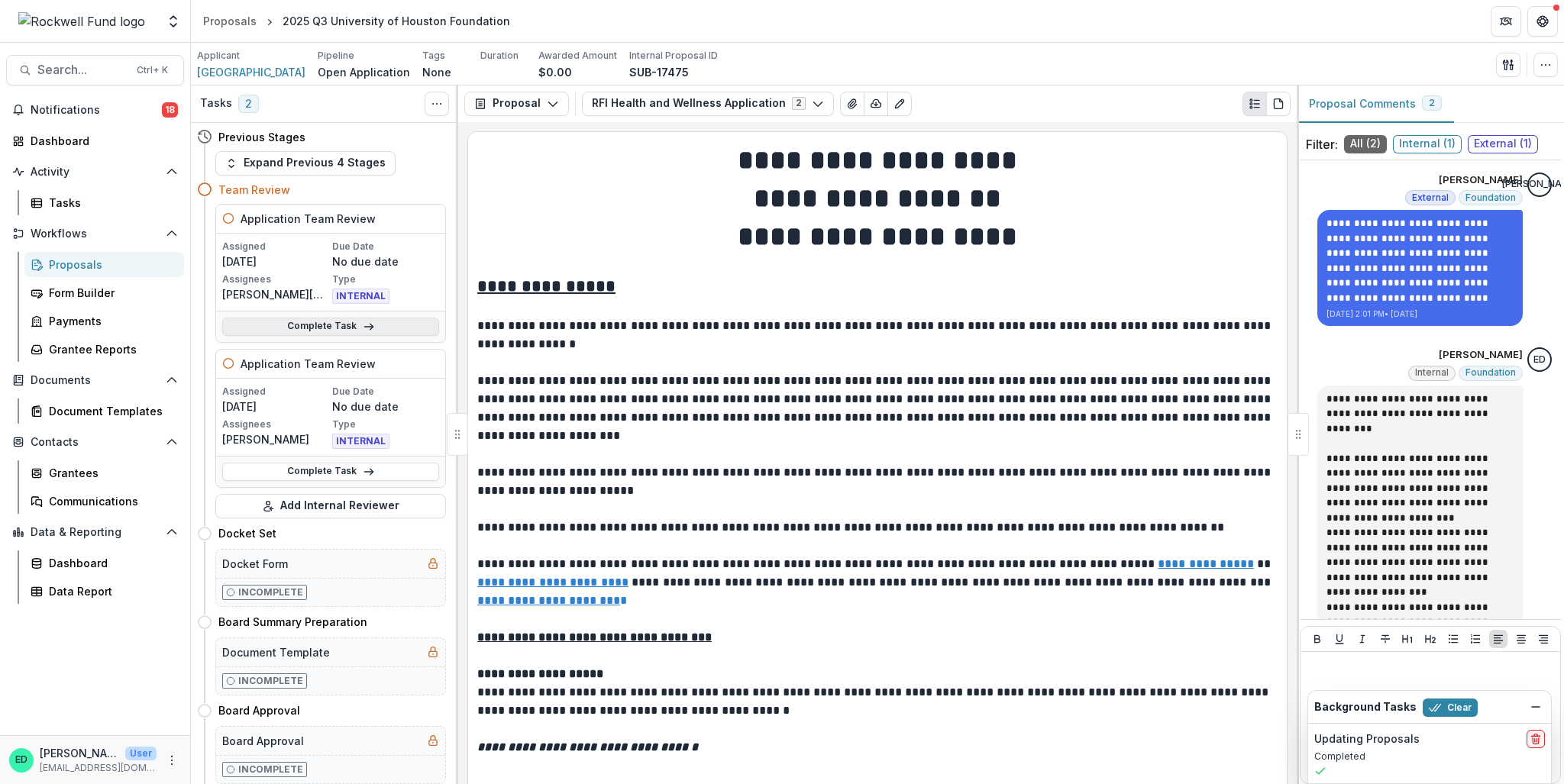
click at [347, 332] on link "Complete Task" at bounding box center [330, 326] width 217 height 18
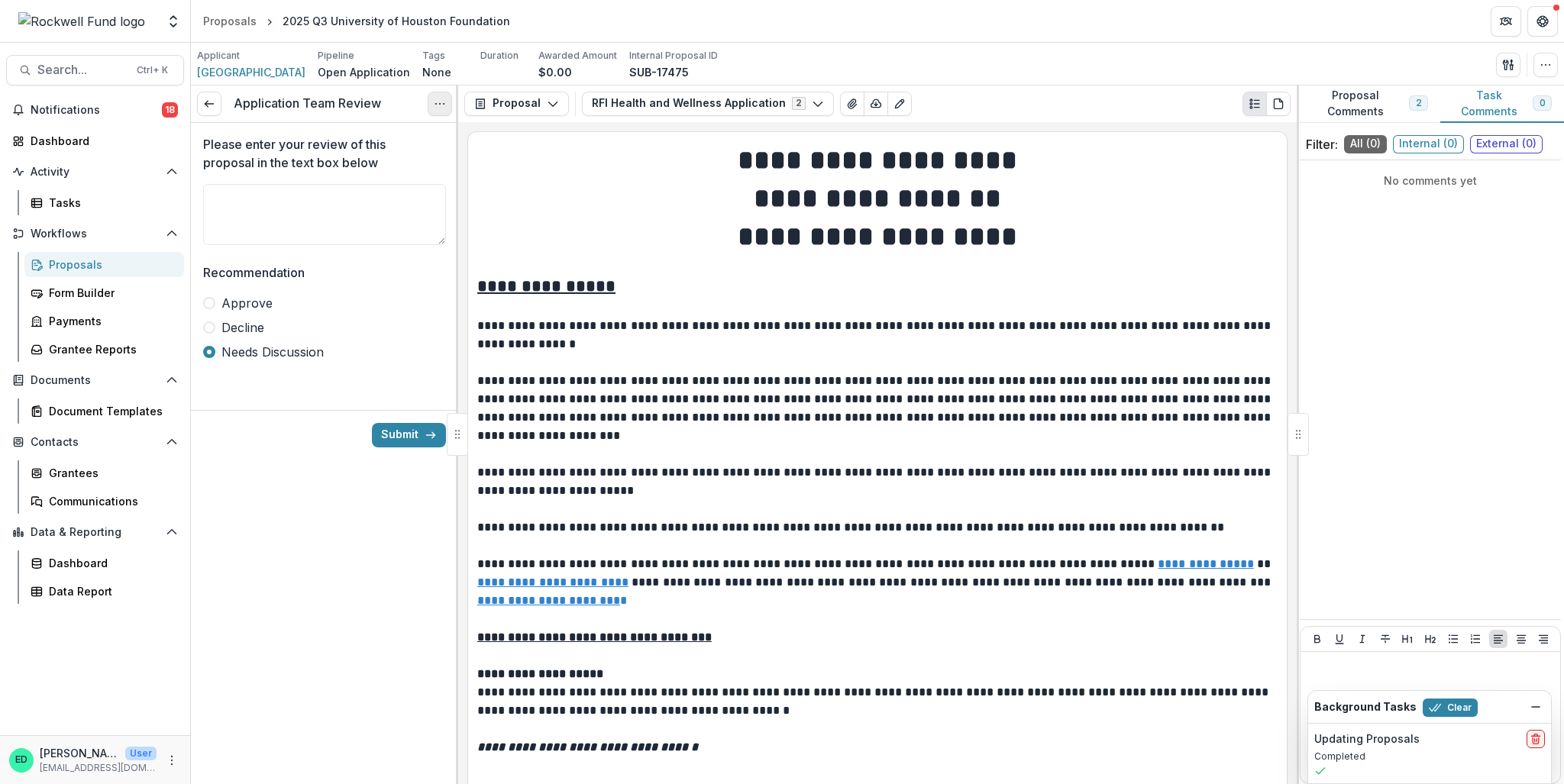
click at [436, 106] on icon "Options" at bounding box center [440, 104] width 13 height 13
click at [364, 169] on button "Cancel Task" at bounding box center [366, 171] width 163 height 25
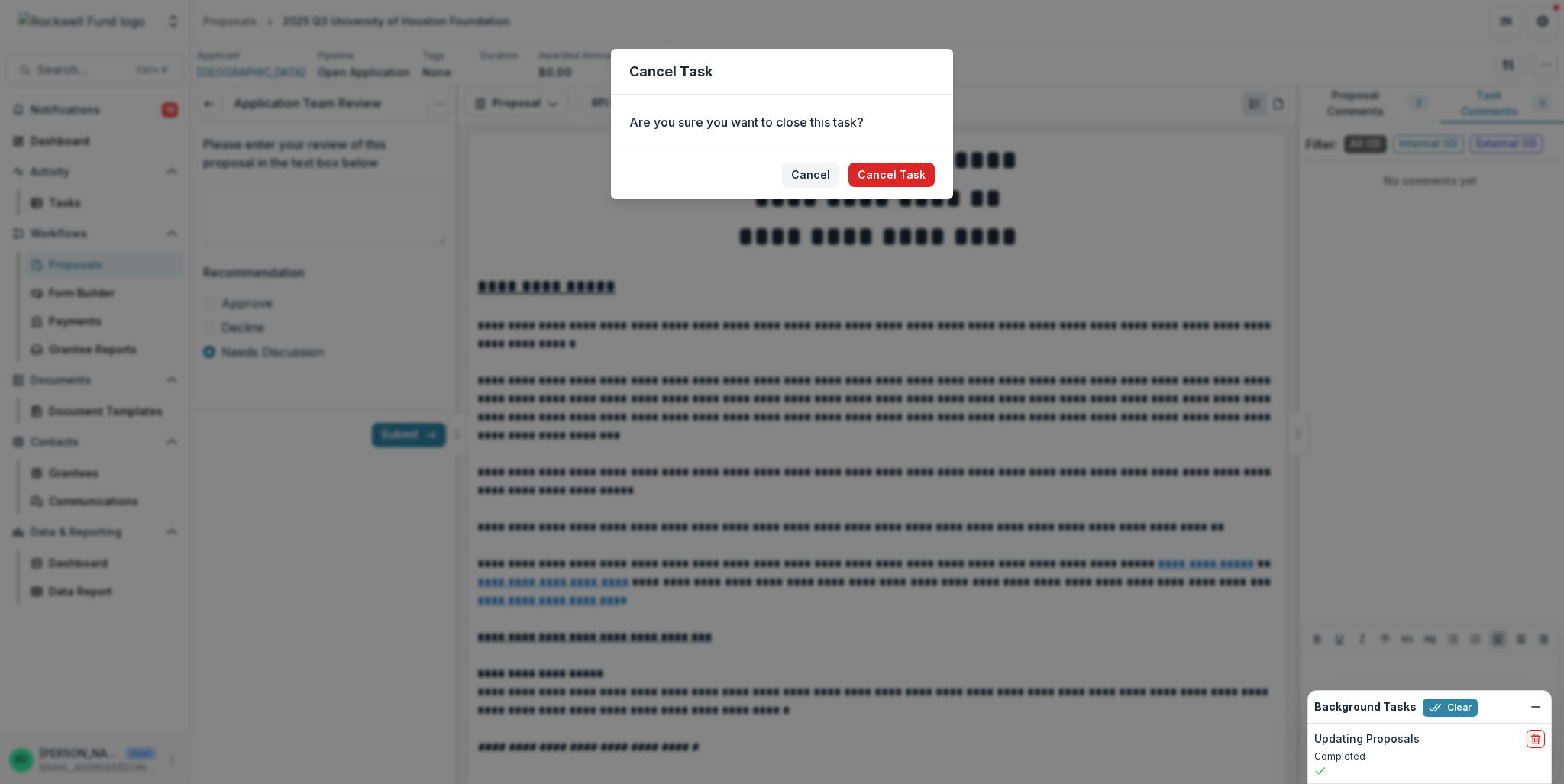
click at [892, 175] on button "Cancel Task" at bounding box center [891, 174] width 86 height 24
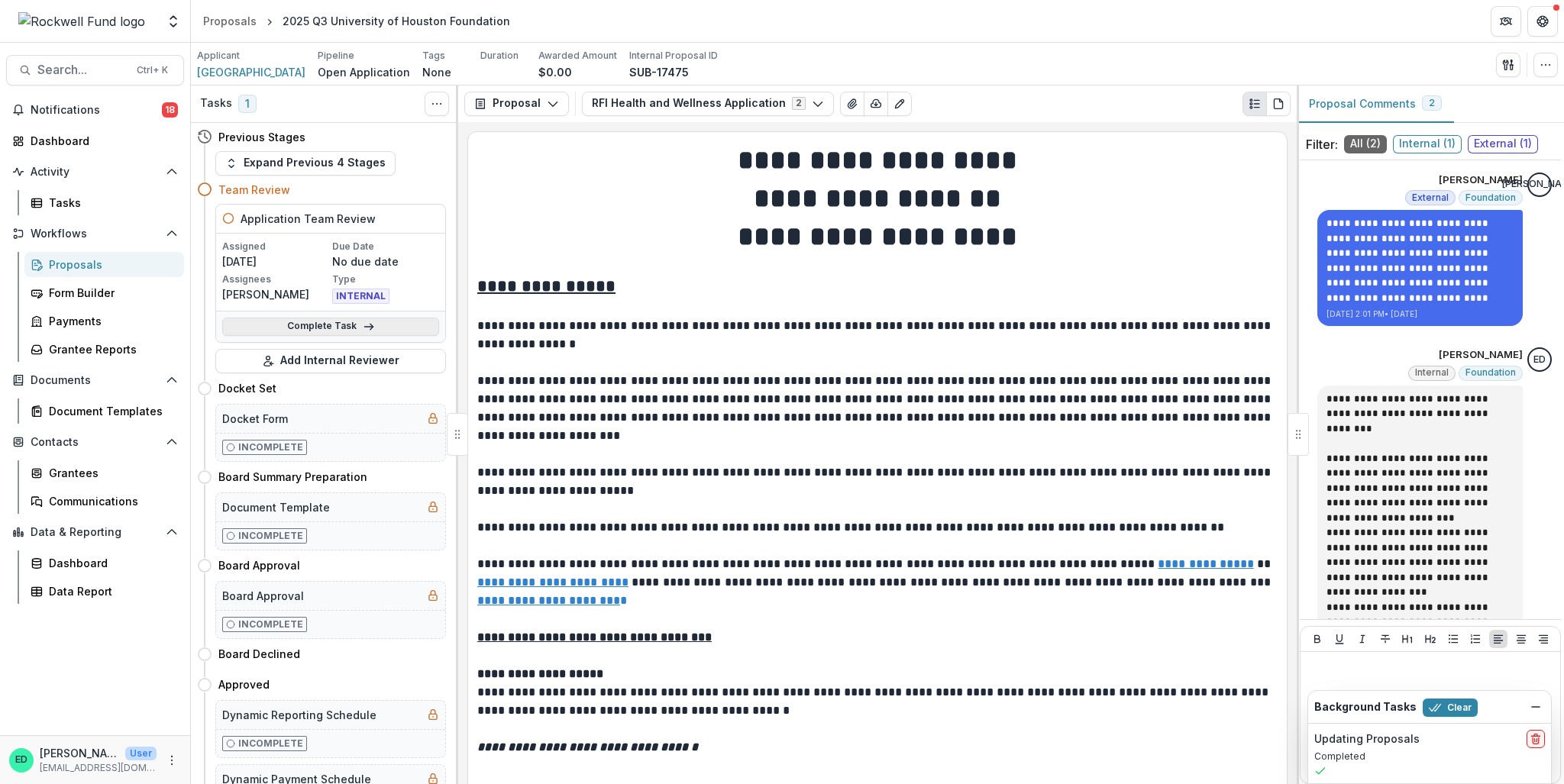
click at [348, 325] on link "Complete Task" at bounding box center [330, 326] width 217 height 18
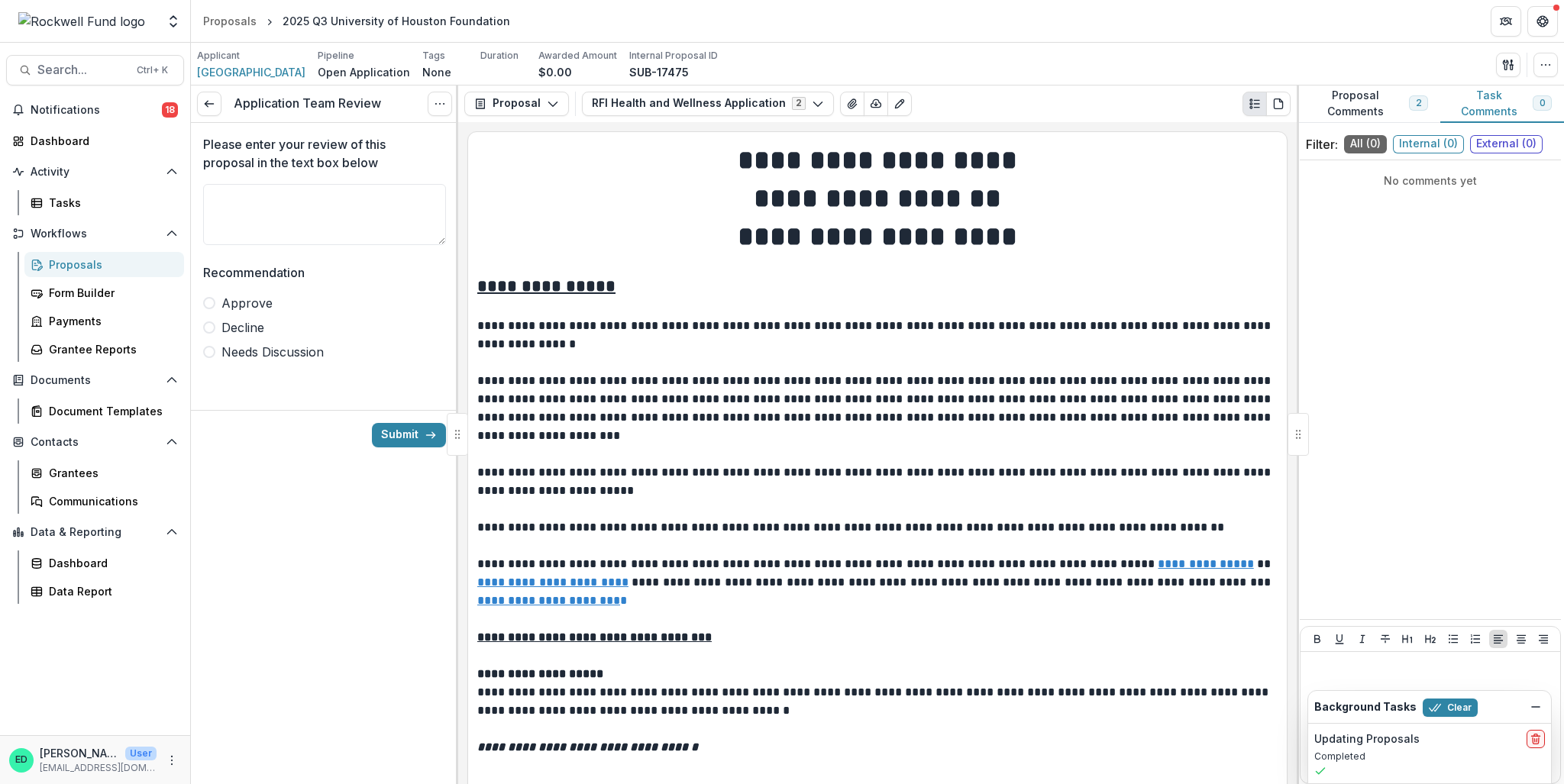
click at [208, 303] on span at bounding box center [210, 303] width 13 height 13
click at [423, 429] on button "Submit" at bounding box center [409, 435] width 74 height 24
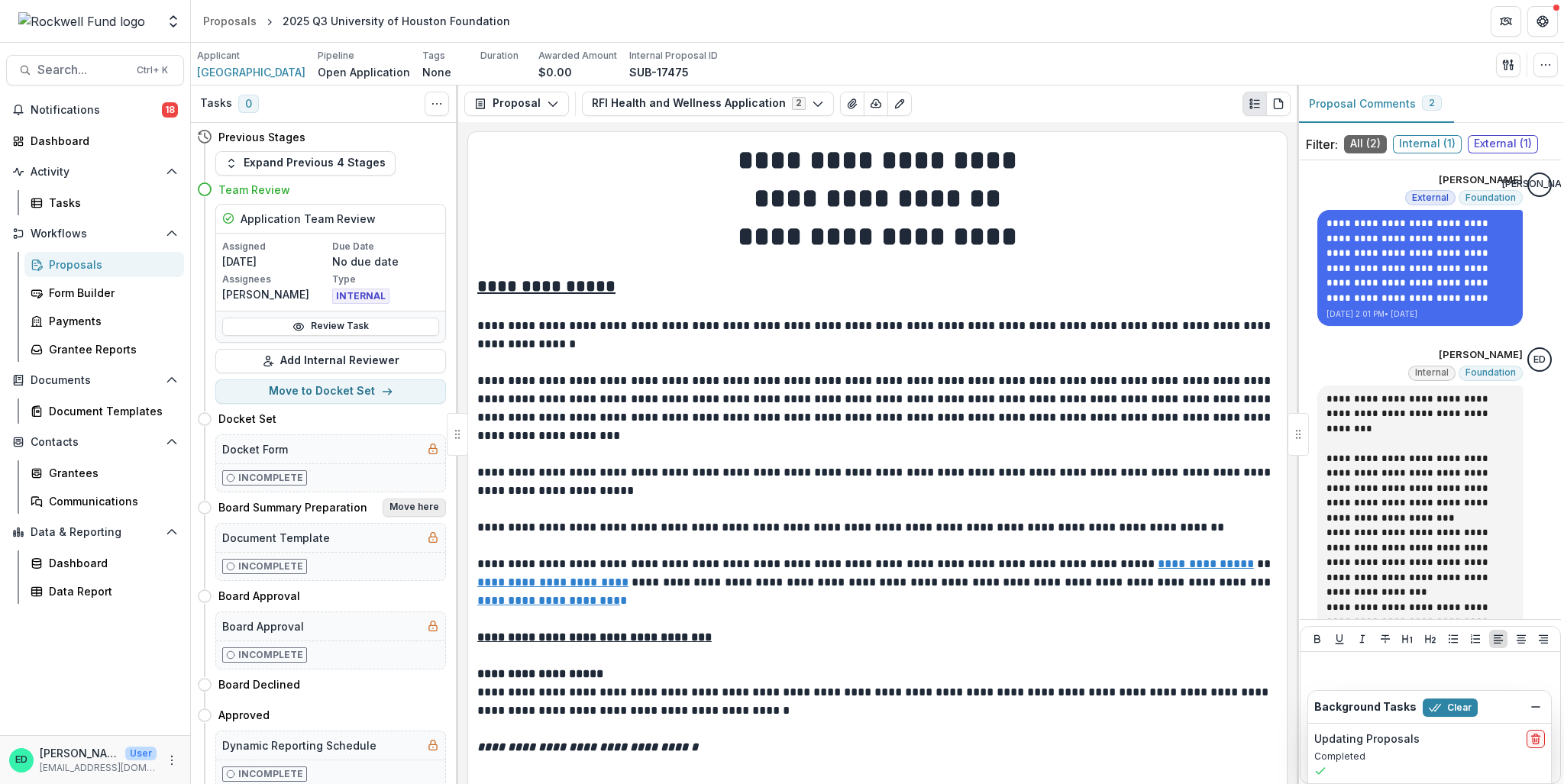
click at [411, 505] on button "Move here" at bounding box center [414, 507] width 63 height 18
select select "**********"
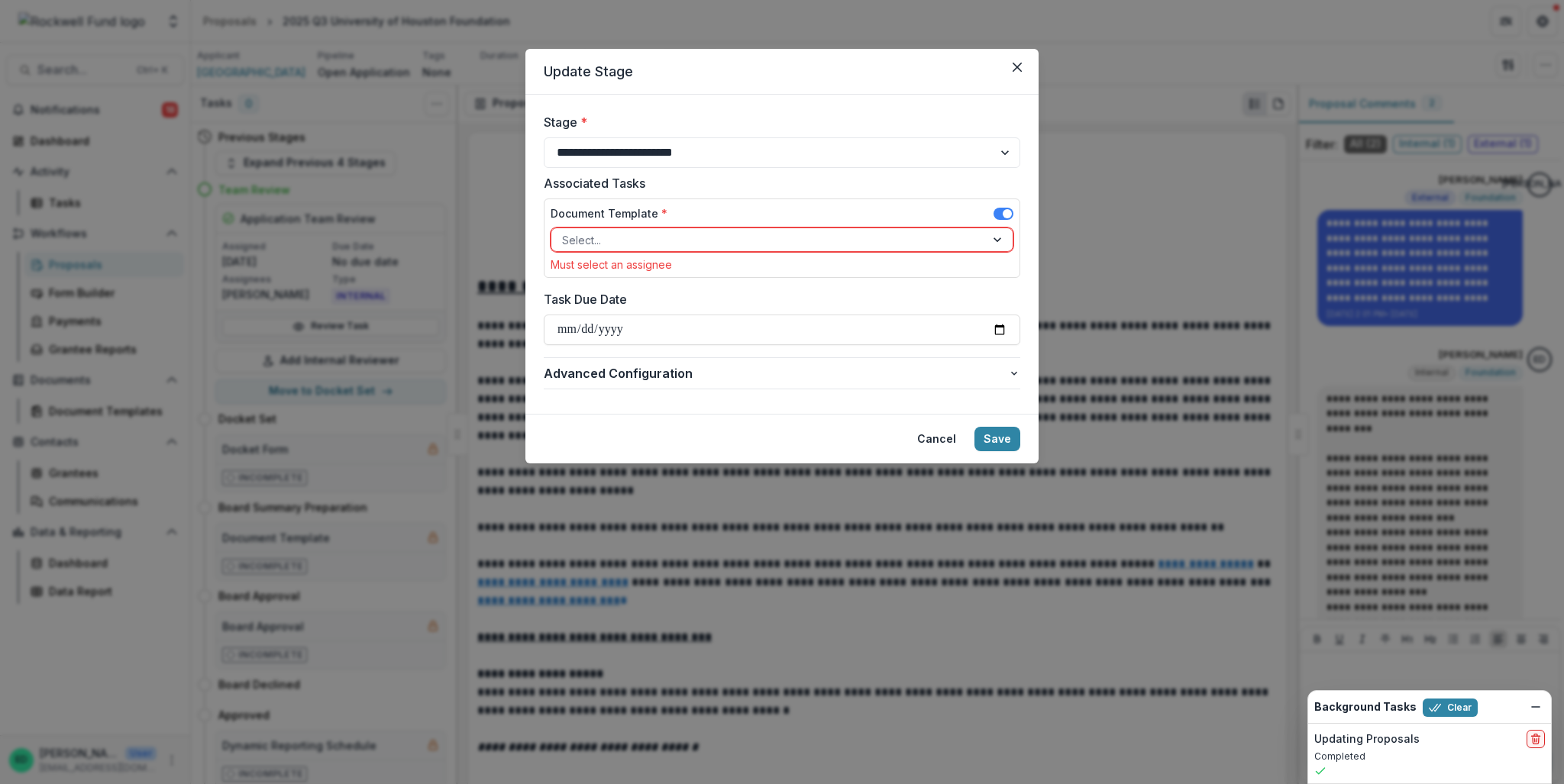
click at [676, 242] on div at bounding box center [768, 240] width 412 height 19
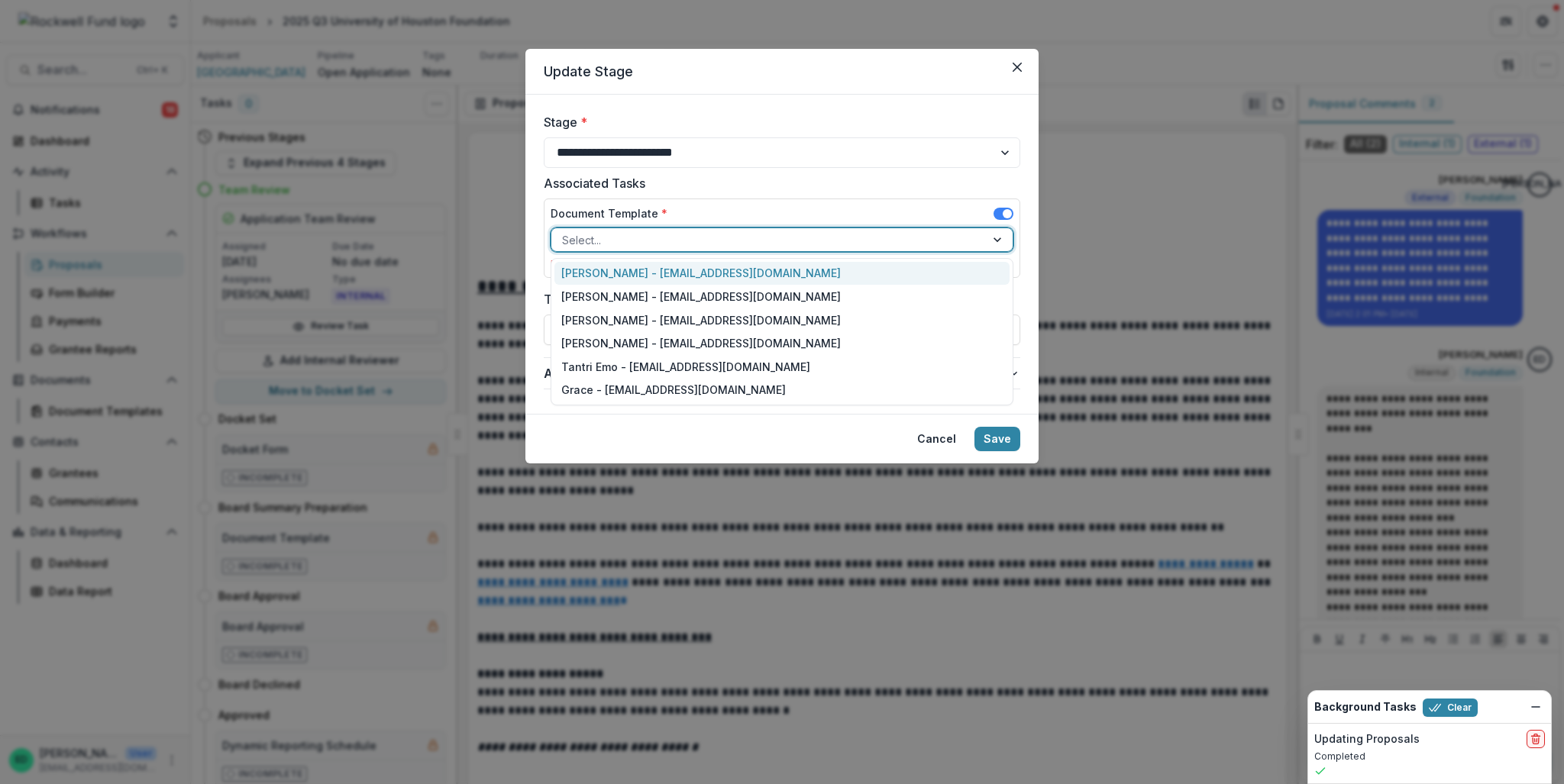
click at [656, 268] on div "Estevan D. Delgado - edelgado@rockfund.org" at bounding box center [781, 273] width 455 height 24
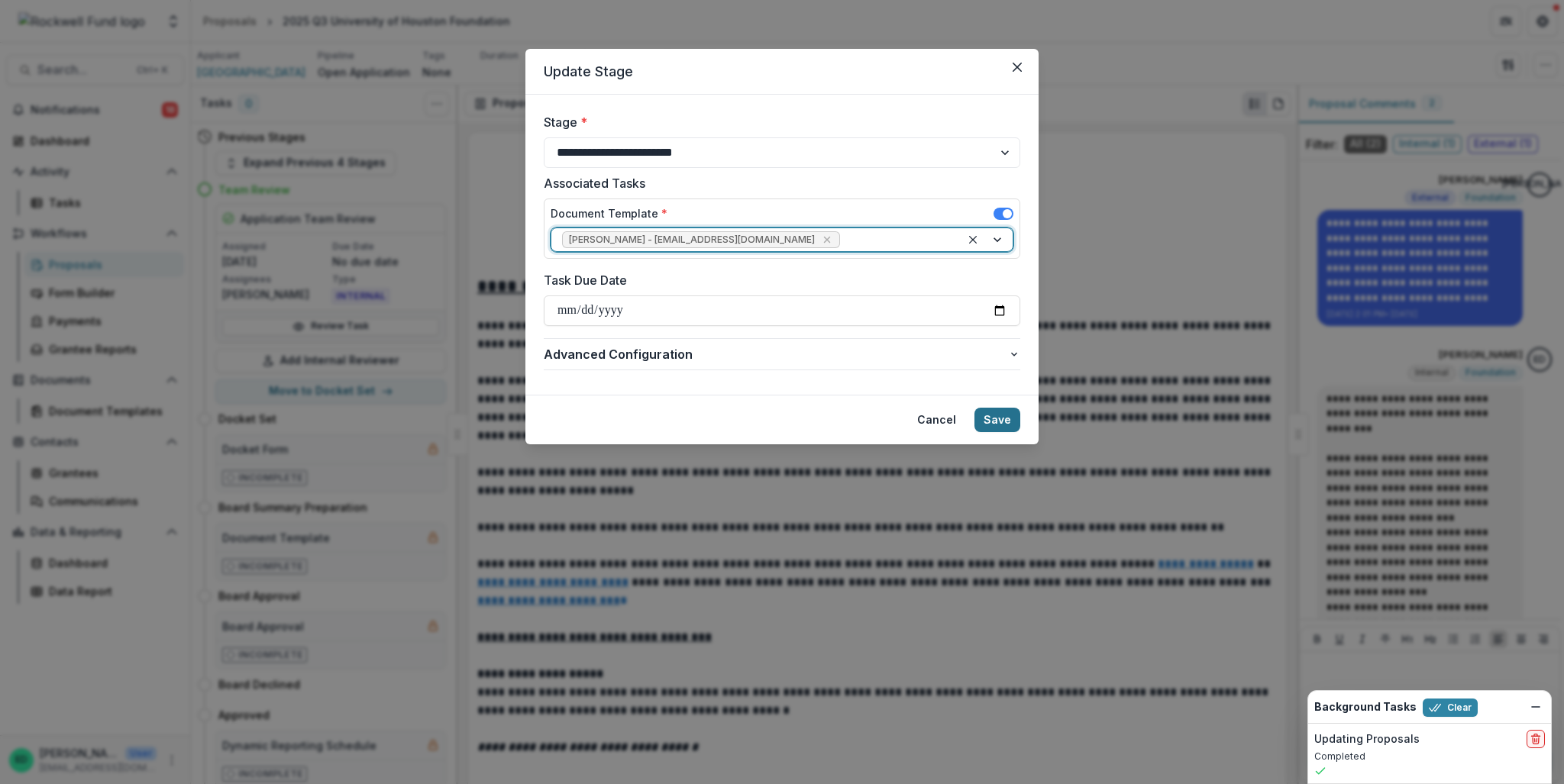
click at [1000, 423] on button "Save" at bounding box center [997, 419] width 46 height 24
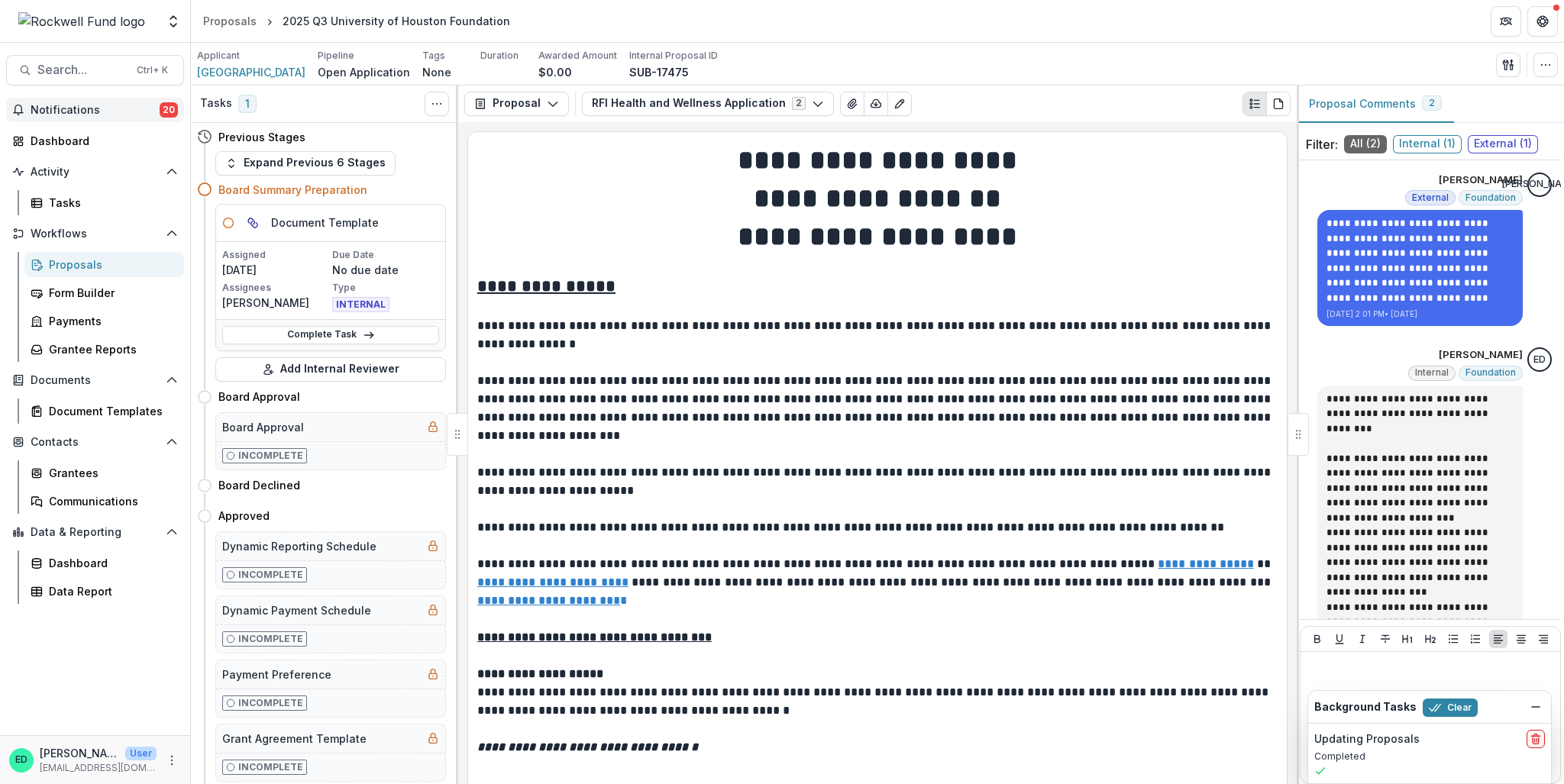
click at [89, 102] on button "Notifications 20" at bounding box center [95, 110] width 178 height 24
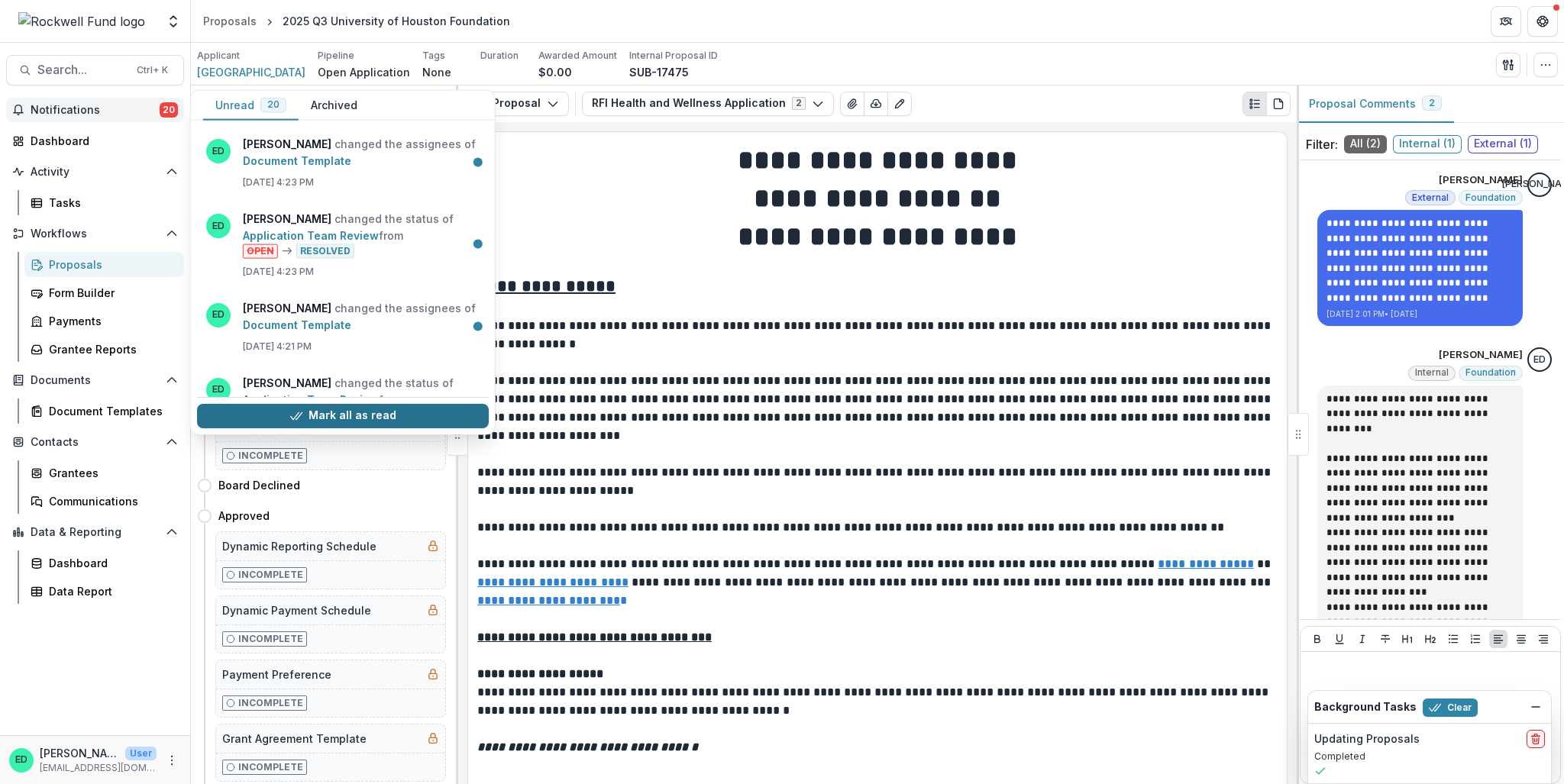
click at [373, 418] on button "Mark all as read" at bounding box center [343, 415] width 292 height 24
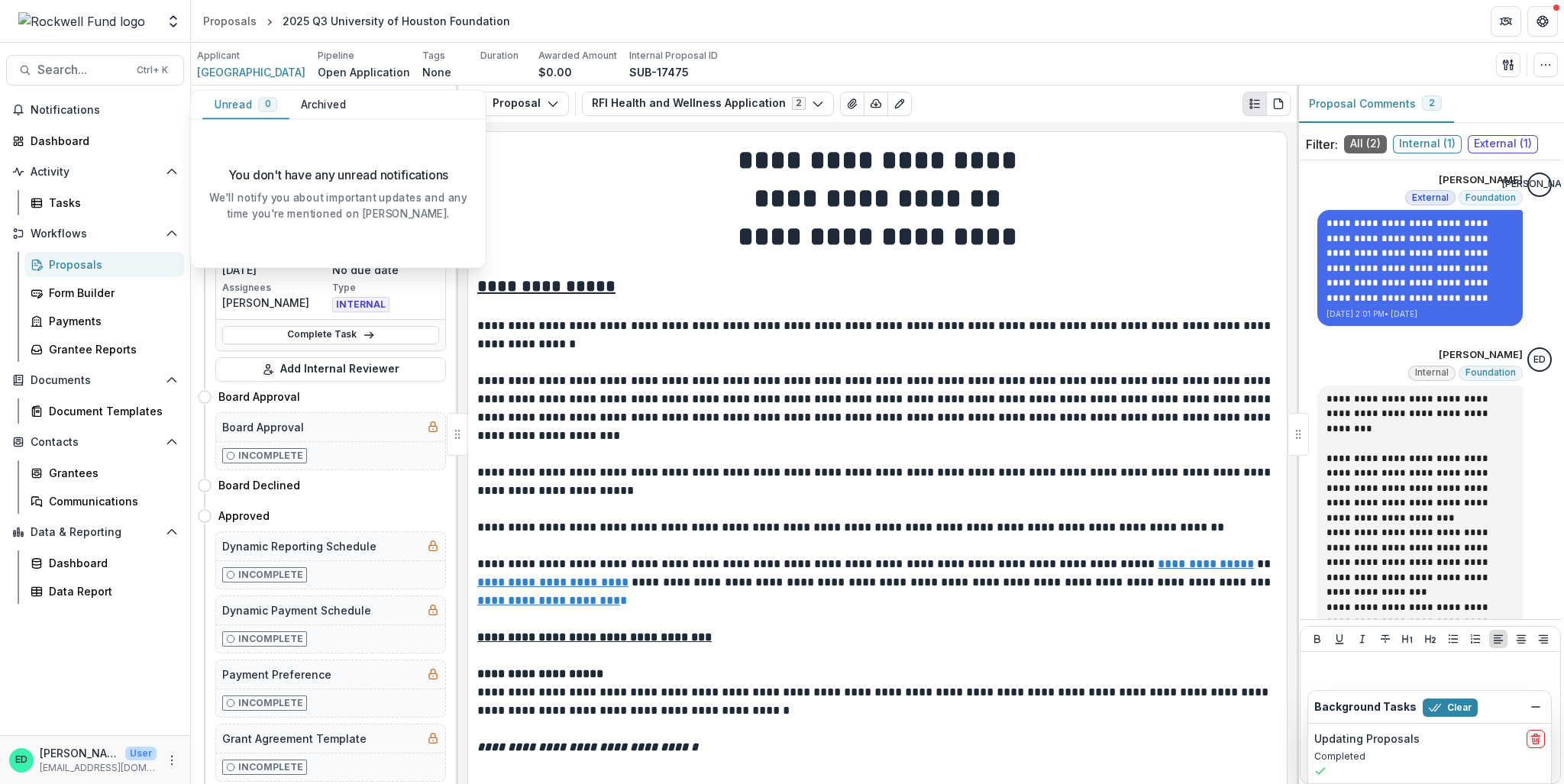
click at [99, 260] on div "Proposals" at bounding box center [110, 265] width 123 height 16
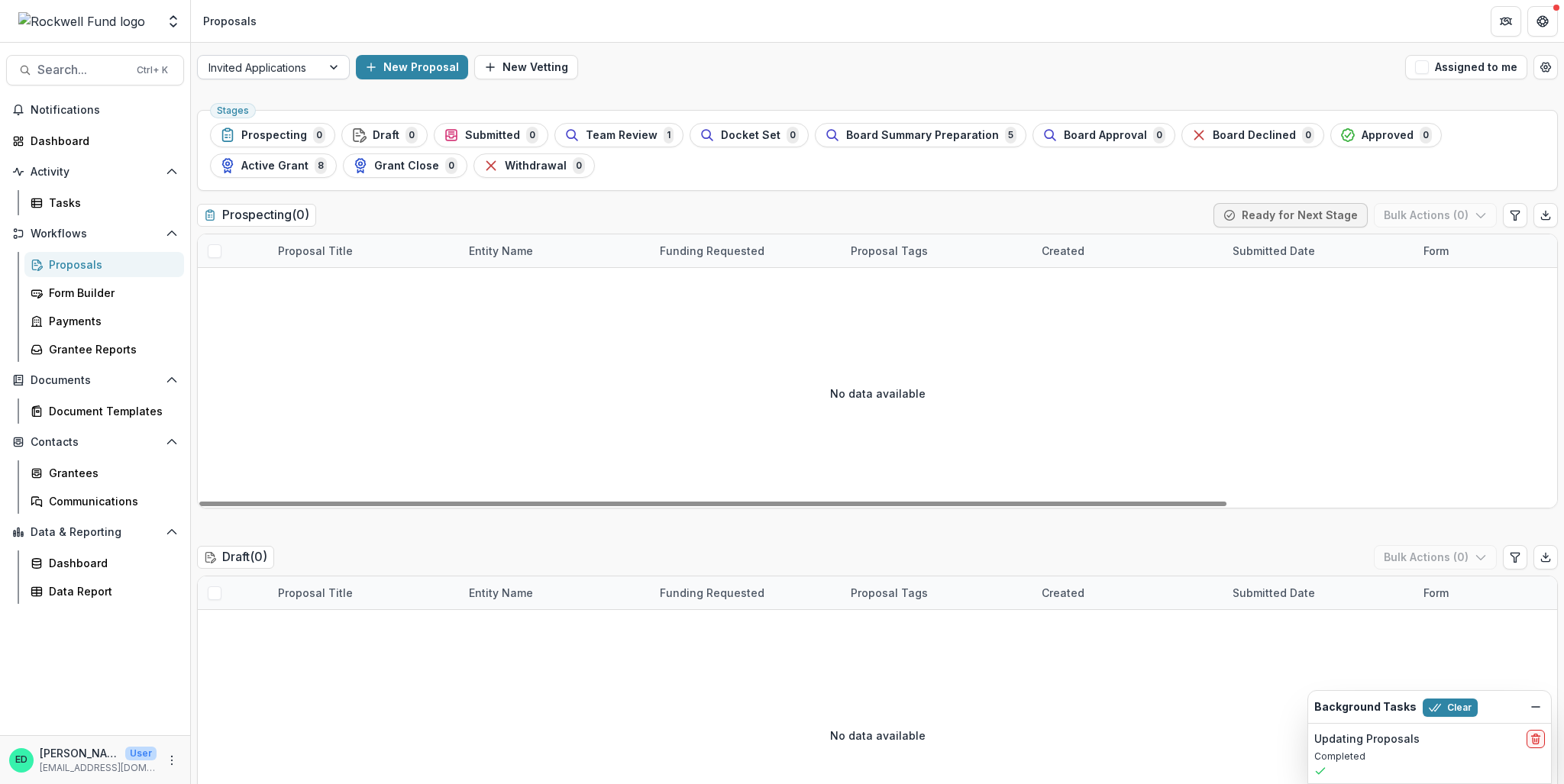
drag, startPoint x: 329, startPoint y: 54, endPoint x: 315, endPoint y: 66, distance: 18.4
click at [325, 54] on div "Invited Applications New Proposal New Vetting Assigned to me" at bounding box center [877, 67] width 1373 height 49
click at [312, 69] on div "Invited Applications" at bounding box center [259, 68] width 124 height 22
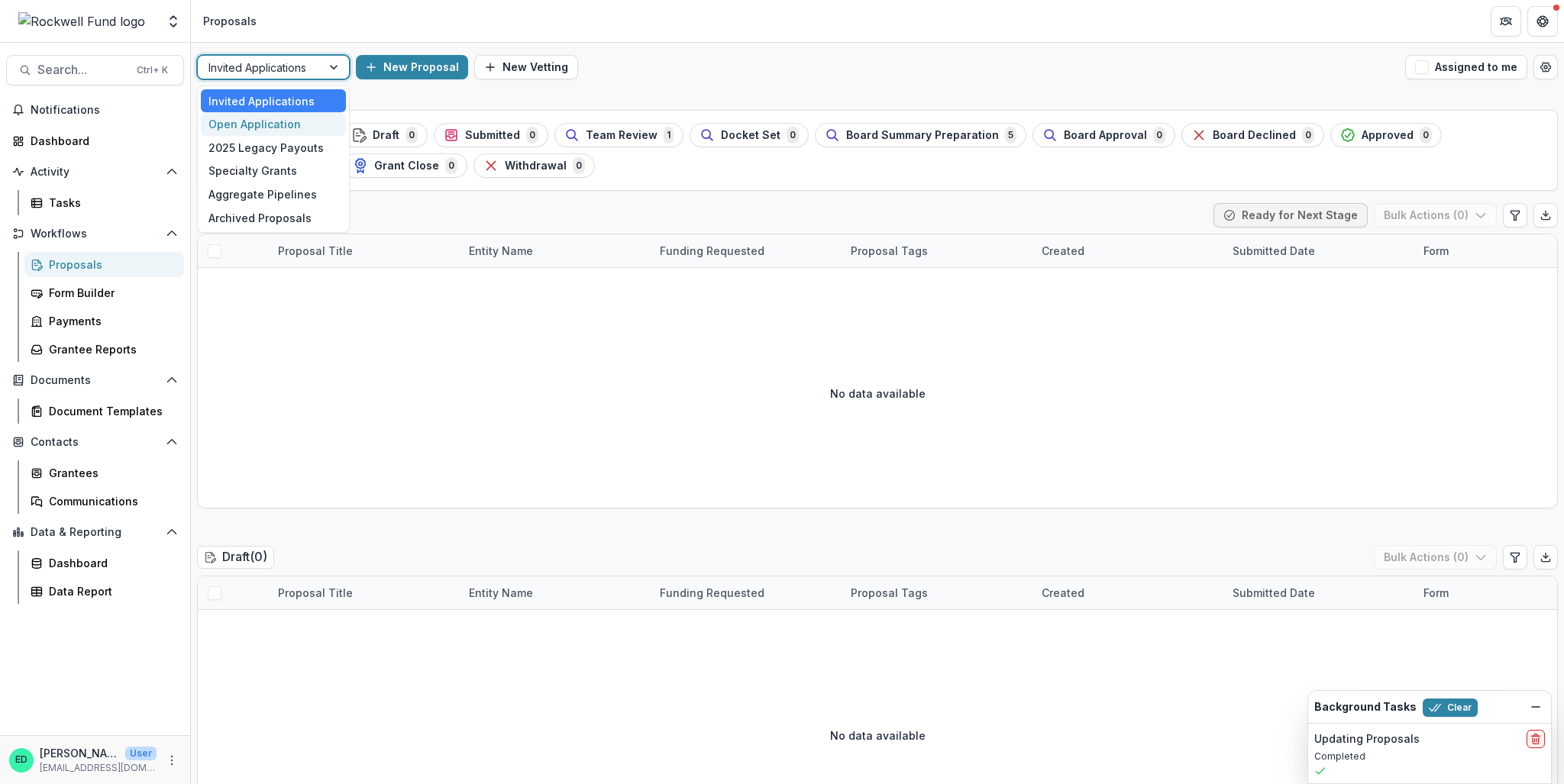
click at [297, 116] on div "Open Application" at bounding box center [274, 124] width 145 height 24
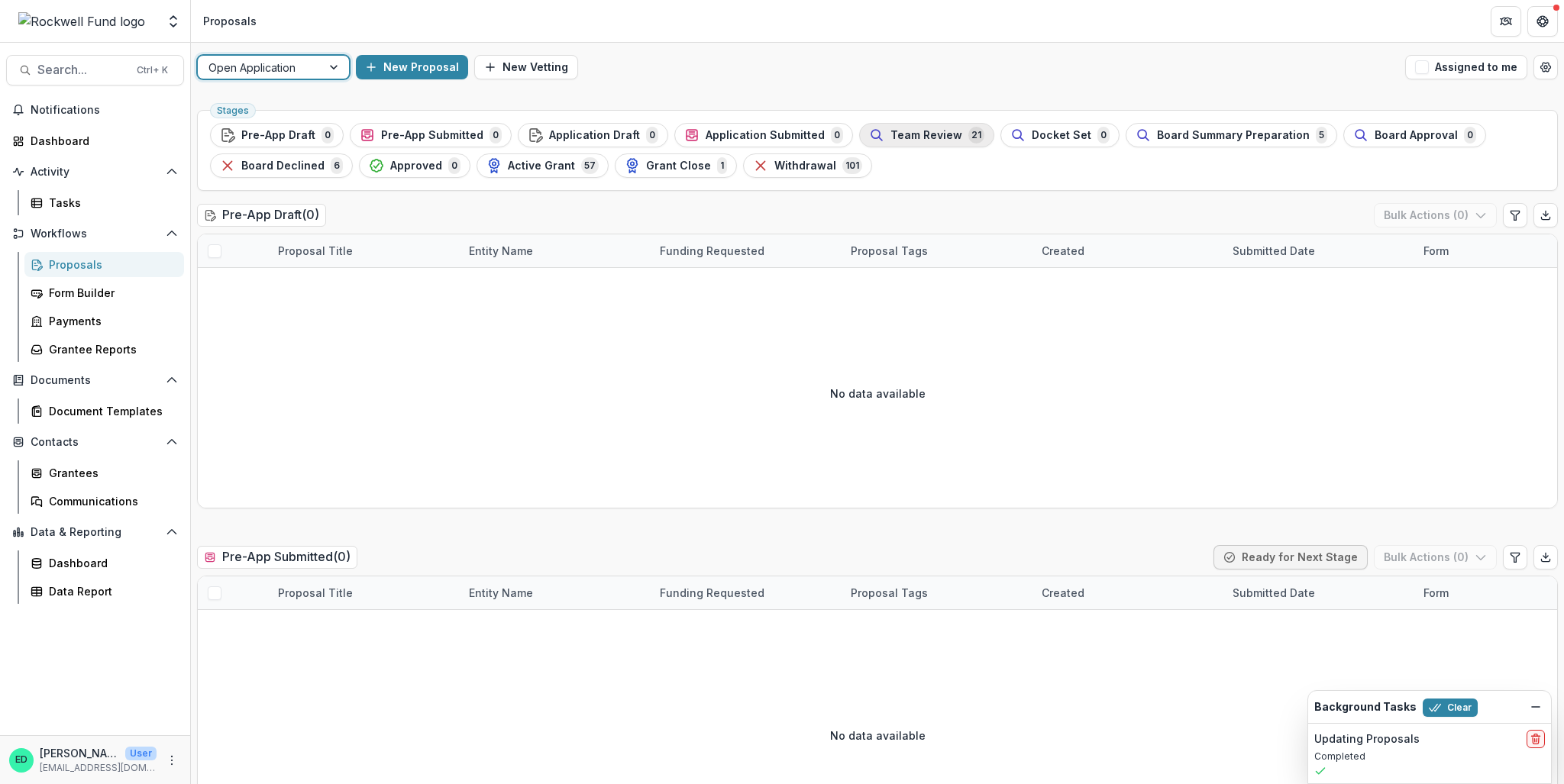
click at [908, 136] on span "Team Review" at bounding box center [926, 136] width 72 height 13
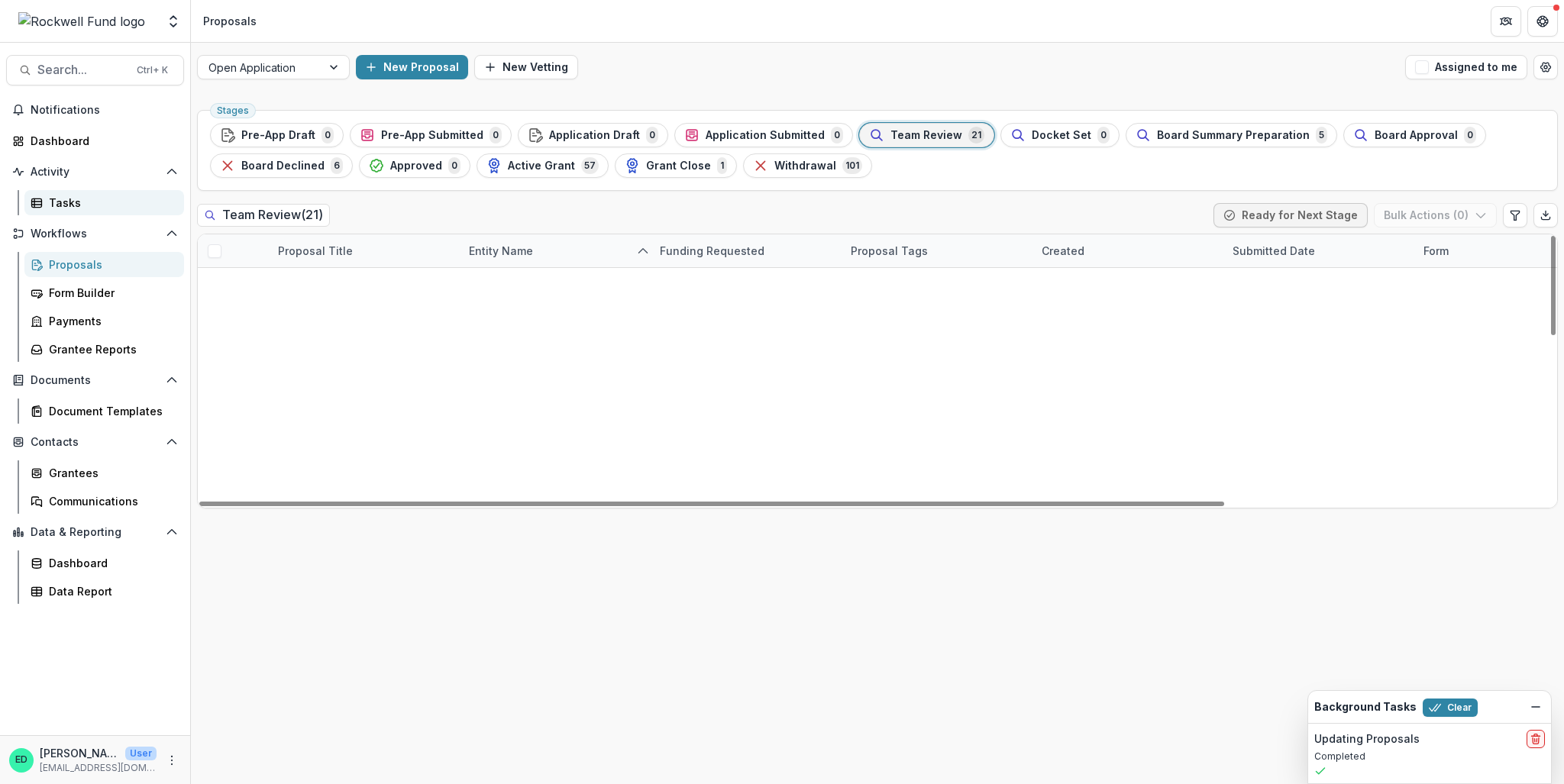
click at [81, 211] on link "Tasks" at bounding box center [104, 203] width 159 height 25
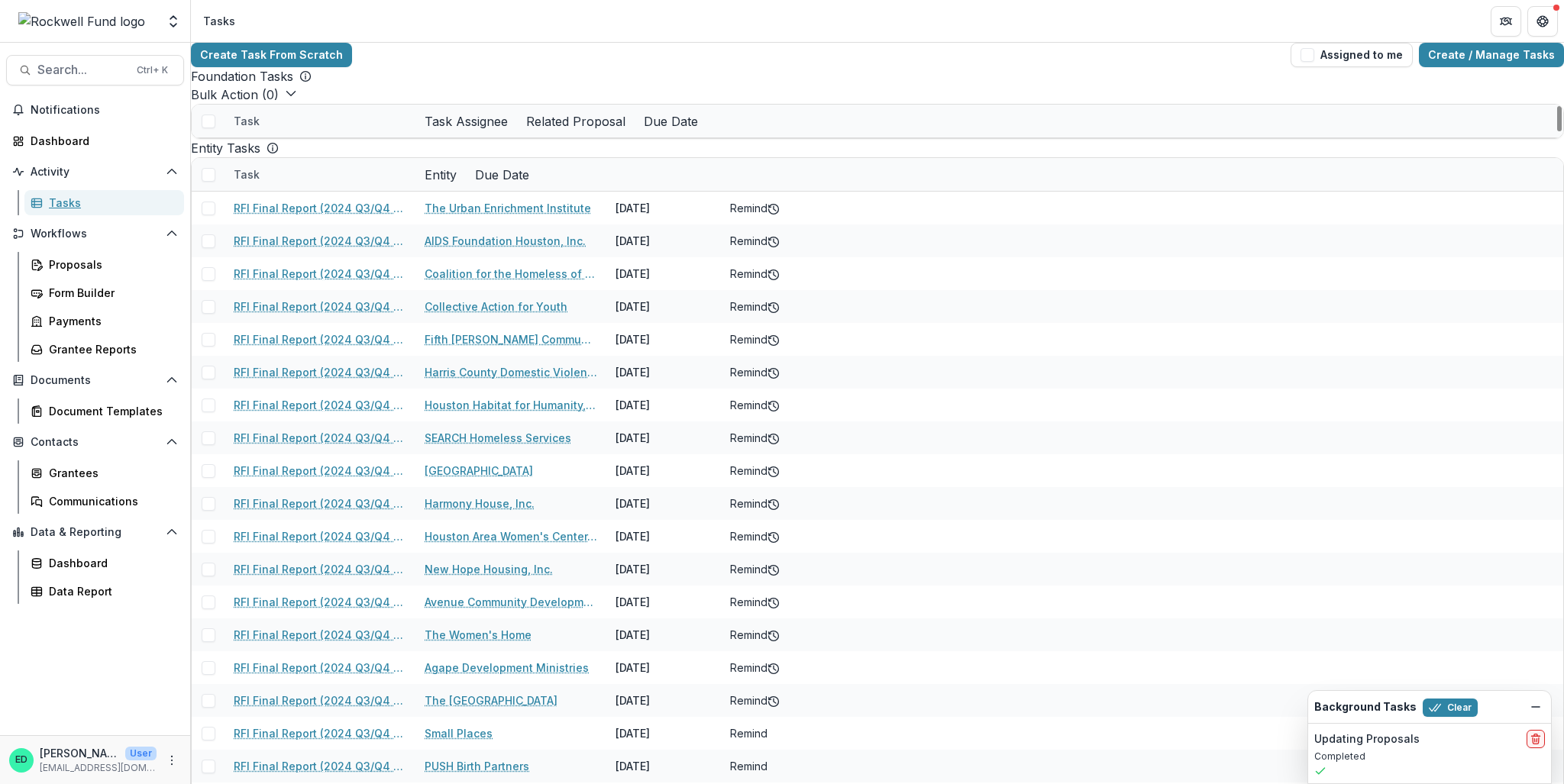
scroll to position [5009, 0]
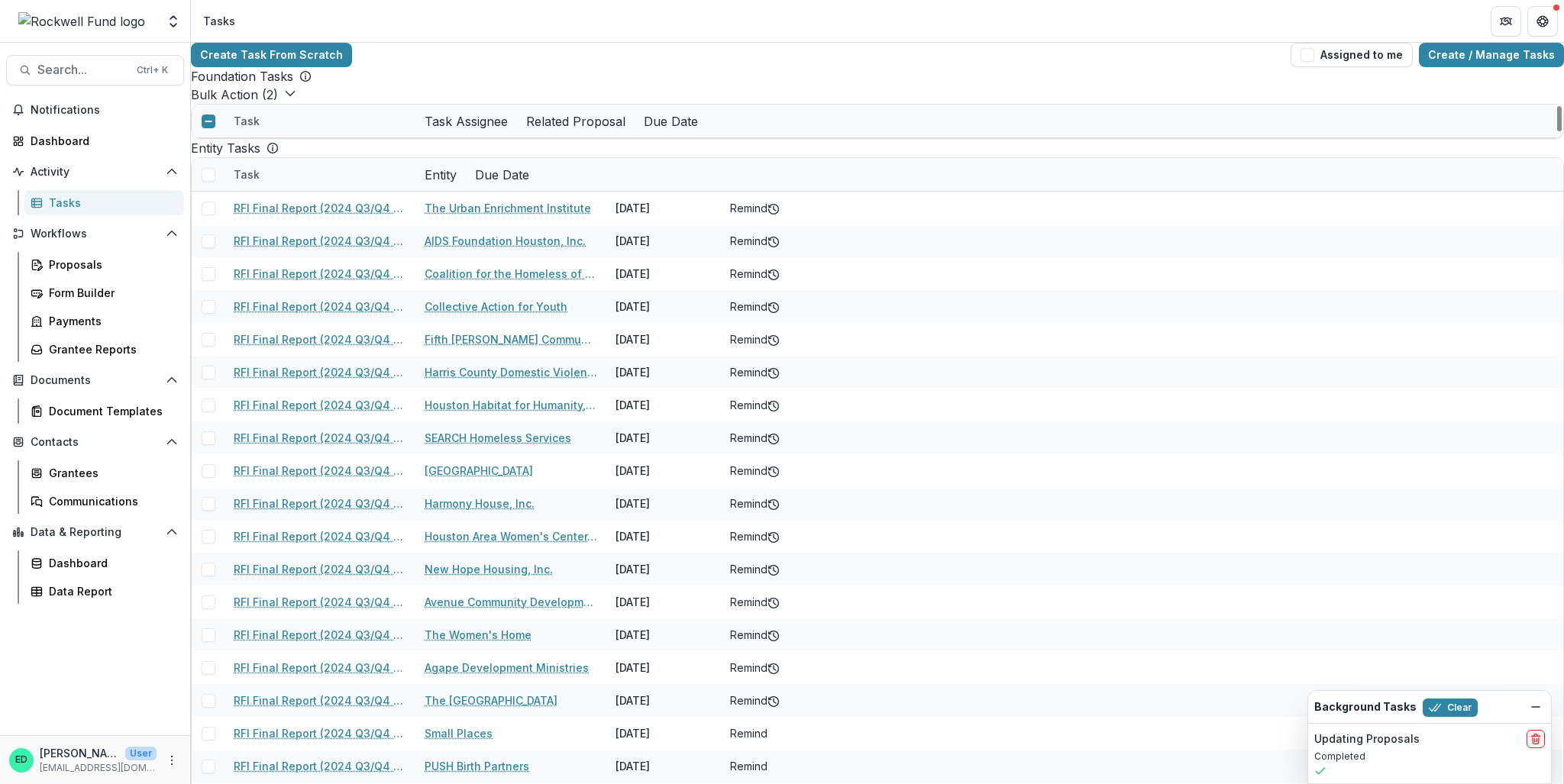
click at [251, 129] on div "Task" at bounding box center [247, 121] width 44 height 16
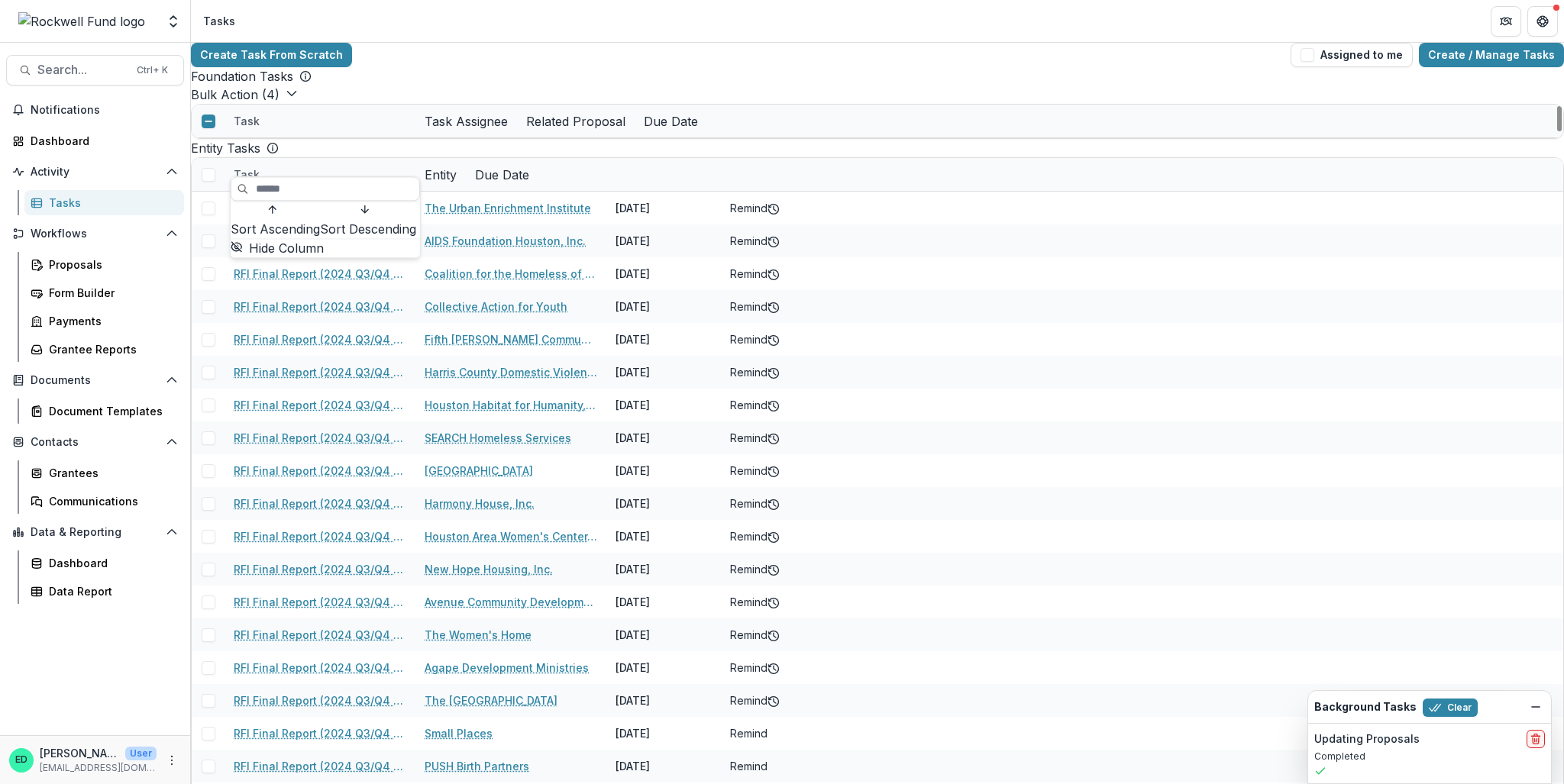
click at [320, 238] on span "Sort Descending" at bounding box center [368, 229] width 96 height 18
click at [374, 104] on div "Bulk Action ( 4 ) Bulk Complete ( 4 ) Bulk Cancel ( 4 ) Reporting Schedule Tasks" at bounding box center [877, 95] width 1373 height 18
click at [262, 129] on div "Task" at bounding box center [247, 121] width 44 height 16
click at [519, 104] on div "Bulk Action ( 4 ) Bulk Complete ( 4 ) Bulk Cancel ( 4 ) Reporting Schedule Tasks" at bounding box center [877, 95] width 1373 height 18
click at [268, 129] on div "Task" at bounding box center [247, 121] width 44 height 16
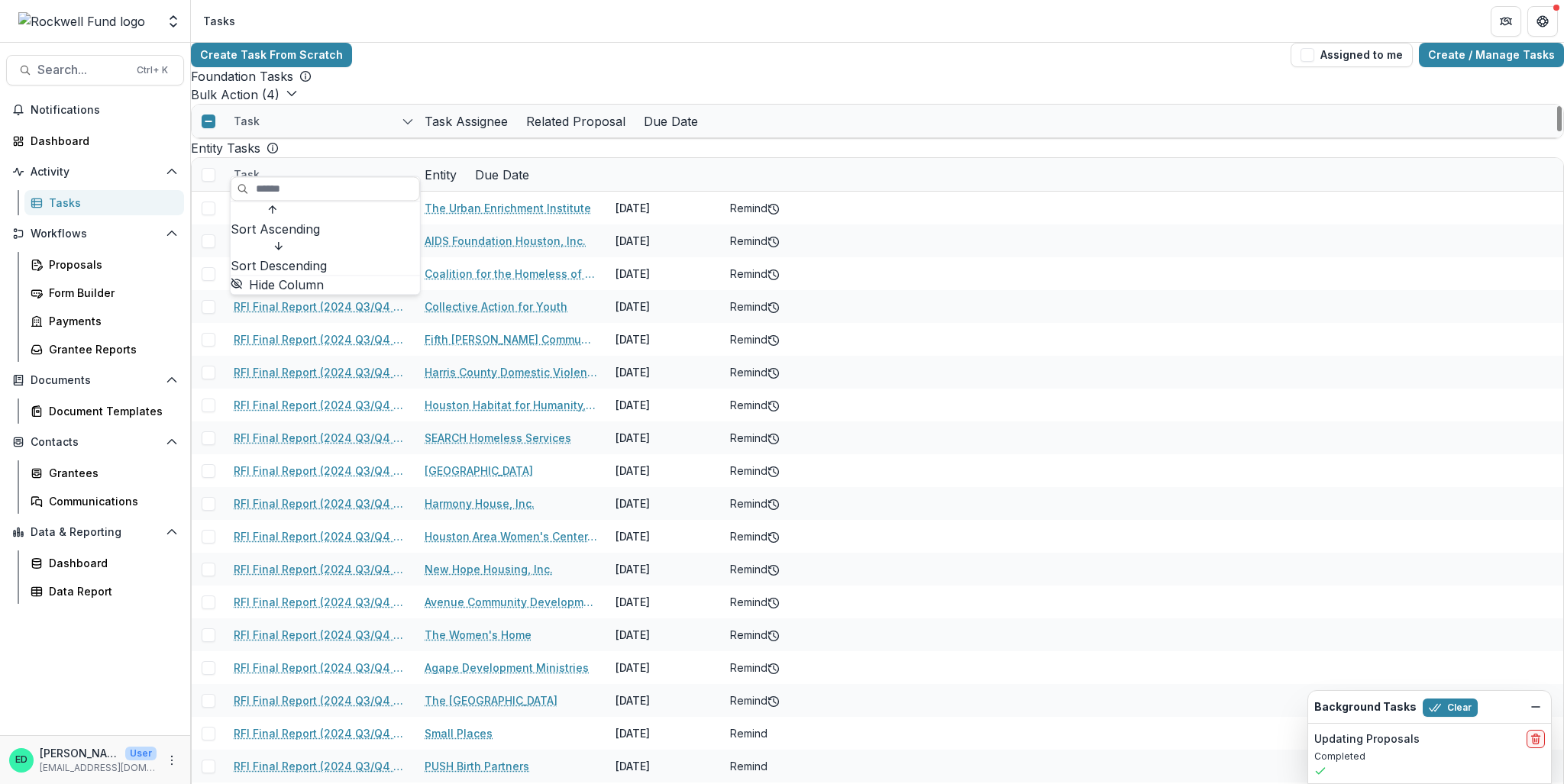
click at [285, 239] on button "Sort Descending" at bounding box center [282, 256] width 102 height 37
click at [360, 80] on div "Foundation Tasks" at bounding box center [877, 76] width 1373 height 18
click at [498, 137] on div "Task Assignee" at bounding box center [466, 121] width 102 height 33
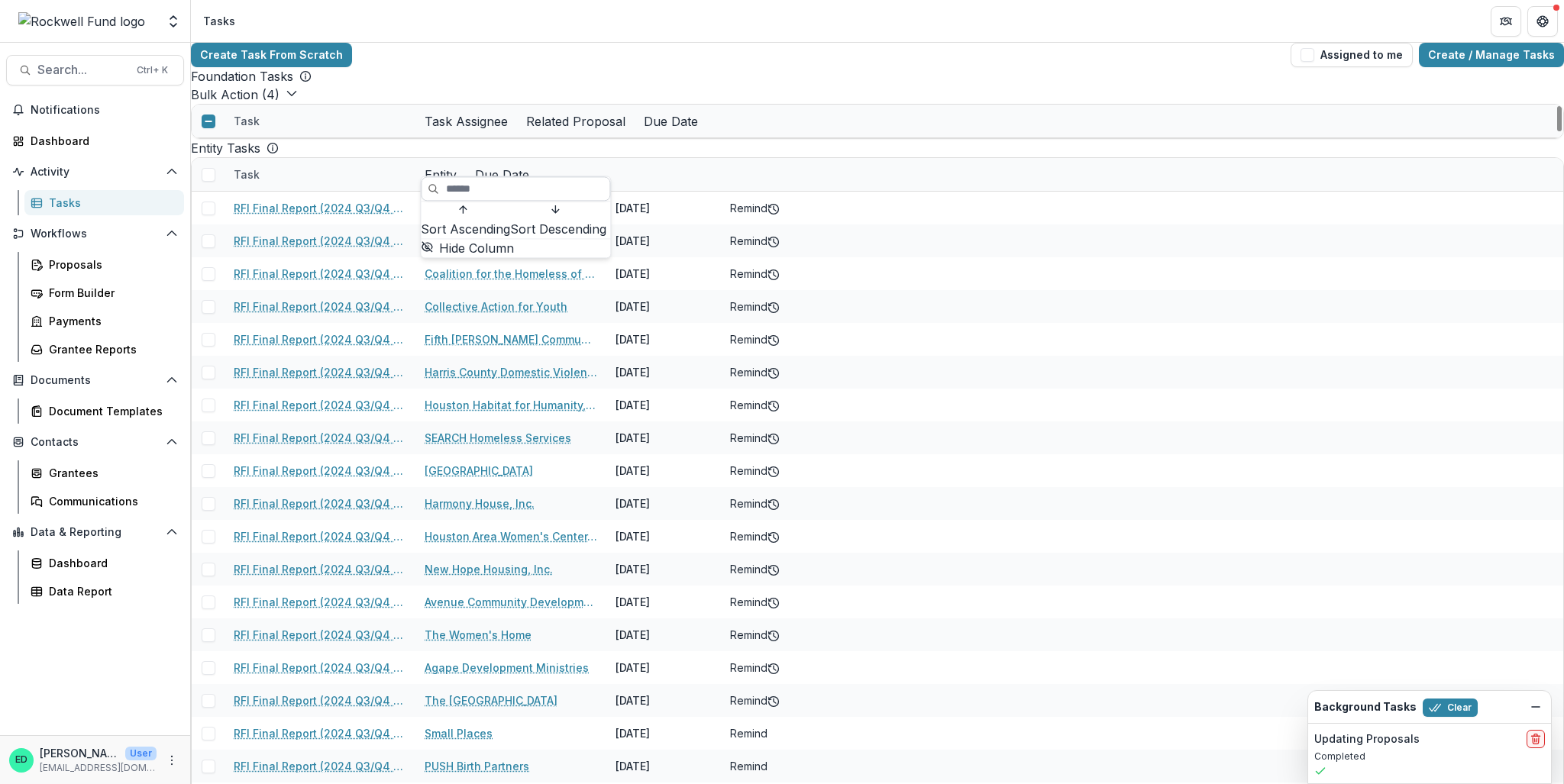
click at [464, 195] on input at bounding box center [516, 188] width 189 height 24
type input "***"
click at [541, 86] on div "Foundation Tasks" at bounding box center [877, 76] width 1373 height 18
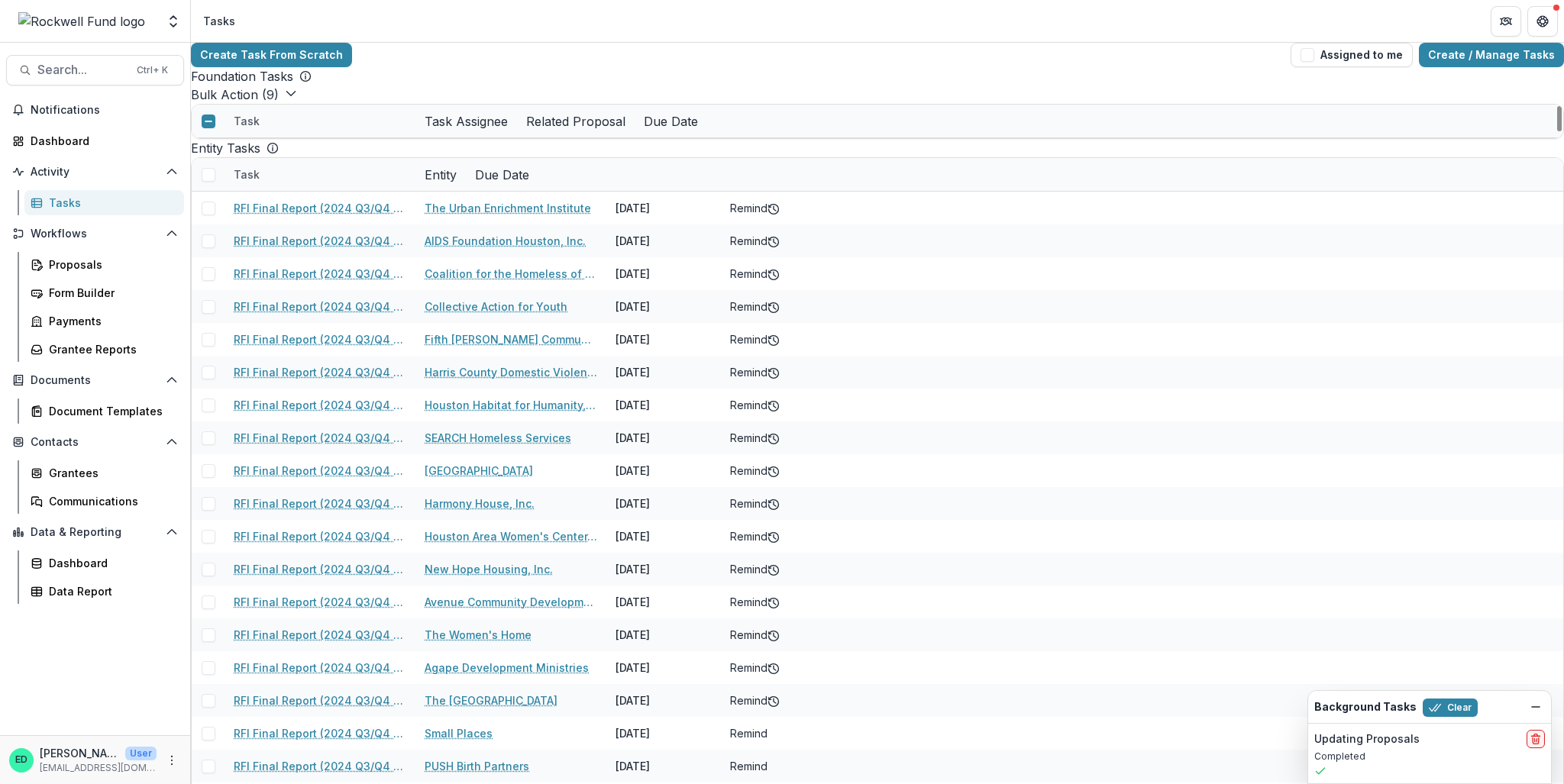
scroll to position [1908, 0]
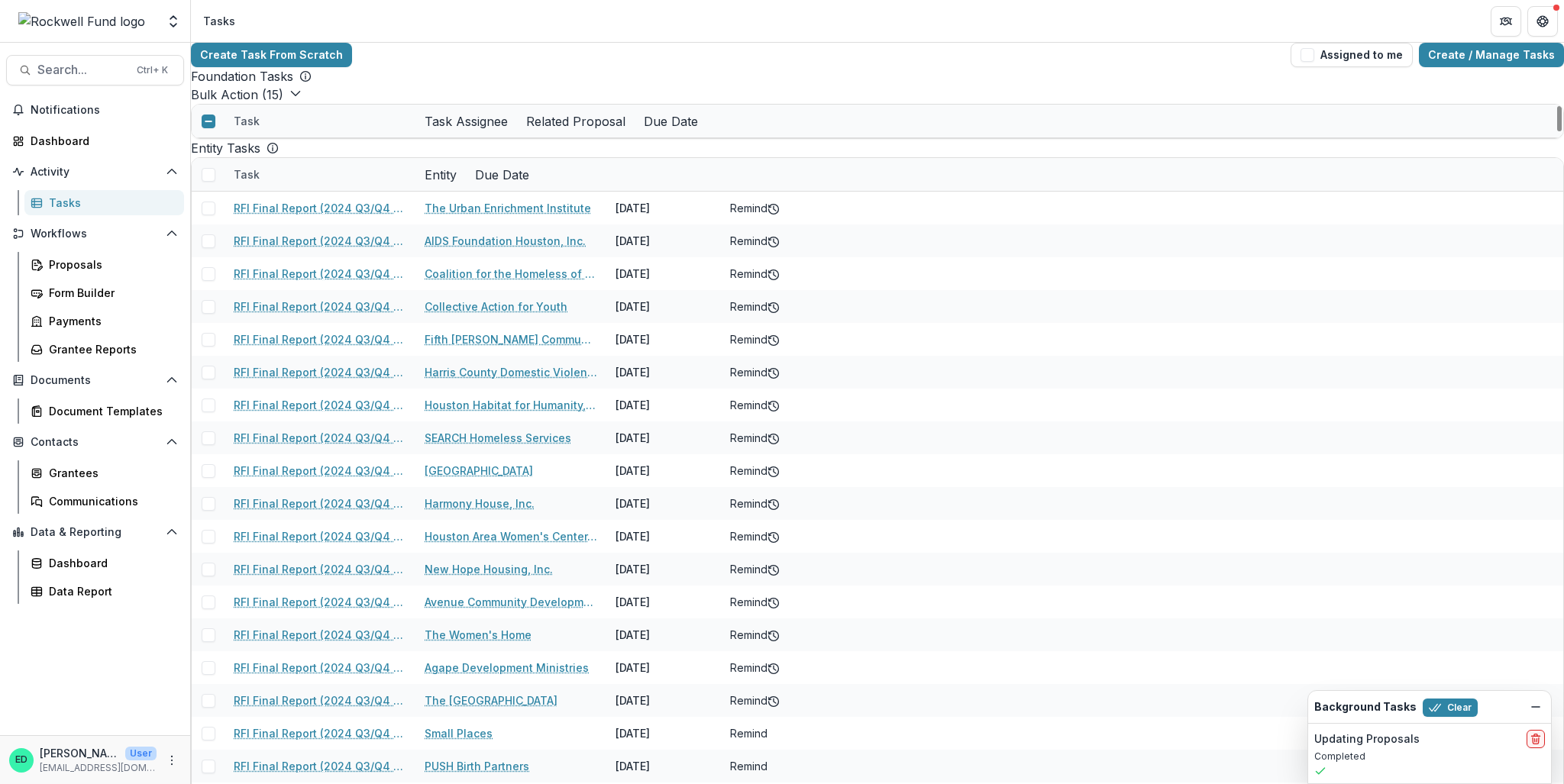
scroll to position [2138, 0]
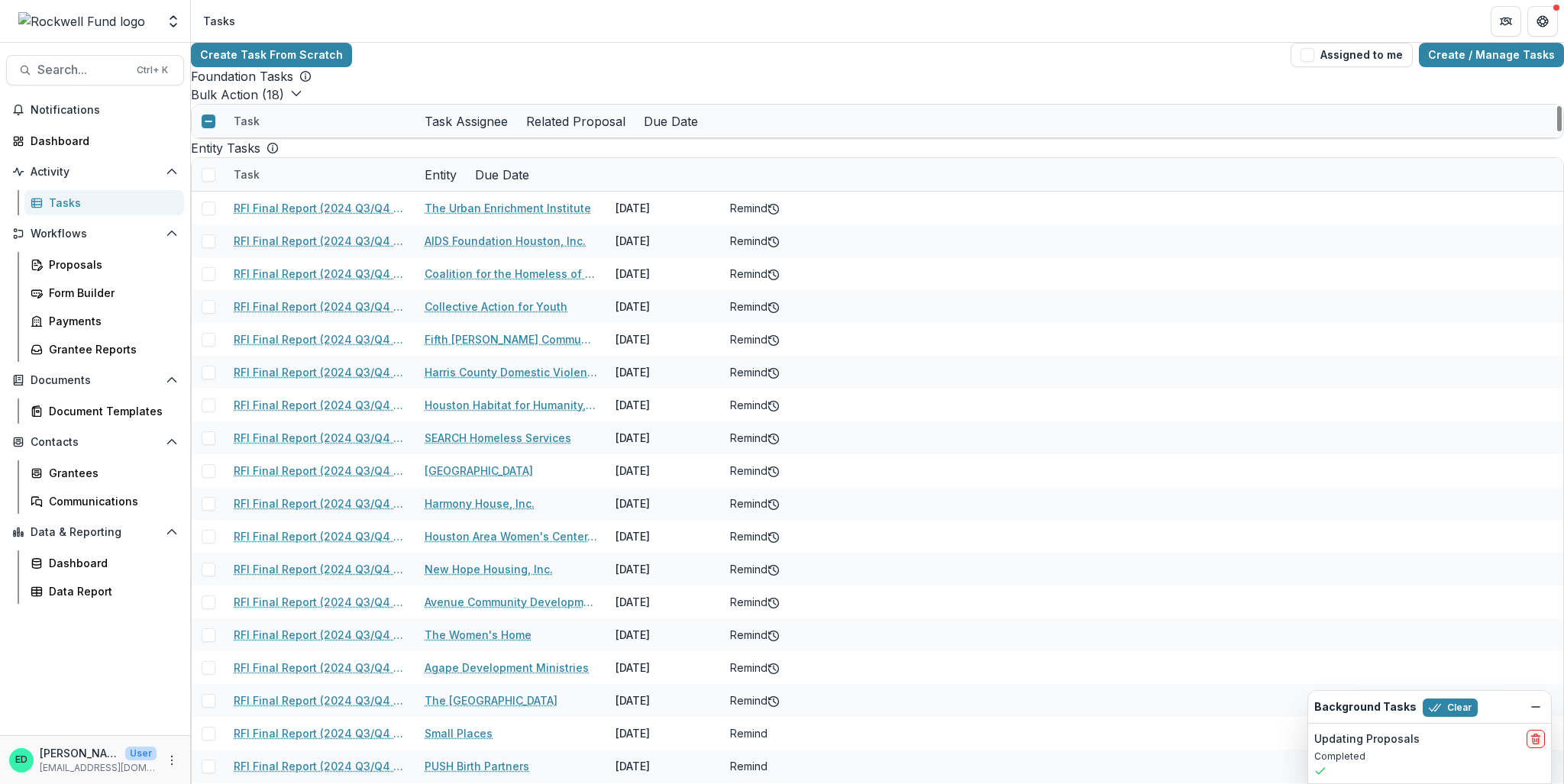
scroll to position [2213, 0]
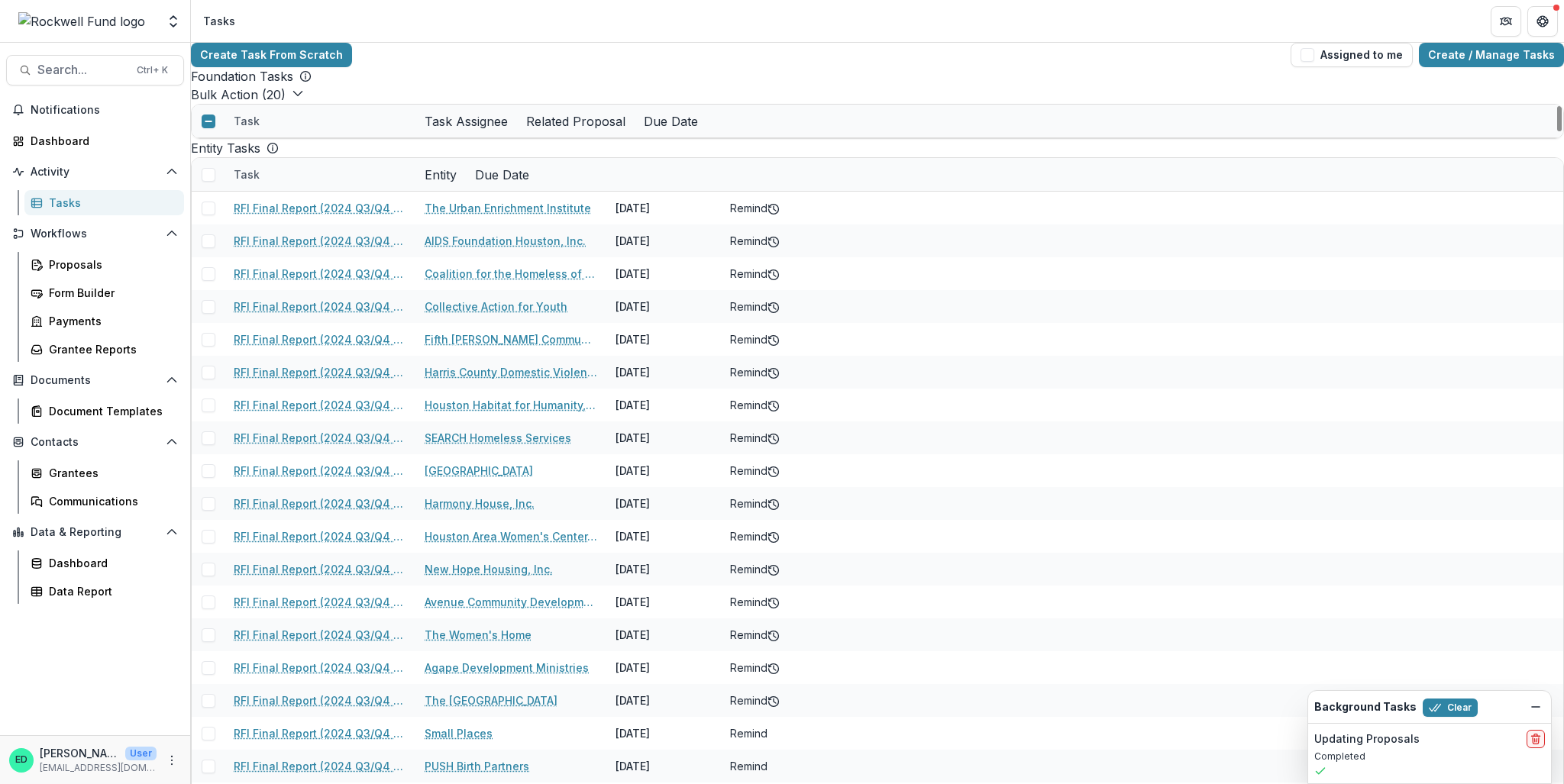
click at [288, 104] on button "Bulk Action ( 21 )" at bounding box center [246, 95] width 110 height 18
click at [314, 138] on button "Bulk Cancel ( 21 )" at bounding box center [366, 128] width 104 height 18
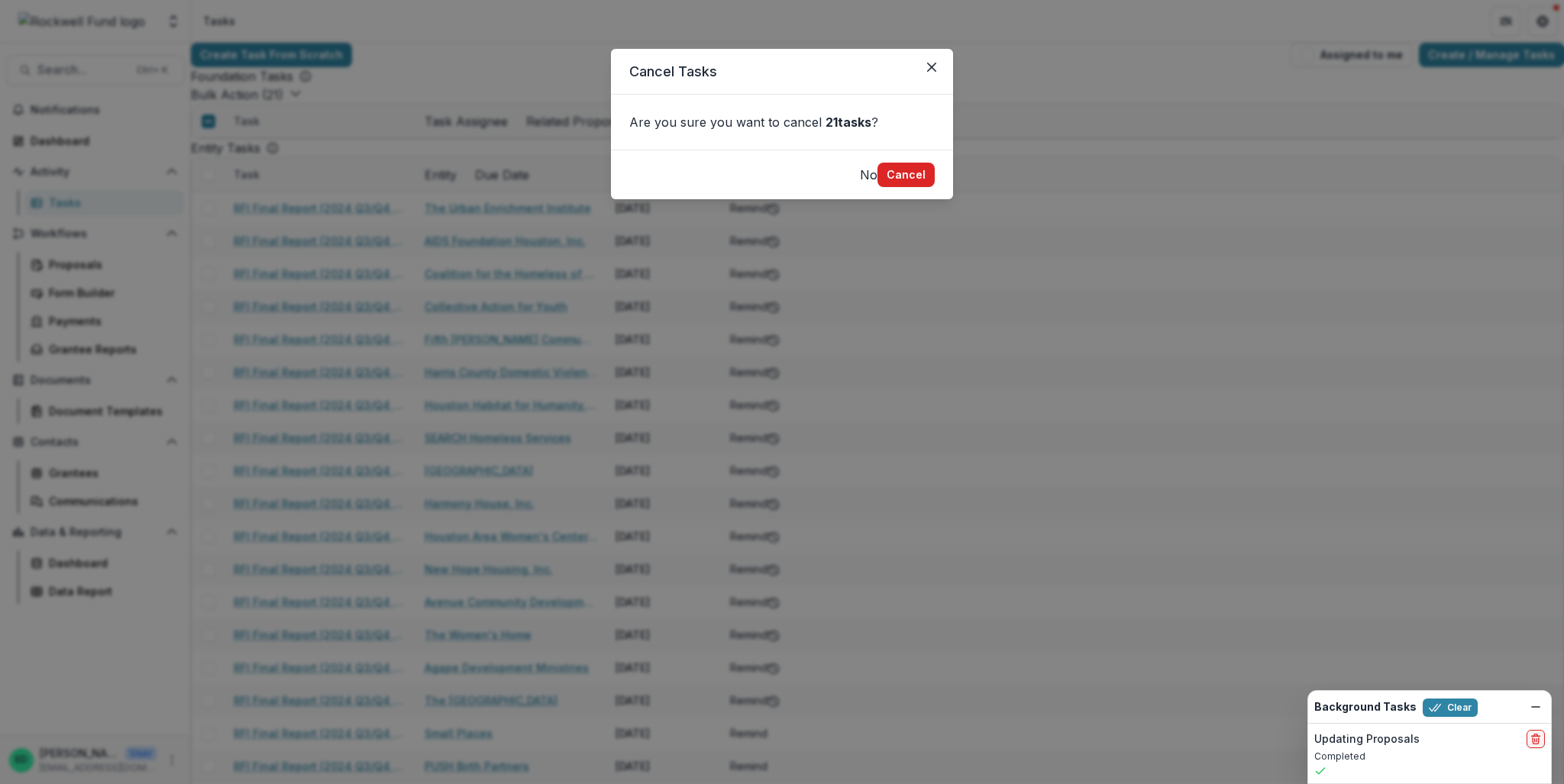
click at [897, 187] on button "Cancel" at bounding box center [906, 174] width 58 height 24
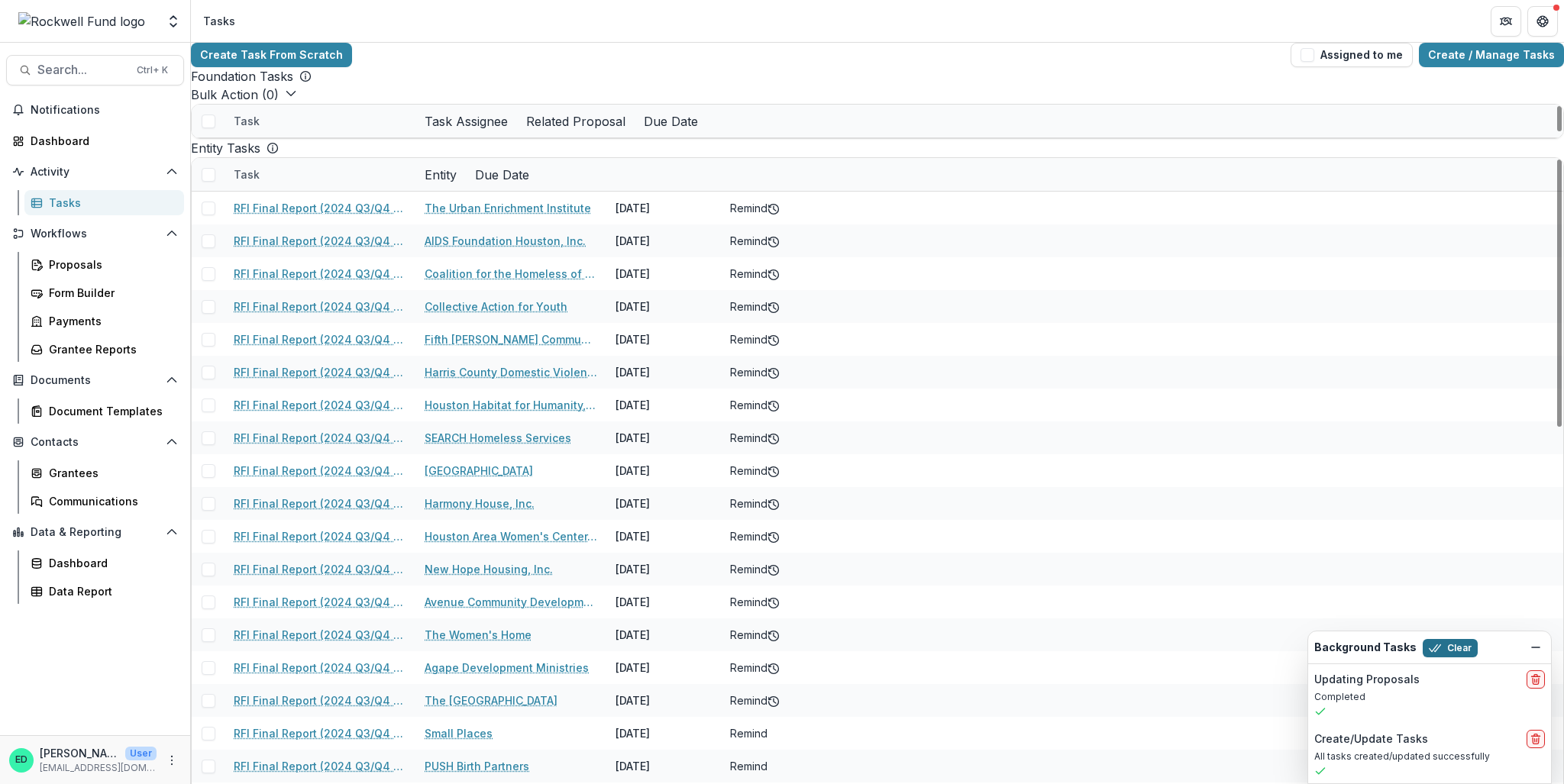
click at [1448, 651] on button "Clear" at bounding box center [1450, 648] width 55 height 18
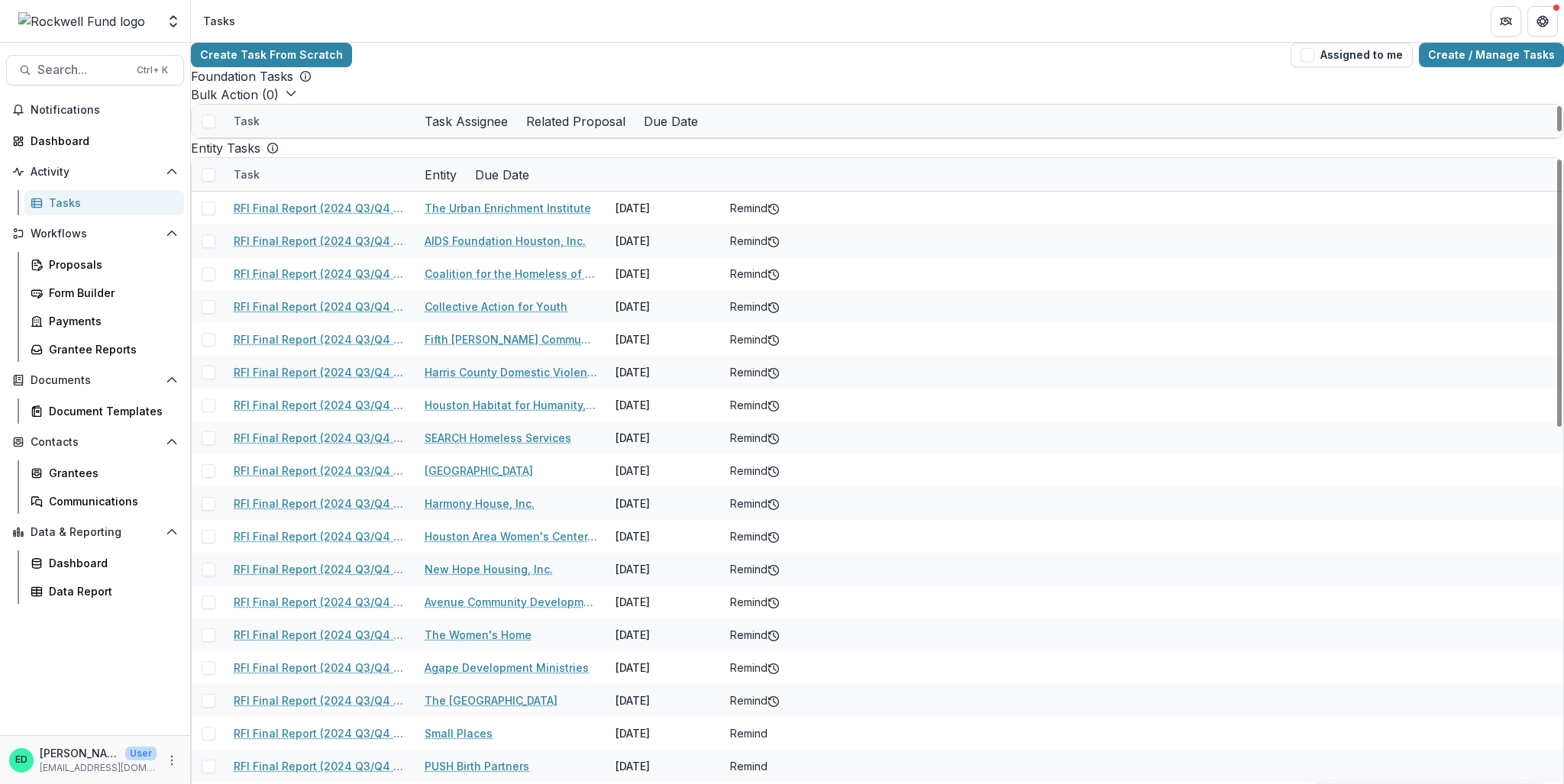
click at [118, 203] on div "Tasks" at bounding box center [110, 203] width 123 height 16
click at [73, 111] on span "Notifications" at bounding box center [104, 110] width 147 height 13
click at [56, 138] on div "Dashboard" at bounding box center [101, 141] width 141 height 16
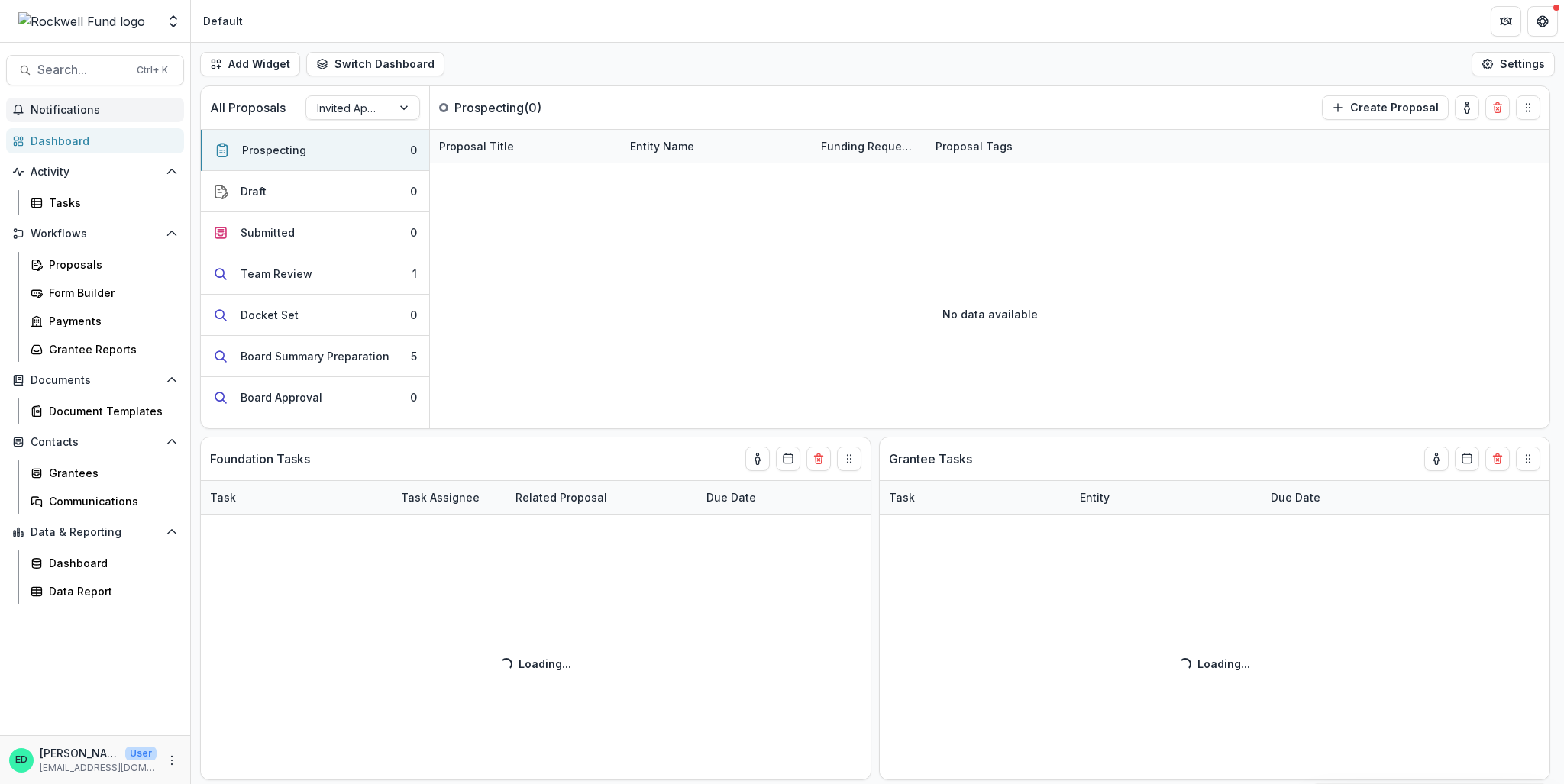
click at [56, 106] on span "Notifications" at bounding box center [104, 110] width 147 height 13
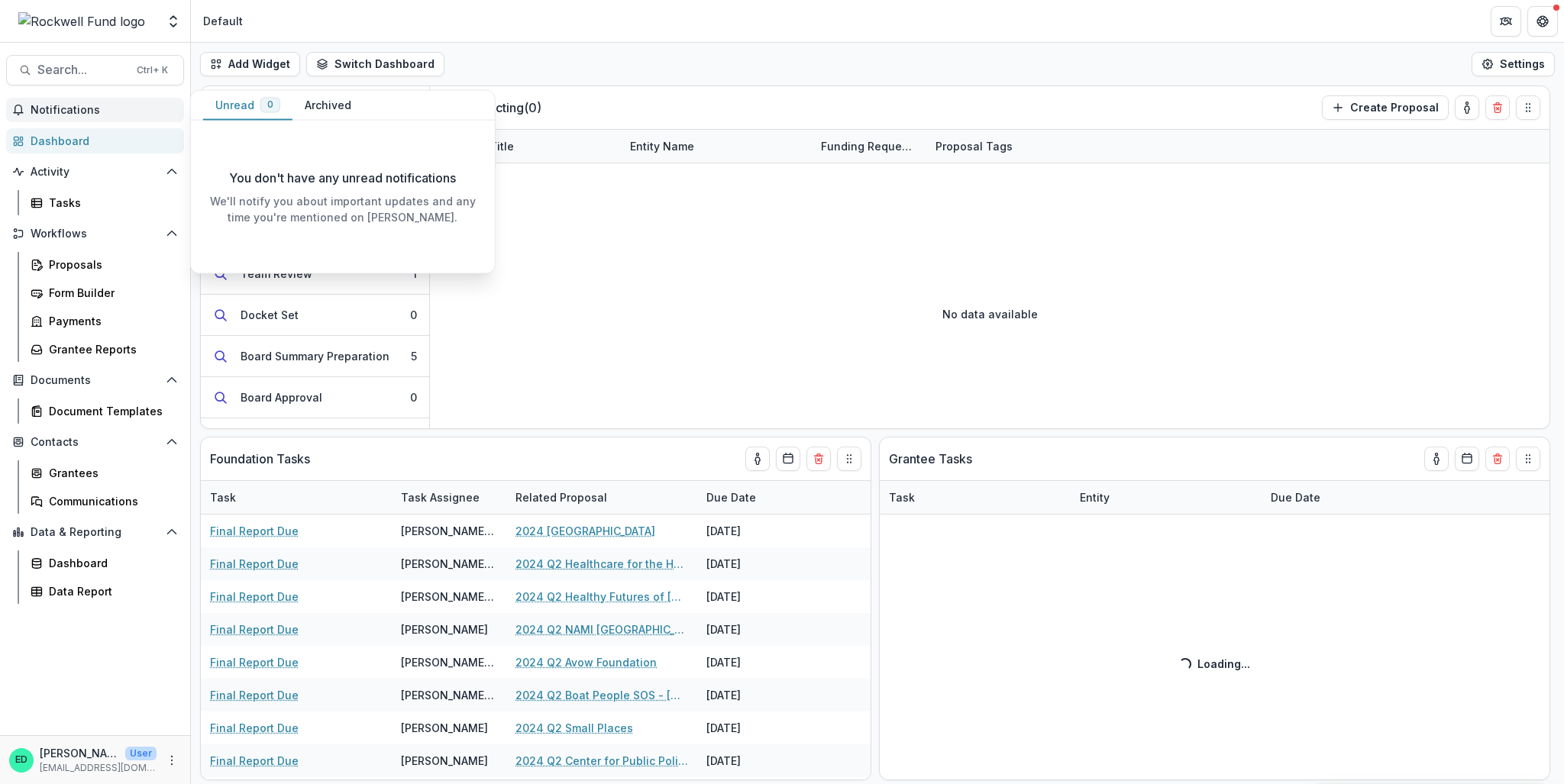
click at [56, 106] on span "Notifications" at bounding box center [104, 110] width 147 height 13
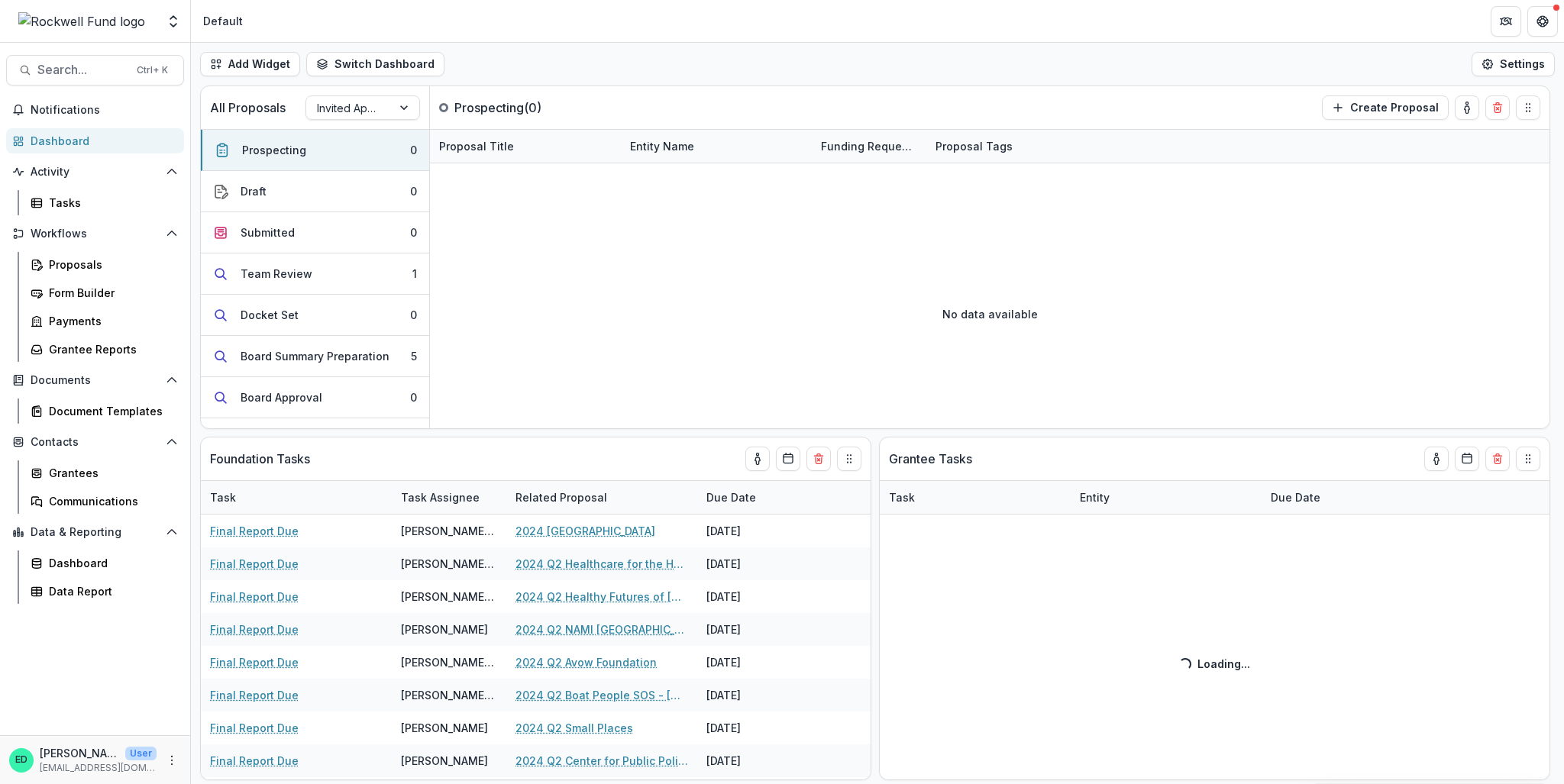
click at [656, 54] on div "Add Widget Switch Dashboard Default RCL Draft New Dashboard Settings" at bounding box center [877, 64] width 1373 height 43
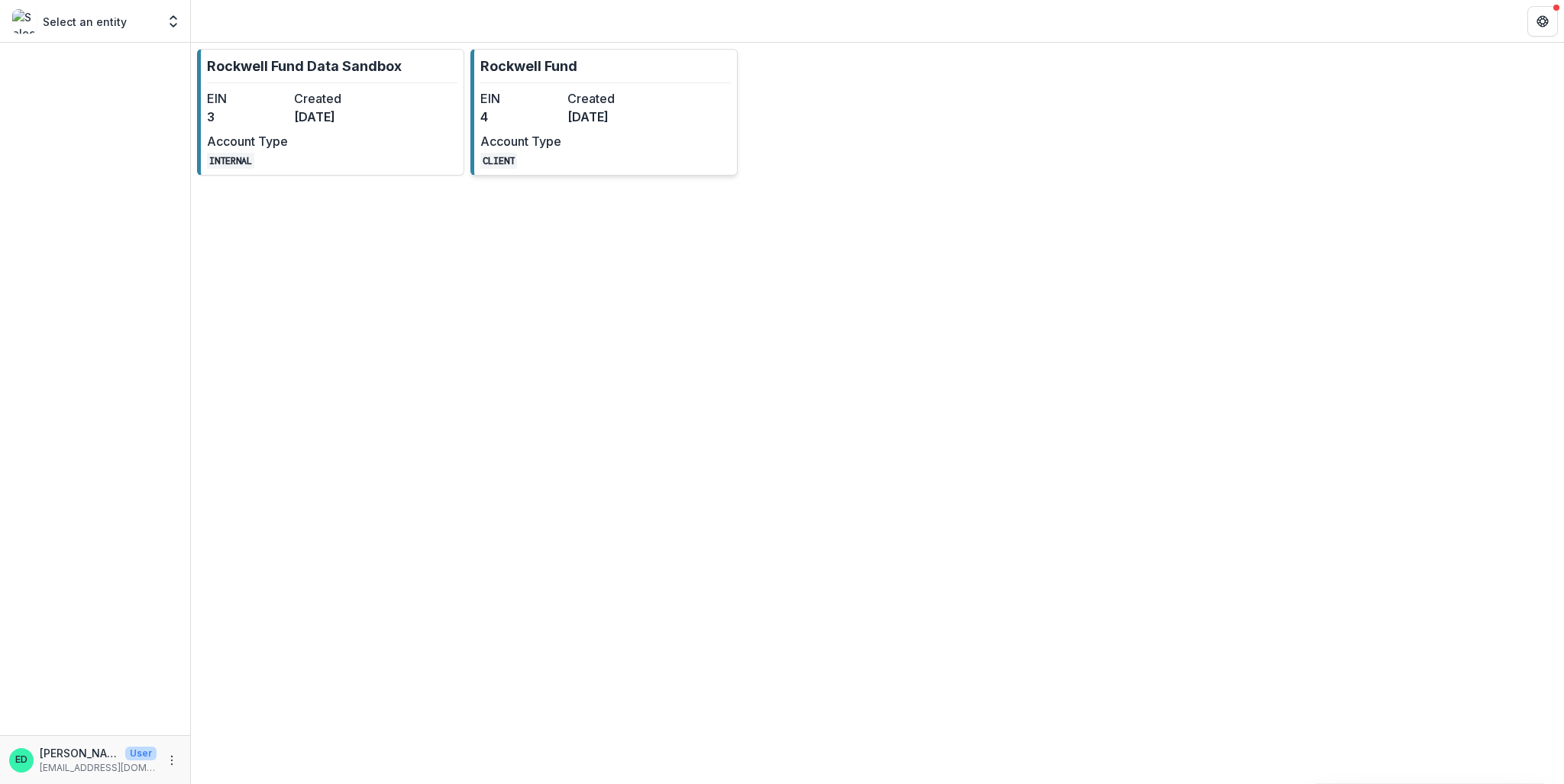
click at [672, 89] on link "Rockwell Fund EIN 4 Created [DATE] Account Type CLIENT" at bounding box center [604, 112] width 267 height 127
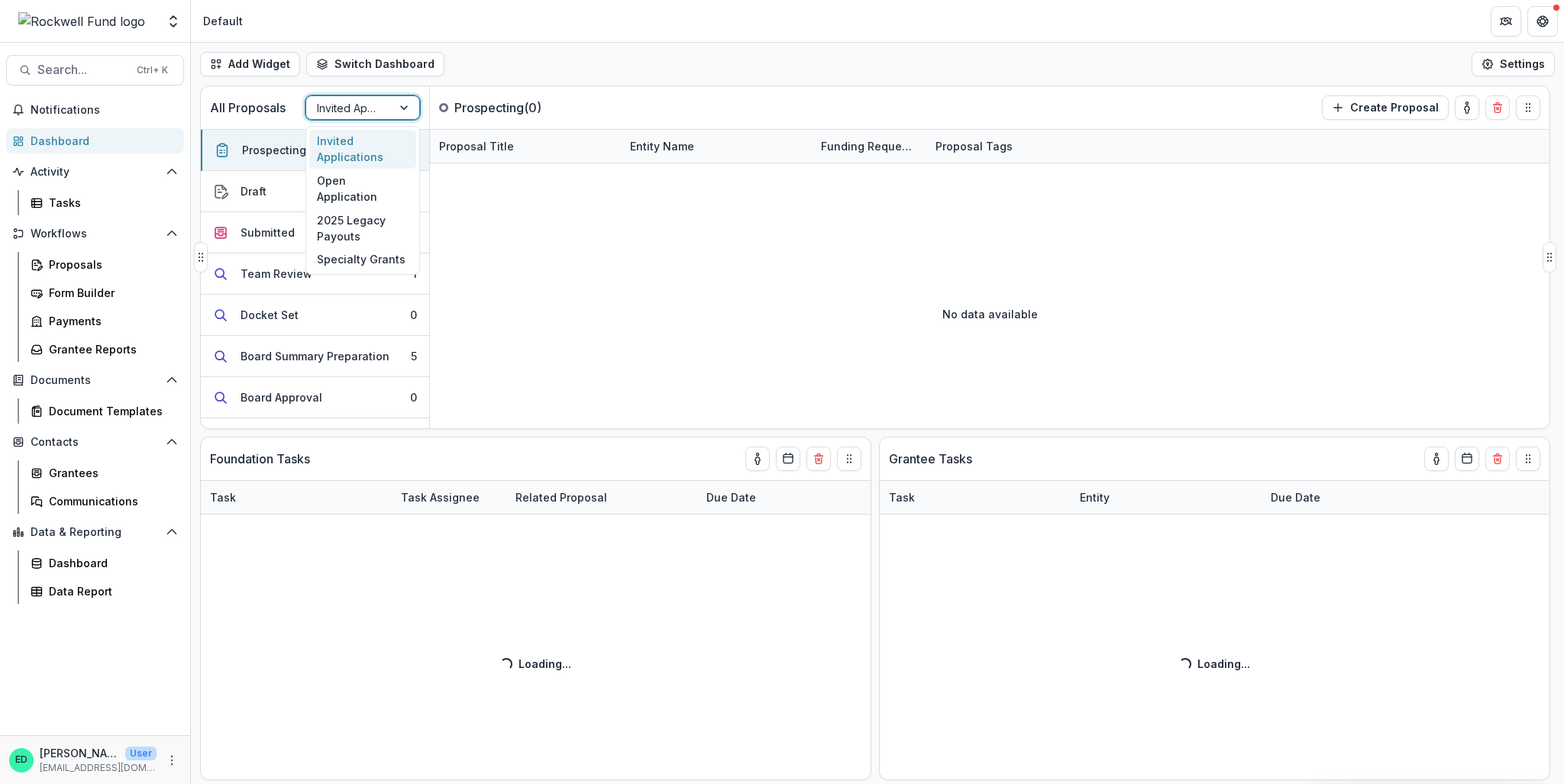
click at [348, 108] on div at bounding box center [348, 108] width 64 height 19
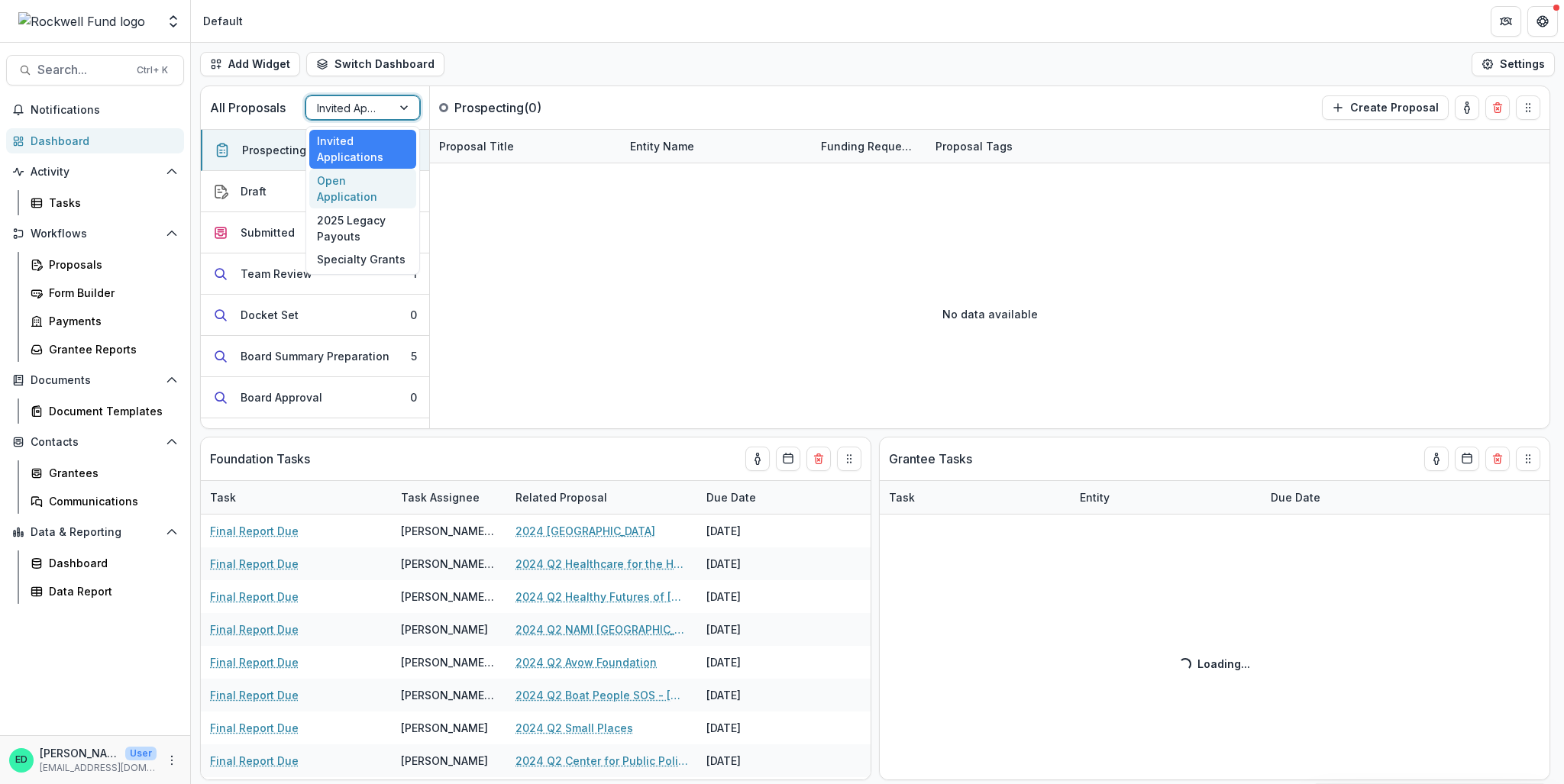
click at [369, 186] on div "Open Application" at bounding box center [363, 188] width 107 height 39
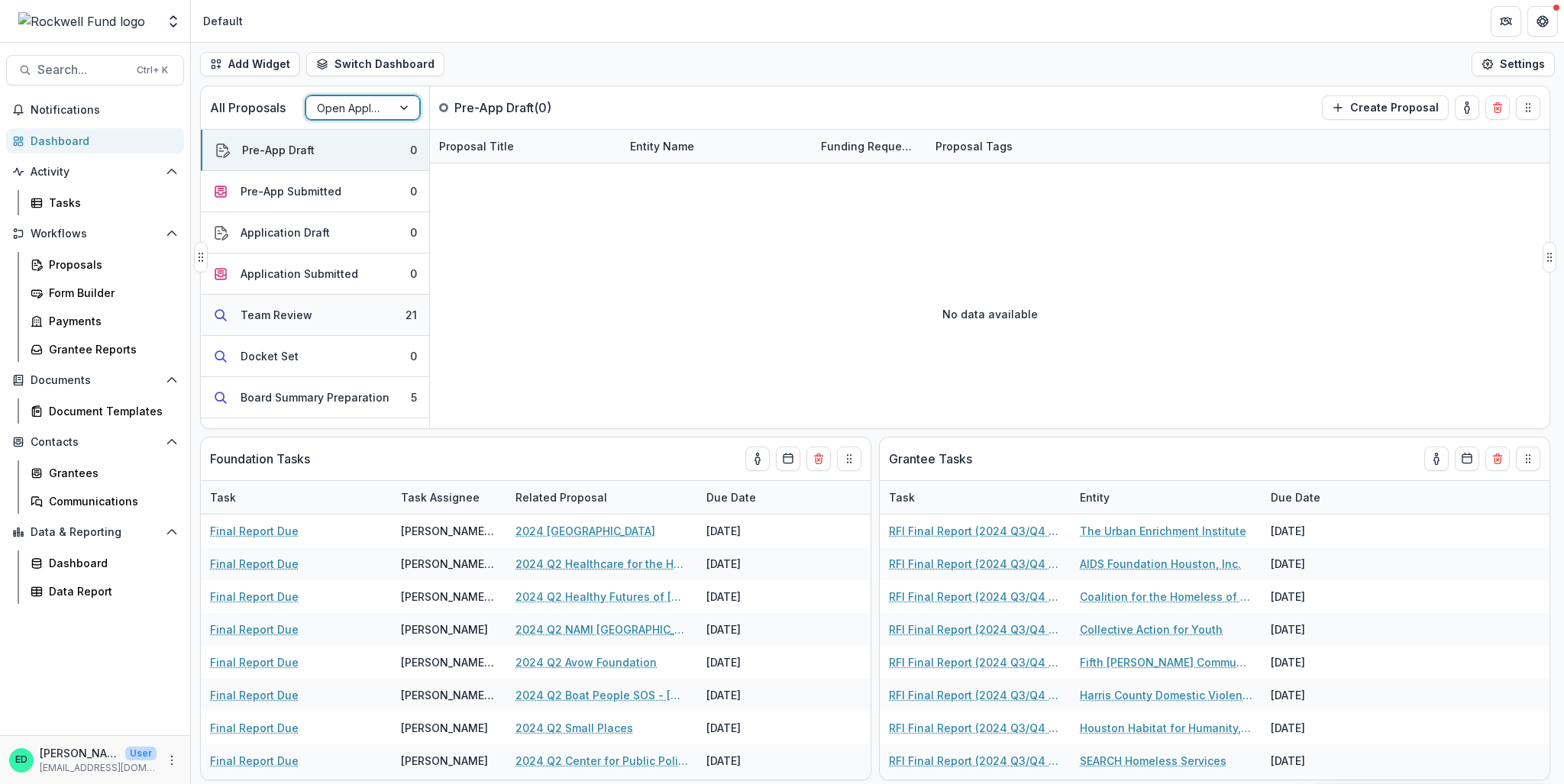
click at [363, 308] on button "Team Review 21" at bounding box center [315, 315] width 229 height 41
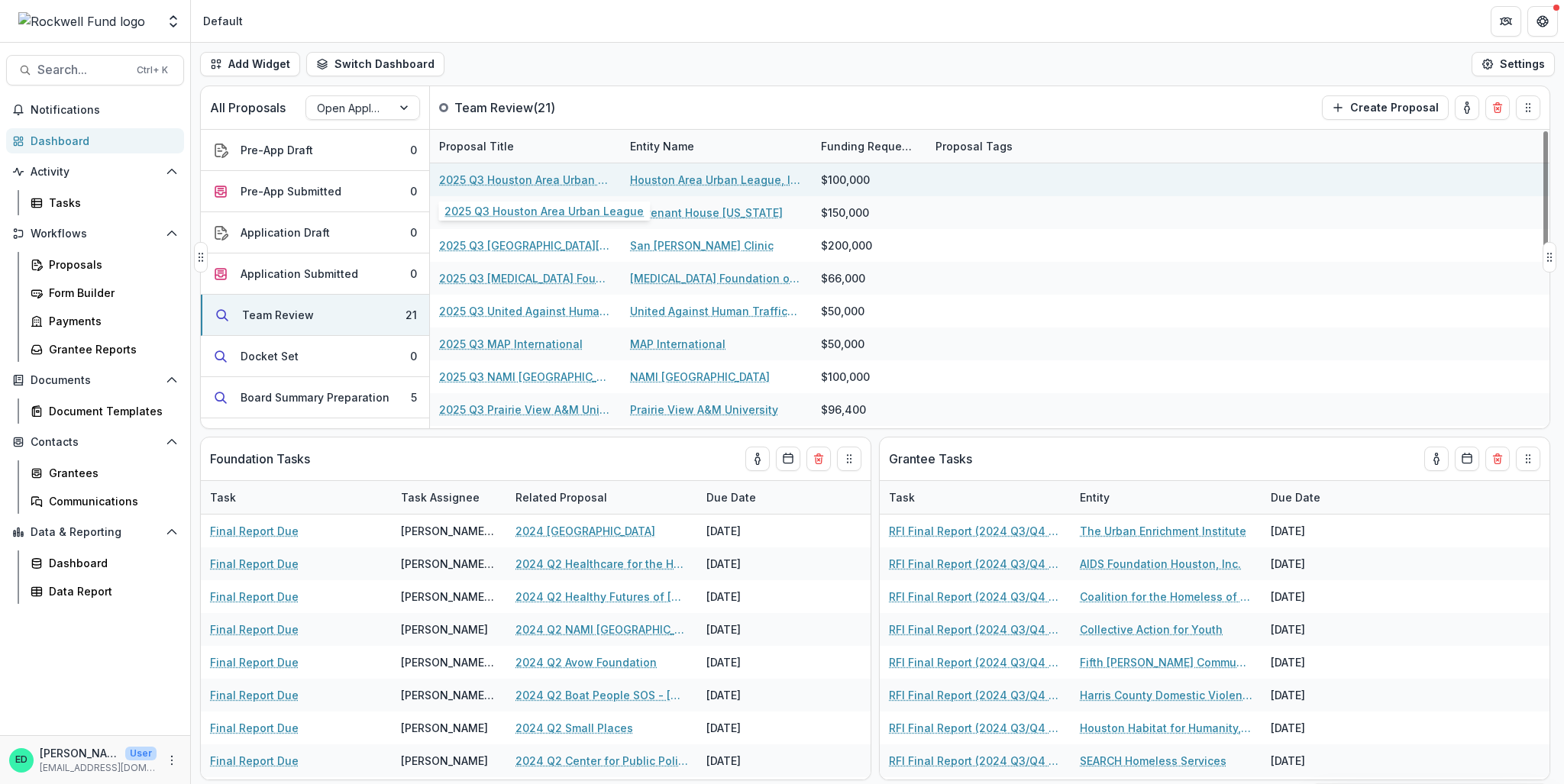
click at [555, 180] on link "2025 Q3 Houston Area Urban League" at bounding box center [525, 180] width 173 height 16
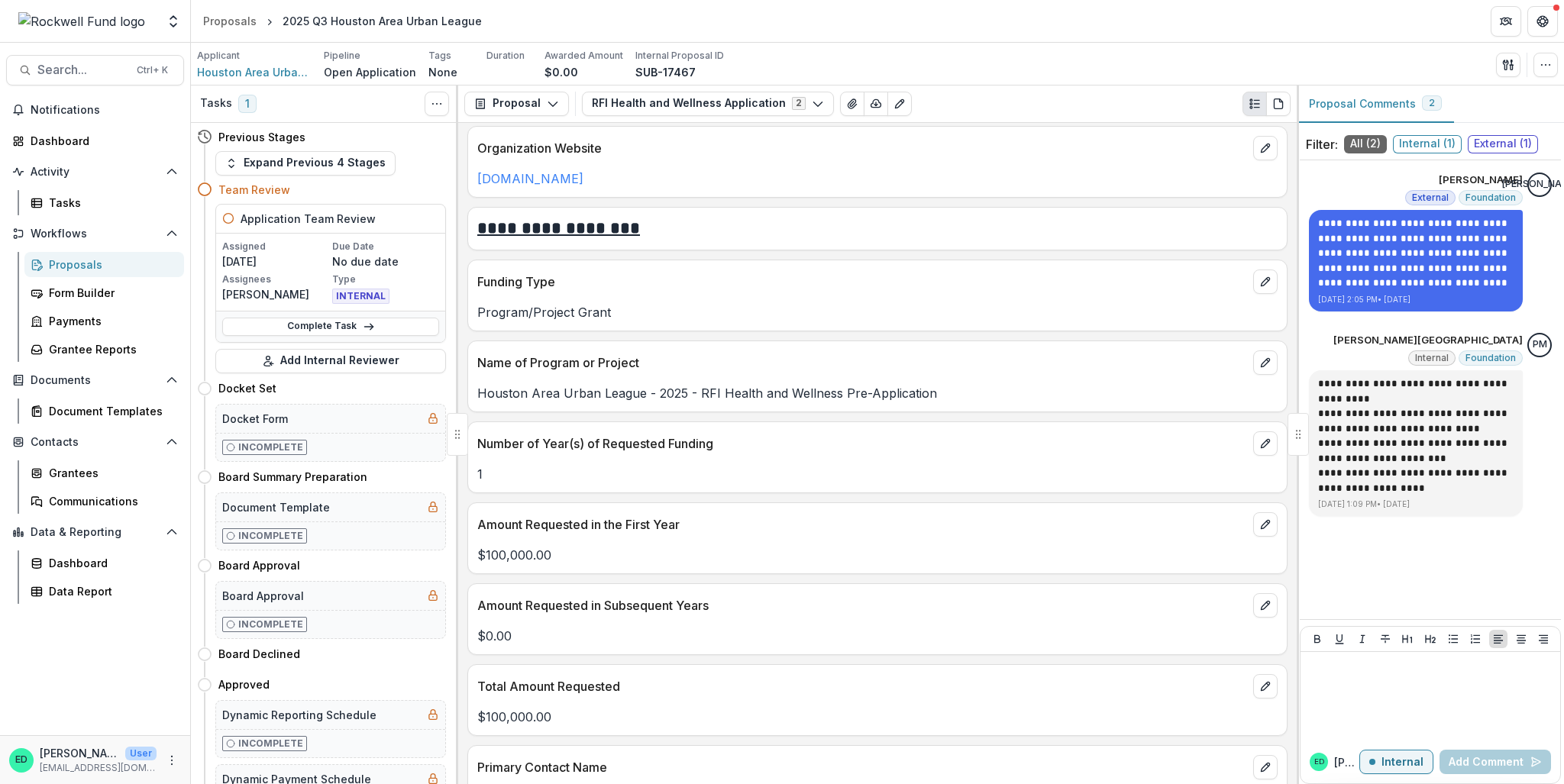
scroll to position [1756, 0]
click at [1259, 372] on icon "edit" at bounding box center [1265, 366] width 13 height 13
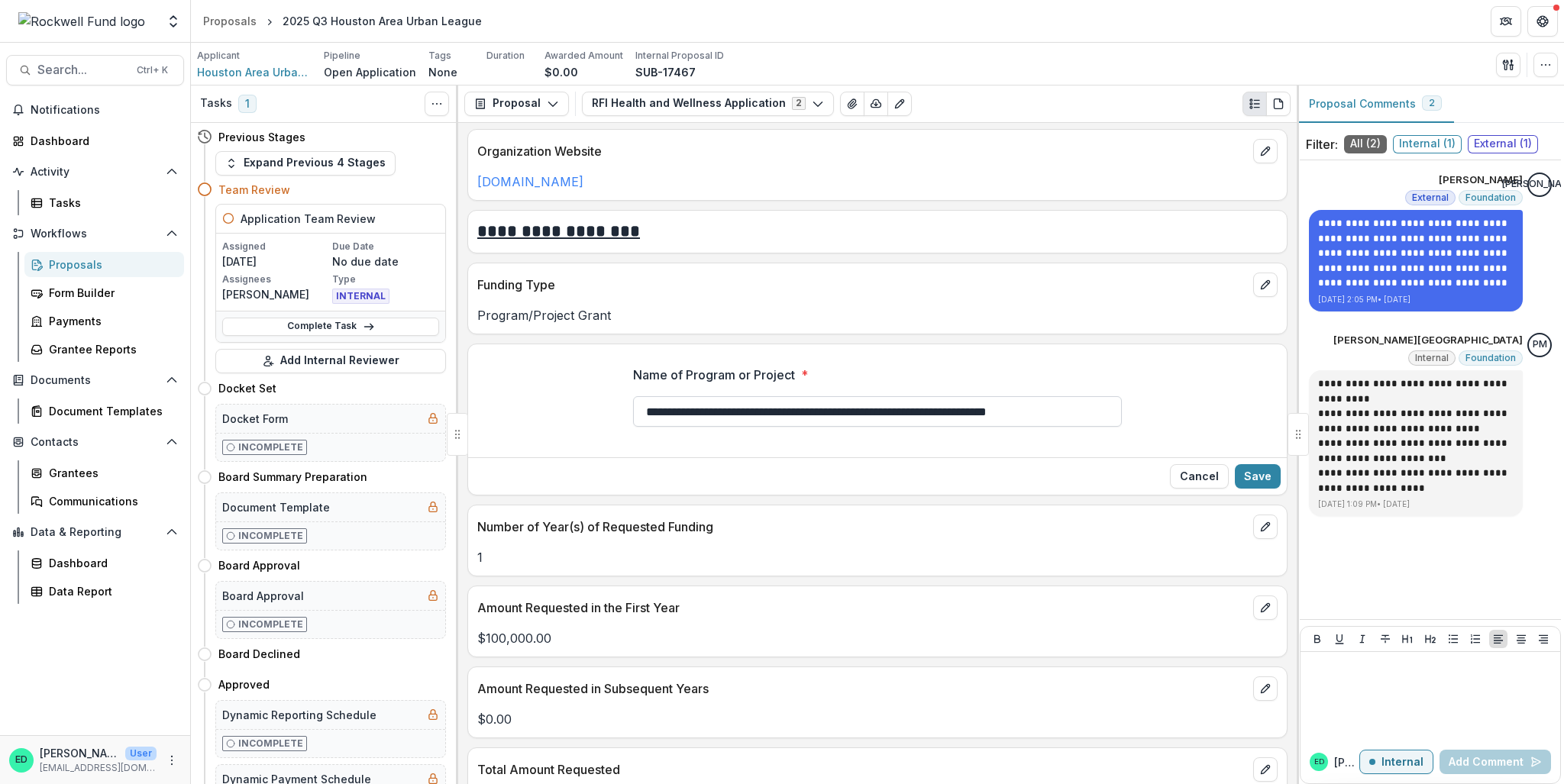
click at [790, 419] on input "**********" at bounding box center [877, 411] width 489 height 31
paste input "text"
click at [648, 427] on input "**********" at bounding box center [877, 411] width 489 height 31
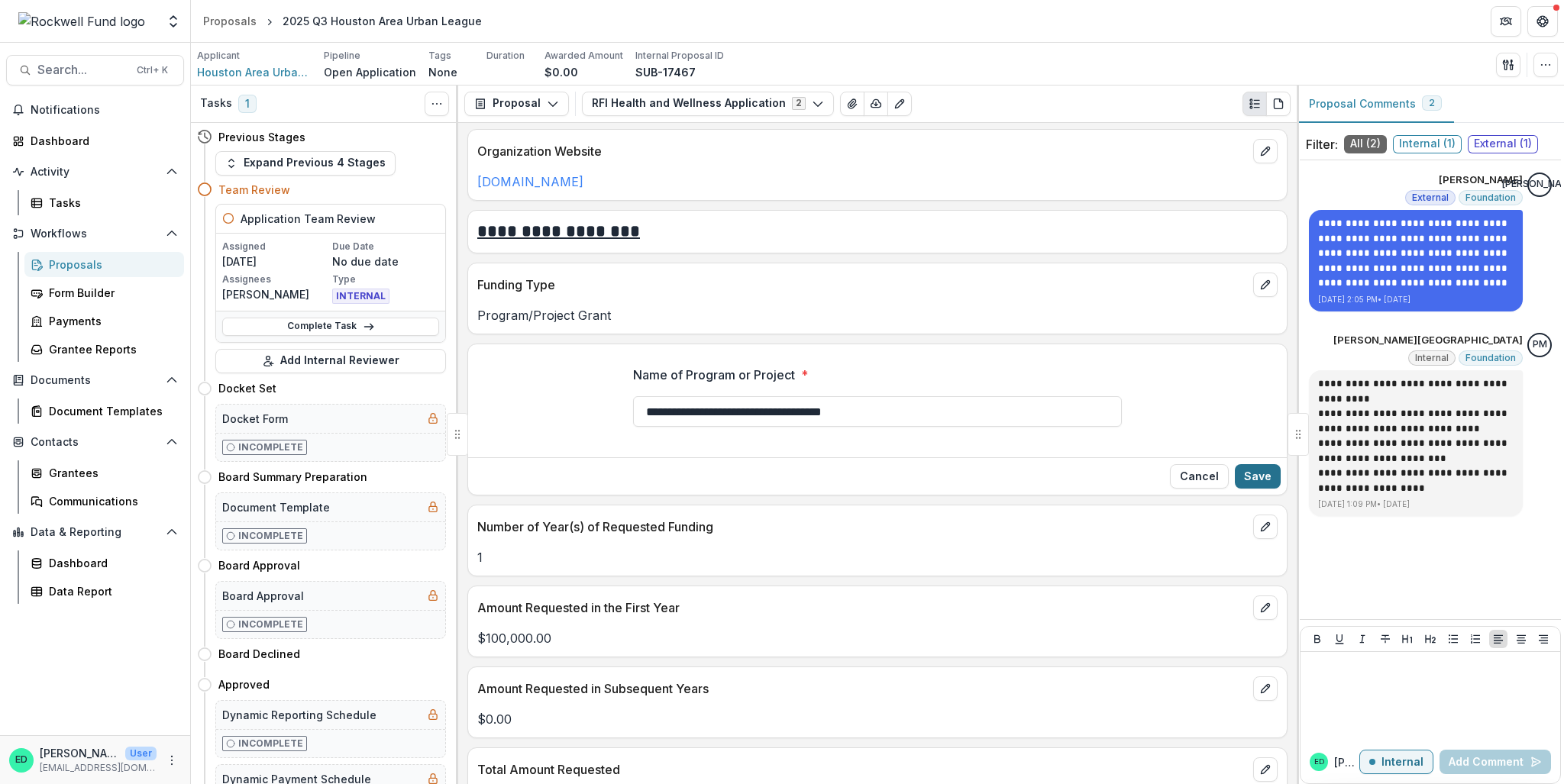
type input "**********"
click at [1249, 489] on button "Save" at bounding box center [1257, 476] width 46 height 24
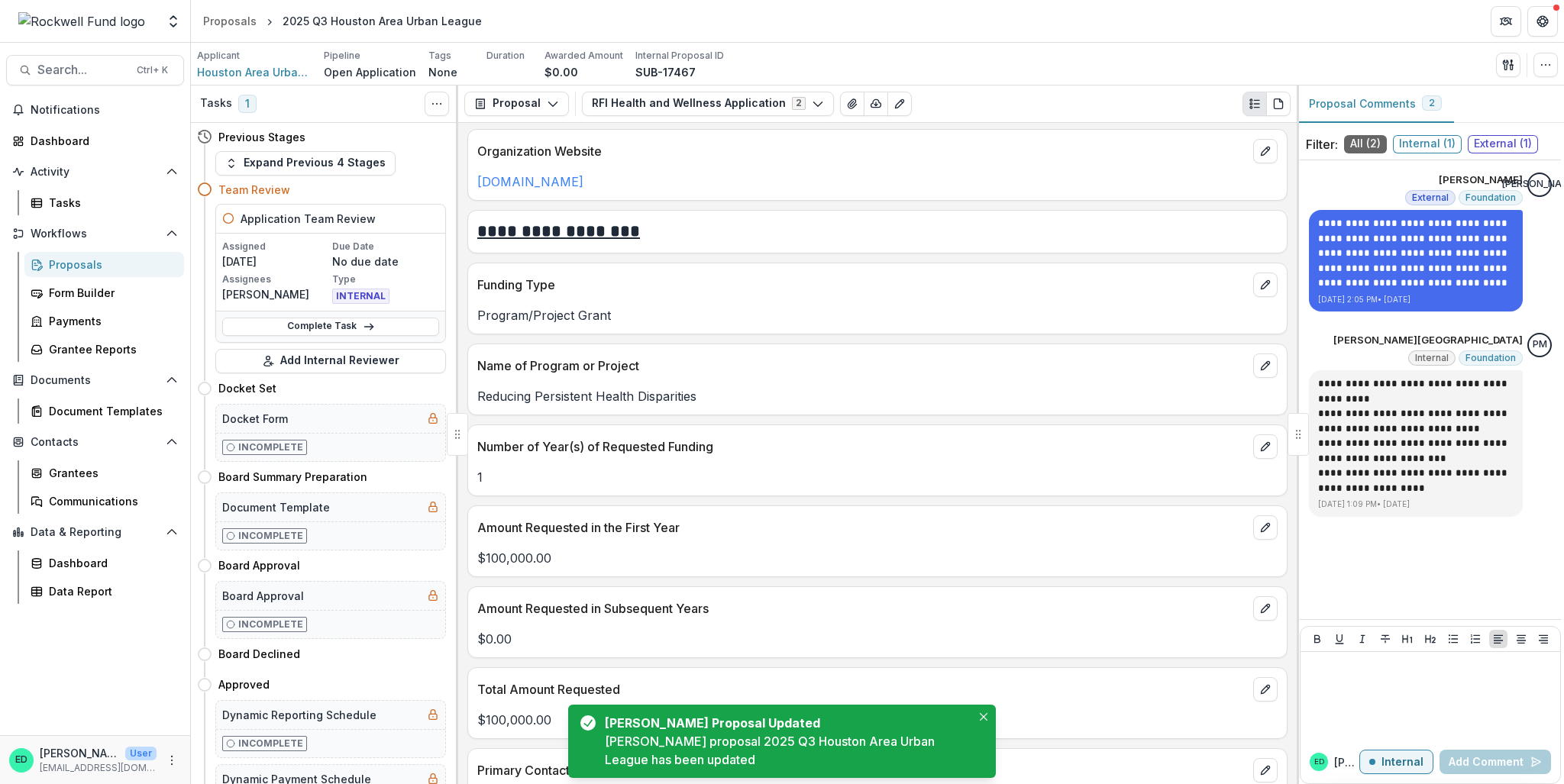
click at [79, 260] on div "Proposals" at bounding box center [110, 265] width 123 height 16
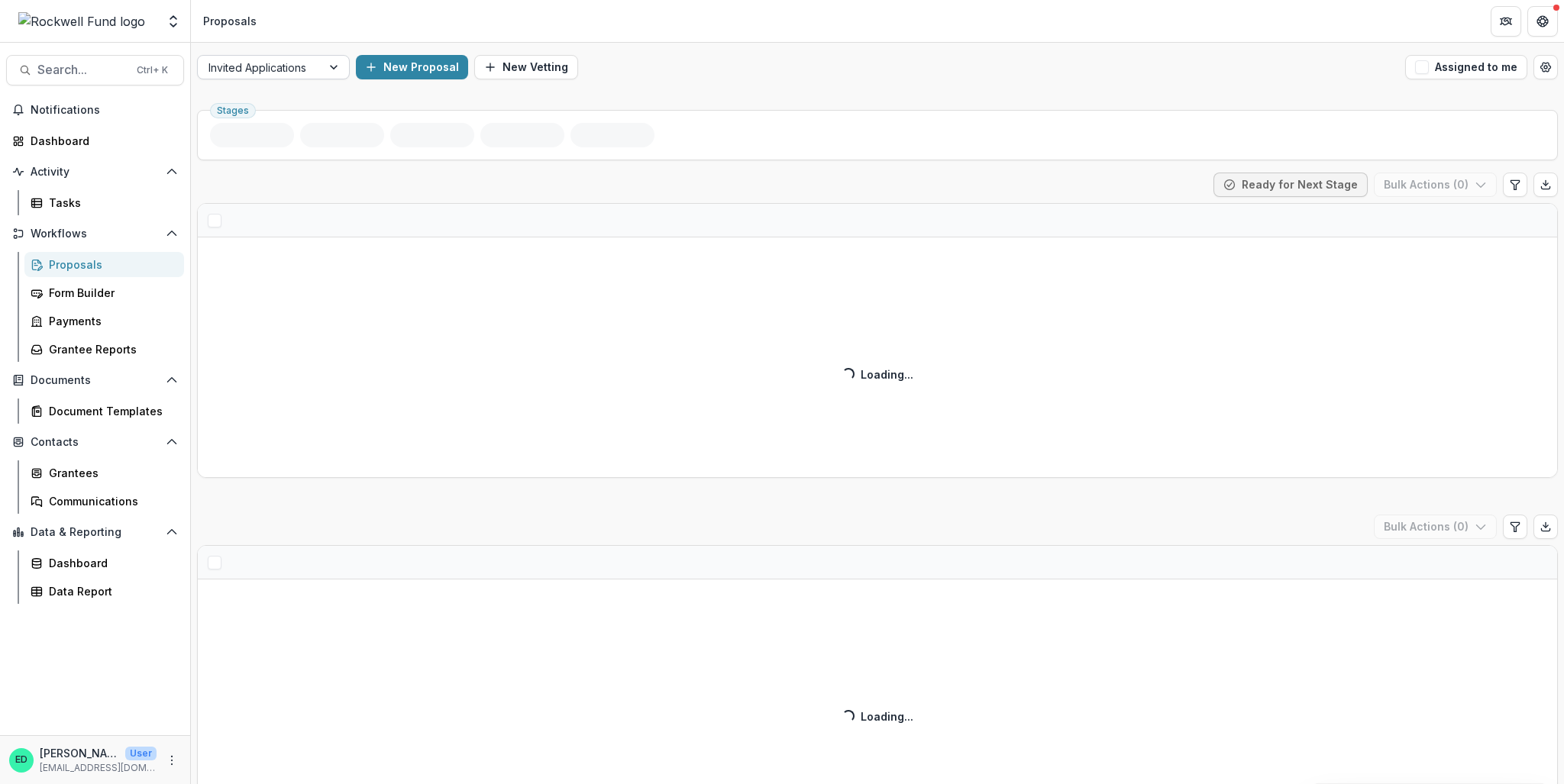
click at [233, 73] on div at bounding box center [259, 68] width 102 height 19
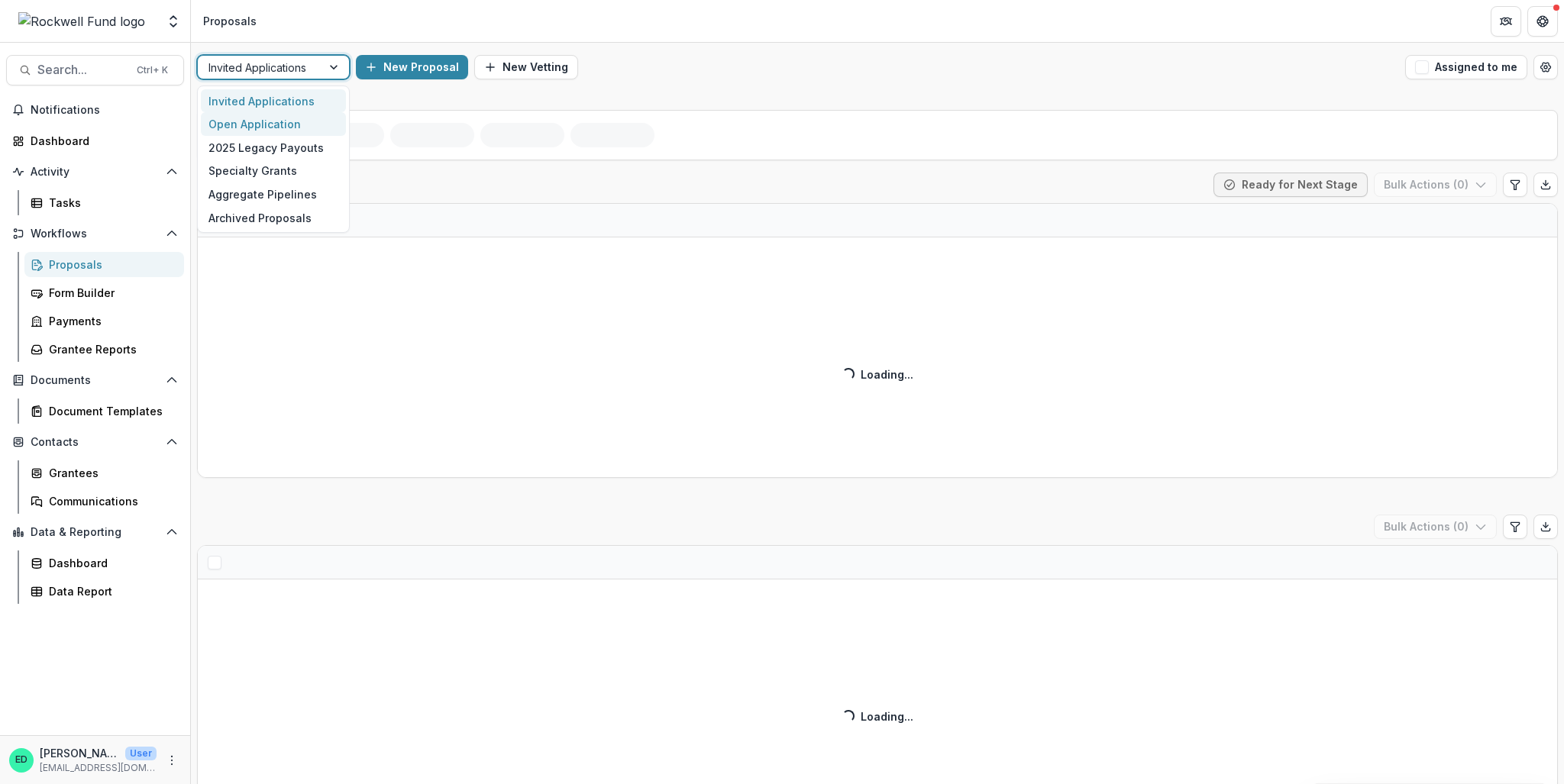
click at [241, 121] on div "Open Application" at bounding box center [274, 124] width 145 height 24
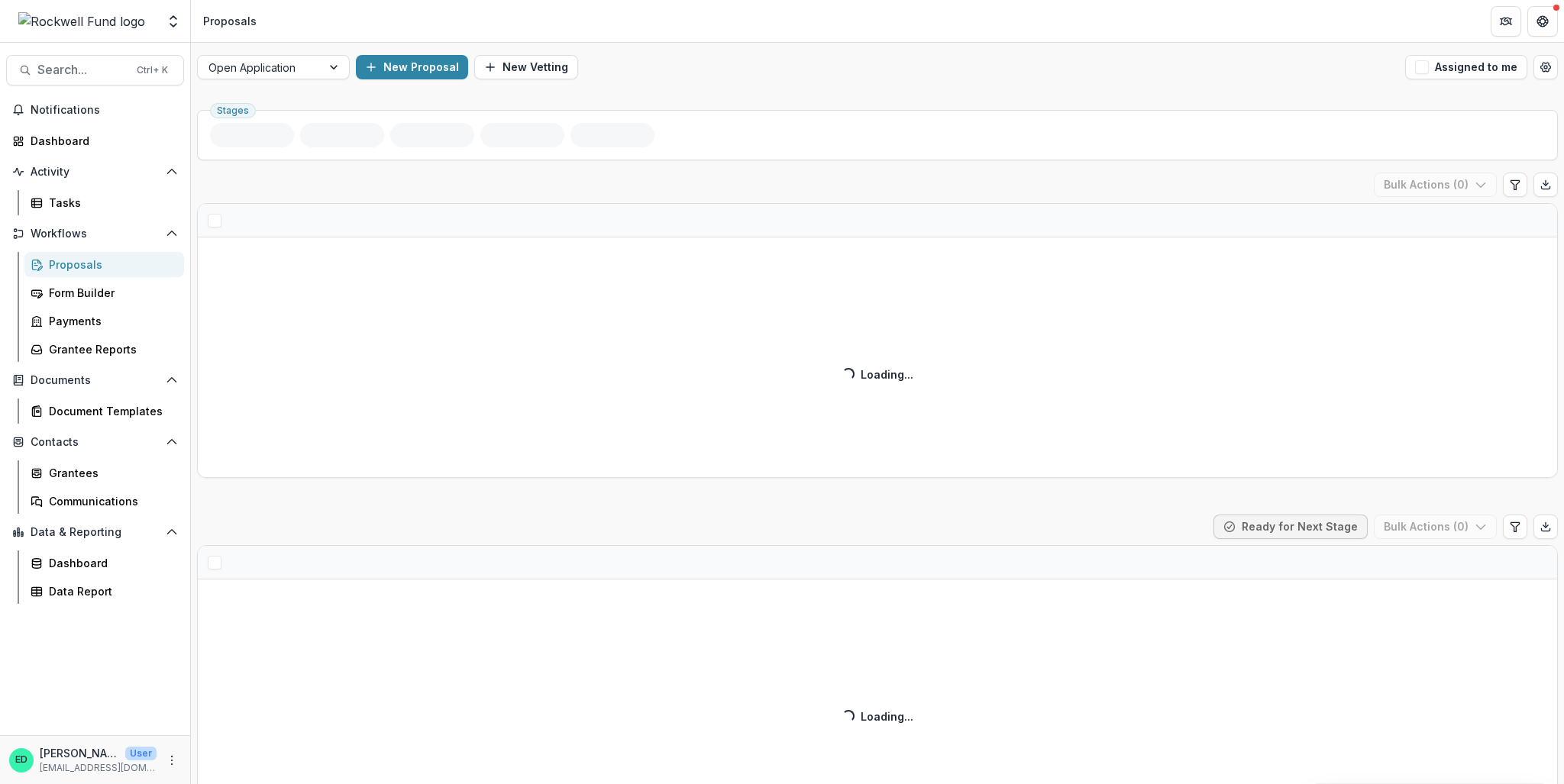
click at [241, 121] on div "Stages" at bounding box center [877, 136] width 1361 height 50
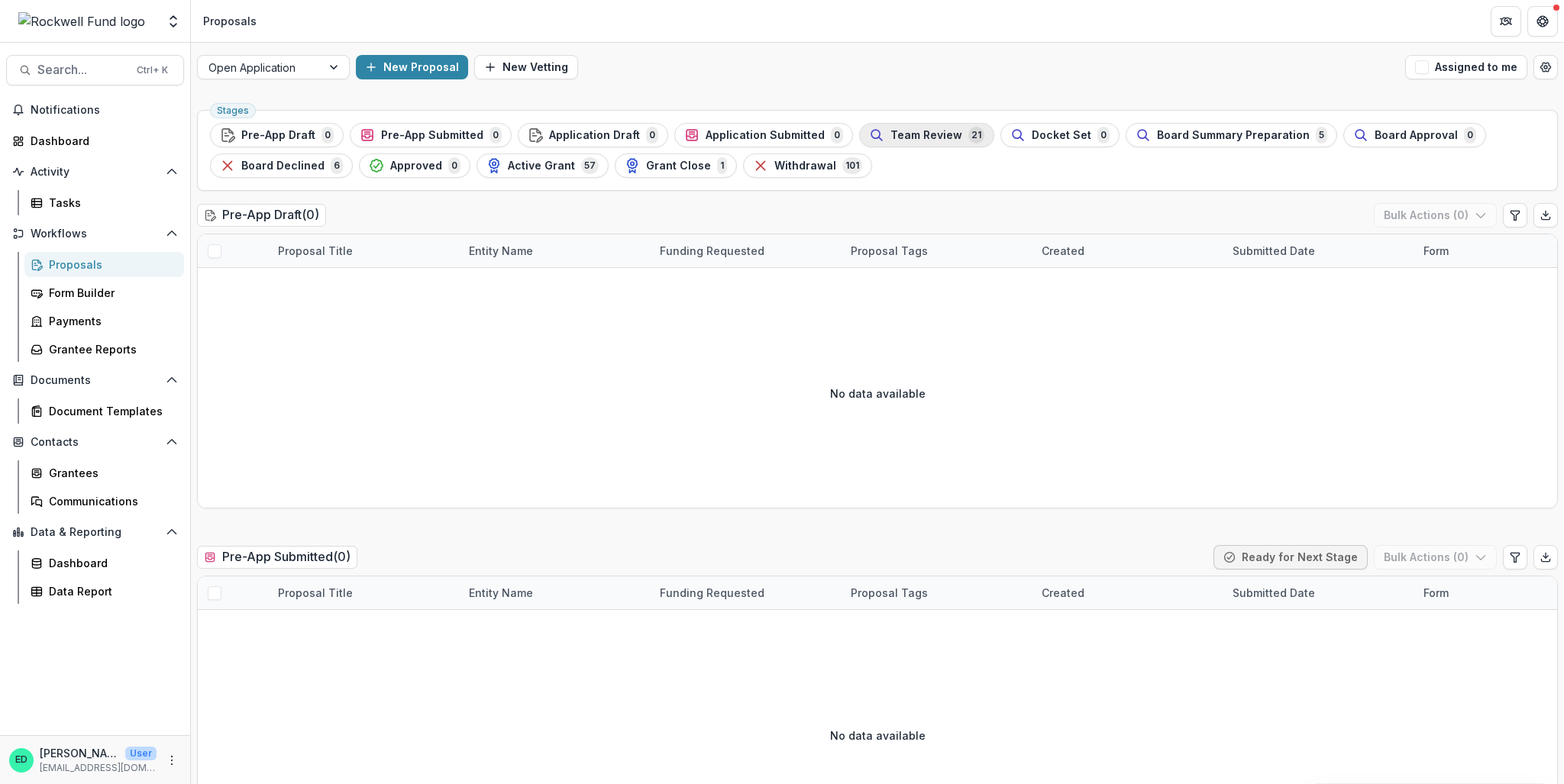
click at [915, 141] on div "Team Review 21" at bounding box center [926, 135] width 115 height 17
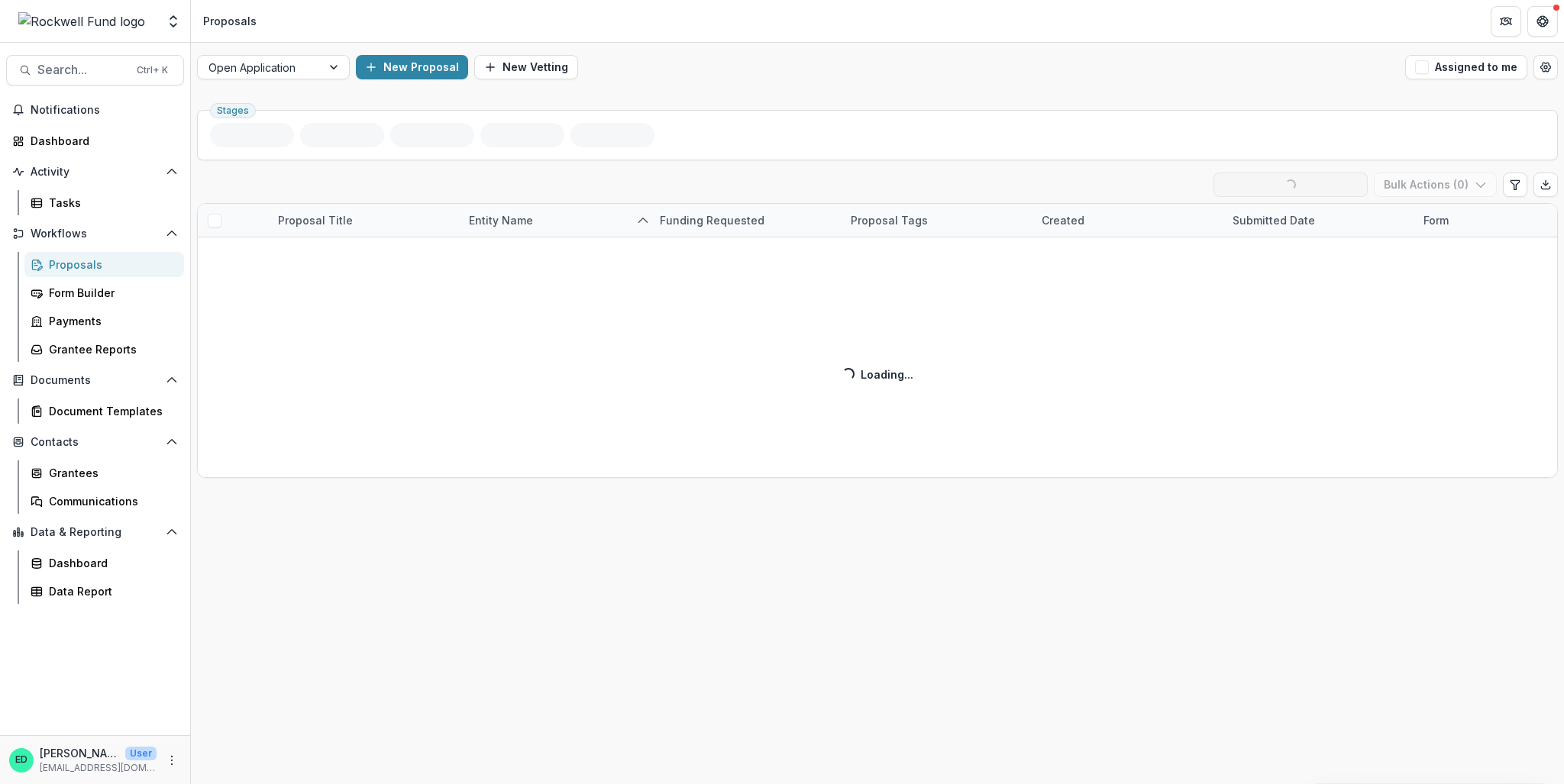
click at [907, 133] on ul "Stages" at bounding box center [877, 135] width 1335 height 24
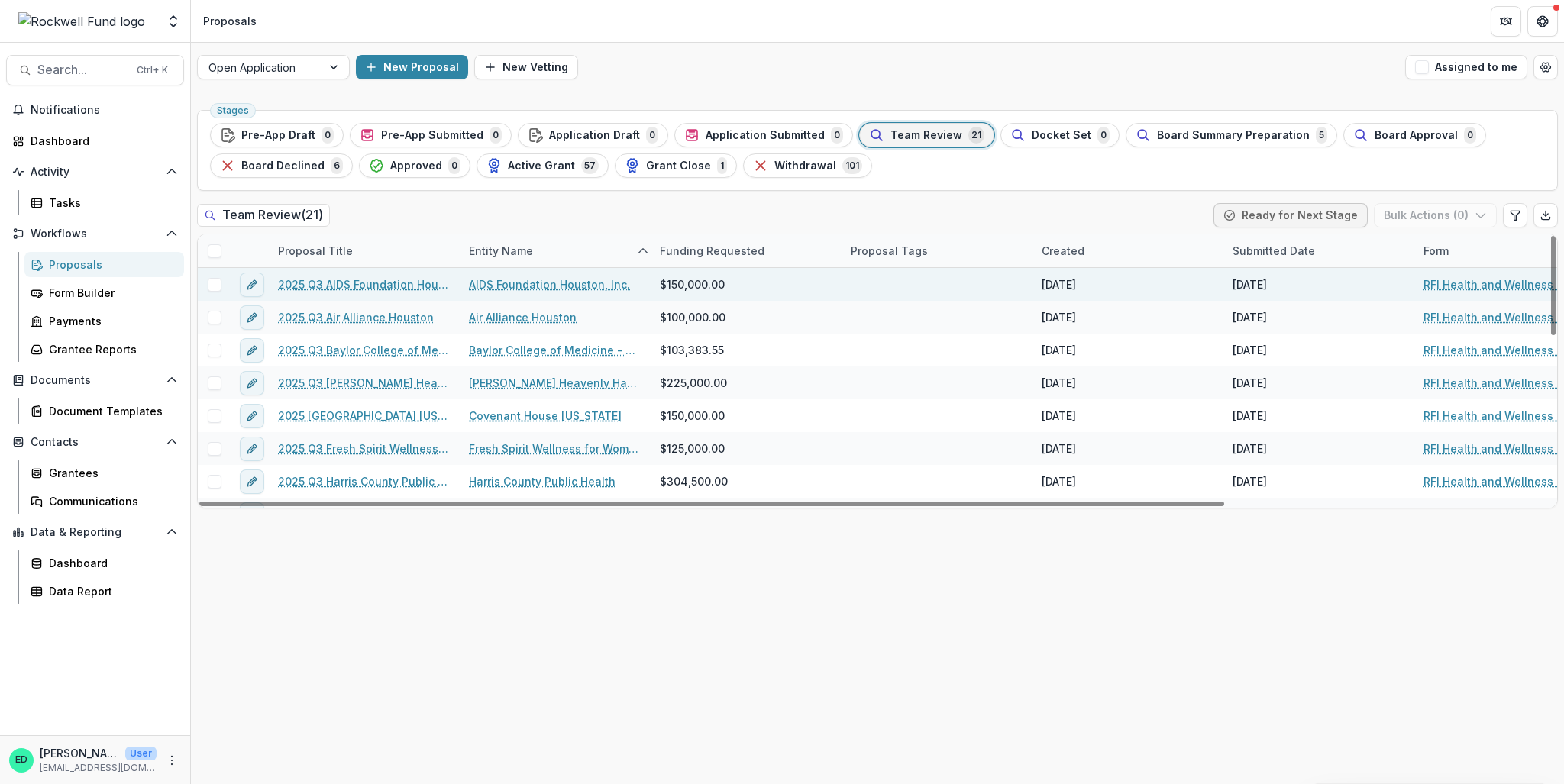
click at [357, 285] on link "2025 Q3 AIDS Foundation Houston, Inc." at bounding box center [364, 284] width 173 height 16
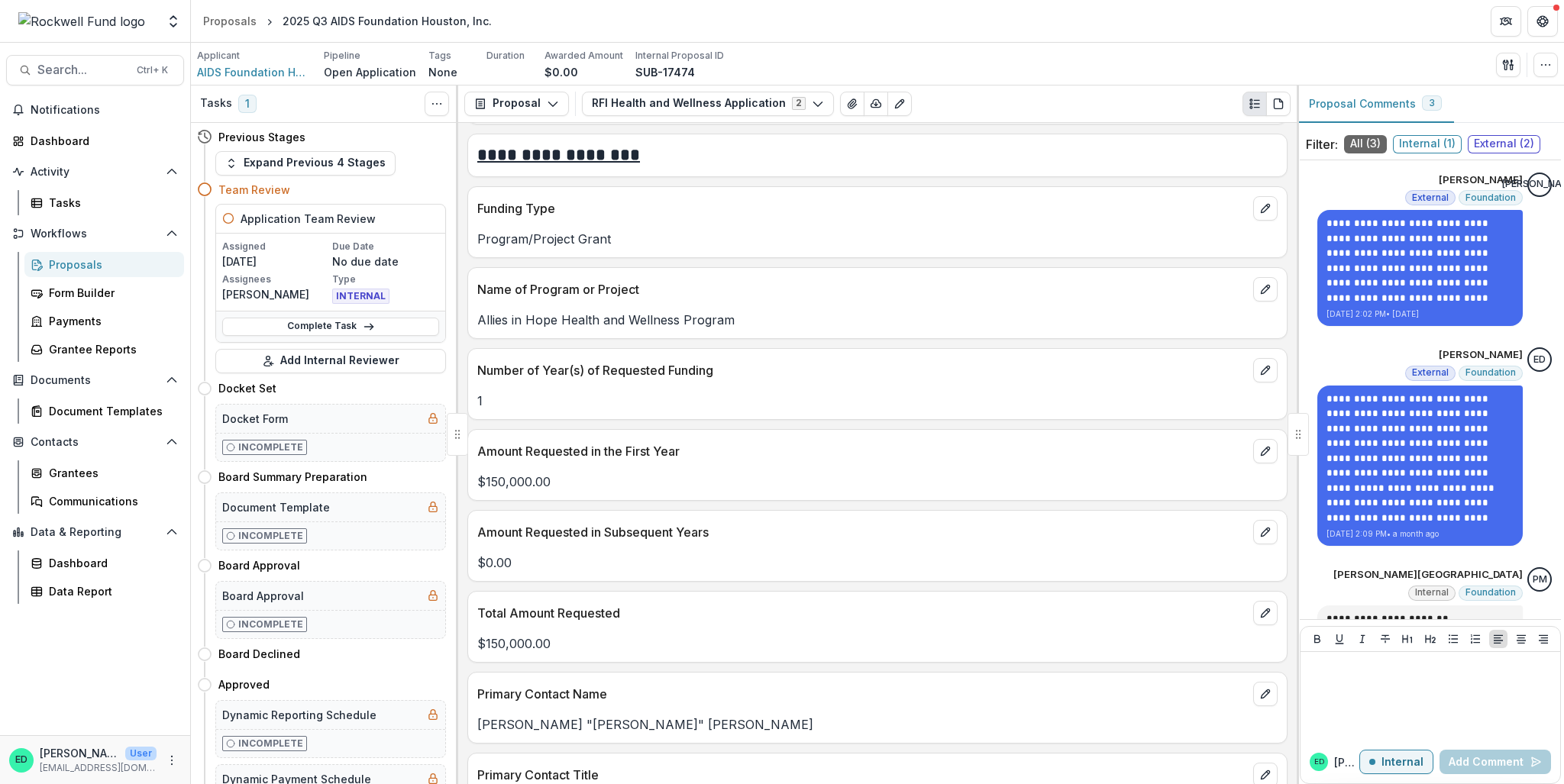
scroll to position [1679, 0]
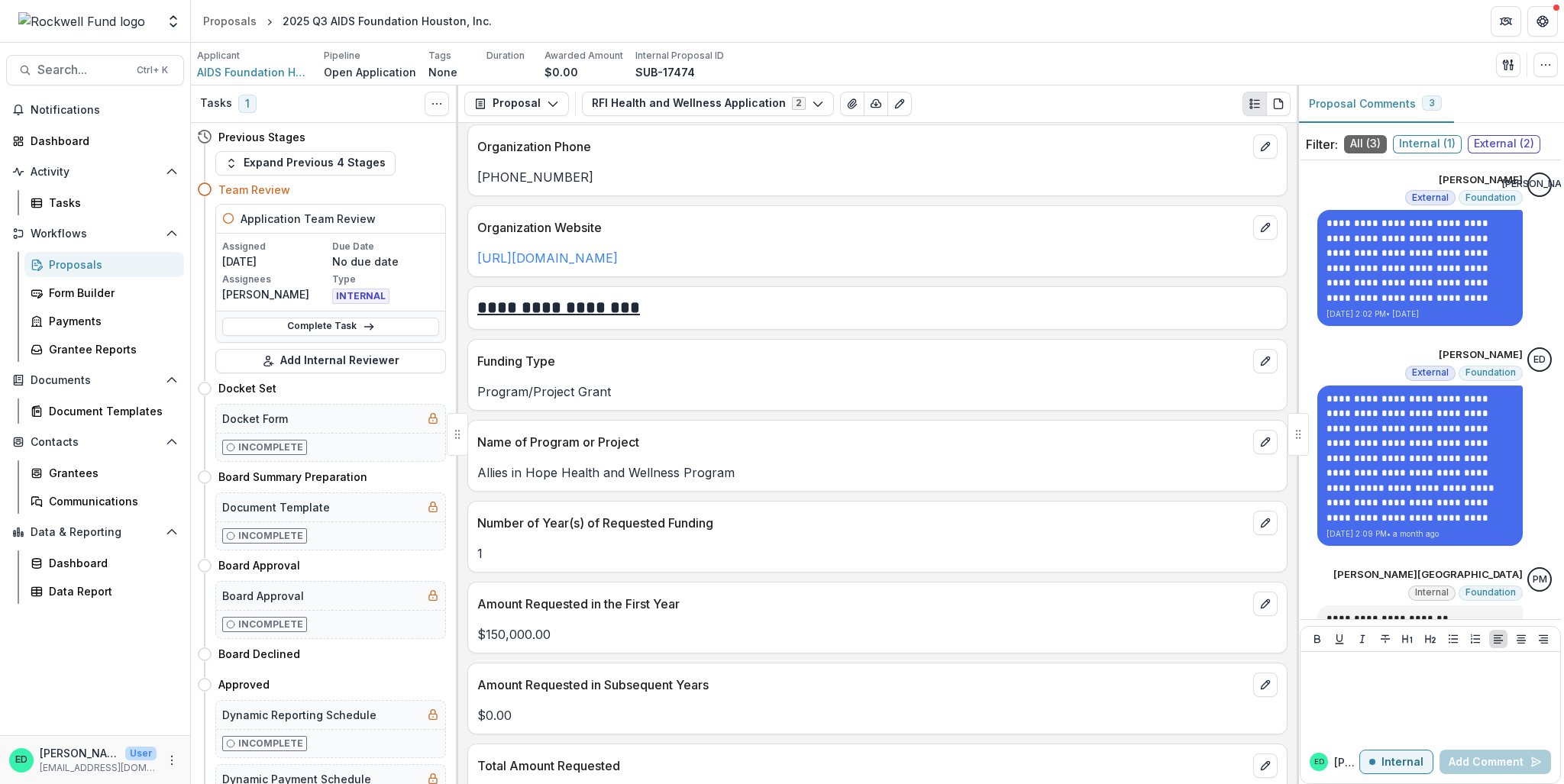
click at [676, 481] on p "Allies in Hope Health and Wellness Program" at bounding box center [877, 472] width 800 height 18
copy p "Allies in Hope Health and Wellness Program"
click at [266, 20] on icon "breadcrumb" at bounding box center [270, 22] width 8 height 8
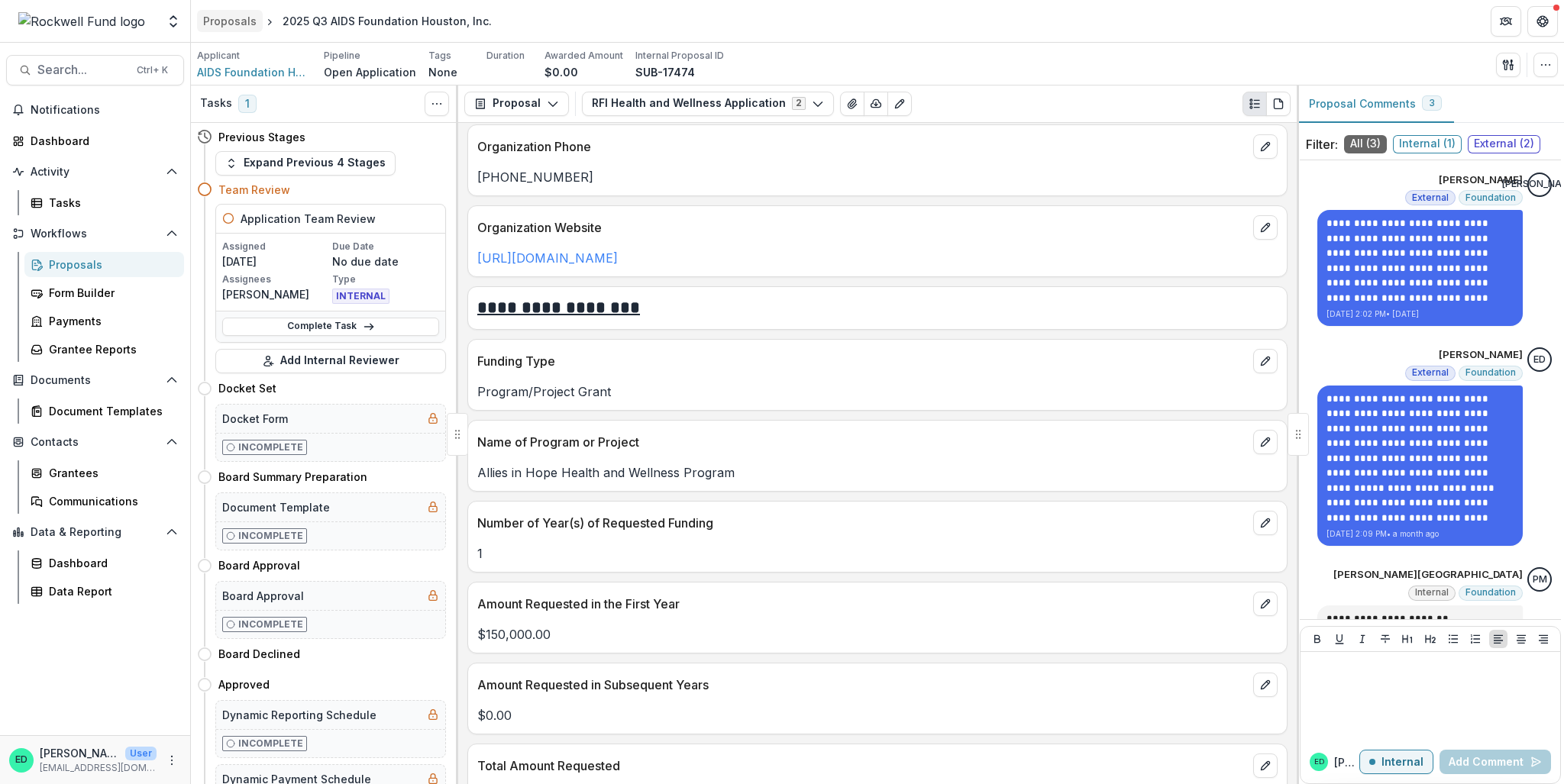
click at [230, 25] on div "Proposals" at bounding box center [230, 20] width 54 height 16
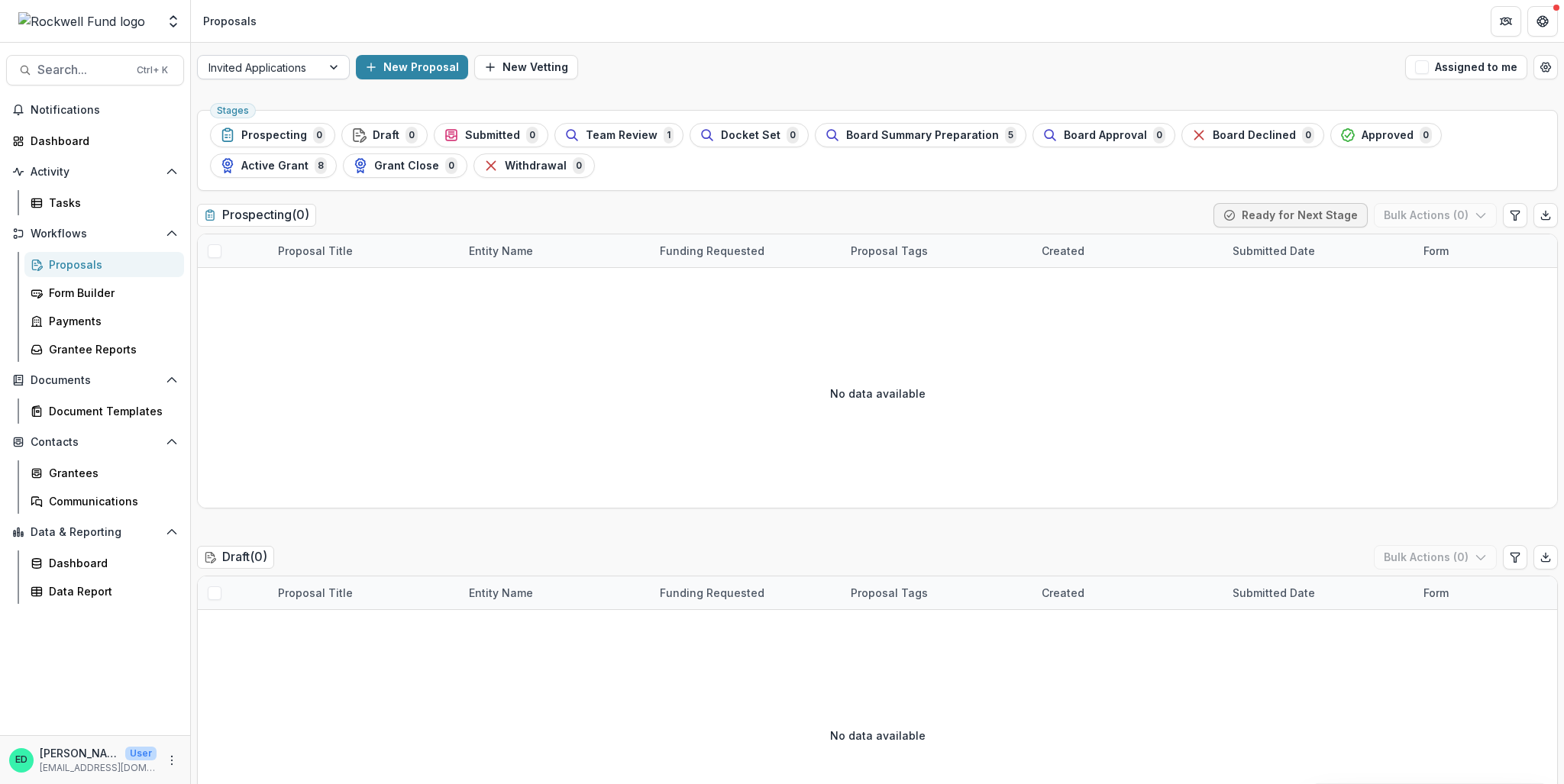
click at [344, 72] on div at bounding box center [335, 67] width 28 height 23
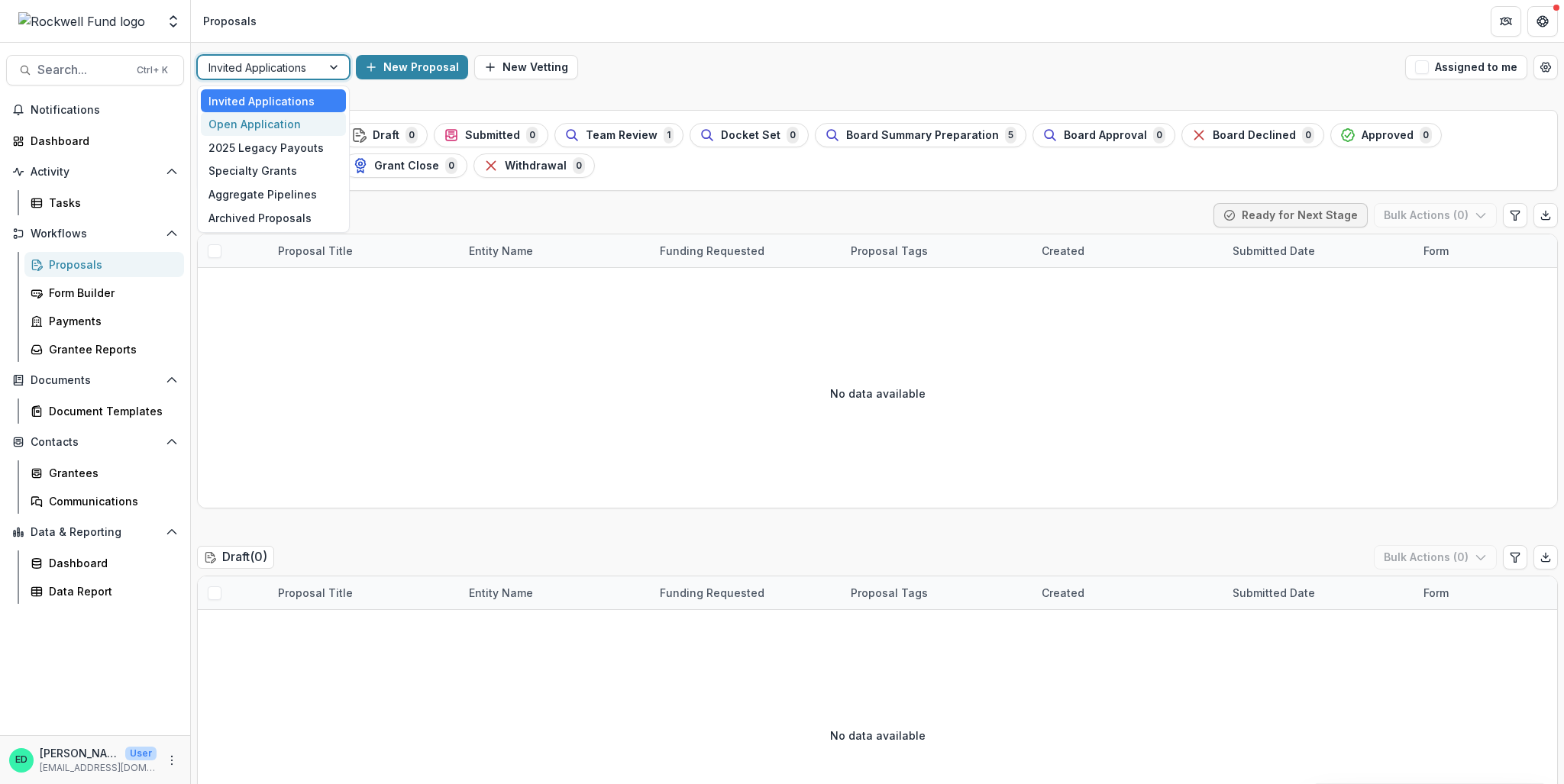
click at [322, 123] on div "Open Application" at bounding box center [274, 124] width 145 height 24
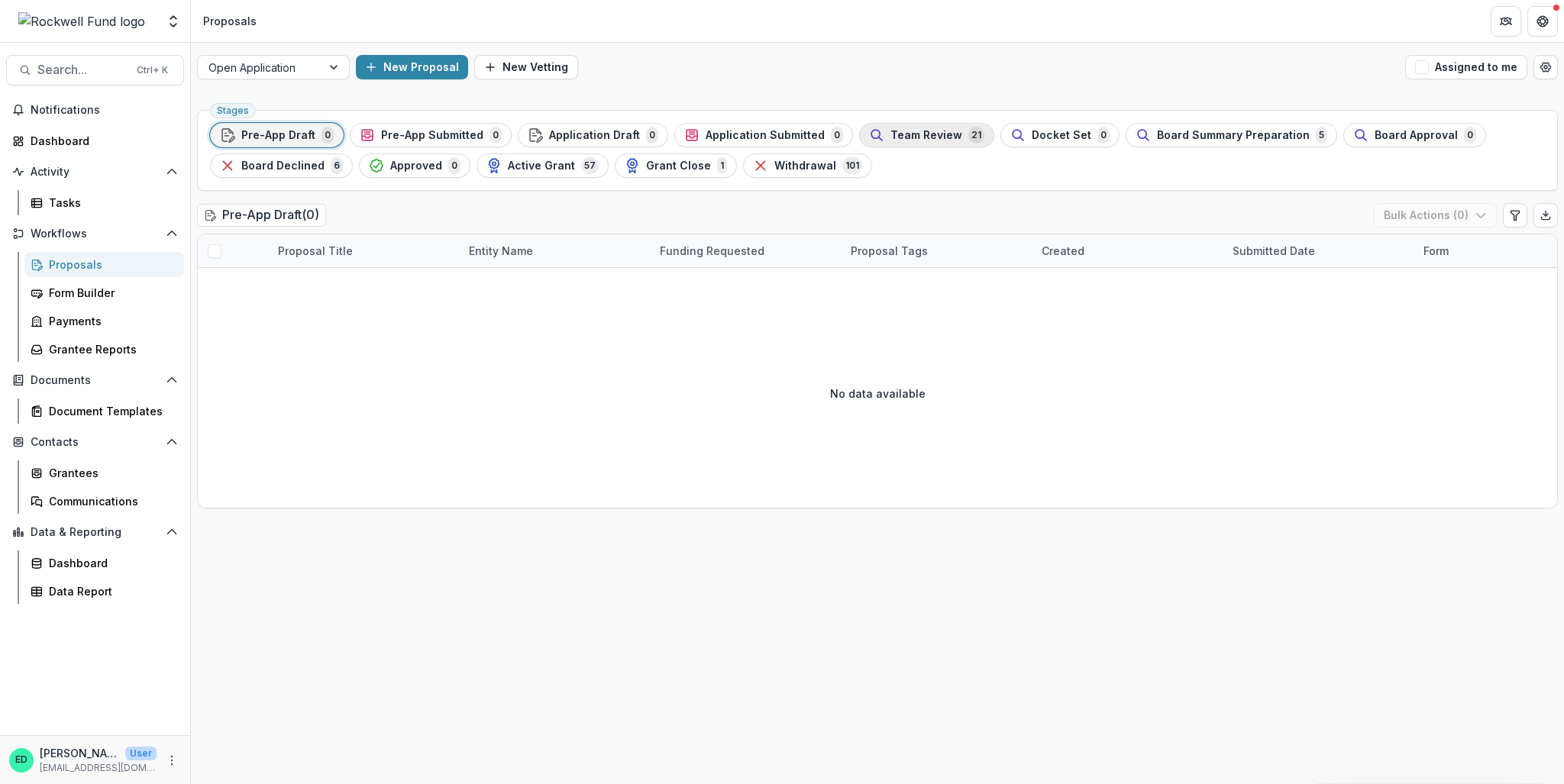
click at [898, 141] on div "Team Review 21" at bounding box center [926, 135] width 115 height 17
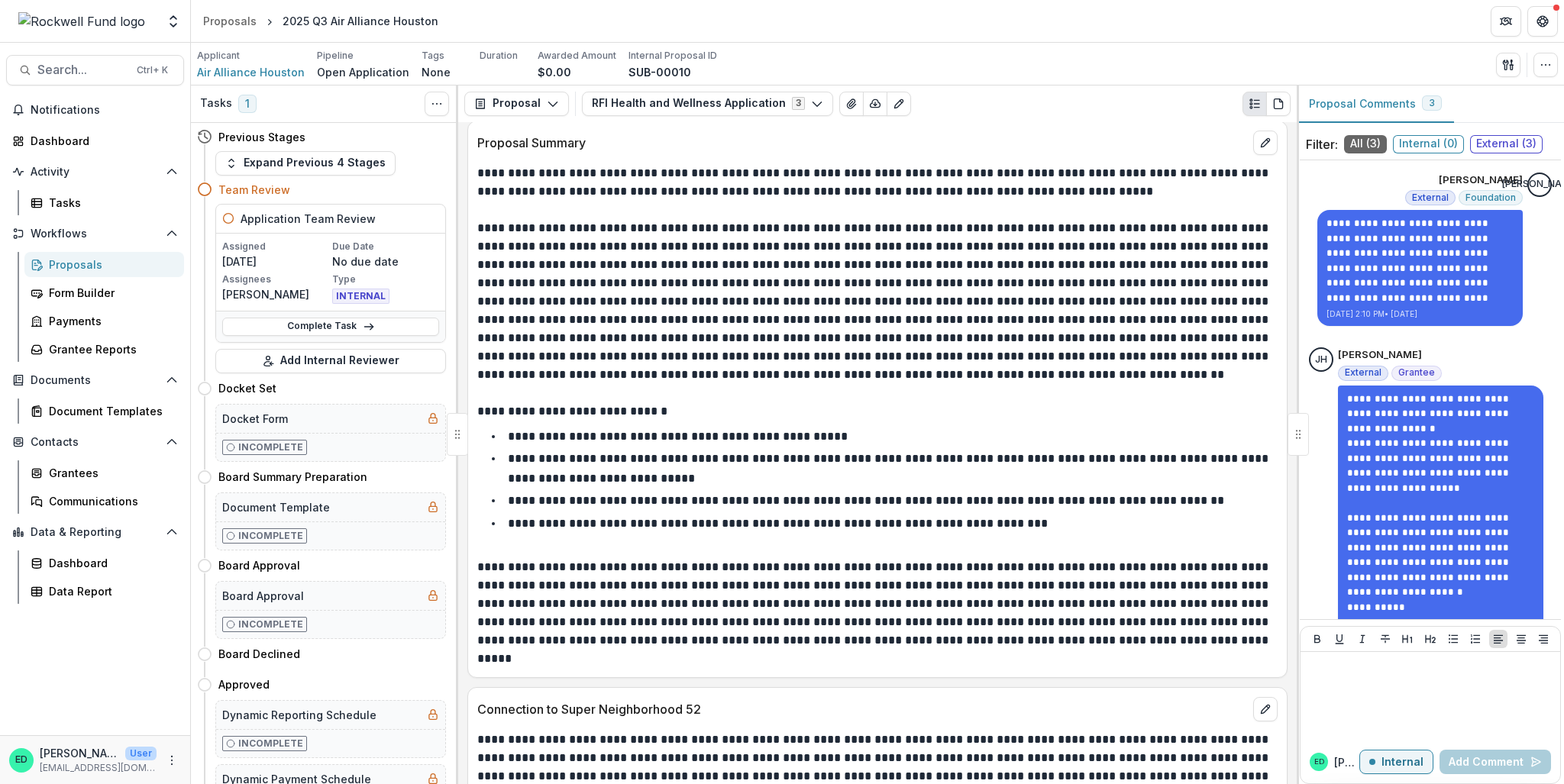
scroll to position [3126, 0]
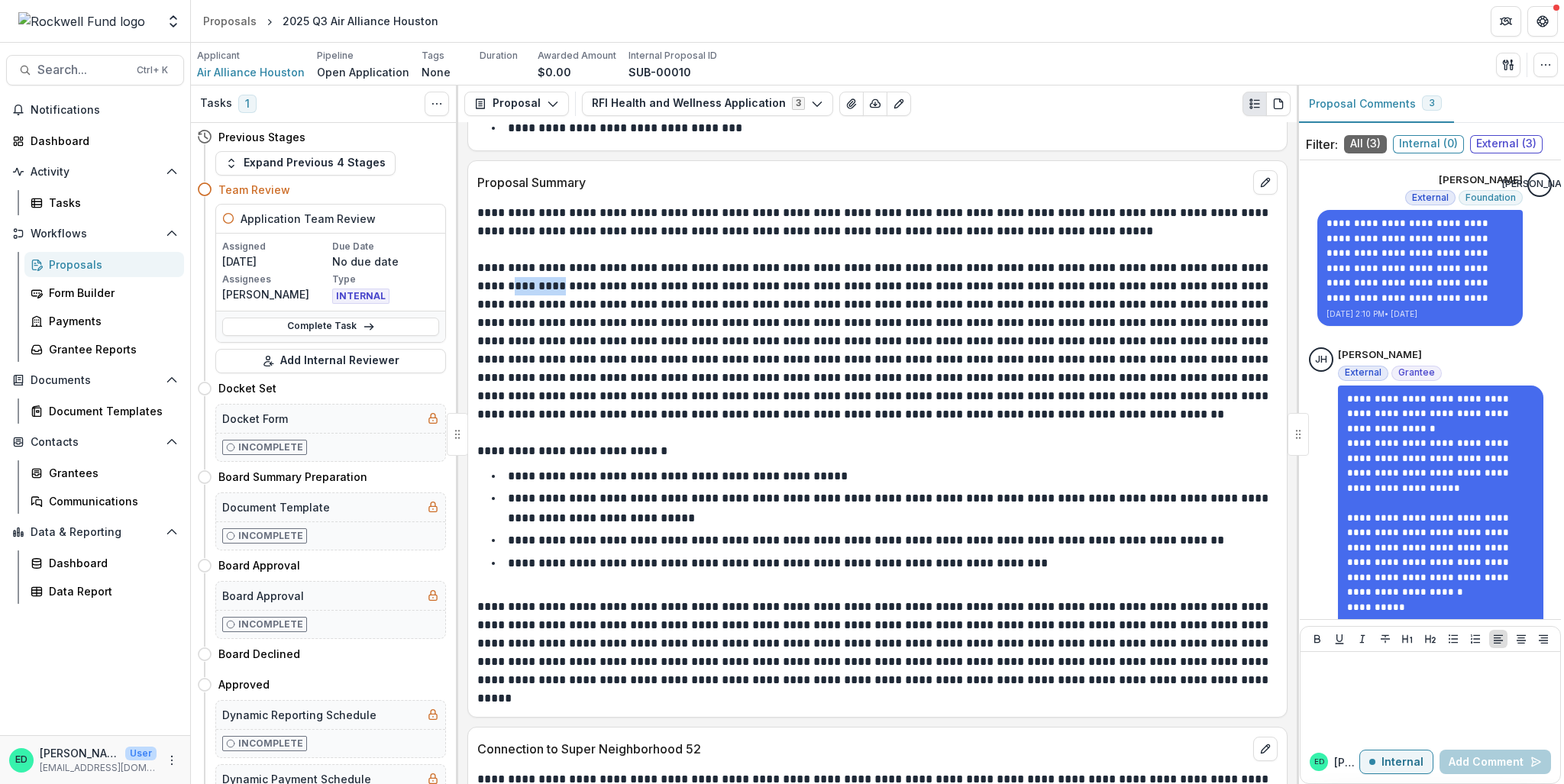
drag, startPoint x: 477, startPoint y: 293, endPoint x: 525, endPoint y: 295, distance: 48.0
click at [525, 295] on p at bounding box center [875, 340] width 796 height 165
click at [623, 316] on p at bounding box center [875, 340] width 796 height 165
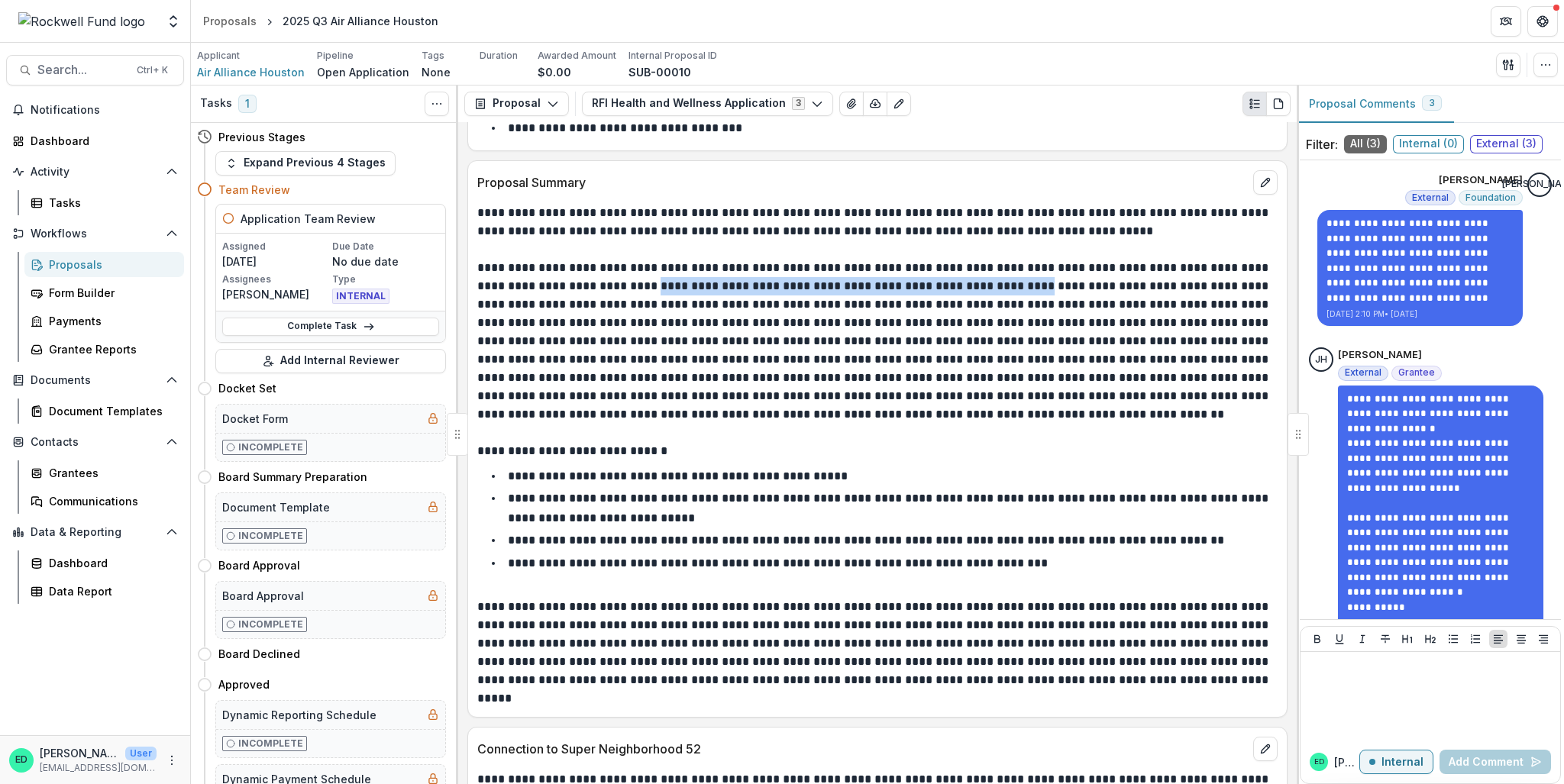
drag, startPoint x: 620, startPoint y: 297, endPoint x: 1023, endPoint y: 296, distance: 403.0
click at [1023, 296] on p at bounding box center [875, 340] width 796 height 165
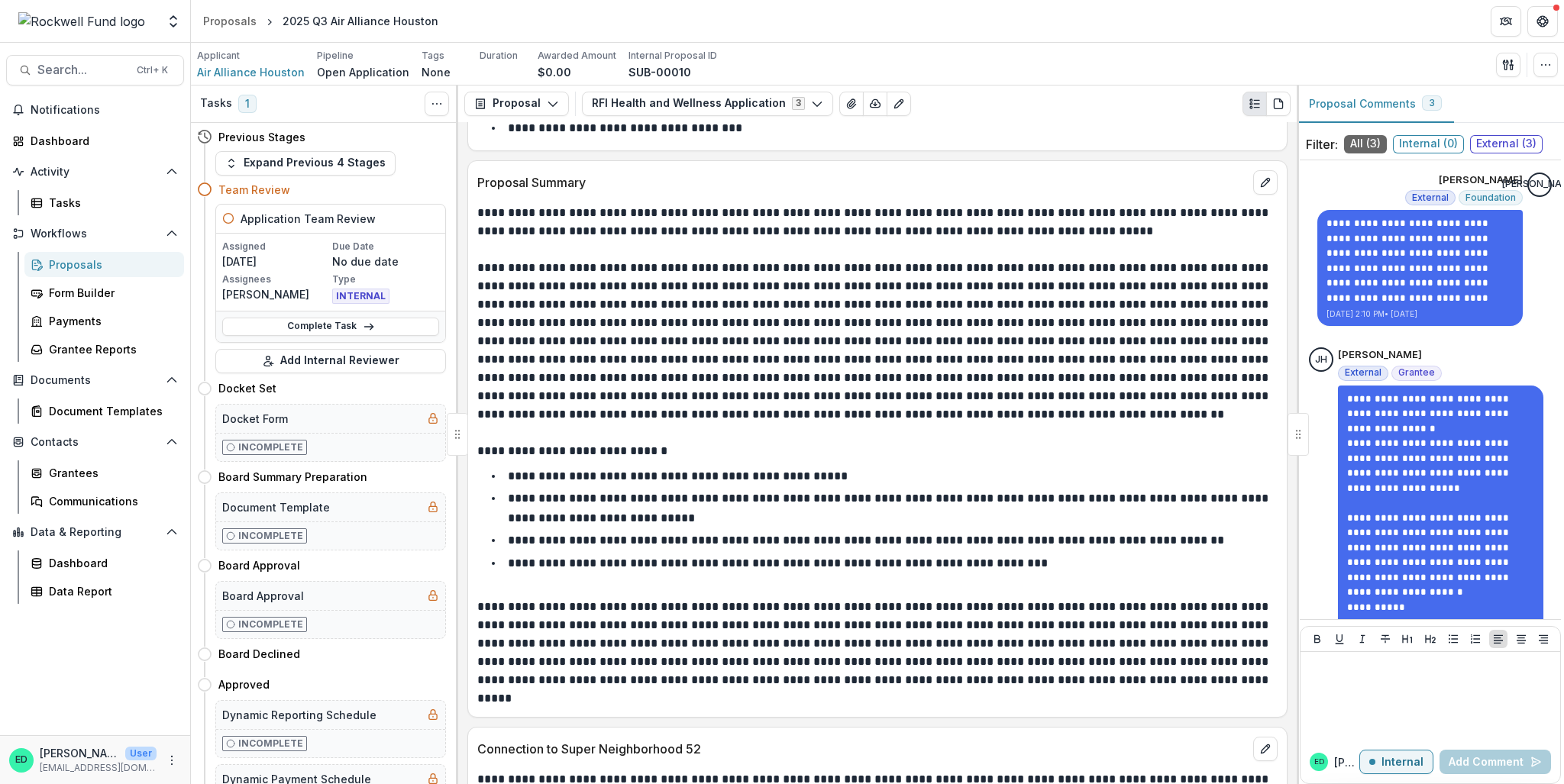
click at [702, 284] on p at bounding box center [875, 340] width 796 height 165
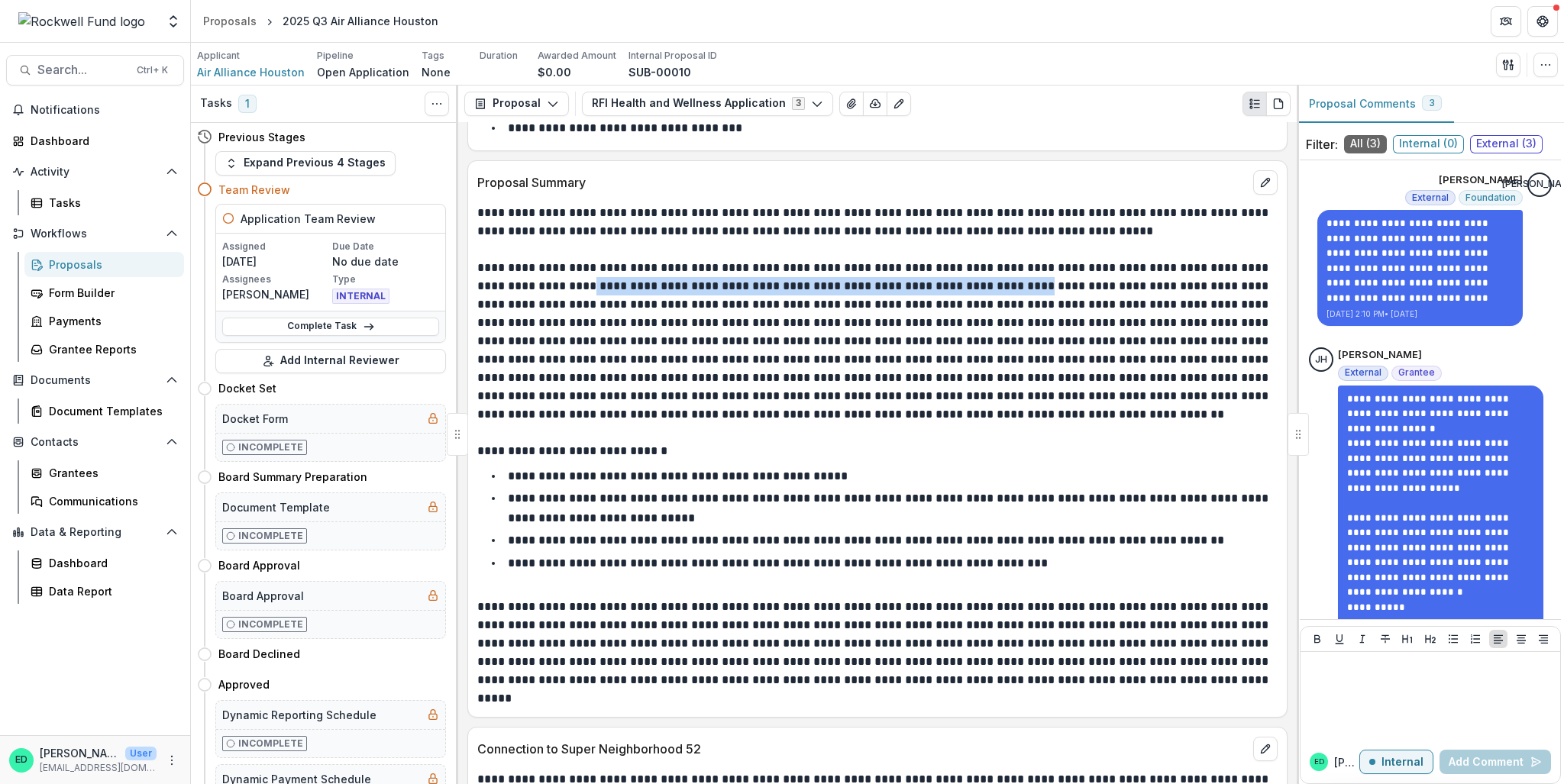
drag, startPoint x: 553, startPoint y: 297, endPoint x: 832, endPoint y: 294, distance: 279.0
click at [1018, 294] on p at bounding box center [875, 340] width 796 height 165
drag, startPoint x: 475, startPoint y: 296, endPoint x: 1028, endPoint y: 296, distance: 553.0
click at [1028, 296] on div "**********" at bounding box center [877, 455] width 819 height 503
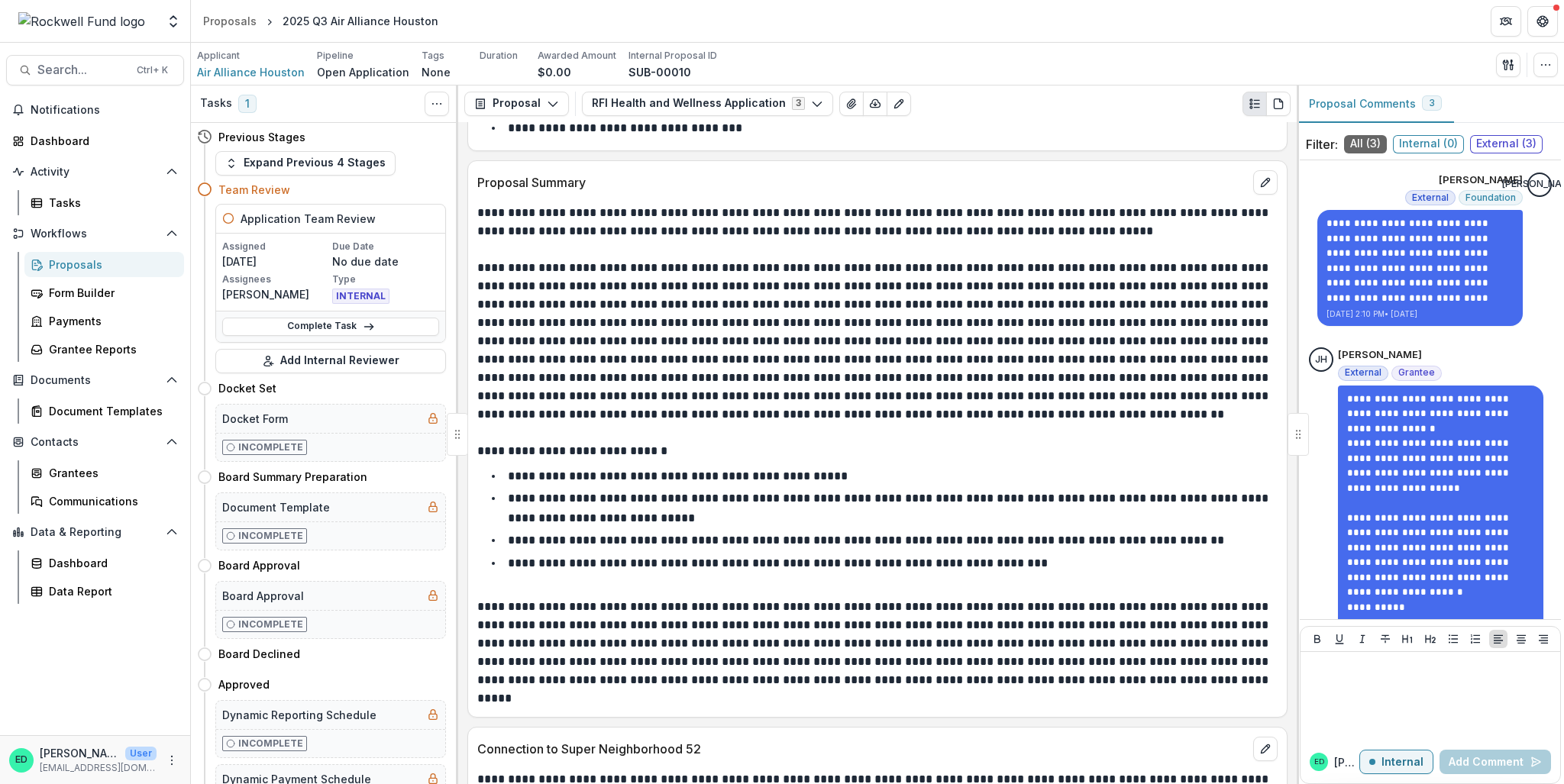
drag, startPoint x: 974, startPoint y: 277, endPoint x: 947, endPoint y: 288, distance: 29.2
click at [947, 288] on p at bounding box center [875, 340] width 796 height 165
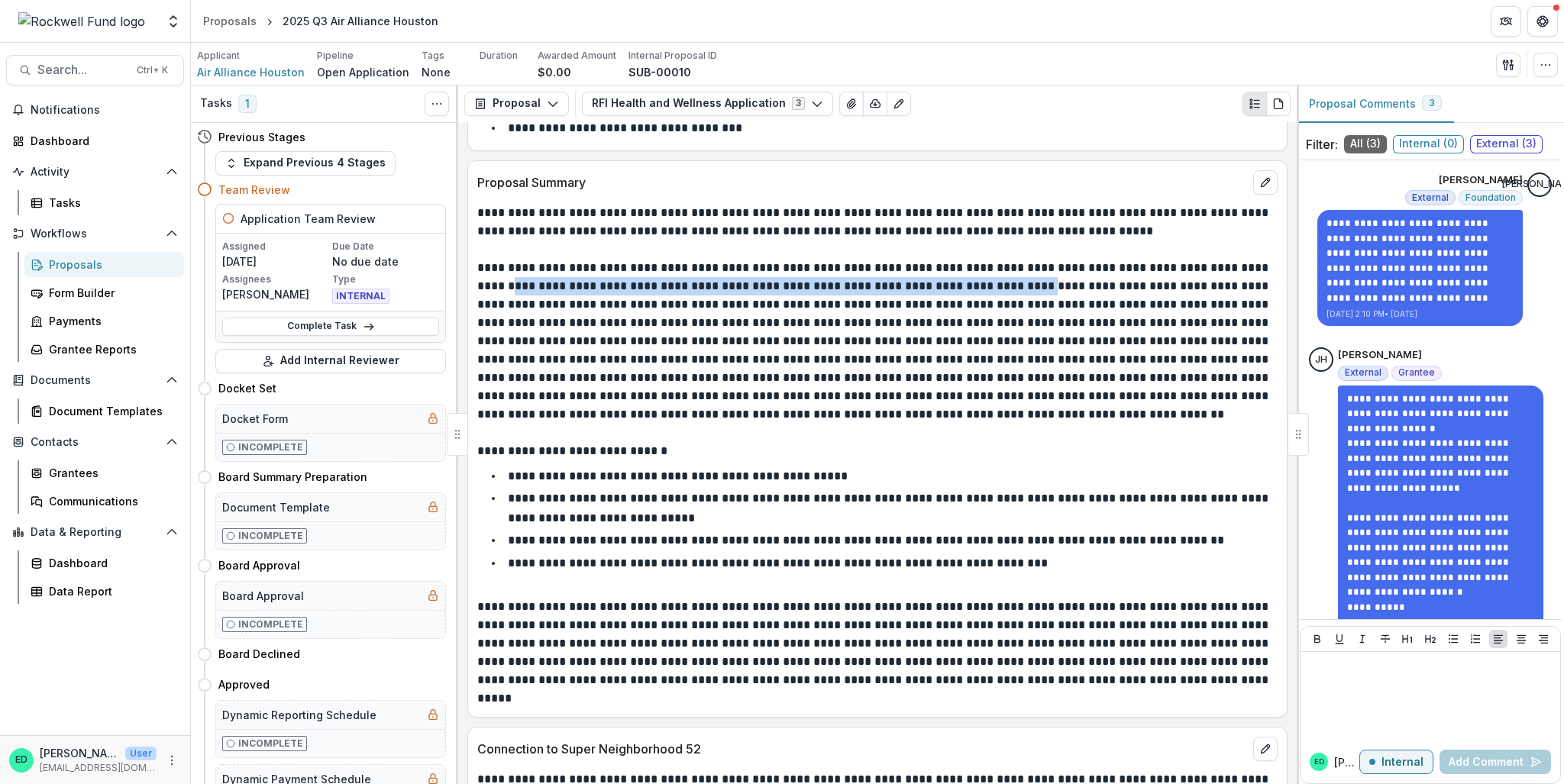
drag, startPoint x: 1026, startPoint y: 295, endPoint x: 473, endPoint y: 300, distance: 553.0
click at [473, 300] on div "**********" at bounding box center [877, 455] width 819 height 503
copy p "**********"
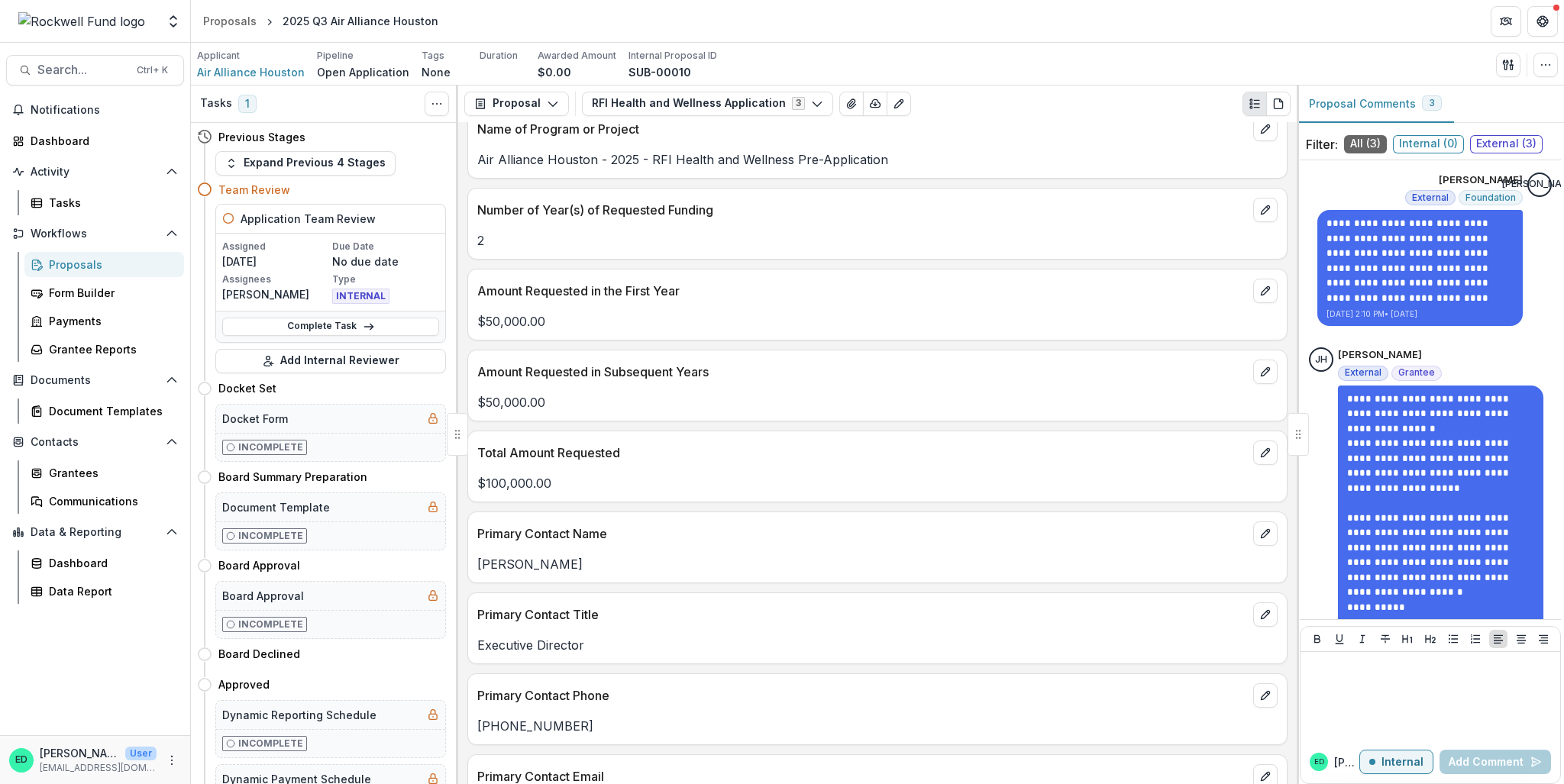
scroll to position [1904, 0]
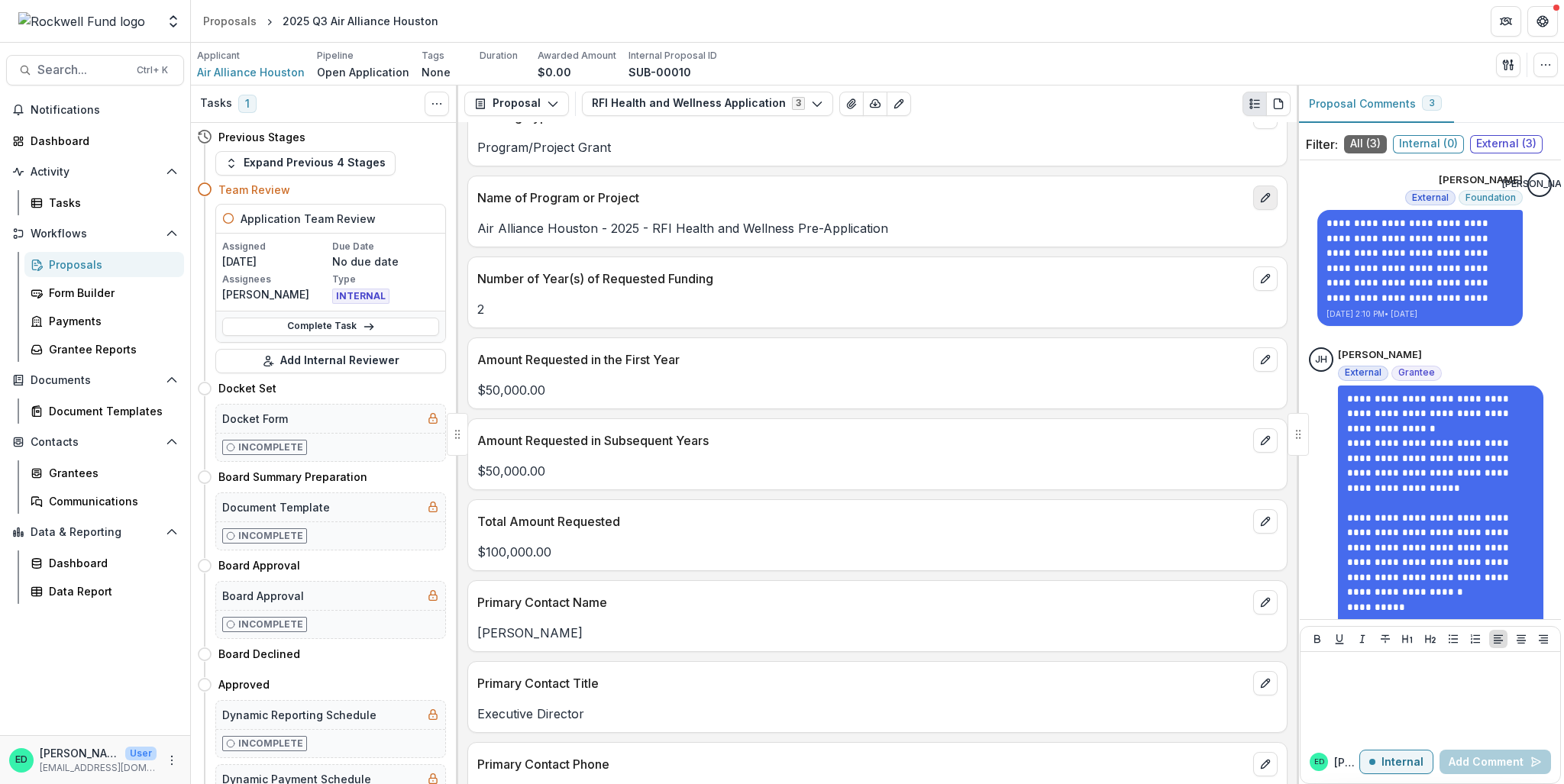
click at [1254, 210] on button "edit" at bounding box center [1265, 197] width 24 height 24
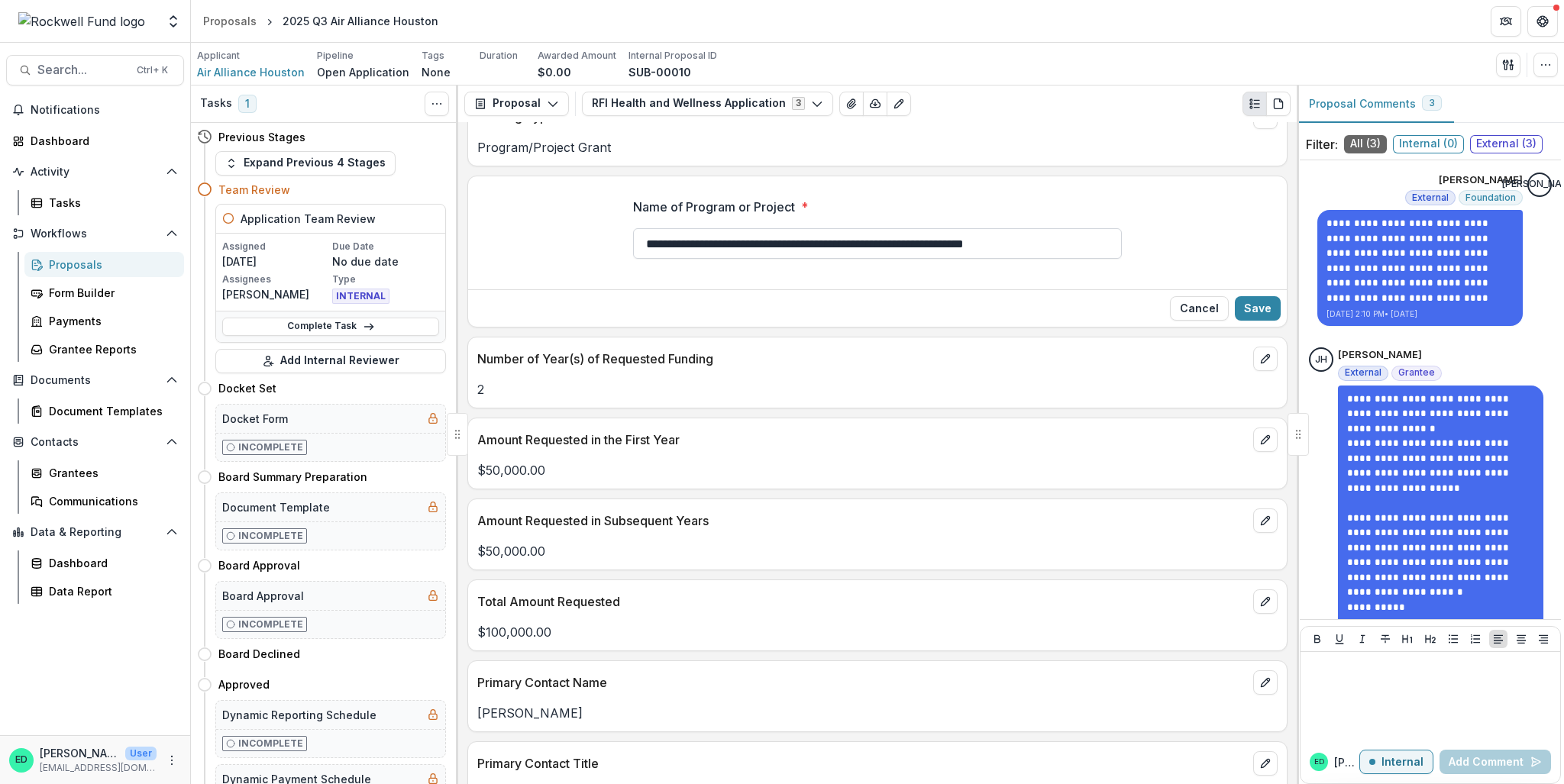
click at [959, 258] on input "**********" at bounding box center [877, 243] width 489 height 31
paste input "**********"
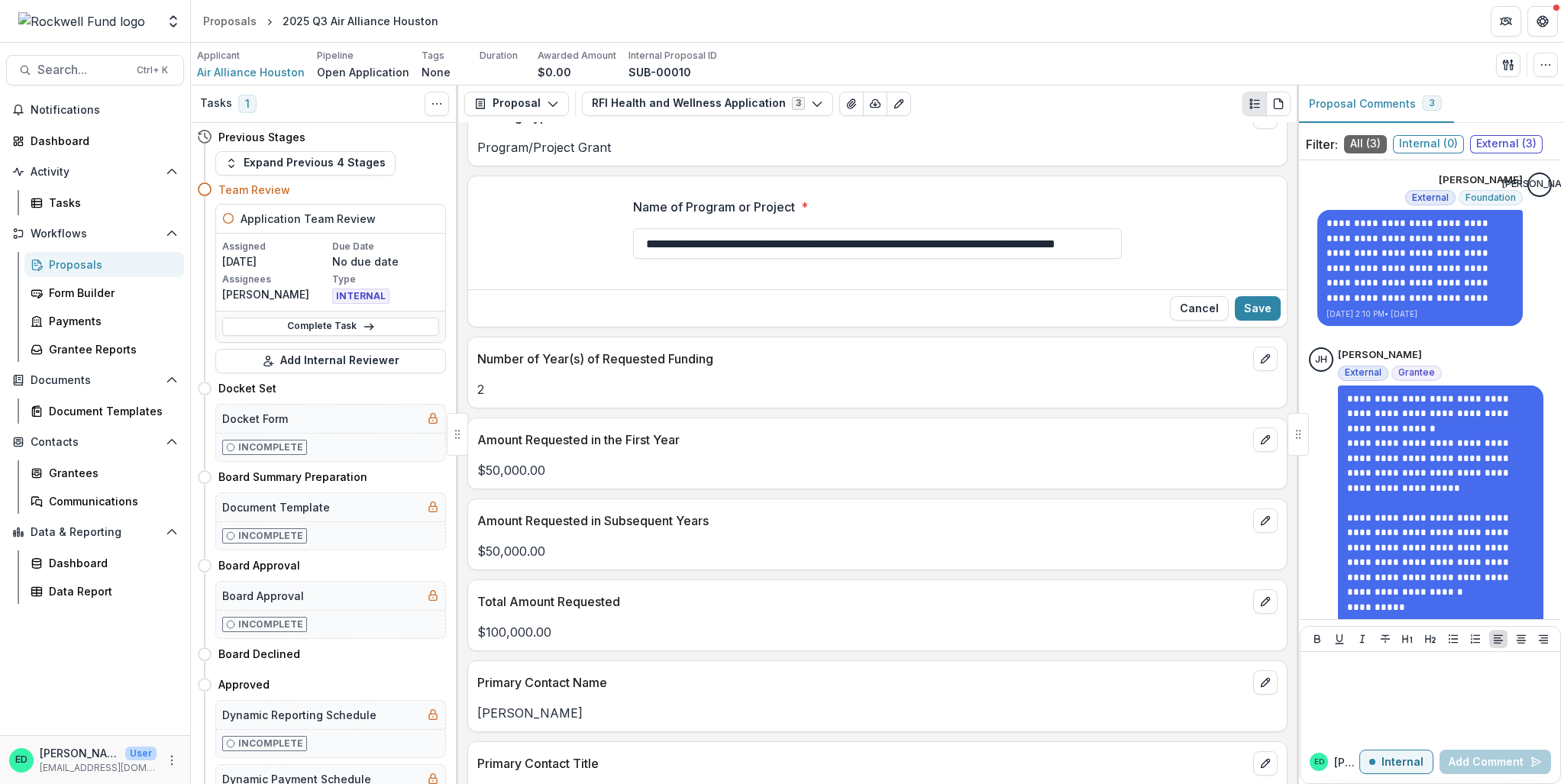
scroll to position [0, 0]
drag, startPoint x: 857, startPoint y: 253, endPoint x: 558, endPoint y: 252, distance: 299.0
click at [521, 257] on div "**********" at bounding box center [877, 234] width 819 height 98
click at [653, 257] on input "**********" at bounding box center [877, 243] width 489 height 31
click at [691, 258] on input "**********" at bounding box center [877, 243] width 489 height 31
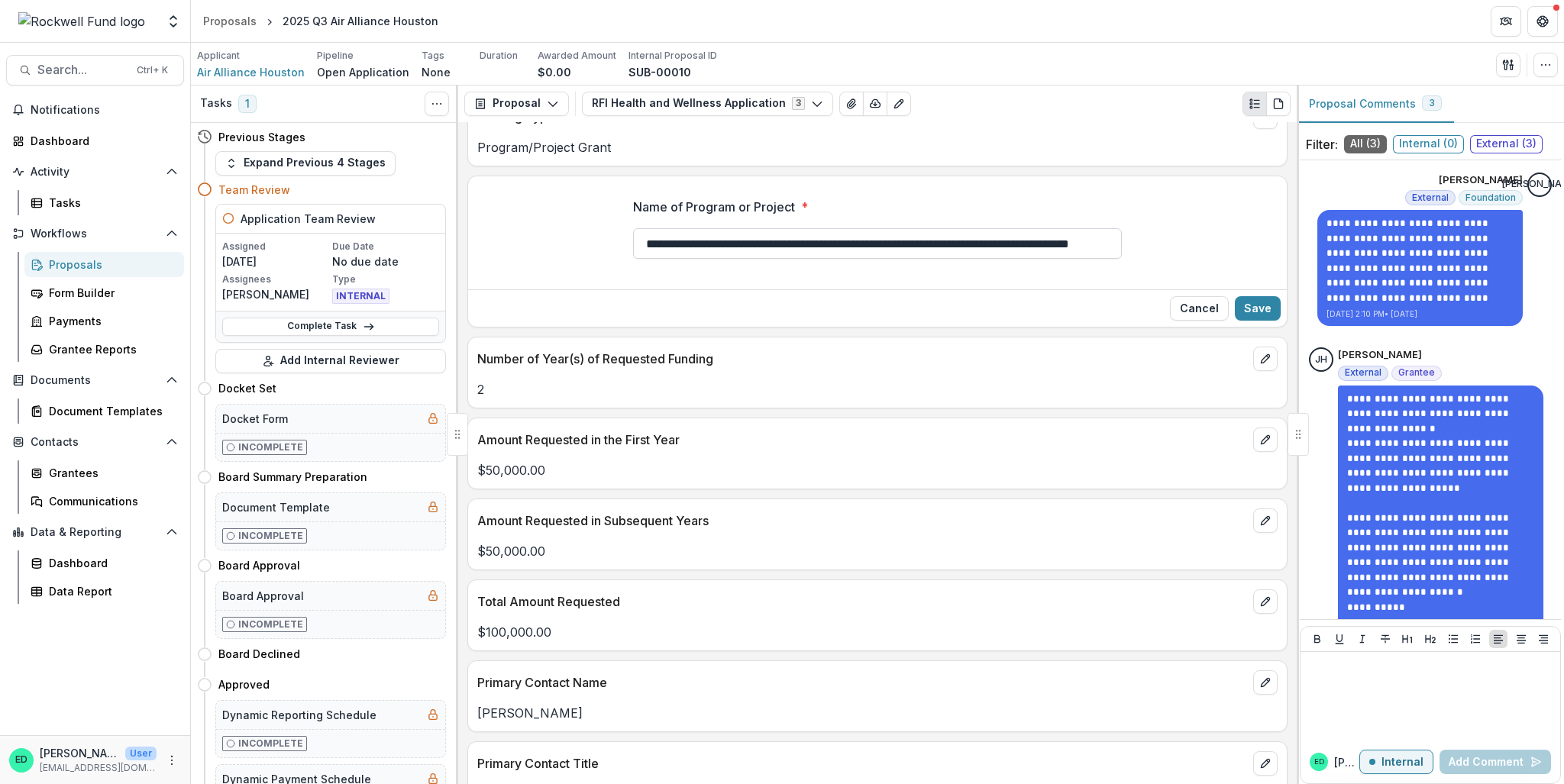
click at [779, 258] on input "**********" at bounding box center [877, 243] width 489 height 31
drag, startPoint x: 955, startPoint y: 259, endPoint x: 1153, endPoint y: 266, distance: 198.1
click at [1153, 266] on div "**********" at bounding box center [877, 234] width 819 height 98
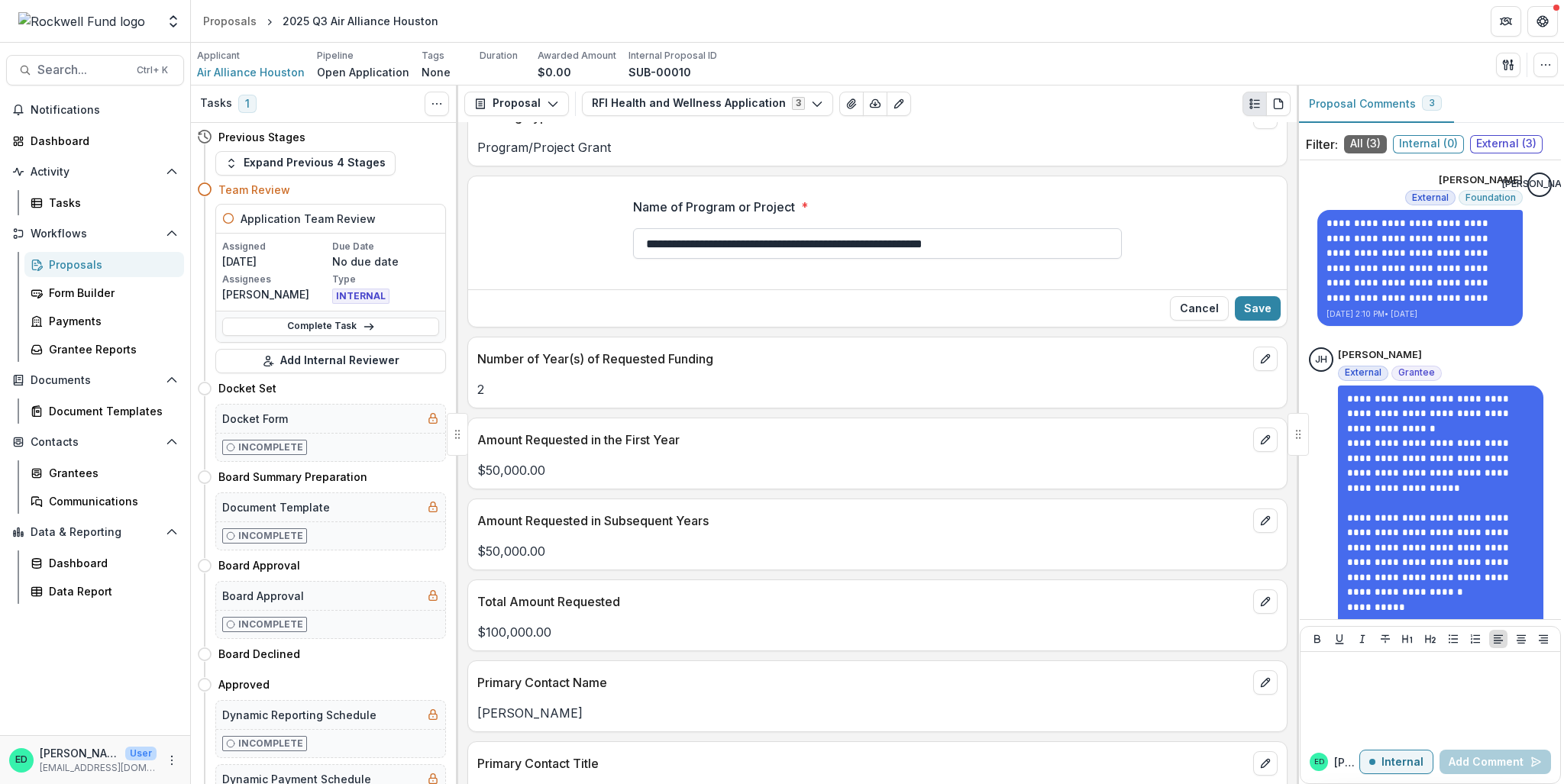
click at [750, 258] on input "**********" at bounding box center [877, 243] width 489 height 31
click at [746, 258] on input "**********" at bounding box center [877, 243] width 489 height 31
click at [831, 258] on input "**********" at bounding box center [877, 243] width 489 height 31
click at [855, 255] on input "**********" at bounding box center [877, 243] width 489 height 31
click at [914, 257] on input "**********" at bounding box center [877, 243] width 489 height 31
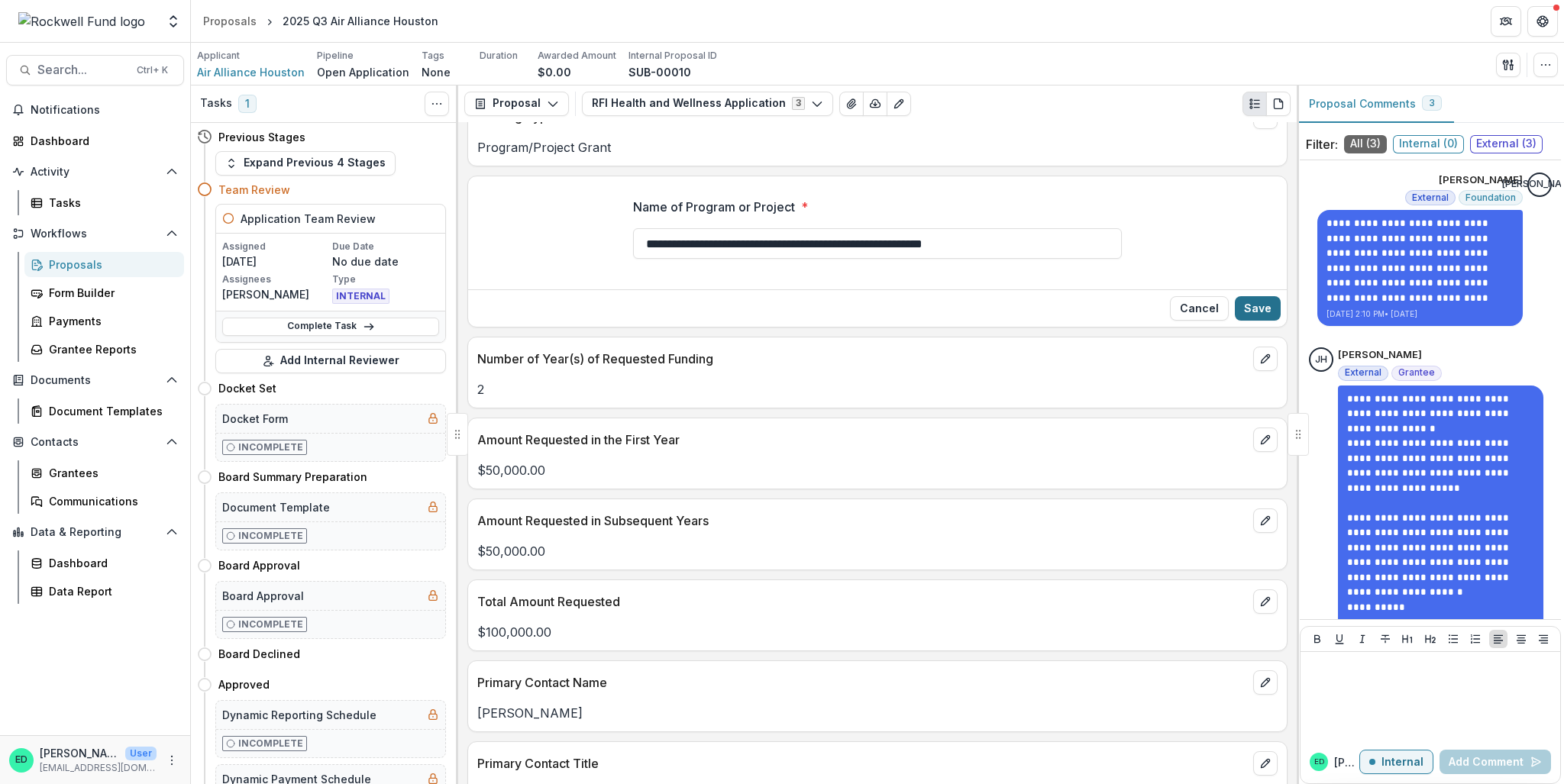
type input "**********"
click at [1253, 321] on button "Save" at bounding box center [1257, 308] width 46 height 24
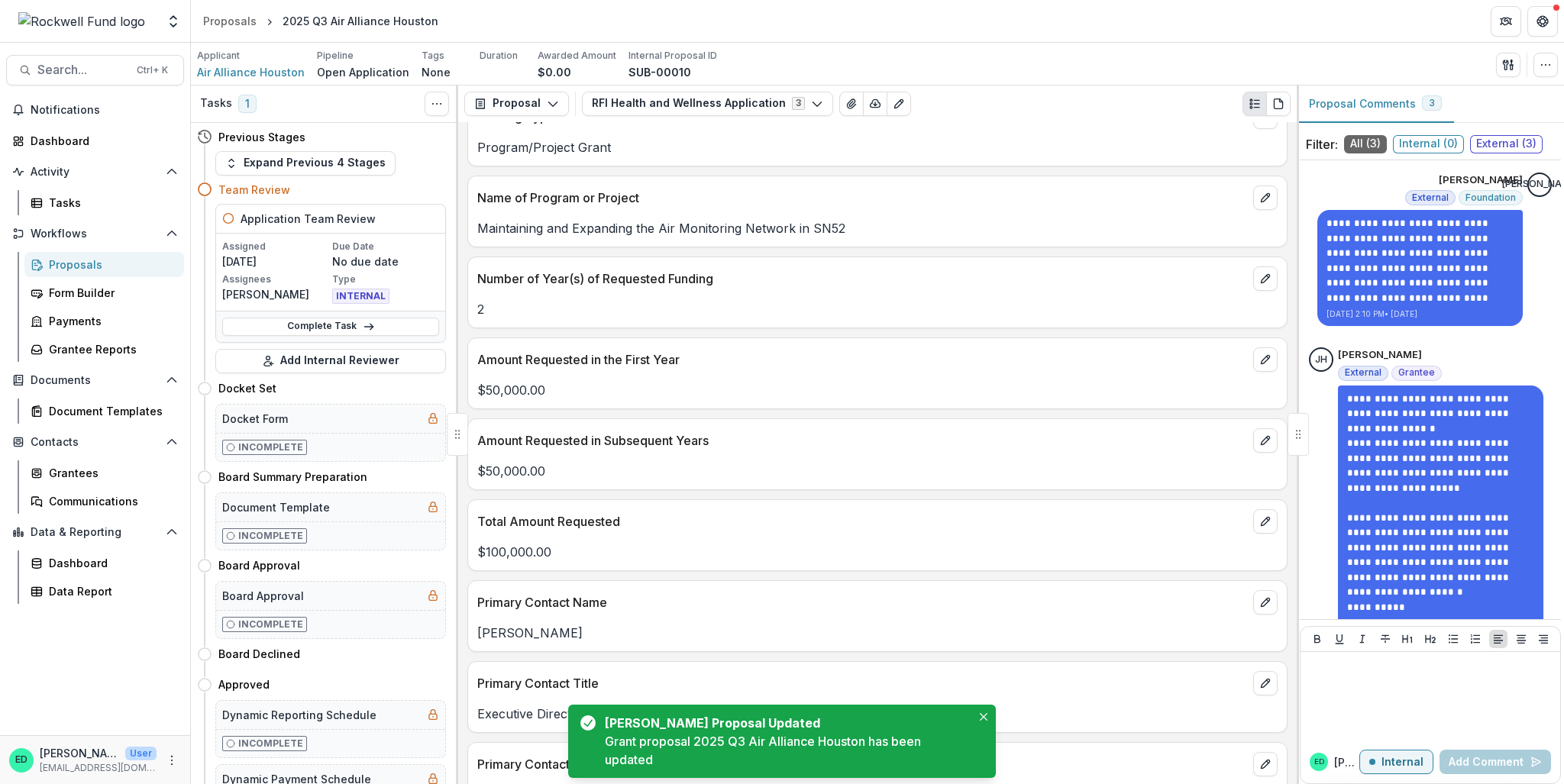
click at [766, 237] on p "Maintaining and Expanding the Air Monitoring Network in SN52" at bounding box center [877, 228] width 800 height 18
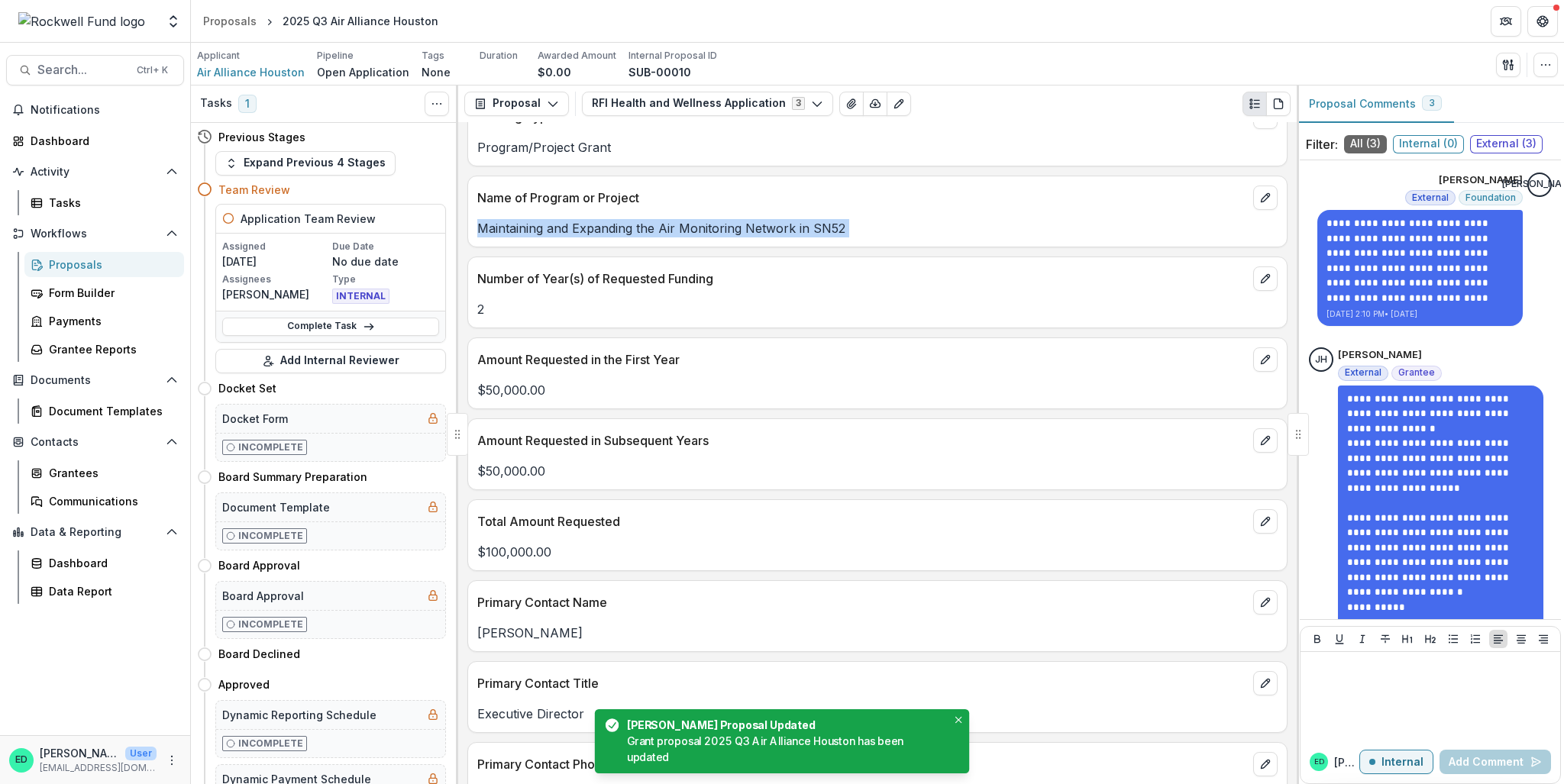
copy p "Maintaining and Expanding the Air Monitoring Network in SN52"
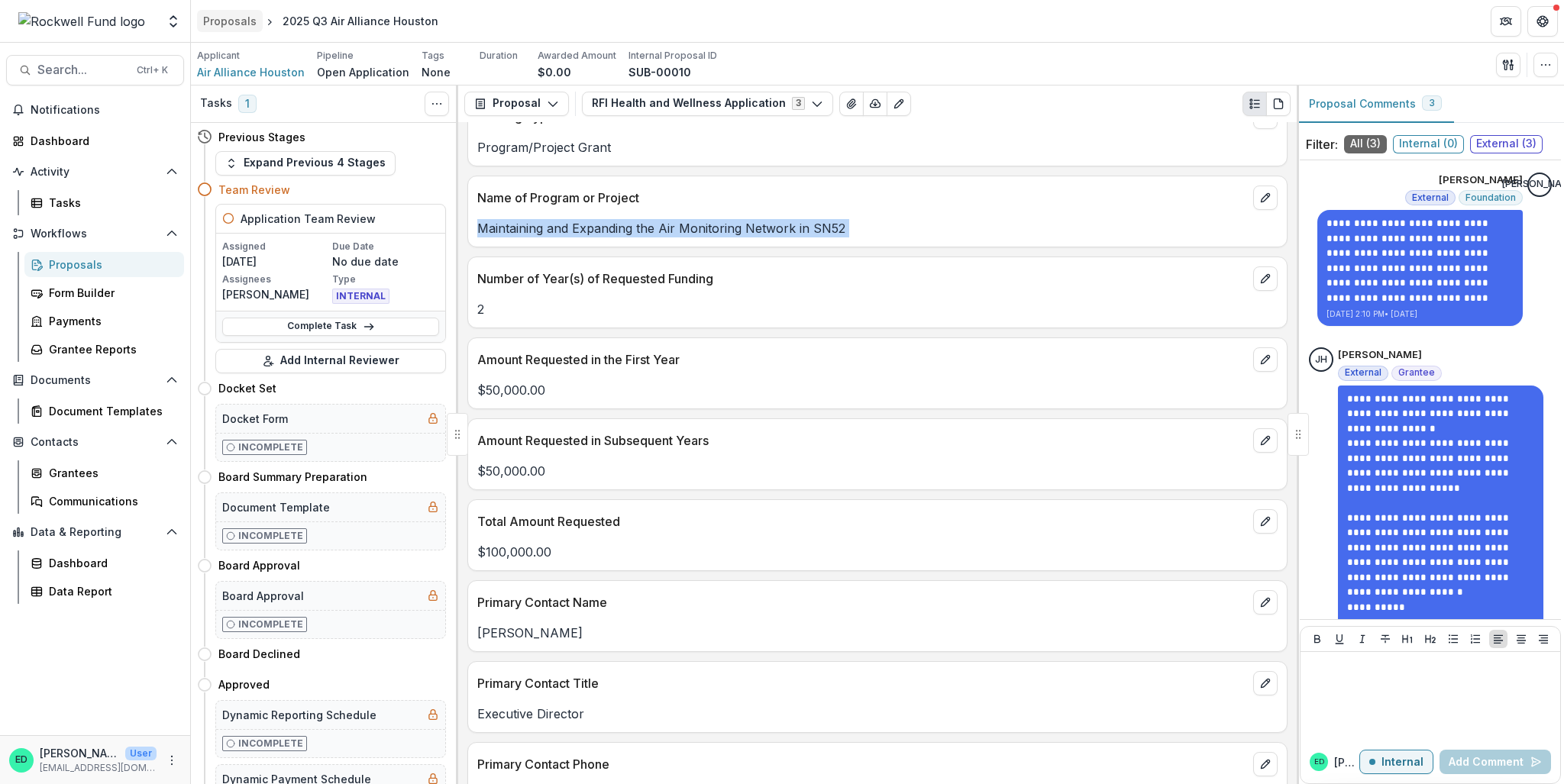
click at [214, 15] on div "Proposals" at bounding box center [230, 20] width 54 height 16
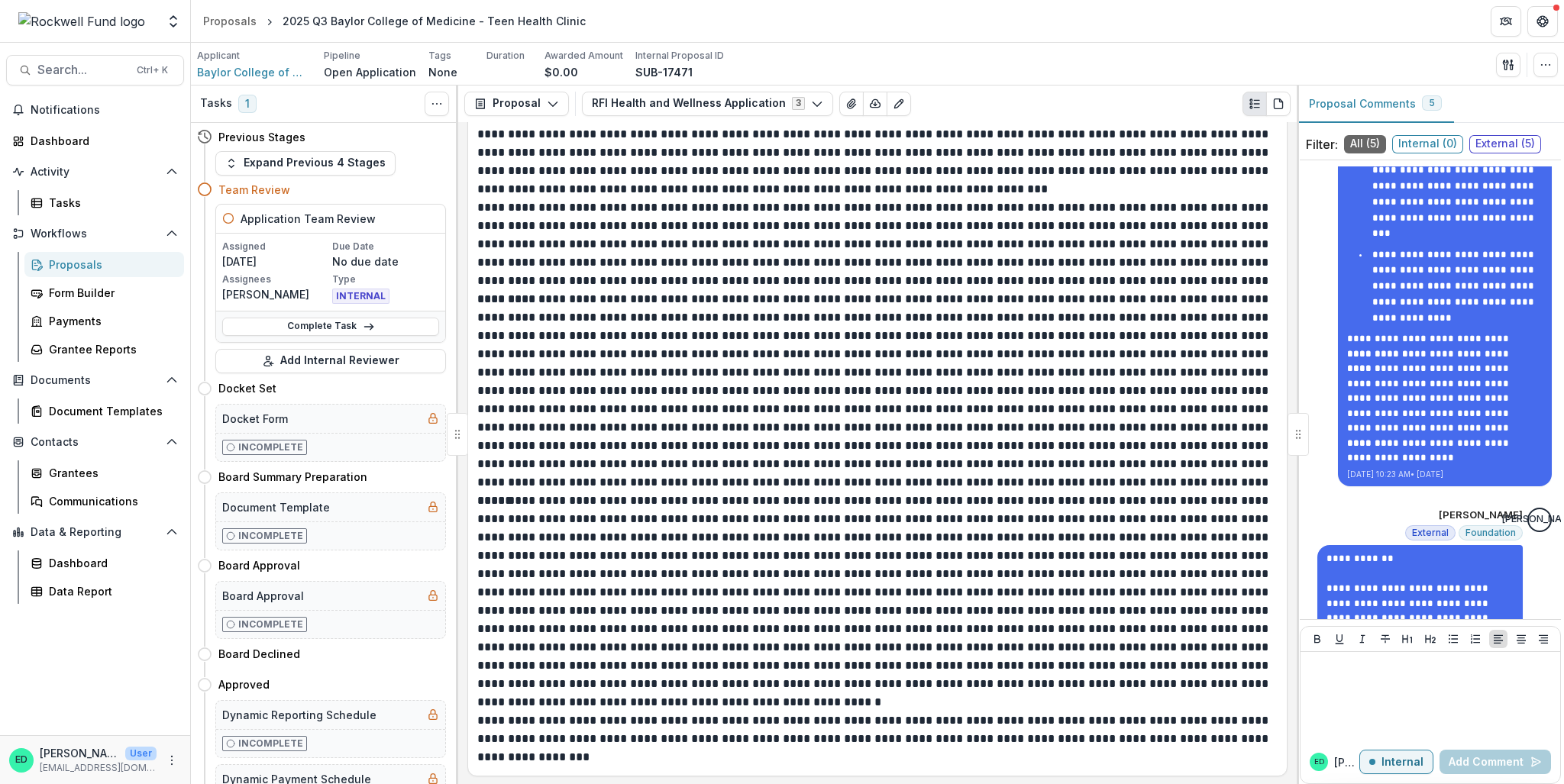
scroll to position [3130, 0]
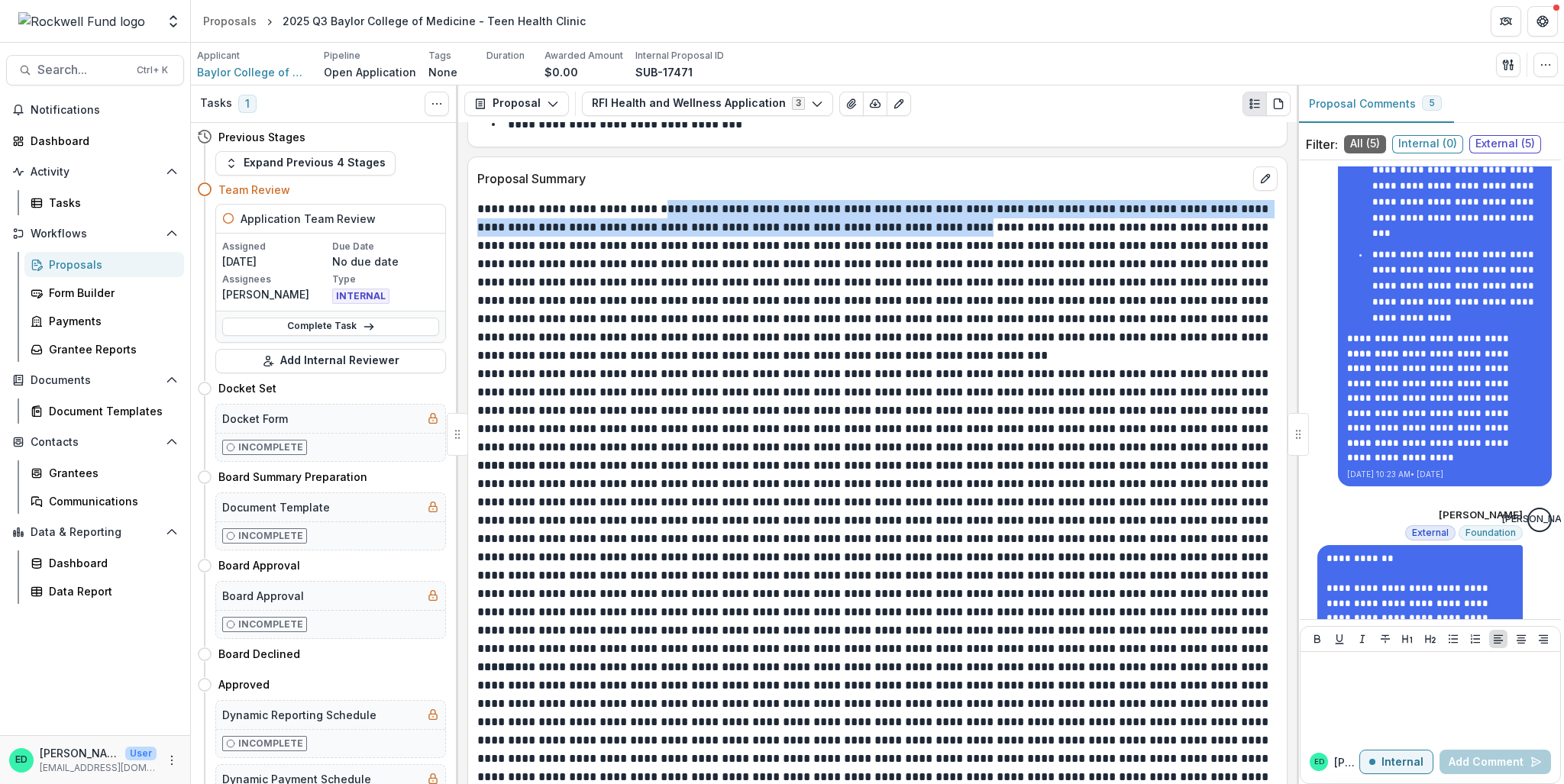
drag, startPoint x: 662, startPoint y: 217, endPoint x: 956, endPoint y: 237, distance: 294.7
click at [956, 237] on p at bounding box center [875, 282] width 796 height 165
copy p "**********"
